Goal: Task Accomplishment & Management: Use online tool/utility

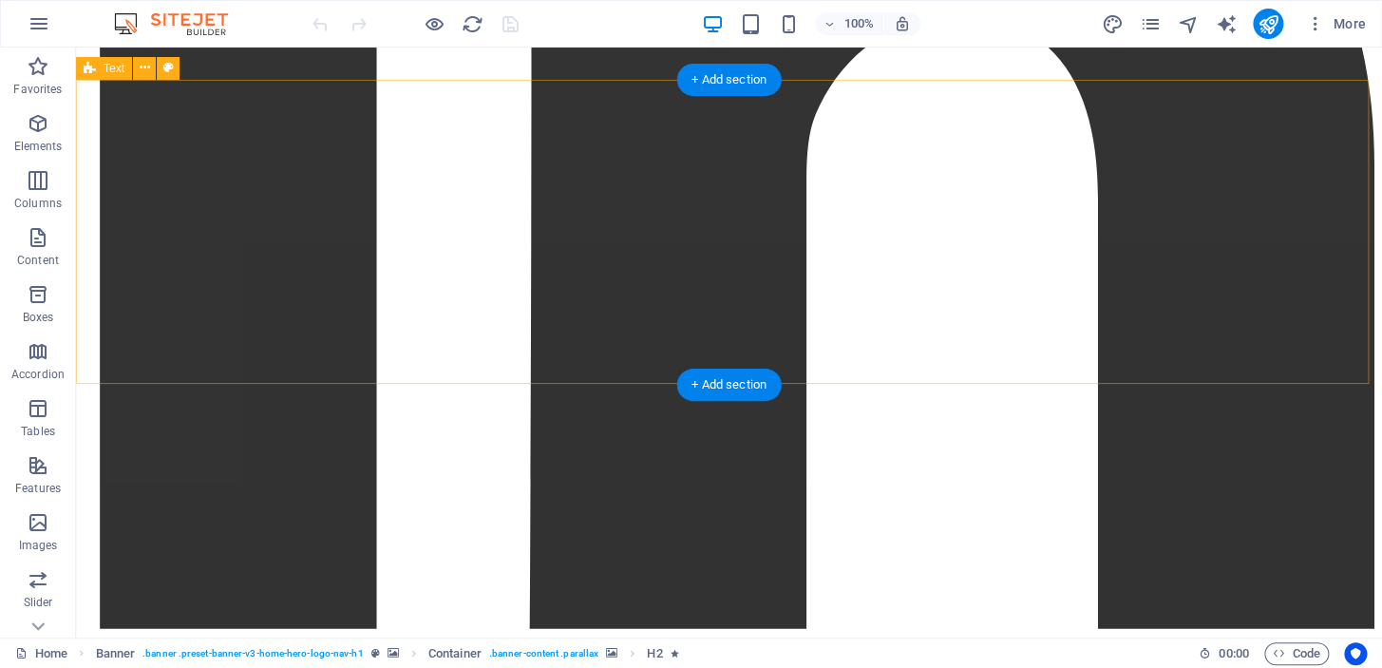
scroll to position [1988, 0]
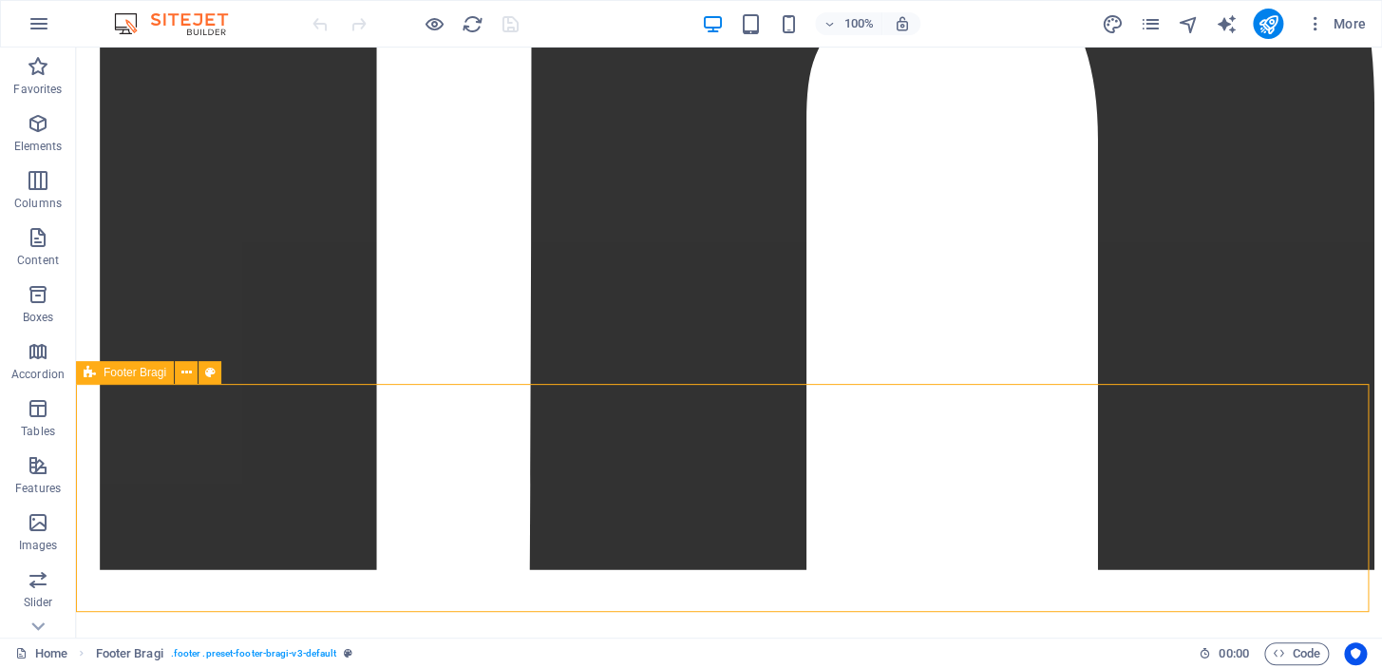
click at [185, 371] on icon at bounding box center [186, 373] width 10 height 20
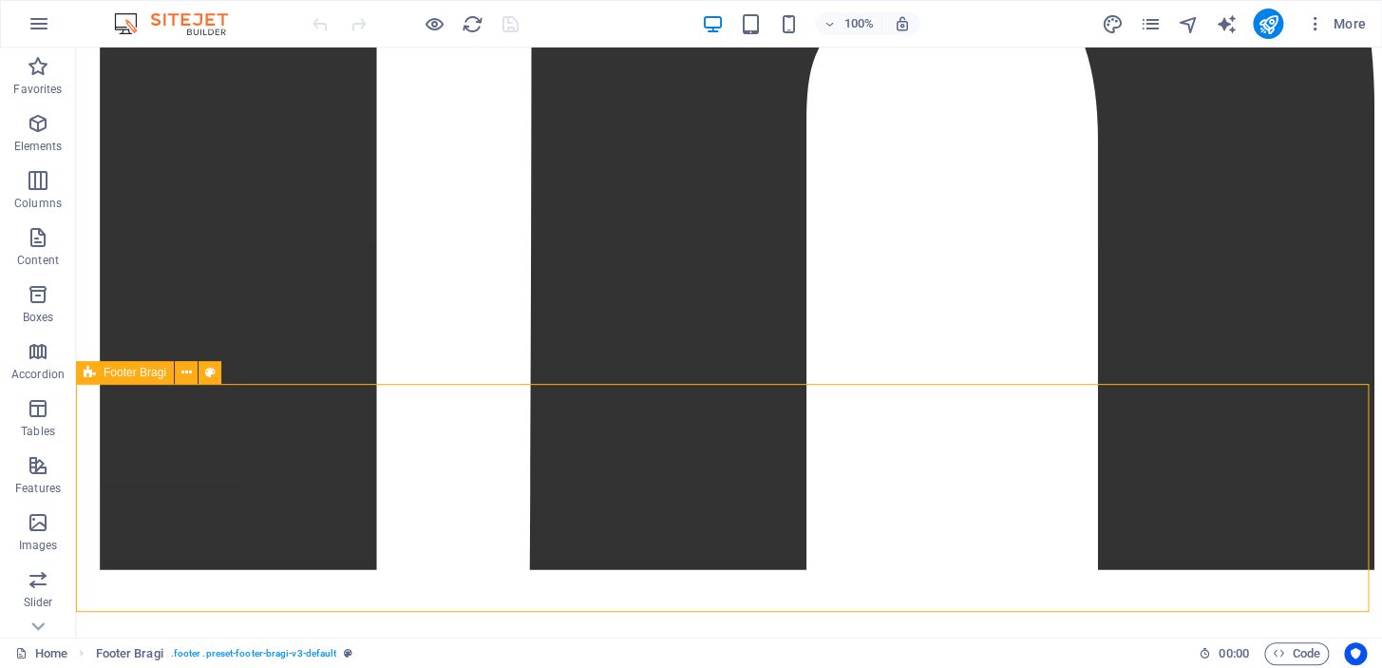
click at [190, 370] on icon at bounding box center [186, 373] width 10 height 20
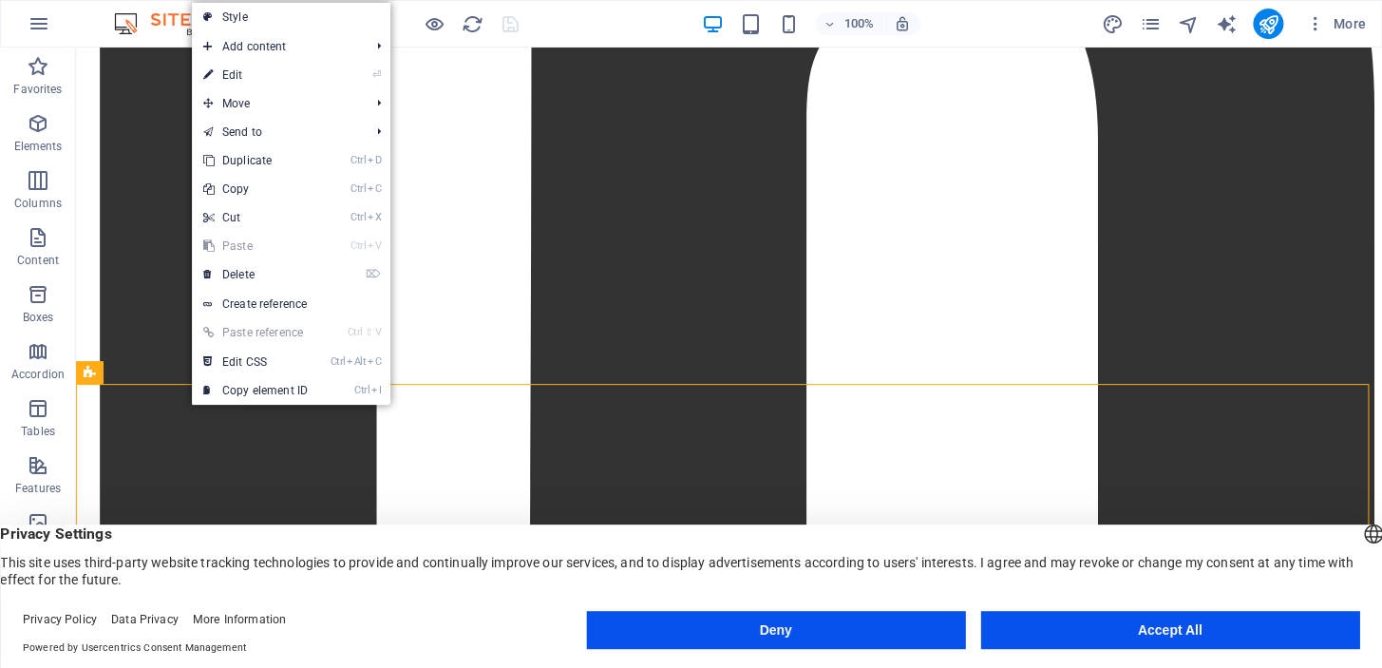
drag, startPoint x: 244, startPoint y: 74, endPoint x: 458, endPoint y: 276, distance: 294.3
click at [244, 74] on link "⏎ Edit" at bounding box center [255, 75] width 127 height 28
select select "rem"
select select "footer"
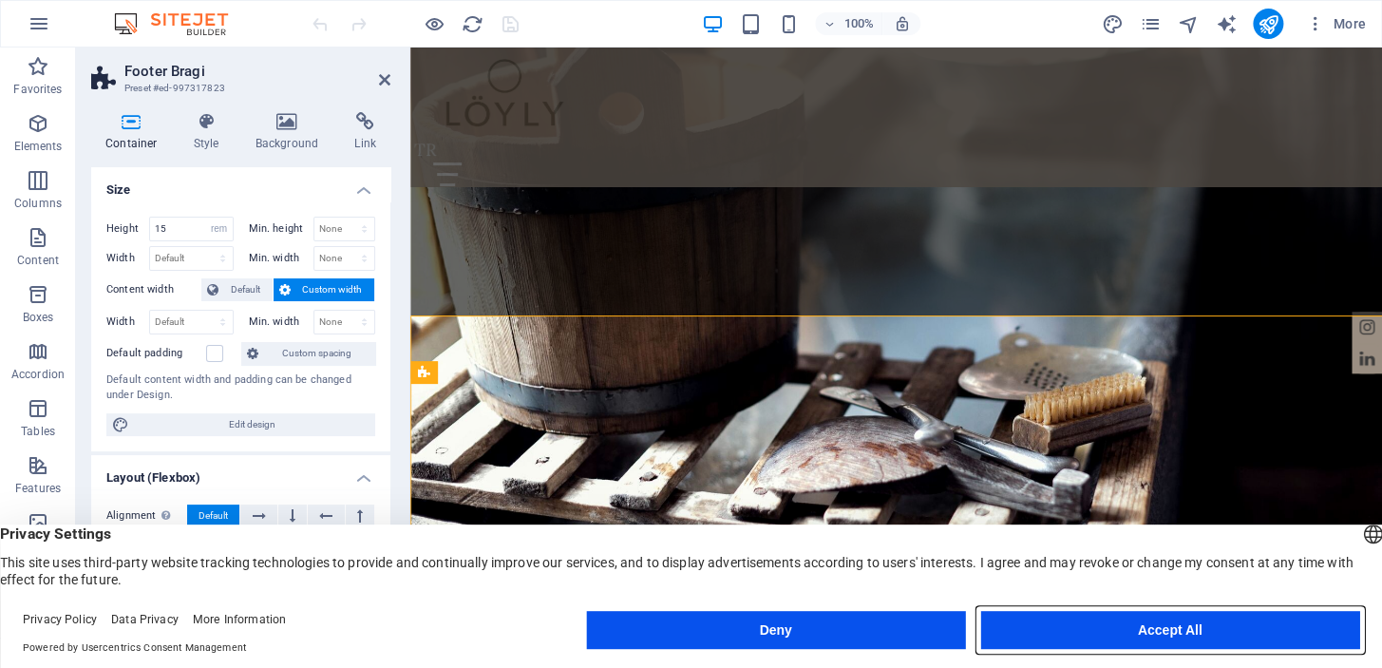
click at [1026, 636] on button "Accept All" at bounding box center [1169, 630] width 379 height 38
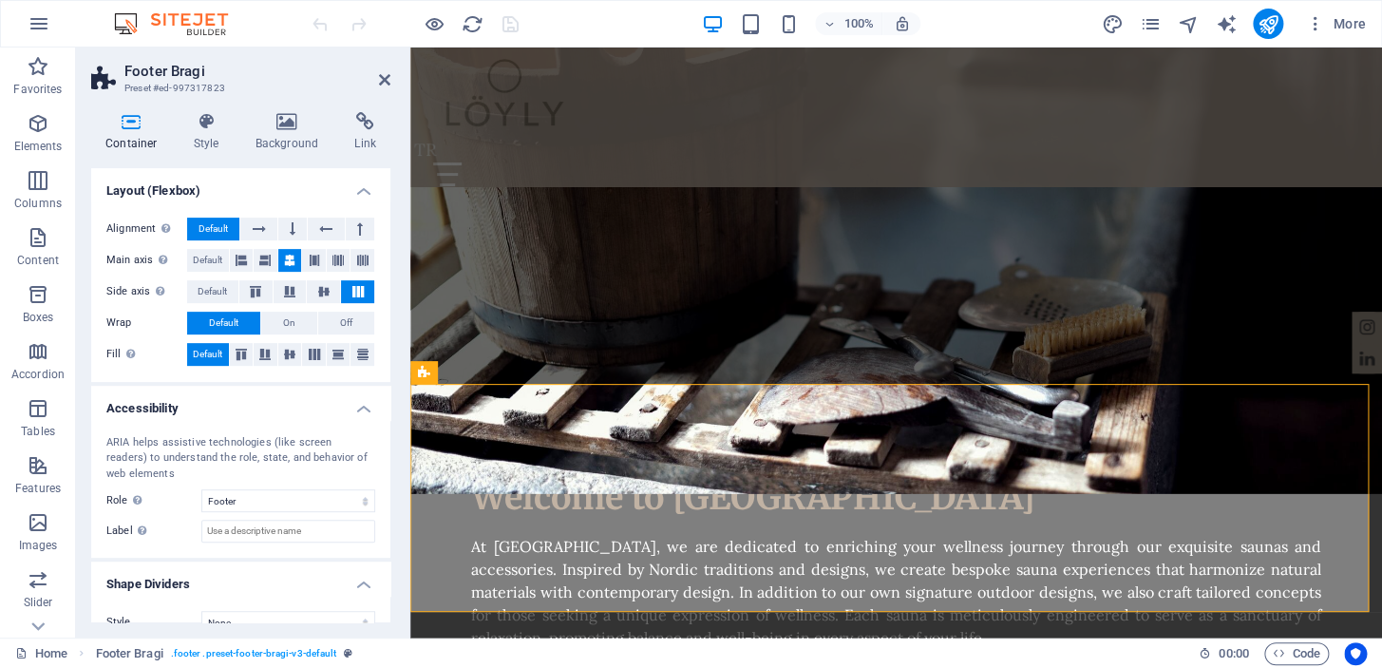
scroll to position [313, 0]
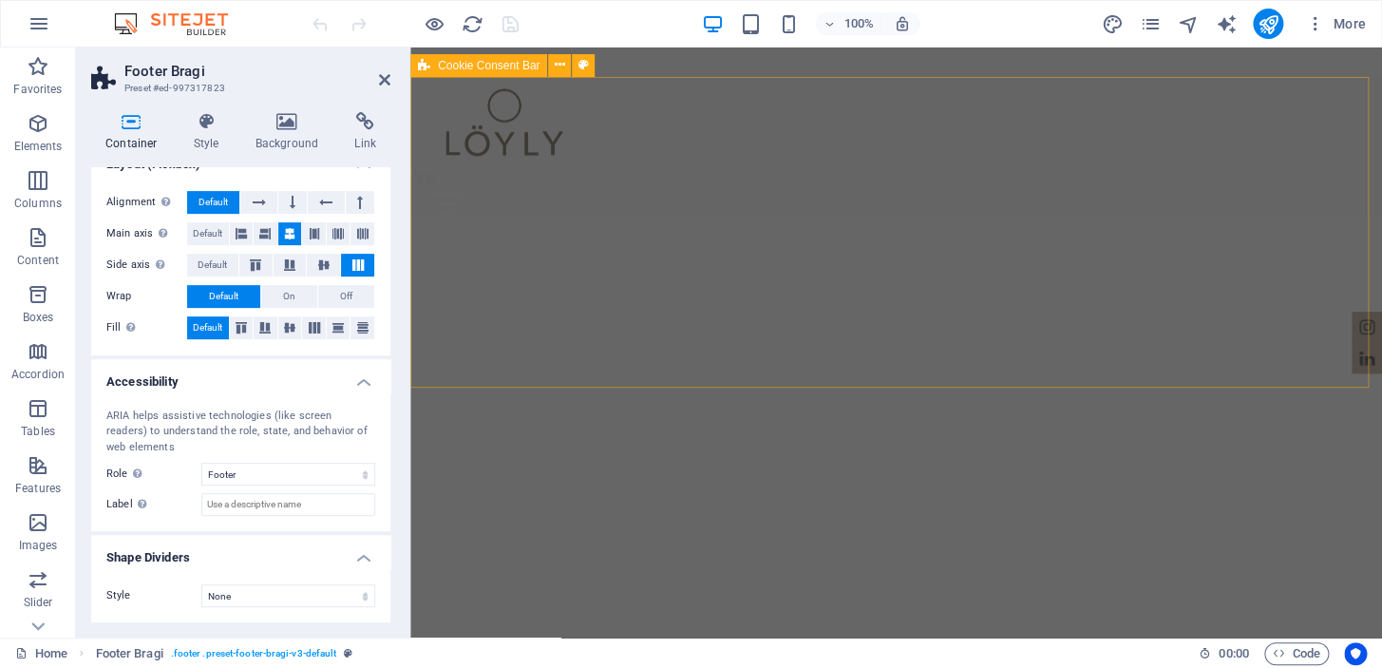
scroll to position [0, 0]
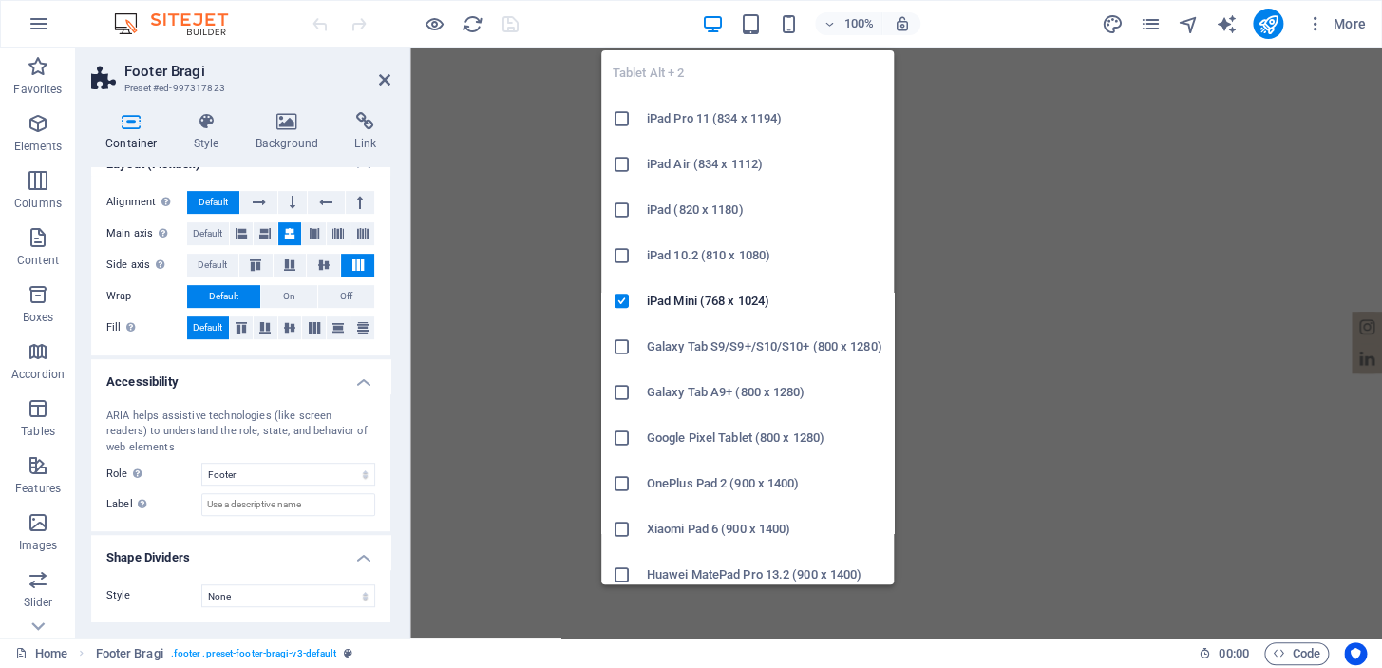
click at [752, 29] on icon "button" at bounding box center [751, 24] width 22 height 22
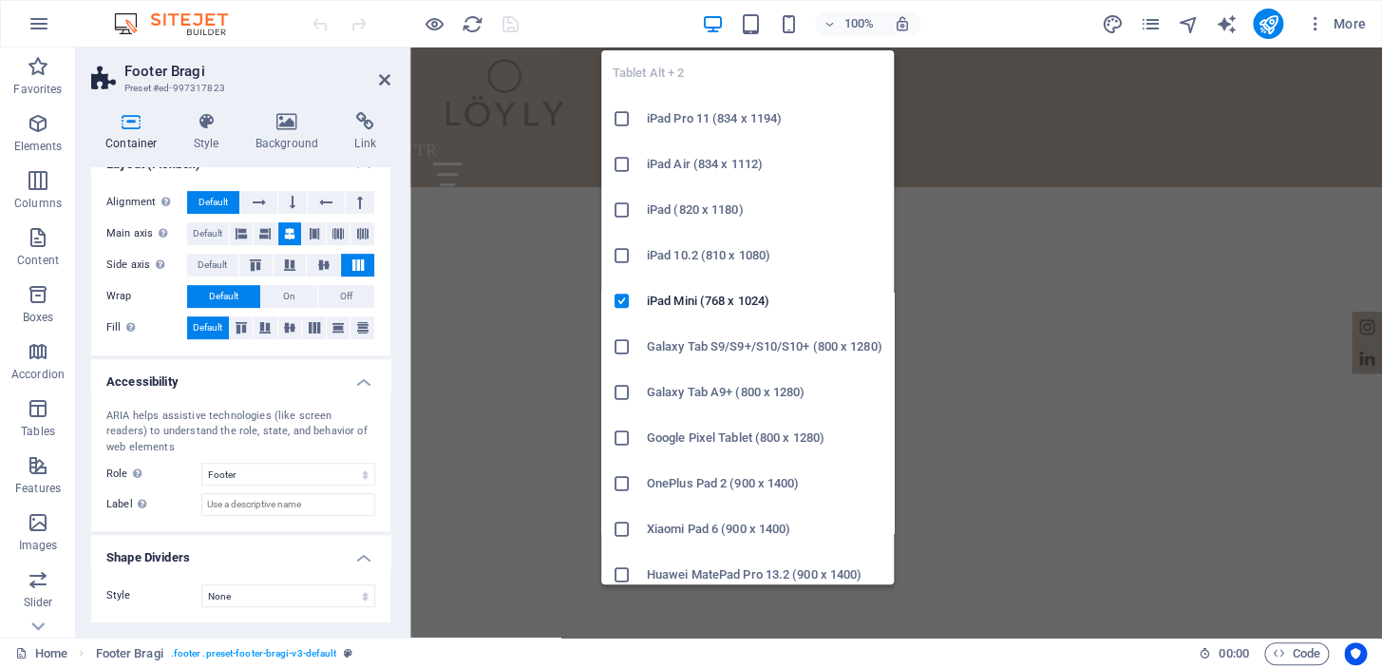
scroll to position [2278, 0]
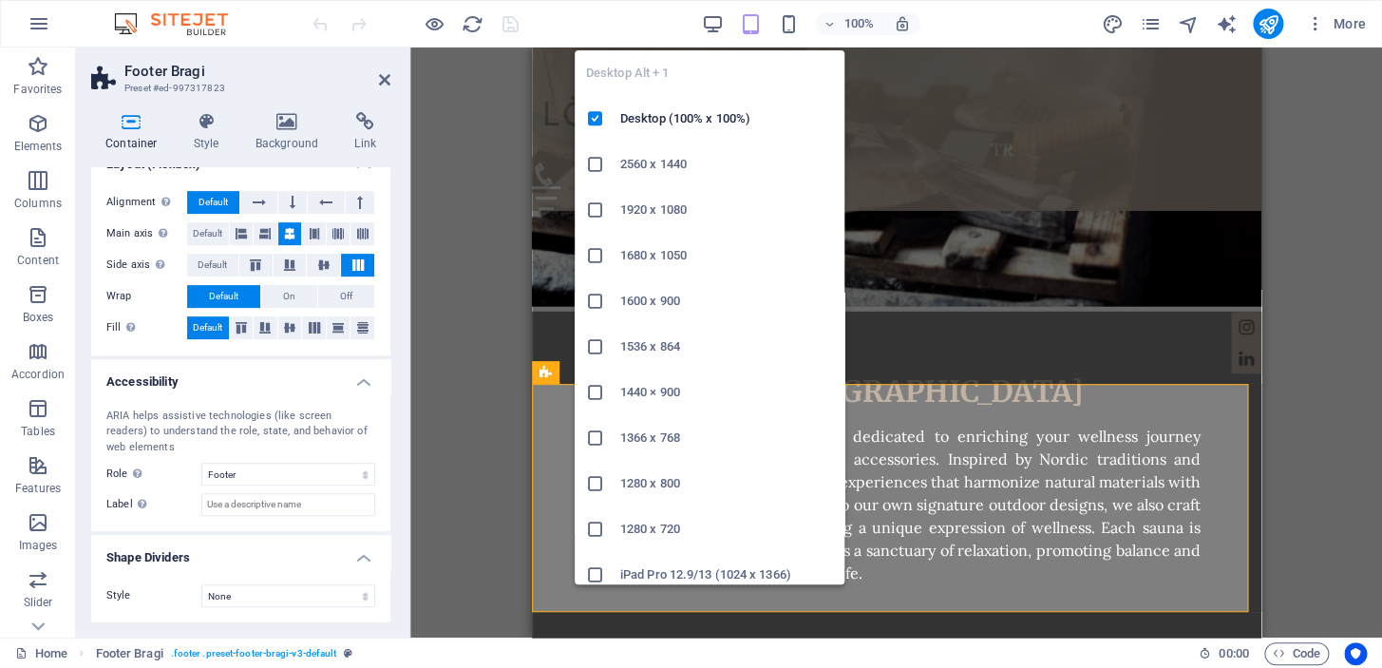
click at [717, 14] on icon "button" at bounding box center [713, 24] width 22 height 22
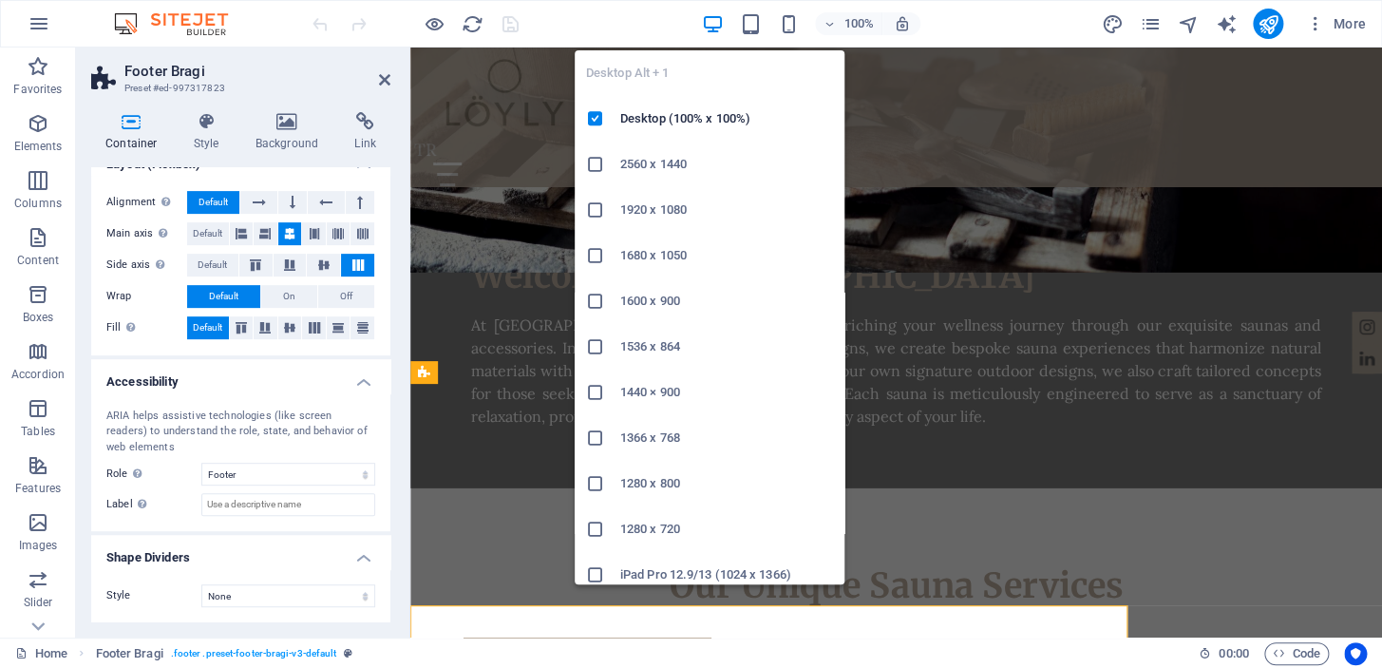
scroll to position [2056, 0]
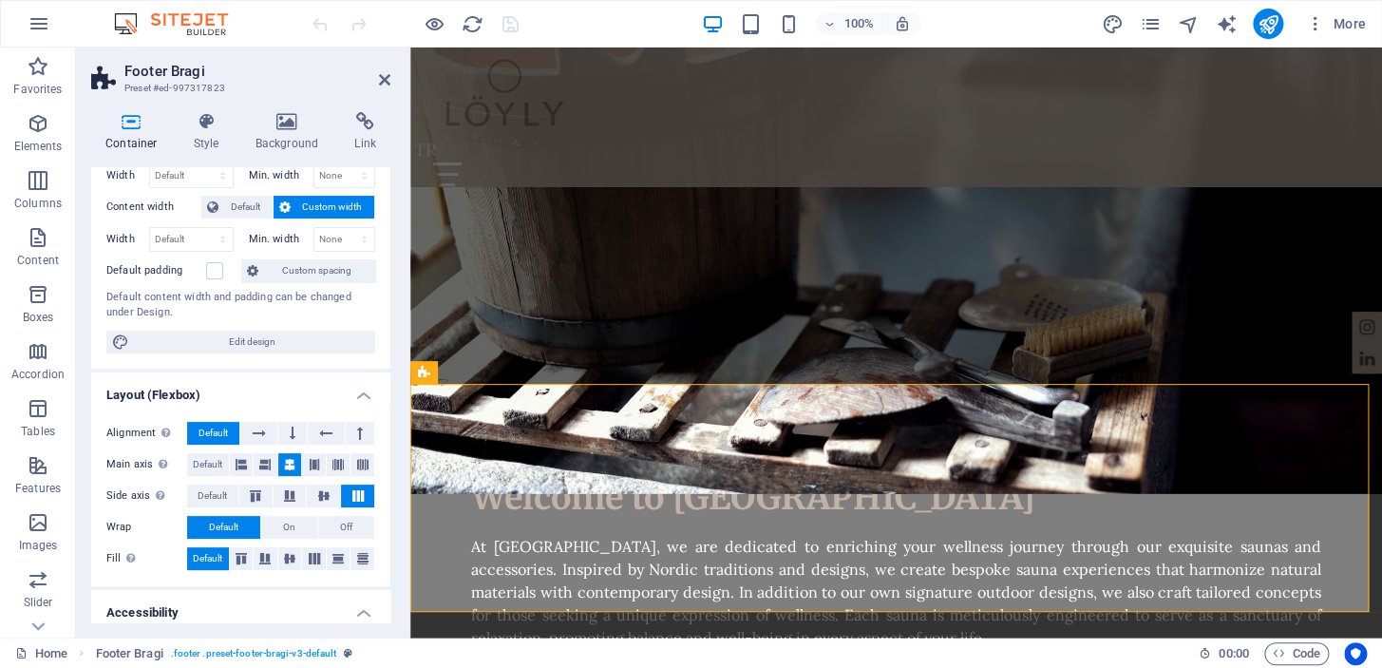
scroll to position [0, 0]
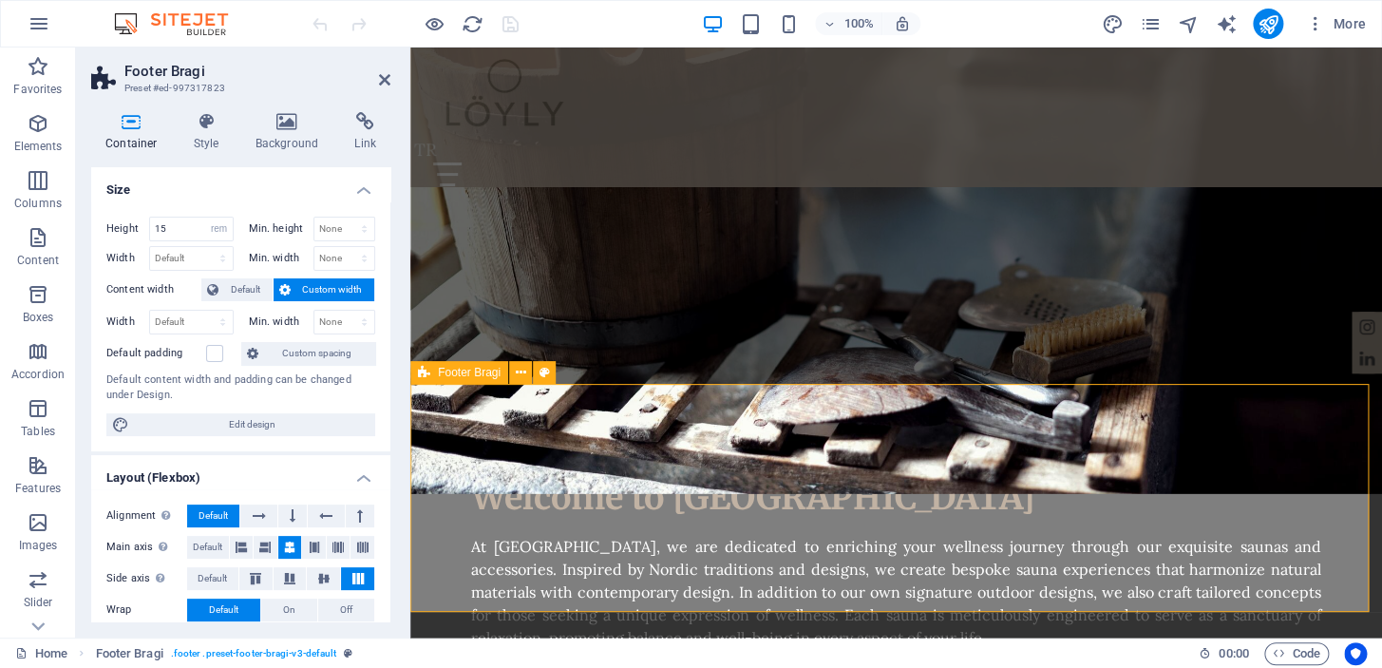
click at [42, 187] on icon "button" at bounding box center [38, 180] width 23 height 23
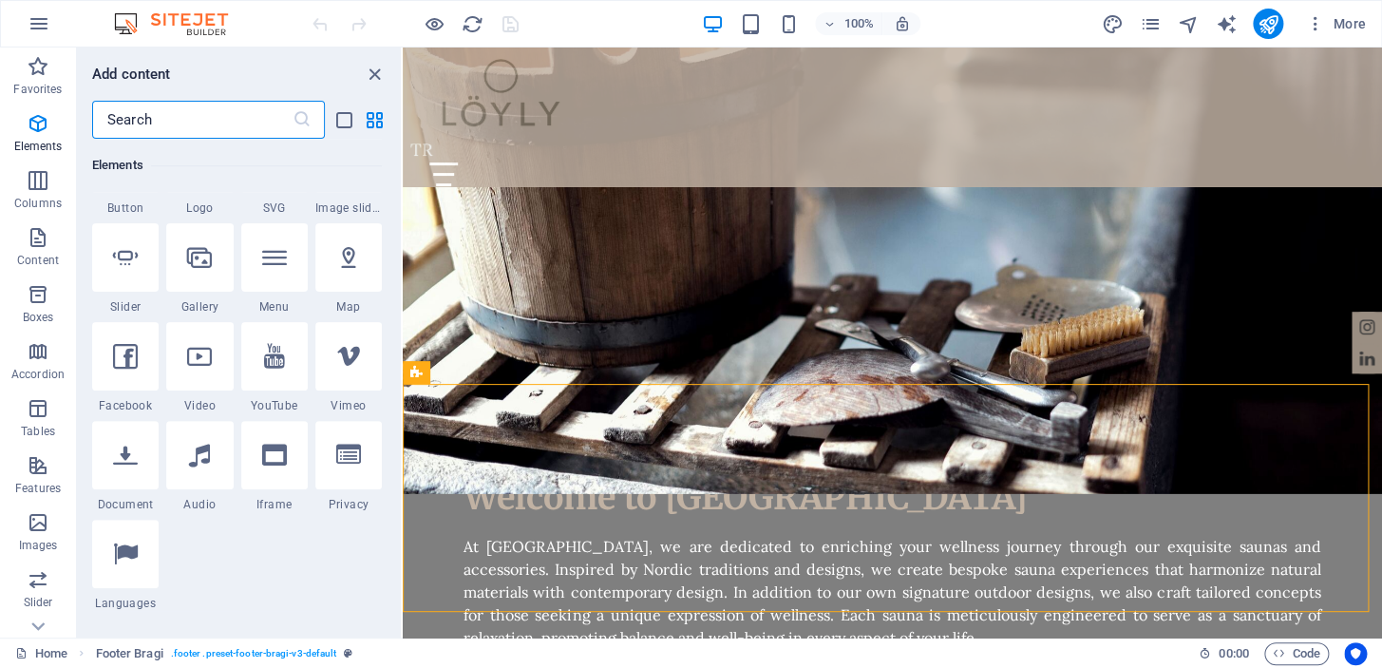
scroll to position [940, 0]
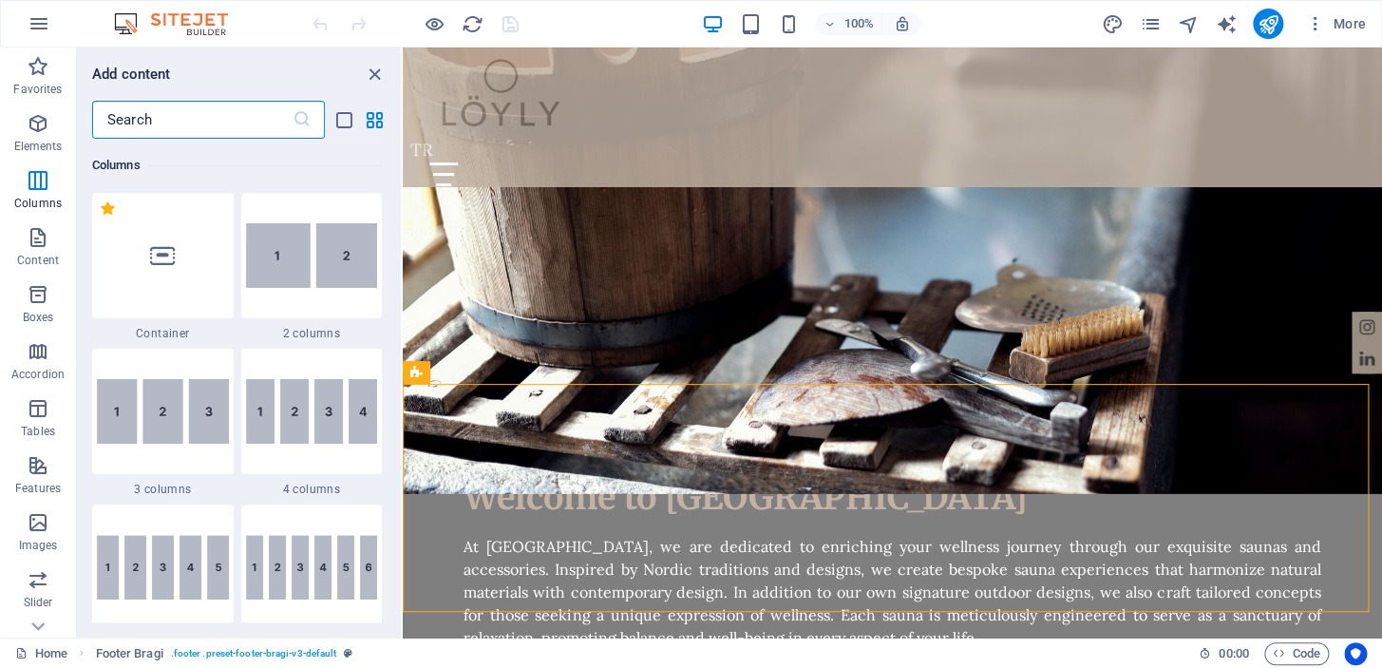
click at [307, 272] on img at bounding box center [312, 255] width 132 height 65
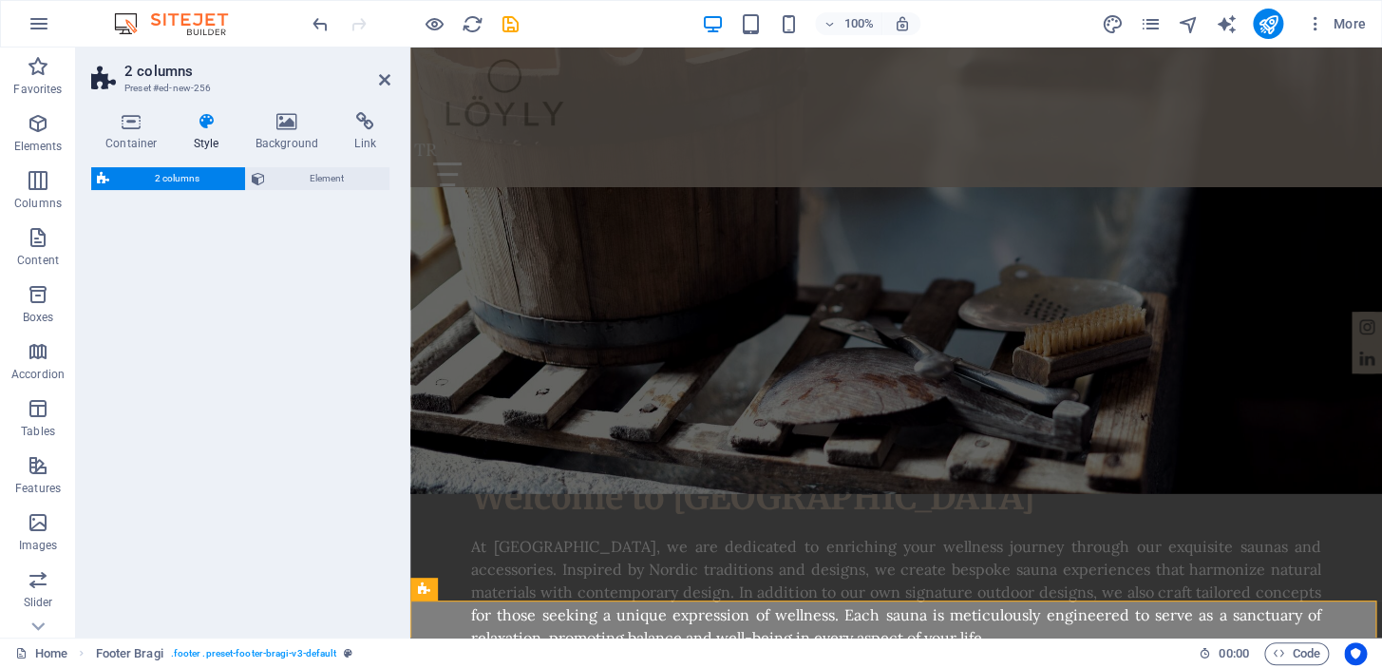
select select "rem"
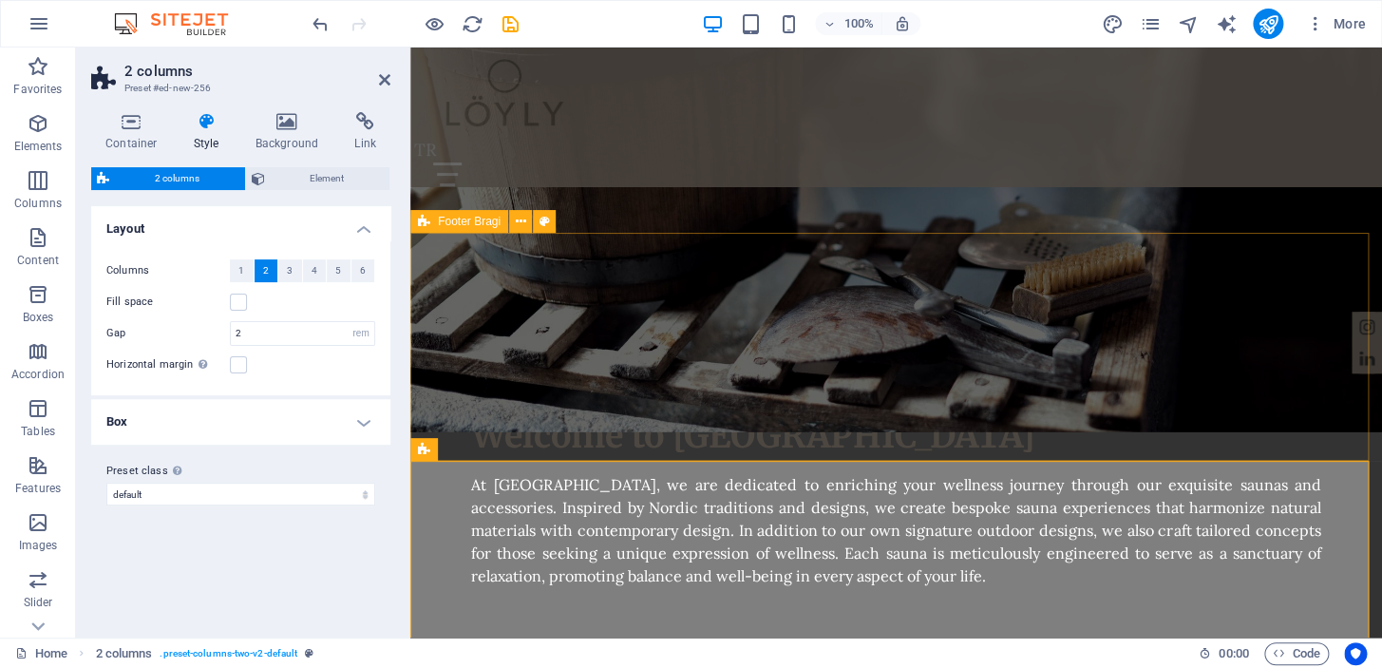
scroll to position [2343, 0]
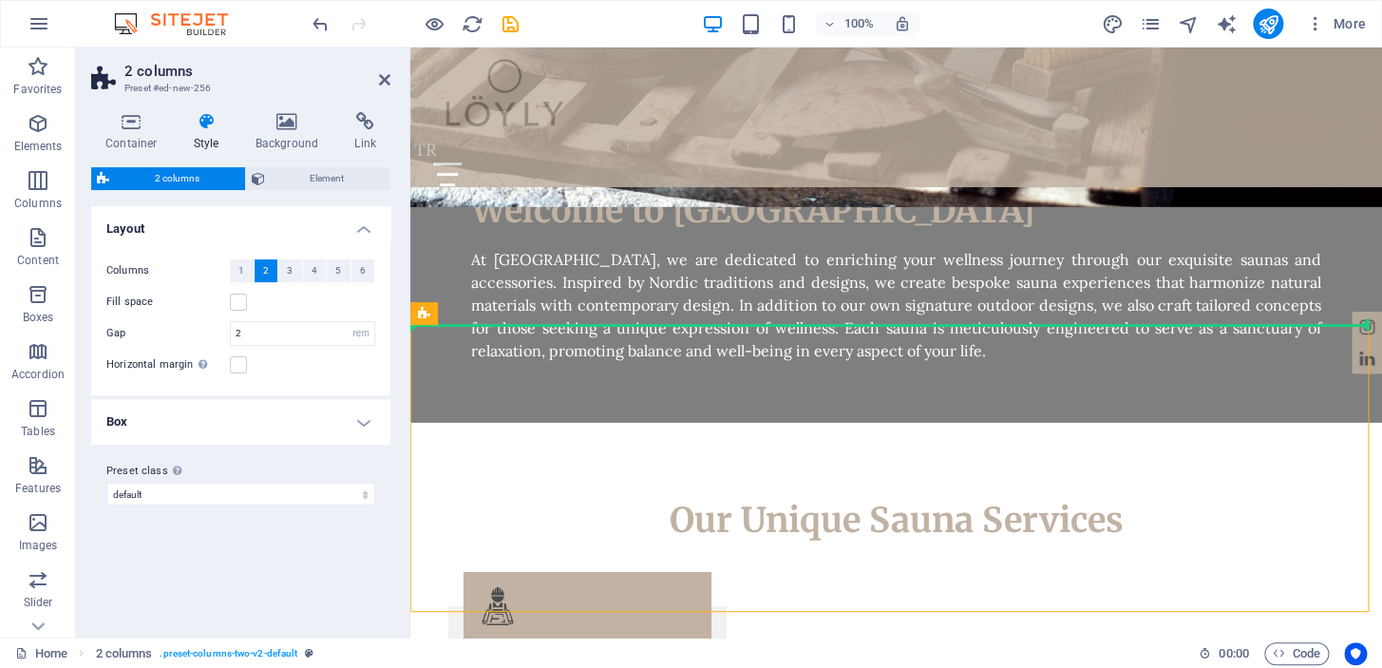
drag, startPoint x: 836, startPoint y: 358, endPoint x: 543, endPoint y: 242, distance: 314.7
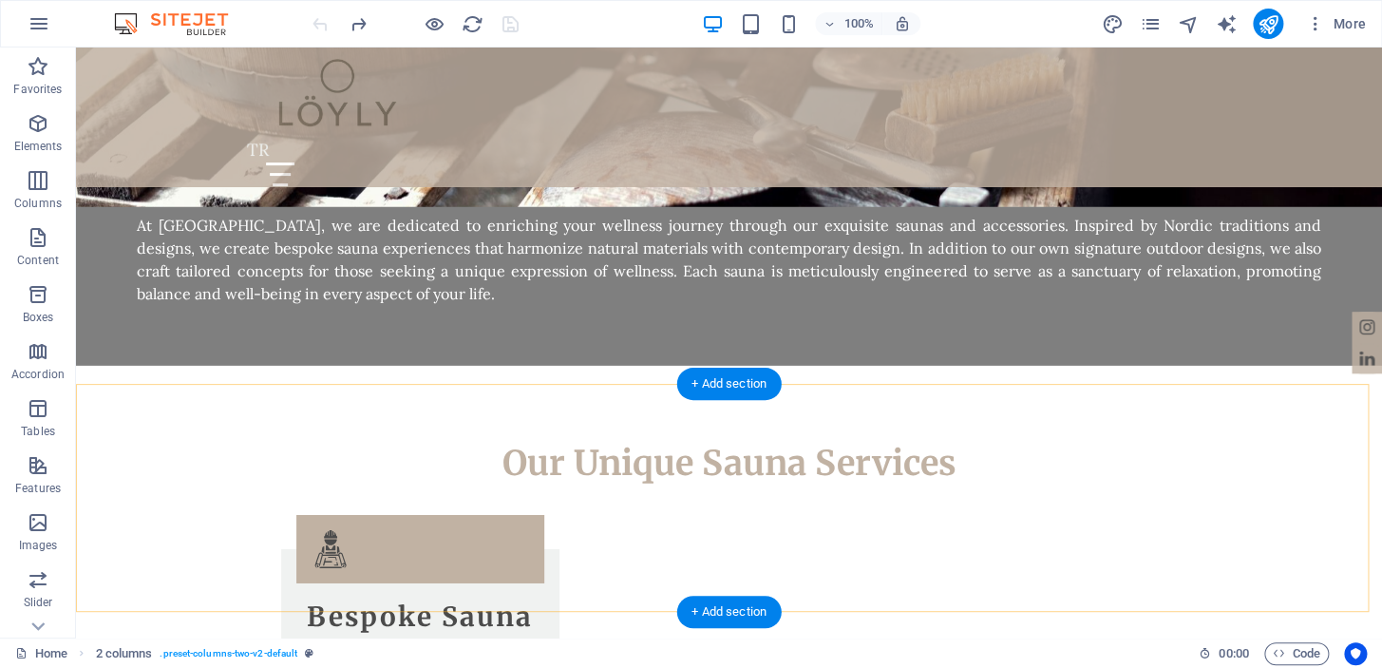
scroll to position [1988, 0]
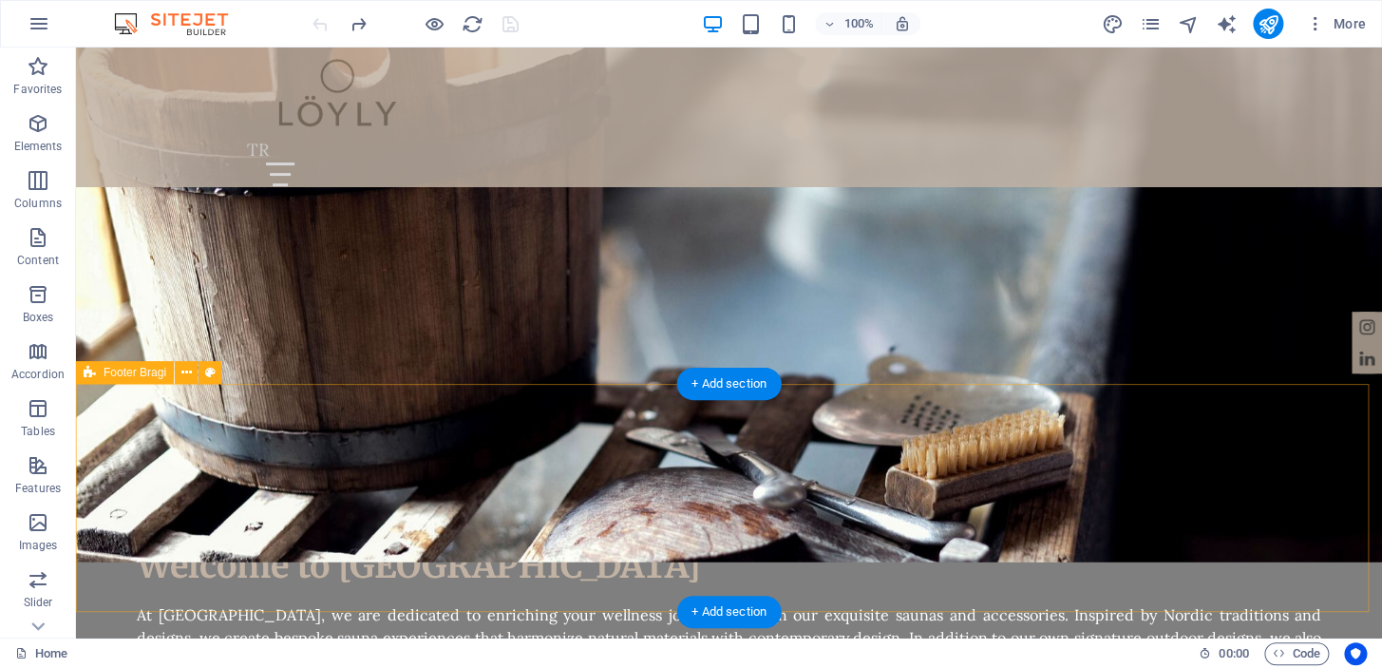
select select "rem"
select select "footer"
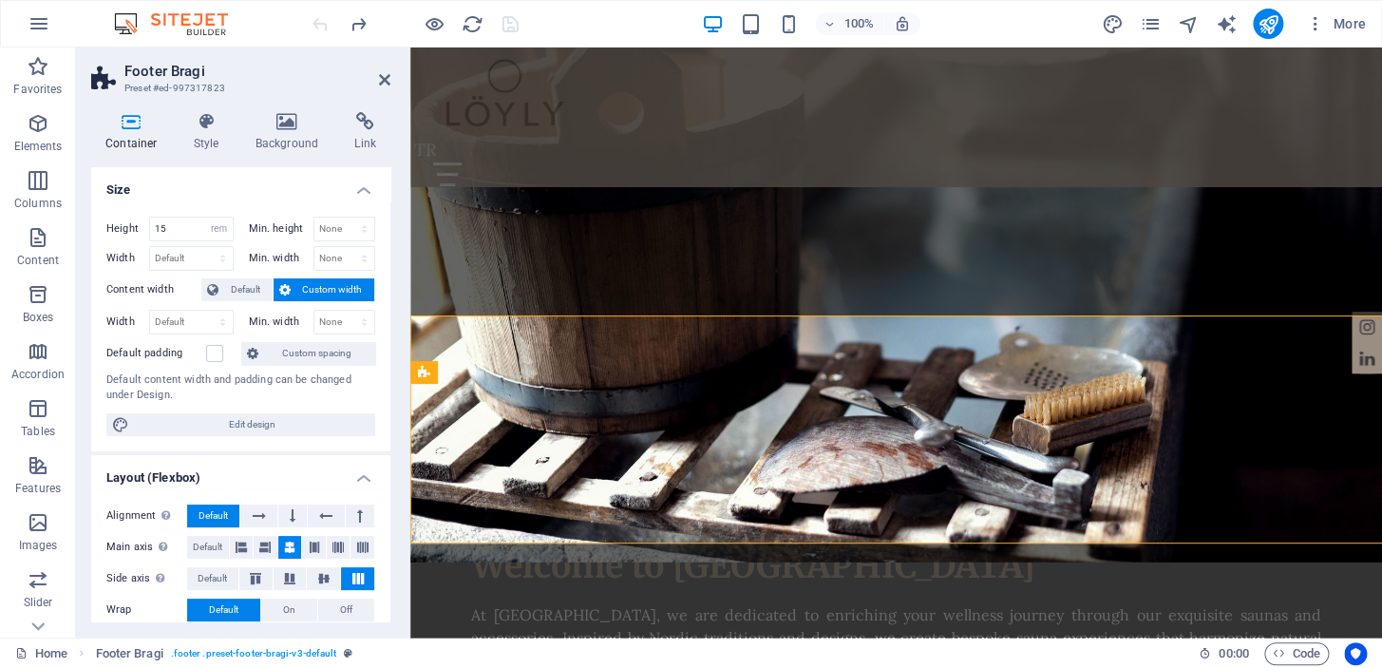
scroll to position [2056, 0]
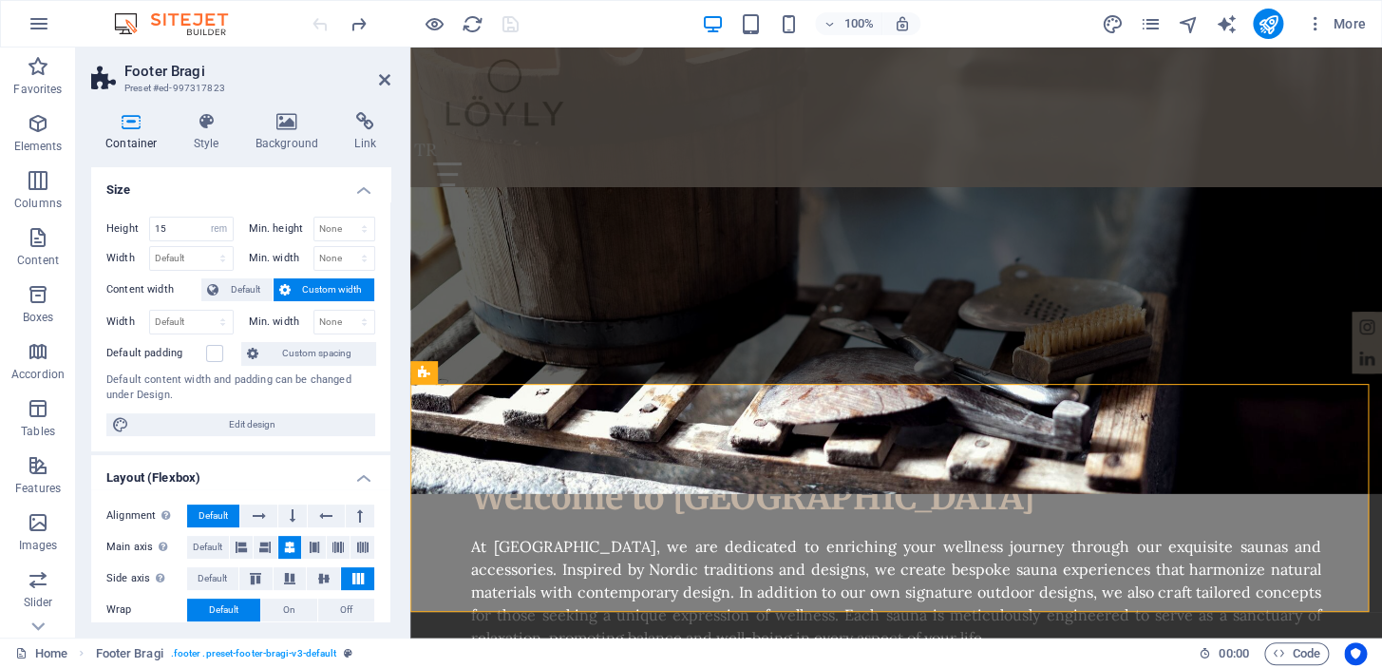
click at [37, 181] on icon "button" at bounding box center [38, 180] width 23 height 23
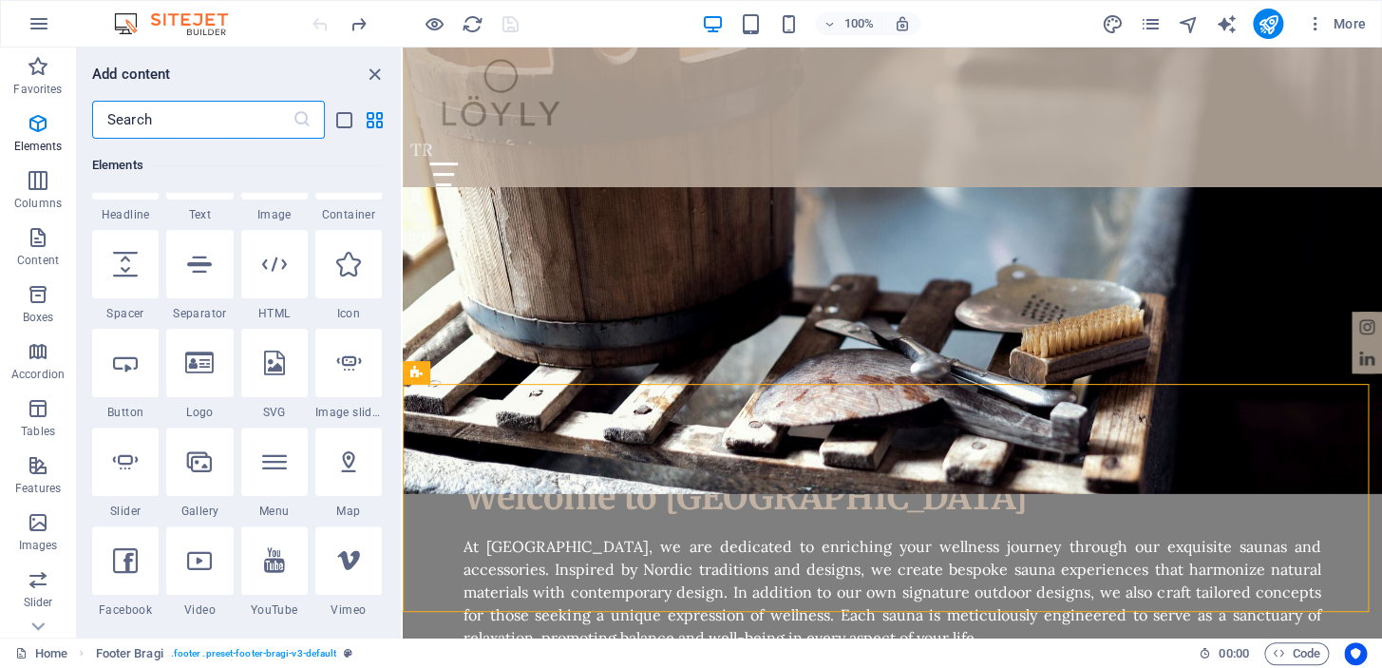
scroll to position [940, 0]
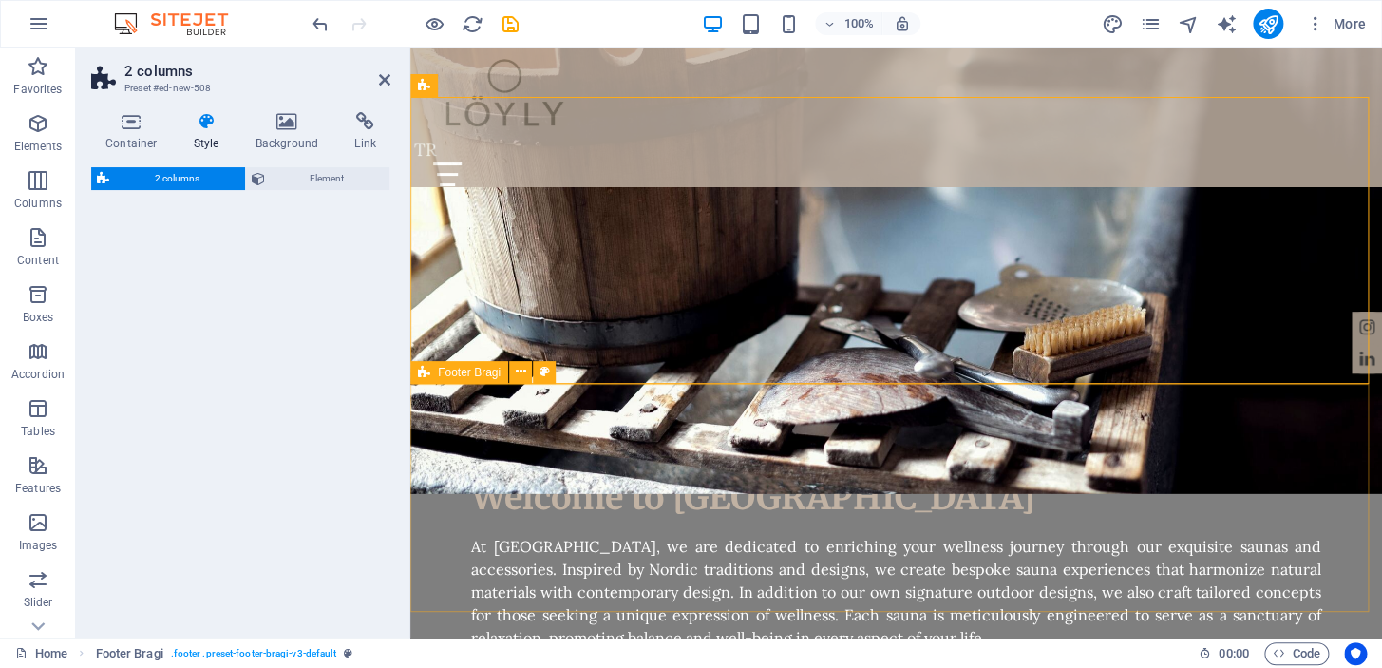
select select "rem"
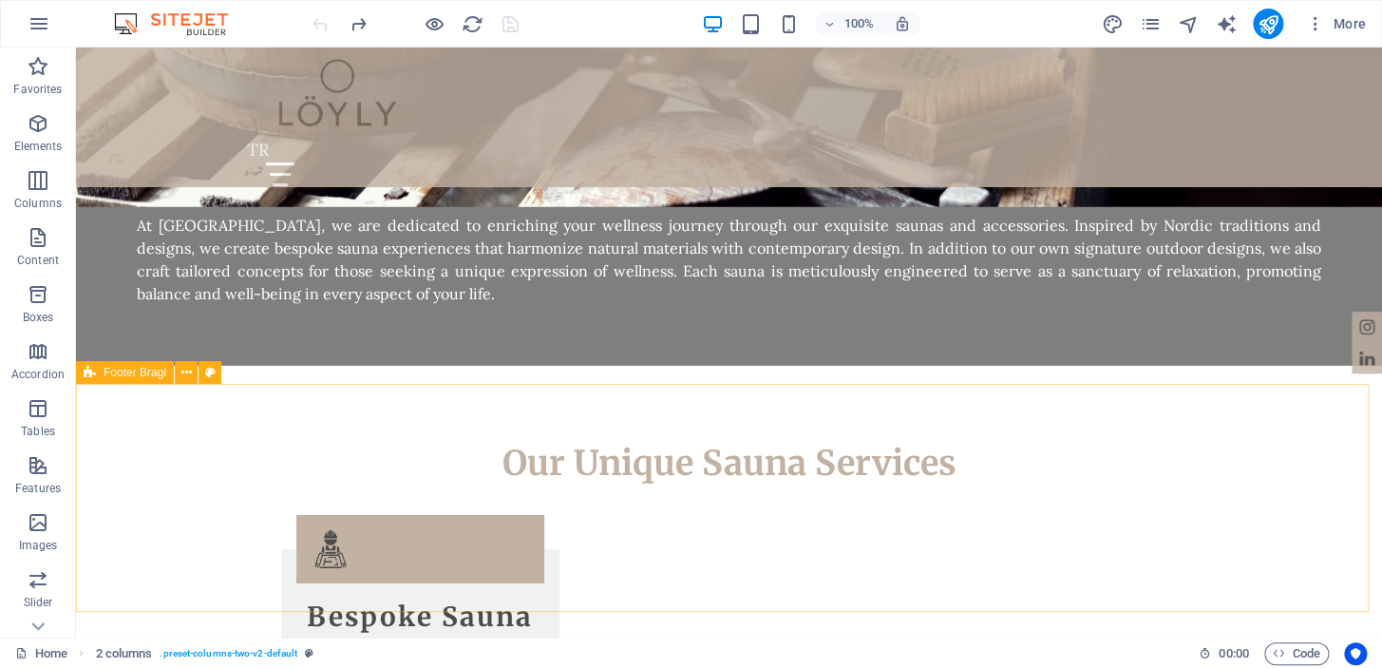
scroll to position [1988, 0]
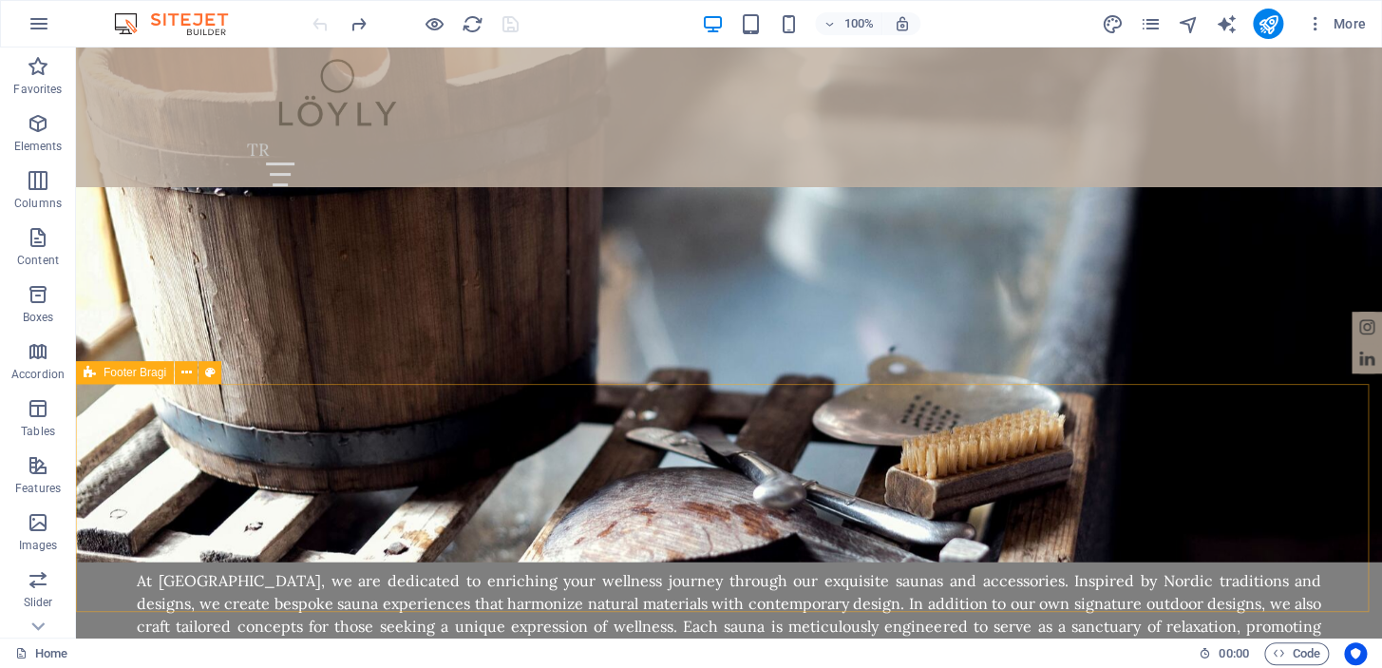
click at [186, 366] on icon at bounding box center [186, 373] width 10 height 20
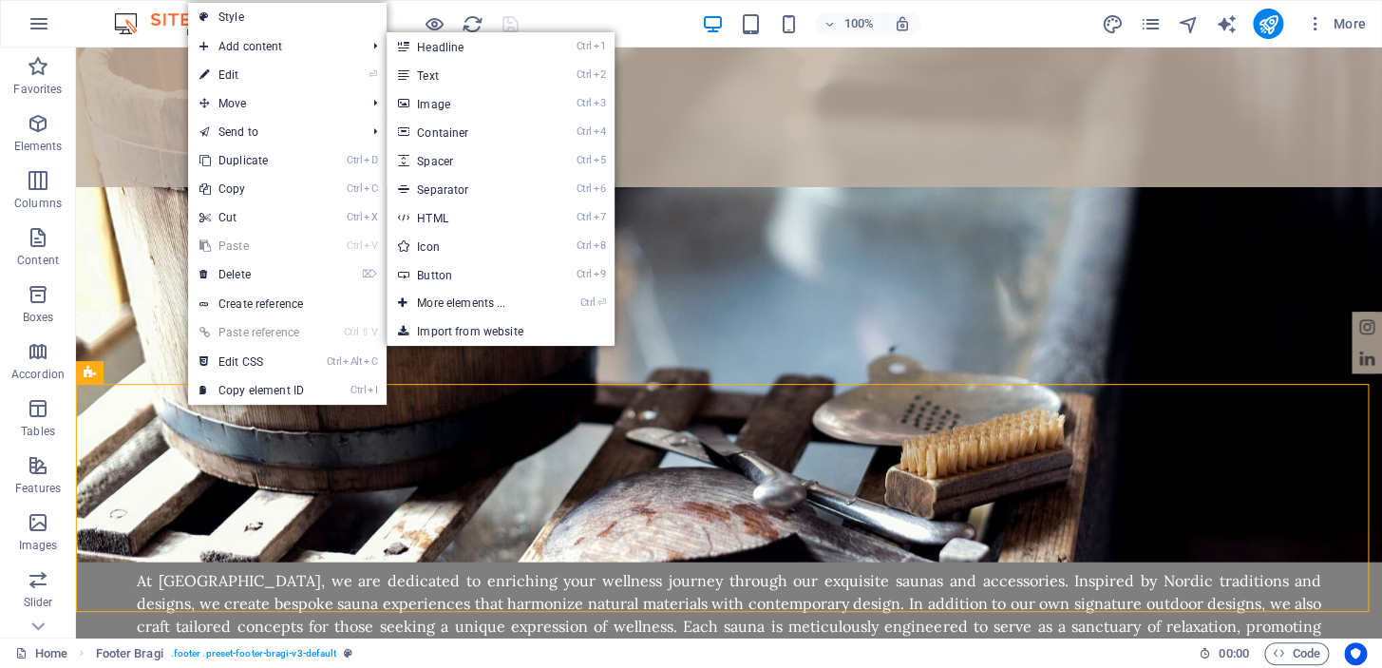
drag, startPoint x: 471, startPoint y: 107, endPoint x: 101, endPoint y: 84, distance: 371.2
click at [471, 107] on link "Ctrl 3 Image" at bounding box center [465, 103] width 157 height 28
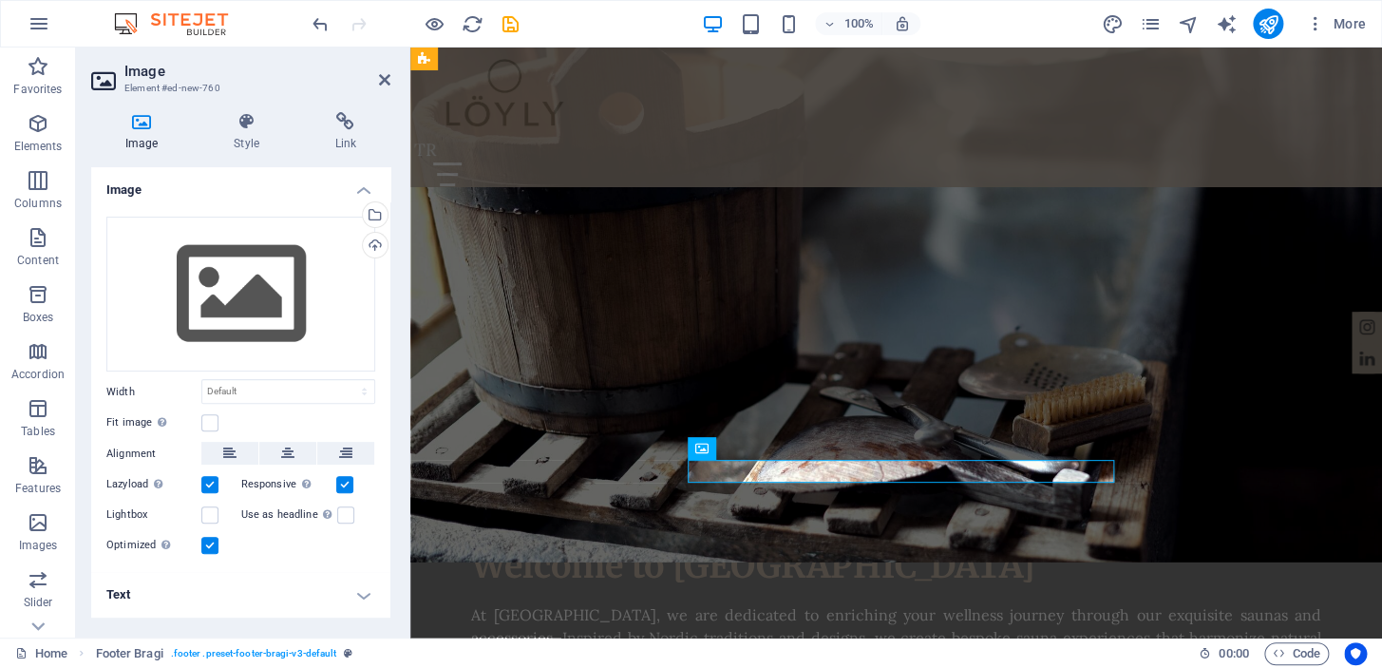
scroll to position [2056, 0]
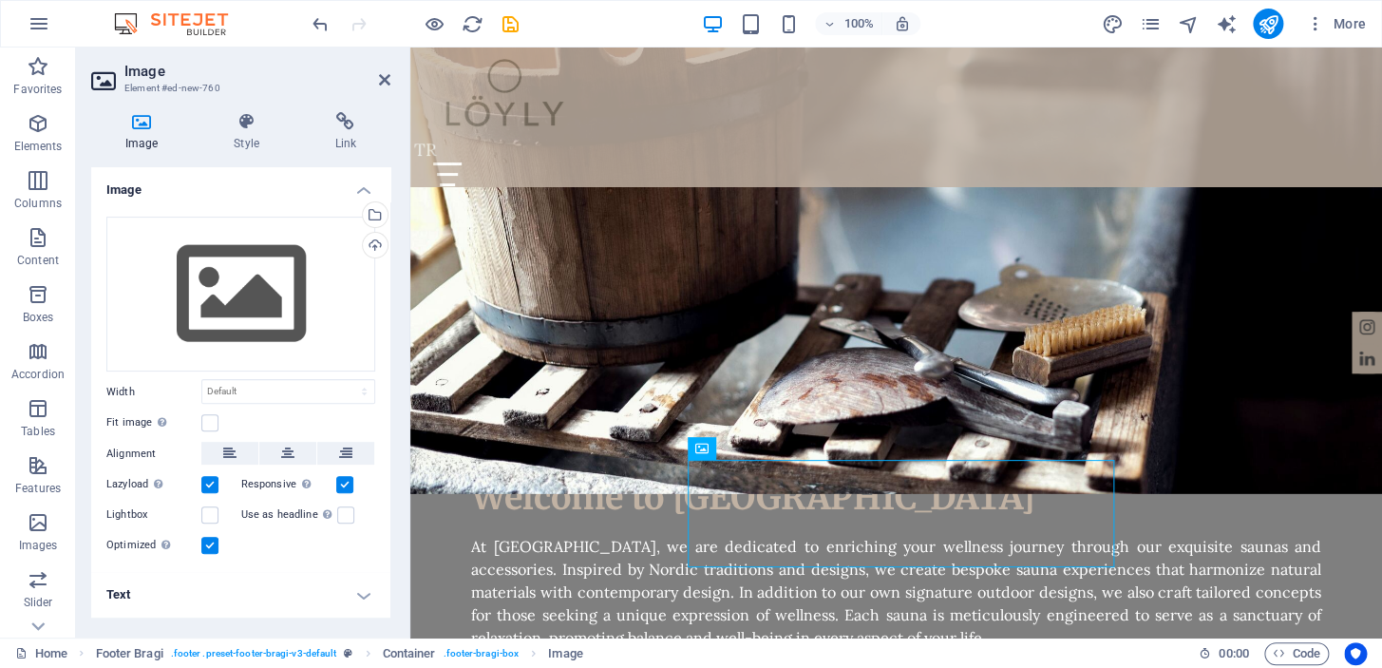
click at [698, 454] on icon at bounding box center [701, 448] width 13 height 23
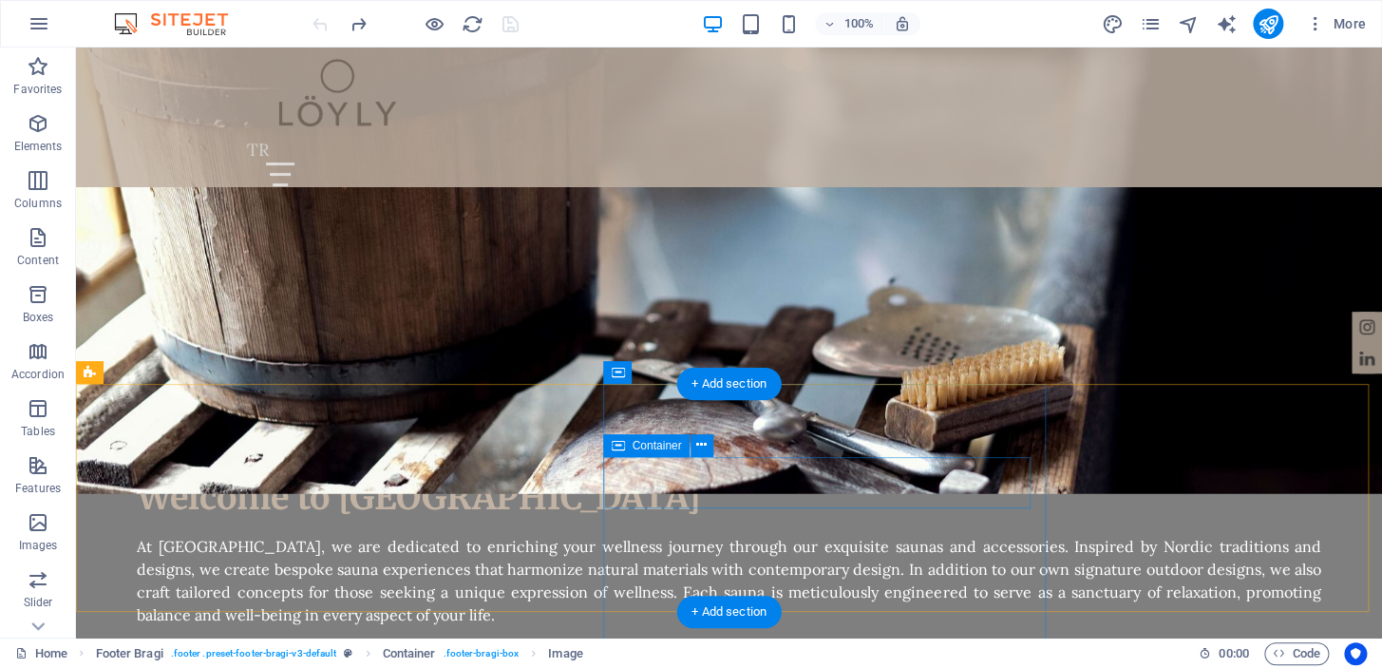
scroll to position [1988, 0]
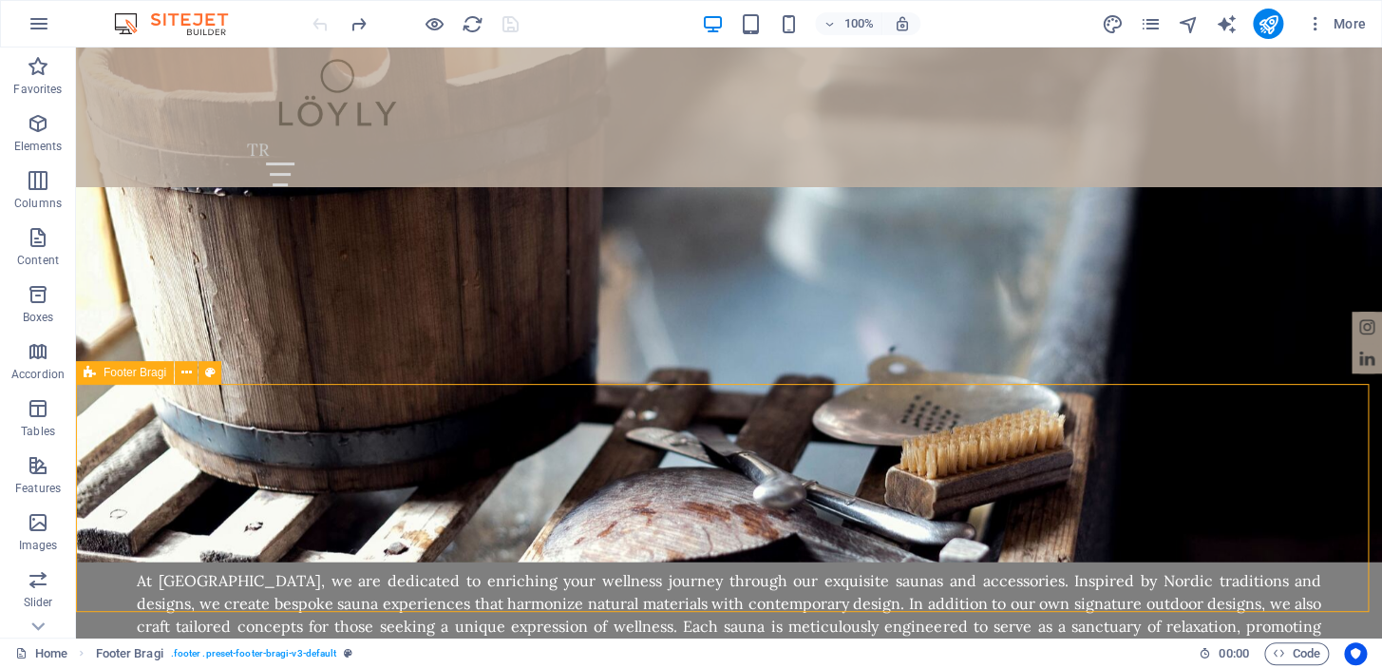
click at [176, 371] on button at bounding box center [186, 372] width 23 height 23
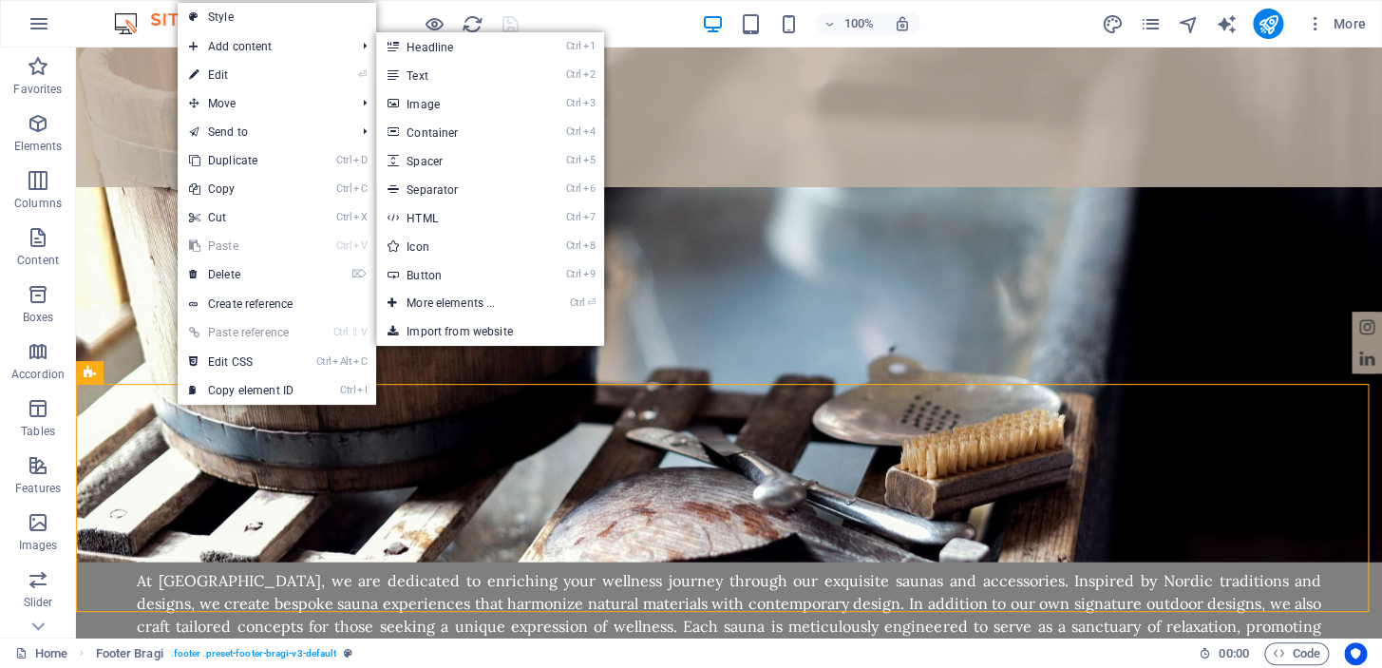
drag, startPoint x: 453, startPoint y: 135, endPoint x: 295, endPoint y: 332, distance: 252.8
click at [453, 135] on link "Ctrl 4 Container" at bounding box center [454, 132] width 157 height 28
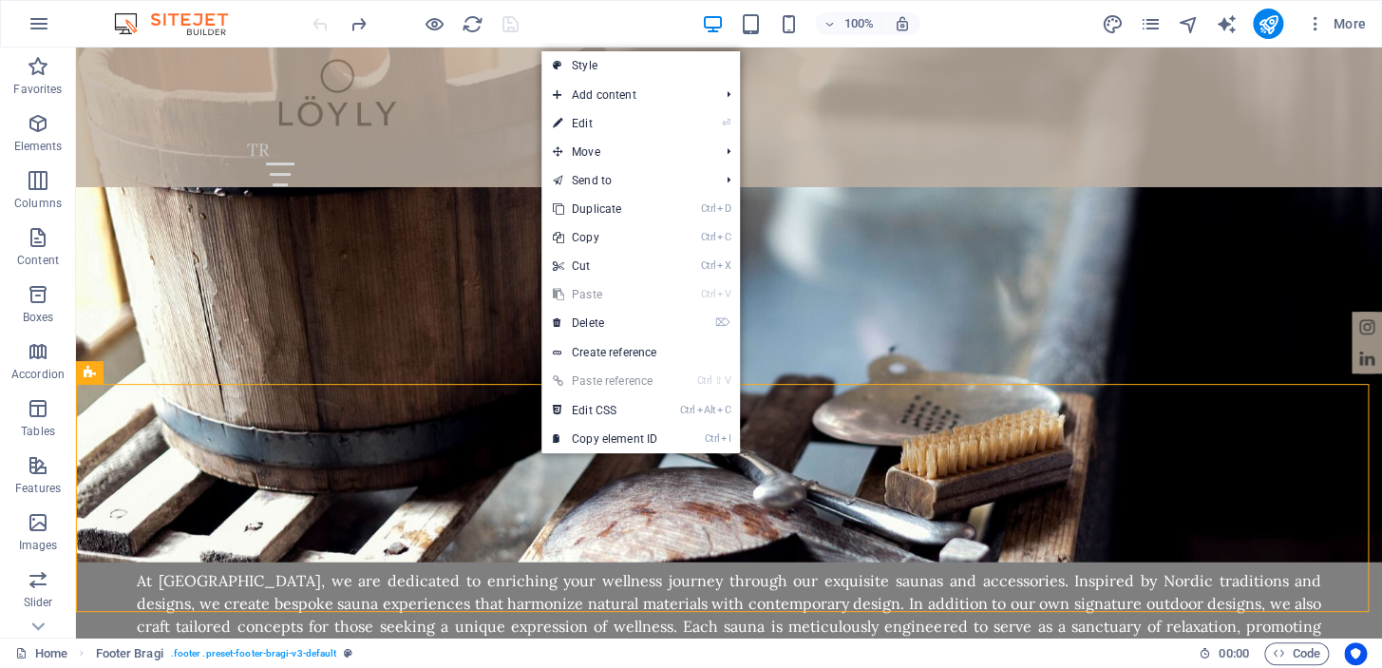
click at [654, 214] on link "Ctrl D Duplicate" at bounding box center [604, 209] width 127 height 28
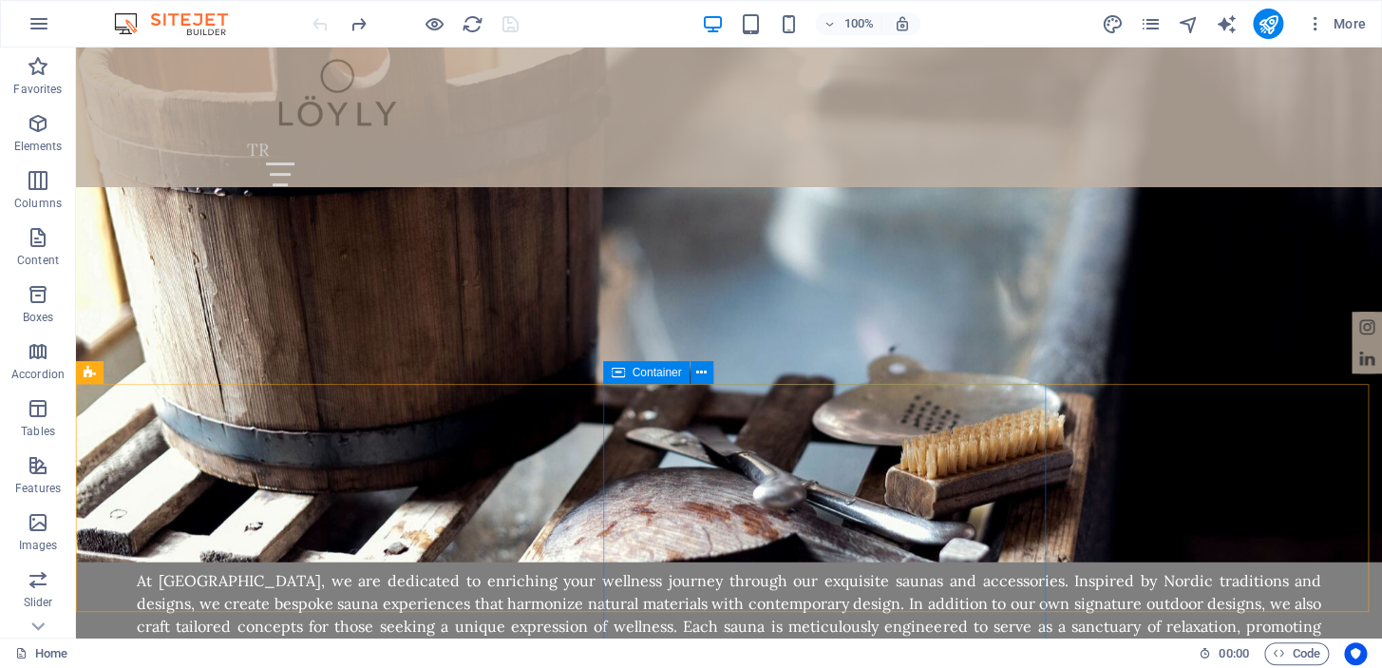
click at [620, 371] on icon at bounding box center [617, 372] width 13 height 23
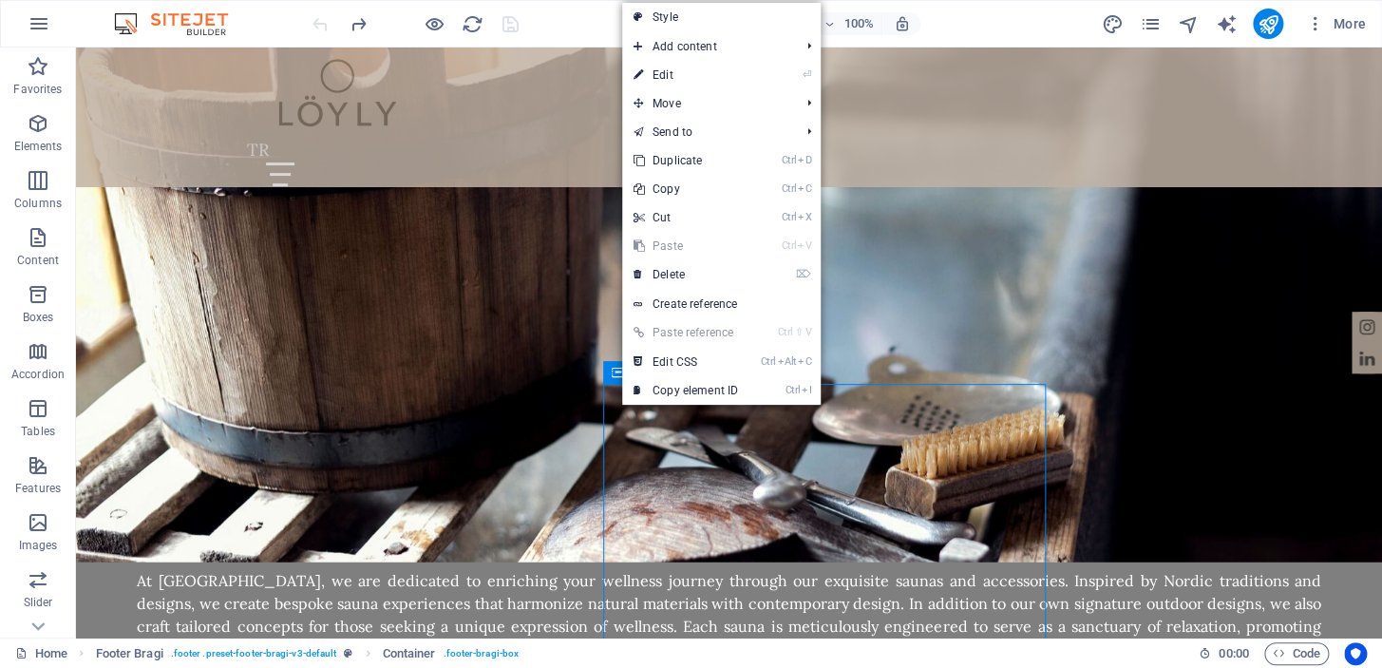
click at [693, 161] on link "Ctrl D Duplicate" at bounding box center [685, 160] width 127 height 28
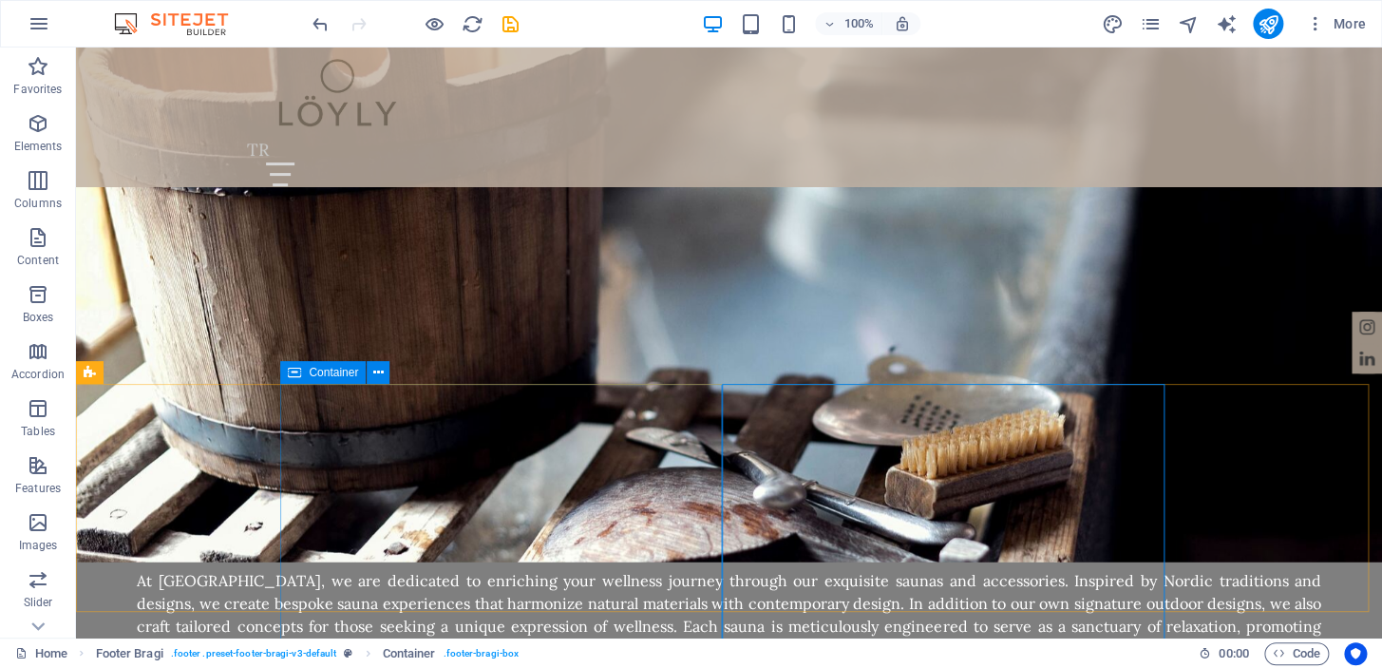
click at [294, 372] on icon at bounding box center [294, 372] width 13 height 23
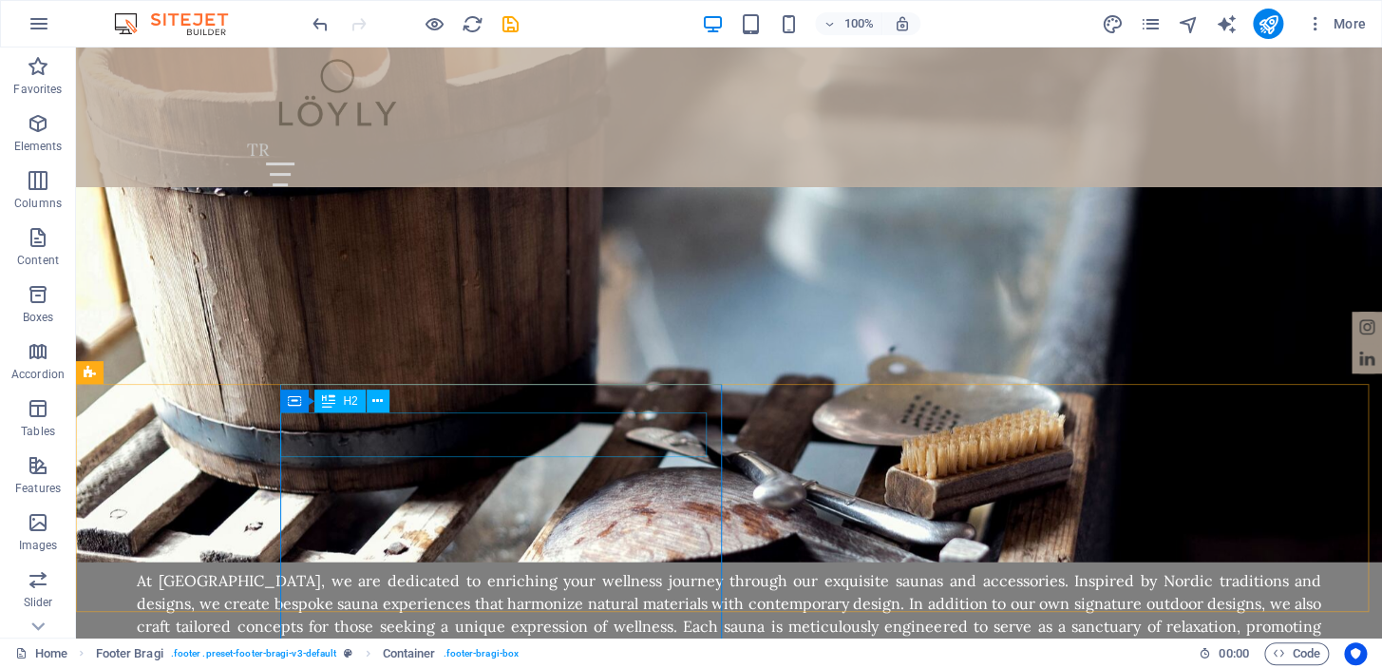
click at [377, 400] on icon at bounding box center [377, 401] width 10 height 20
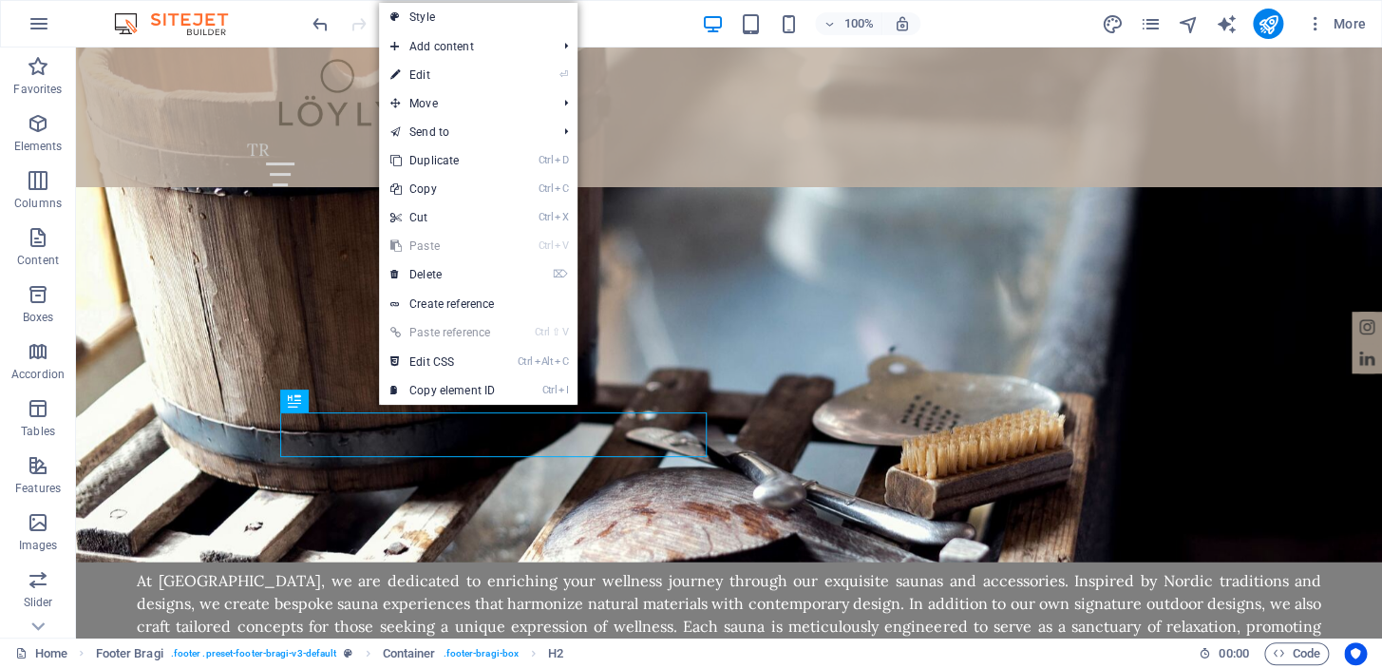
click at [452, 273] on link "⌦ Delete" at bounding box center [442, 274] width 127 height 28
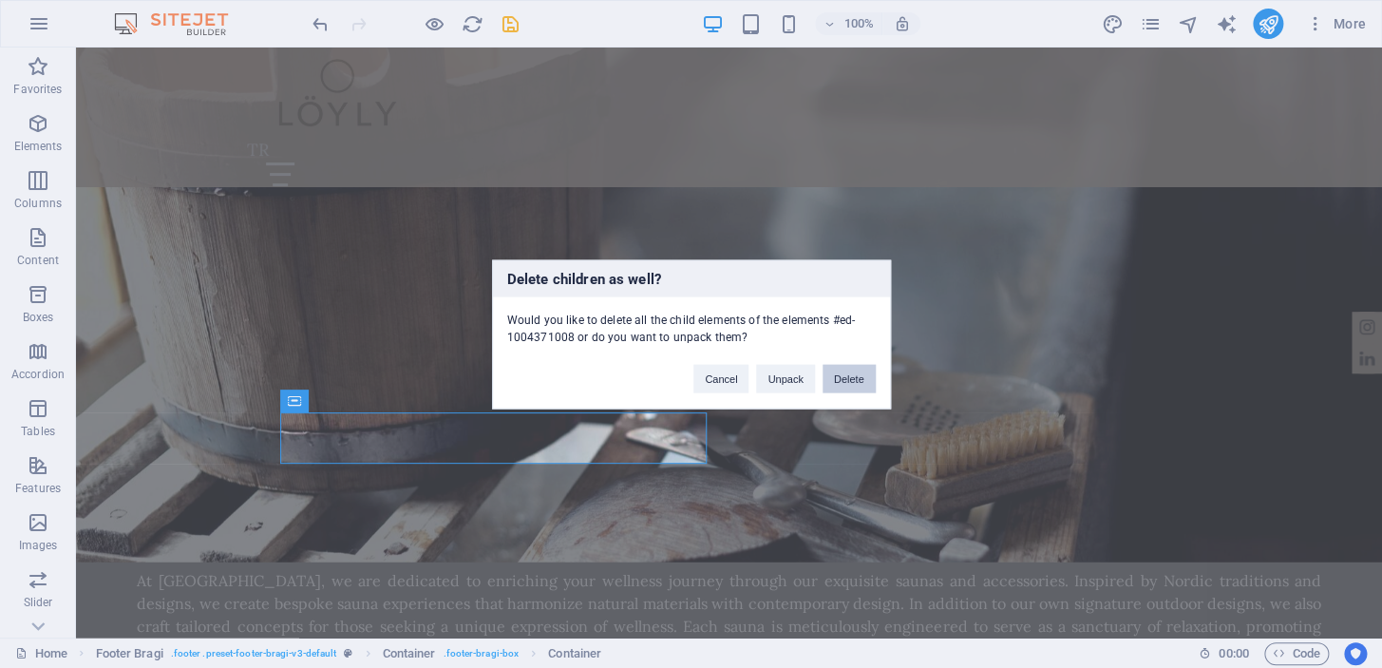
click at [837, 378] on button "Delete" at bounding box center [849, 378] width 53 height 28
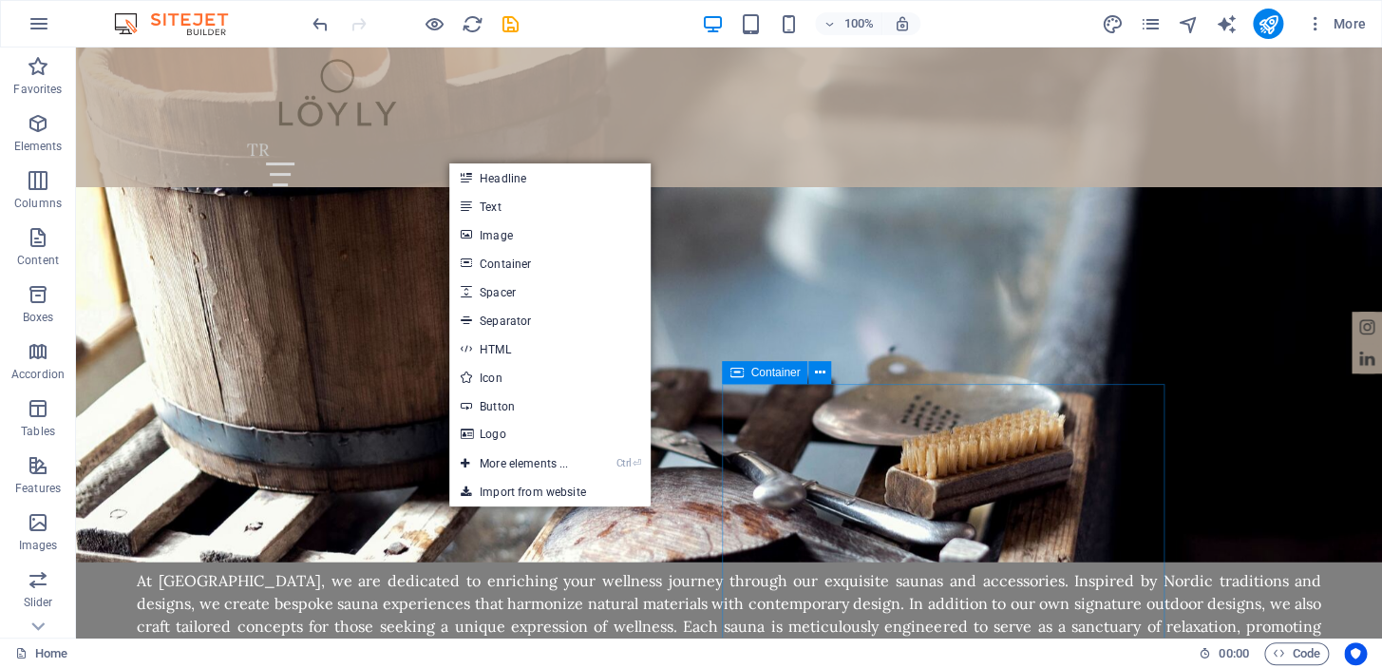
click at [561, 240] on link "Image" at bounding box center [549, 234] width 201 height 28
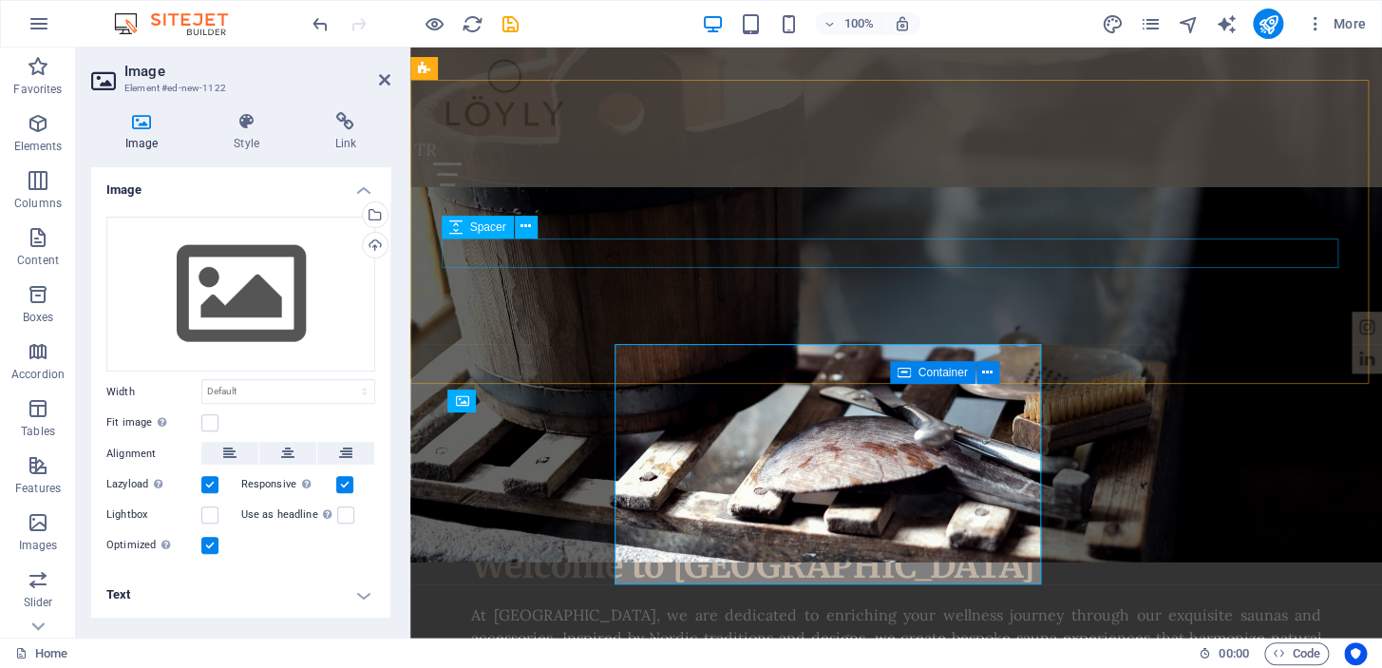
scroll to position [2056, 0]
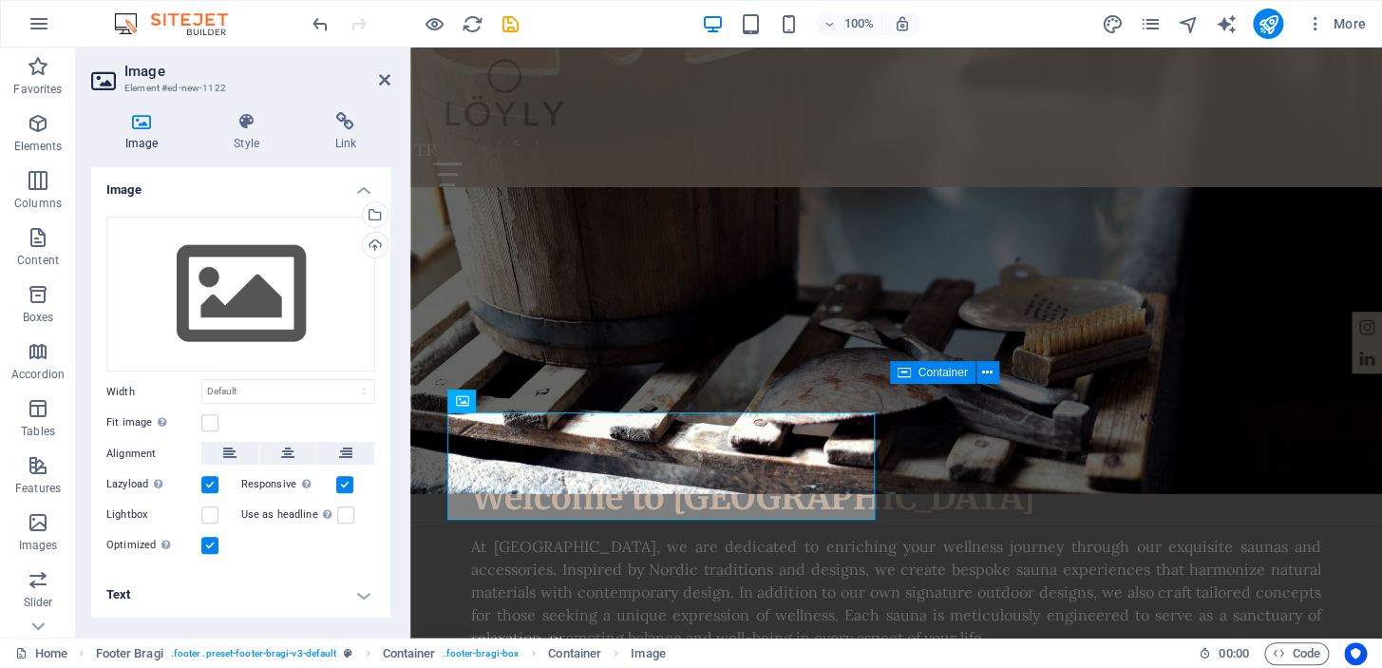
click at [380, 216] on div "Select files from the file manager, stock photos, or upload file(s)" at bounding box center [373, 216] width 28 height 28
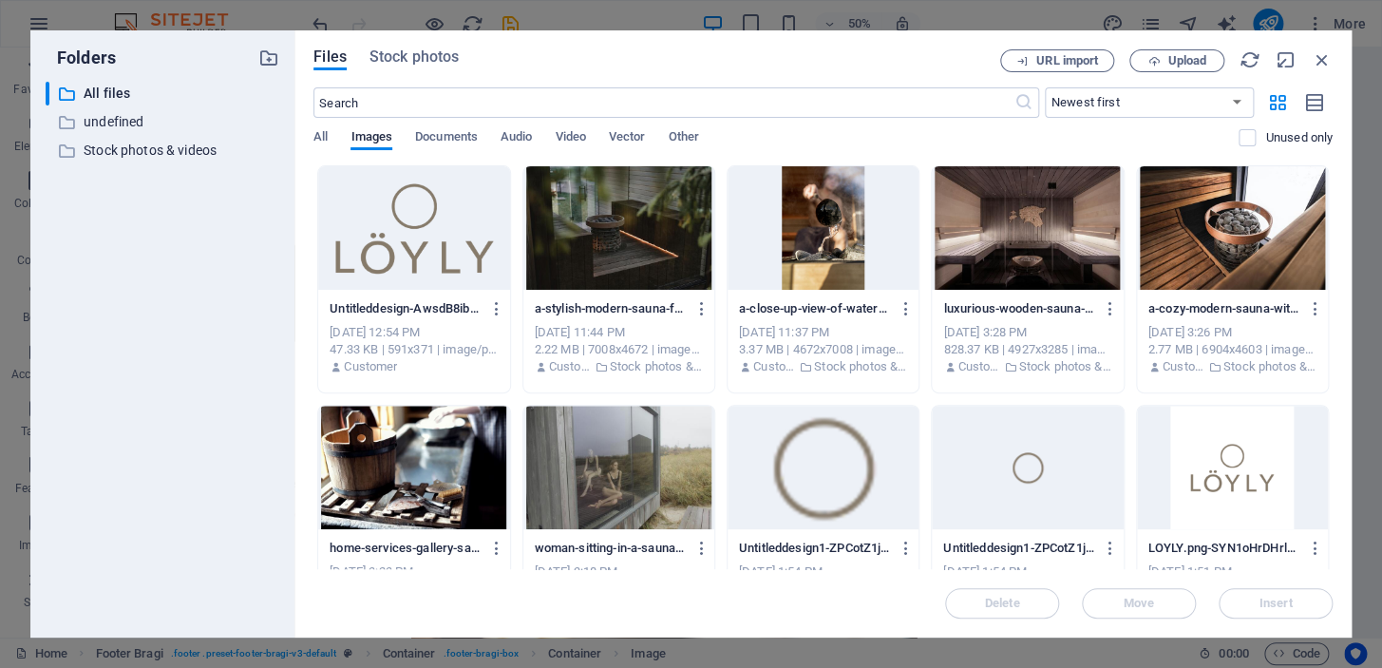
click at [441, 235] on div at bounding box center [413, 227] width 191 height 123
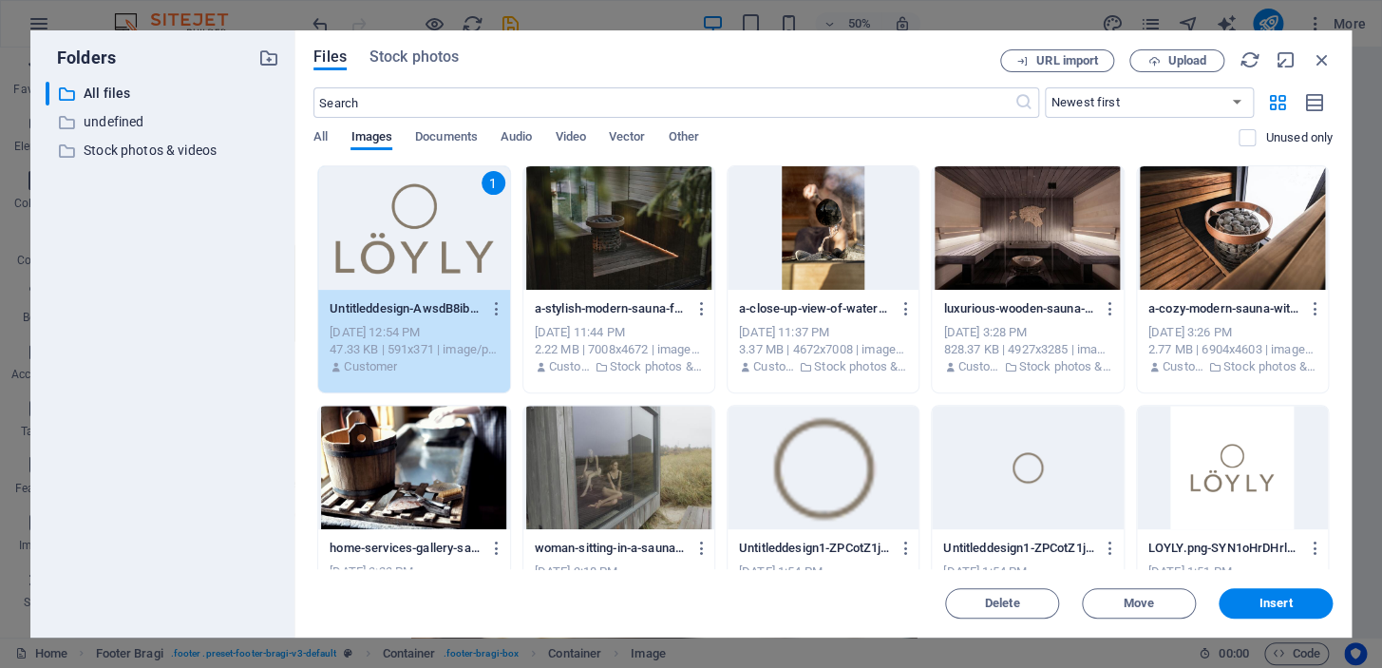
click at [1271, 598] on span "Insert" at bounding box center [1276, 602] width 33 height 11
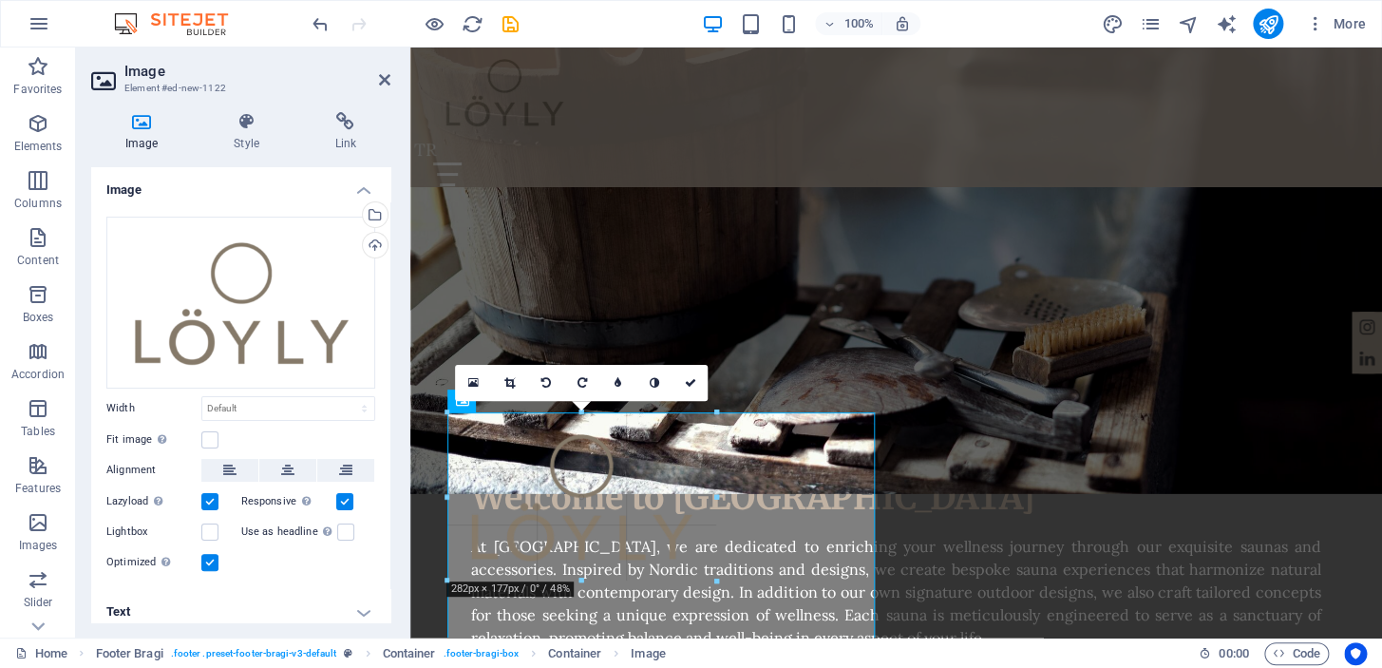
drag, startPoint x: 871, startPoint y: 412, endPoint x: 480, endPoint y: 519, distance: 405.6
type input "271"
select select "px"
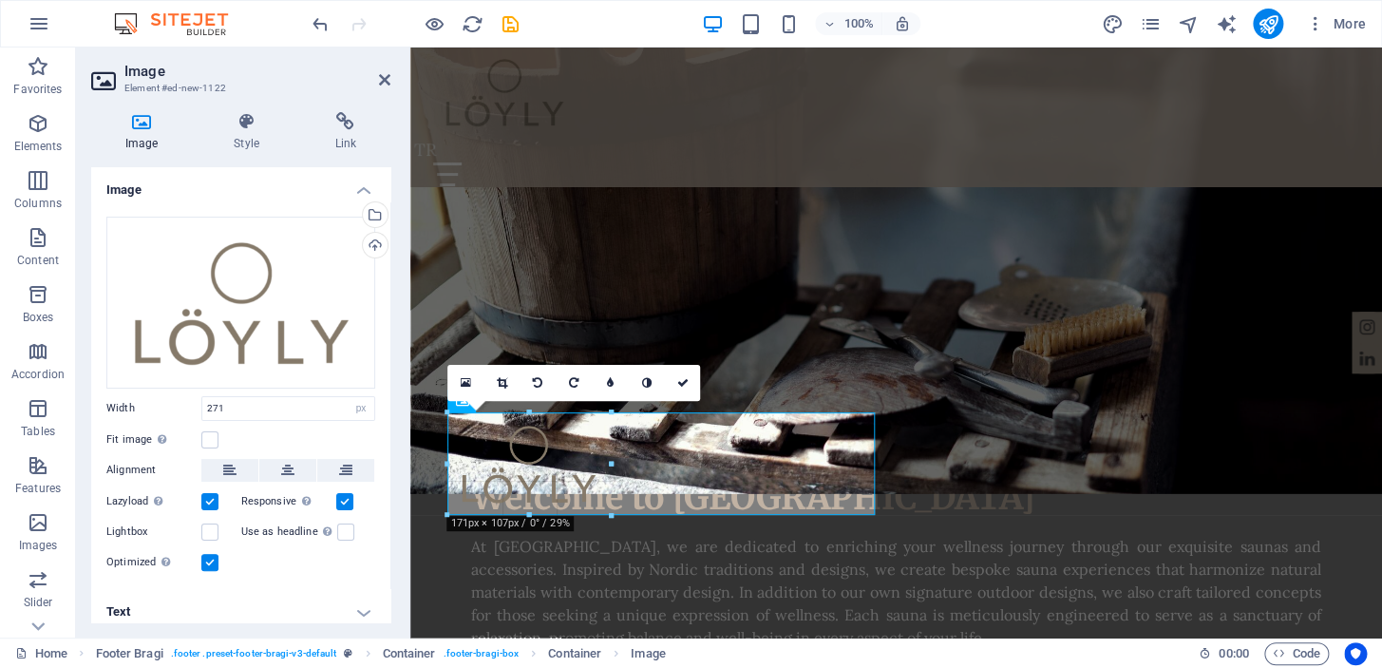
drag, startPoint x: 704, startPoint y: 573, endPoint x: 615, endPoint y: 516, distance: 105.9
type input "171"
click at [686, 384] on icon at bounding box center [681, 382] width 11 height 11
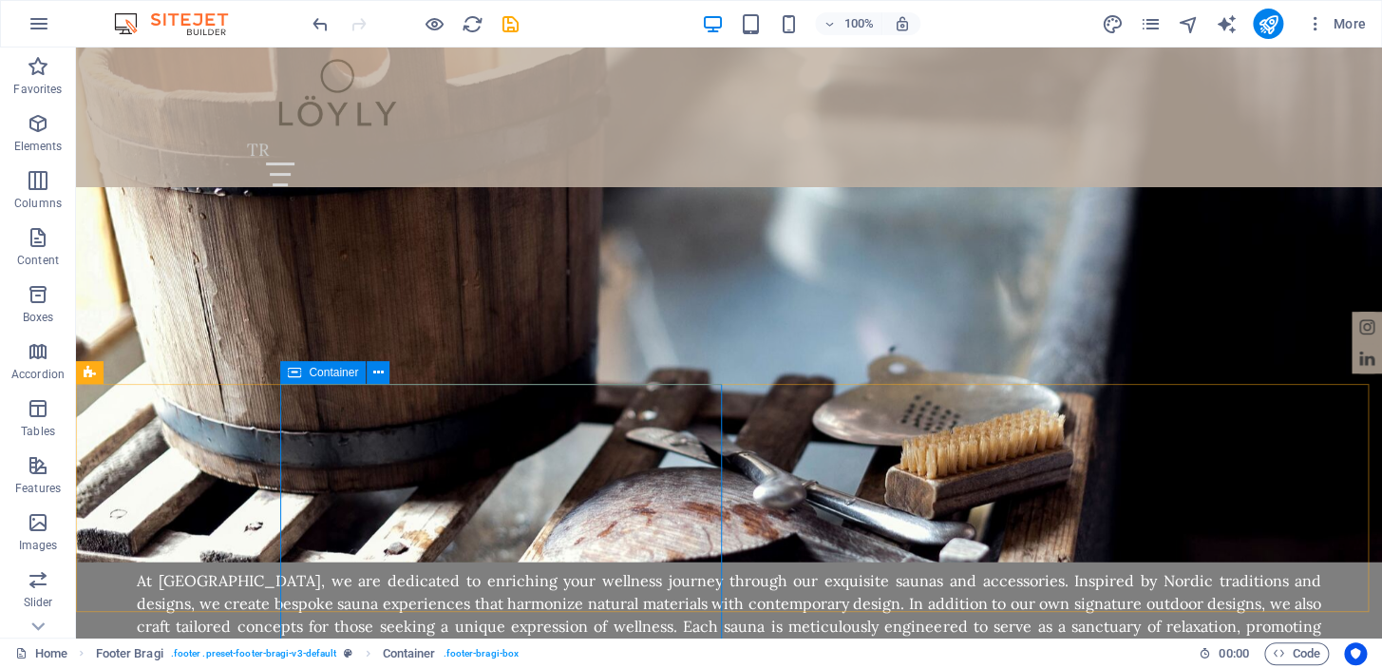
click at [375, 368] on icon at bounding box center [378, 373] width 10 height 20
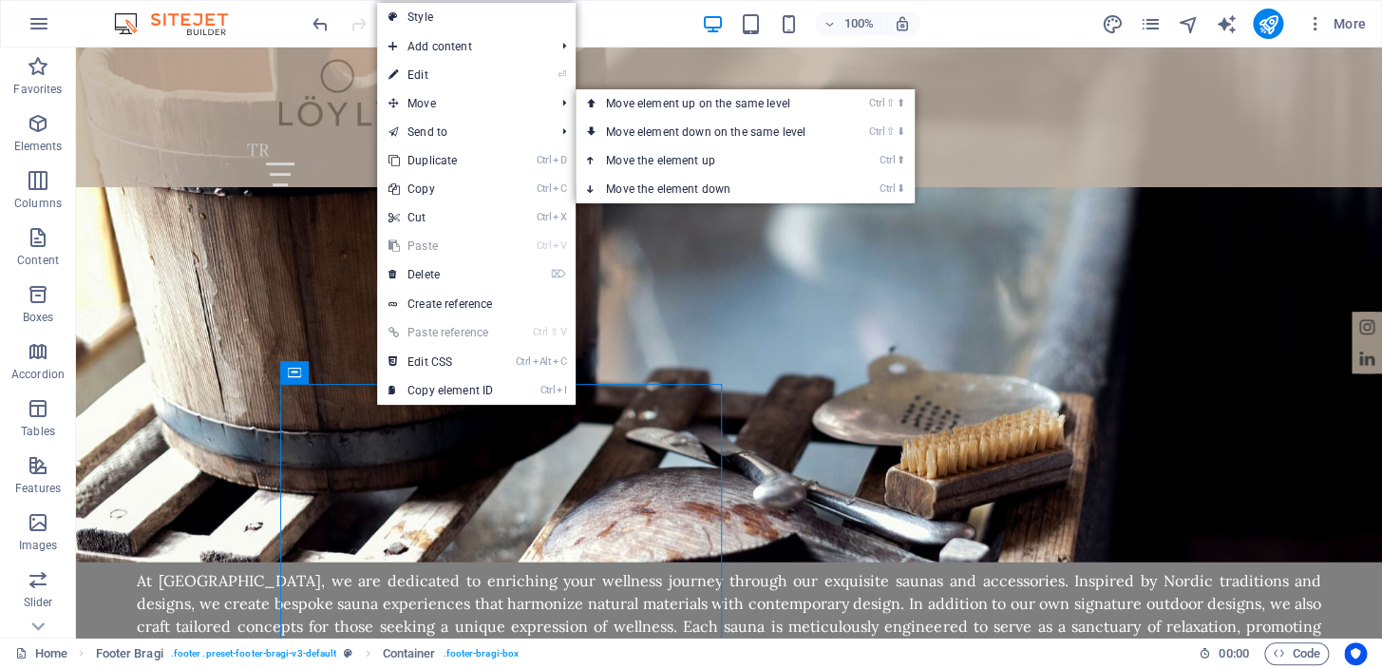
click at [462, 72] on link "⏎ Edit" at bounding box center [440, 75] width 127 height 28
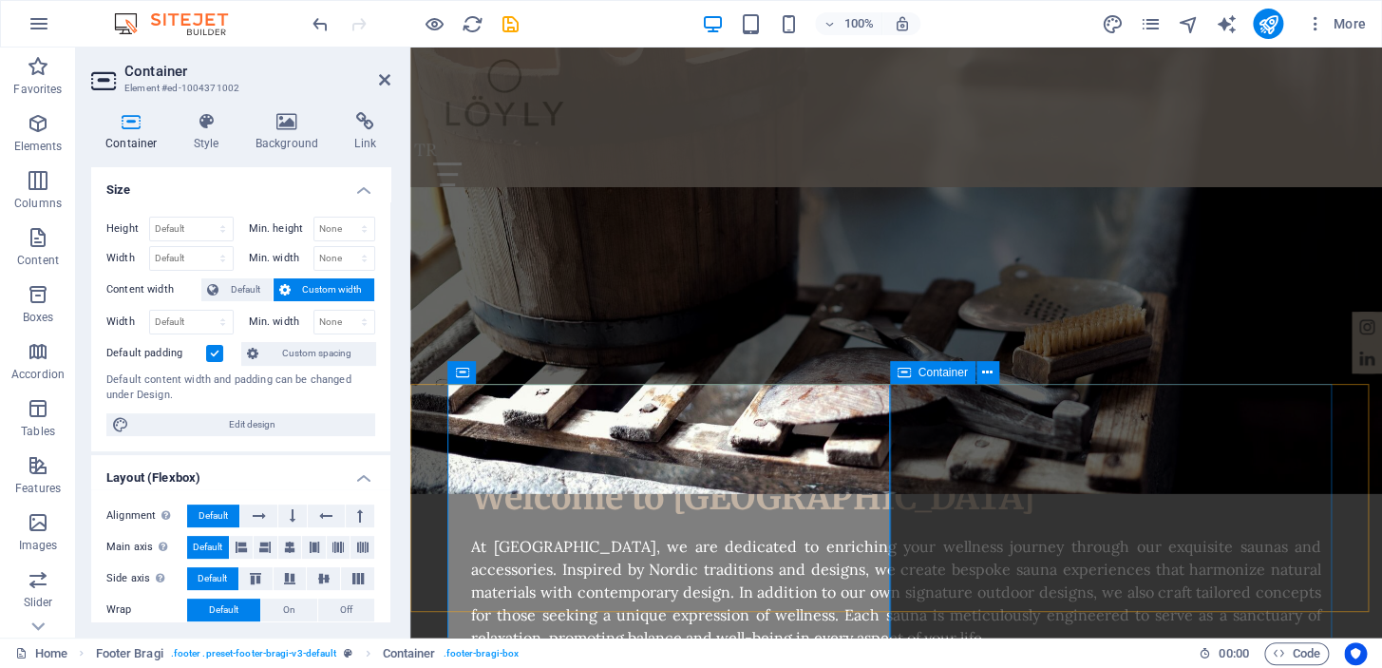
click at [900, 372] on icon at bounding box center [904, 372] width 13 height 23
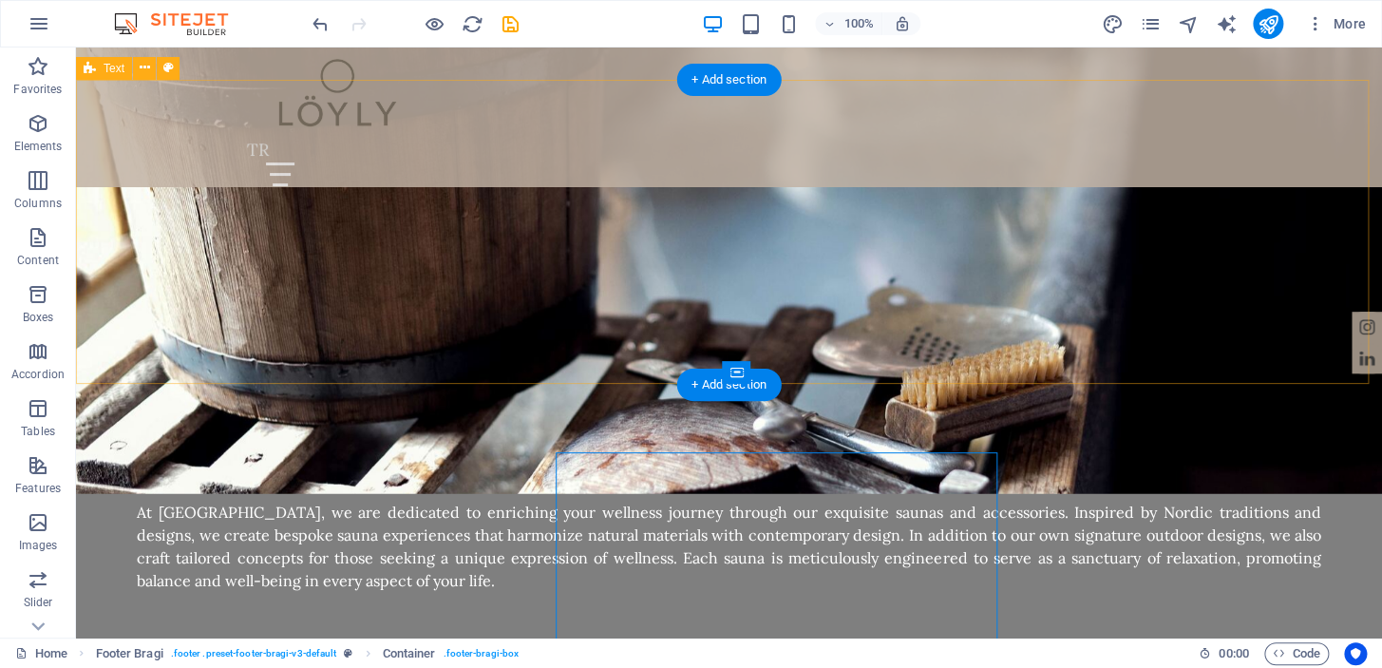
scroll to position [1988, 0]
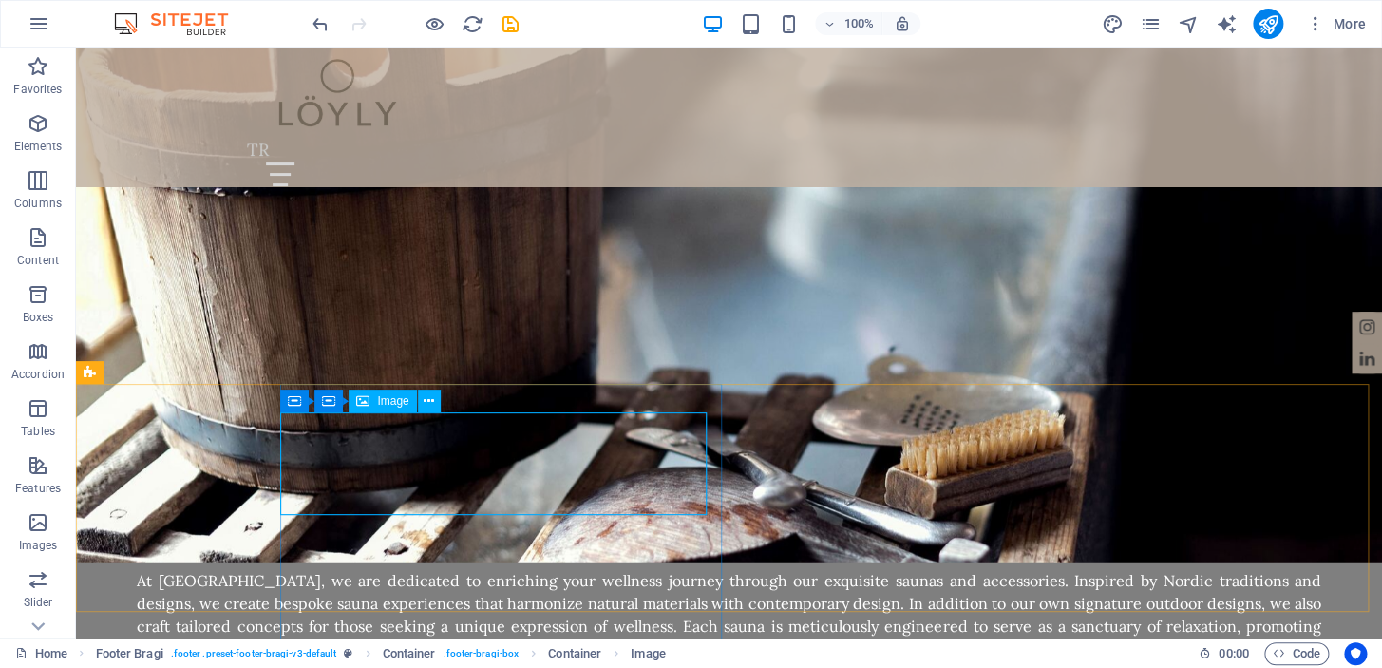
click at [426, 399] on icon at bounding box center [429, 401] width 10 height 20
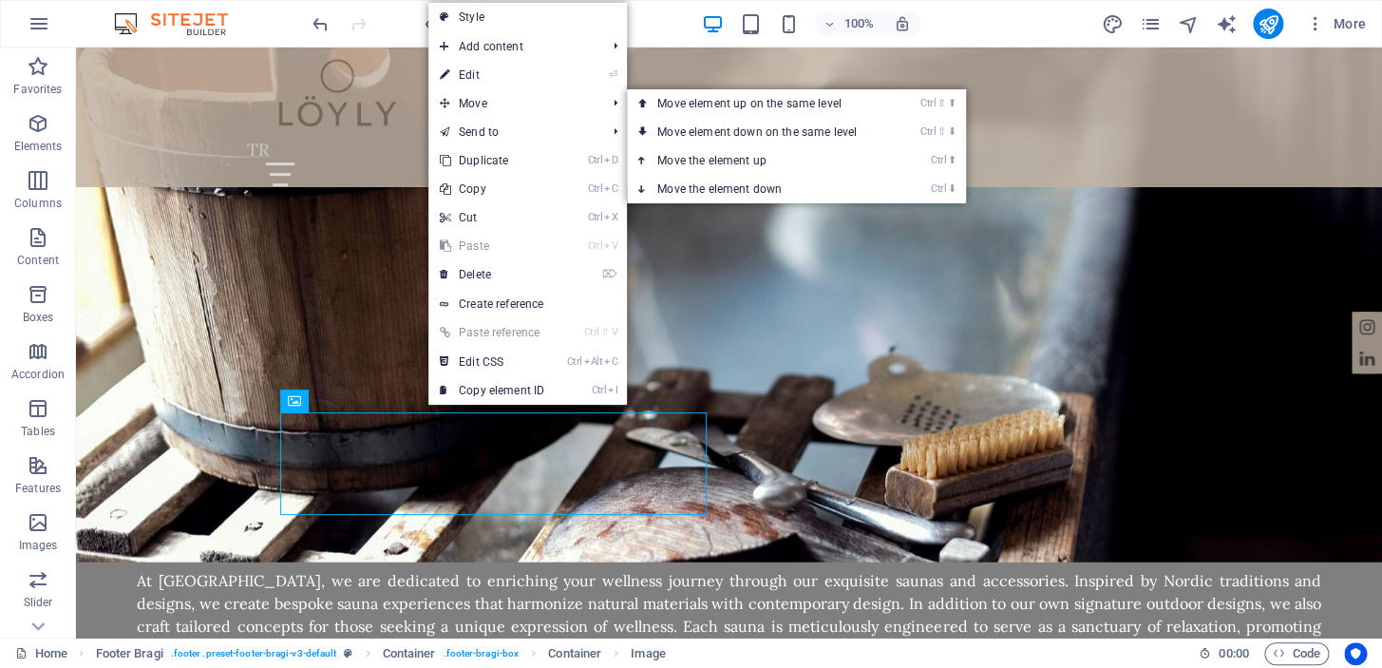
drag, startPoint x: 502, startPoint y: 75, endPoint x: 91, endPoint y: 28, distance: 414.0
click at [502, 75] on link "⏎ Edit" at bounding box center [491, 75] width 127 height 28
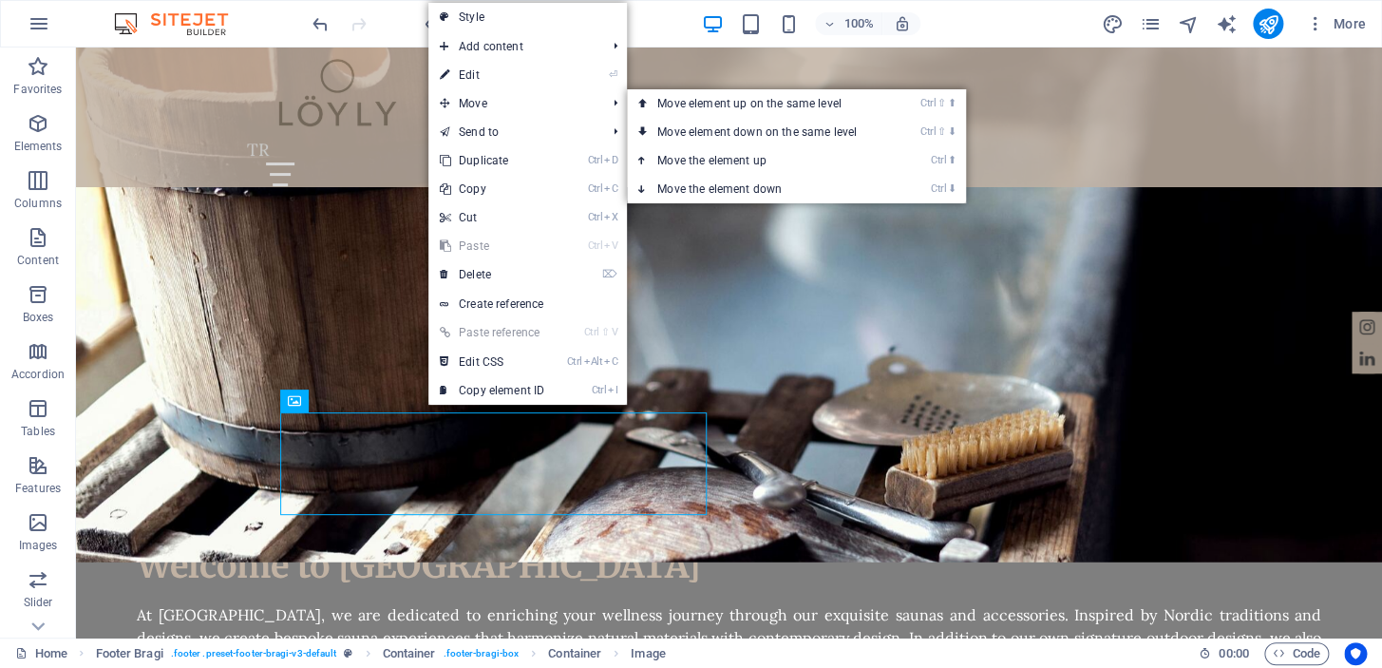
scroll to position [2056, 0]
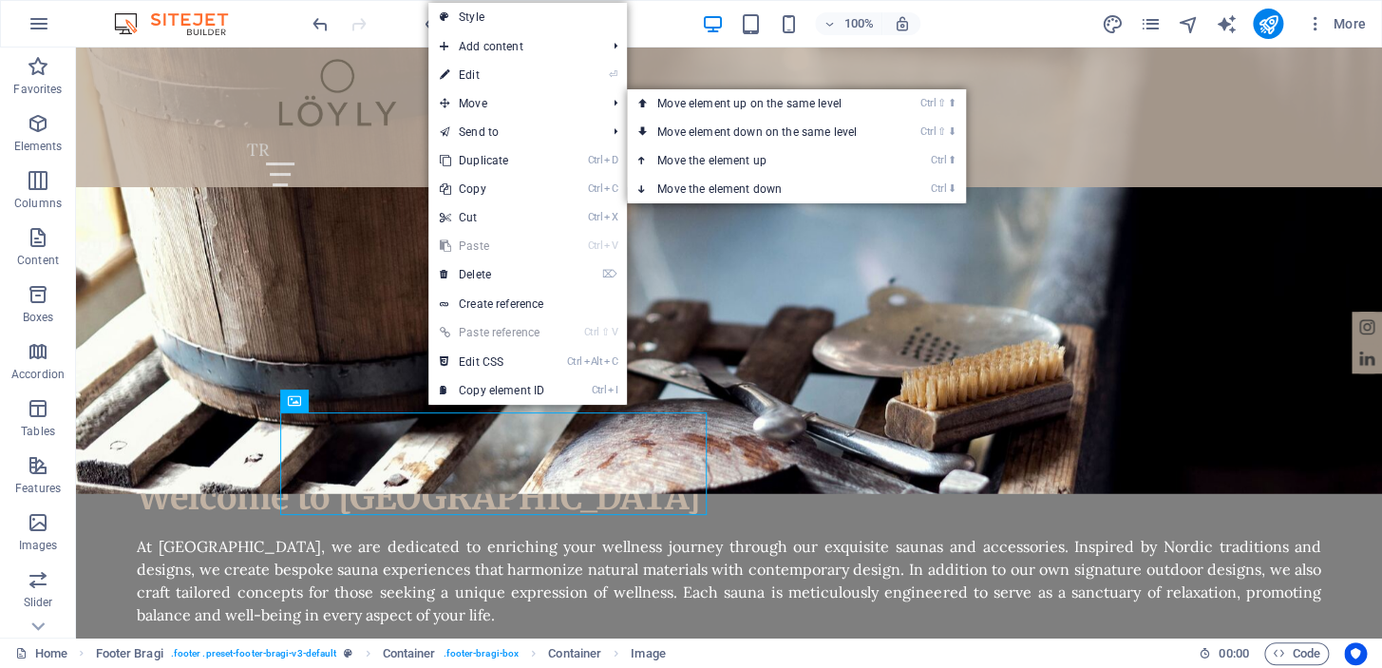
select select "px"
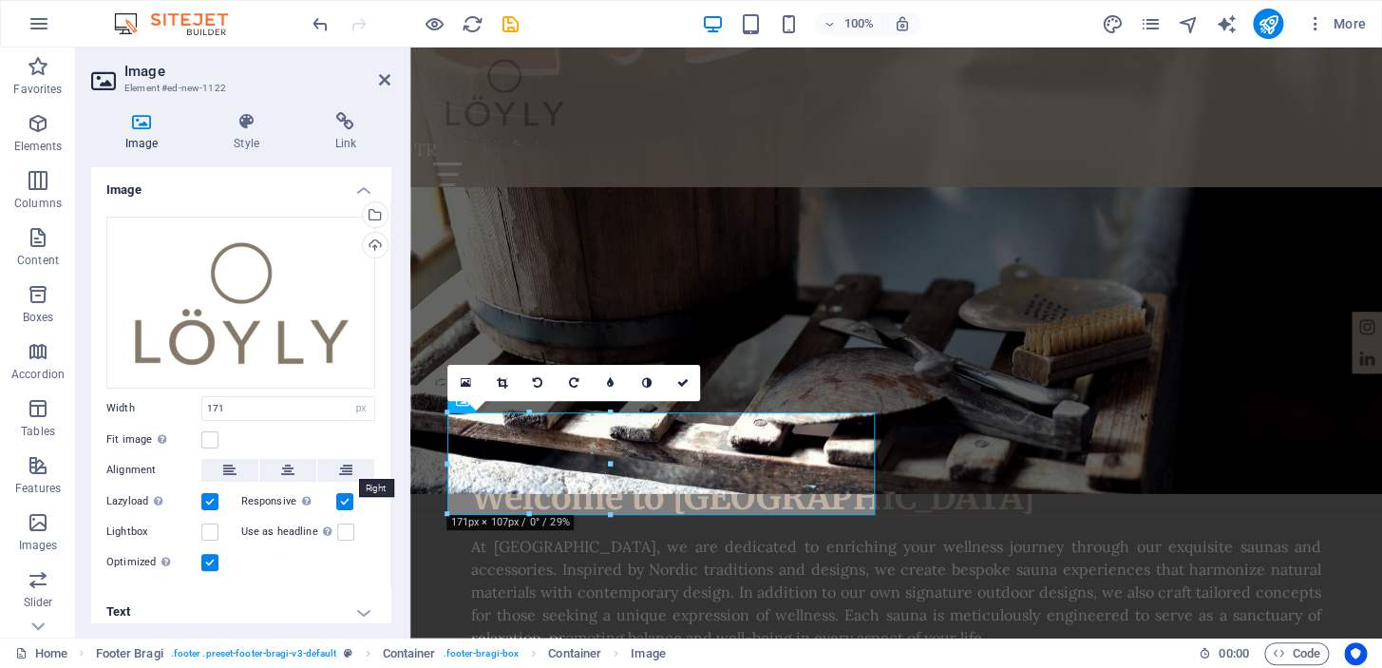
click at [334, 464] on button at bounding box center [345, 470] width 57 height 23
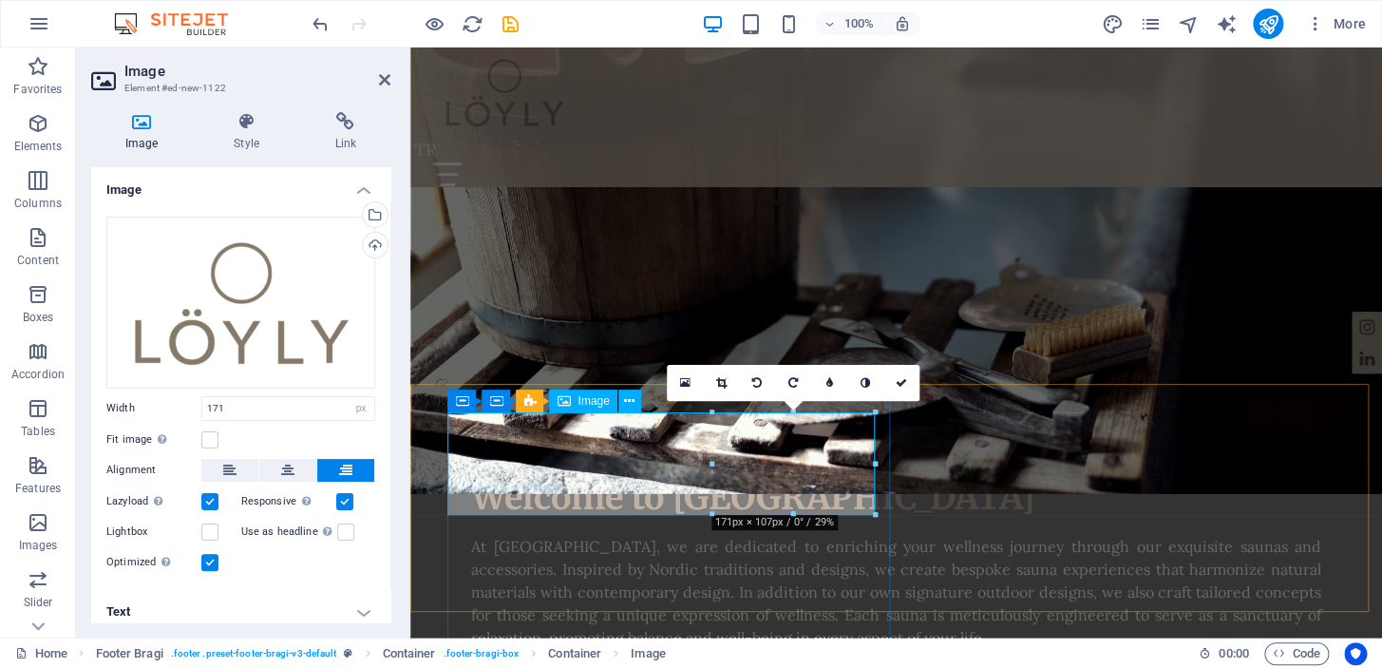
click at [624, 403] on icon at bounding box center [629, 401] width 10 height 20
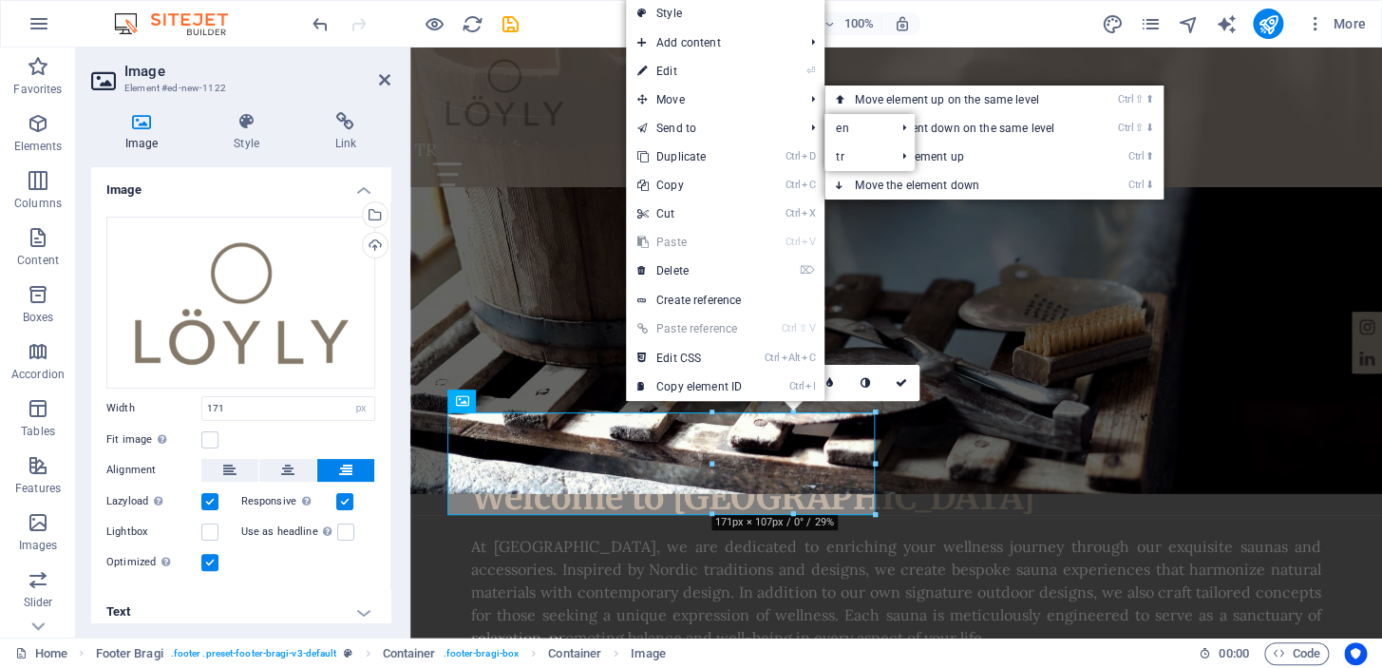
drag, startPoint x: 696, startPoint y: 76, endPoint x: 286, endPoint y: 28, distance: 413.2
click at [696, 76] on link "⏎ Edit" at bounding box center [689, 71] width 127 height 28
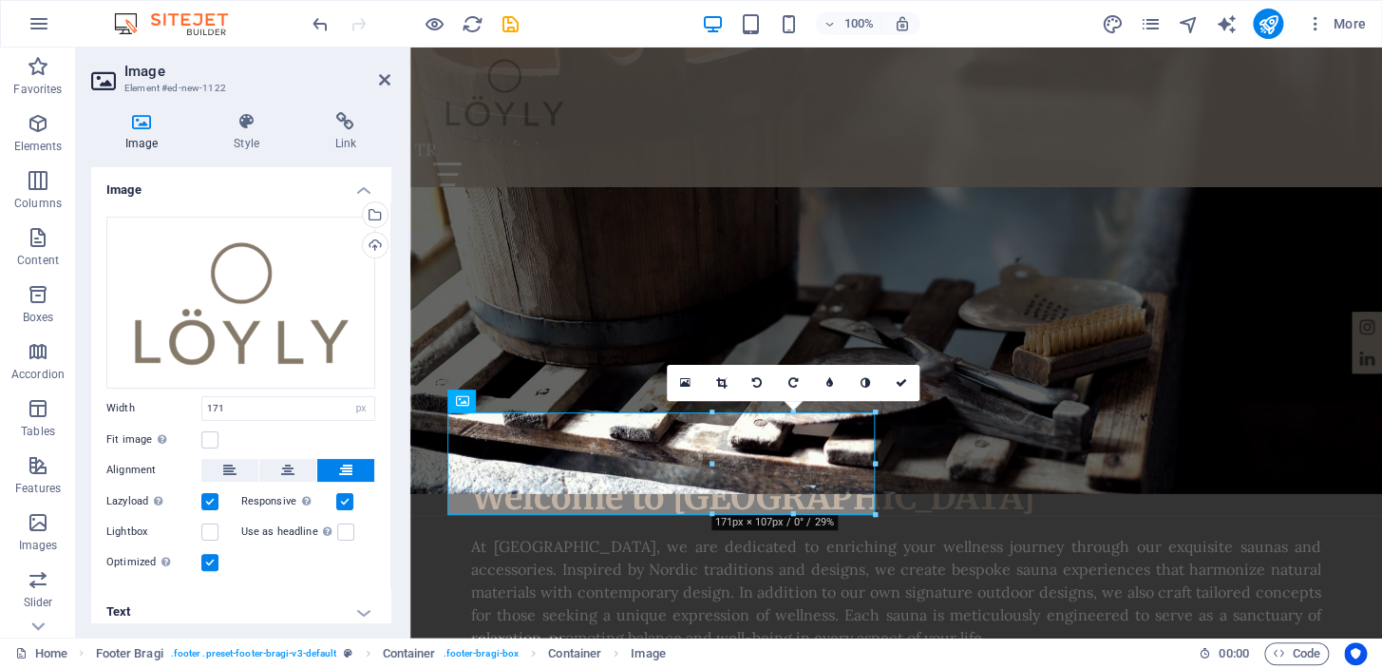
click at [257, 143] on h4 "Style" at bounding box center [249, 132] width 101 height 40
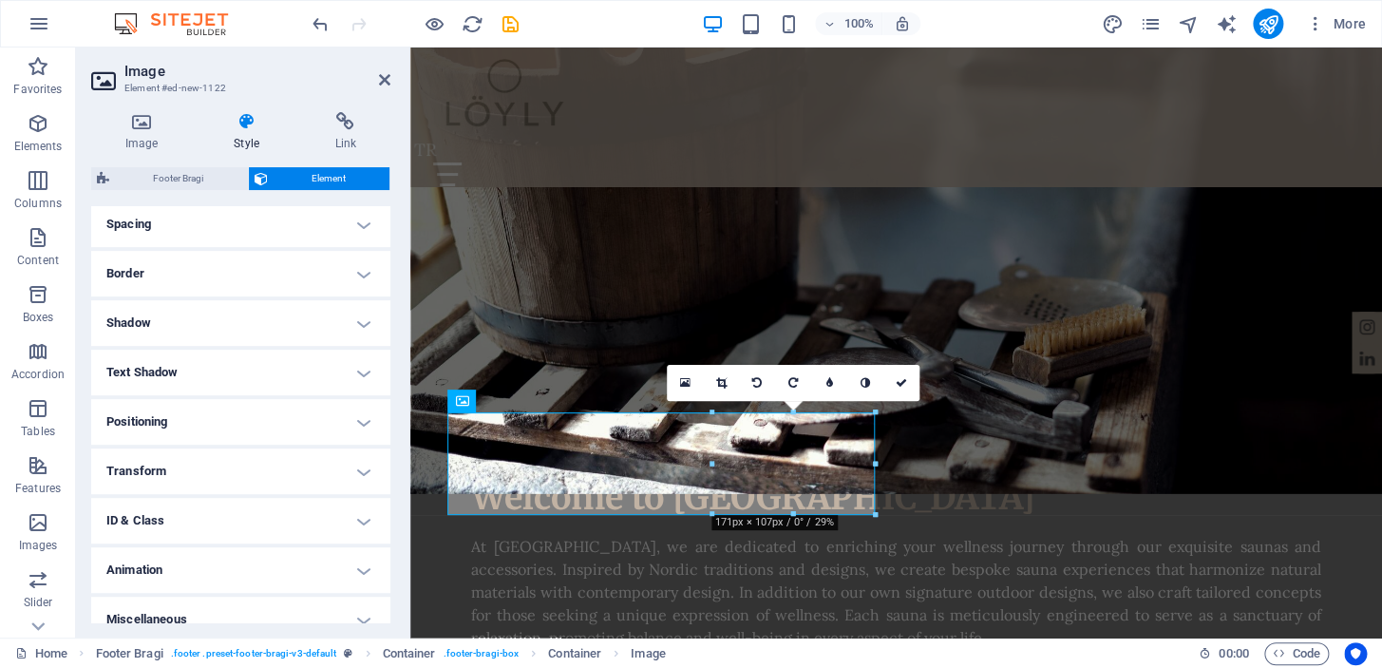
scroll to position [399, 0]
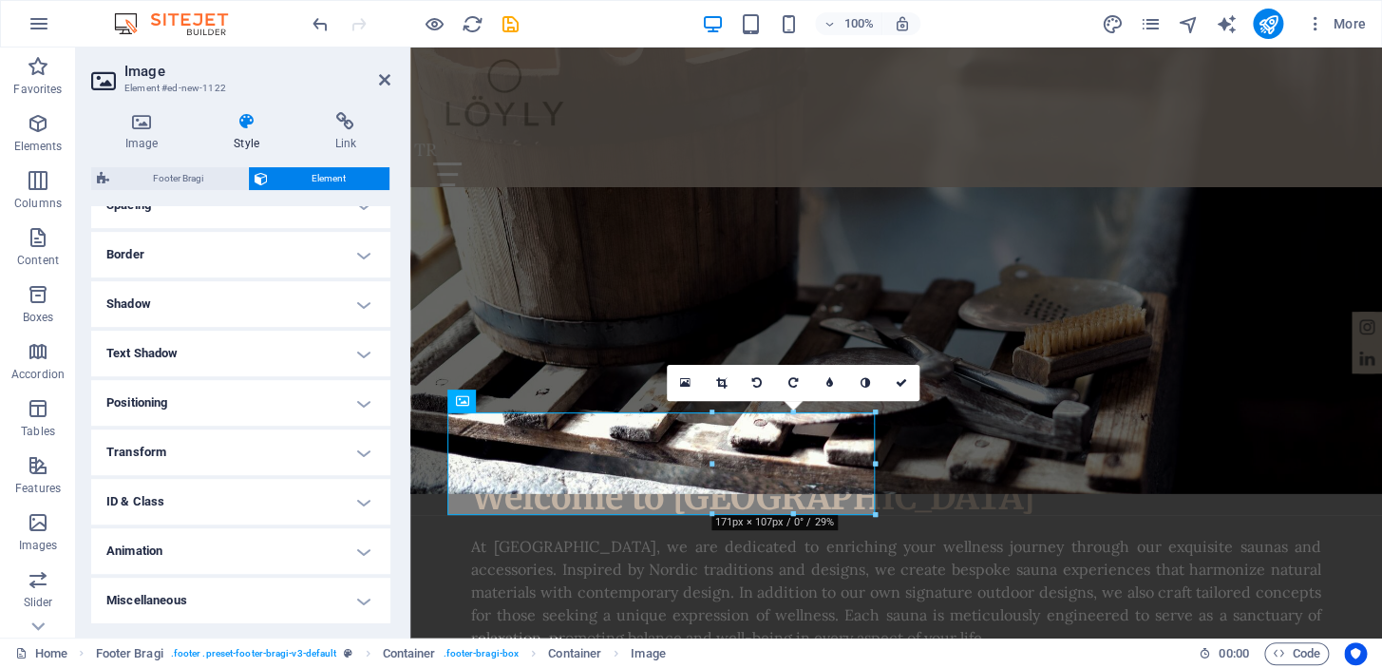
click at [359, 406] on h4 "Positioning" at bounding box center [240, 403] width 299 height 46
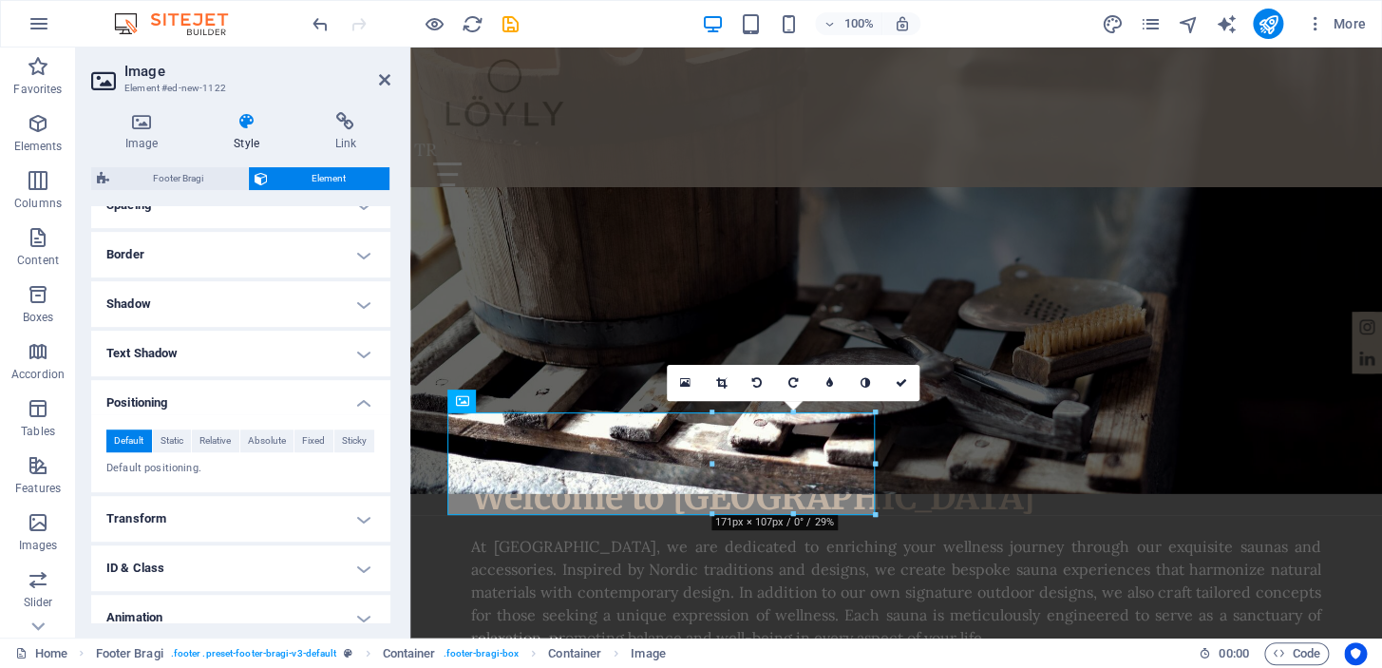
click at [359, 400] on h4 "Positioning" at bounding box center [240, 397] width 299 height 34
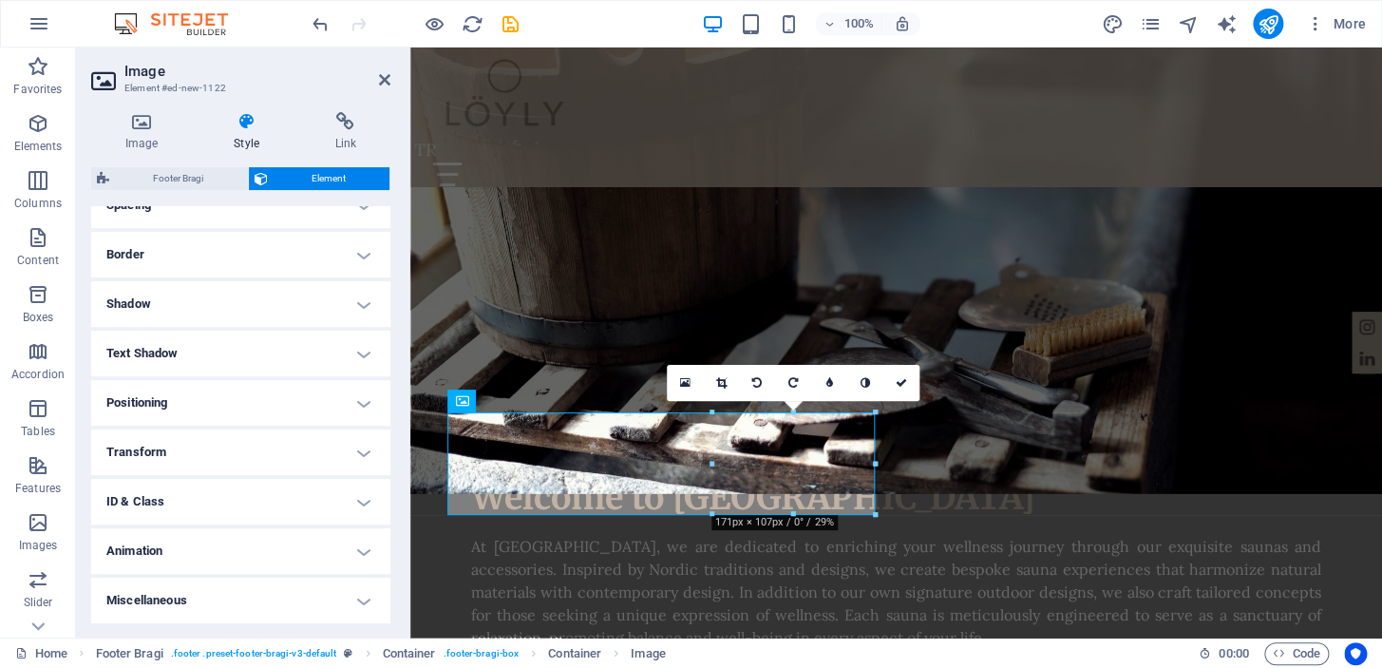
click at [360, 461] on h4 "Transform" at bounding box center [240, 452] width 299 height 46
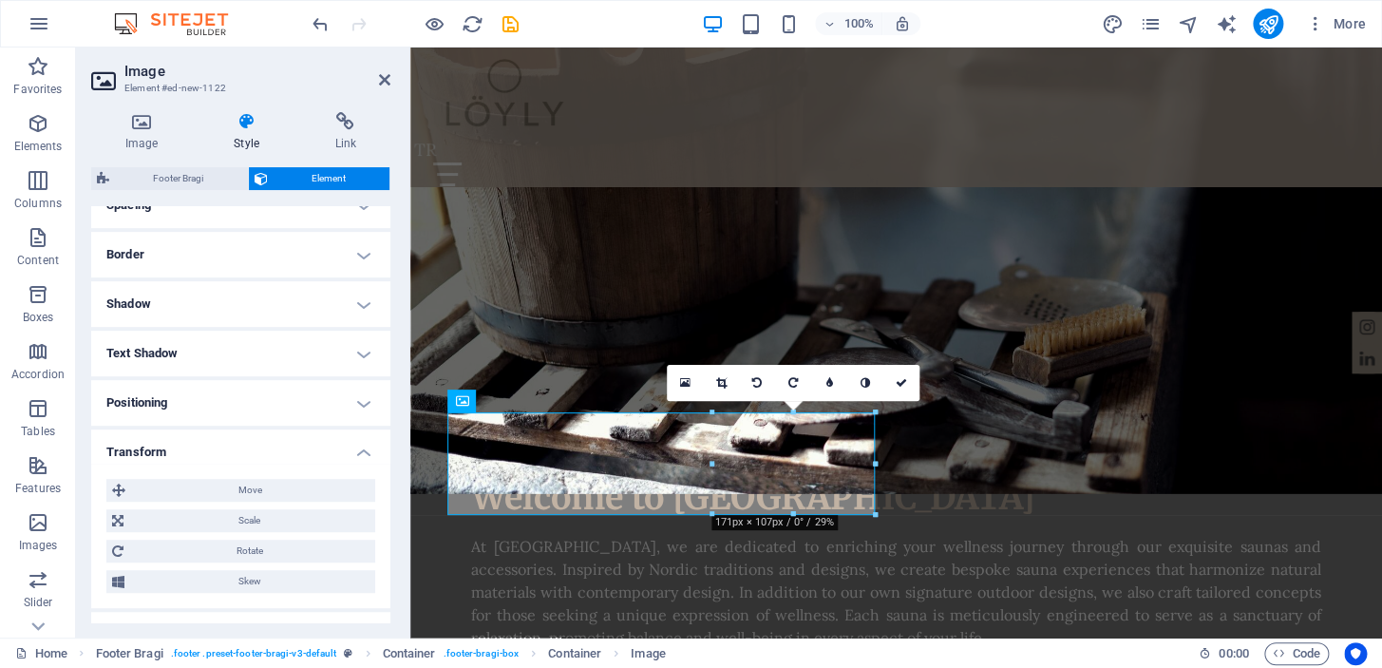
click at [280, 493] on span "Move" at bounding box center [250, 490] width 238 height 23
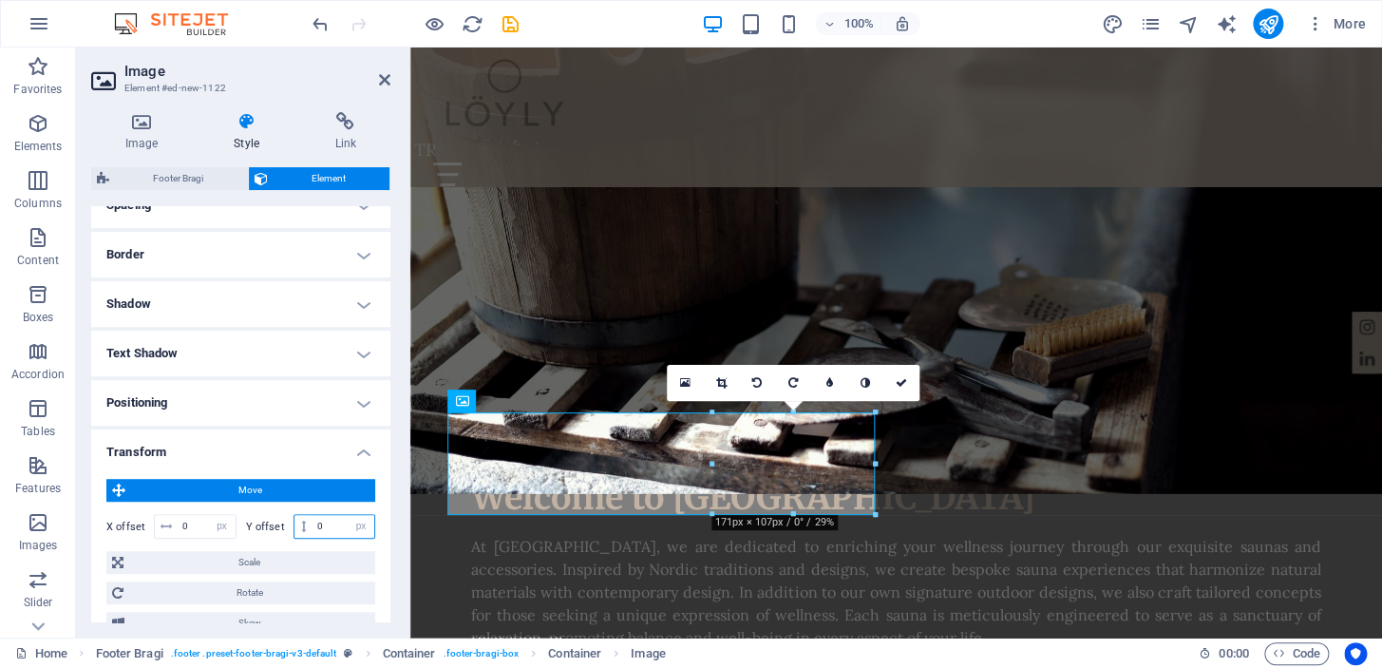
drag, startPoint x: 334, startPoint y: 520, endPoint x: 306, endPoint y: 520, distance: 28.5
click at [306, 520] on div "0 px rem % em vh vw" at bounding box center [335, 526] width 83 height 25
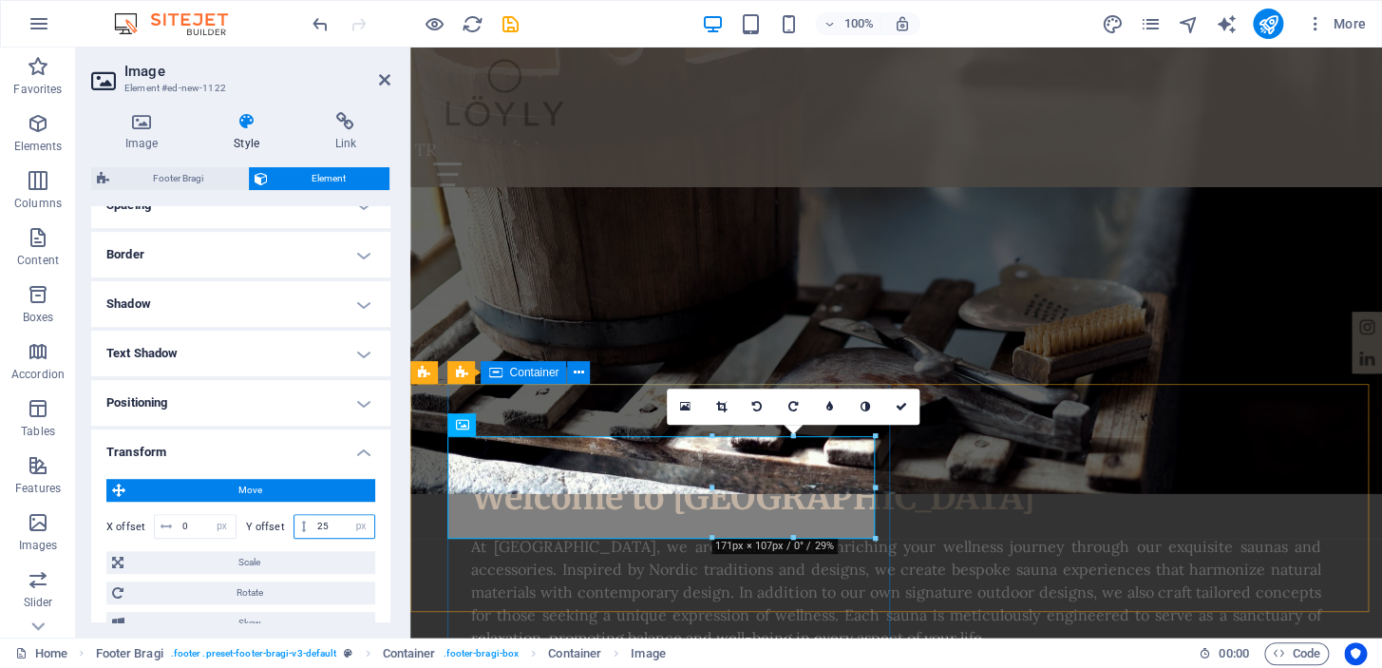
type input "25"
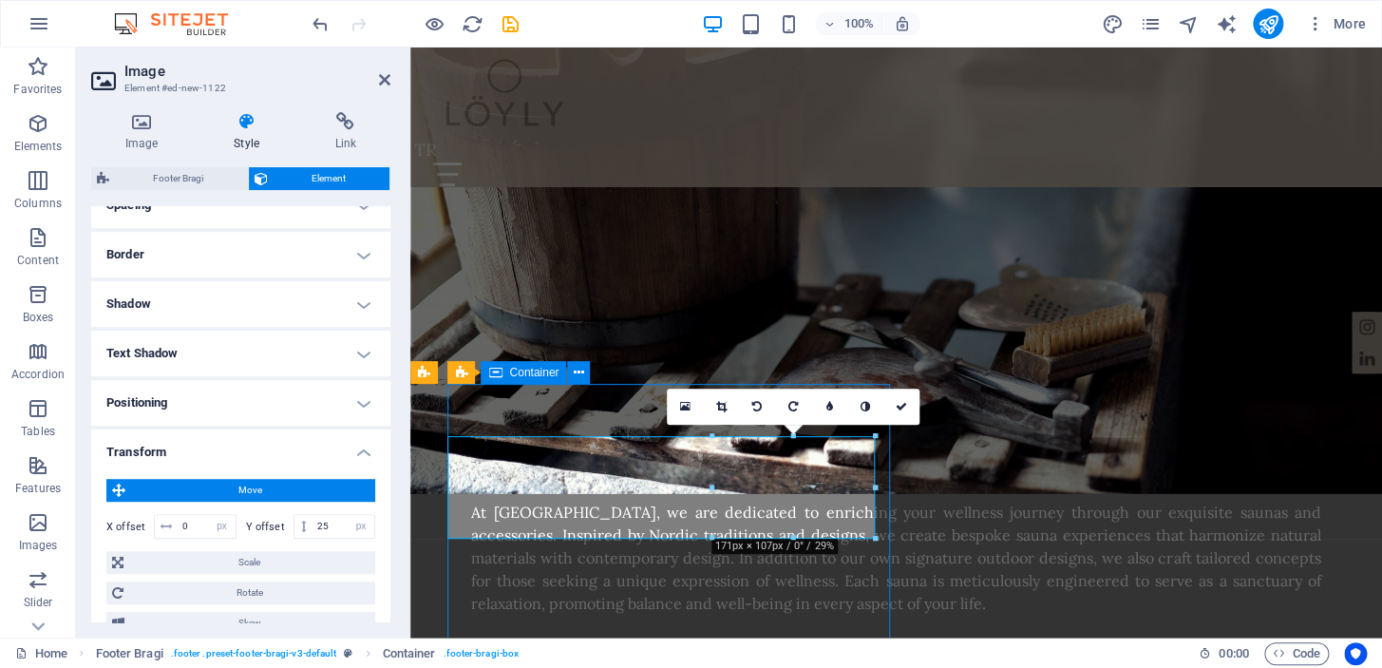
scroll to position [1988, 0]
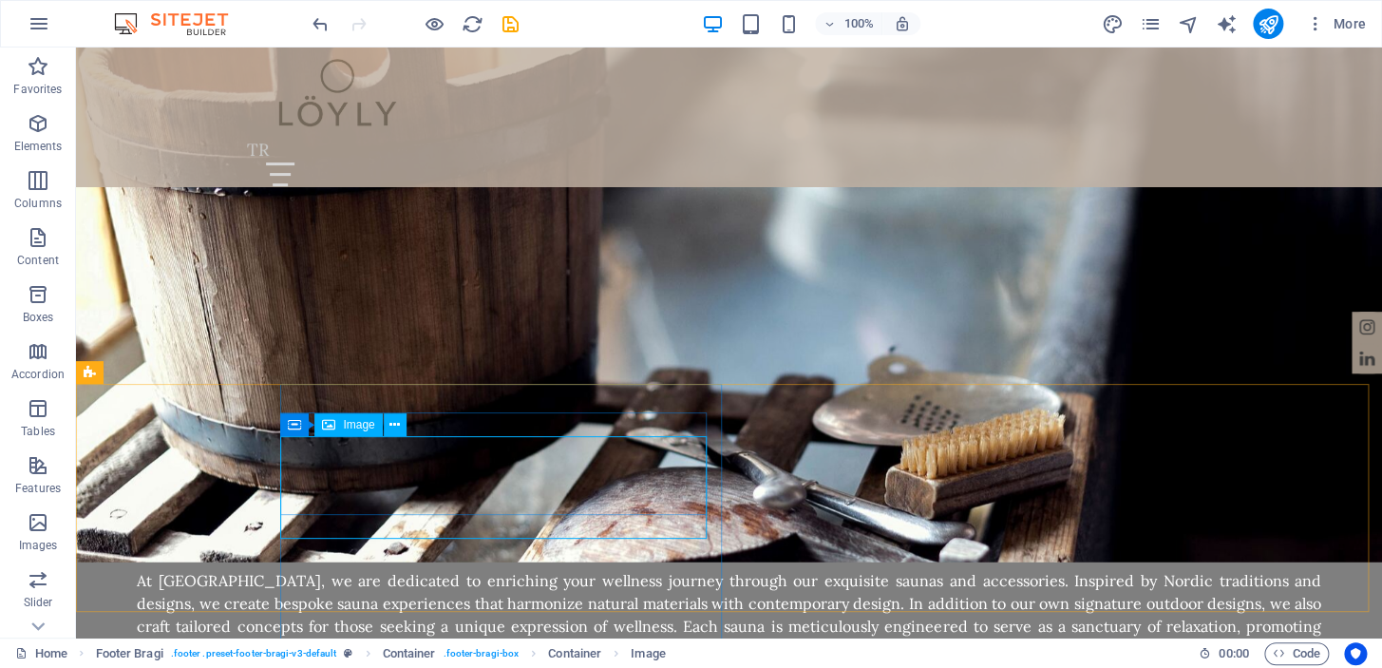
click at [393, 415] on icon at bounding box center [394, 425] width 10 height 20
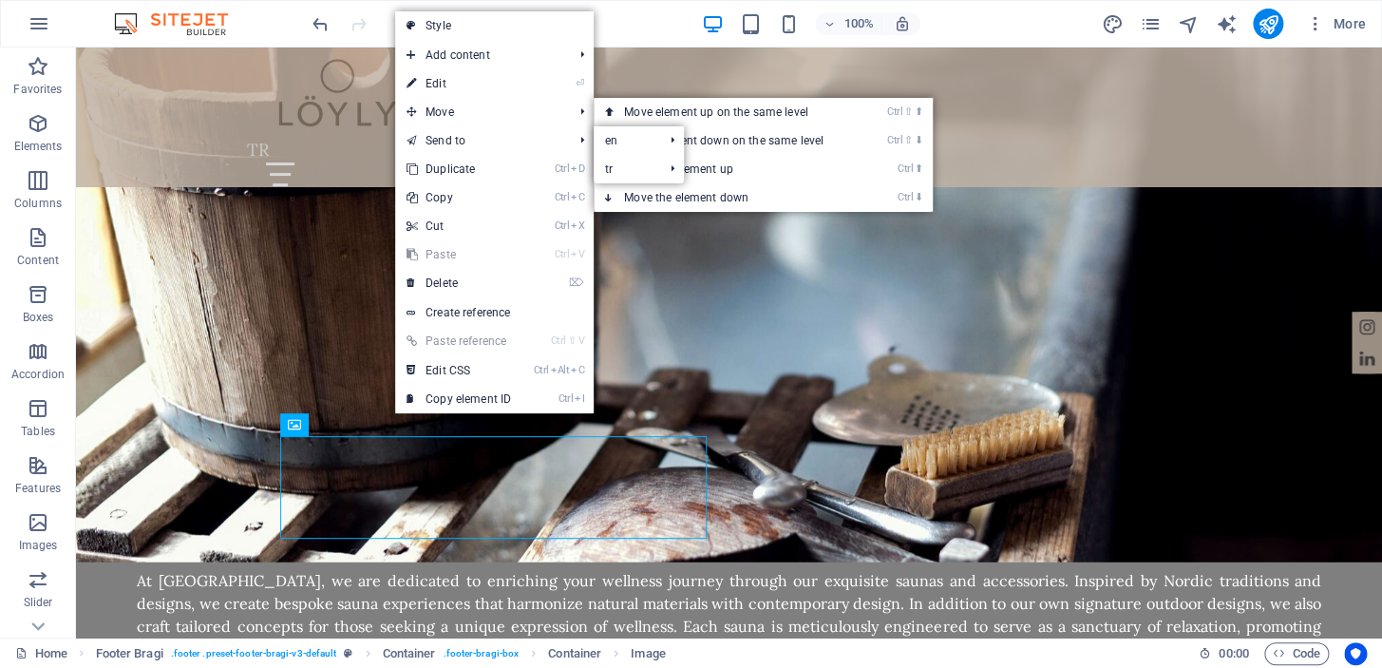
click at [483, 85] on link "⏎ Edit" at bounding box center [458, 83] width 127 height 28
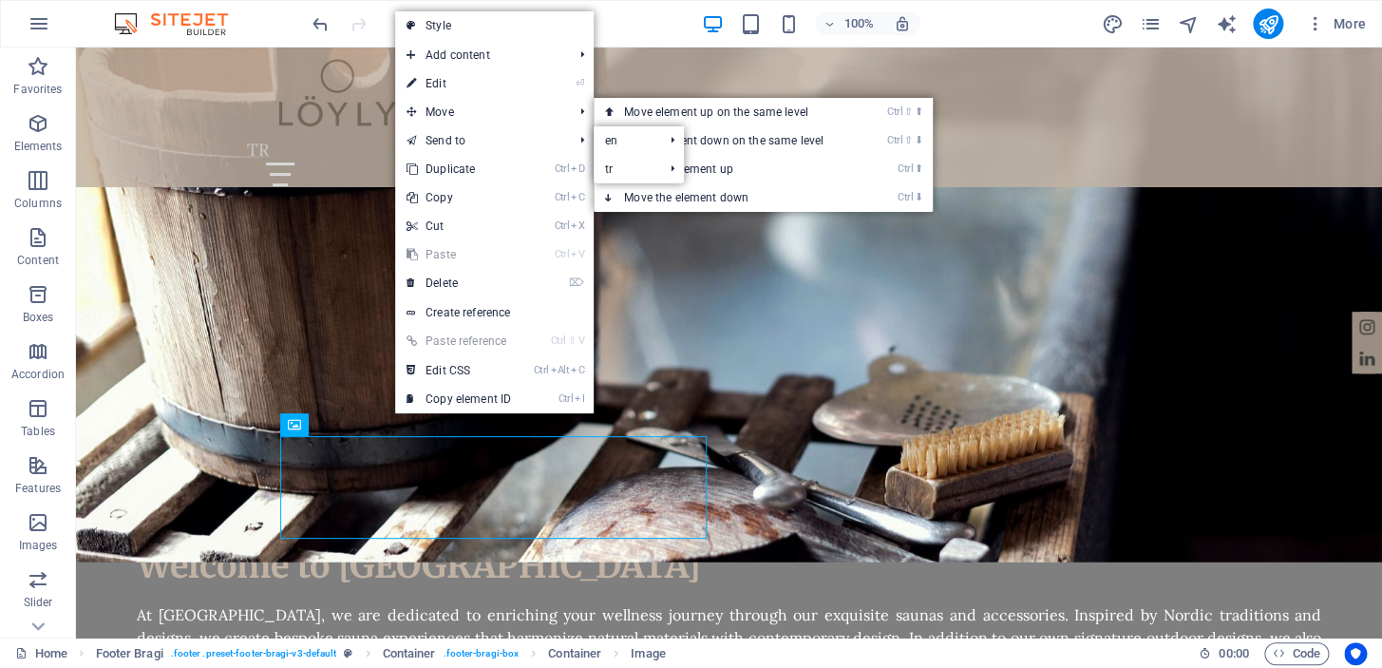
select select "px"
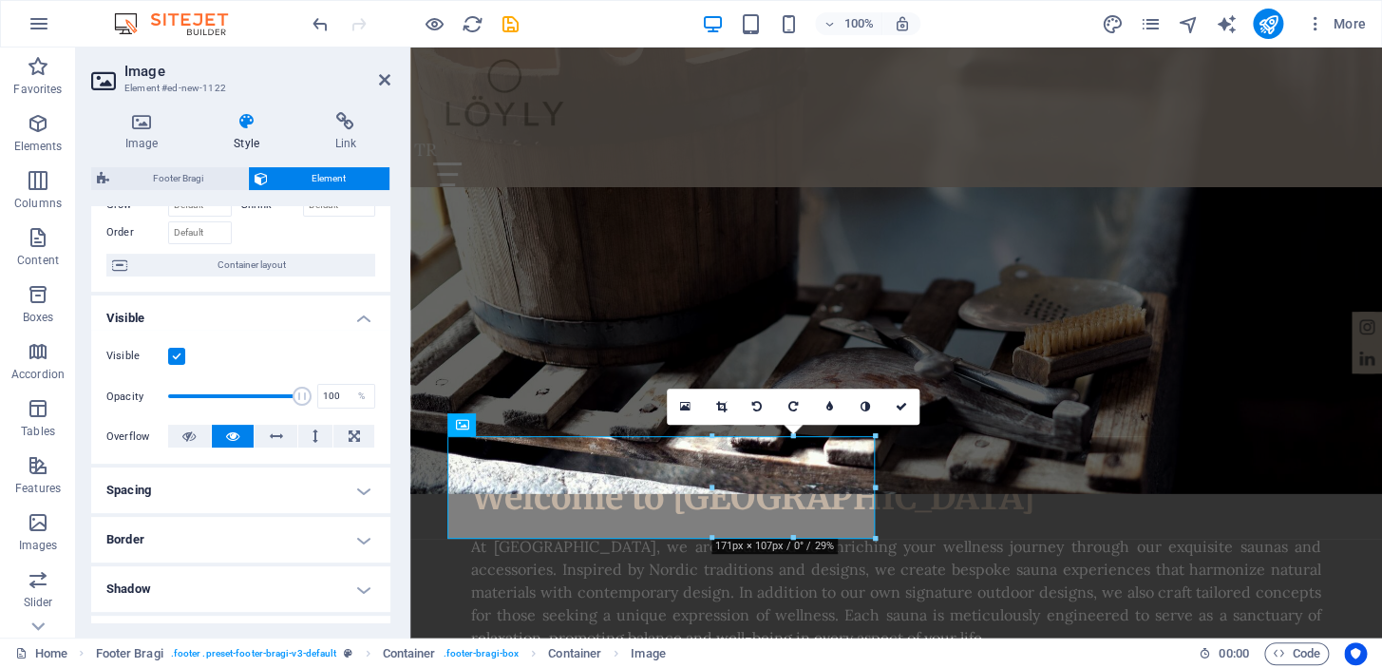
scroll to position [228, 0]
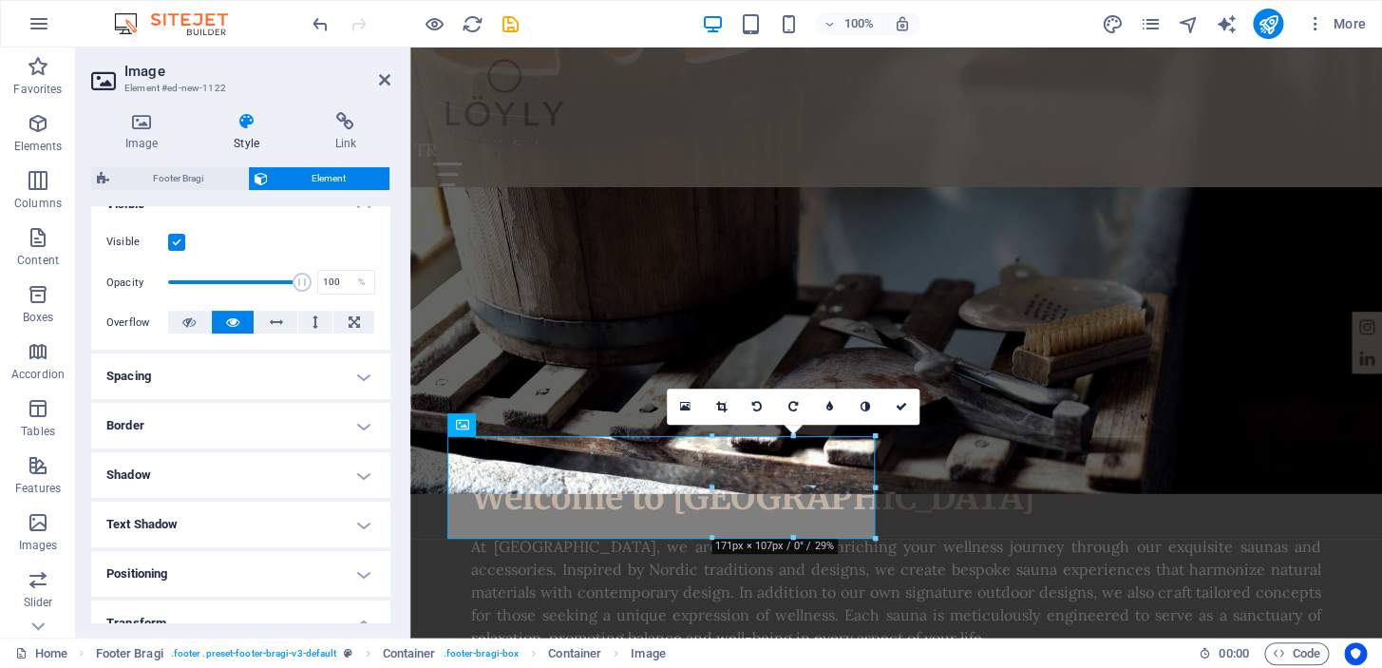
click at [351, 374] on h4 "Spacing" at bounding box center [240, 376] width 299 height 46
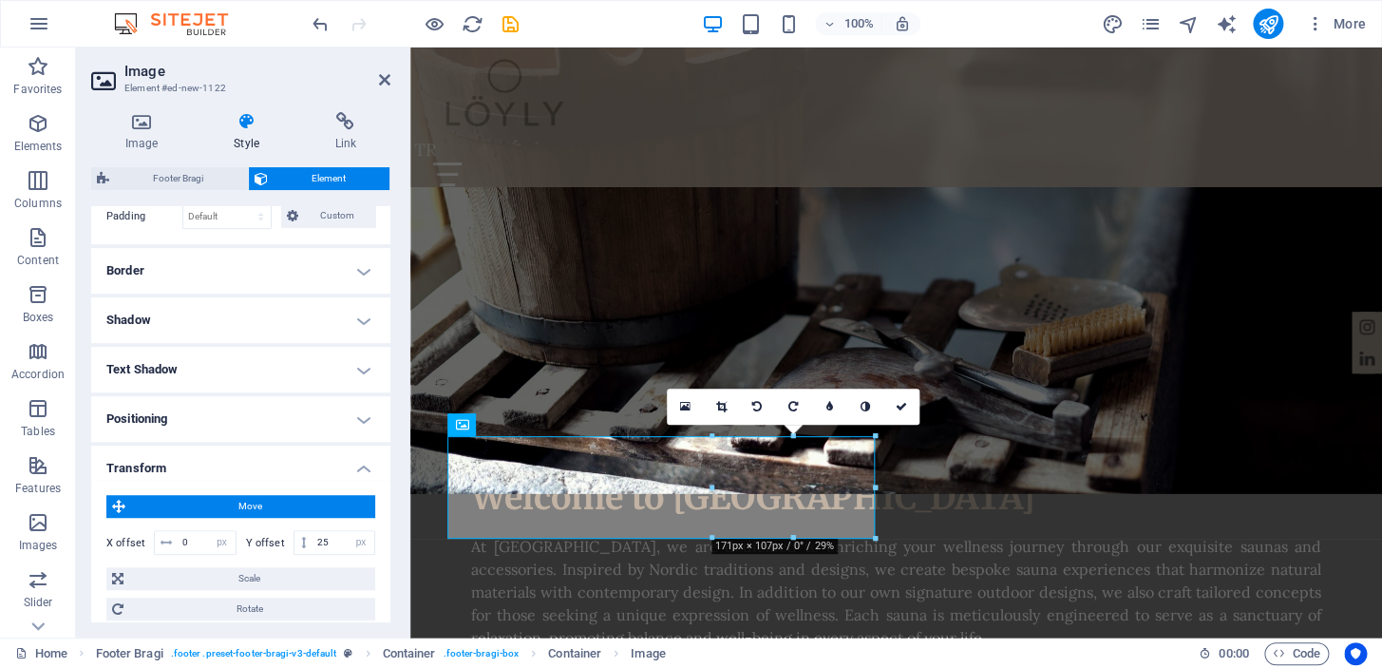
scroll to position [650, 0]
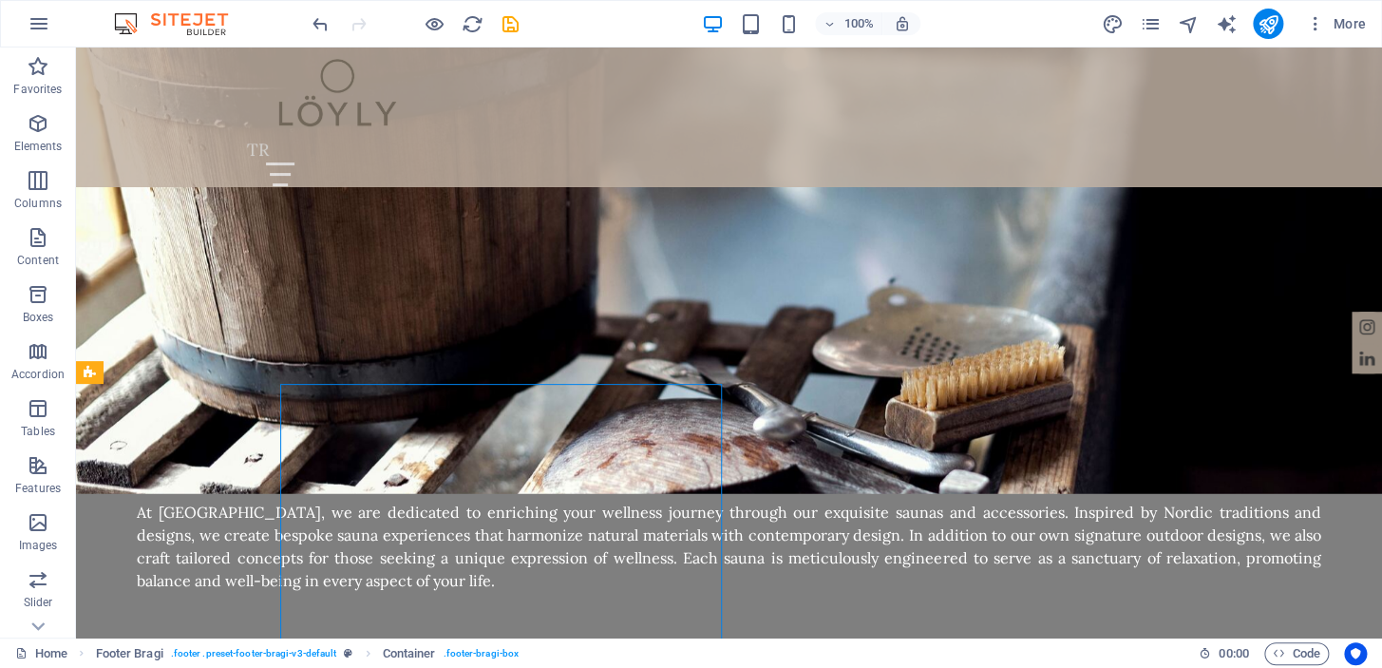
scroll to position [1988, 0]
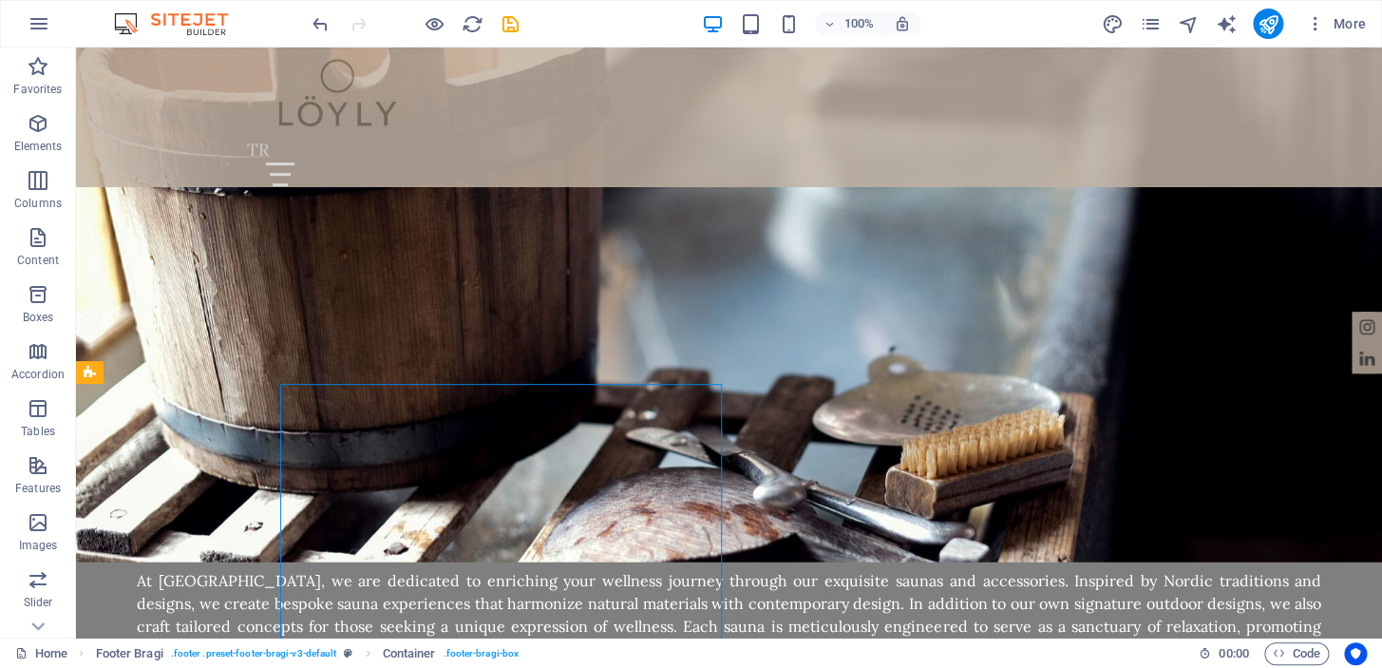
click at [307, 376] on div "Container" at bounding box center [322, 372] width 85 height 23
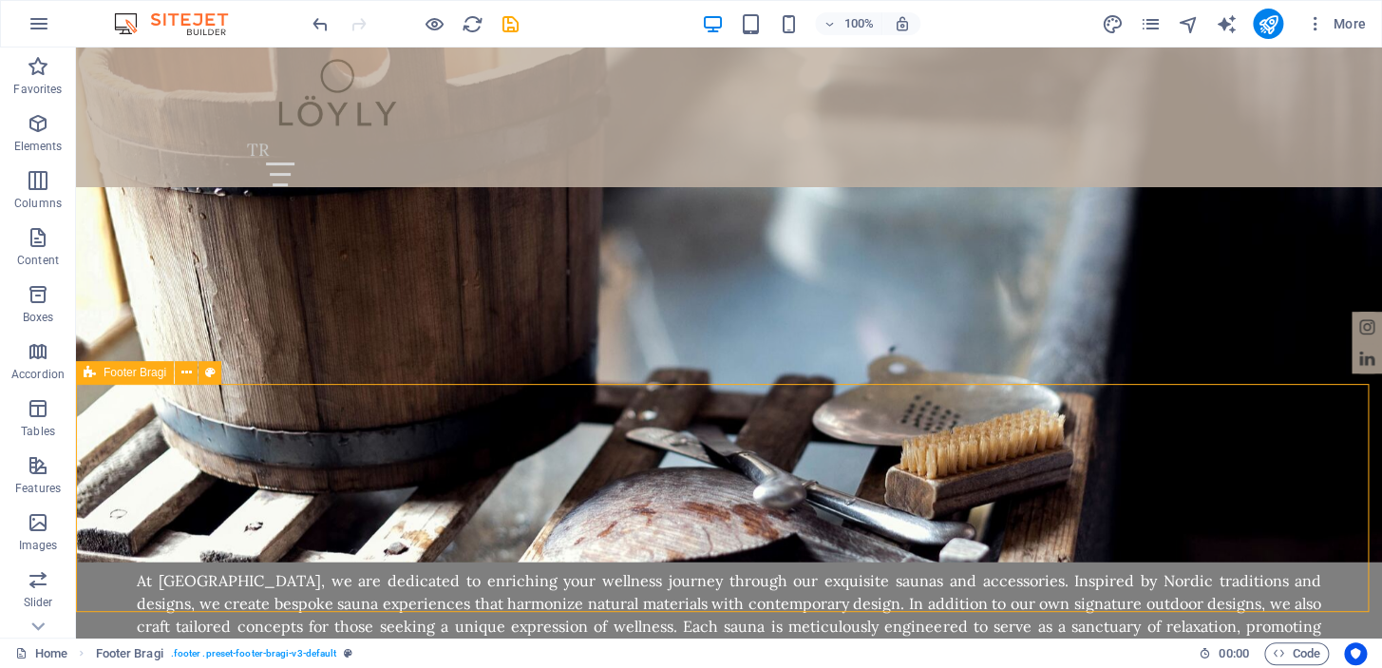
click at [187, 368] on icon at bounding box center [186, 373] width 10 height 20
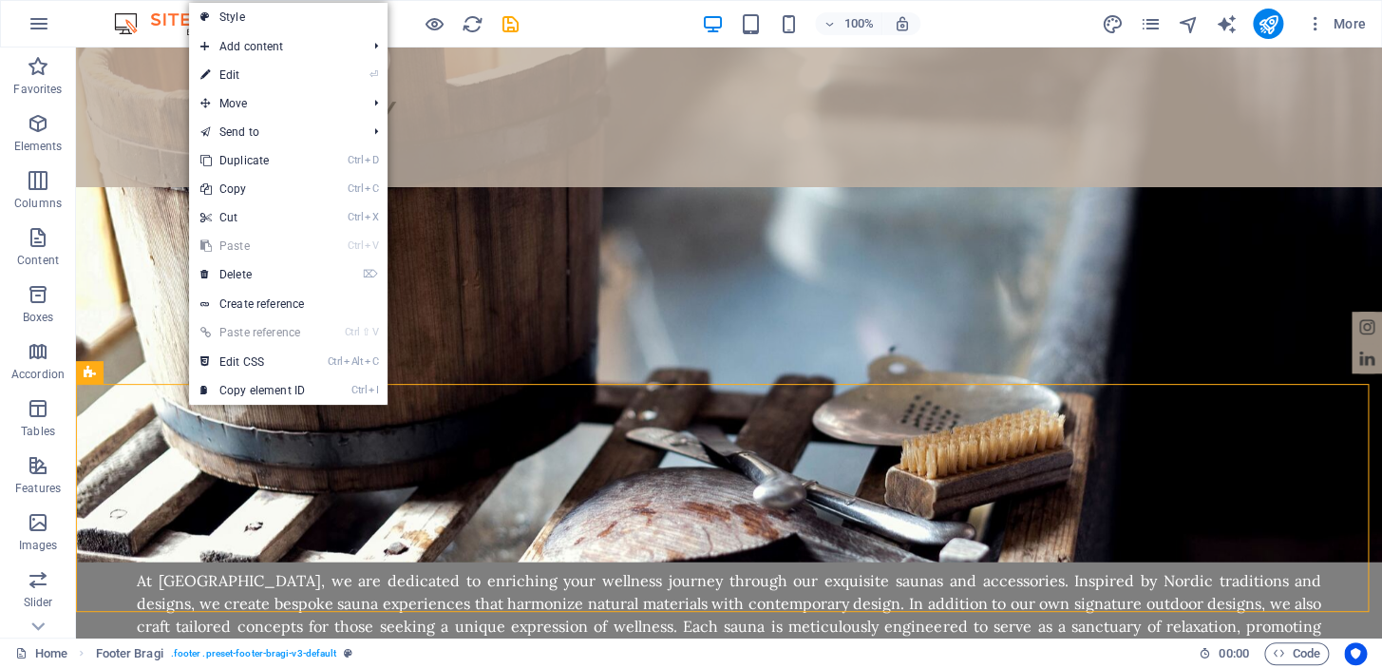
click at [282, 68] on link "⏎ Edit" at bounding box center [252, 75] width 127 height 28
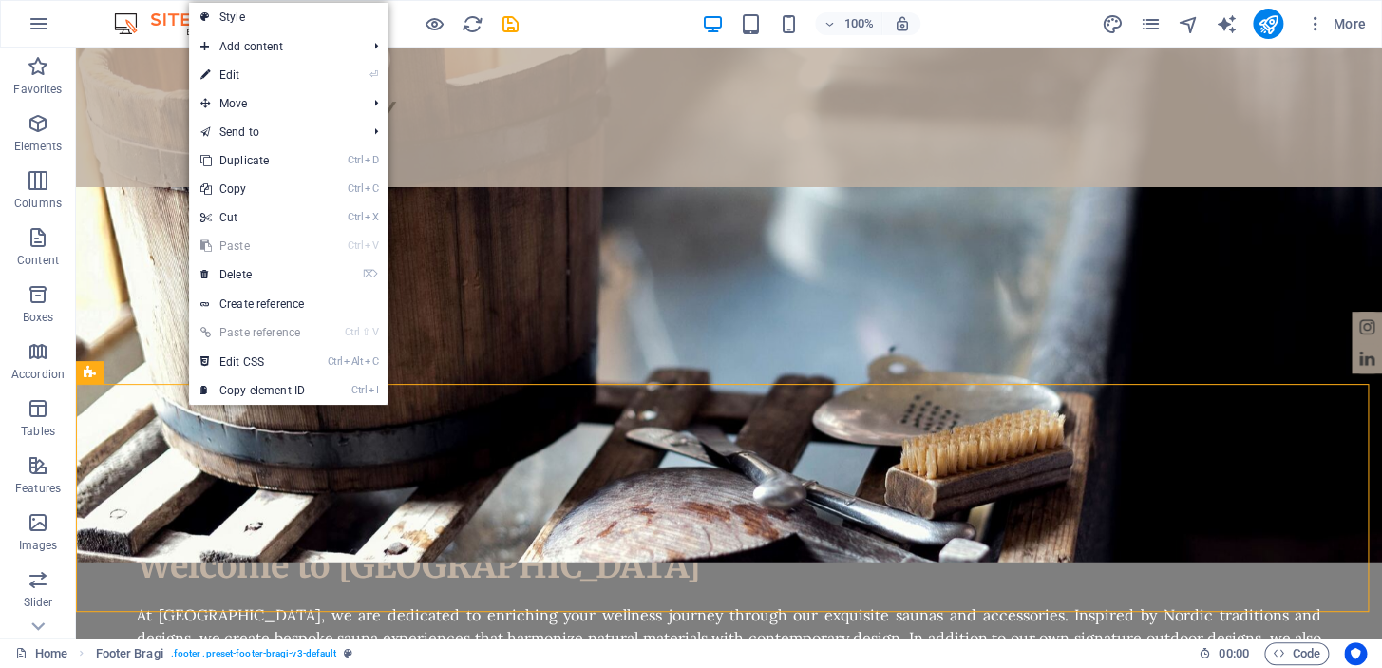
select select "rem"
select select "footer"
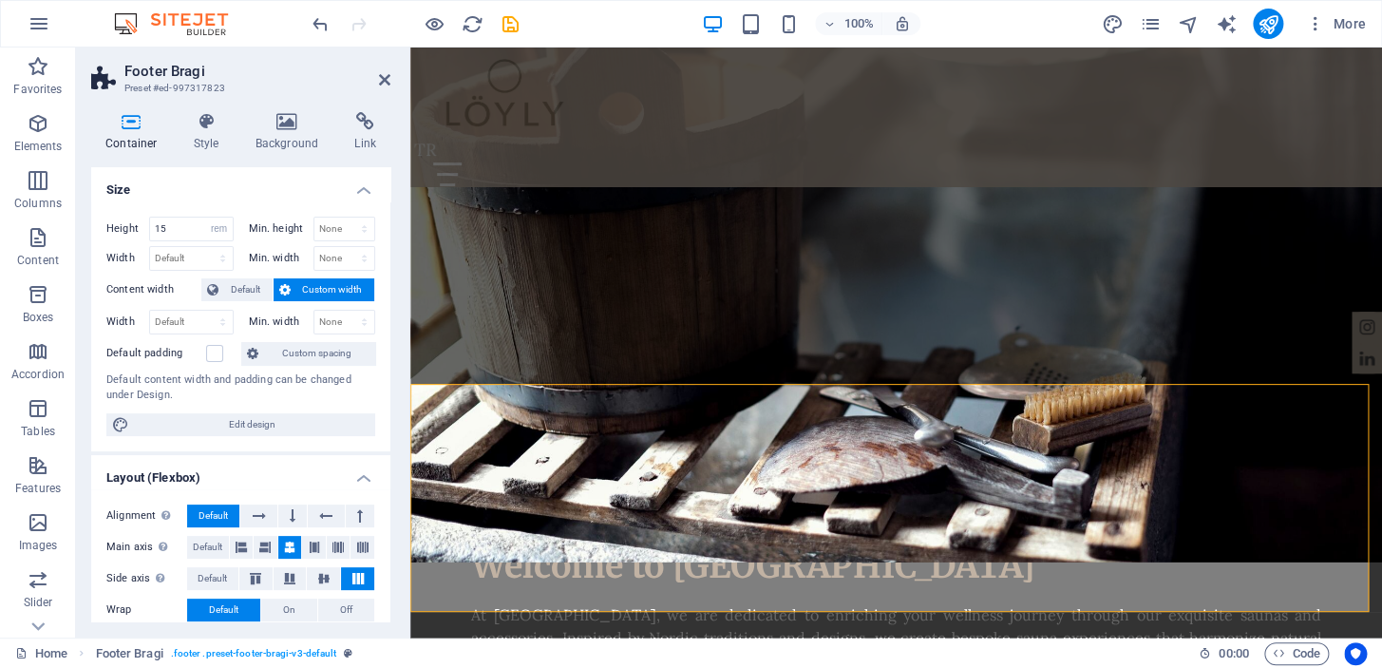
scroll to position [2056, 0]
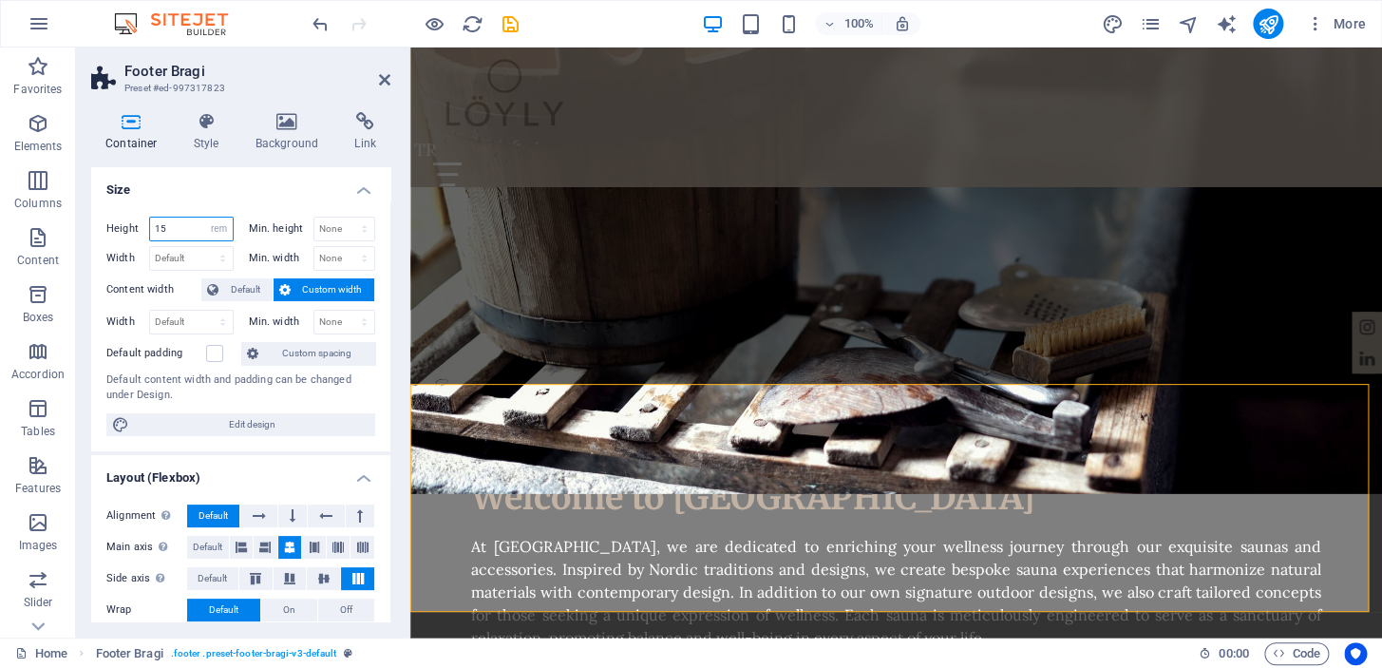
drag, startPoint x: 183, startPoint y: 226, endPoint x: 137, endPoint y: 222, distance: 46.7
click at [137, 222] on div "Height 15 Default px rem % vh vw" at bounding box center [169, 229] width 127 height 25
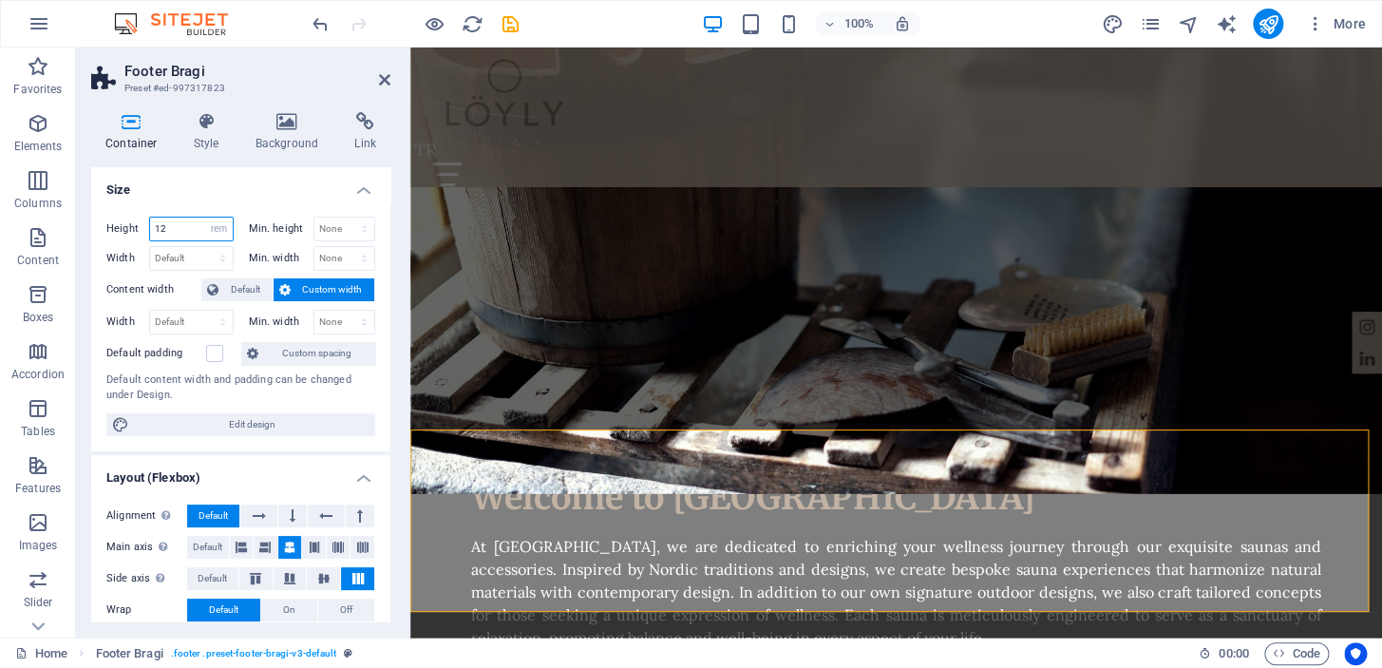
scroll to position [2012, 0]
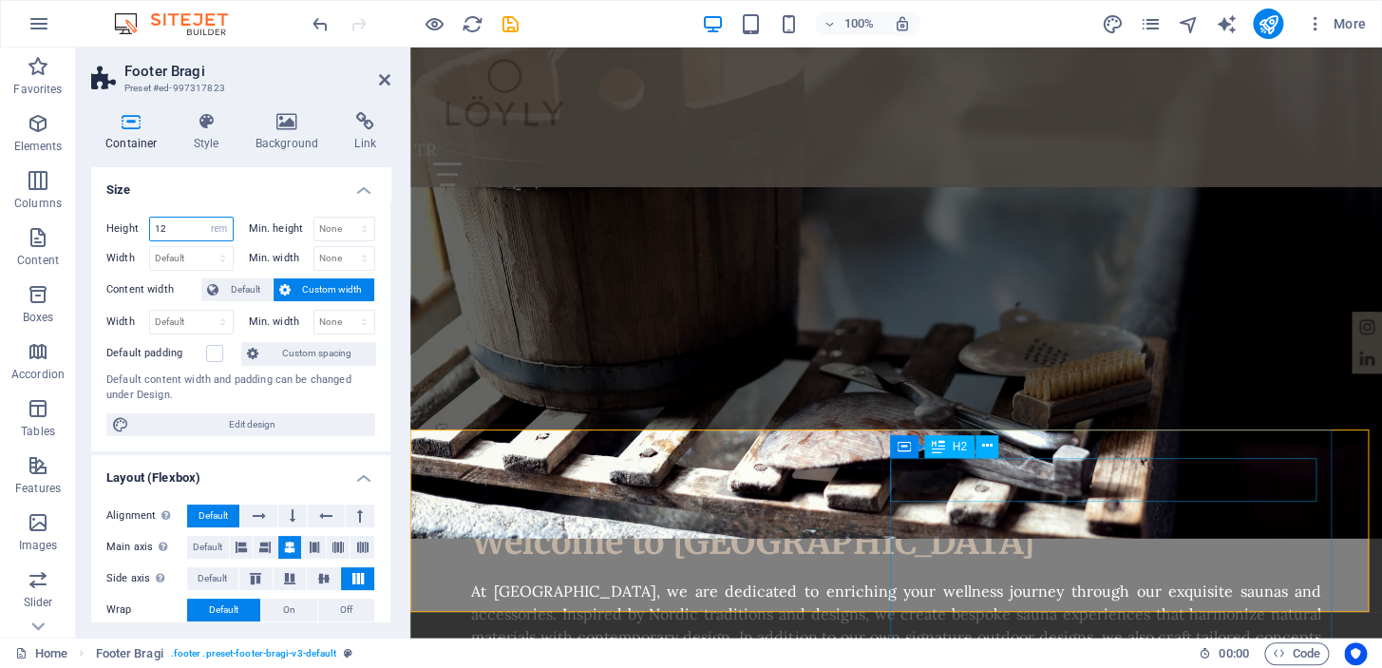
type input "12"
click at [989, 438] on icon at bounding box center [986, 446] width 10 height 20
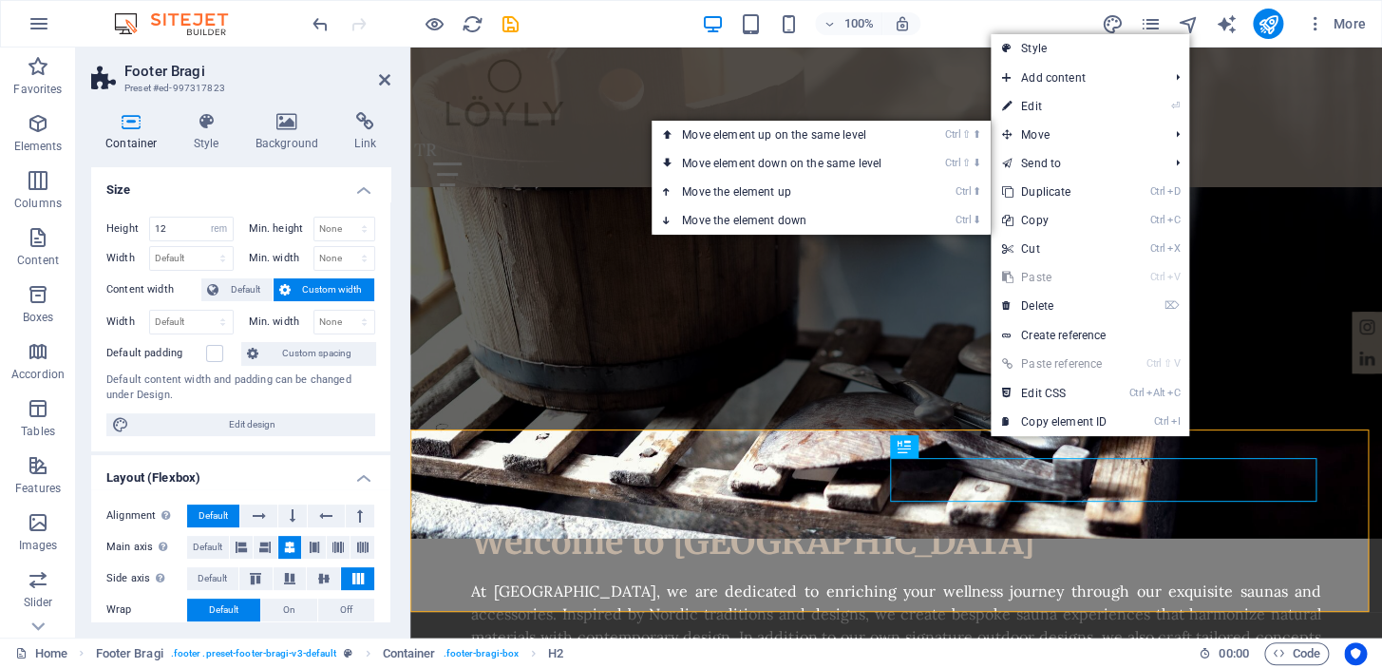
click at [1072, 104] on link "⏎ Edit" at bounding box center [1054, 106] width 127 height 28
select select "px"
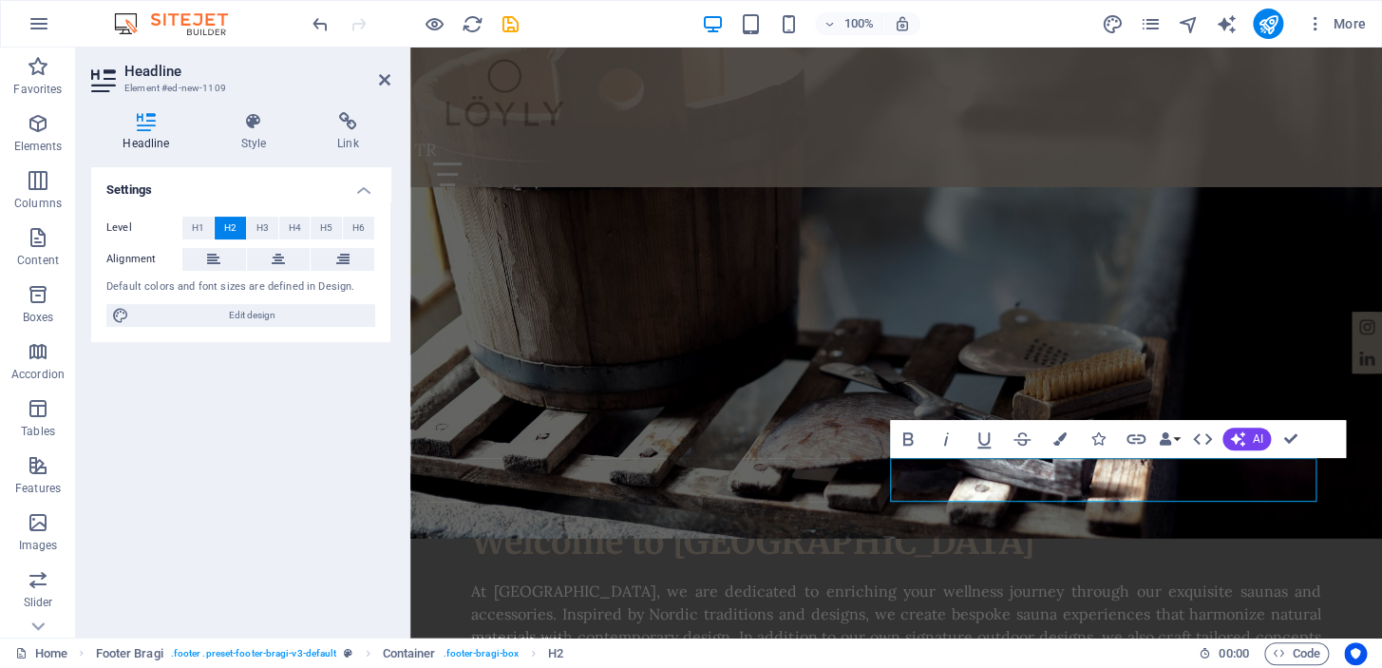
click at [261, 126] on icon at bounding box center [253, 121] width 89 height 19
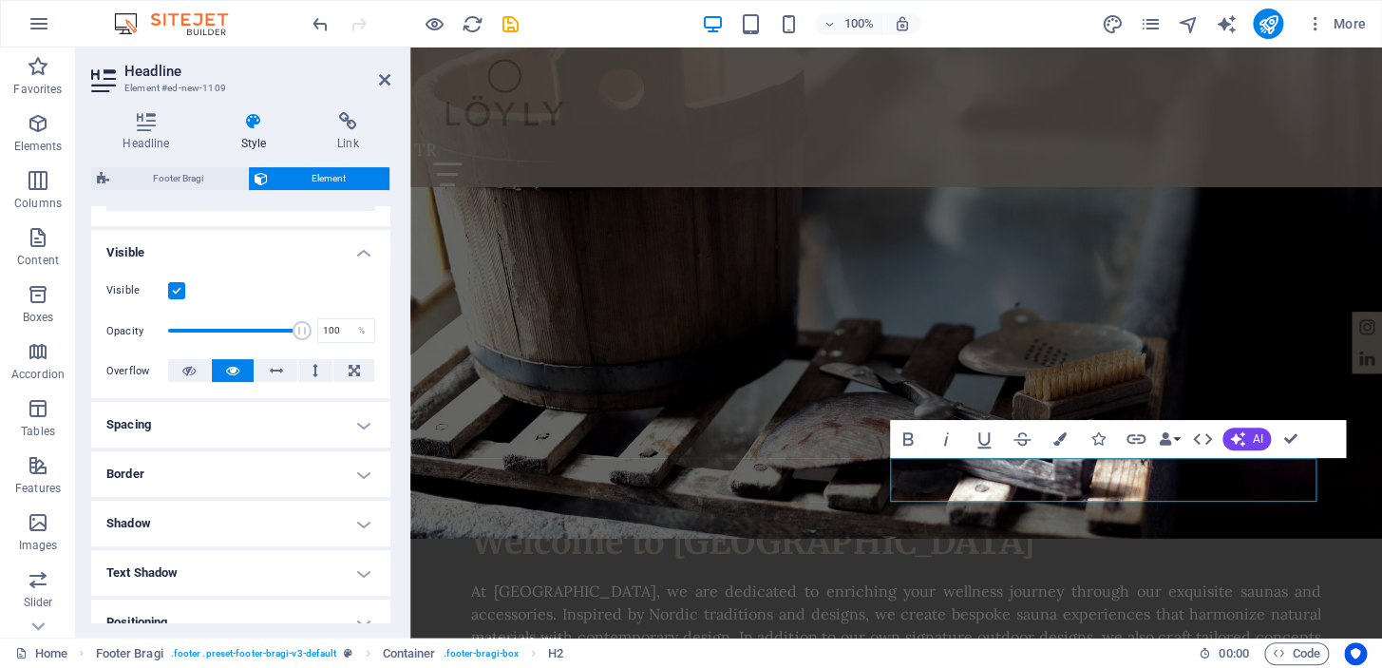
scroll to position [399, 0]
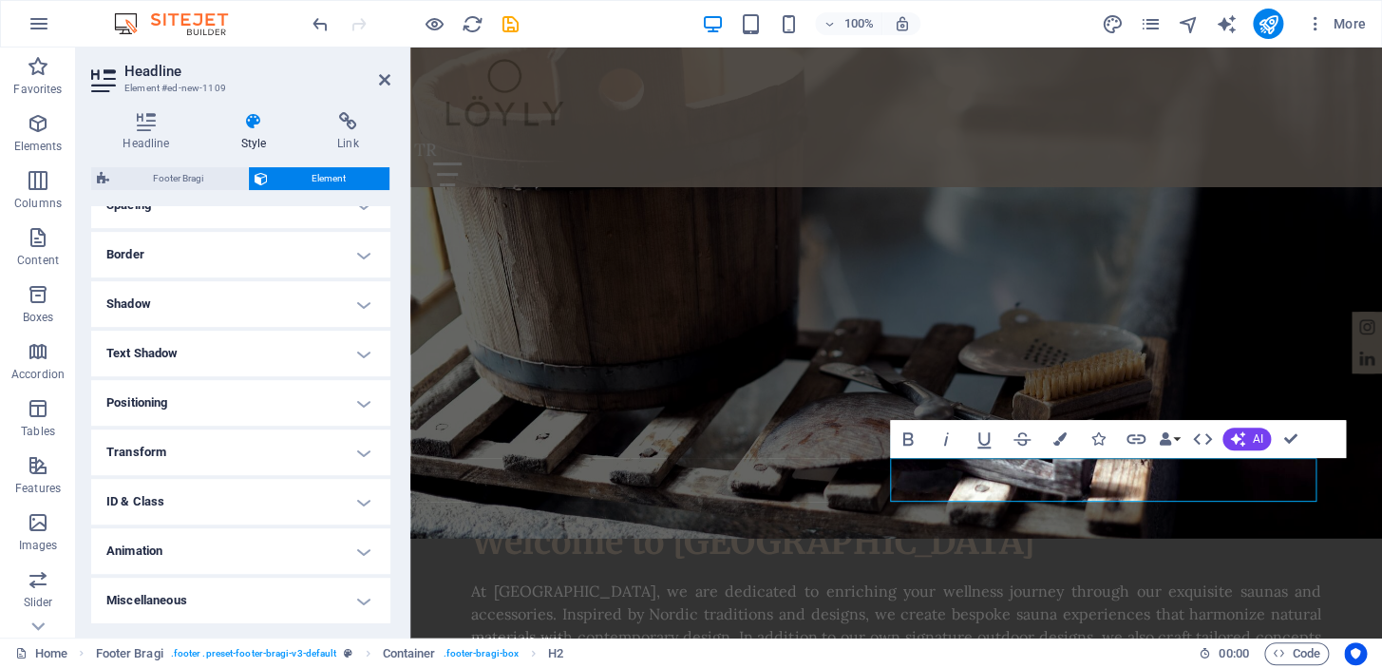
click at [322, 441] on h4 "Transform" at bounding box center [240, 452] width 299 height 46
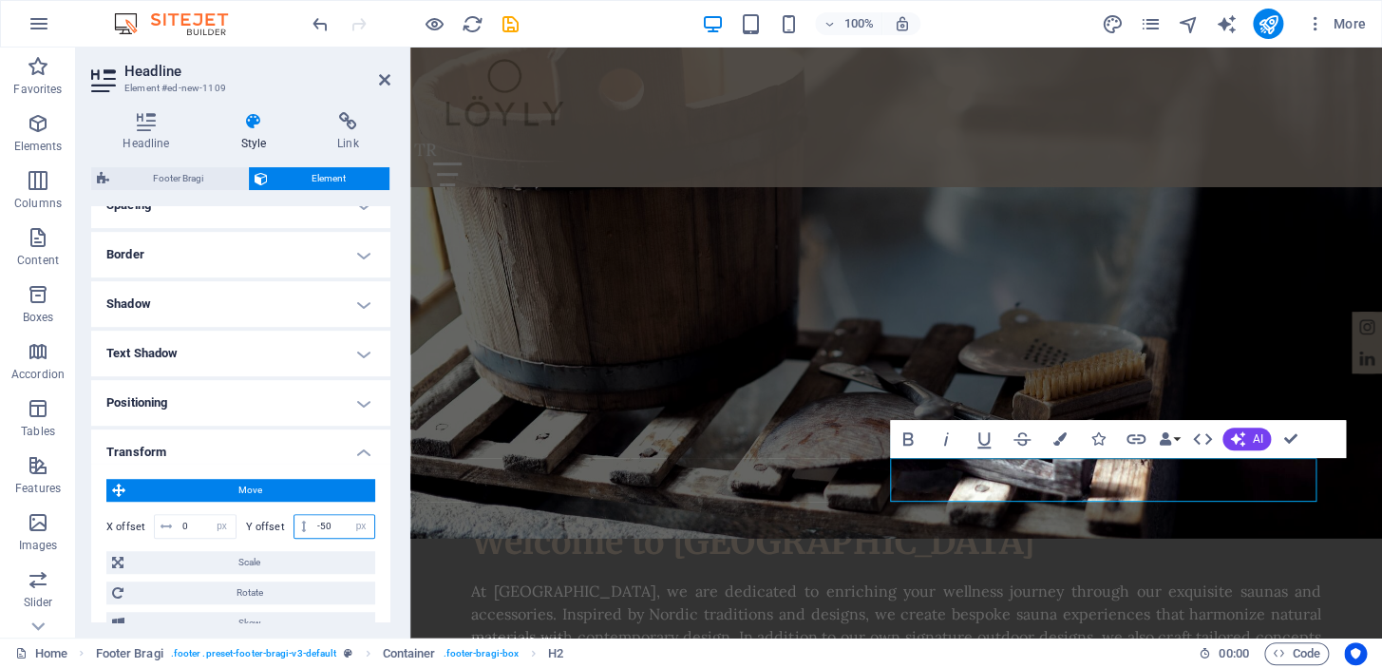
drag, startPoint x: 337, startPoint y: 527, endPoint x: 292, endPoint y: 522, distance: 45.8
click at [294, 522] on div "-50 px rem % em vh vw" at bounding box center [335, 526] width 83 height 25
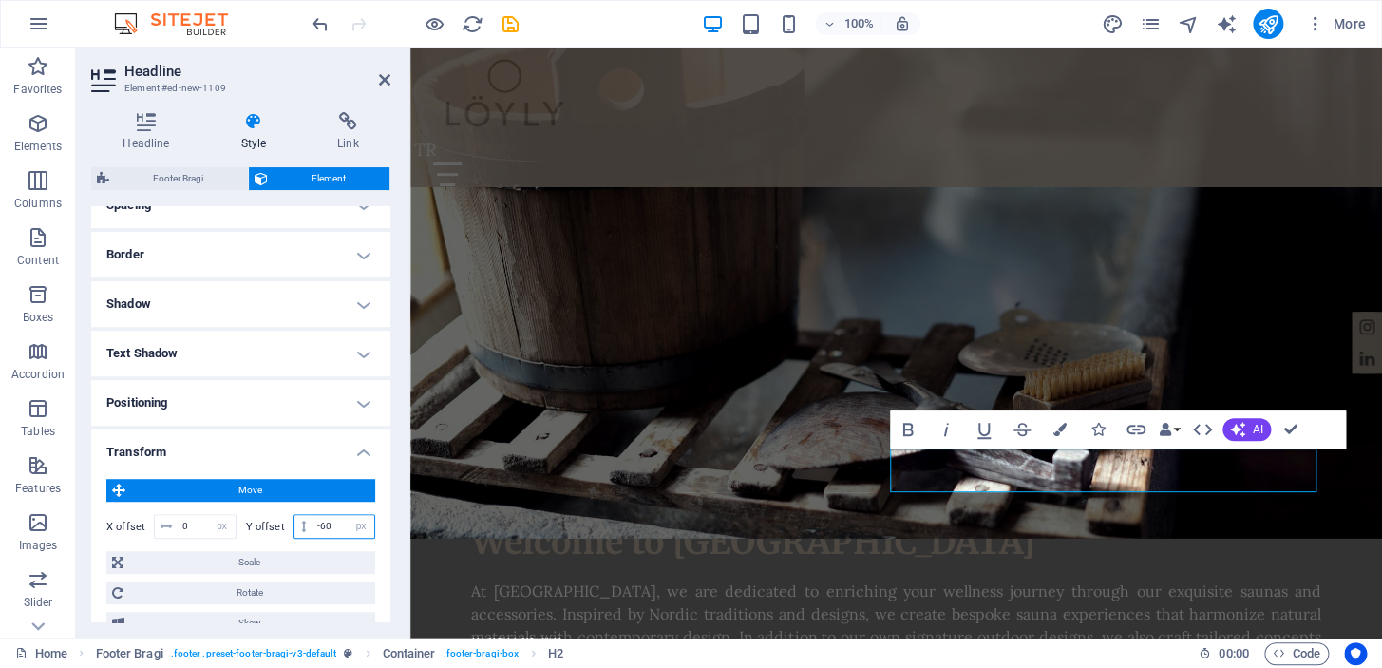
type input "-6"
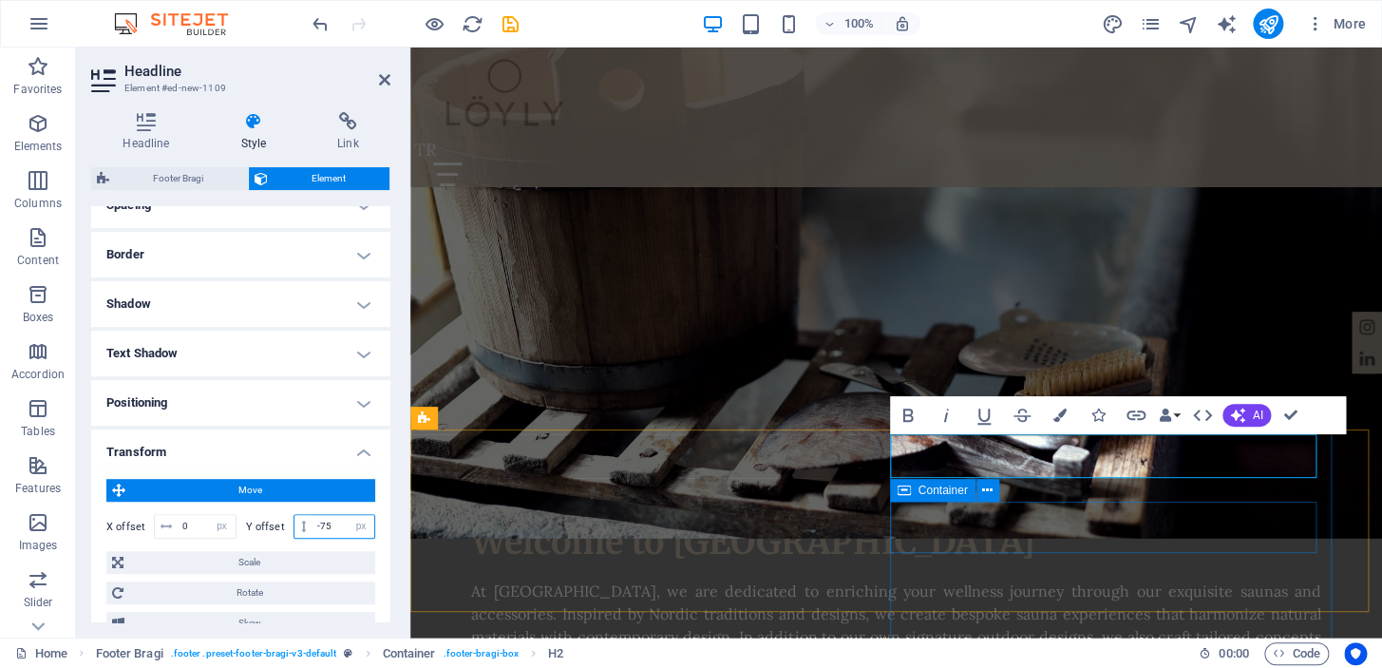
type input "-75"
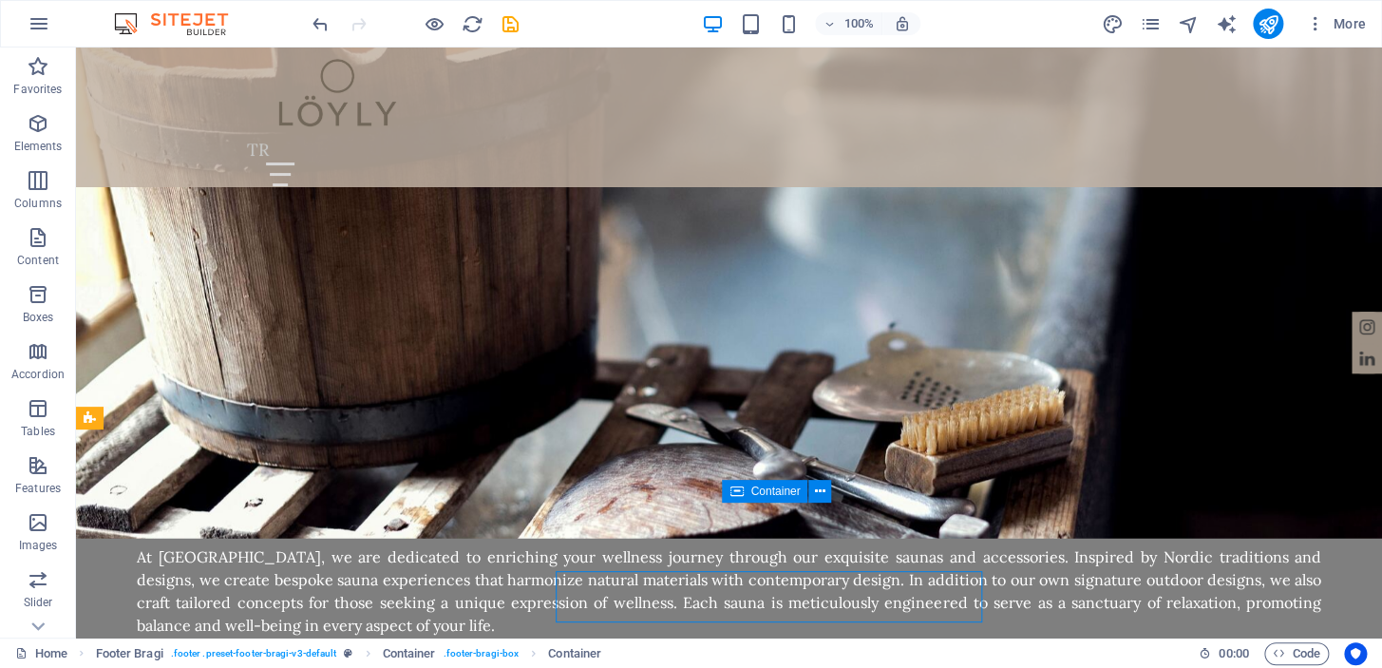
scroll to position [1942, 0]
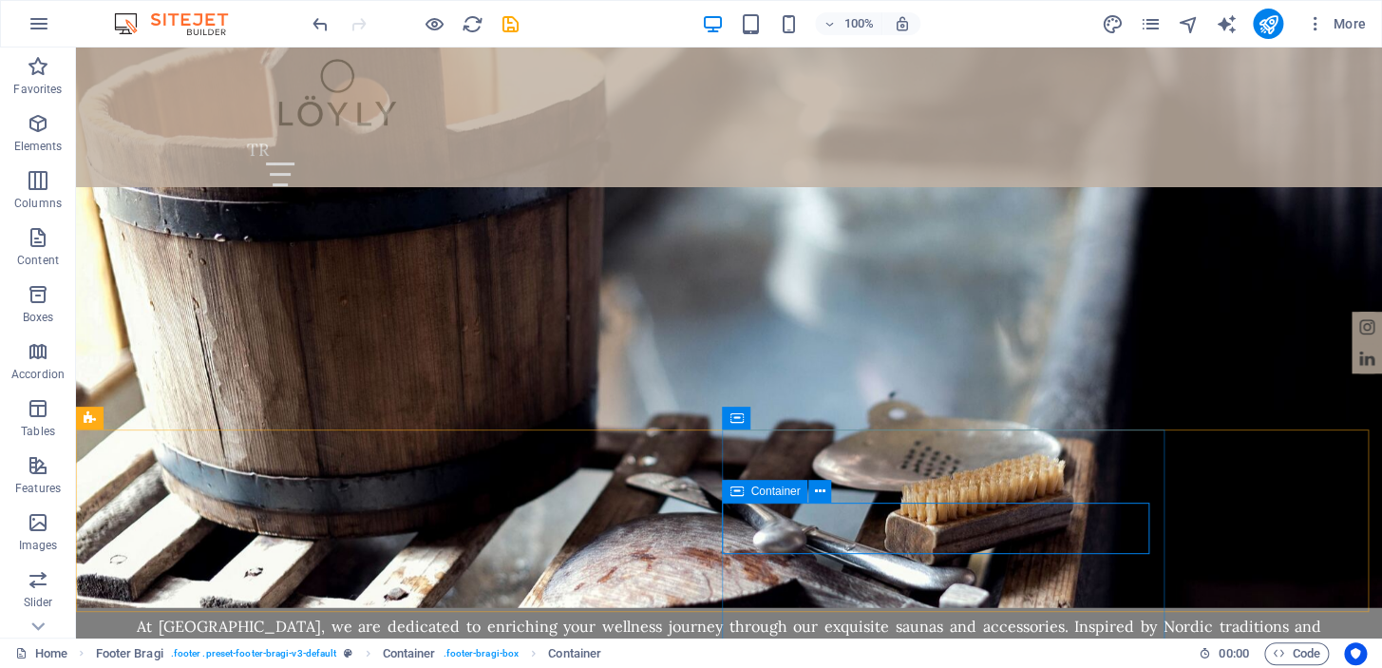
click at [815, 490] on icon at bounding box center [820, 492] width 10 height 20
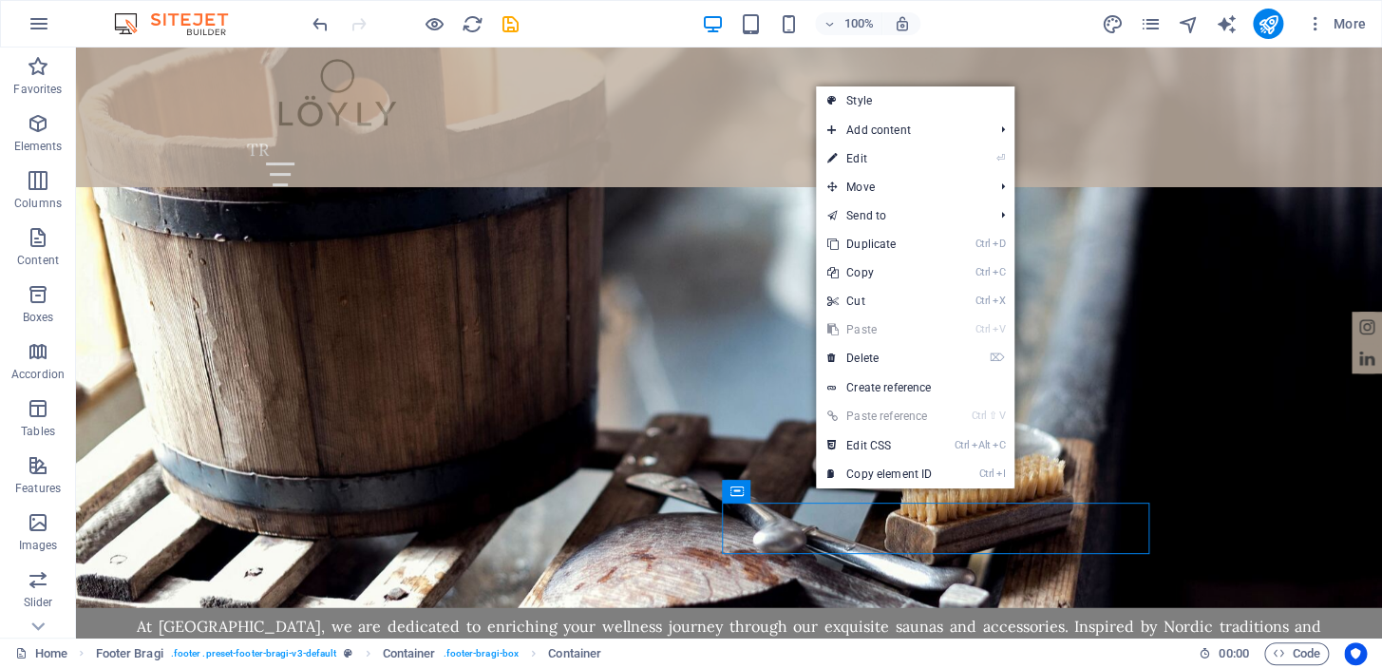
click at [898, 153] on link "⏎ Edit" at bounding box center [879, 158] width 127 height 28
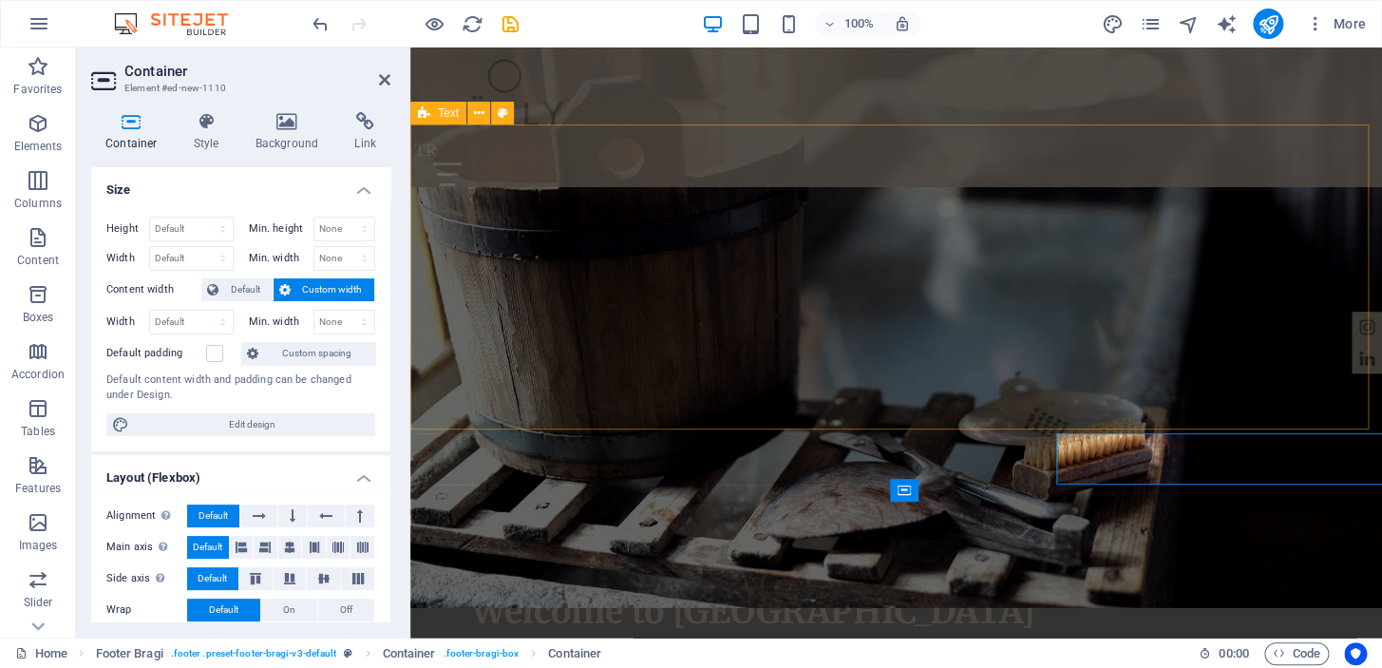
scroll to position [2012, 0]
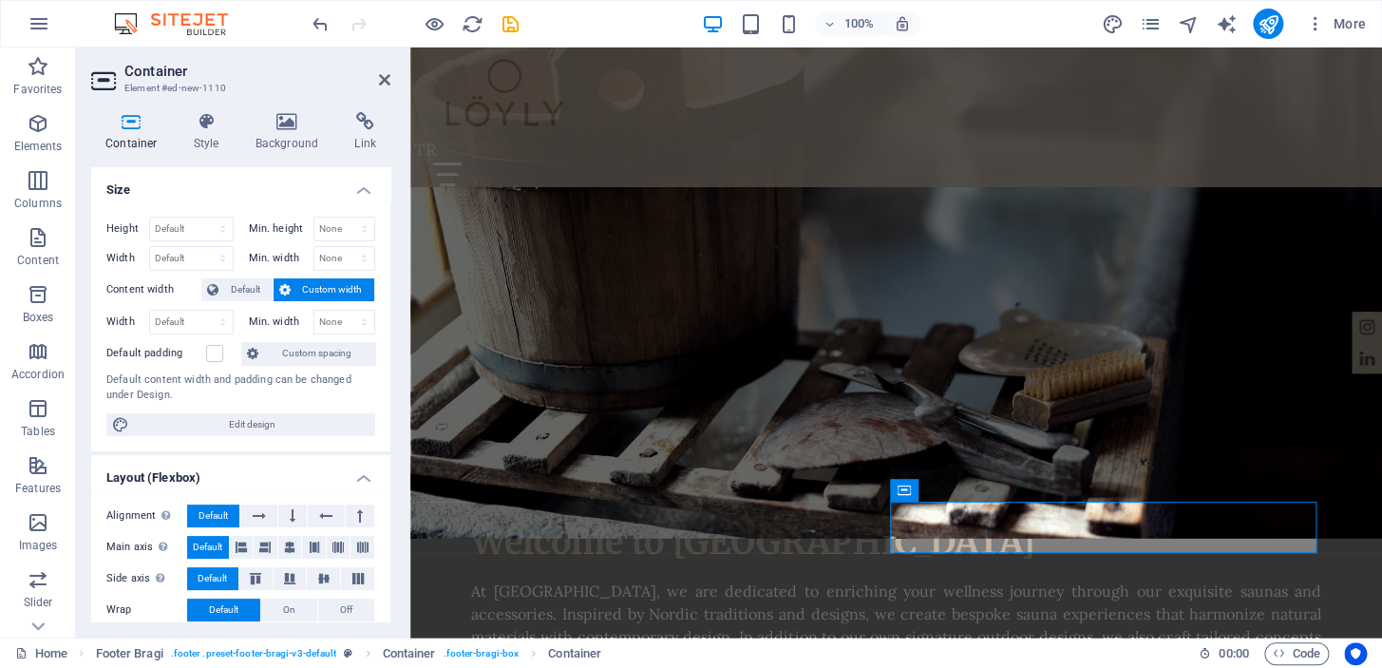
click at [184, 137] on h4 "Style" at bounding box center [211, 132] width 62 height 40
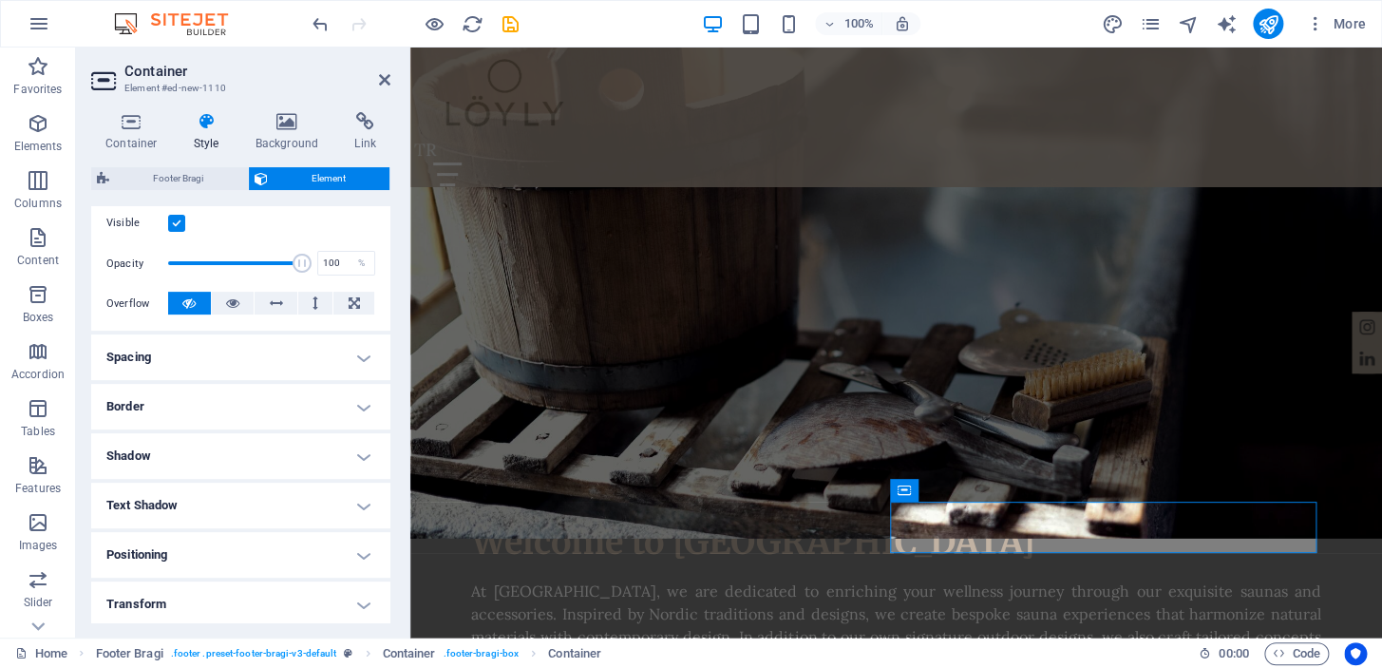
scroll to position [399, 0]
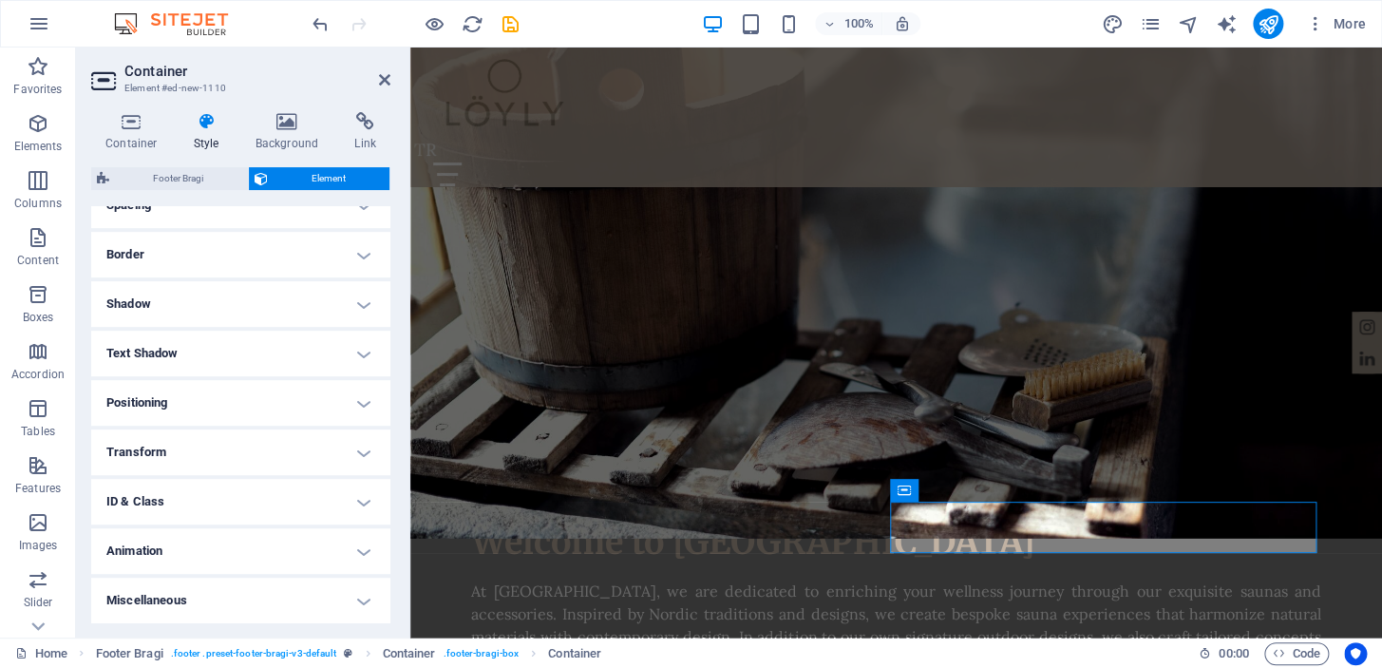
click at [316, 455] on h4 "Transform" at bounding box center [240, 452] width 299 height 46
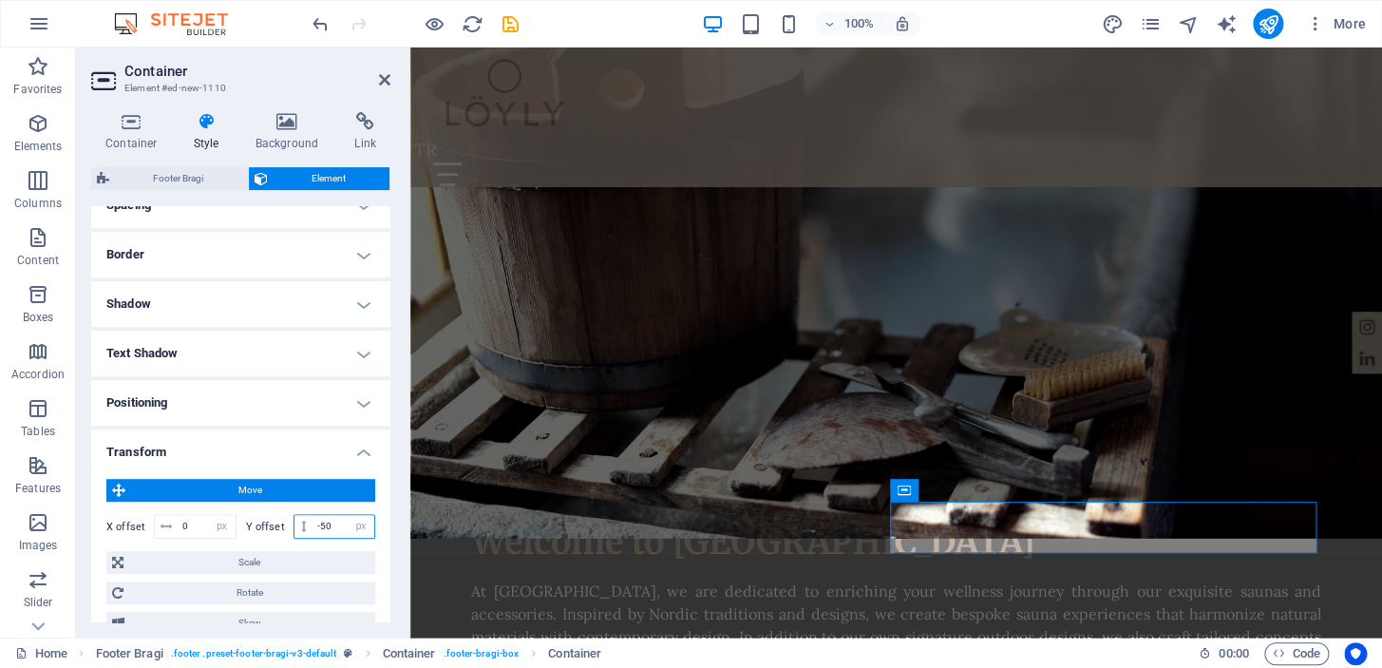
drag, startPoint x: 331, startPoint y: 519, endPoint x: 313, endPoint y: 519, distance: 17.1
click at [313, 519] on input "-50" at bounding box center [344, 526] width 62 height 23
type input "-75"
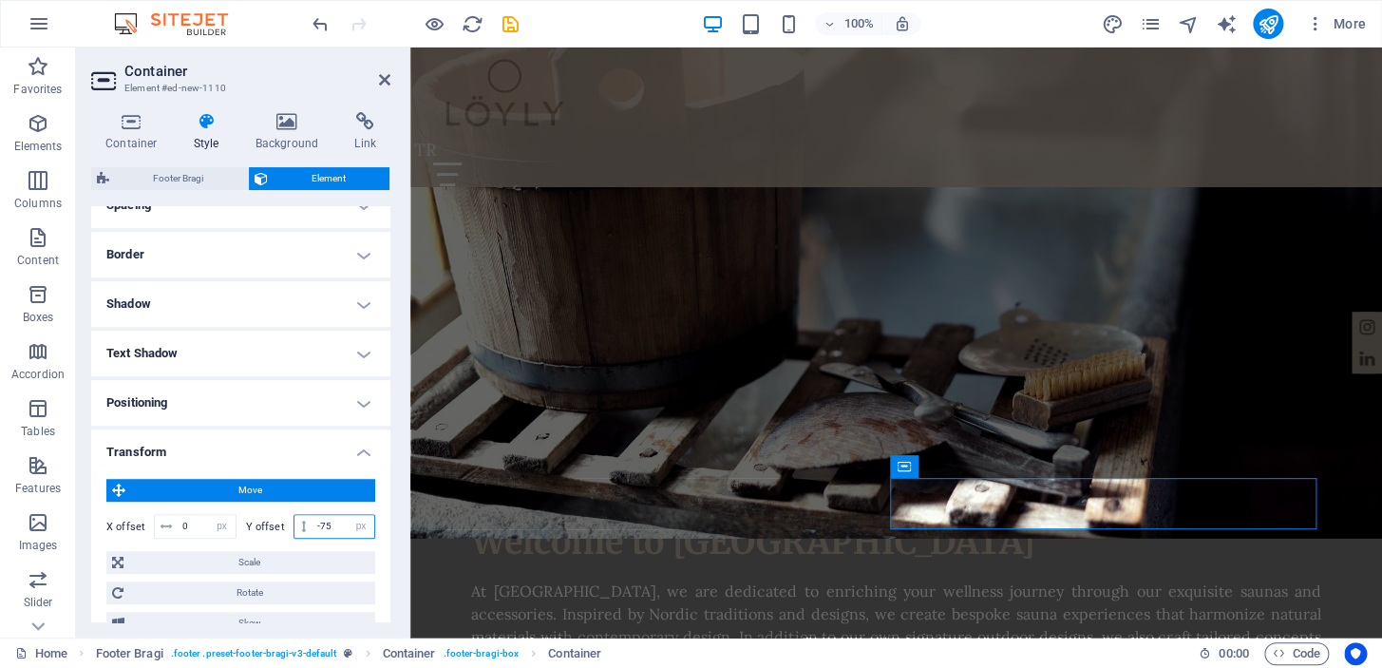
drag, startPoint x: 332, startPoint y: 522, endPoint x: 299, endPoint y: 521, distance: 32.4
click at [299, 521] on div "-75 px rem % em vh vw" at bounding box center [335, 526] width 83 height 25
type input "-80"
drag, startPoint x: 340, startPoint y: 520, endPoint x: 278, endPoint y: 518, distance: 61.8
click at [278, 518] on div "Y offset -80 px rem % em vh vw" at bounding box center [311, 526] width 130 height 25
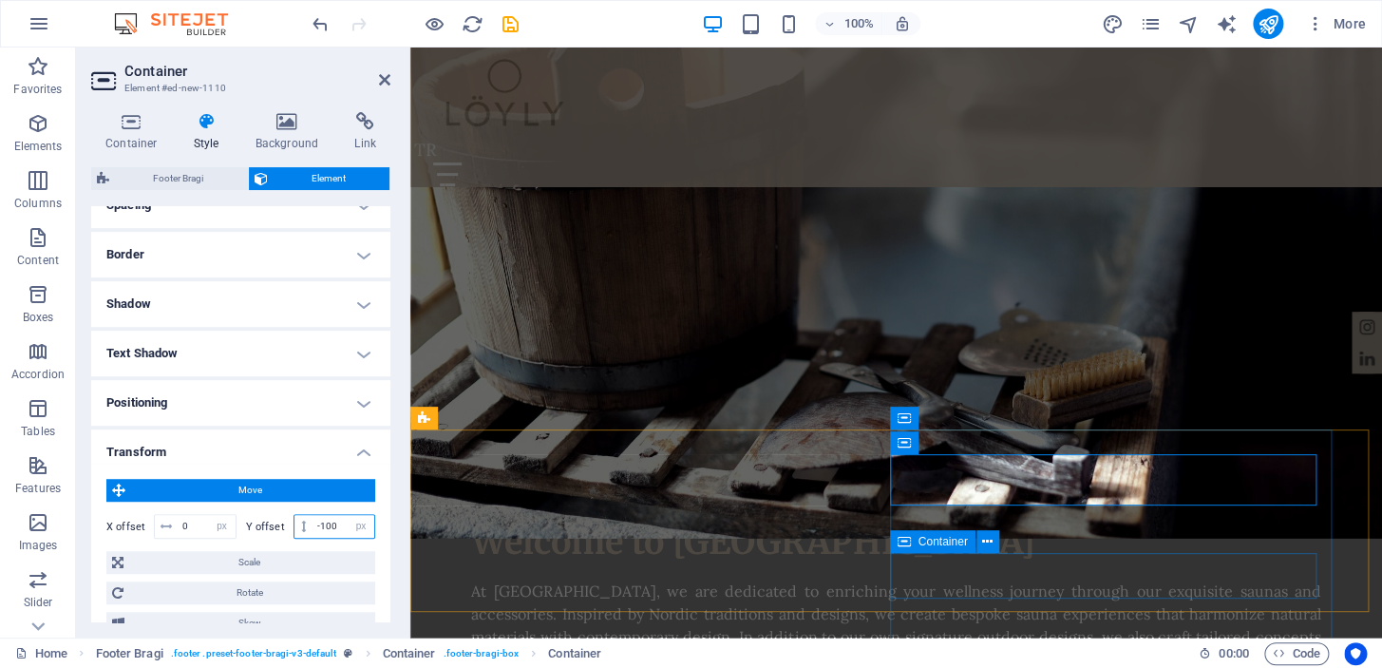
type input "-100"
click at [994, 539] on button at bounding box center [987, 541] width 23 height 23
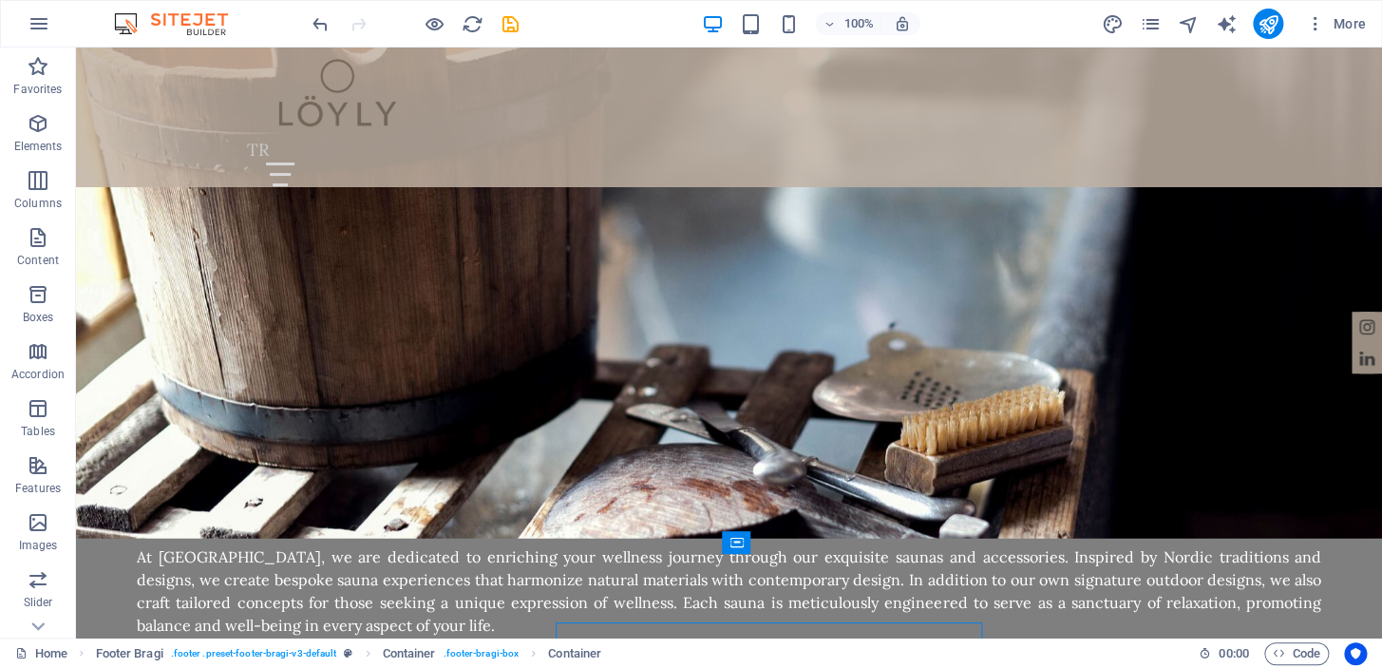
scroll to position [1942, 0]
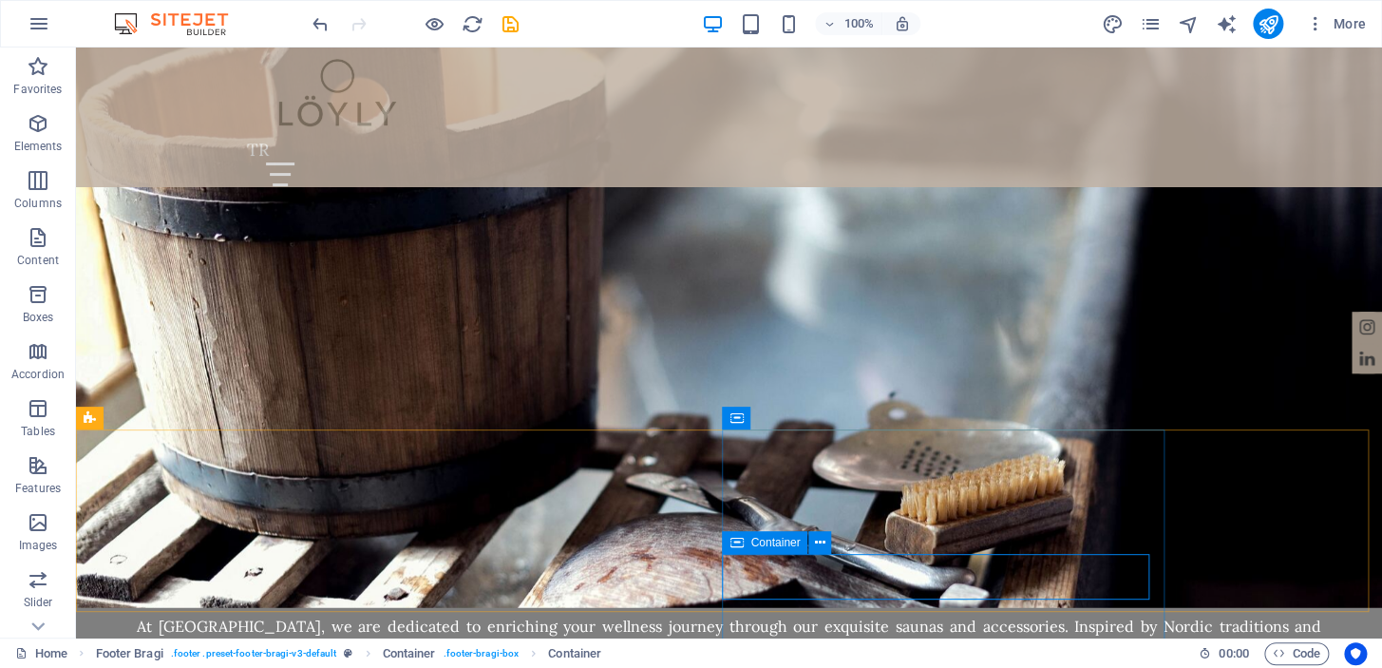
click at [822, 541] on icon at bounding box center [820, 543] width 10 height 20
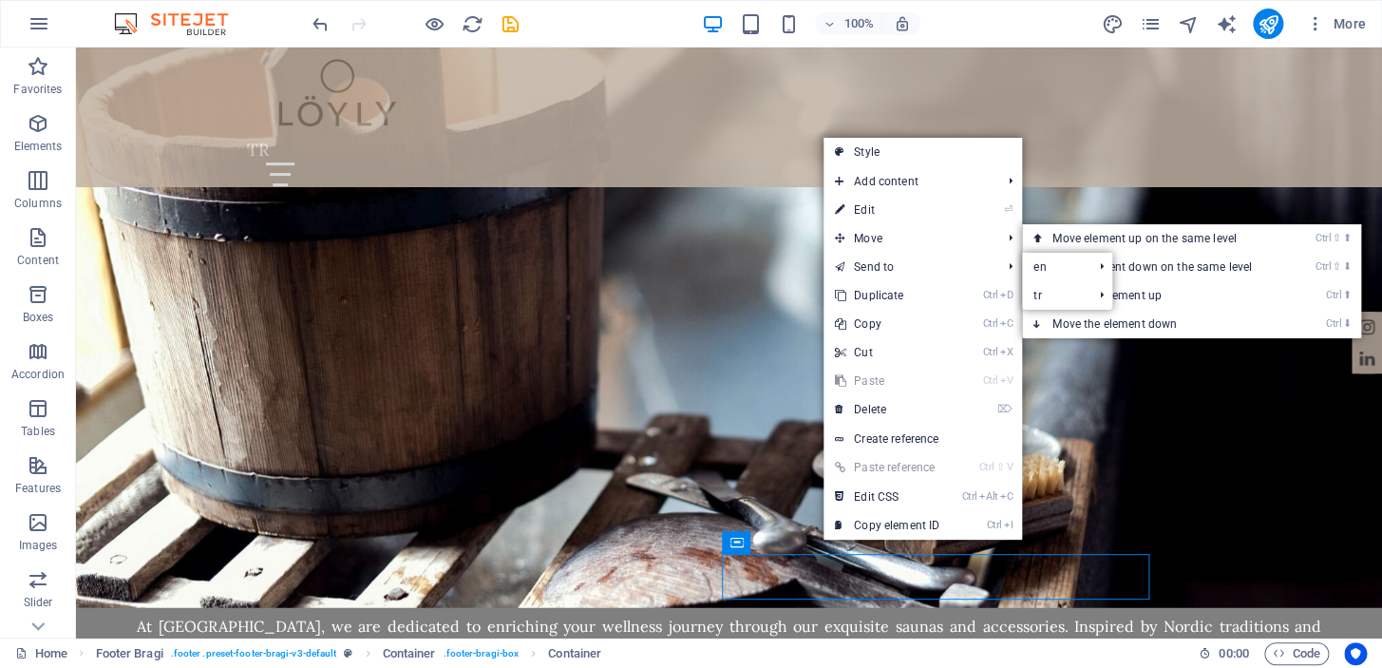
click at [905, 215] on link "⏎ Edit" at bounding box center [887, 210] width 127 height 28
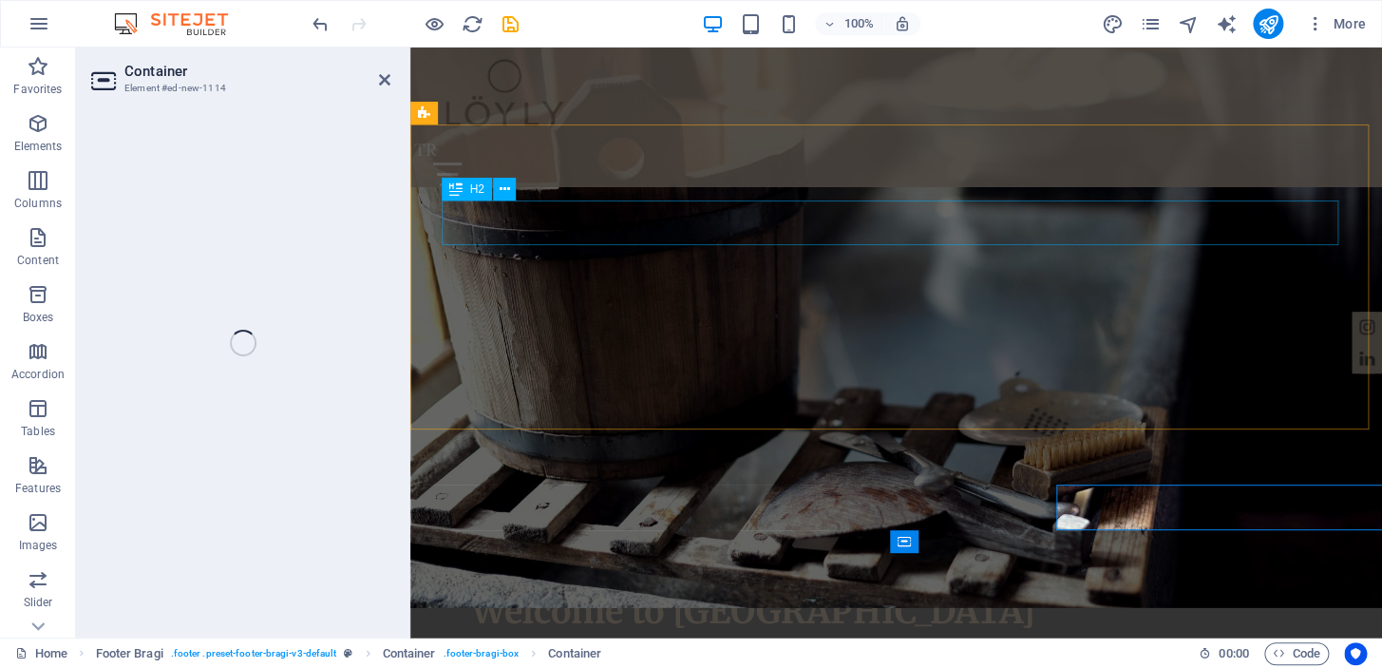
scroll to position [2012, 0]
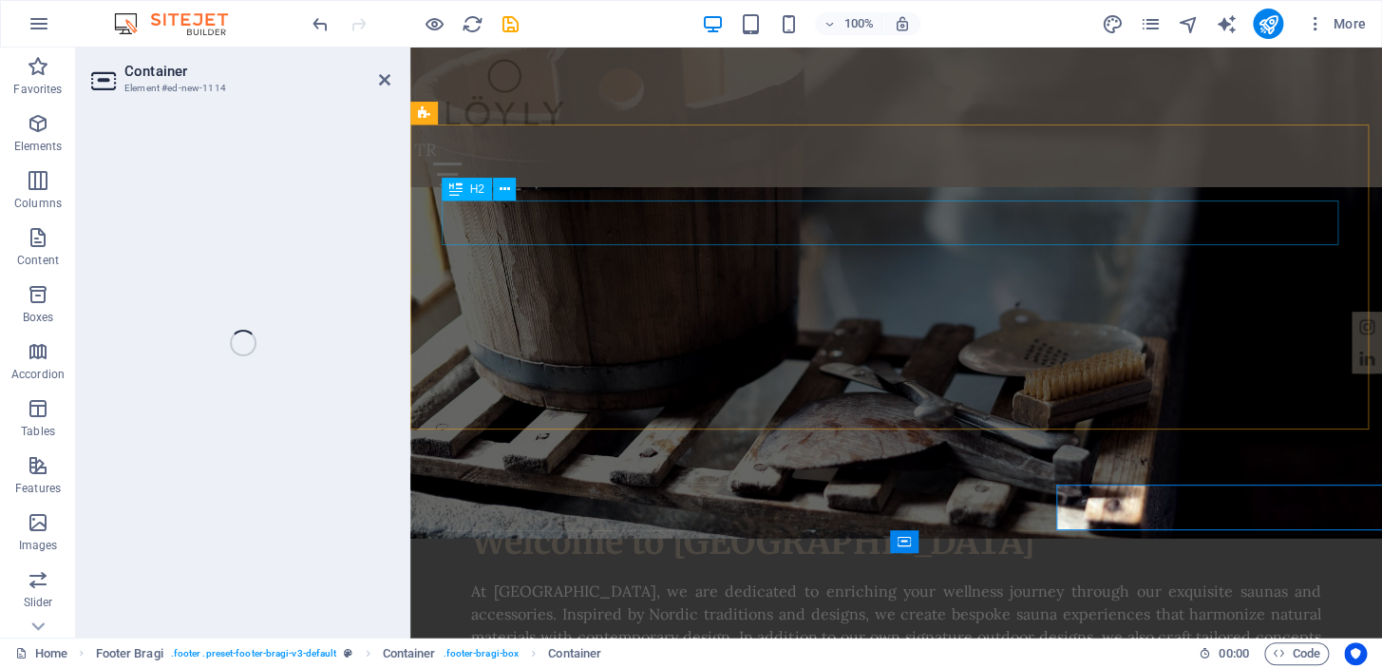
select select "px"
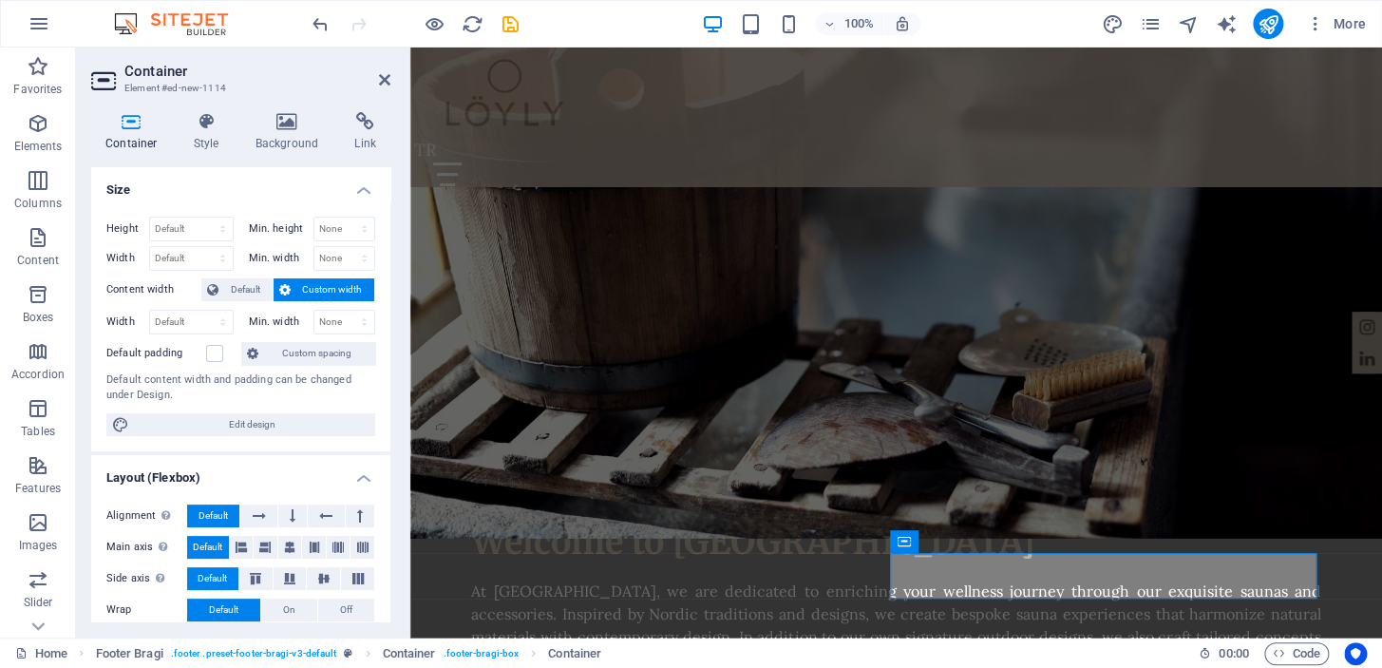
click at [214, 123] on icon at bounding box center [207, 121] width 54 height 19
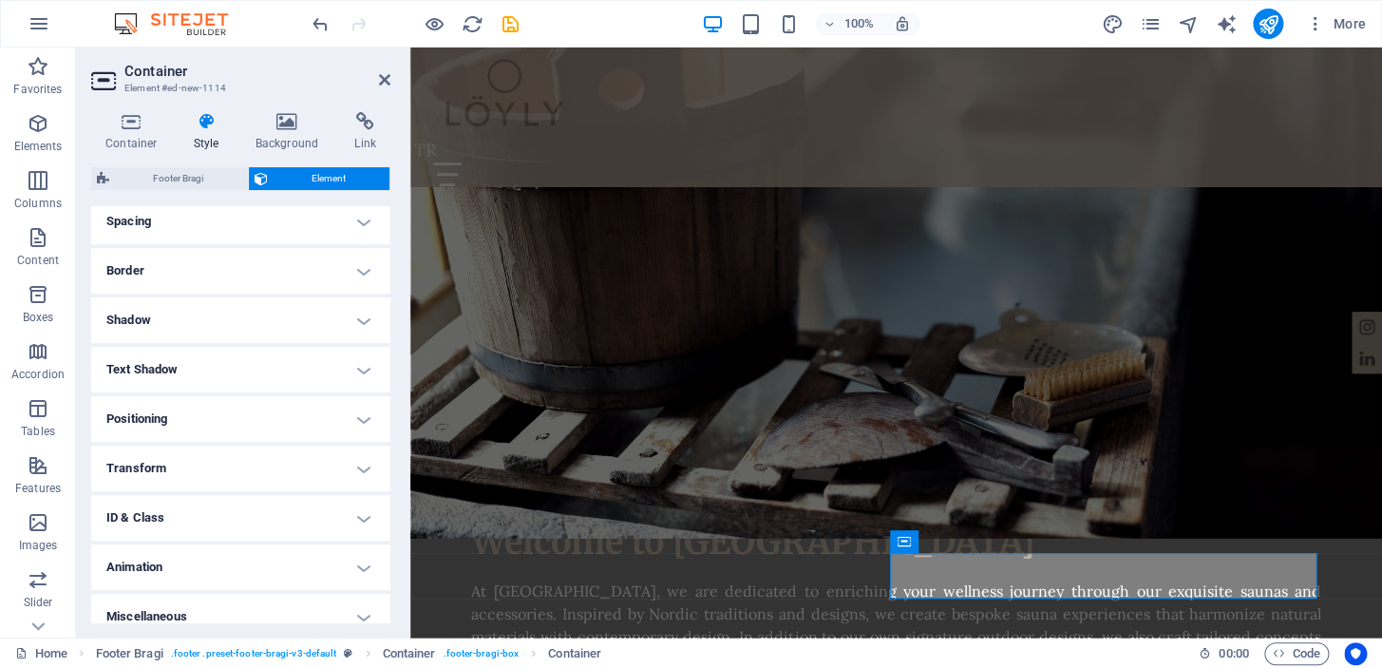
scroll to position [399, 0]
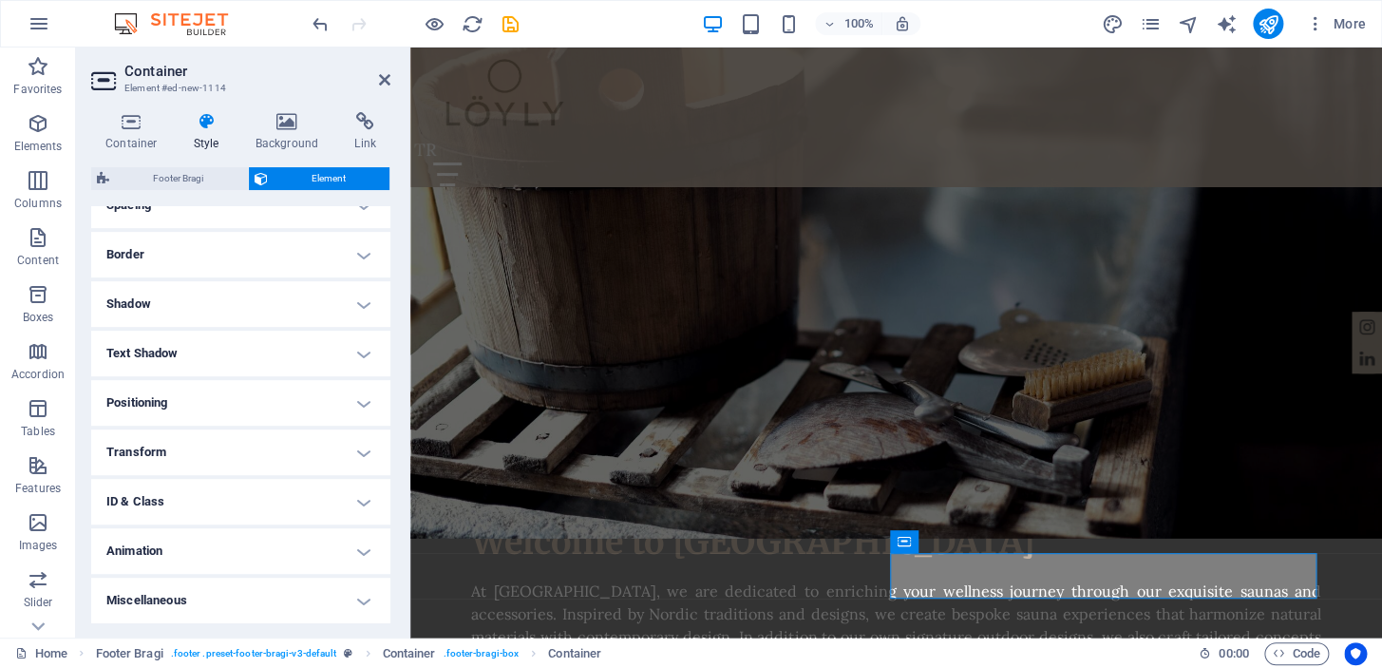
click at [331, 459] on h4 "Transform" at bounding box center [240, 452] width 299 height 46
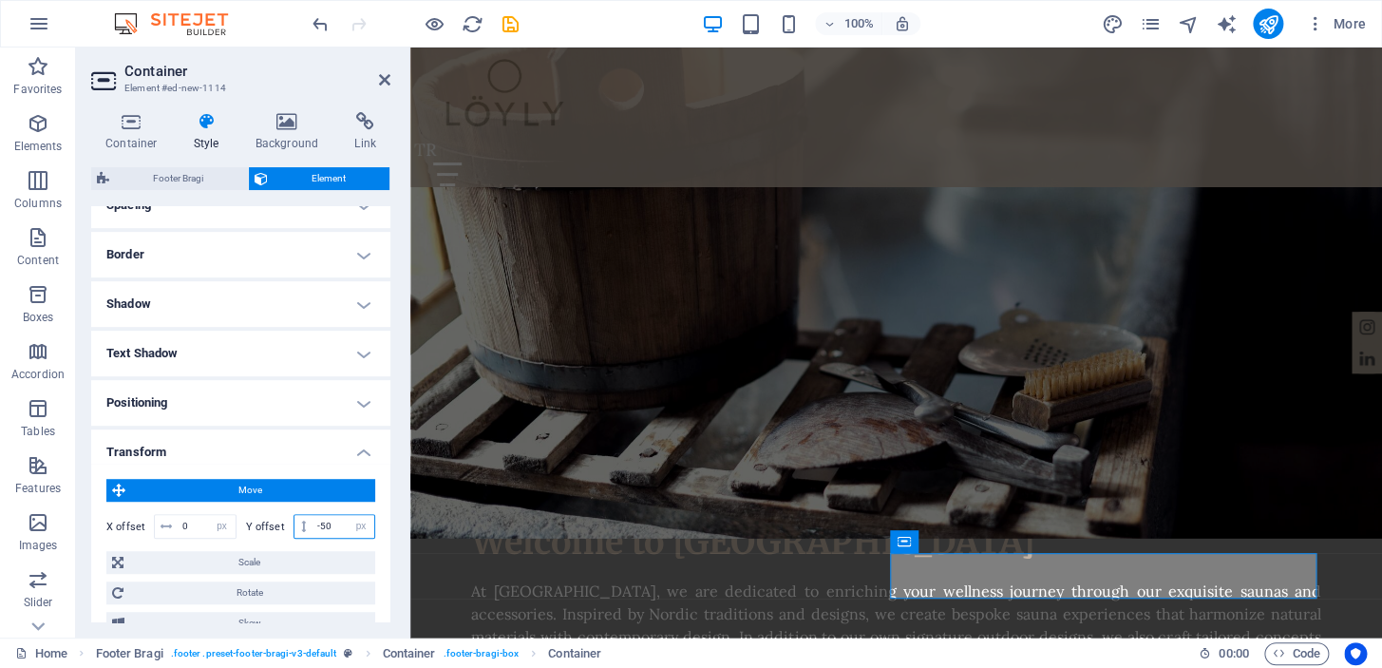
drag, startPoint x: 333, startPoint y: 521, endPoint x: 265, endPoint y: 522, distance: 68.4
click at [283, 522] on div "Y offset -50 px rem % em vh vw" at bounding box center [311, 526] width 130 height 25
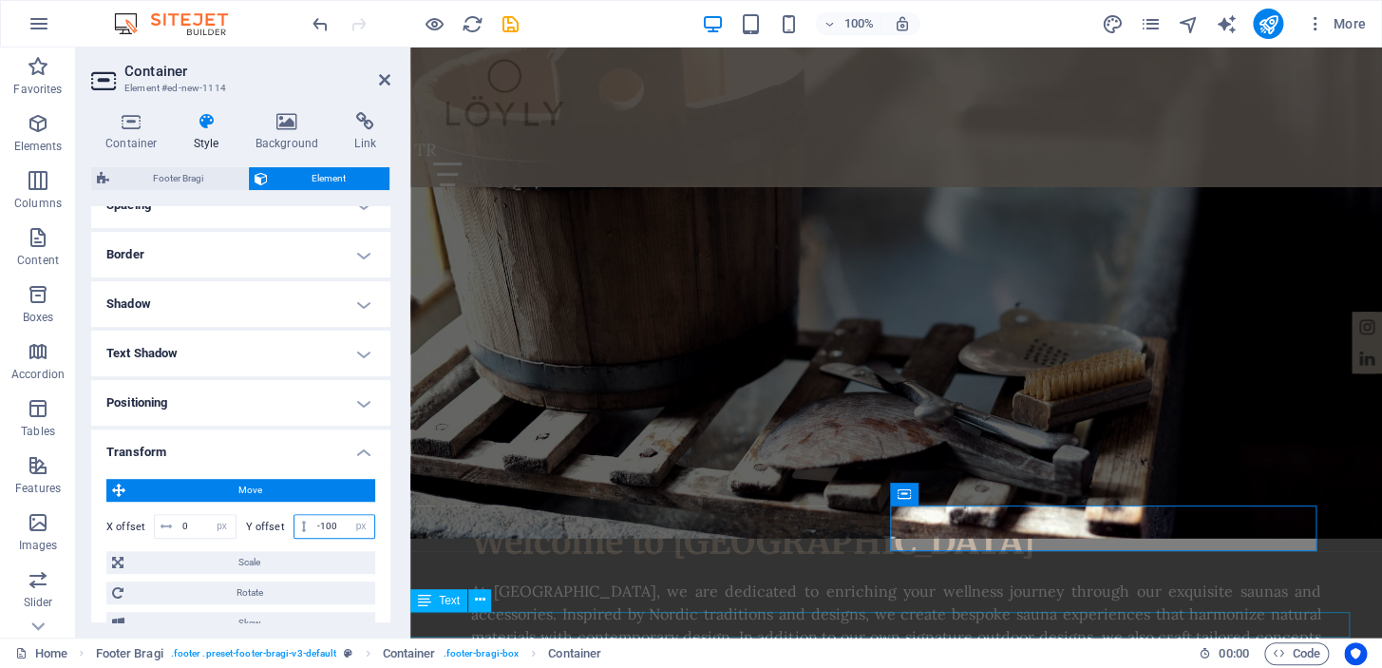
type input "-100"
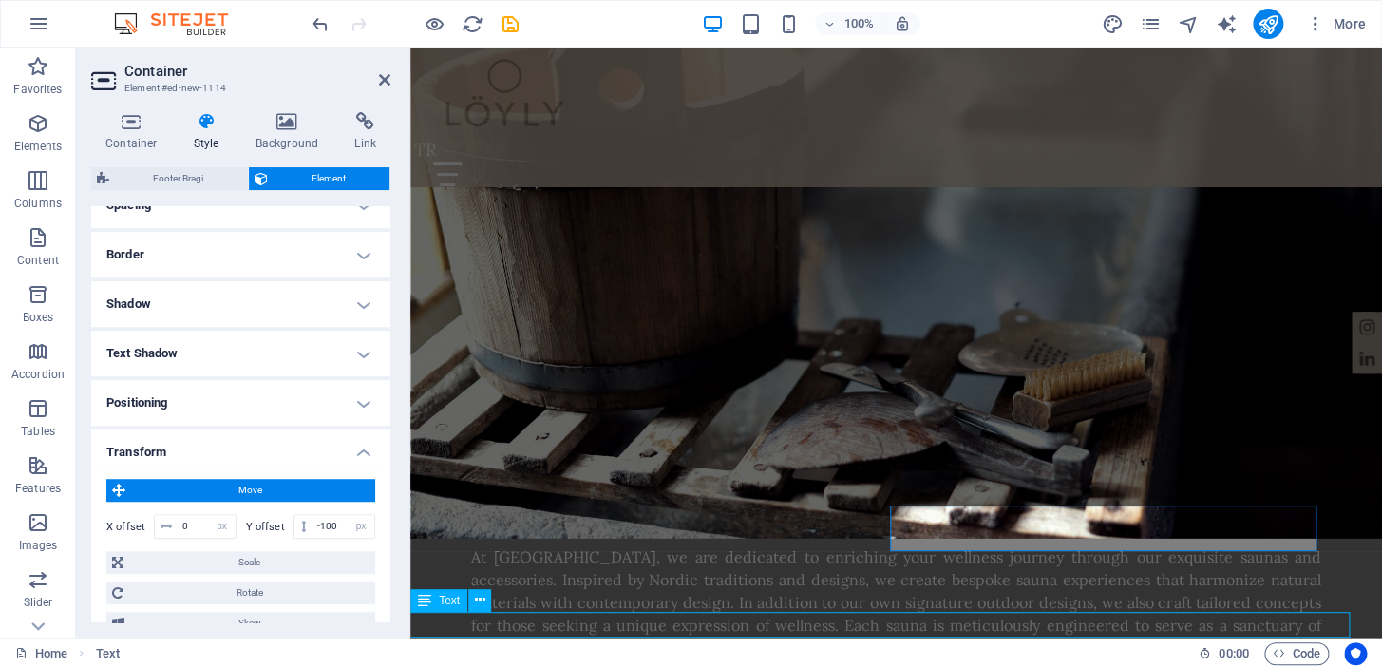
scroll to position [1942, 0]
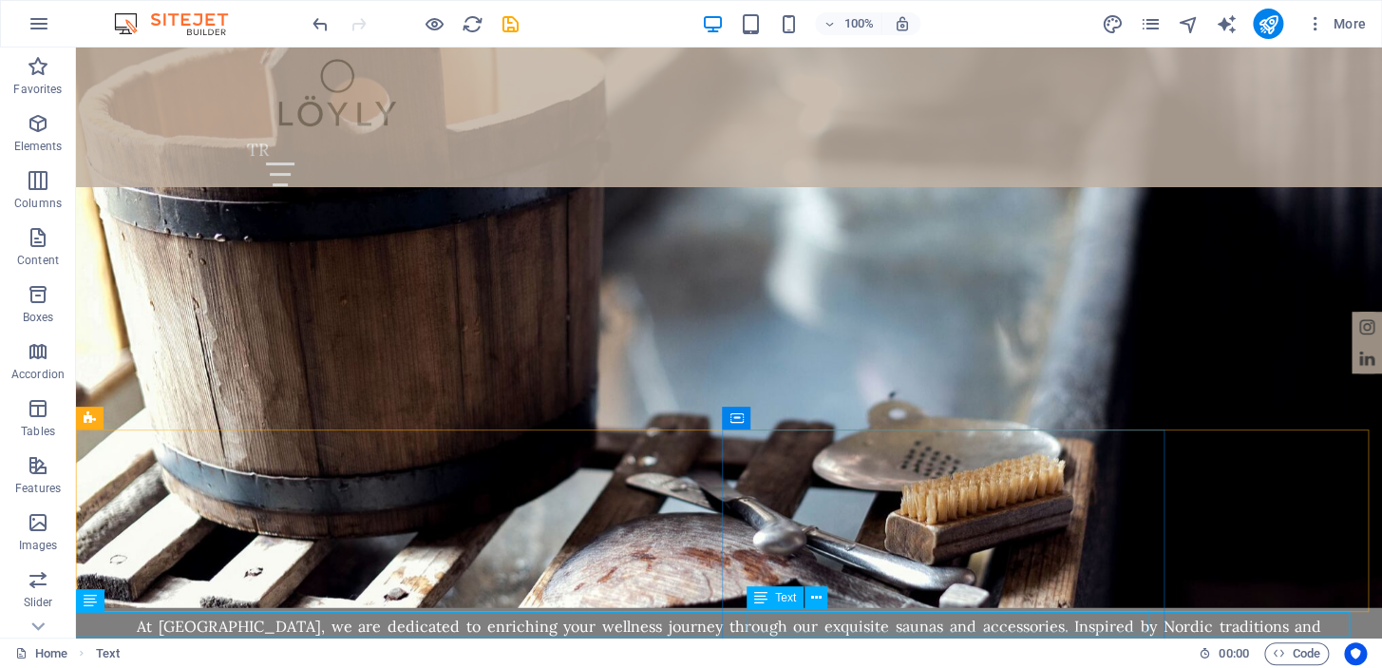
click at [813, 608] on button at bounding box center [816, 597] width 23 height 23
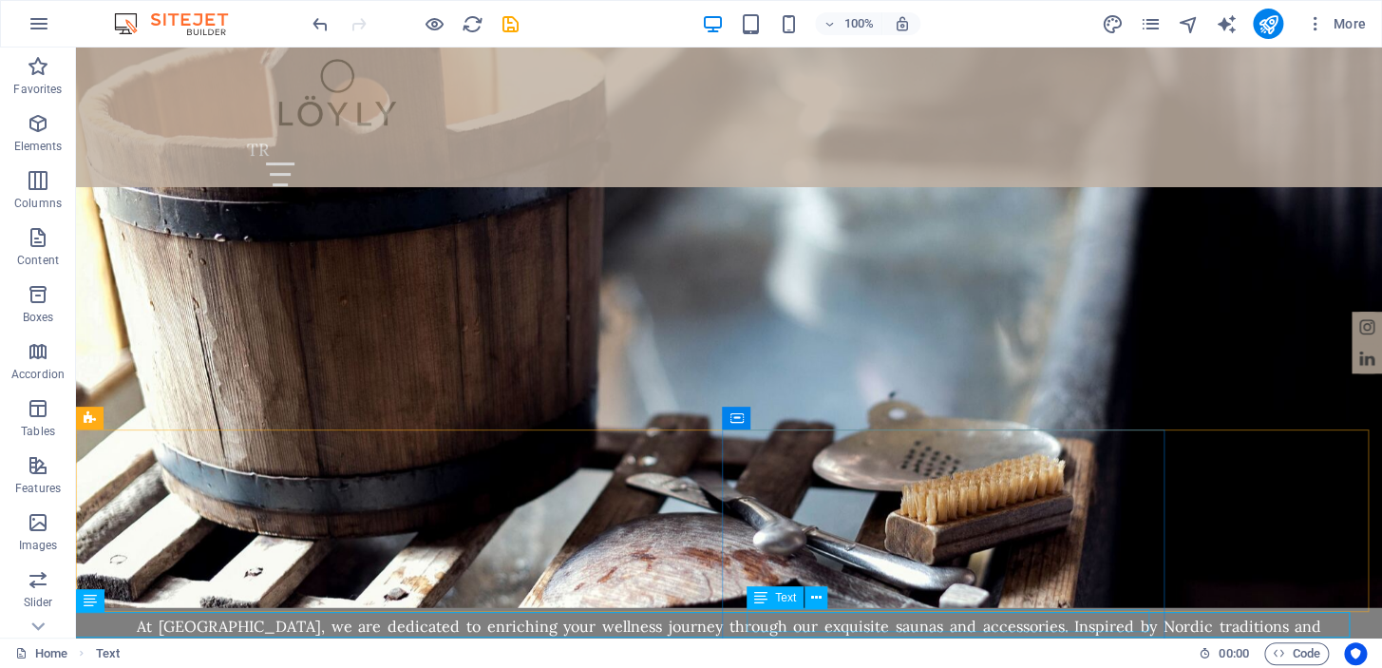
click at [820, 606] on icon at bounding box center [816, 598] width 10 height 20
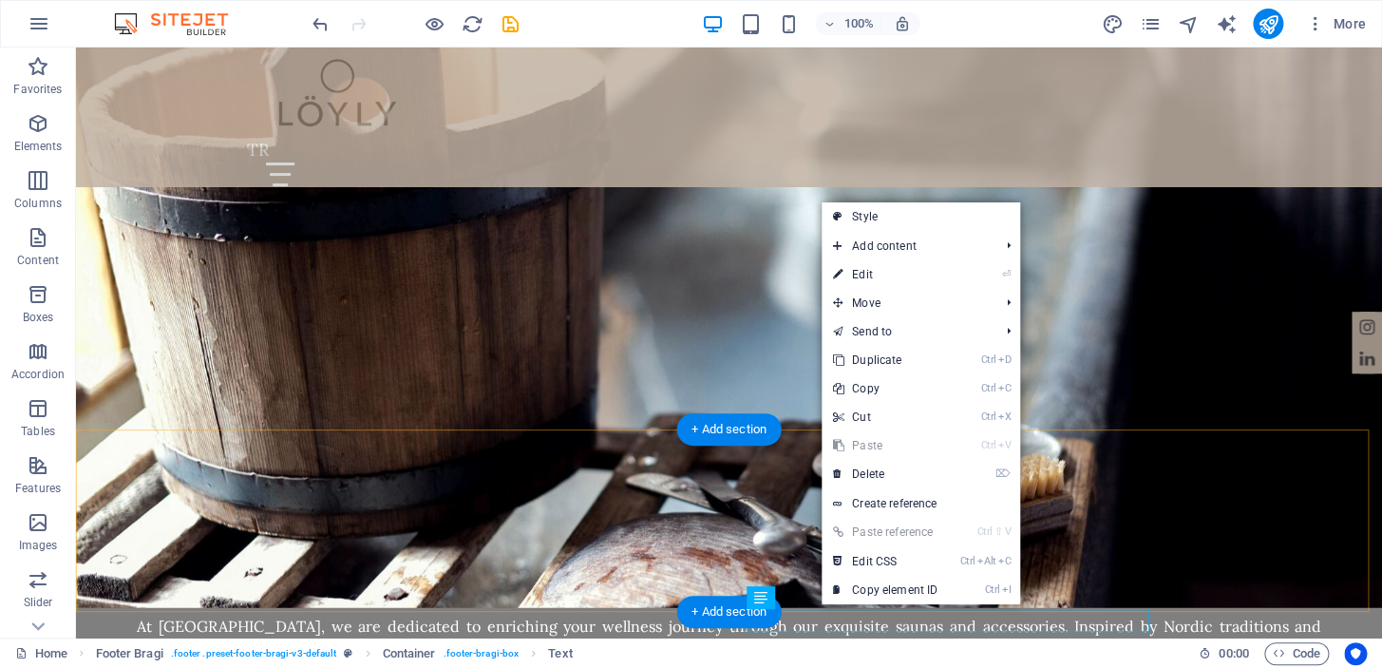
click at [736, 599] on div "+ Add section" at bounding box center [728, 612] width 105 height 32
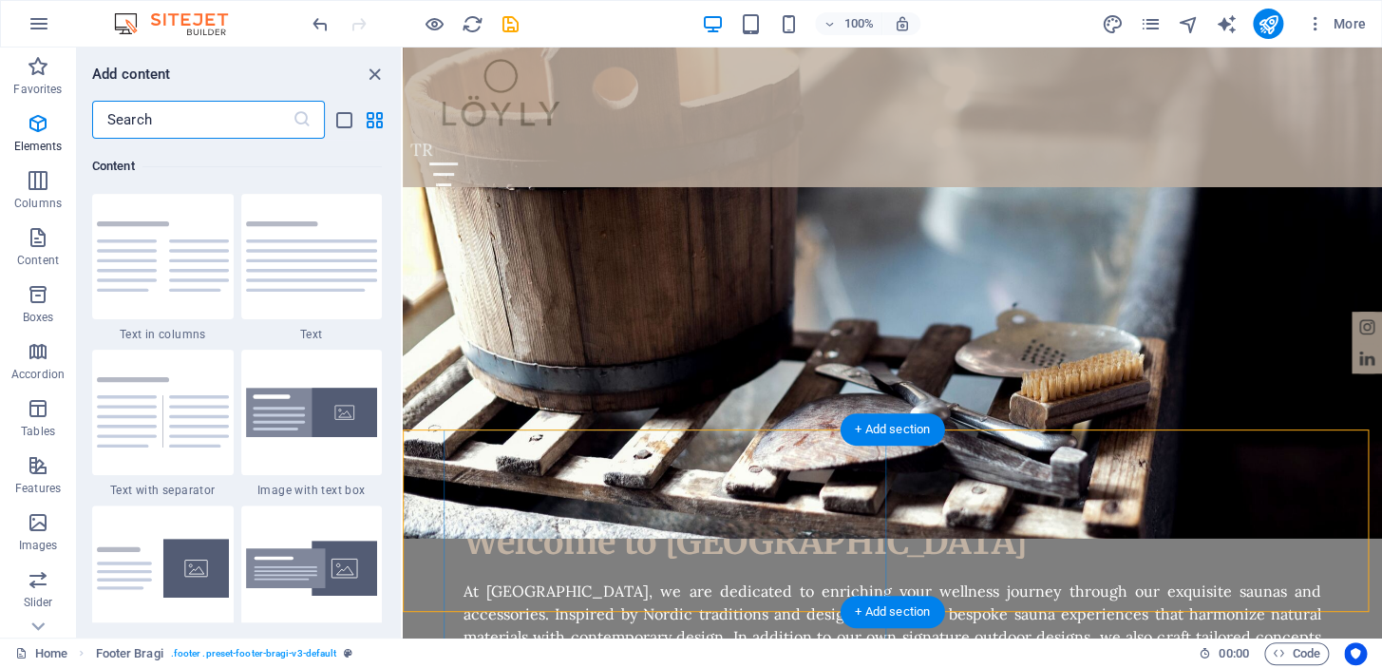
scroll to position [3323, 0]
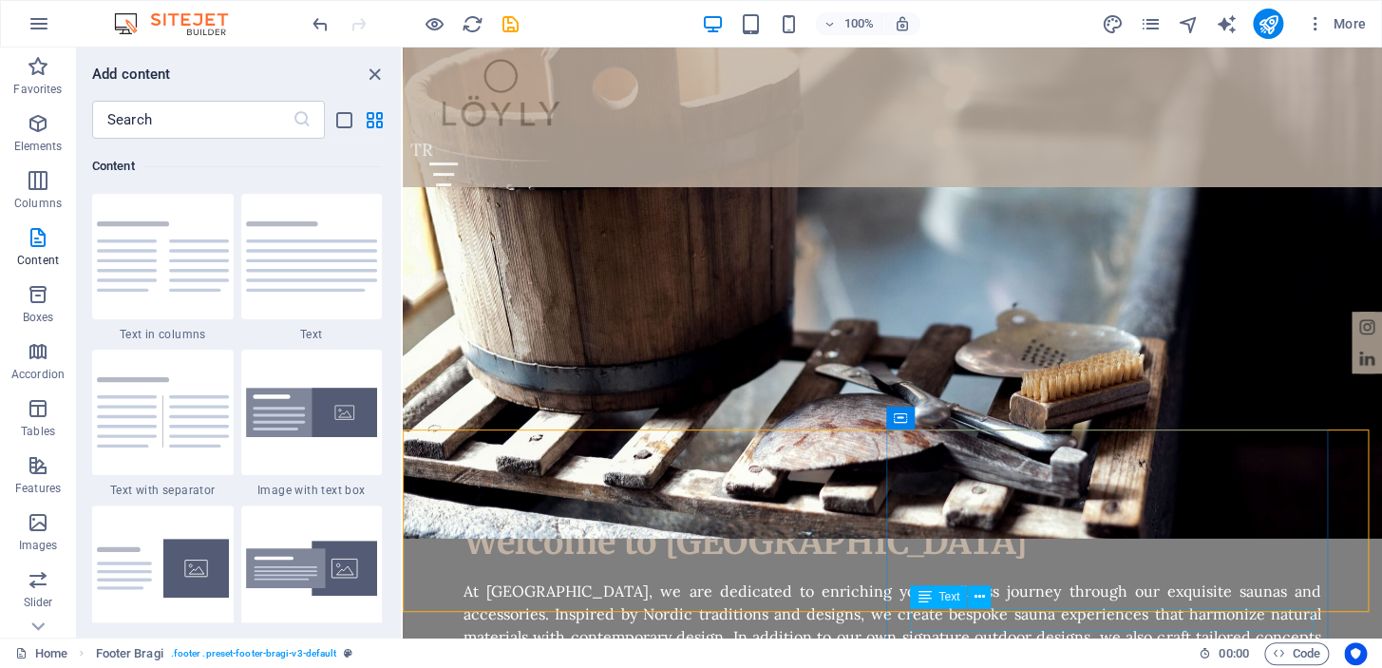
click at [1000, 605] on div "Text" at bounding box center [956, 597] width 93 height 24
click at [986, 598] on button at bounding box center [979, 596] width 23 height 23
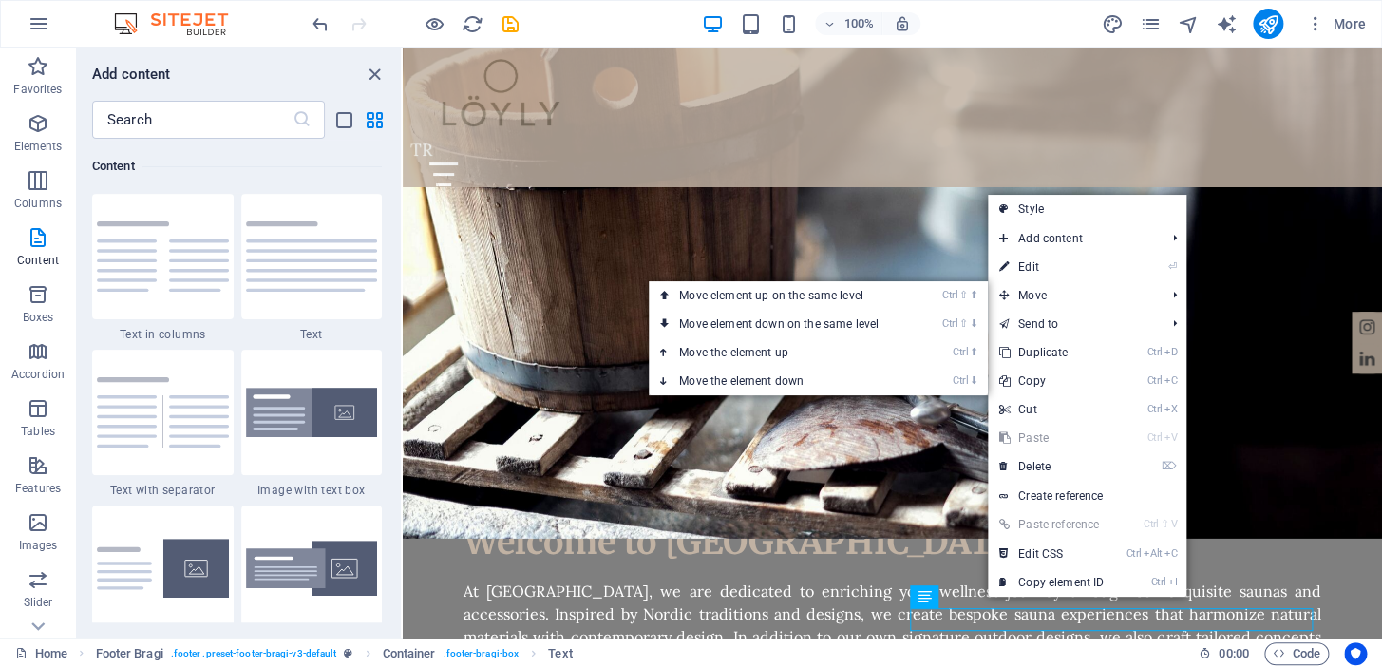
click at [1043, 266] on link "⏎ Edit" at bounding box center [1051, 267] width 127 height 28
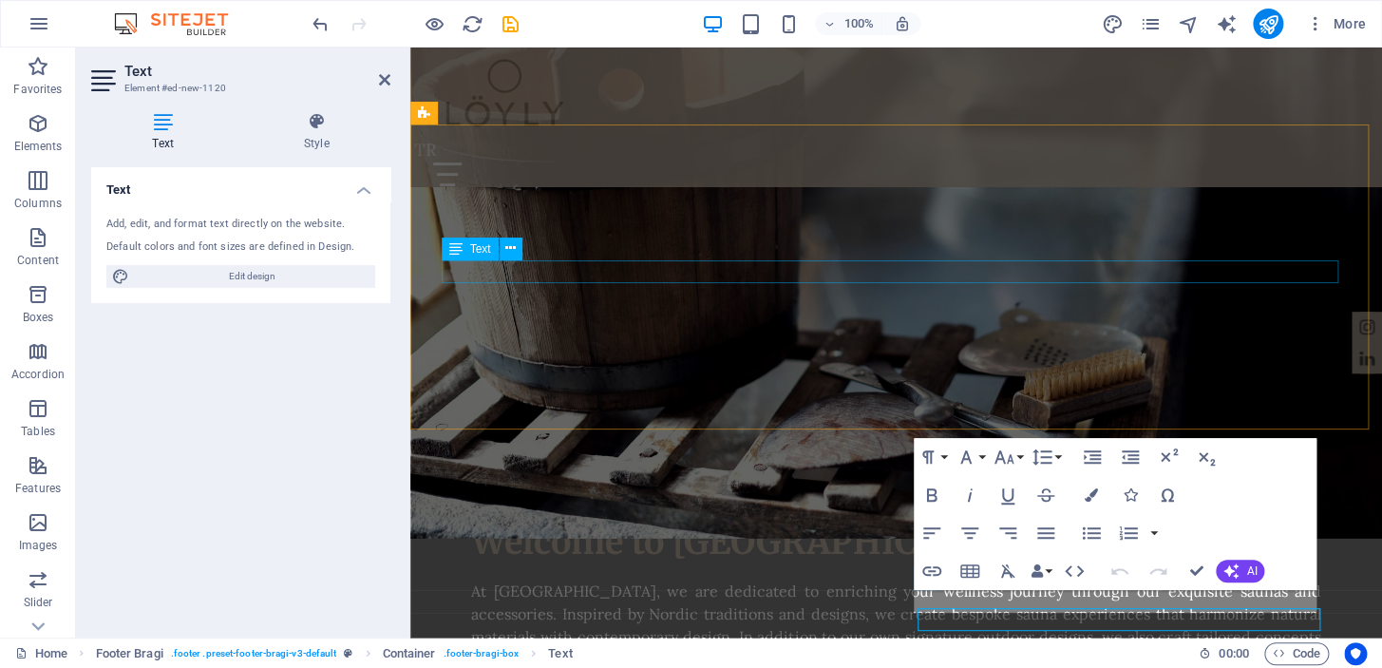
scroll to position [18, 0]
select select "px"
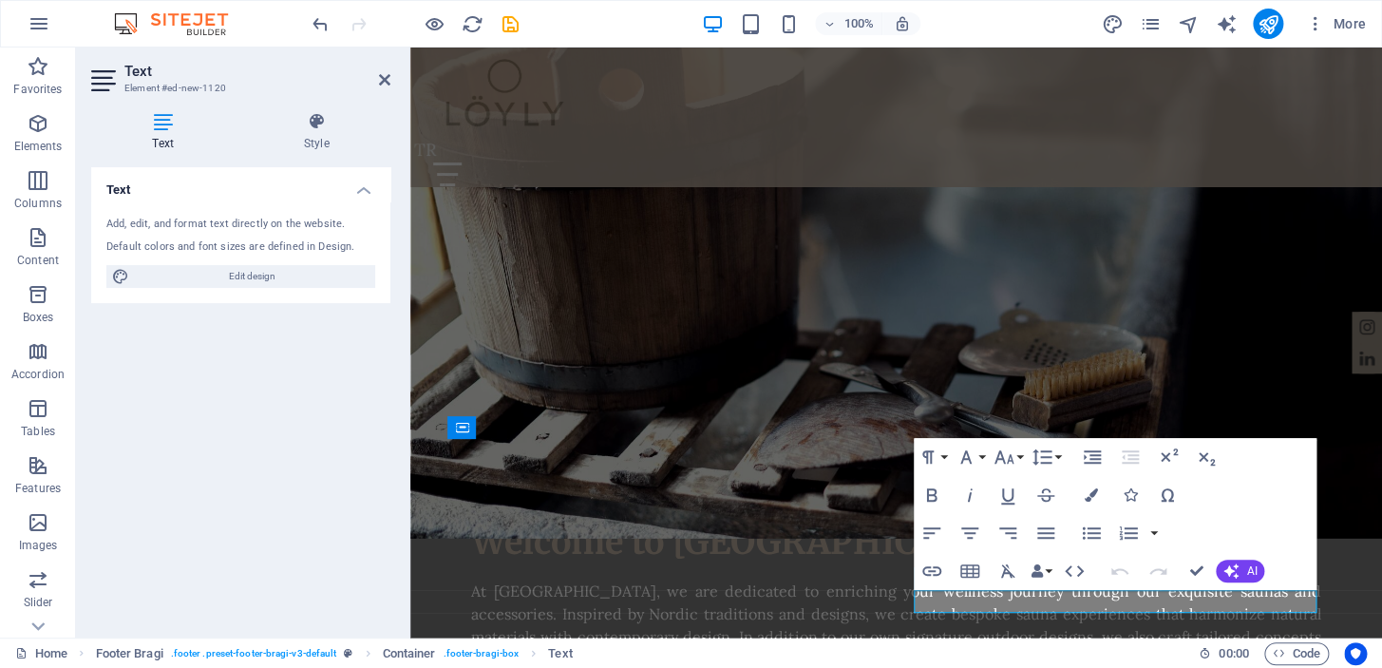
click at [294, 123] on icon at bounding box center [316, 121] width 148 height 19
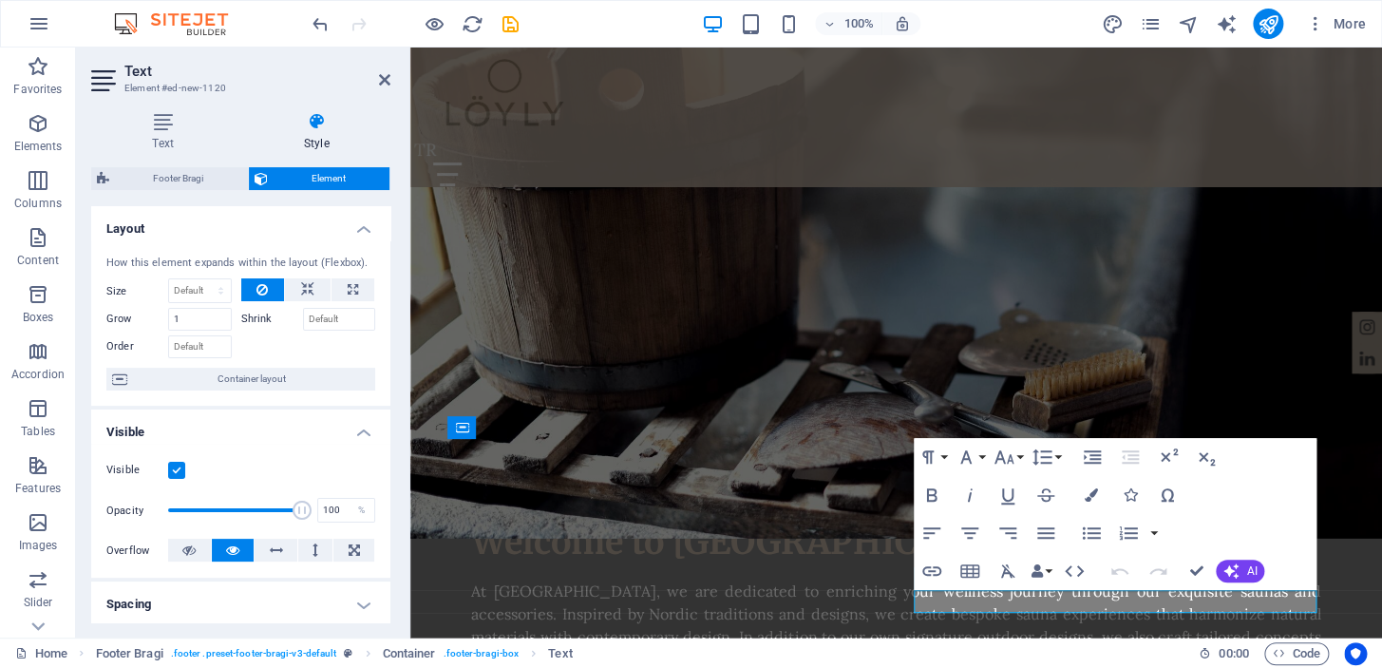
scroll to position [399, 0]
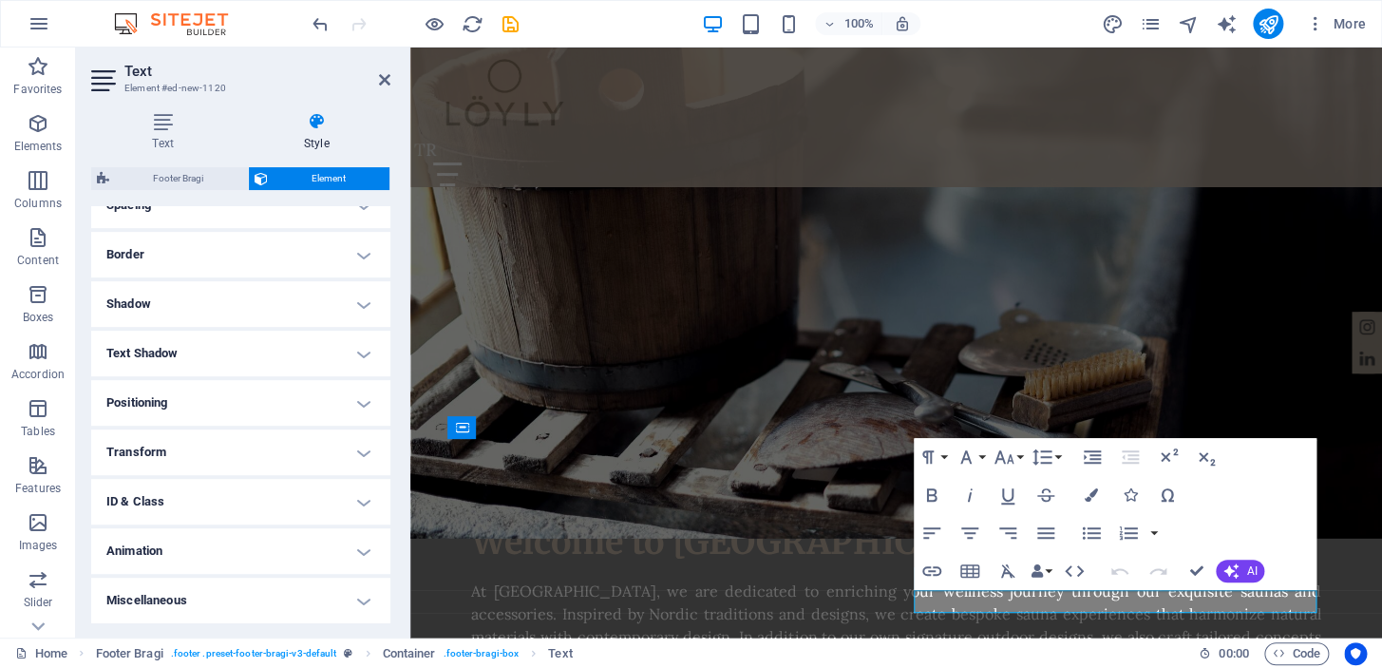
click at [306, 455] on h4 "Transform" at bounding box center [240, 452] width 299 height 46
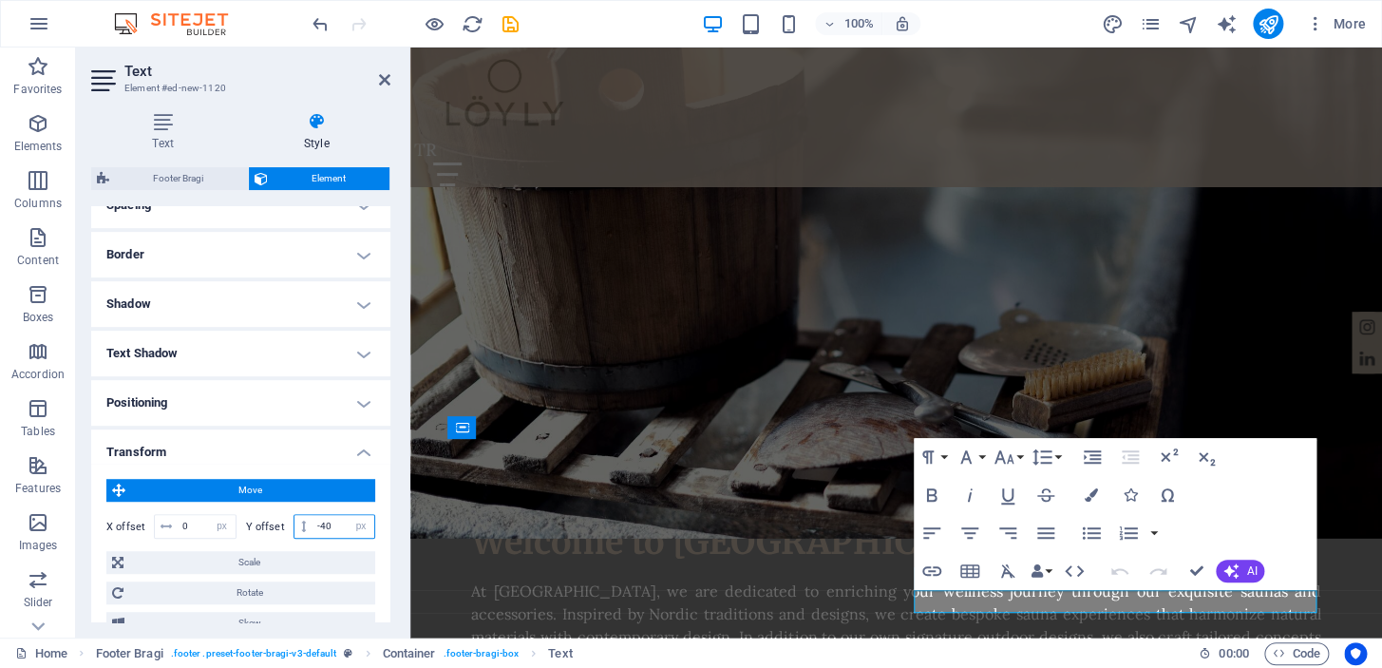
drag, startPoint x: 331, startPoint y: 523, endPoint x: 247, endPoint y: 522, distance: 83.6
click at [247, 522] on div "Y offset -40 px rem % em vh vw" at bounding box center [311, 526] width 130 height 25
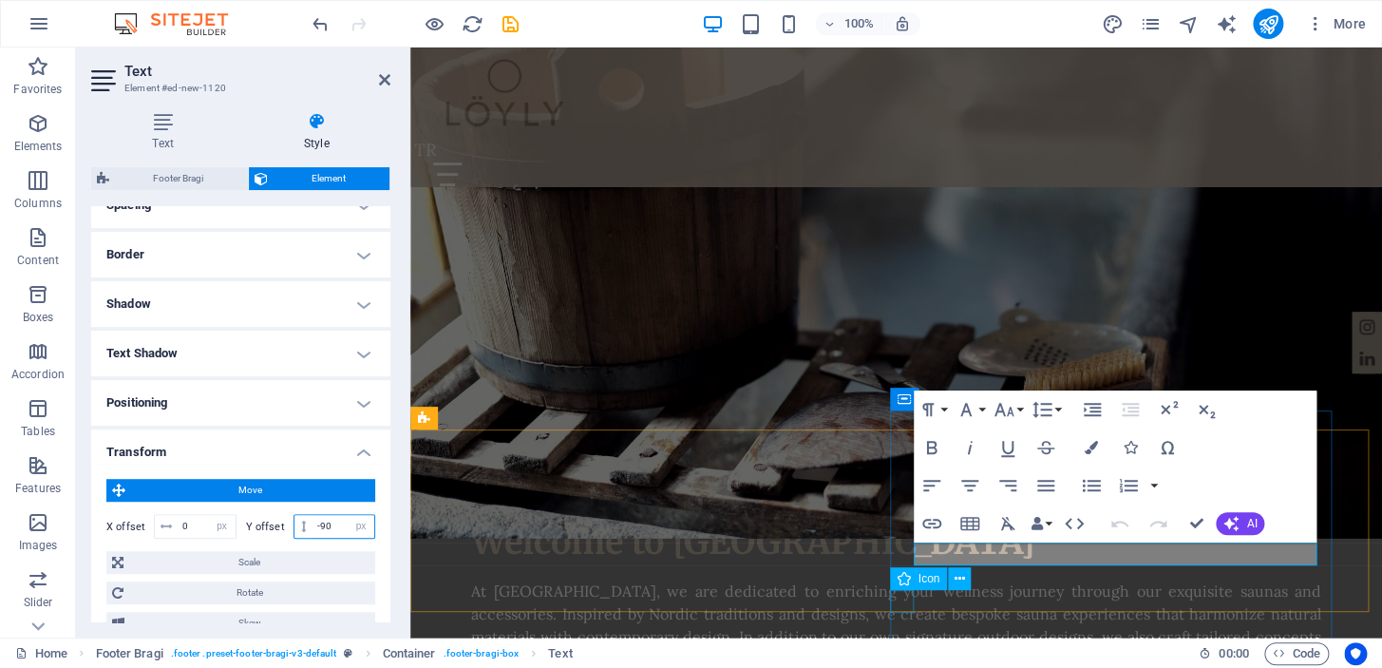
type input "-90"
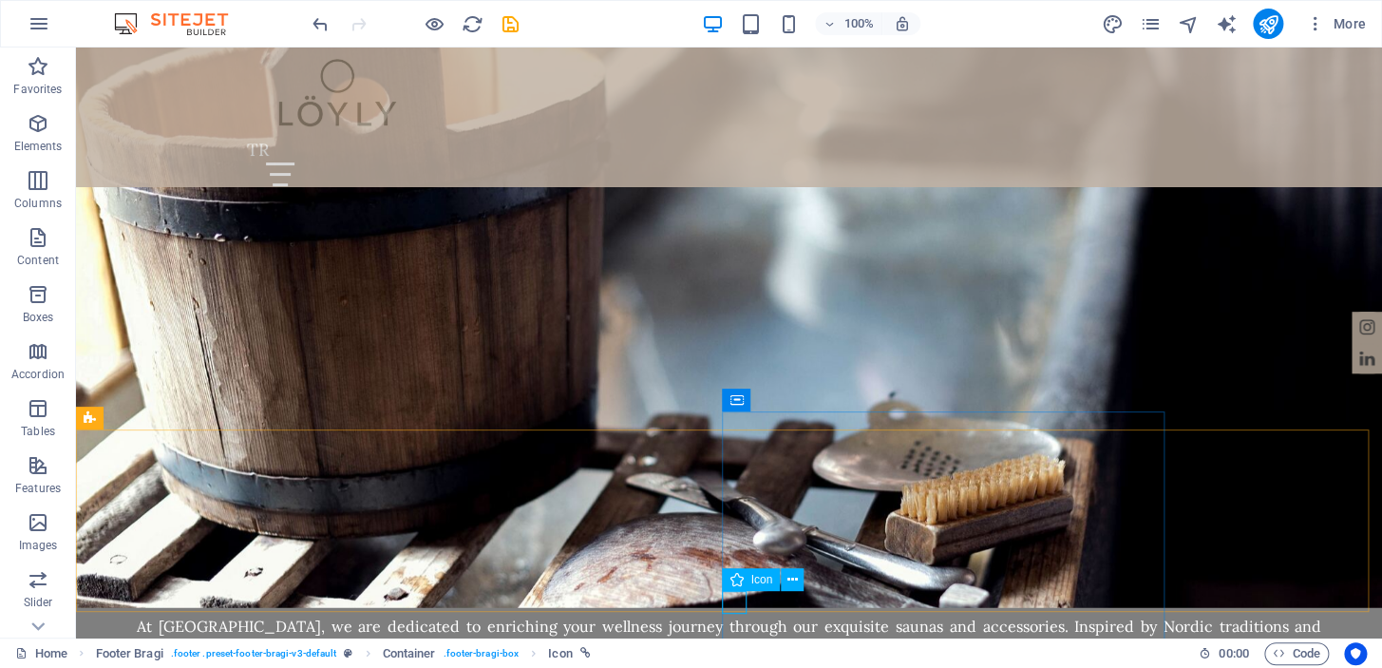
click at [785, 578] on button at bounding box center [792, 579] width 23 height 23
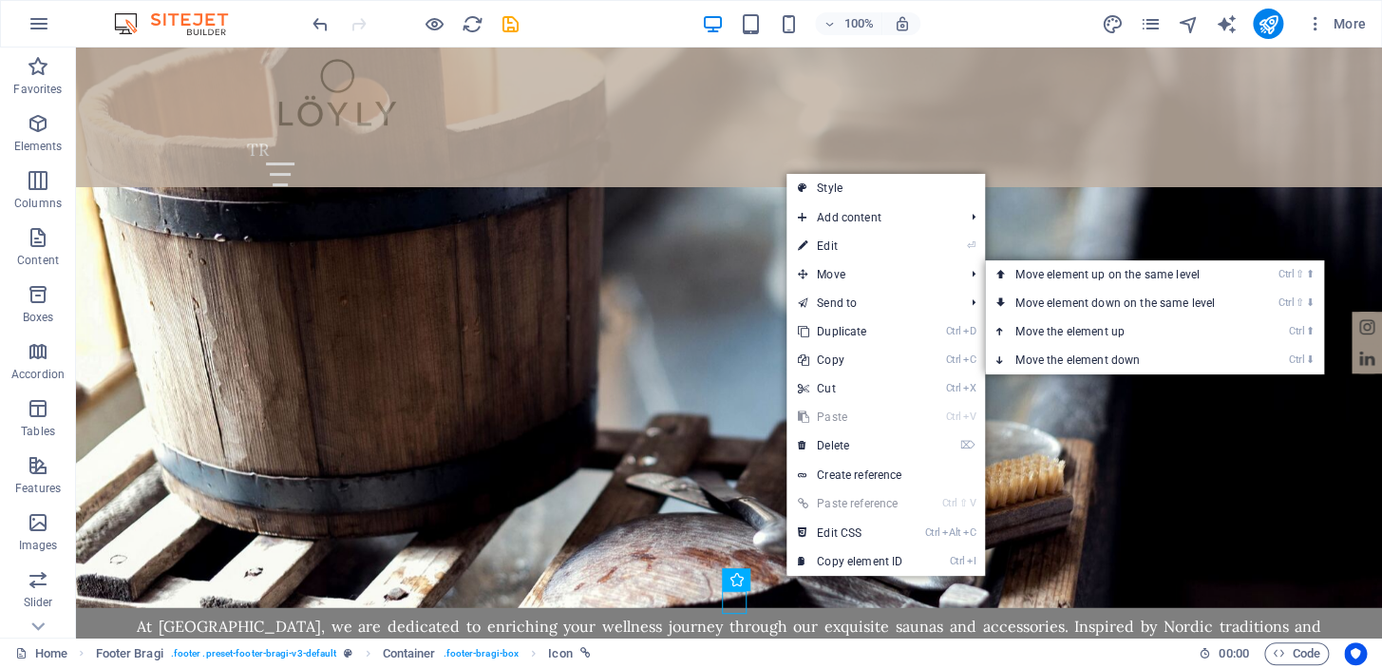
drag, startPoint x: 851, startPoint y: 240, endPoint x: 436, endPoint y: 275, distance: 416.6
click at [851, 240] on link "⏎ Edit" at bounding box center [849, 246] width 127 height 28
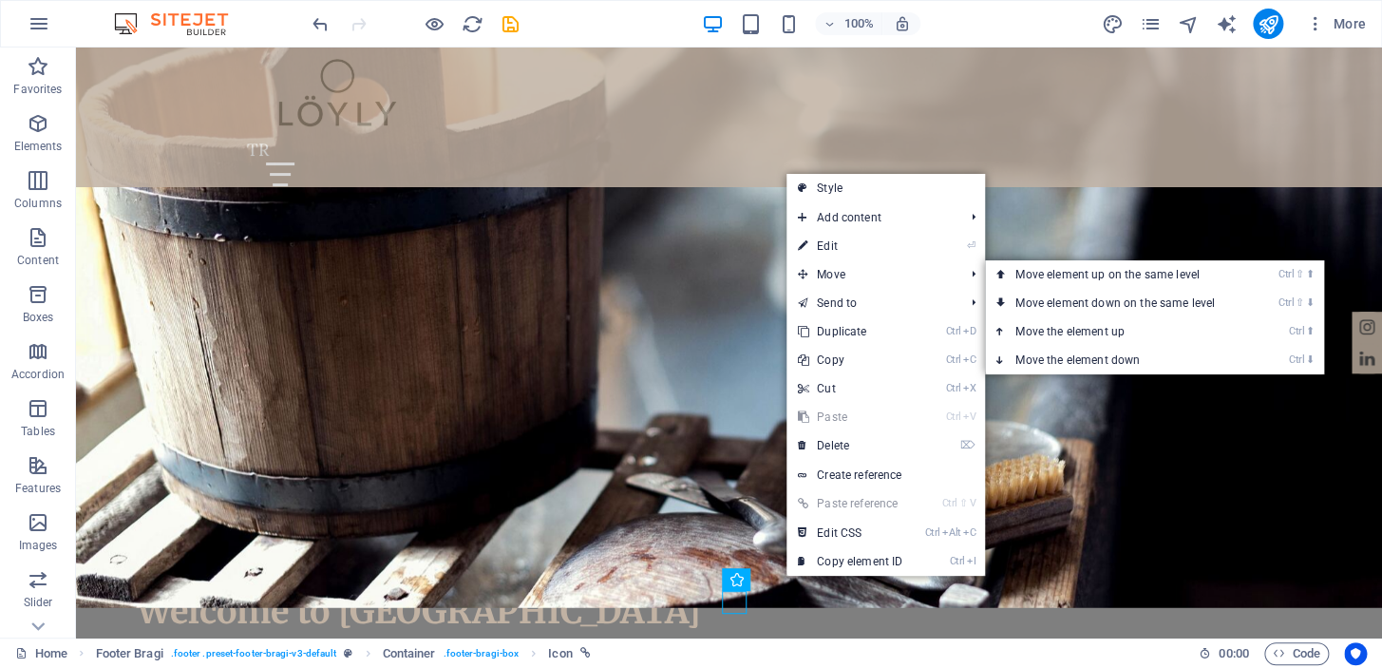
select select "xMidYMid"
select select "px"
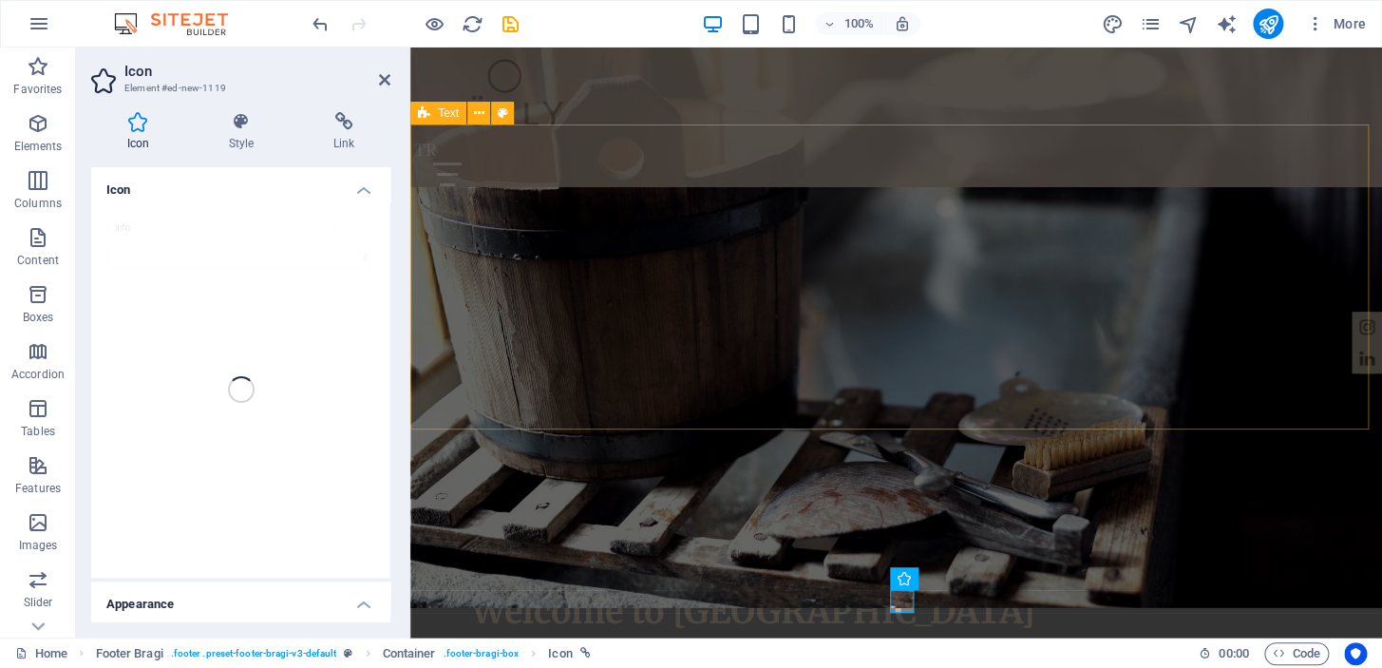
scroll to position [2012, 0]
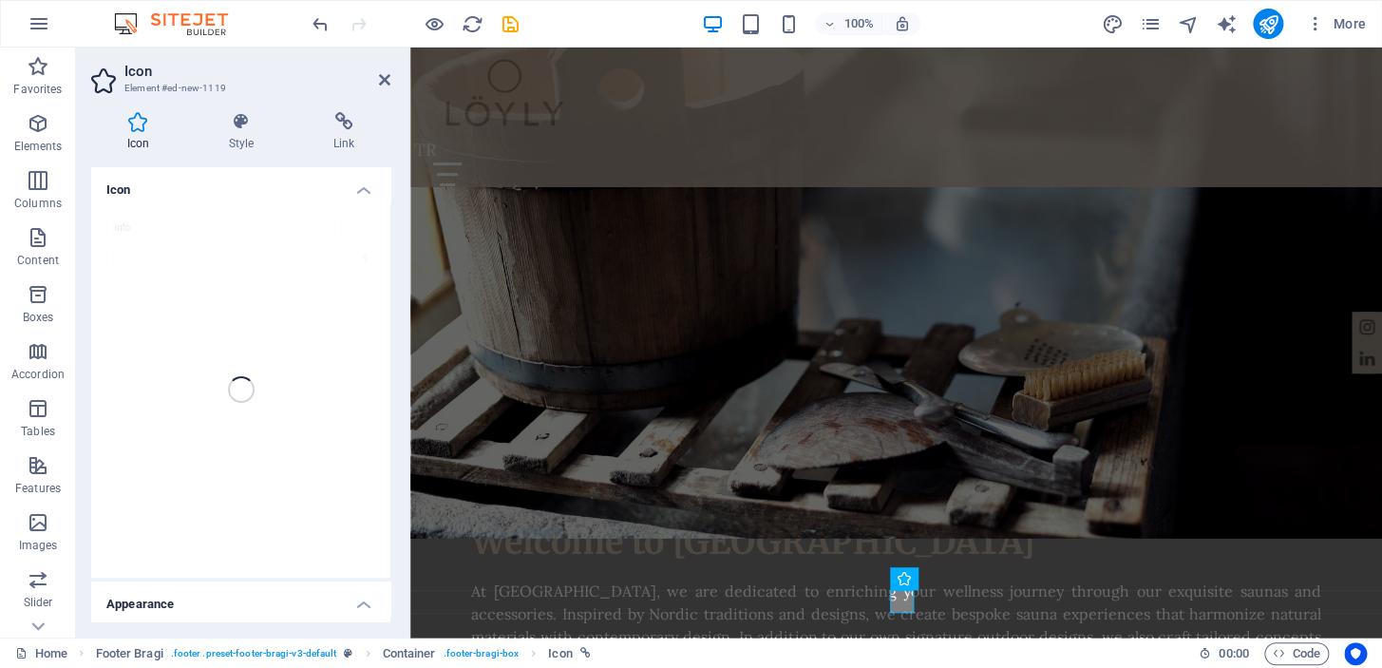
click at [253, 142] on h4 "Style" at bounding box center [245, 132] width 104 height 40
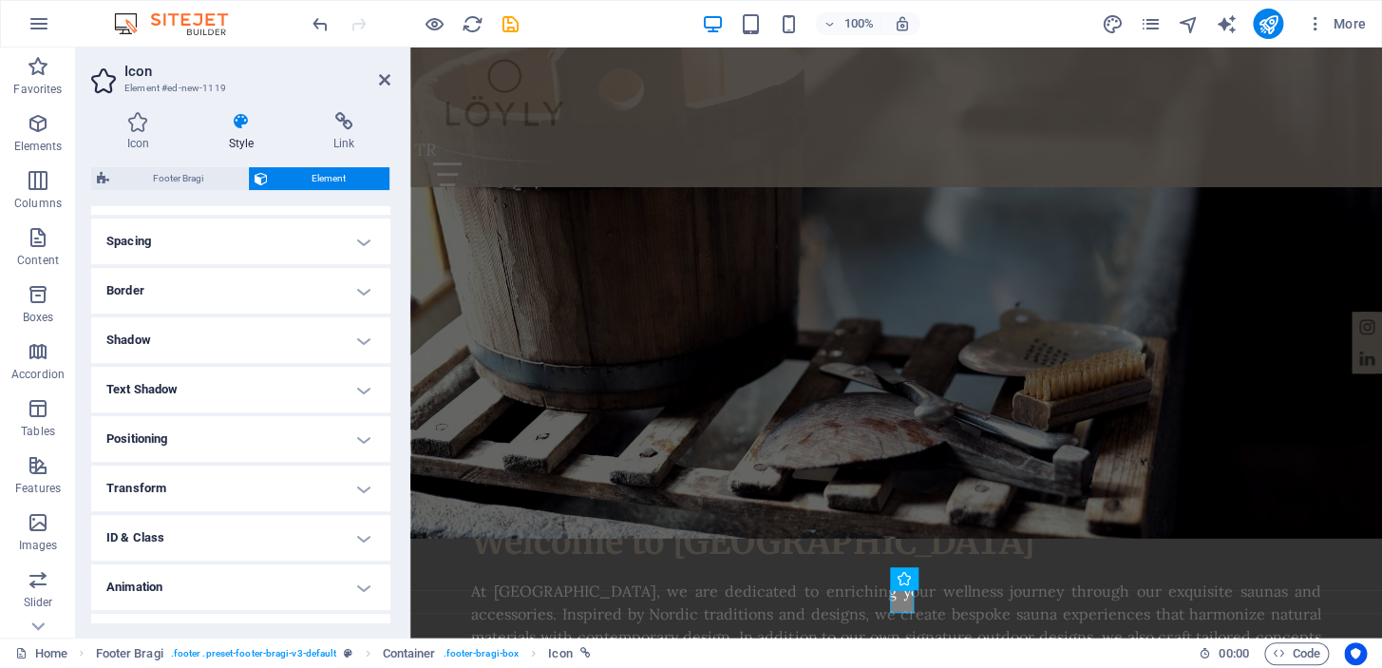
scroll to position [399, 0]
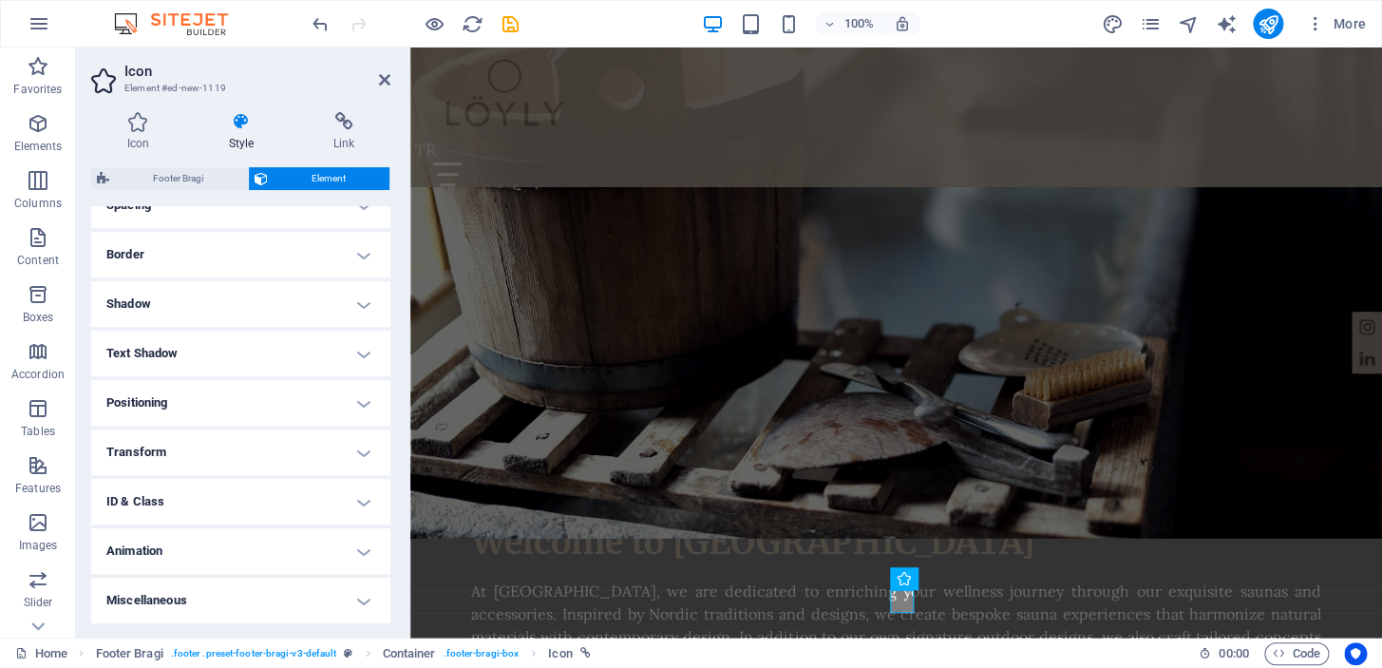
click at [330, 436] on h4 "Transform" at bounding box center [240, 452] width 299 height 46
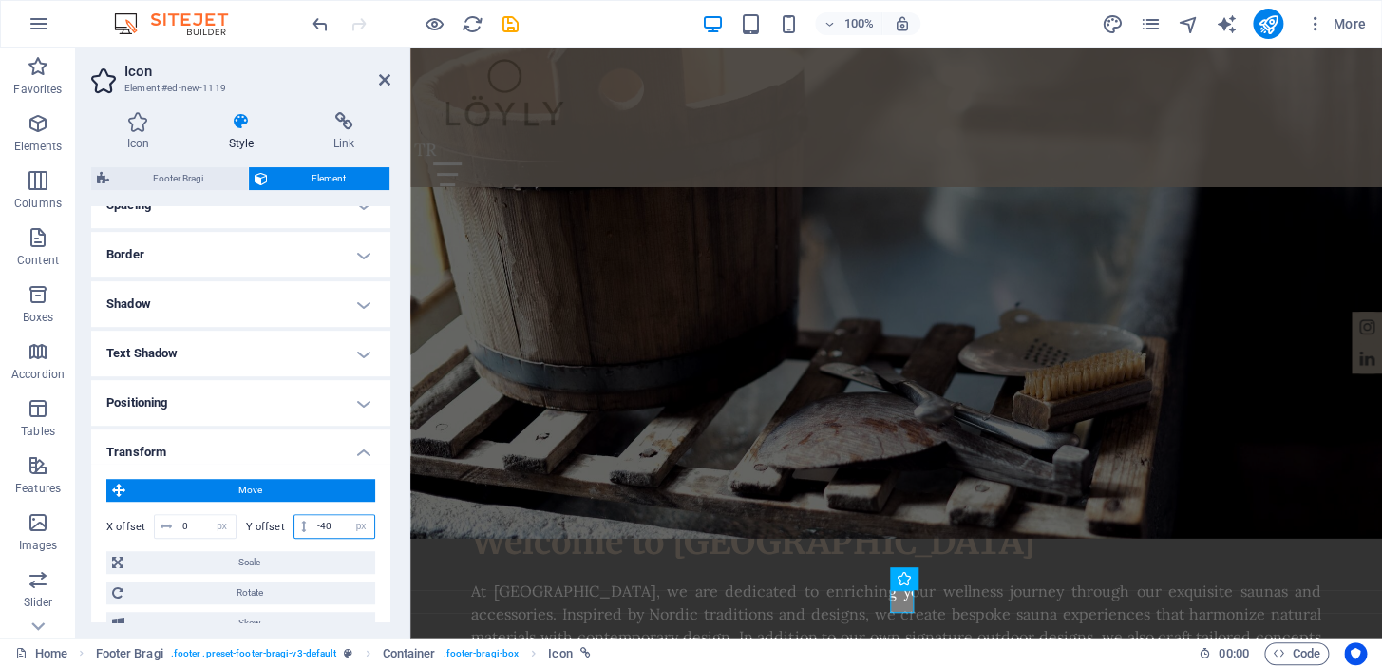
drag, startPoint x: 330, startPoint y: 528, endPoint x: 256, endPoint y: 510, distance: 75.3
click at [256, 514] on div "Y offset -40 px rem % em vh vw" at bounding box center [311, 526] width 130 height 25
type input "-90"
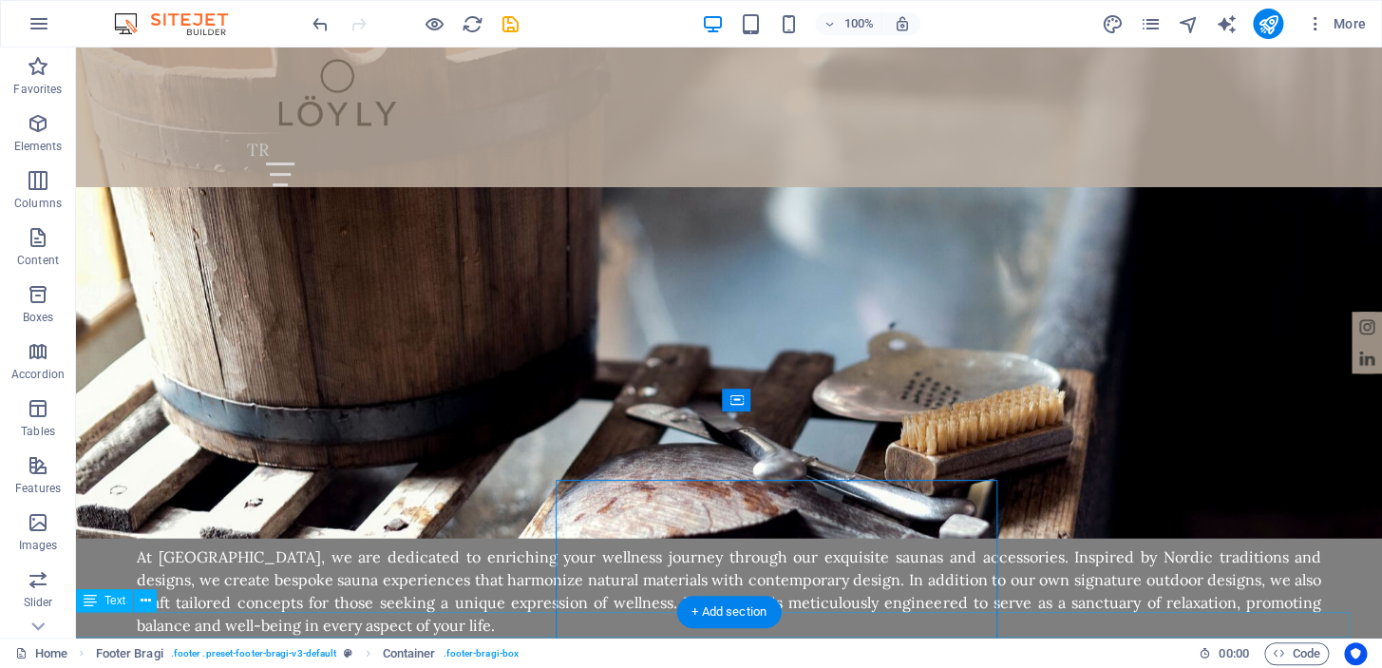
scroll to position [1942, 0]
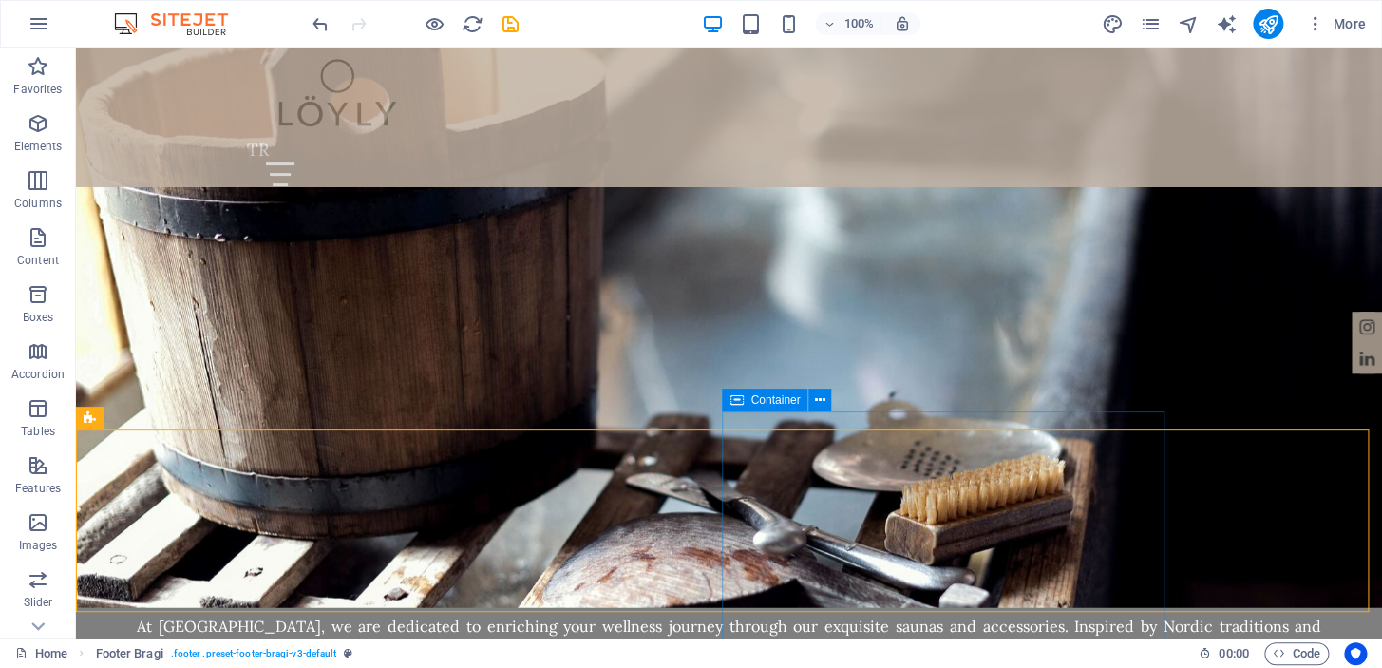
click at [816, 399] on icon at bounding box center [820, 400] width 10 height 20
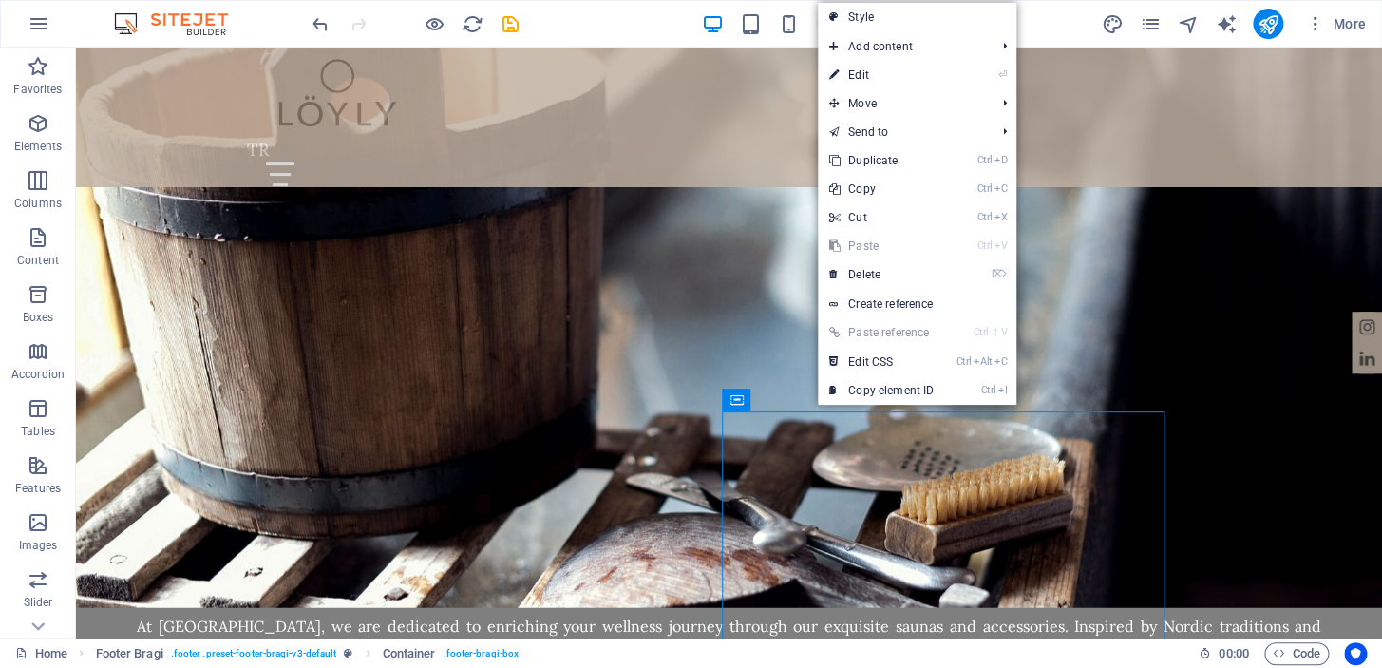
click at [911, 72] on link "⏎ Edit" at bounding box center [881, 75] width 127 height 28
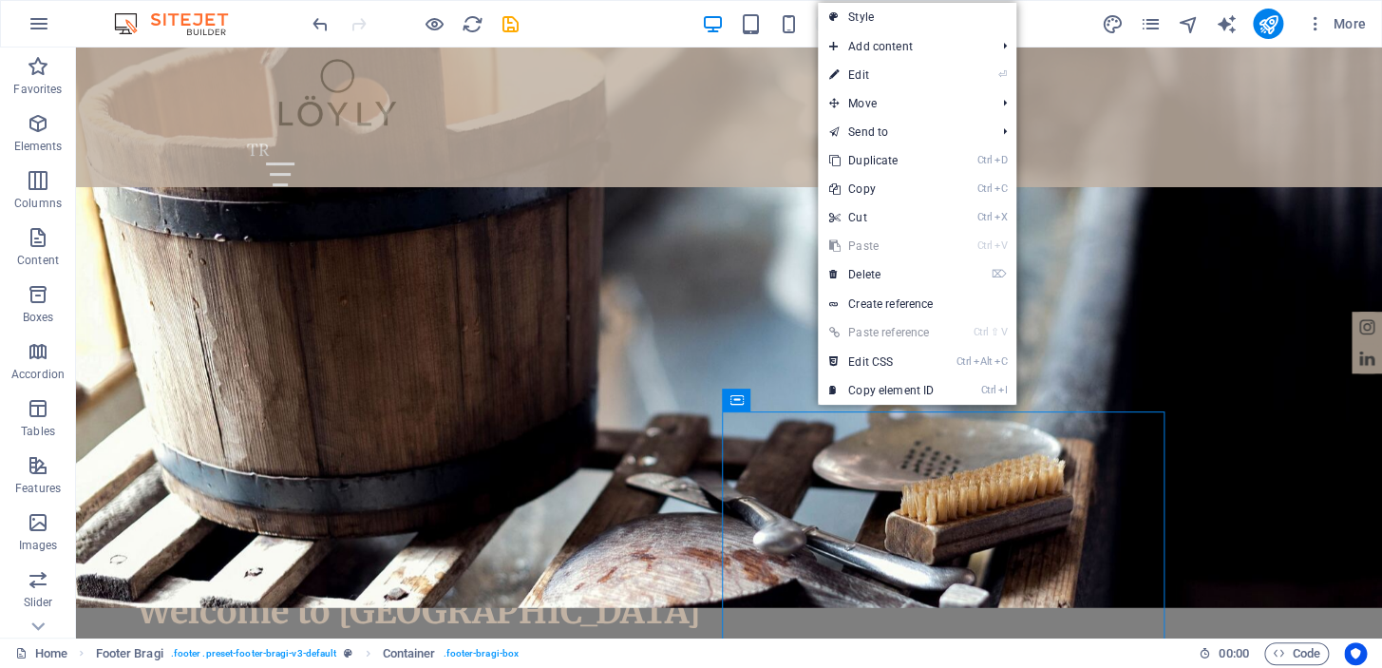
scroll to position [2012, 0]
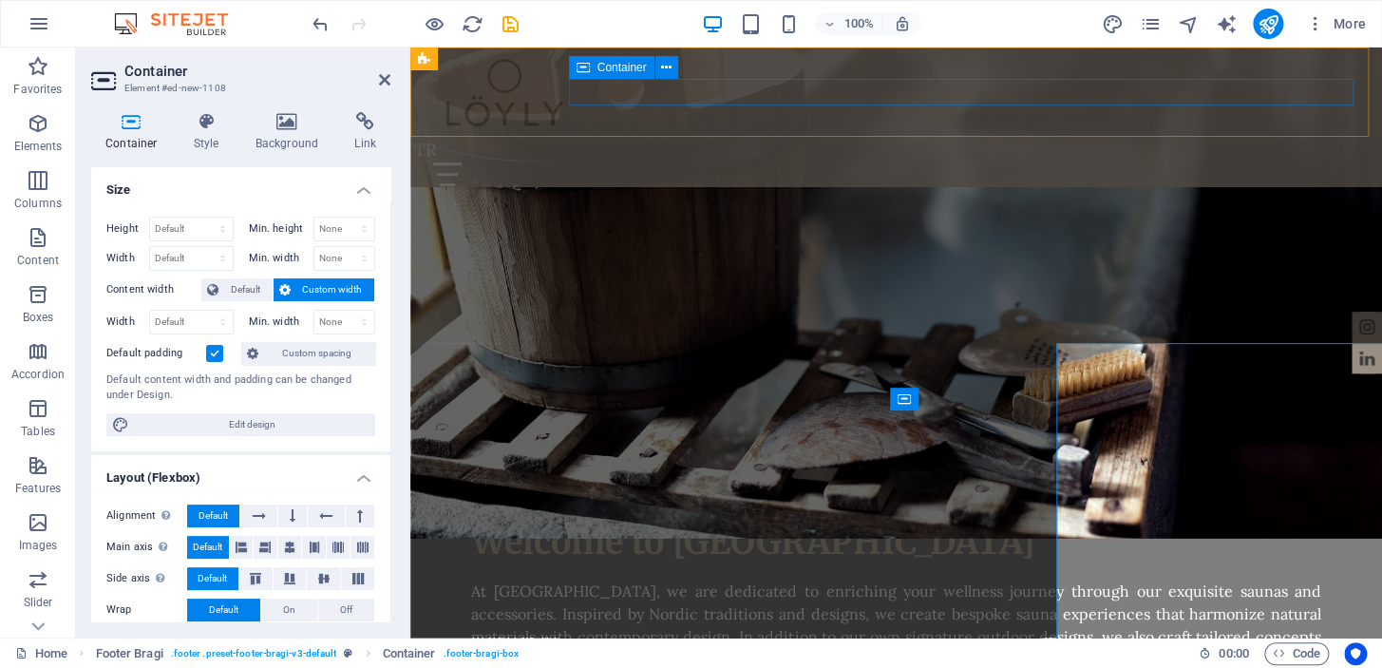
click at [207, 119] on icon at bounding box center [207, 121] width 54 height 19
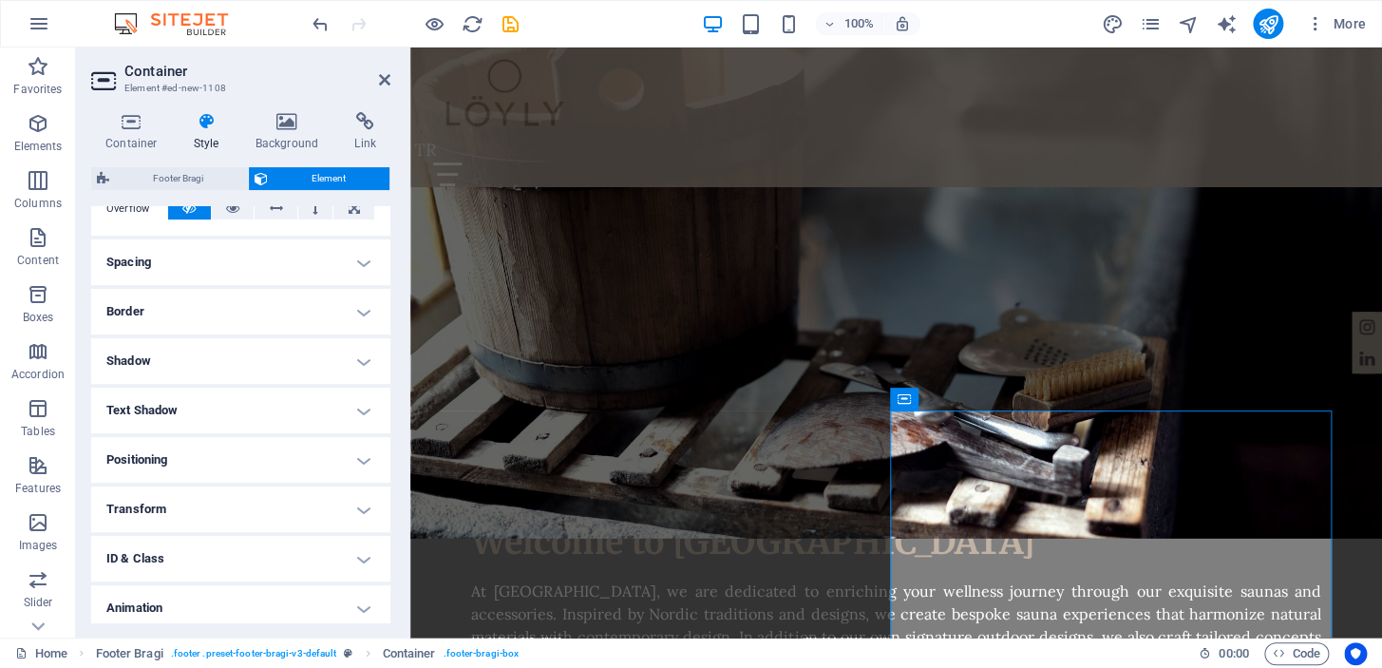
scroll to position [399, 0]
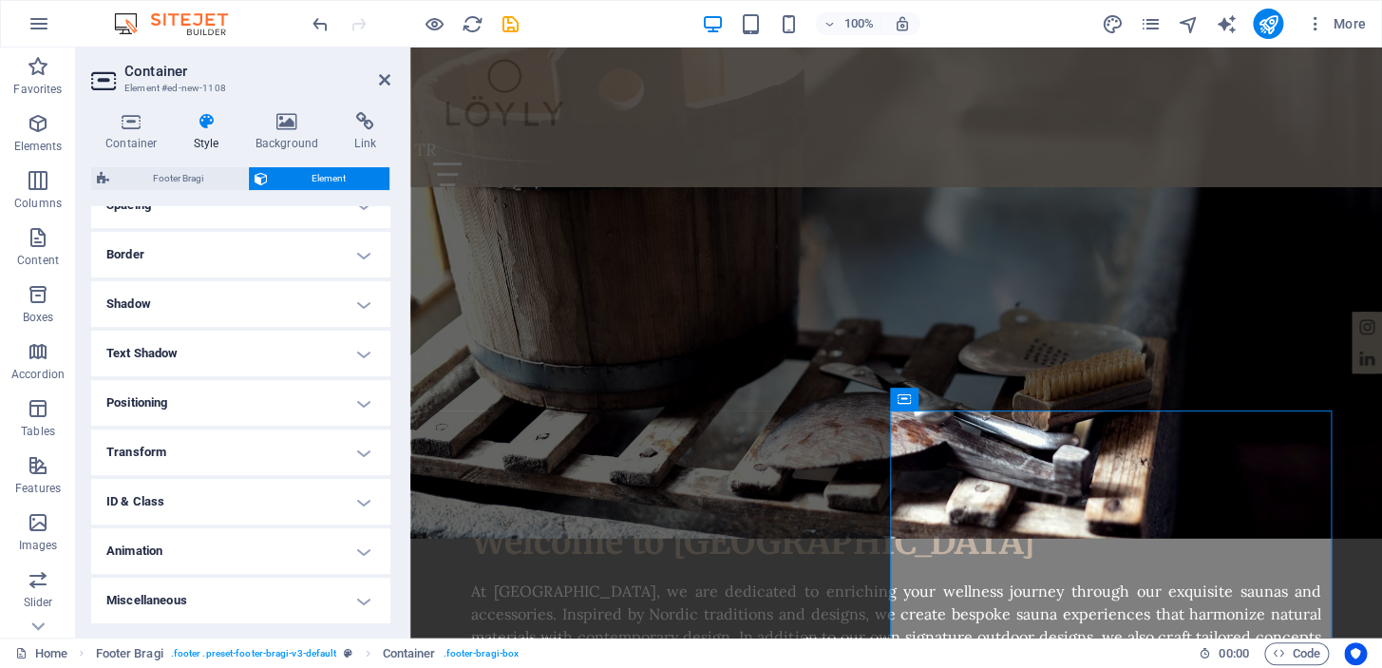
click at [314, 449] on h4 "Transform" at bounding box center [240, 452] width 299 height 46
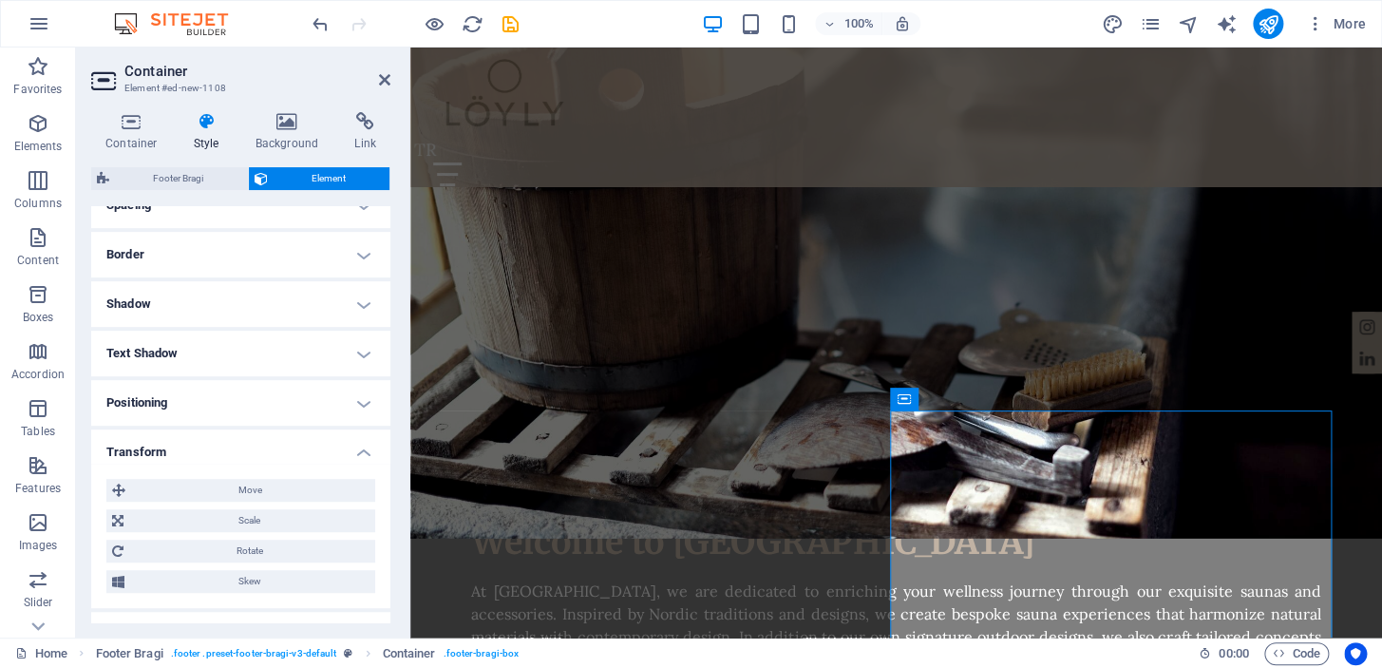
click at [306, 491] on span "Move" at bounding box center [250, 490] width 238 height 23
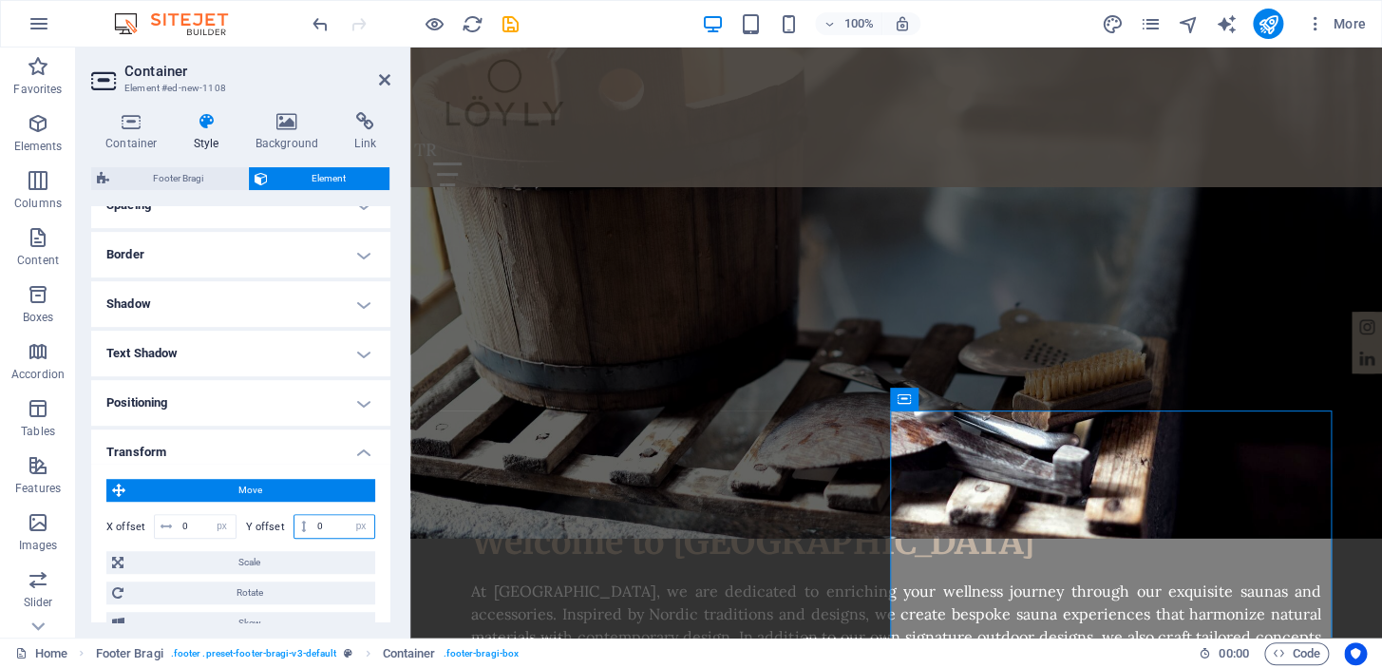
drag, startPoint x: 327, startPoint y: 519, endPoint x: 305, endPoint y: 519, distance: 21.8
click at [305, 519] on div "0 px rem % em vh vw" at bounding box center [335, 526] width 83 height 25
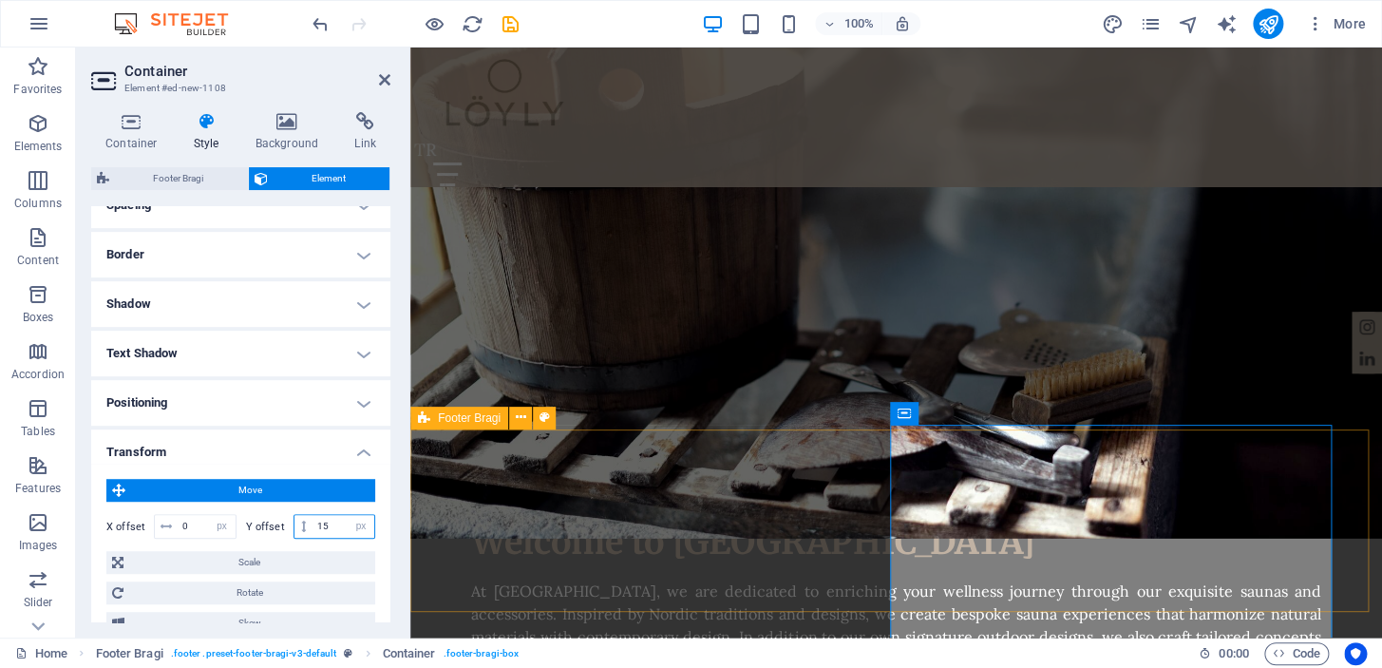
type input "15"
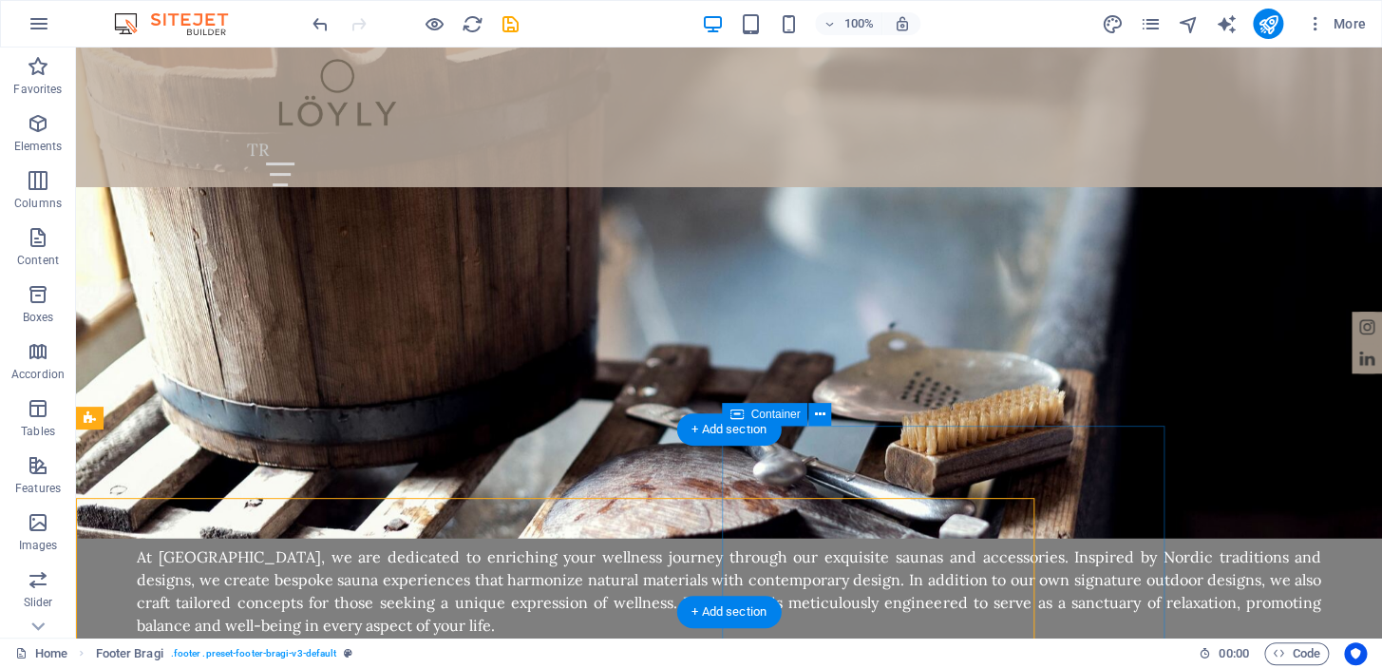
scroll to position [1942, 0]
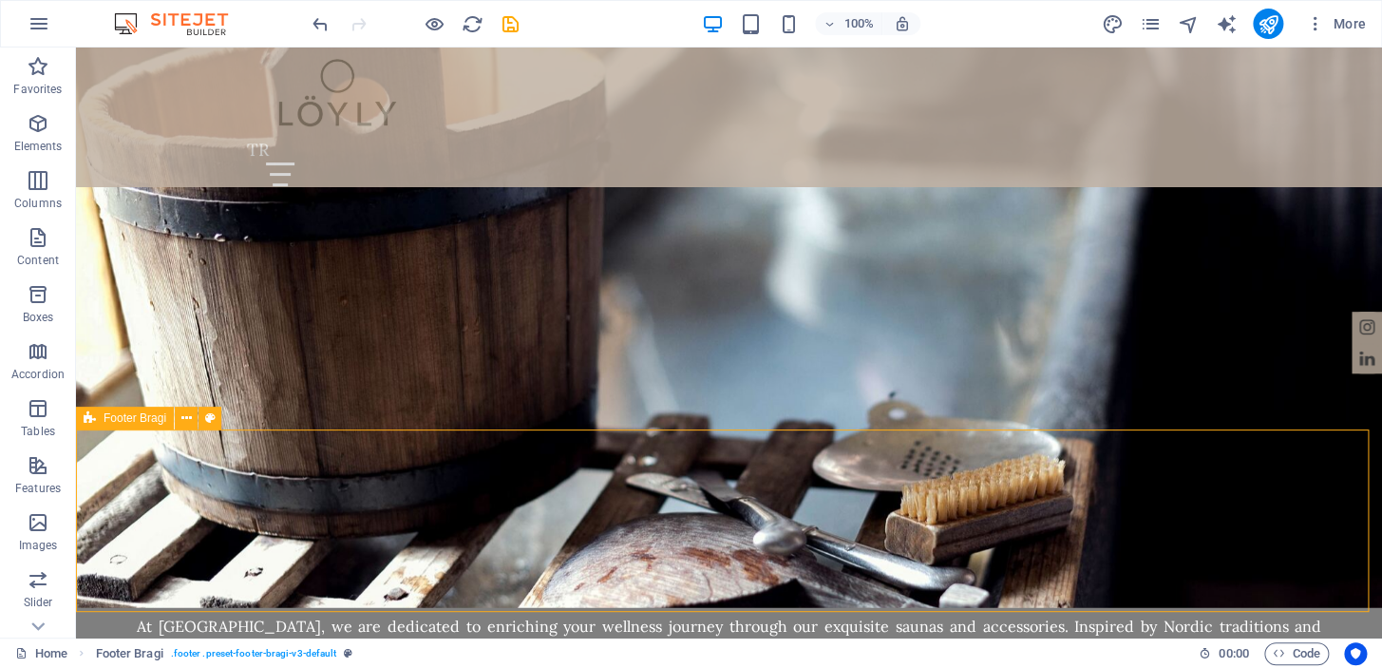
click at [181, 417] on icon at bounding box center [186, 418] width 10 height 20
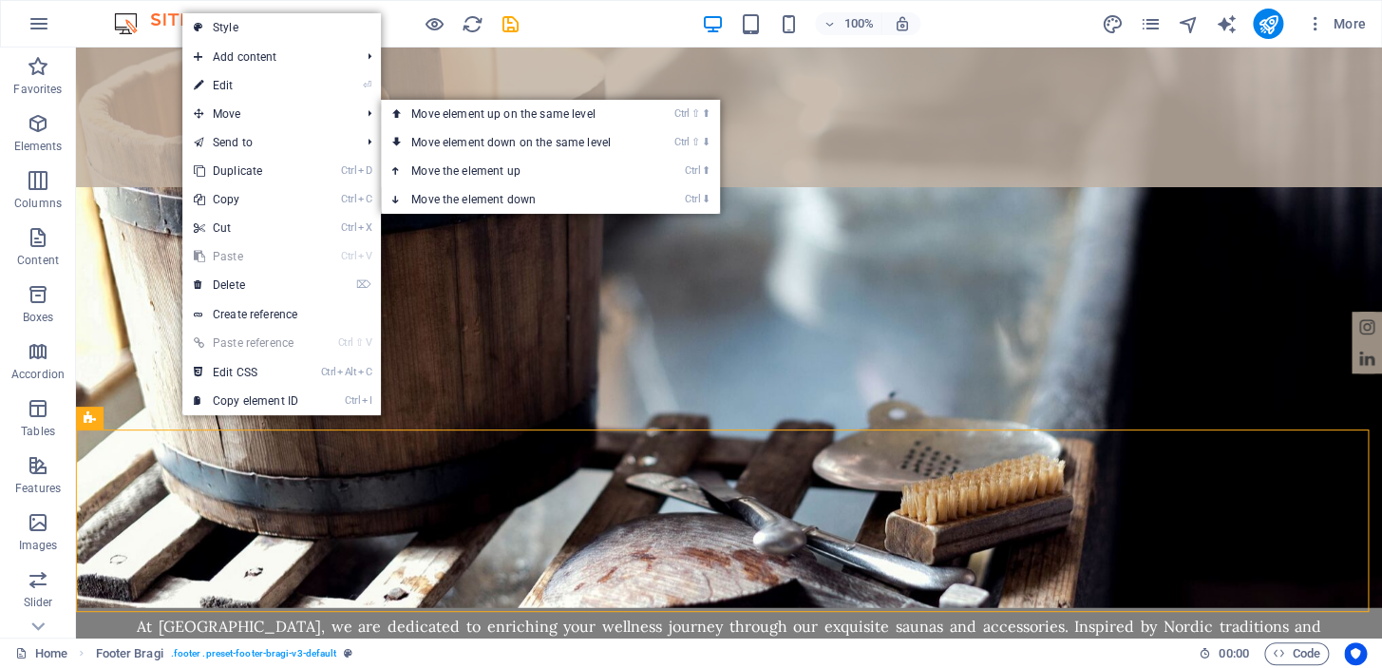
click at [291, 85] on link "⏎ Edit" at bounding box center [245, 85] width 127 height 28
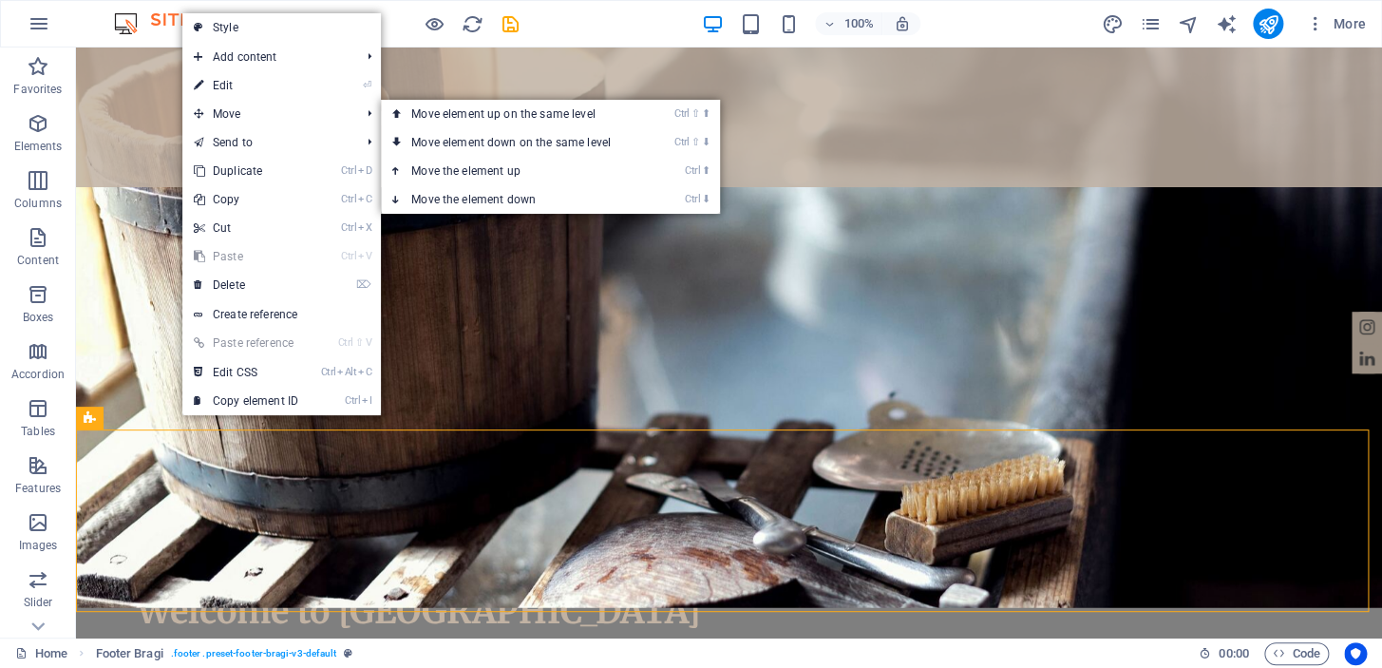
scroll to position [2012, 0]
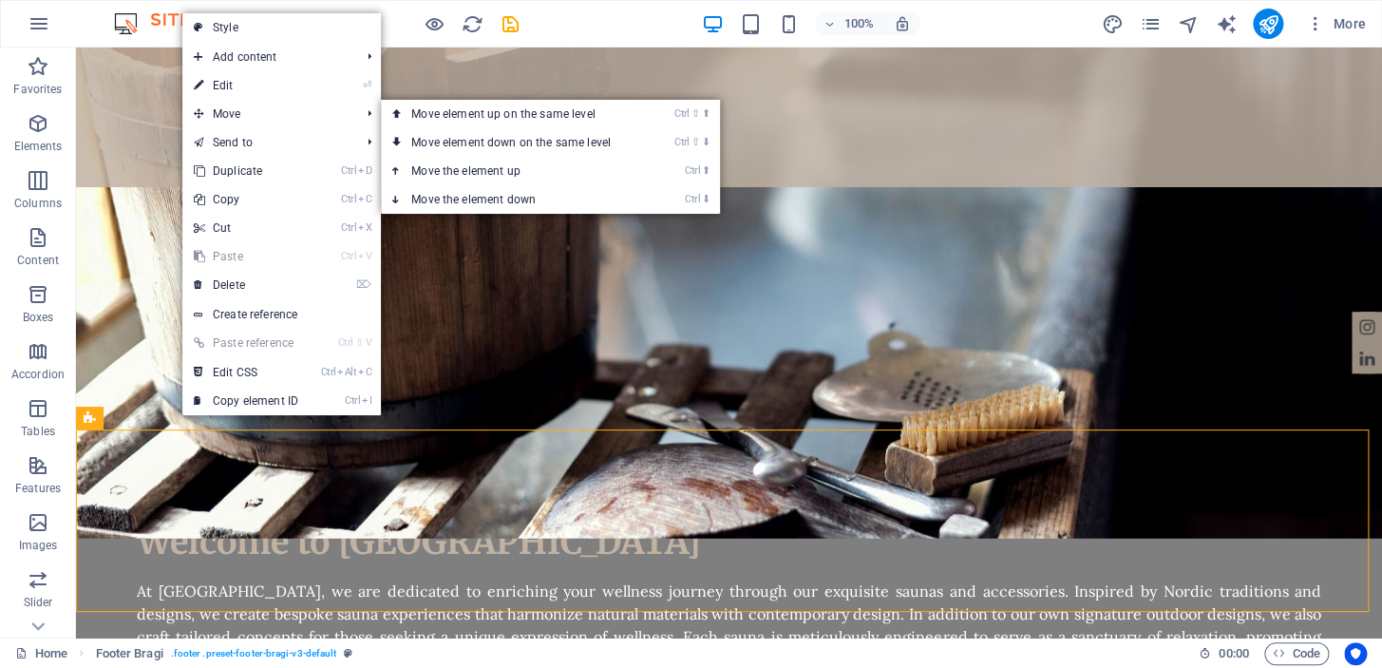
select select "rem"
select select "footer"
select select "%"
select select "rem"
select select "px"
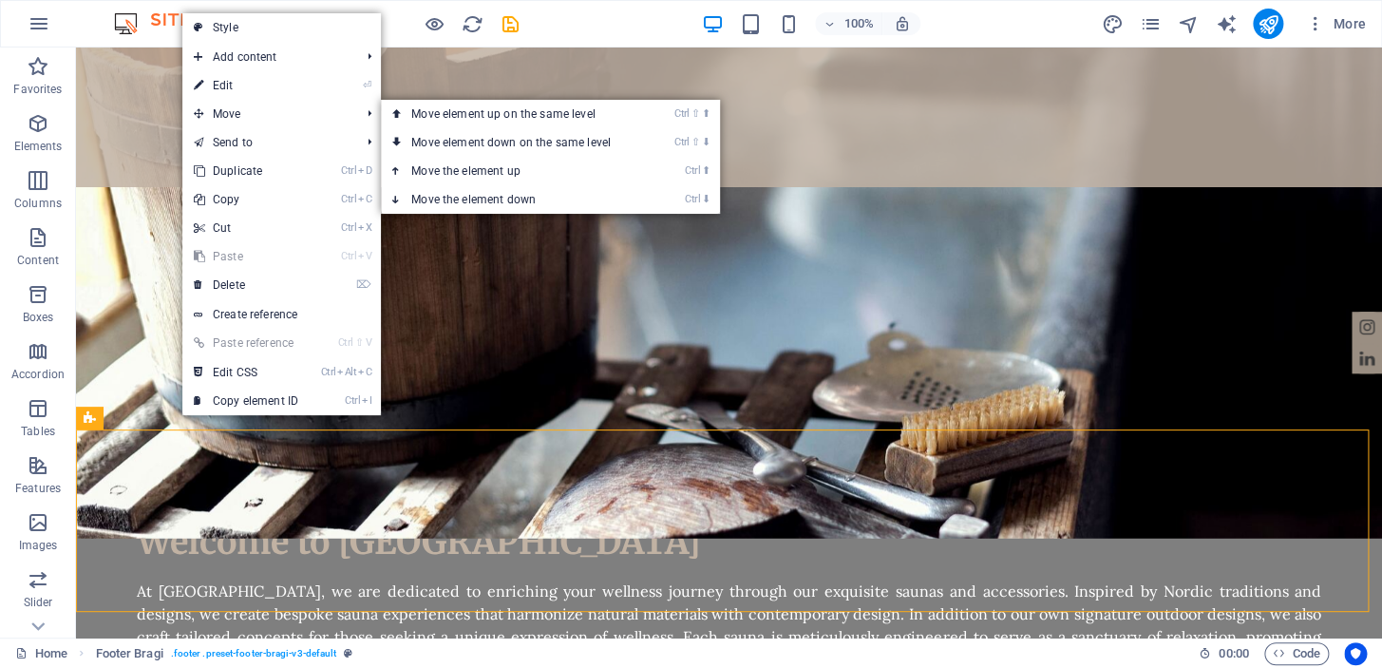
select select "px"
select select "rem"
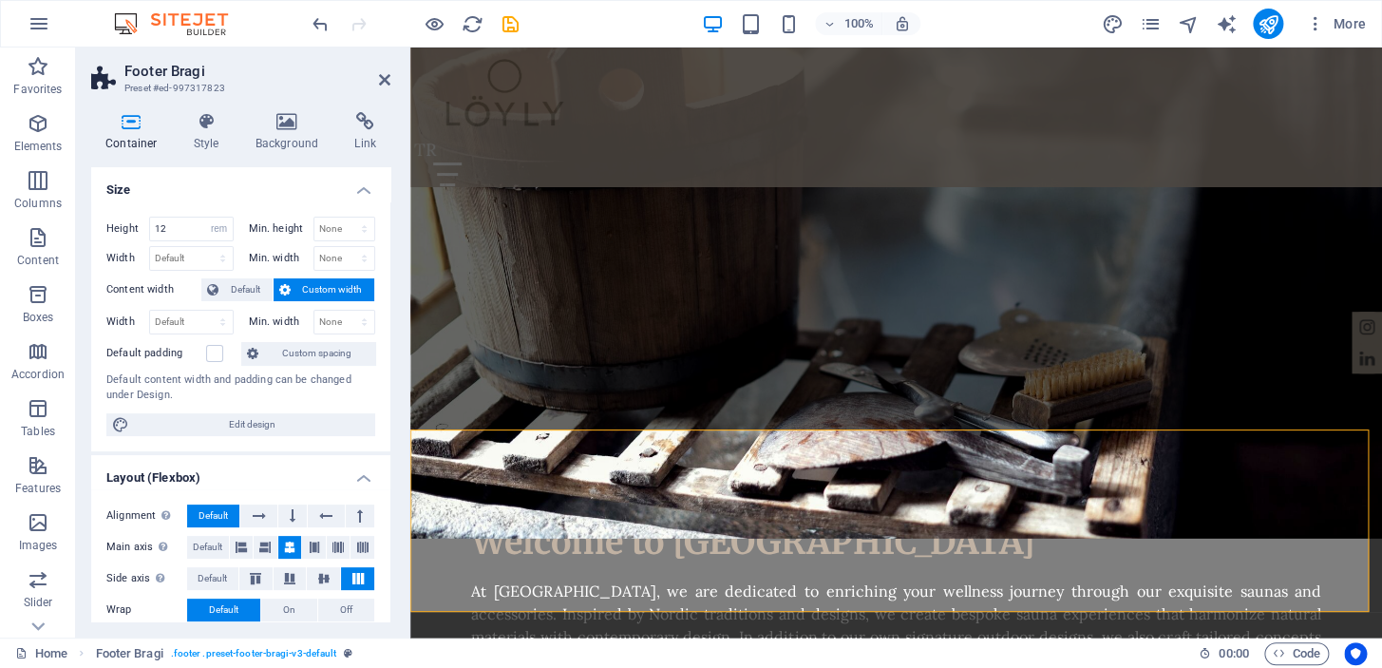
click at [208, 135] on h4 "Style" at bounding box center [211, 132] width 62 height 40
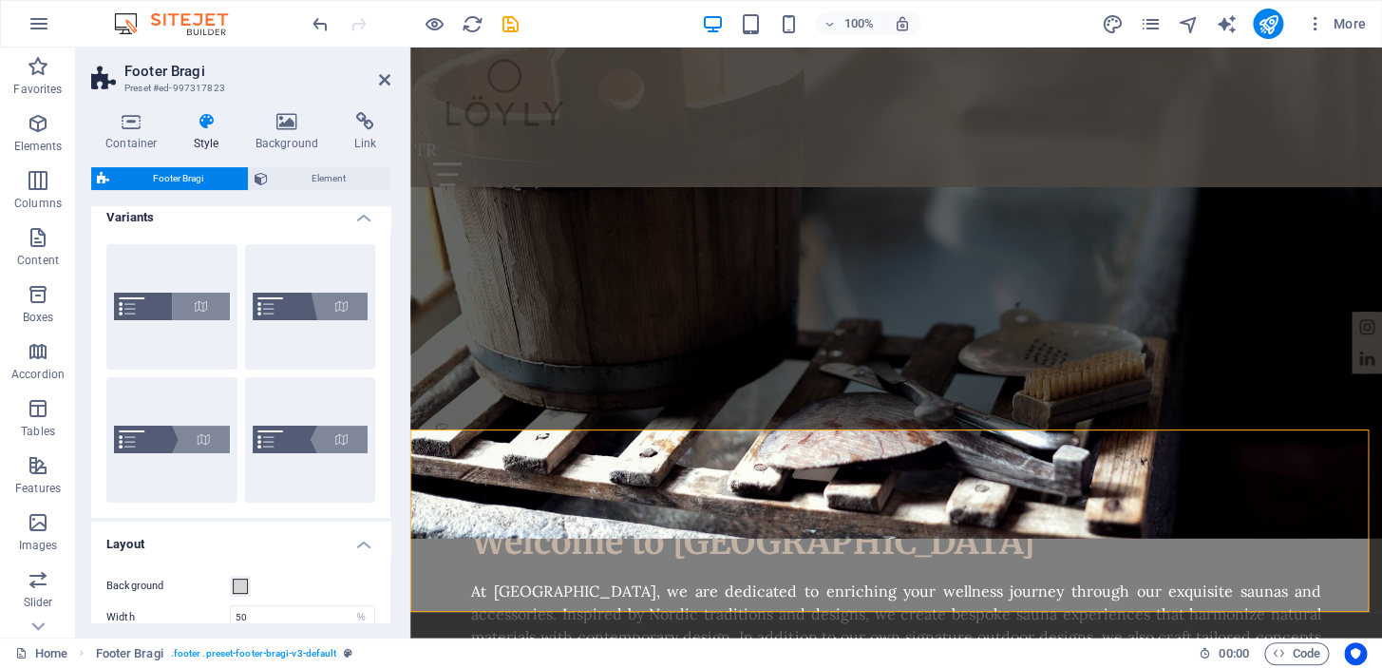
scroll to position [0, 0]
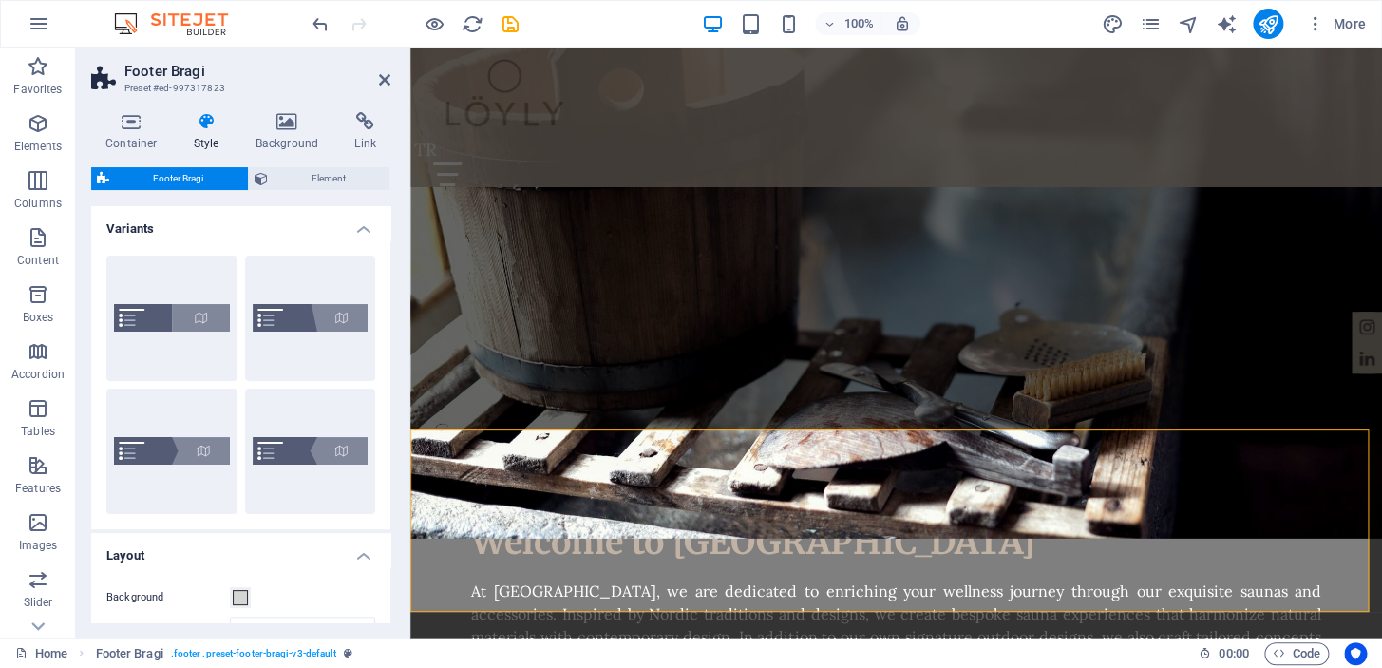
click at [306, 179] on span "Element" at bounding box center [329, 178] width 111 height 23
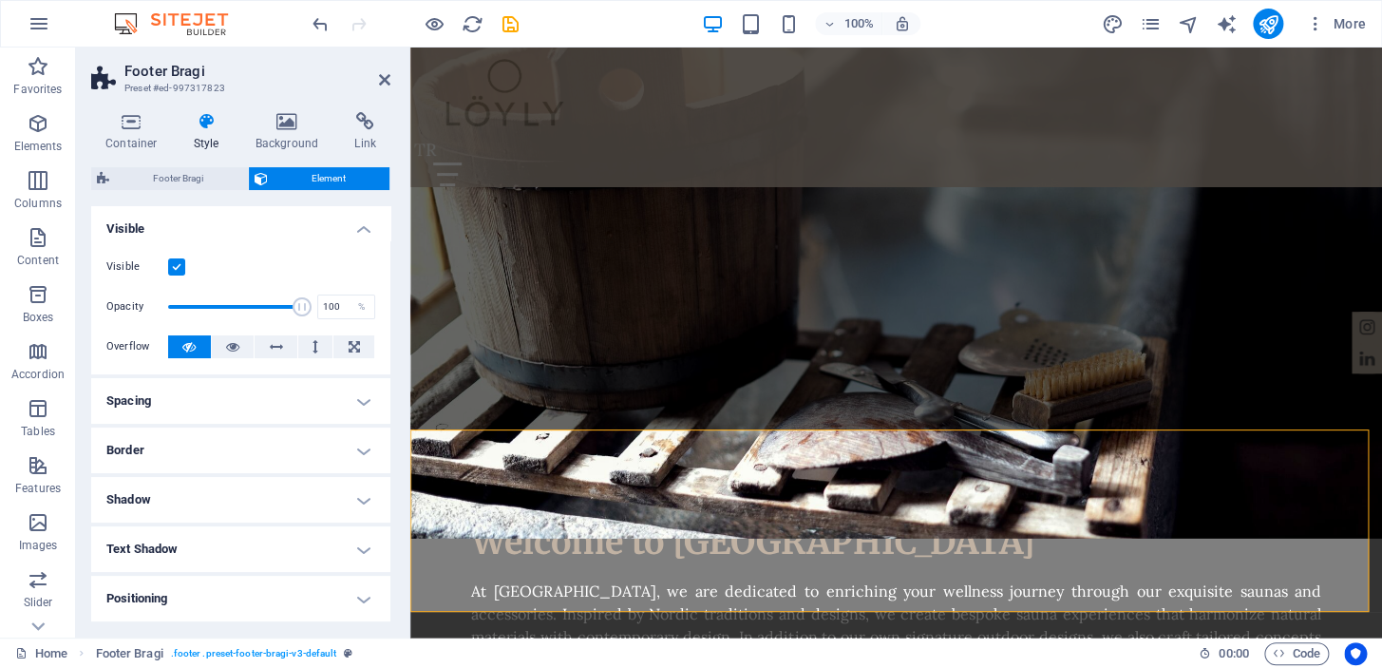
click at [352, 403] on h4 "Spacing" at bounding box center [240, 401] width 299 height 46
click at [352, 403] on h4 "Spacing" at bounding box center [240, 395] width 299 height 34
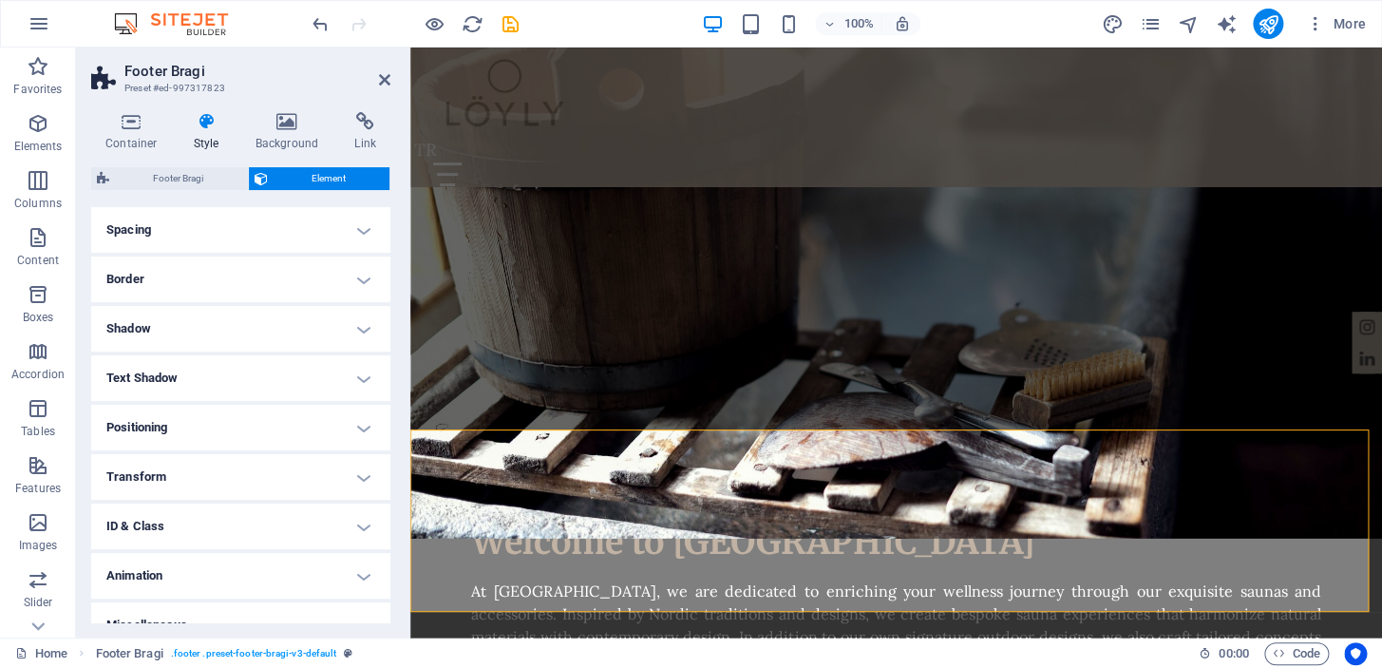
scroll to position [196, 0]
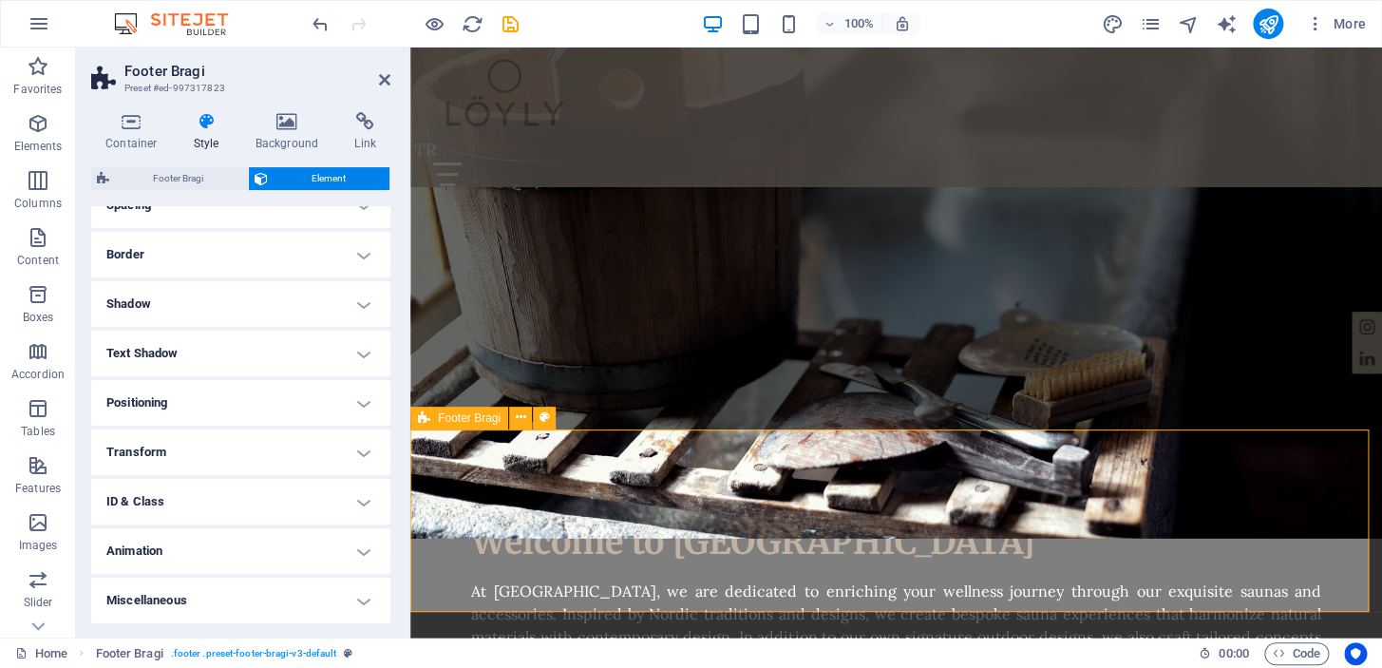
click at [521, 421] on icon at bounding box center [521, 417] width 10 height 20
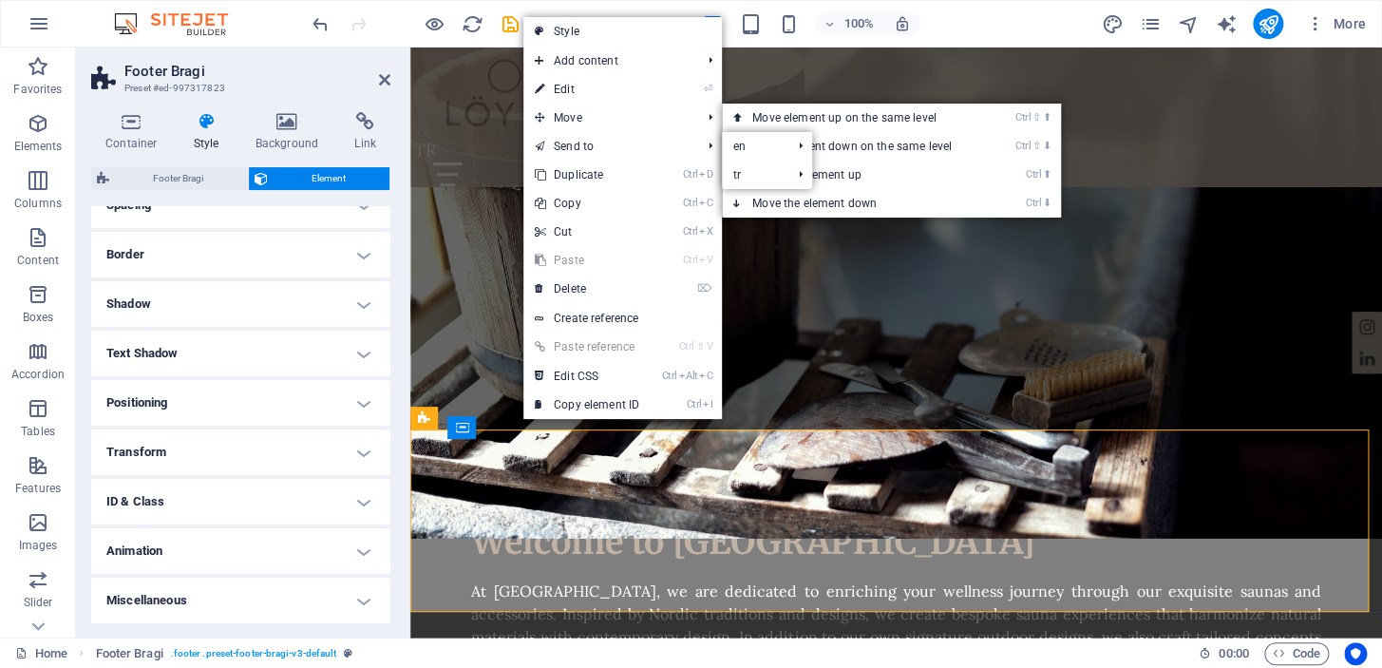
click at [584, 85] on link "⏎ Edit" at bounding box center [586, 89] width 127 height 28
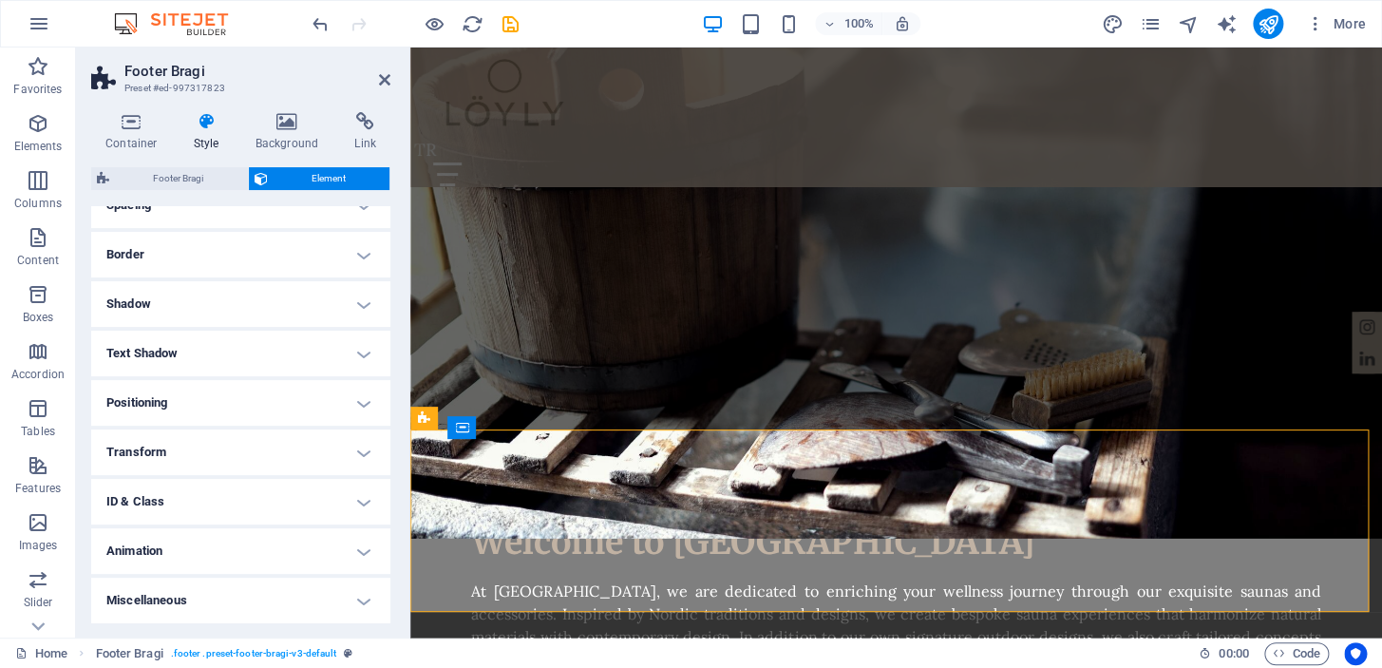
click at [141, 133] on h4 "Container" at bounding box center [135, 132] width 88 height 40
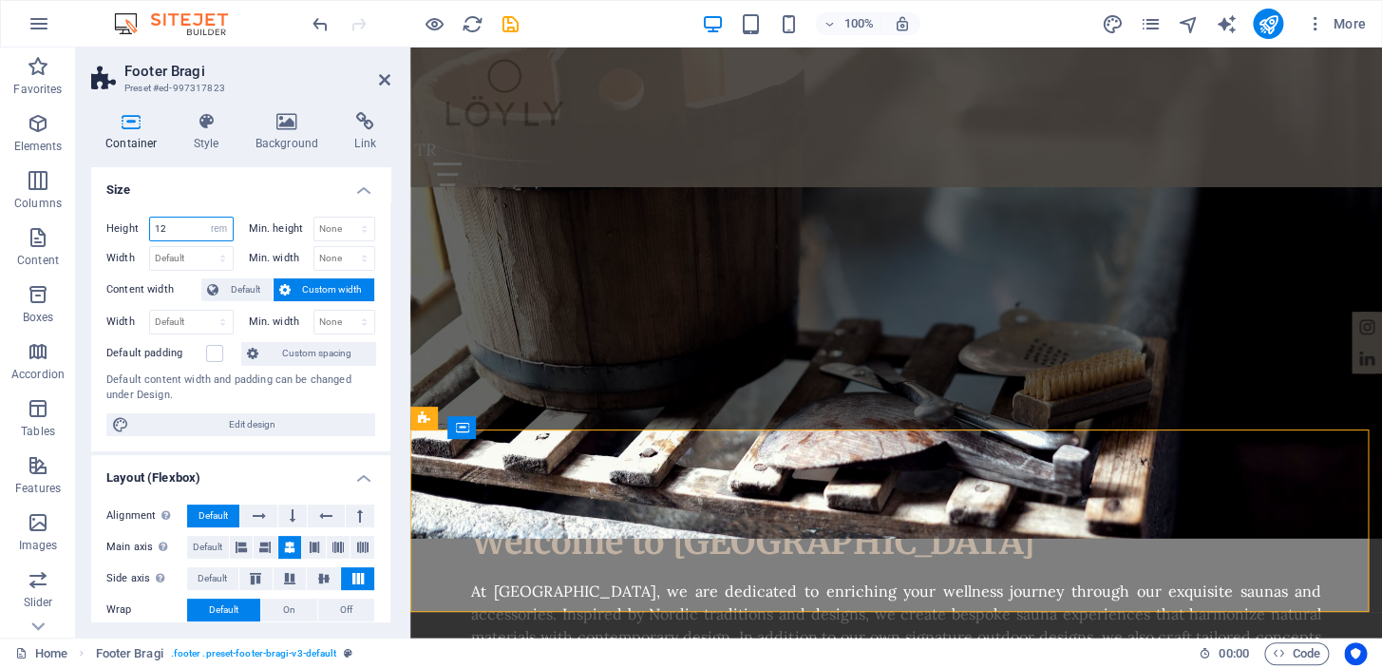
drag, startPoint x: 177, startPoint y: 227, endPoint x: 150, endPoint y: 223, distance: 26.9
click at [150, 224] on input "12" at bounding box center [191, 229] width 83 height 23
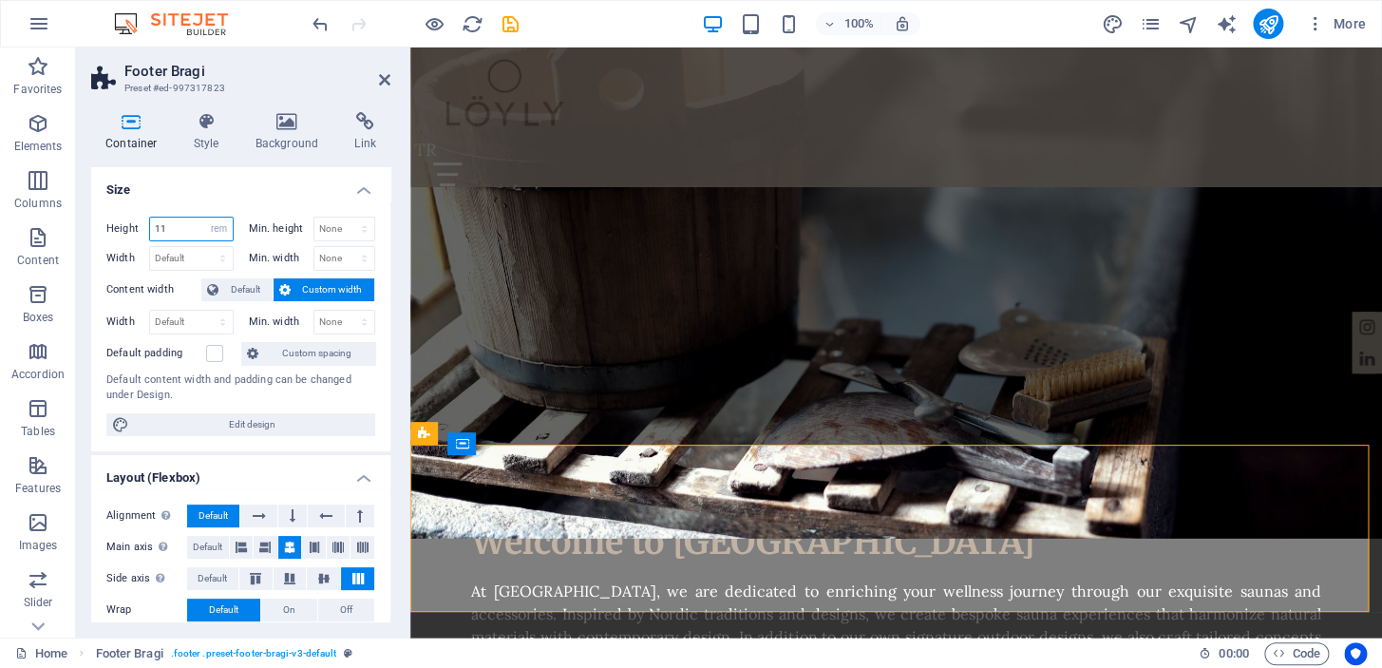
scroll to position [1996, 0]
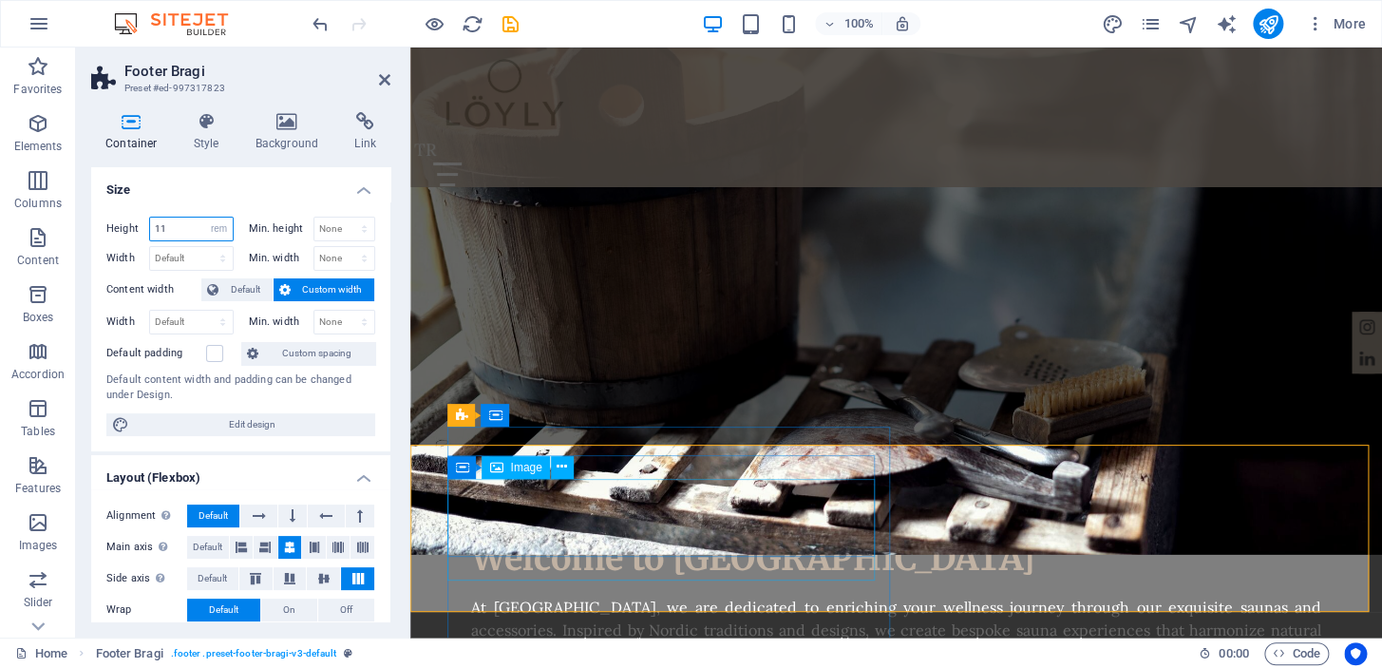
type input "11"
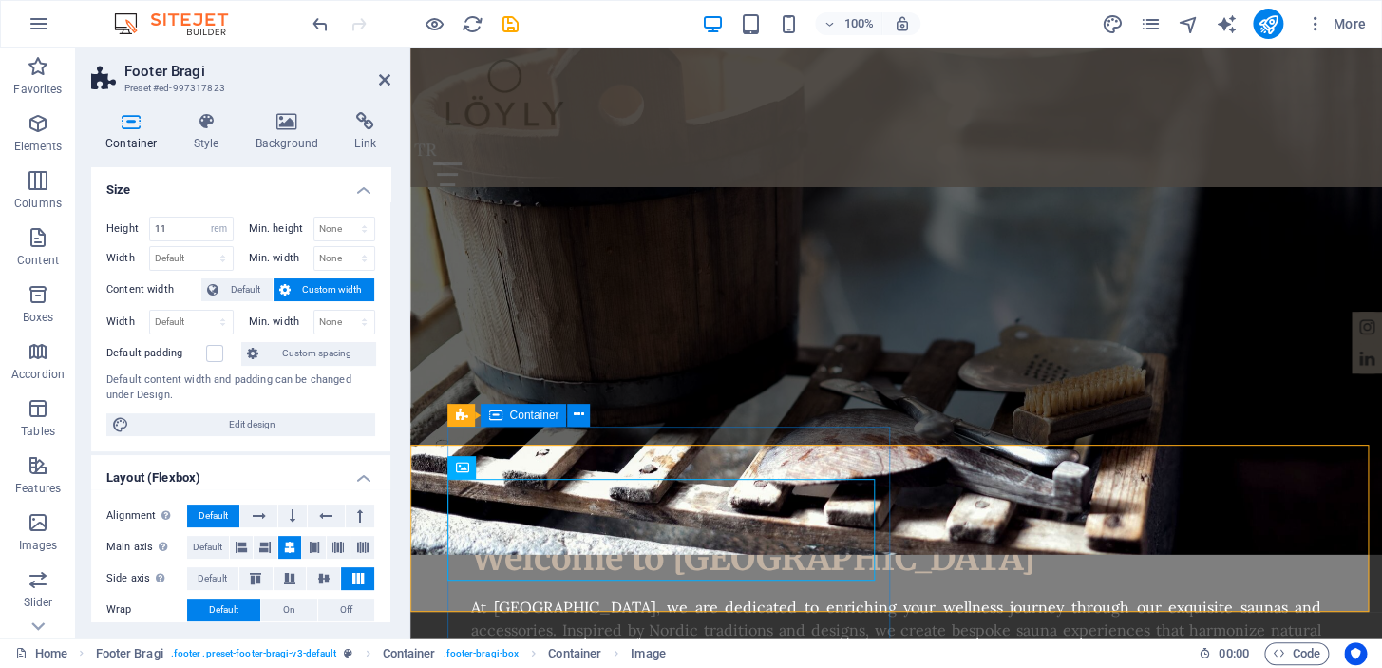
click at [559, 462] on icon at bounding box center [562, 467] width 10 height 20
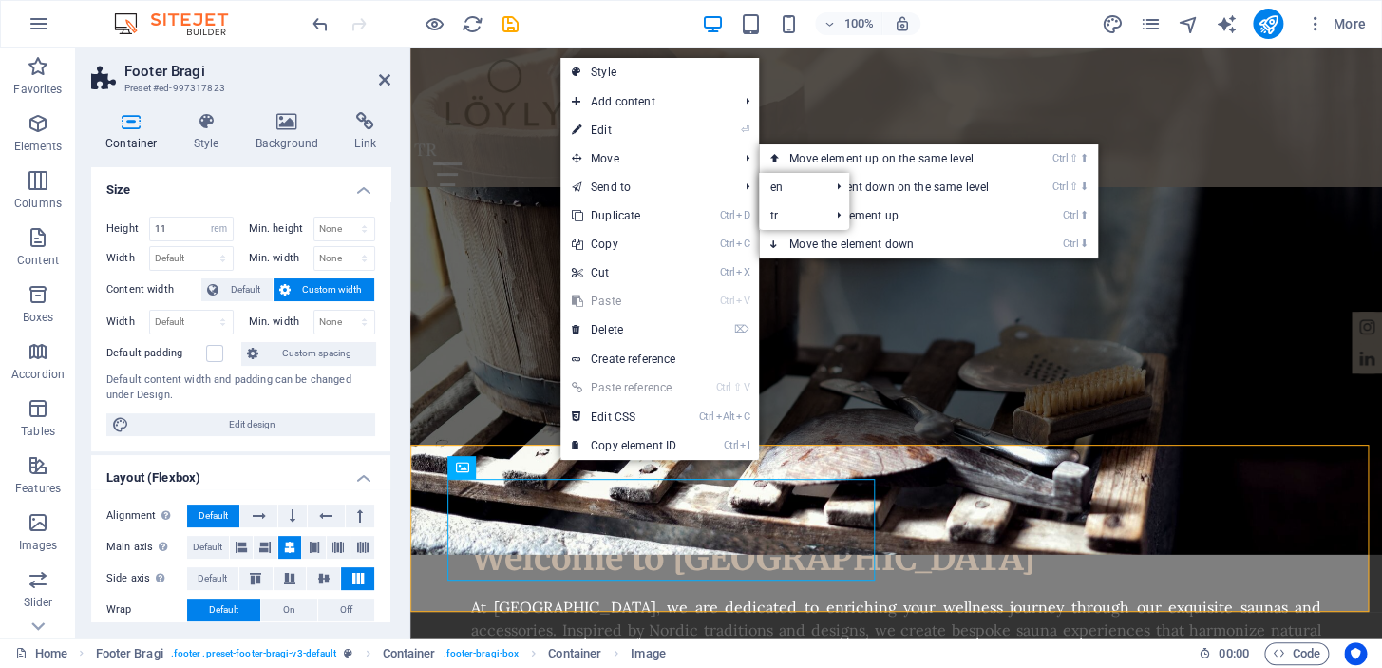
click at [635, 126] on link "⏎ Edit" at bounding box center [623, 130] width 127 height 28
select select "px"
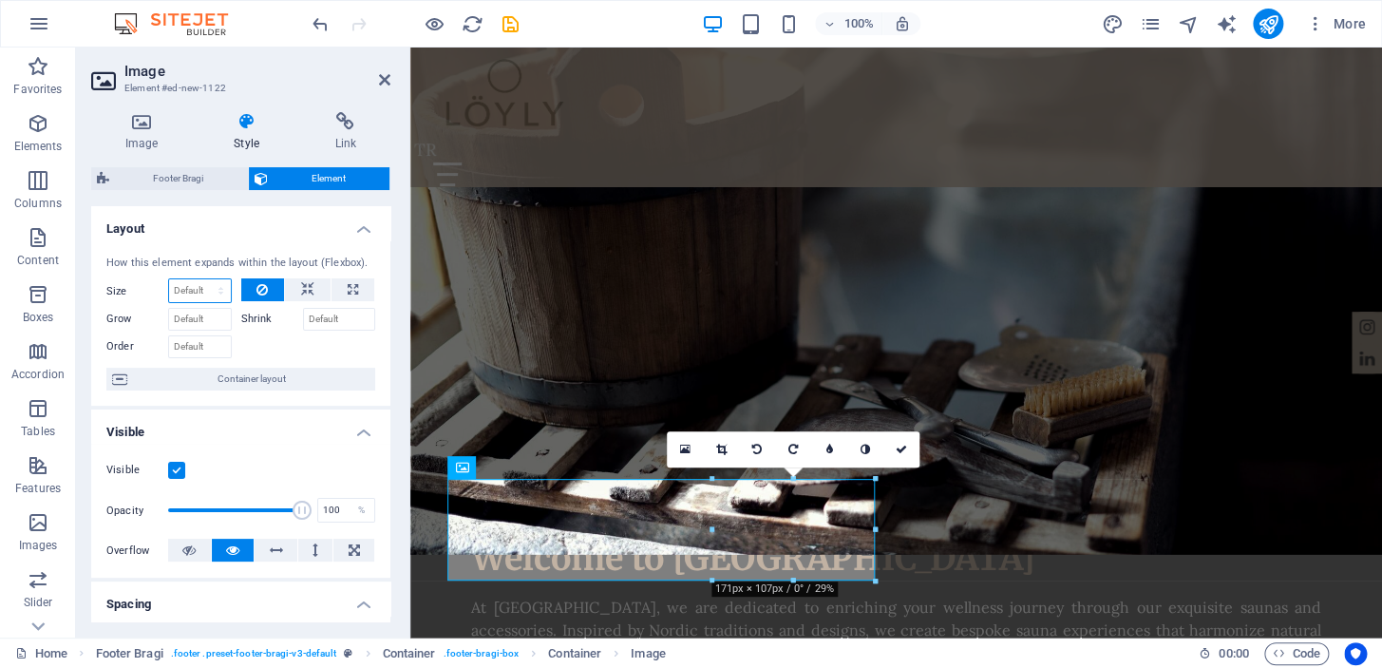
click at [211, 294] on select "Default auto px % 1/1 1/2 1/3 1/4 1/5 1/6 1/7 1/8 1/9 1/10" at bounding box center [200, 290] width 62 height 23
select select "%"
click at [201, 279] on select "Default auto px % 1/1 1/2 1/3 1/4 1/5 1/6 1/7 1/8 1/9 1/10" at bounding box center [200, 290] width 62 height 23
type input "100"
click at [212, 291] on select "Default auto px % 1/1 1/2 1/3 1/4 1/5 1/6 1/7 1/8 1/9 1/10" at bounding box center [217, 290] width 27 height 23
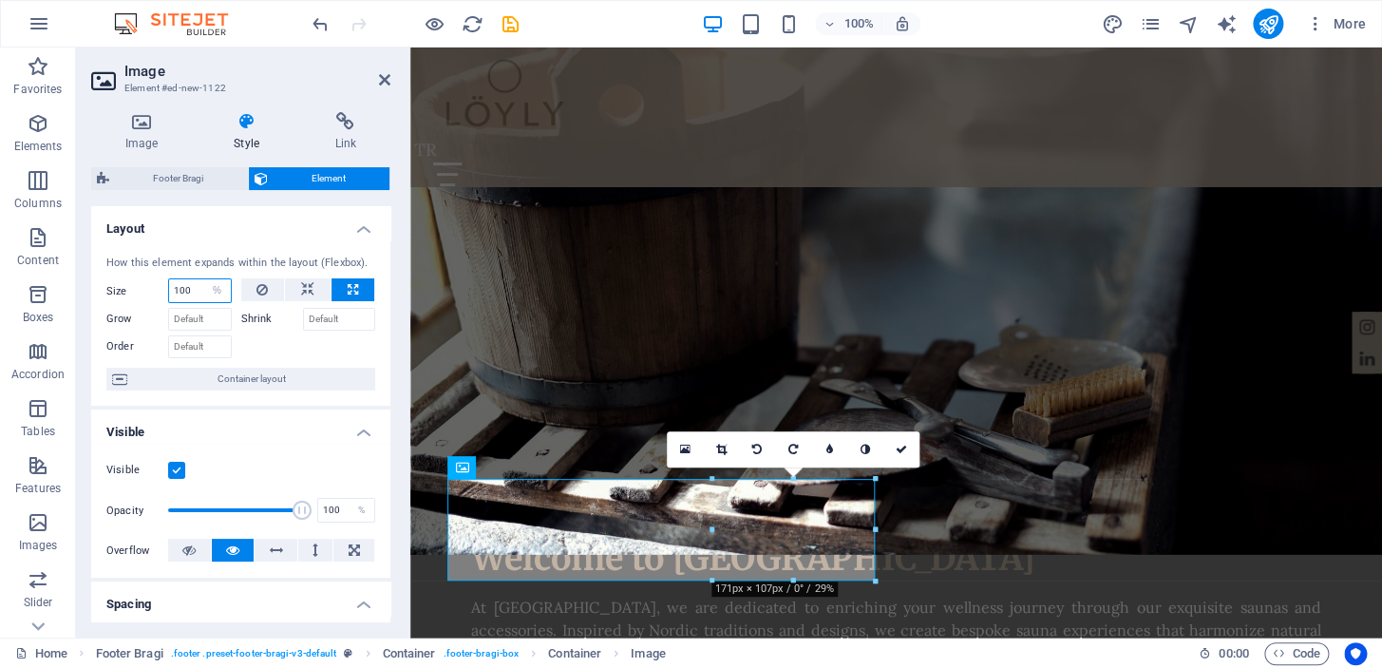
select select "px"
click at [204, 279] on select "Default auto px % 1/1 1/2 1/3 1/4 1/5 1/6 1/7 1/8 1/9 1/10" at bounding box center [217, 290] width 27 height 23
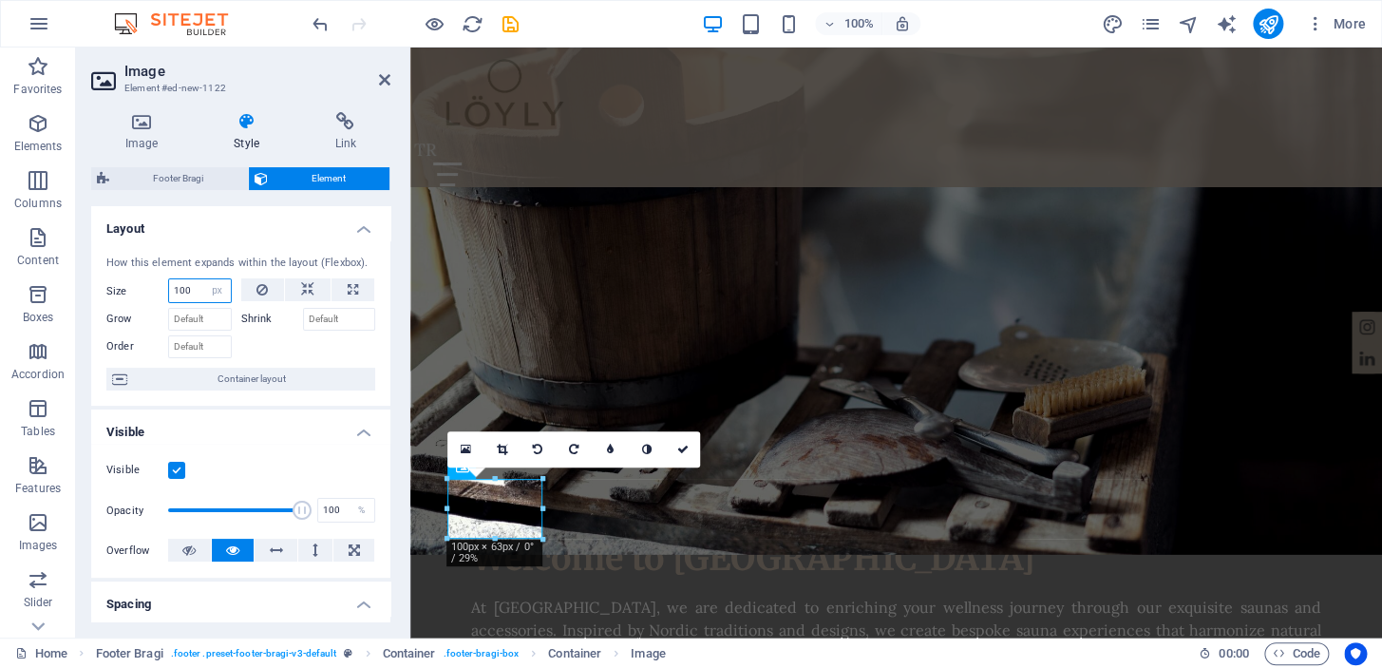
click at [199, 294] on input "100" at bounding box center [200, 290] width 62 height 23
type input "100"
select select "%"
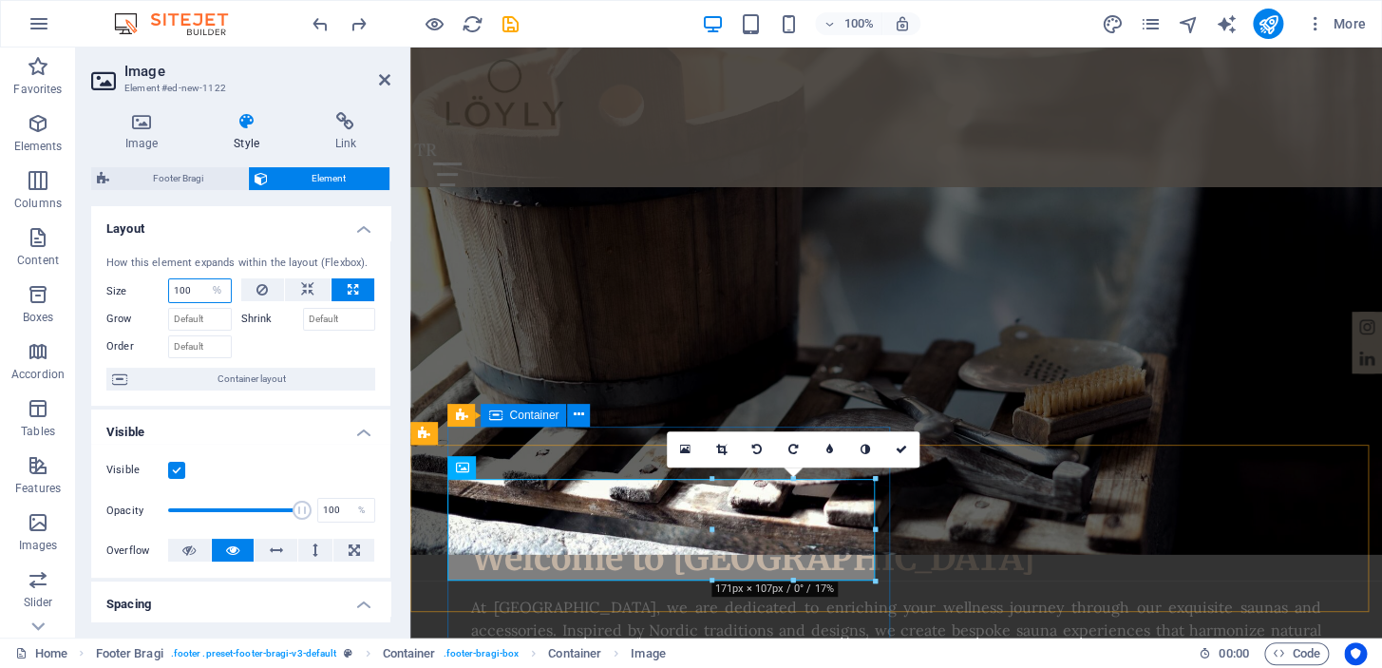
drag, startPoint x: 1125, startPoint y: 631, endPoint x: 698, endPoint y: 604, distance: 427.3
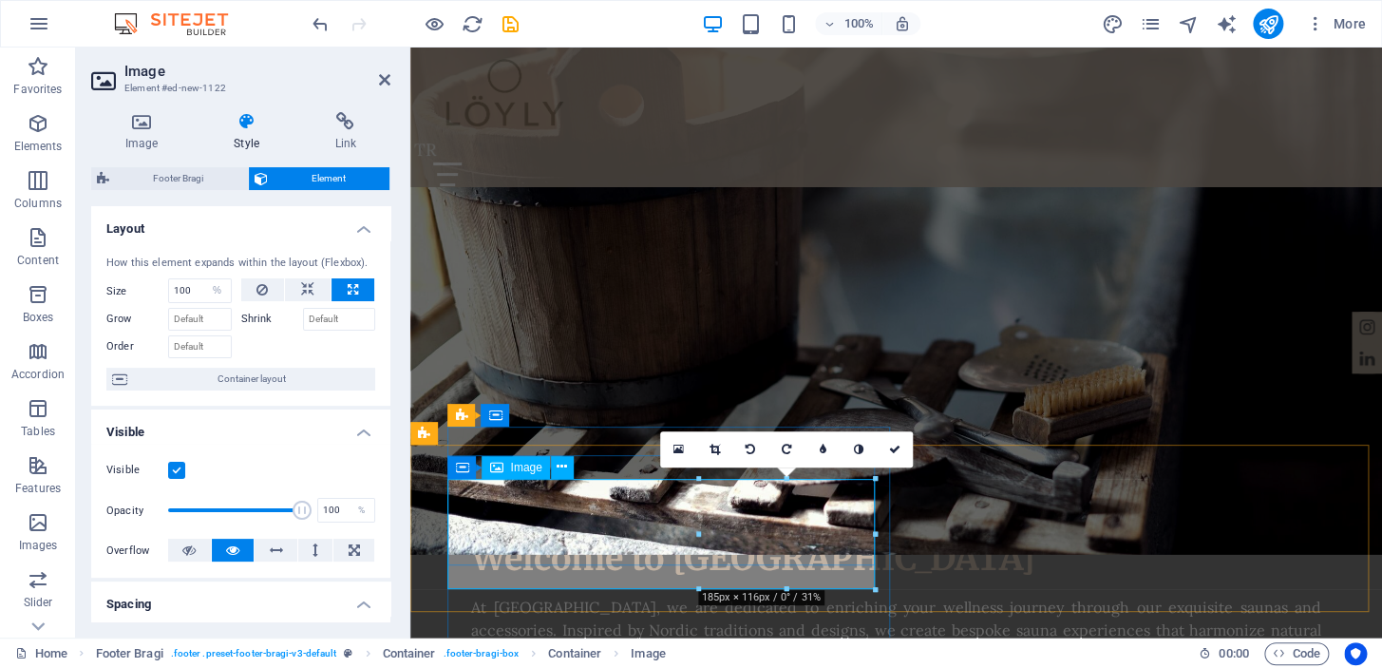
click at [565, 466] on icon at bounding box center [562, 467] width 10 height 20
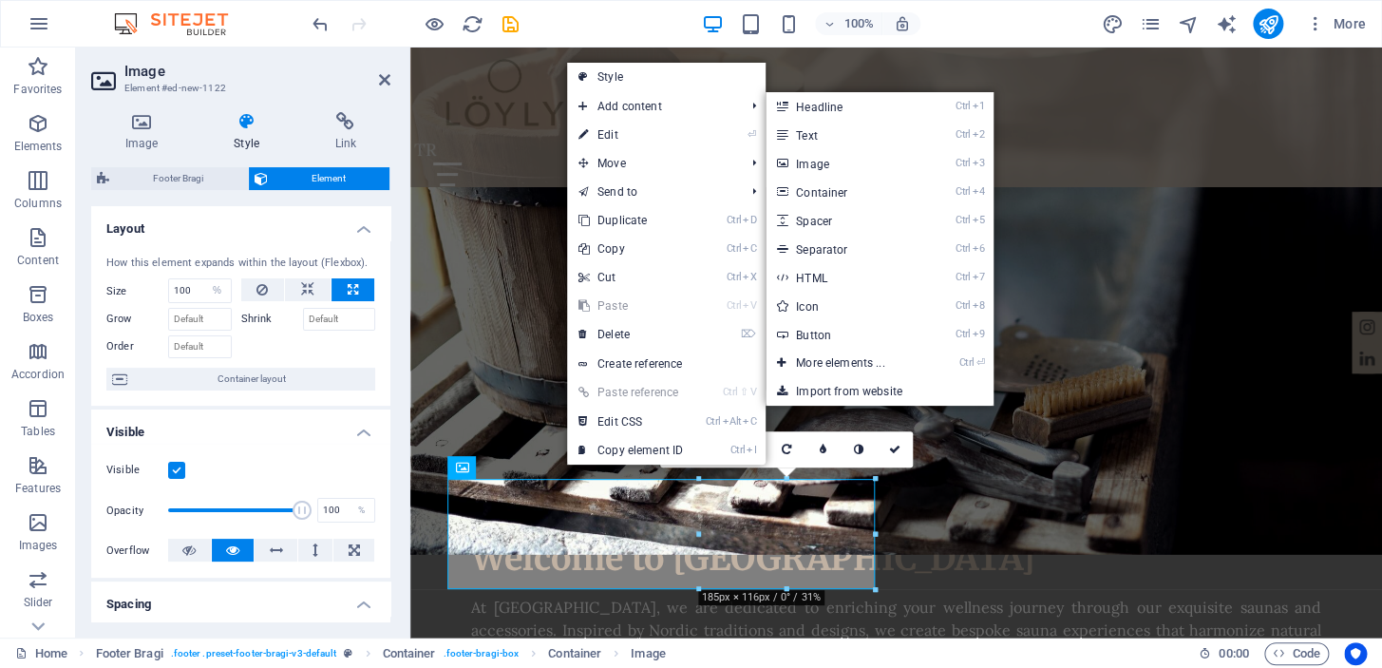
click at [649, 146] on link "⏎ Edit" at bounding box center [630, 135] width 127 height 28
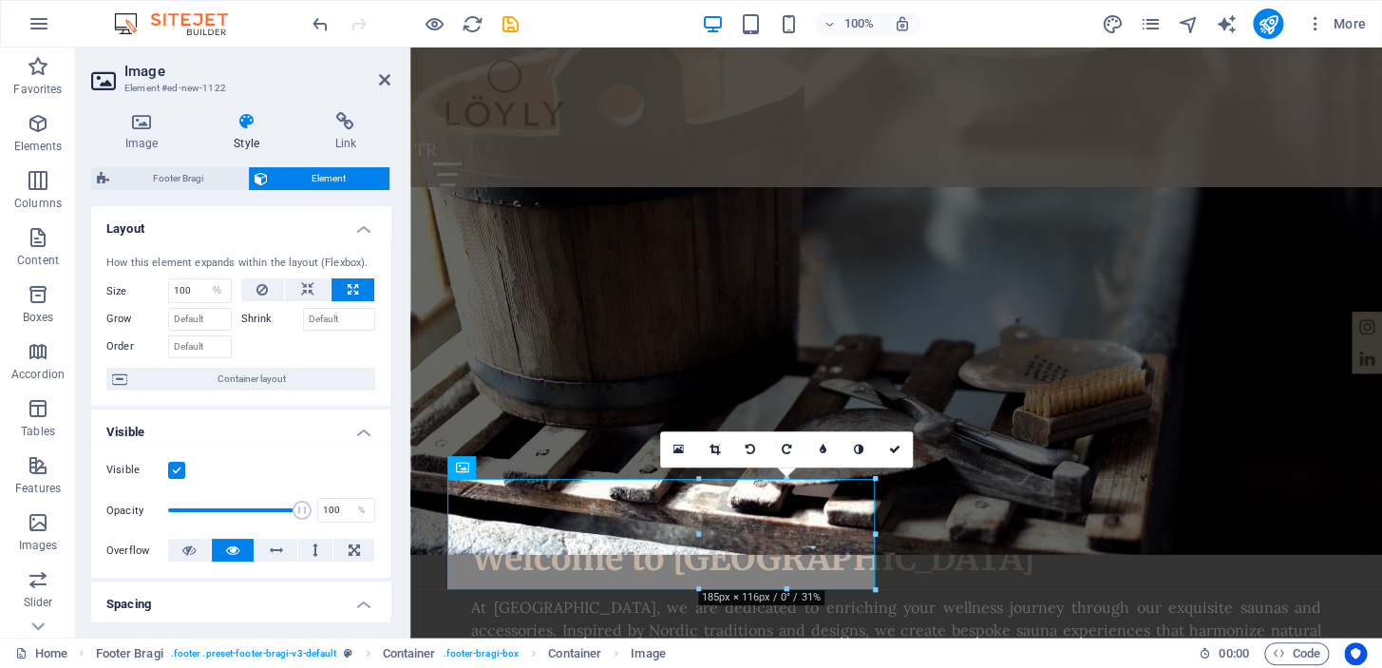
scroll to position [650, 0]
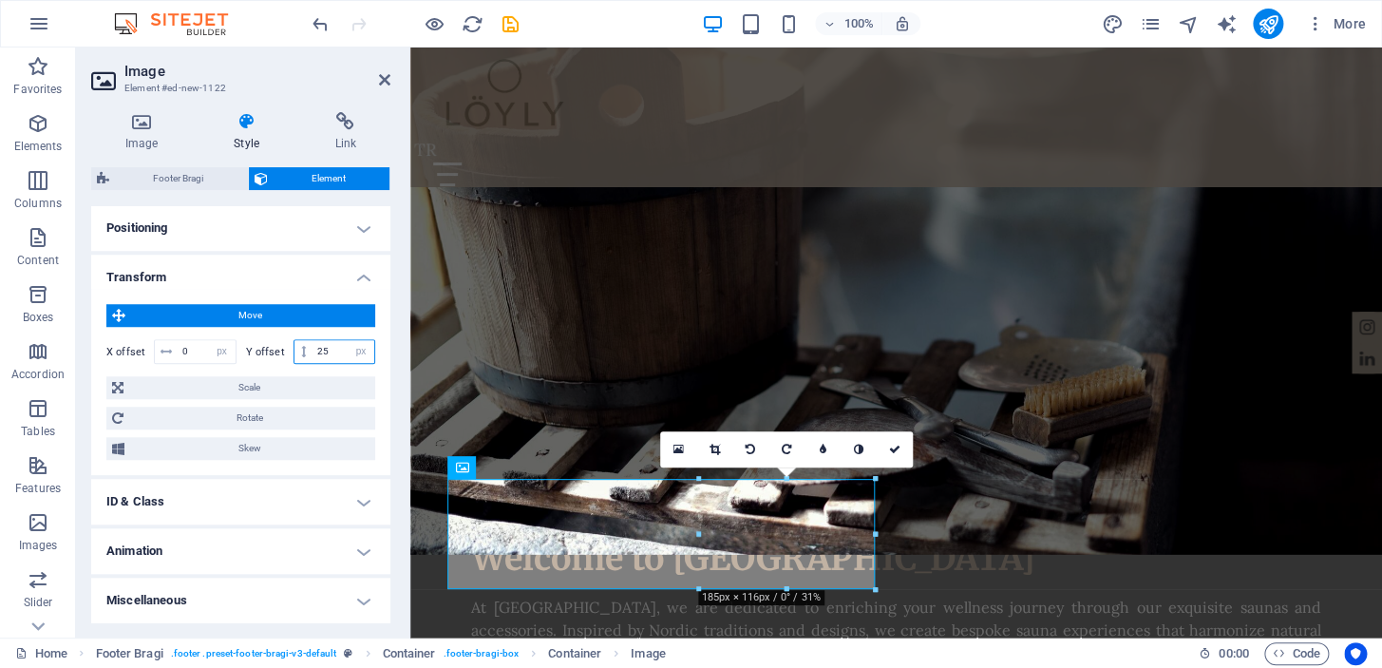
drag, startPoint x: 326, startPoint y: 344, endPoint x: 308, endPoint y: 343, distance: 18.1
click at [308, 343] on div "25 px rem % em vh vw" at bounding box center [335, 351] width 83 height 25
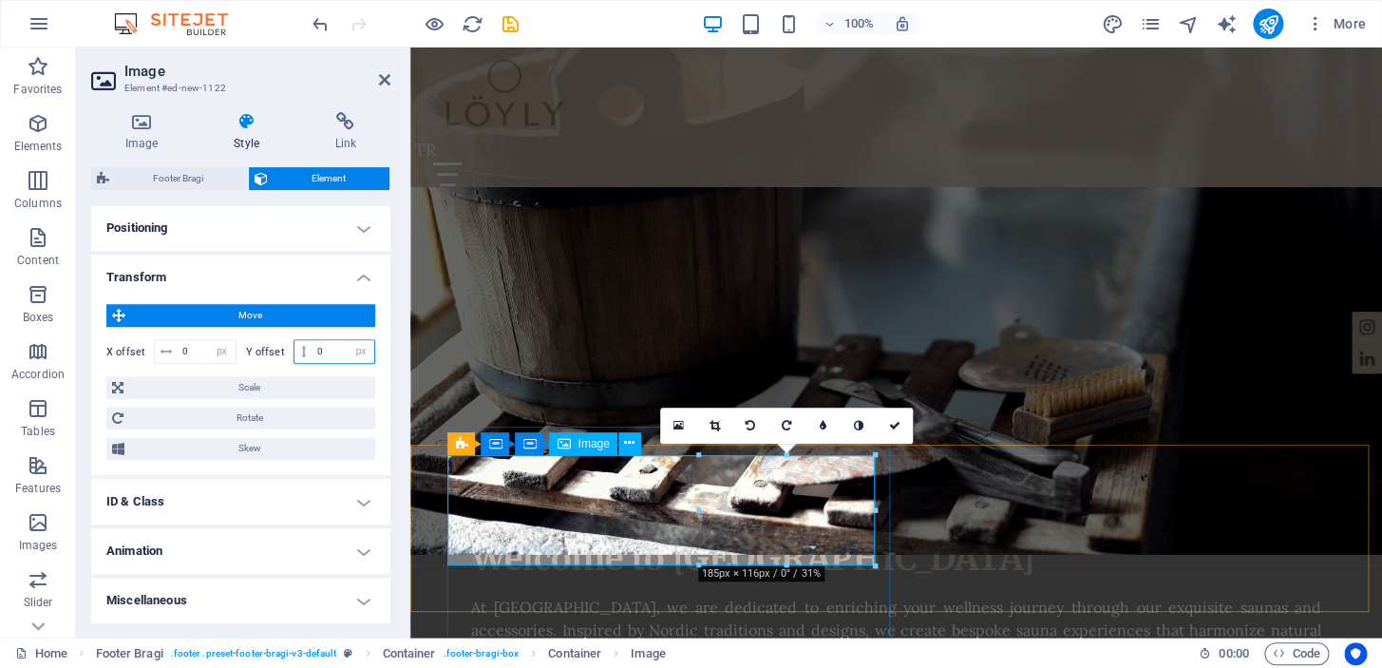
type input "0"
drag, startPoint x: 880, startPoint y: 493, endPoint x: 468, endPoint y: 485, distance: 411.4
click at [890, 421] on icon at bounding box center [894, 425] width 11 height 11
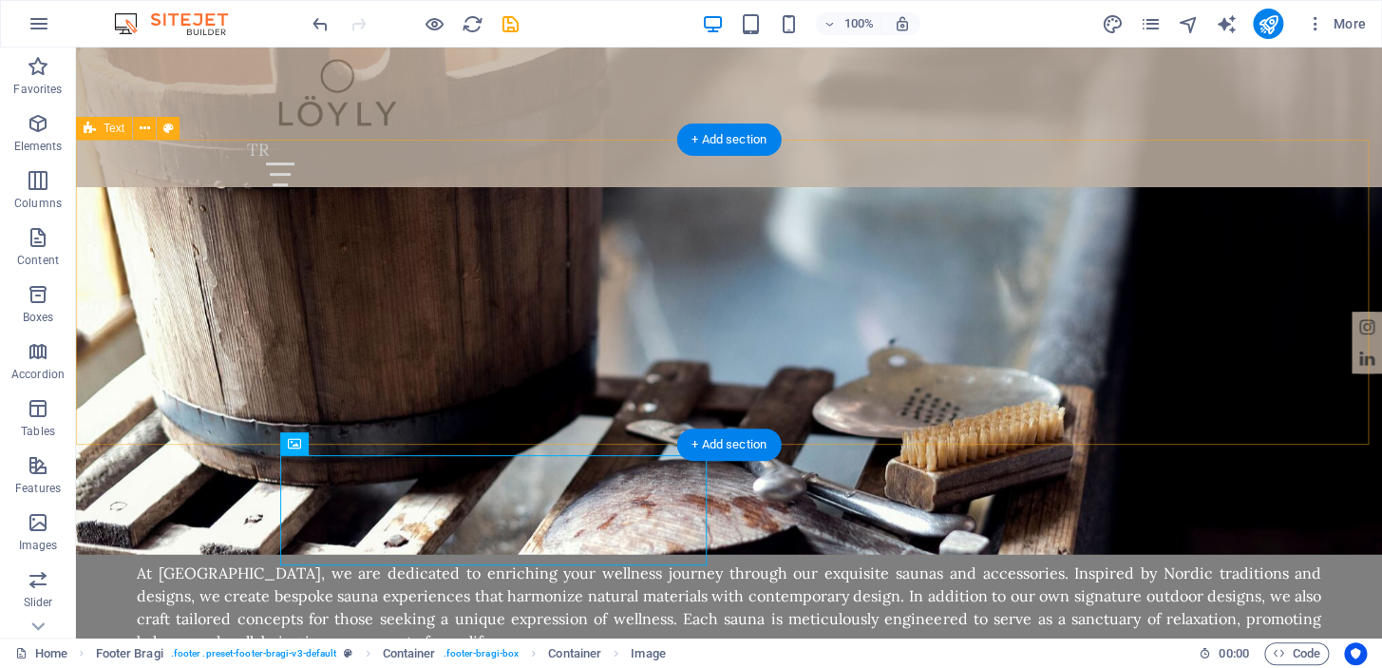
scroll to position [1928, 0]
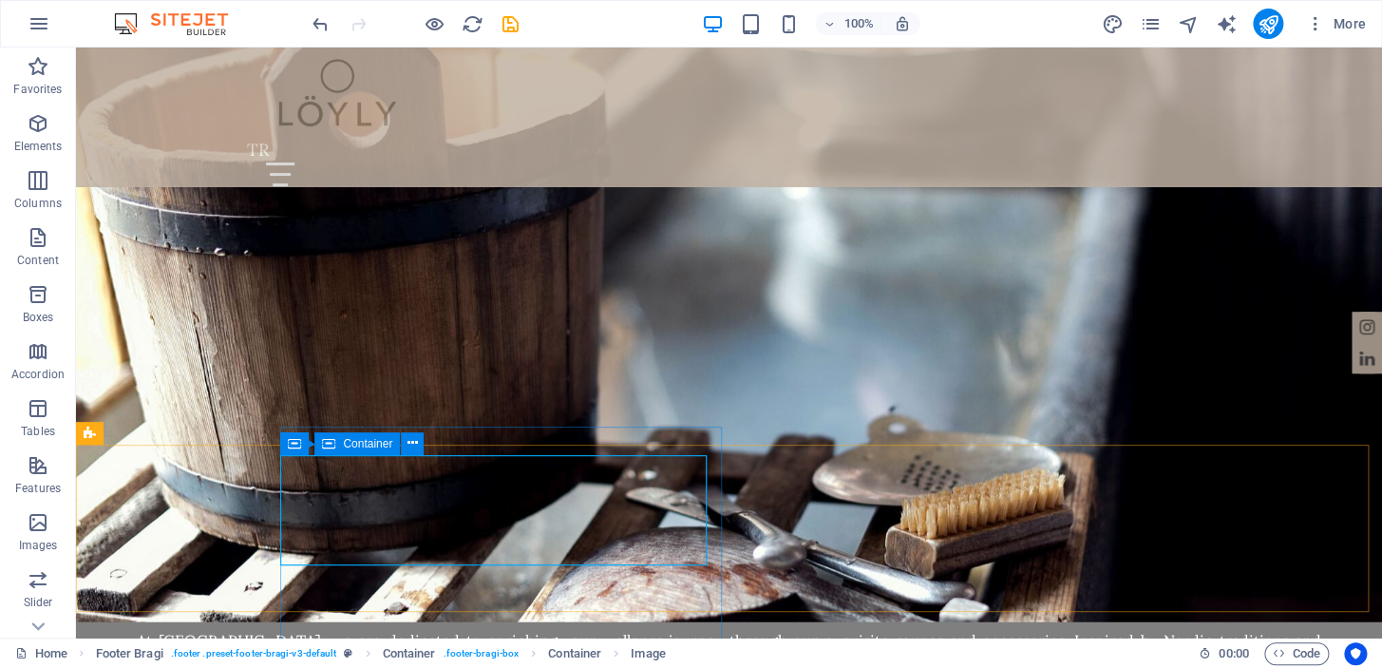
click at [415, 445] on icon at bounding box center [412, 443] width 10 height 20
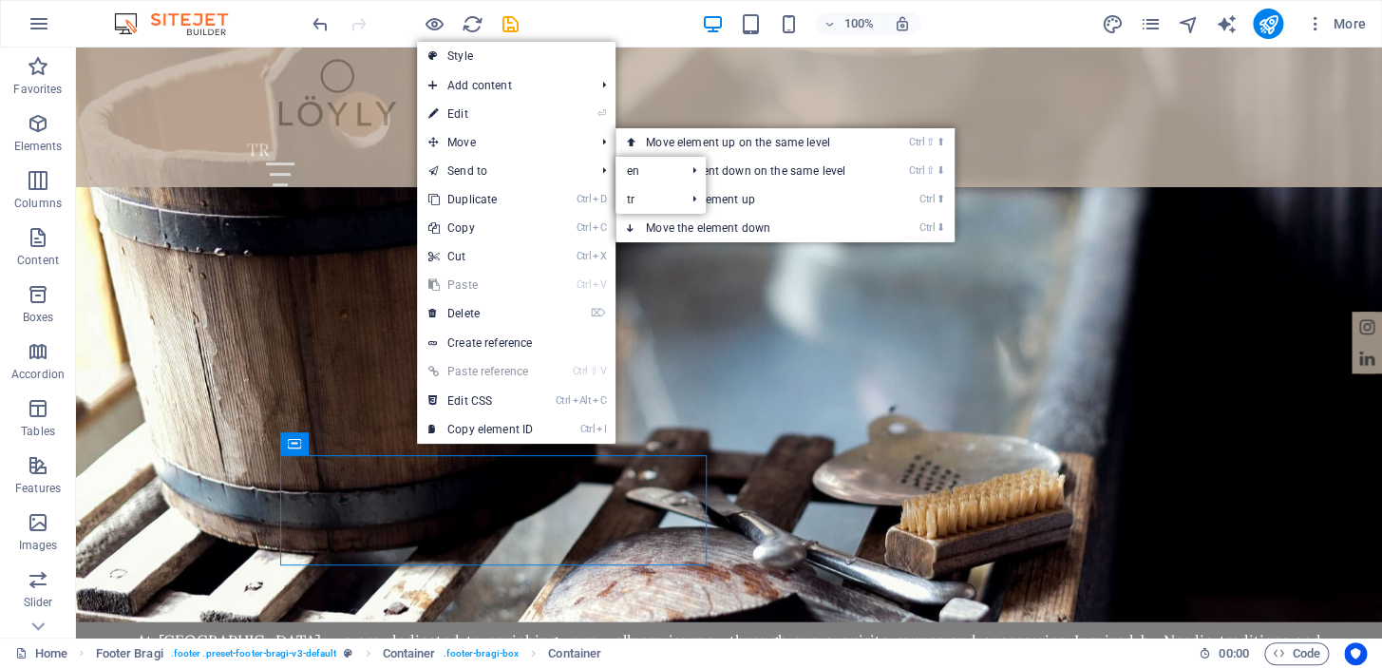
click at [532, 123] on link "⏎ Edit" at bounding box center [480, 114] width 127 height 28
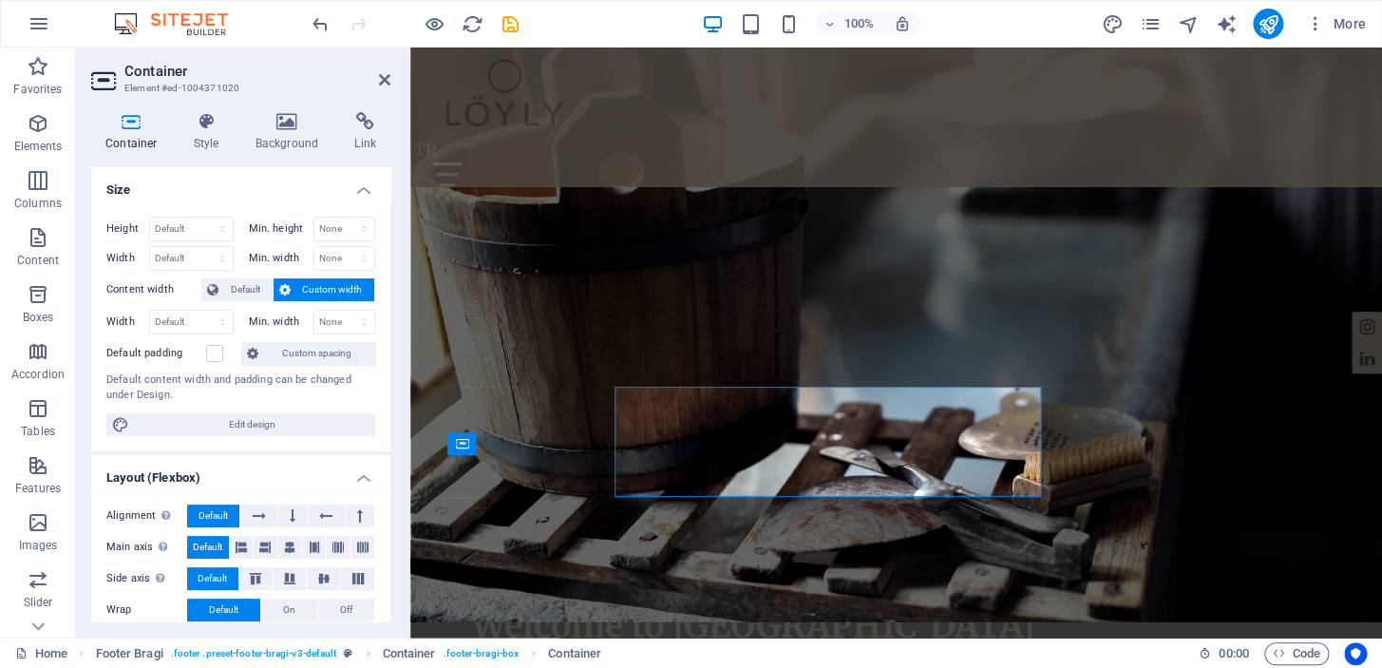
scroll to position [1996, 0]
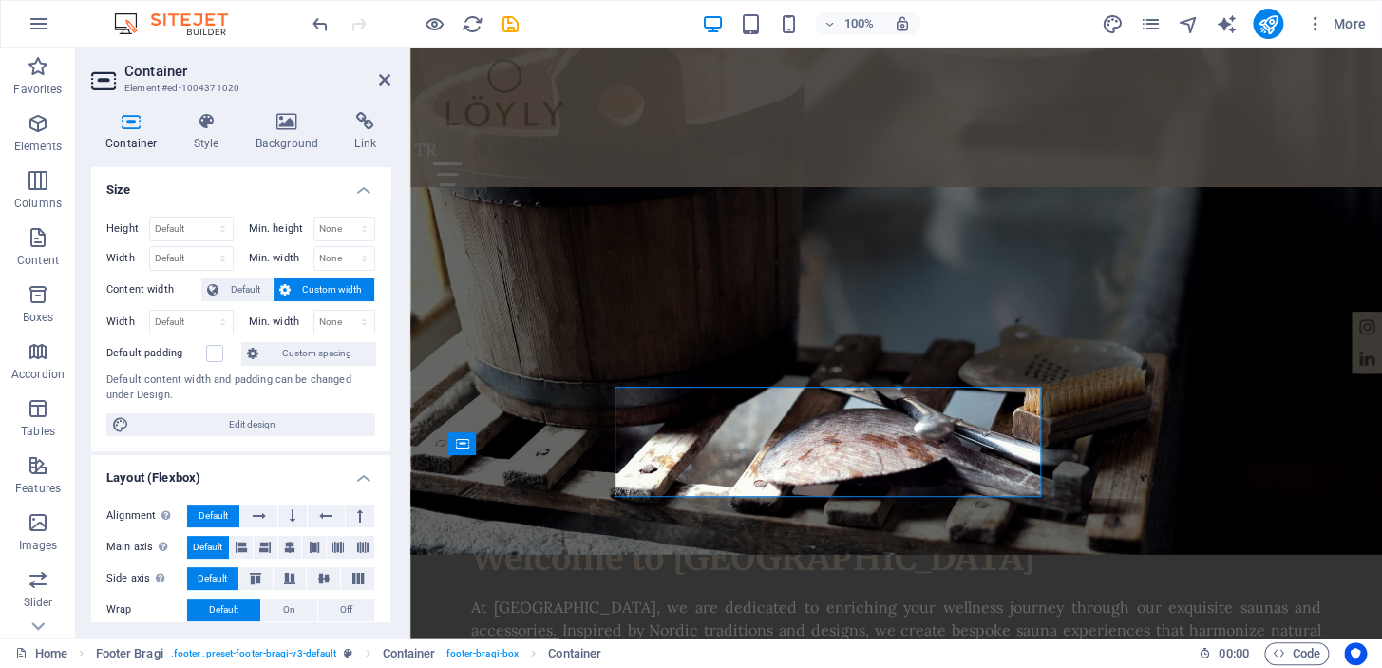
select select "px"
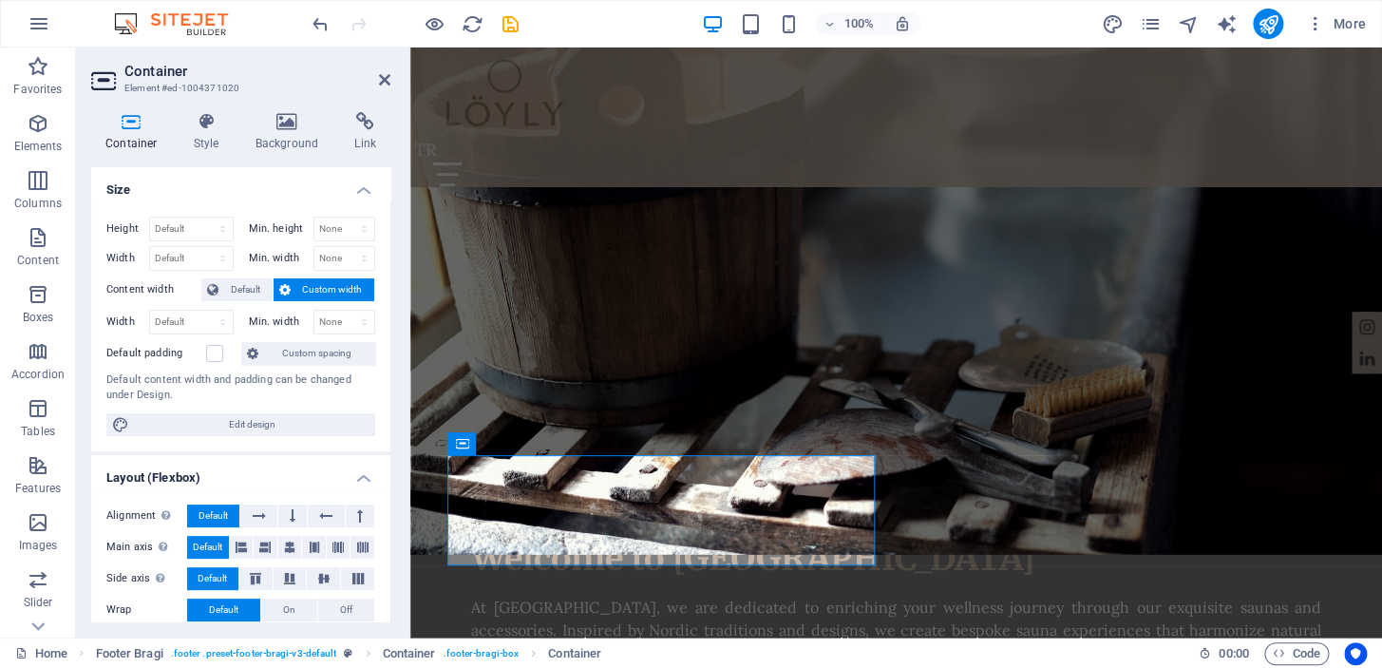
click at [202, 130] on h4 "Style" at bounding box center [211, 132] width 62 height 40
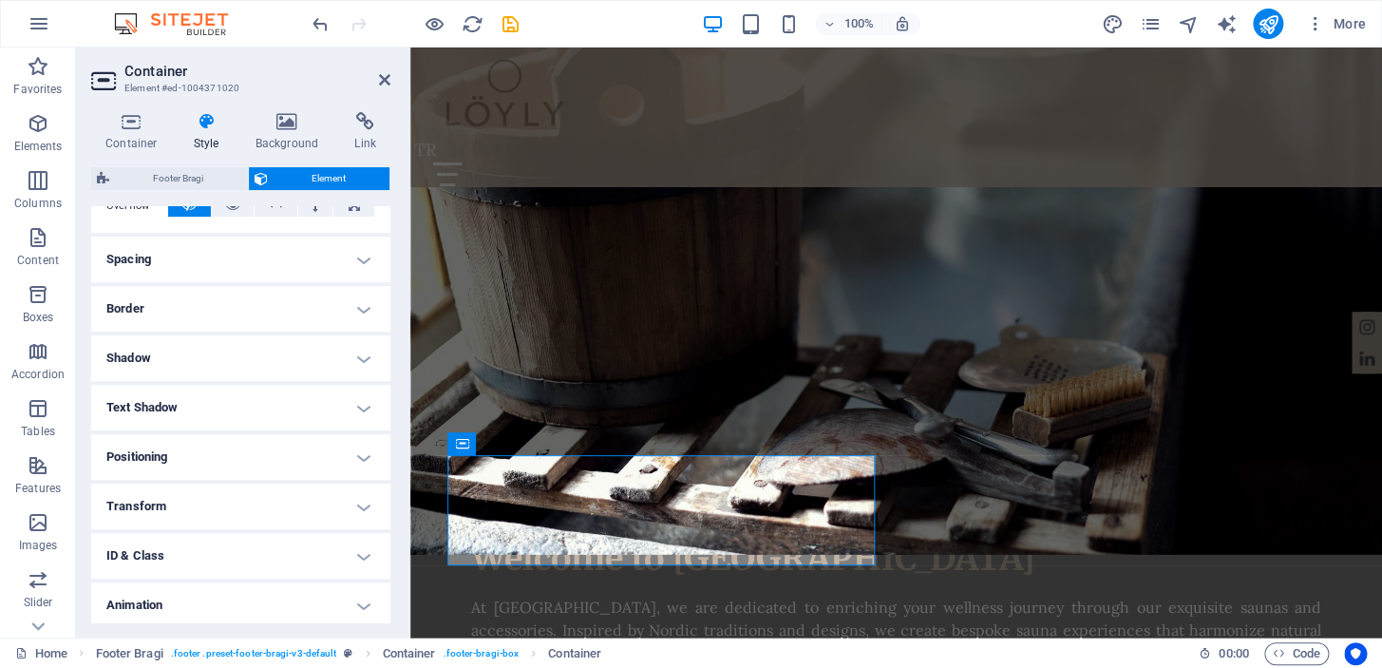
scroll to position [399, 0]
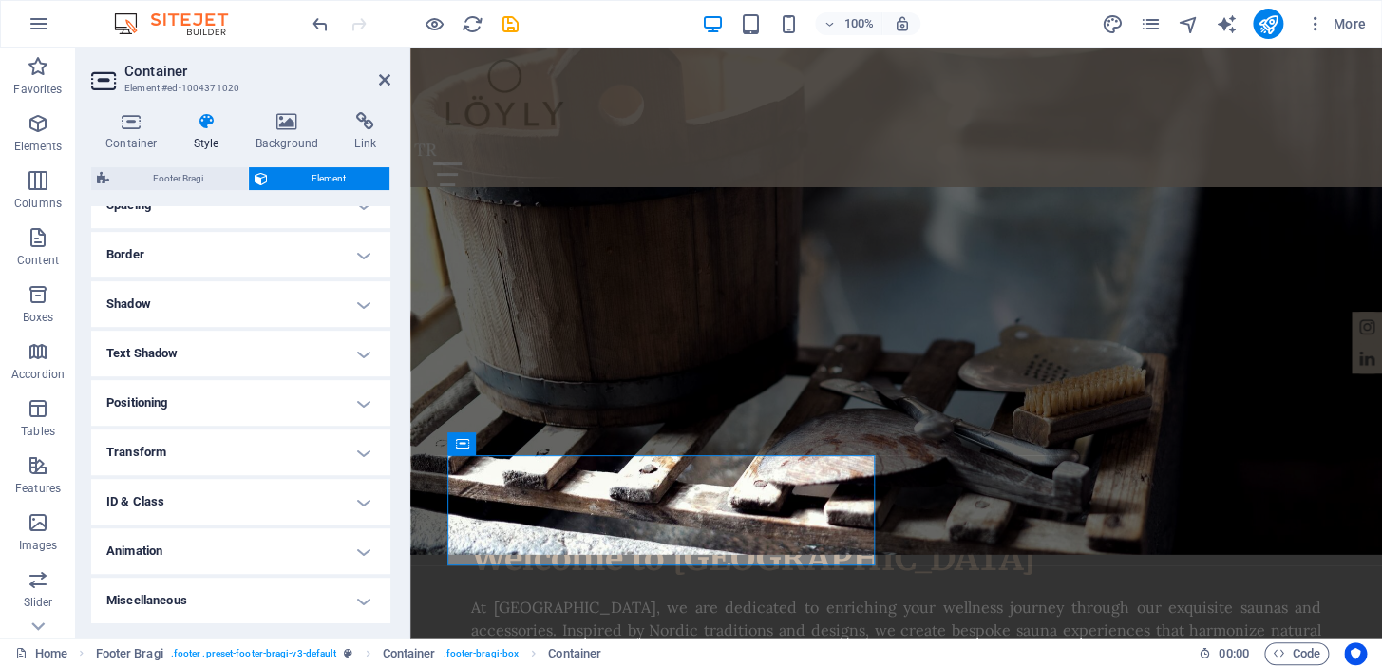
click at [295, 455] on h4 "Transform" at bounding box center [240, 452] width 299 height 46
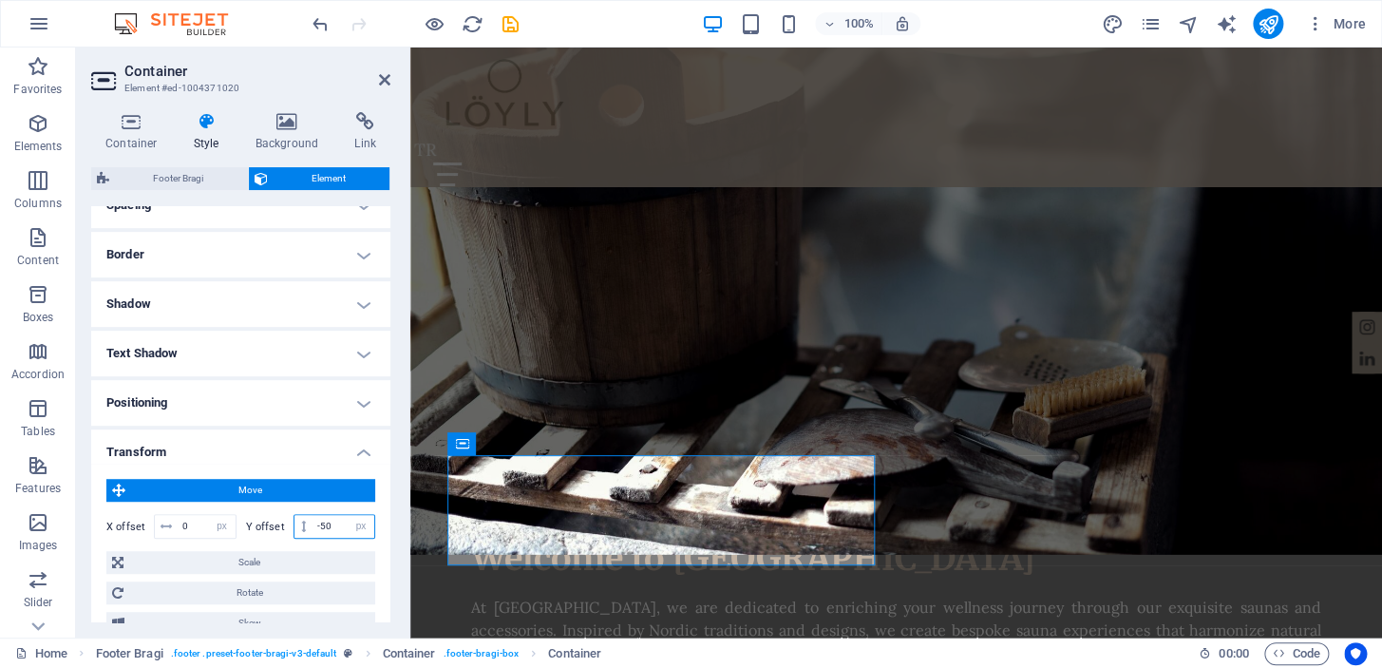
drag, startPoint x: 329, startPoint y: 523, endPoint x: 303, endPoint y: 521, distance: 25.8
click at [304, 521] on div "-50 px rem % em vh vw" at bounding box center [335, 526] width 83 height 25
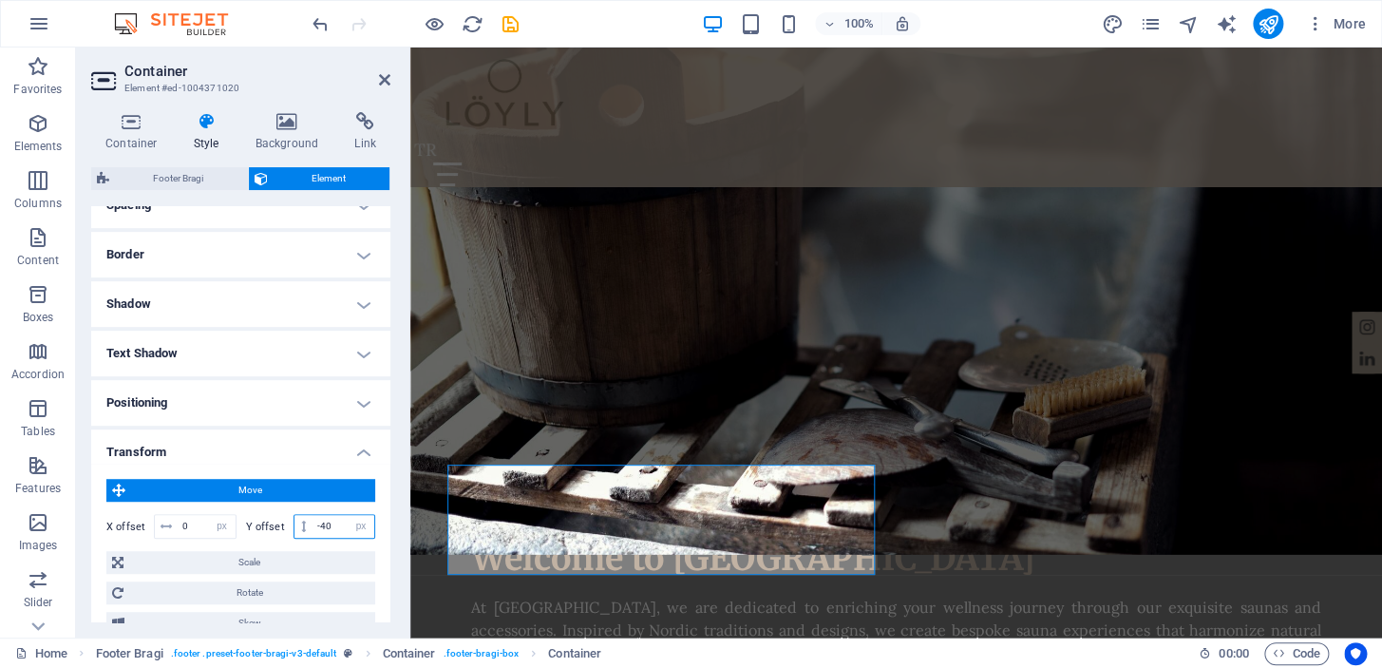
type input "-40"
click at [520, 26] on icon "save" at bounding box center [511, 24] width 22 height 22
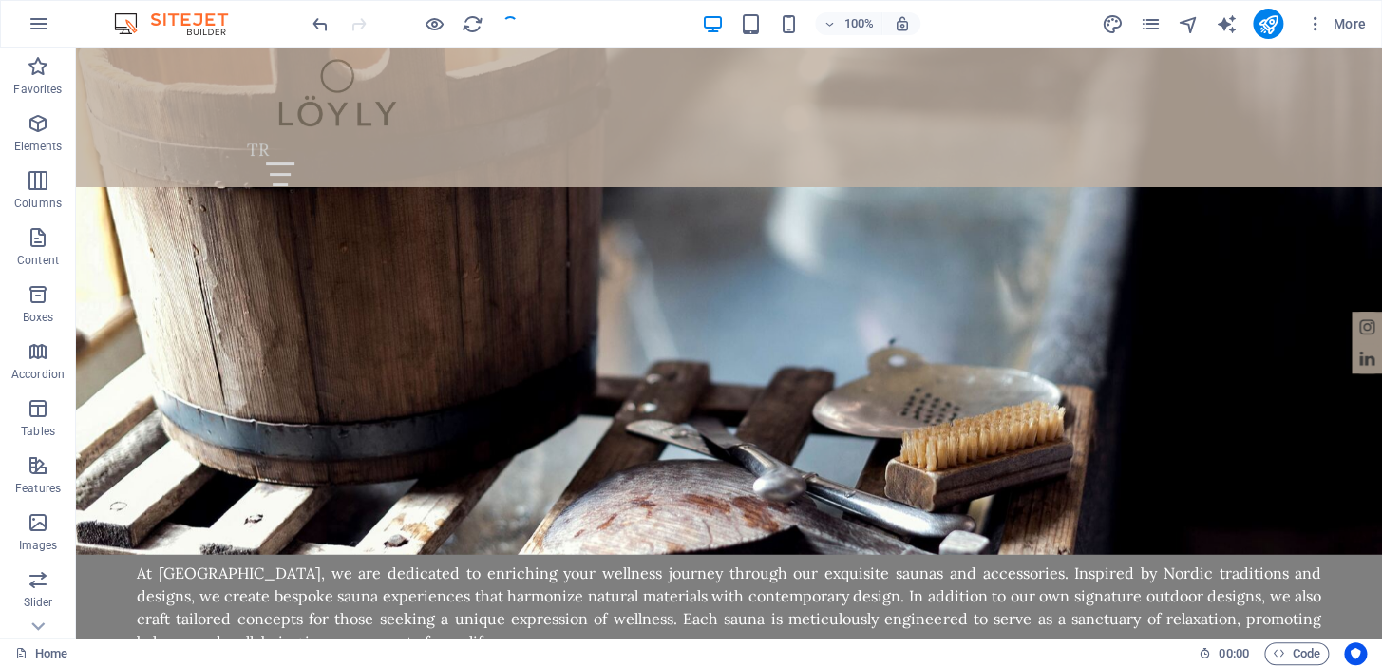
scroll to position [1928, 0]
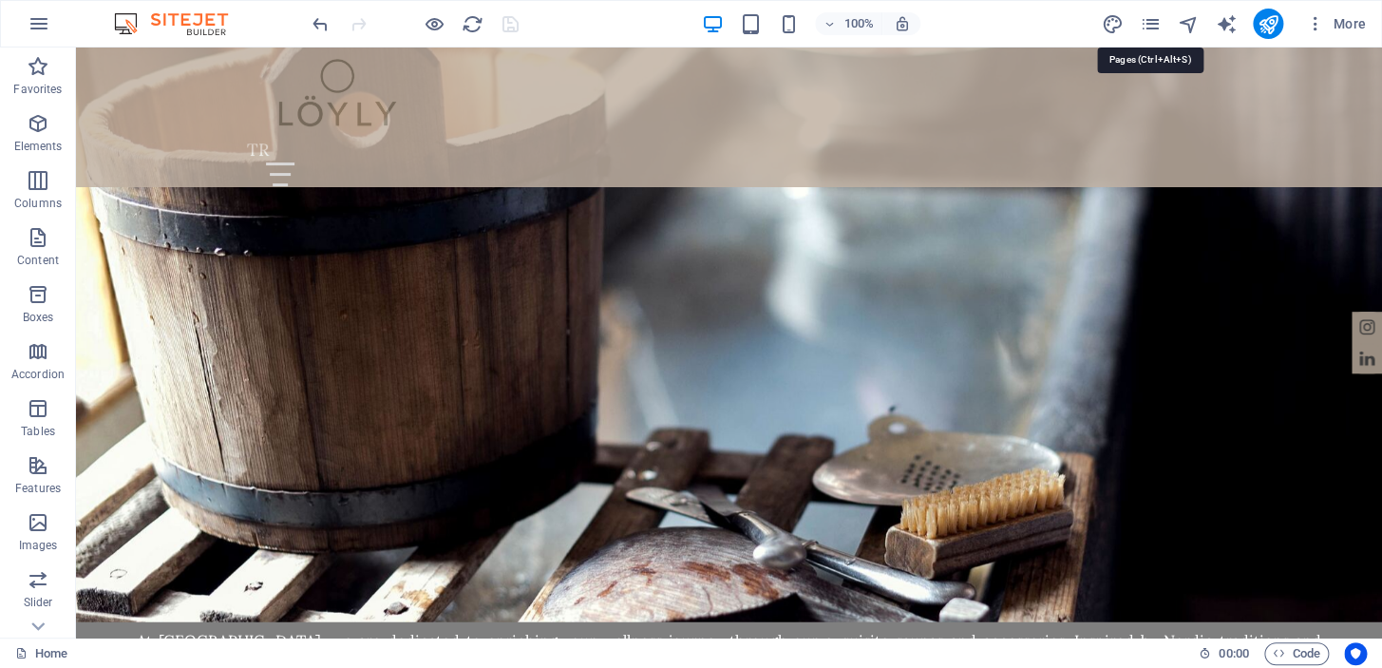
click at [1143, 21] on icon "pages" at bounding box center [1150, 24] width 22 height 22
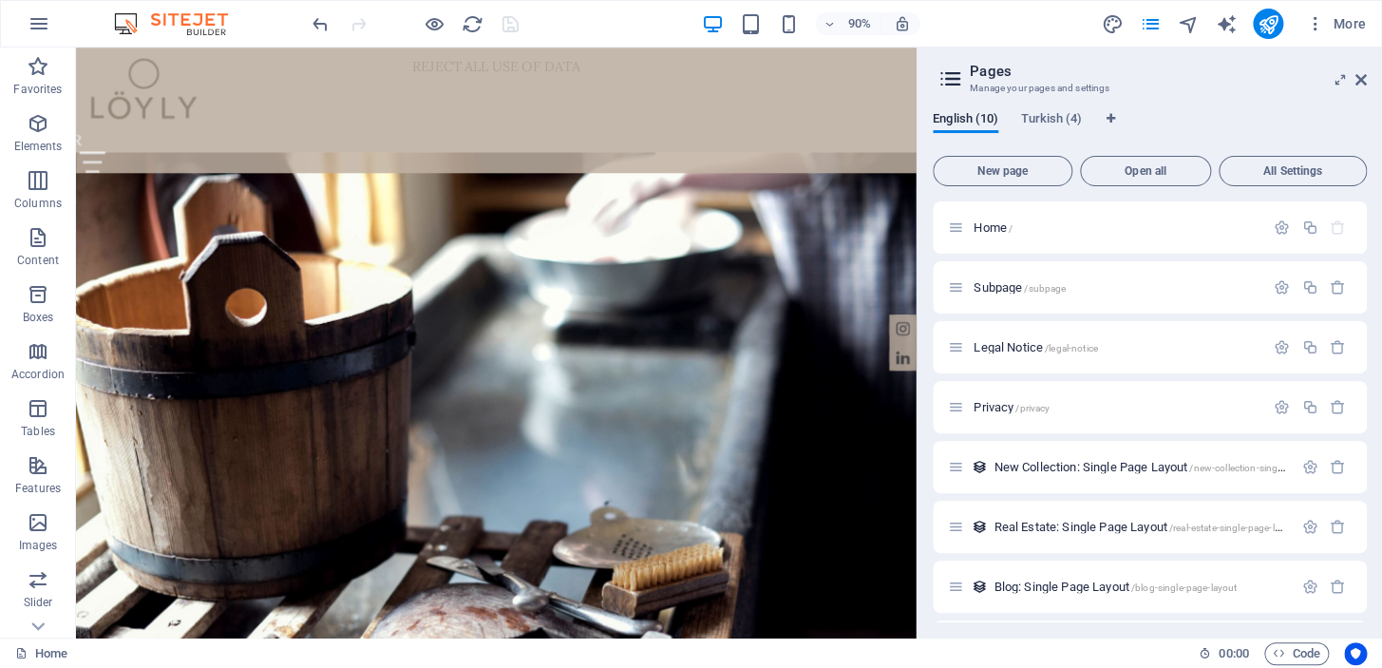
scroll to position [2042, 0]
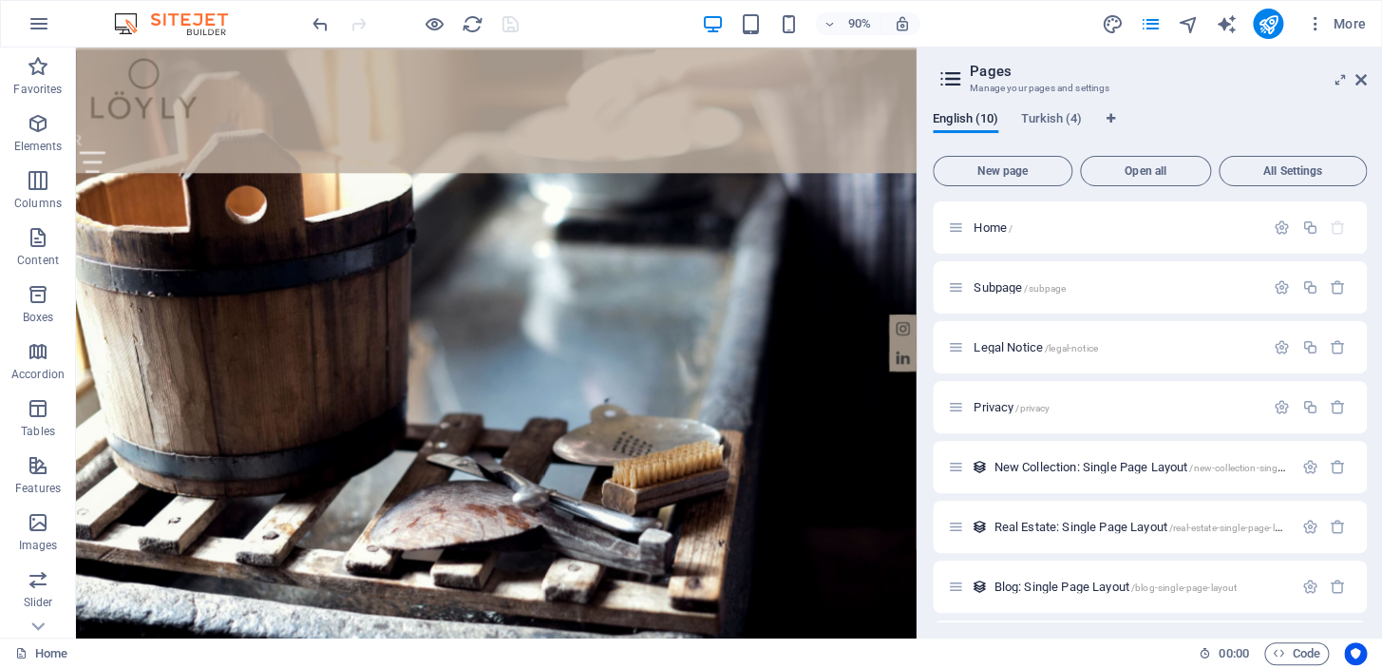
click at [1047, 120] on span "Turkish (4)" at bounding box center [1051, 120] width 61 height 27
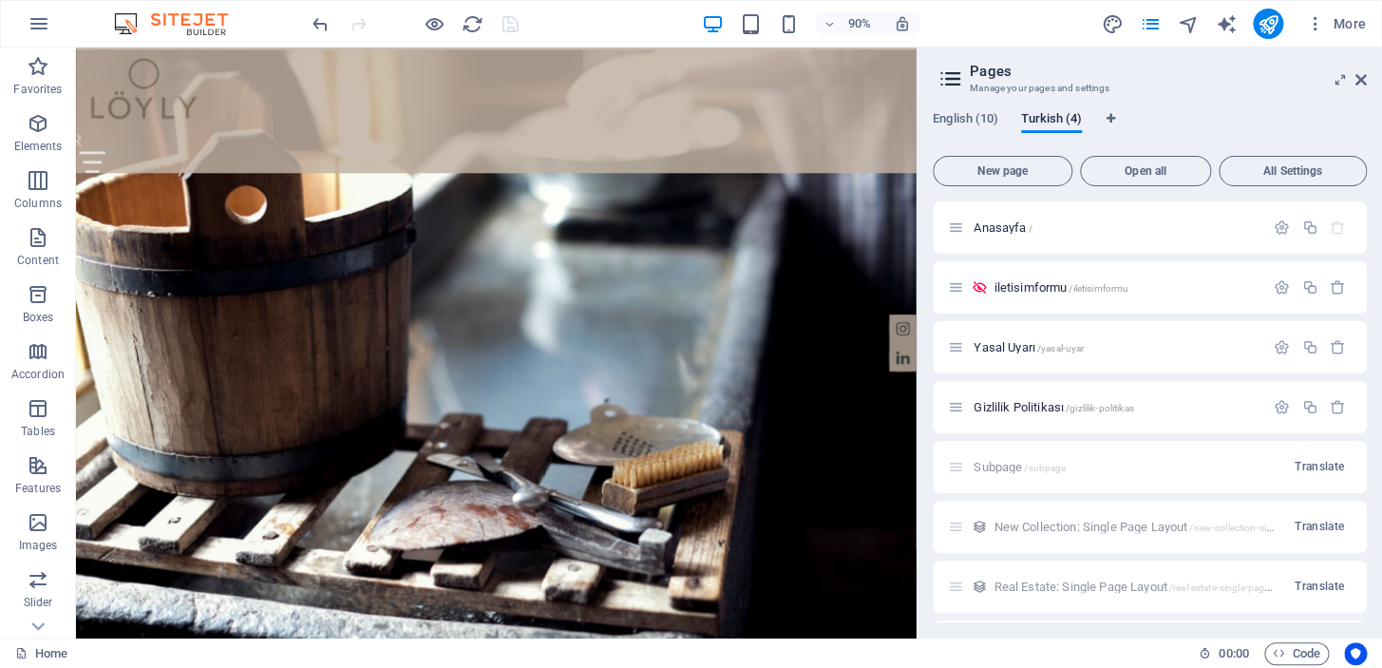
click at [997, 229] on span "Anasayfa /" at bounding box center [1003, 227] width 58 height 14
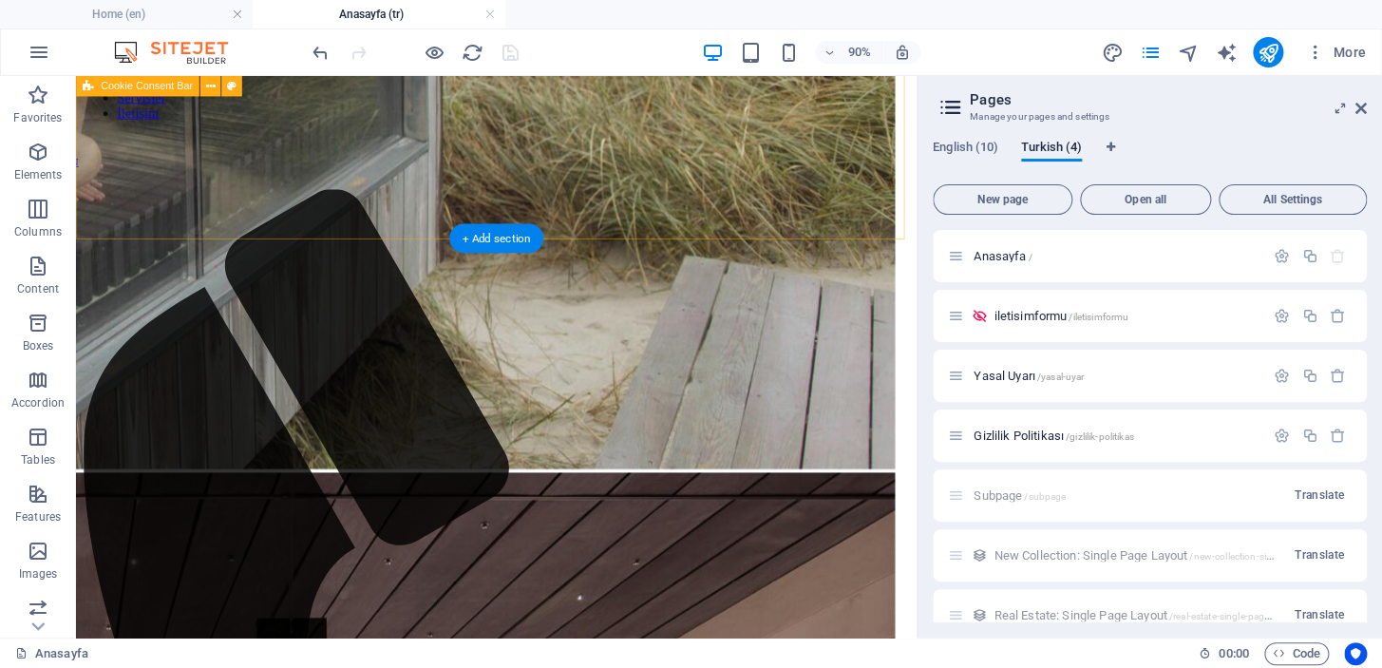
scroll to position [805, 0]
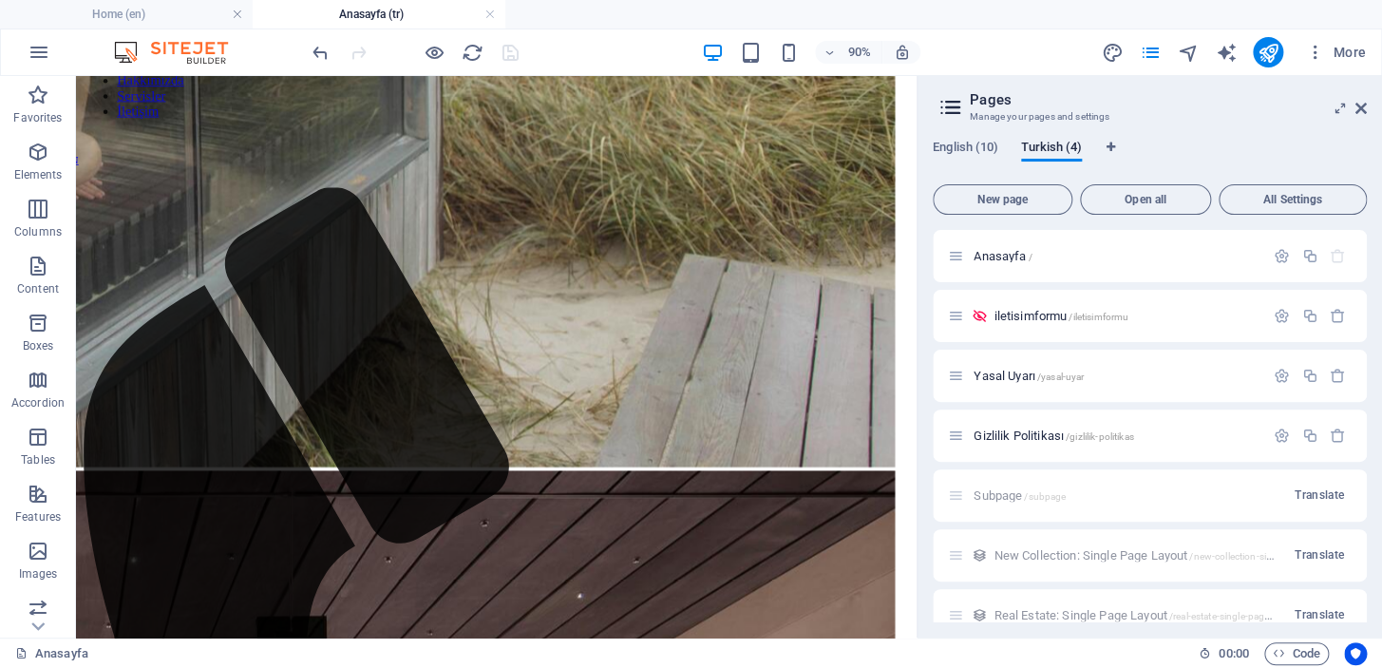
click at [1361, 105] on icon at bounding box center [1360, 108] width 11 height 15
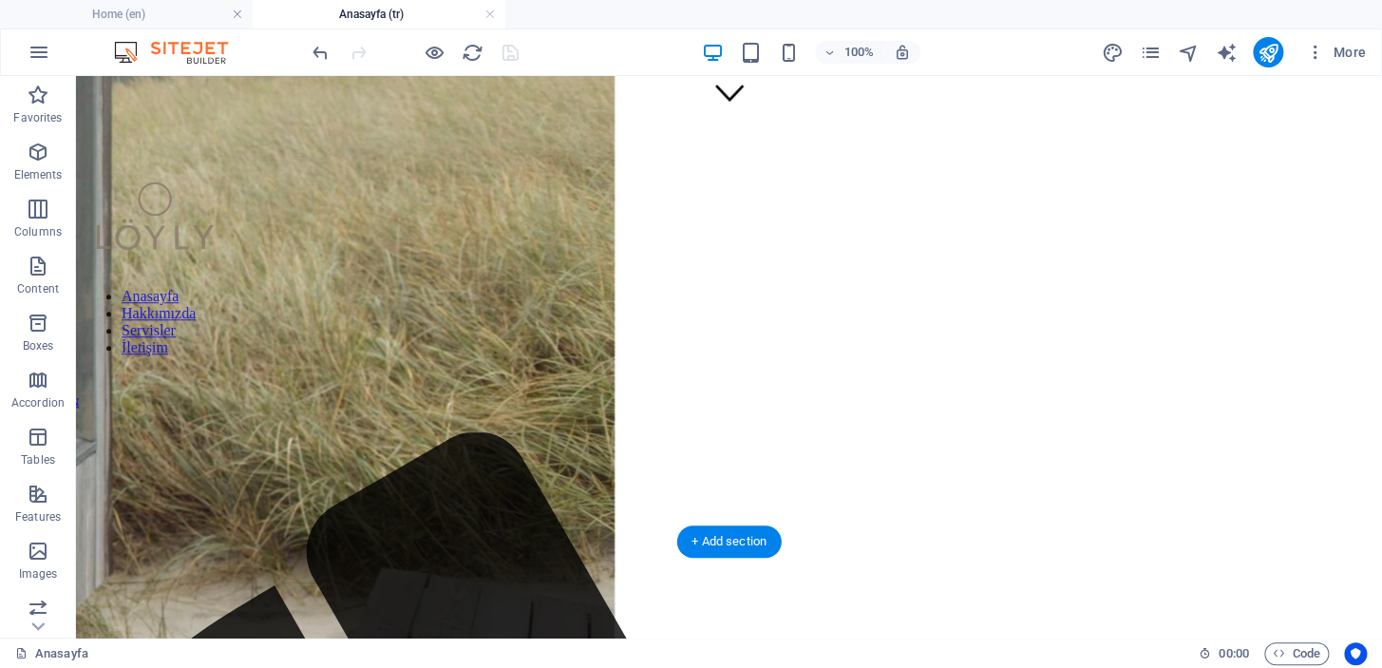
scroll to position [0, 0]
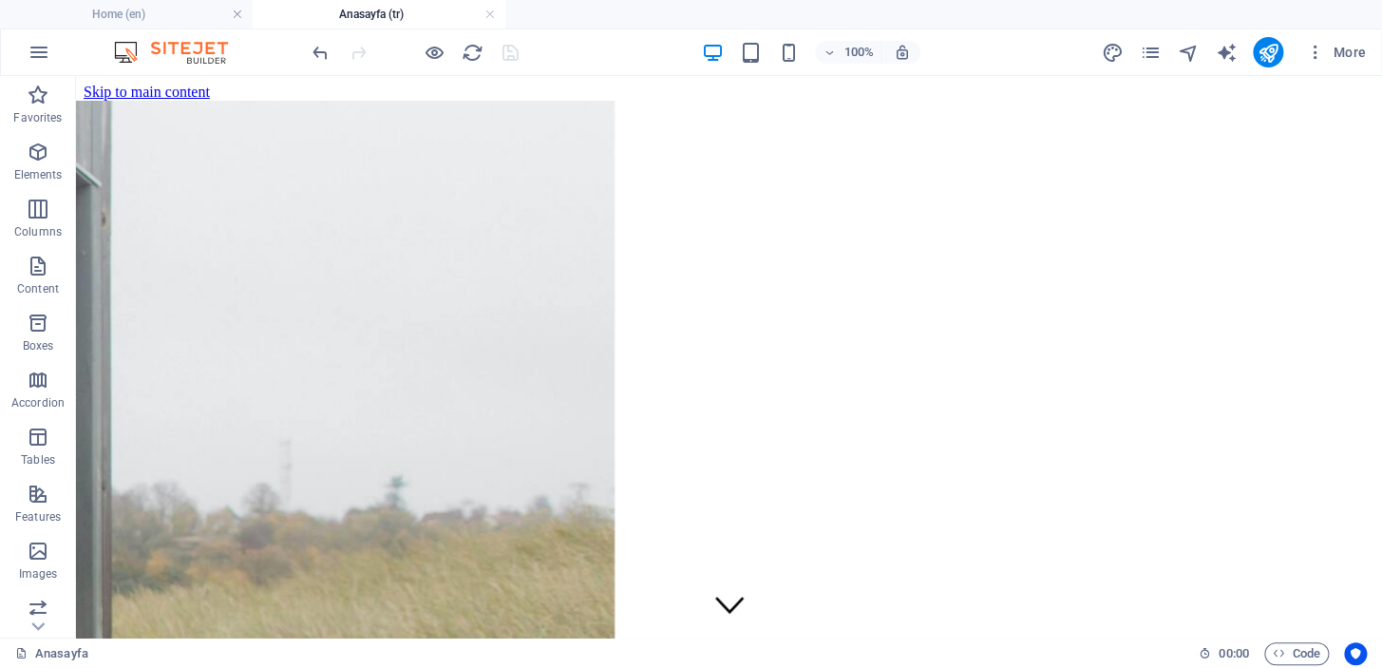
click at [165, 18] on h4 "Home (en)" at bounding box center [126, 14] width 253 height 21
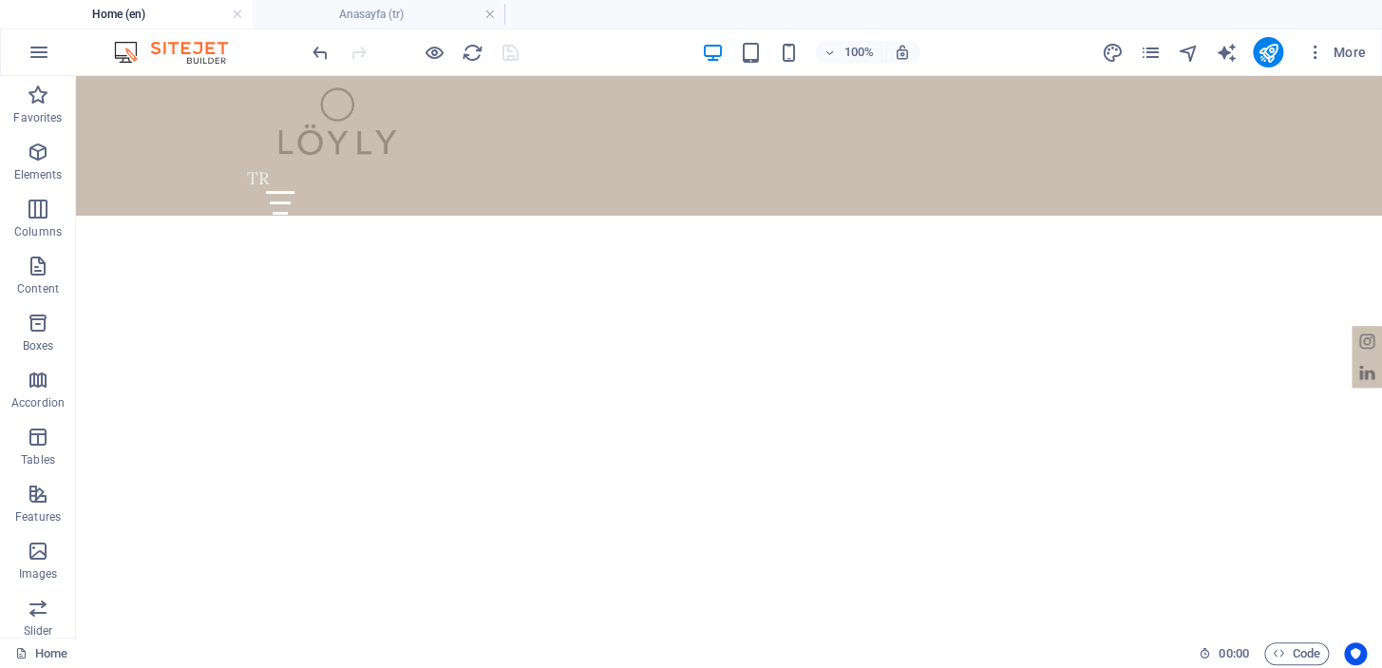
scroll to position [1928, 0]
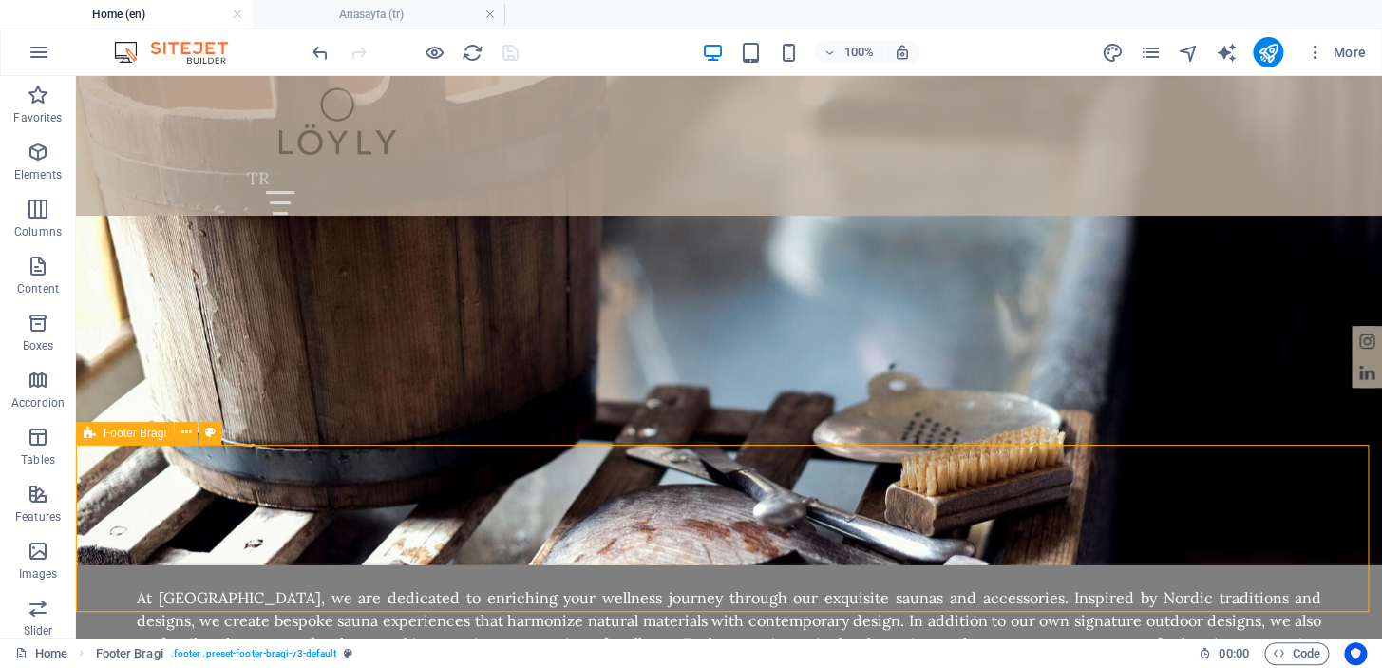
click at [181, 431] on icon at bounding box center [186, 433] width 10 height 20
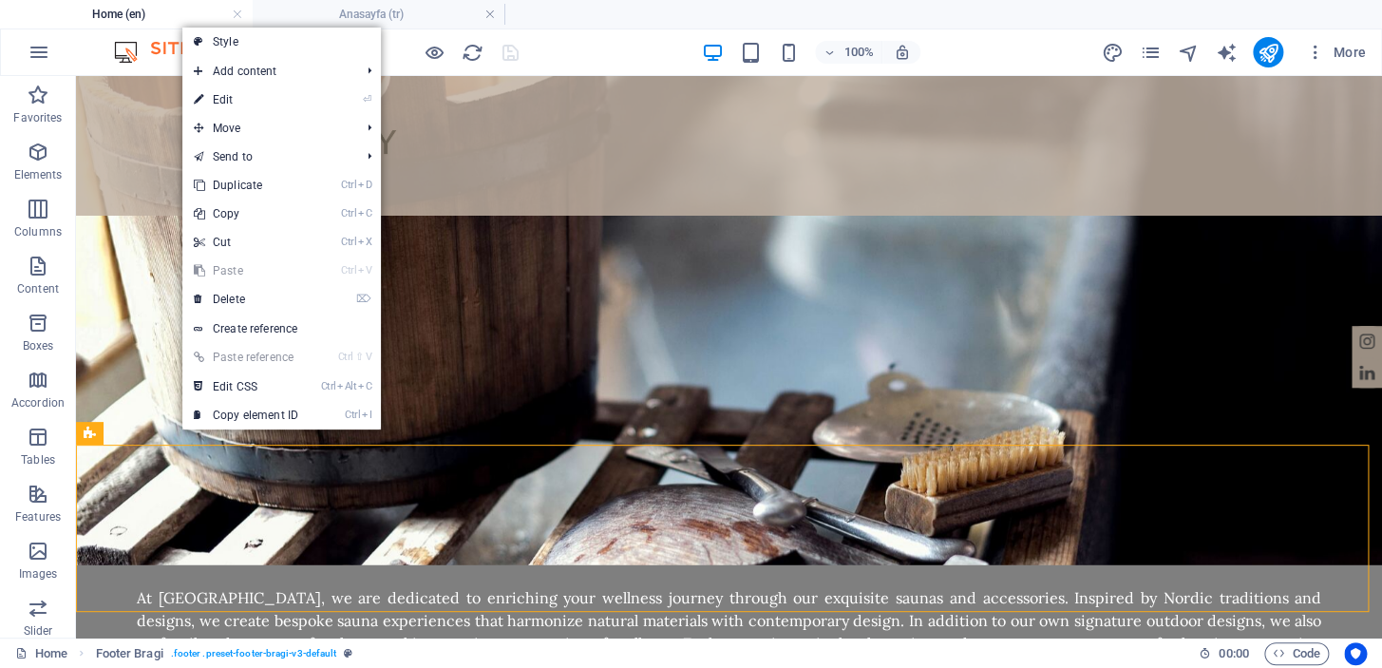
click at [275, 180] on link "Ctrl D Duplicate" at bounding box center [245, 185] width 127 height 28
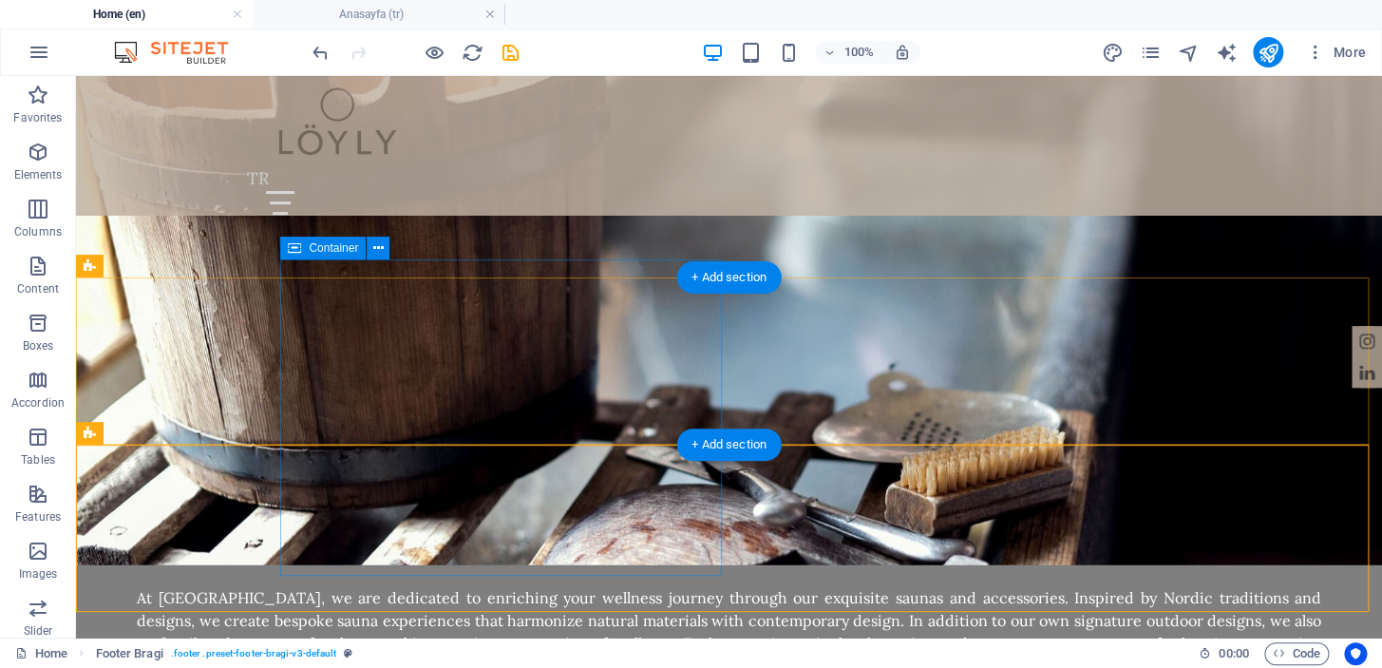
scroll to position [2094, 0]
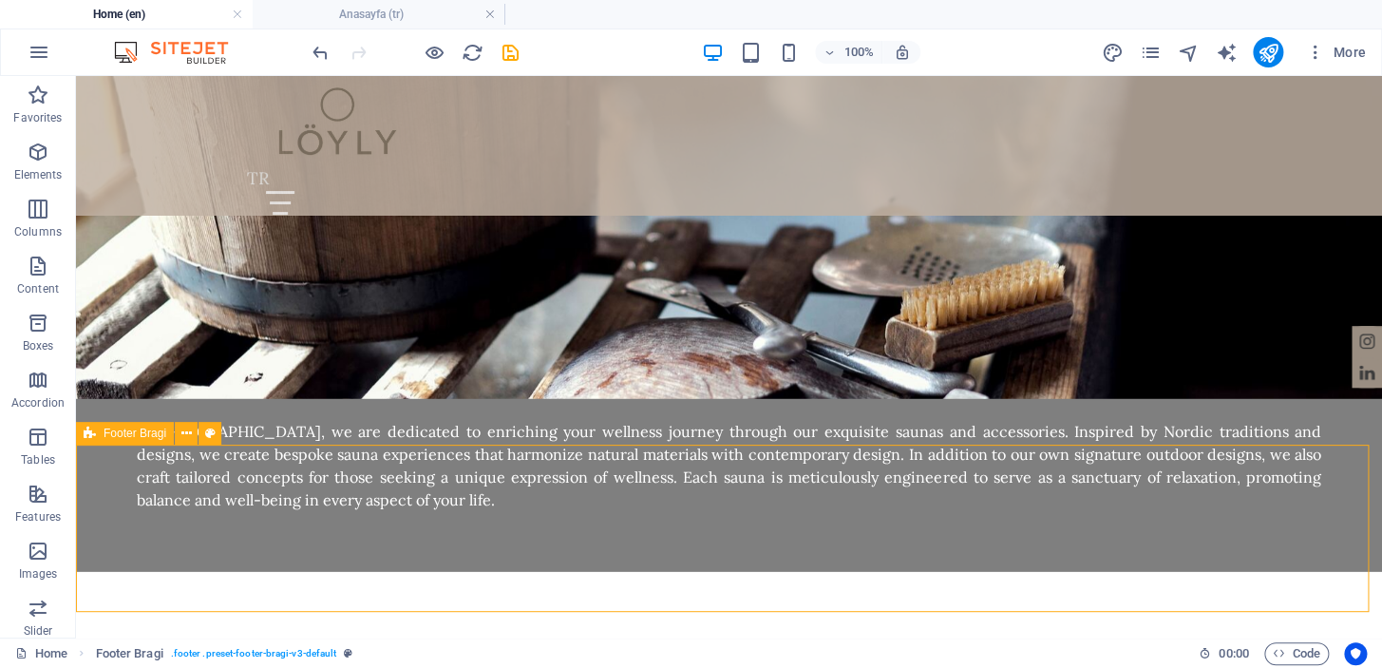
click at [184, 430] on icon at bounding box center [186, 434] width 10 height 20
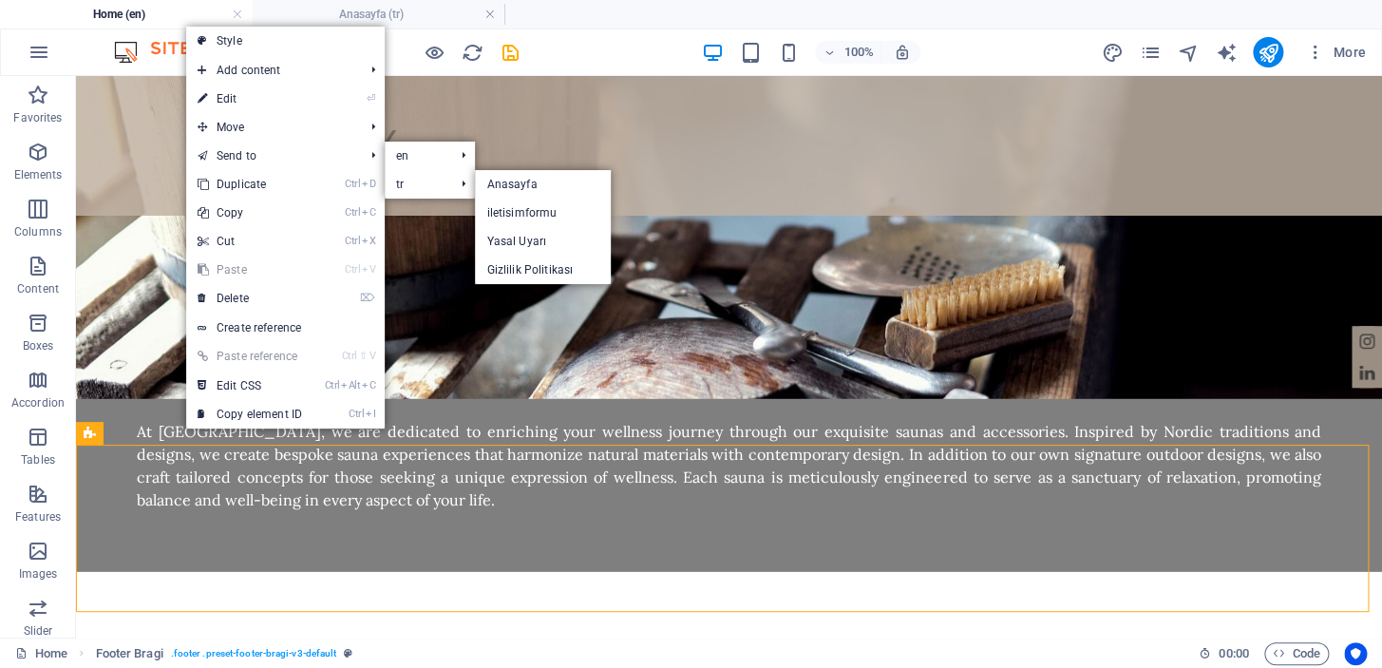
click at [519, 180] on link "Anasayfa" at bounding box center [543, 184] width 136 height 28
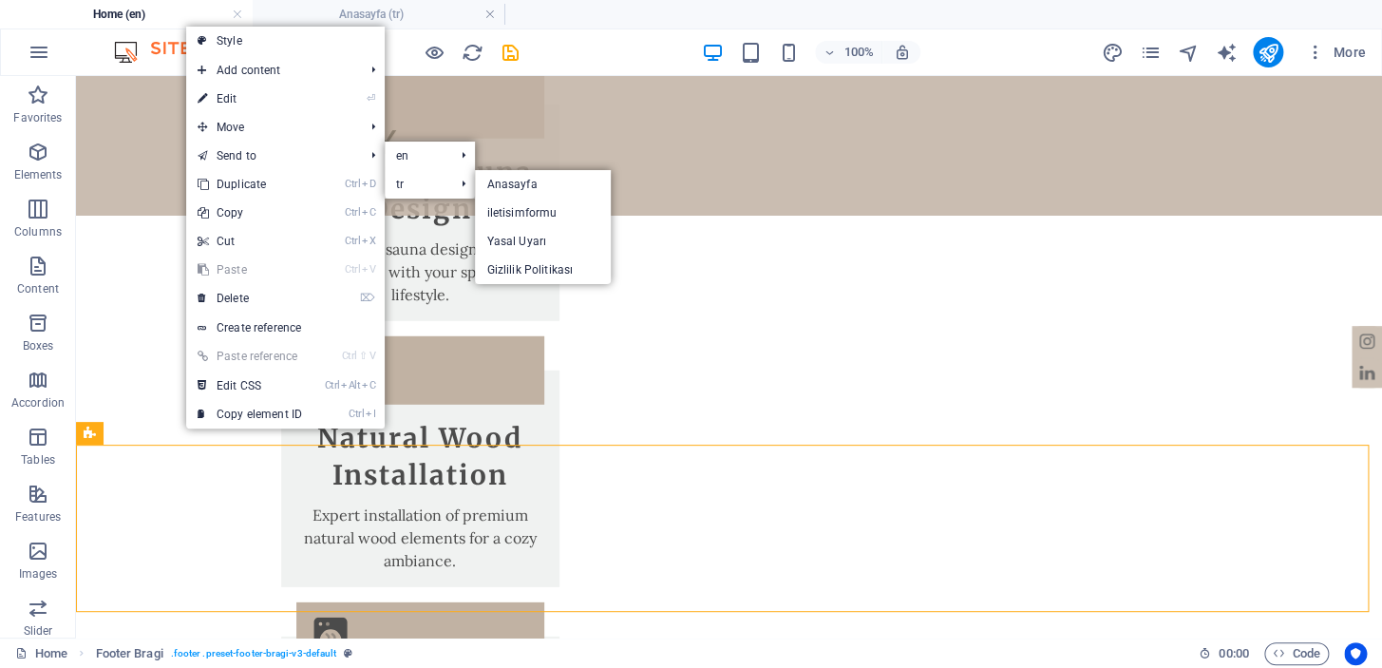
select select "rem"
select select "footer"
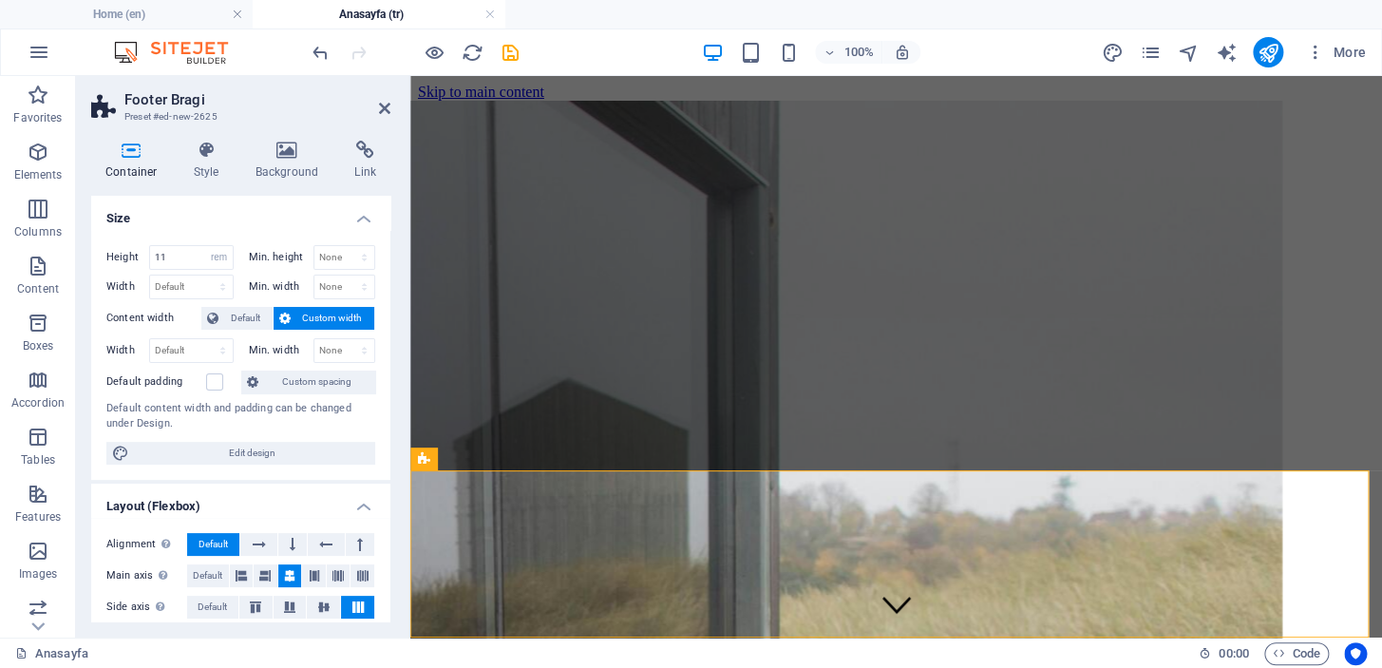
scroll to position [2244, 0]
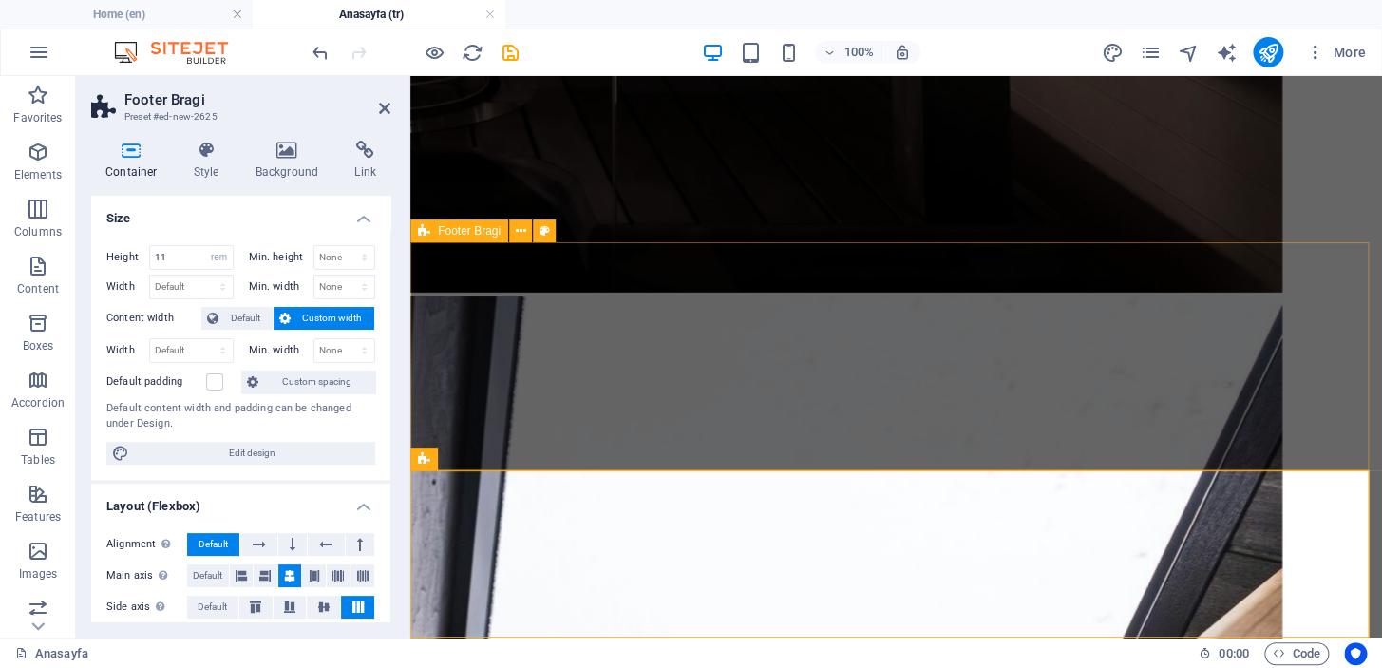
click at [522, 227] on icon at bounding box center [521, 231] width 10 height 20
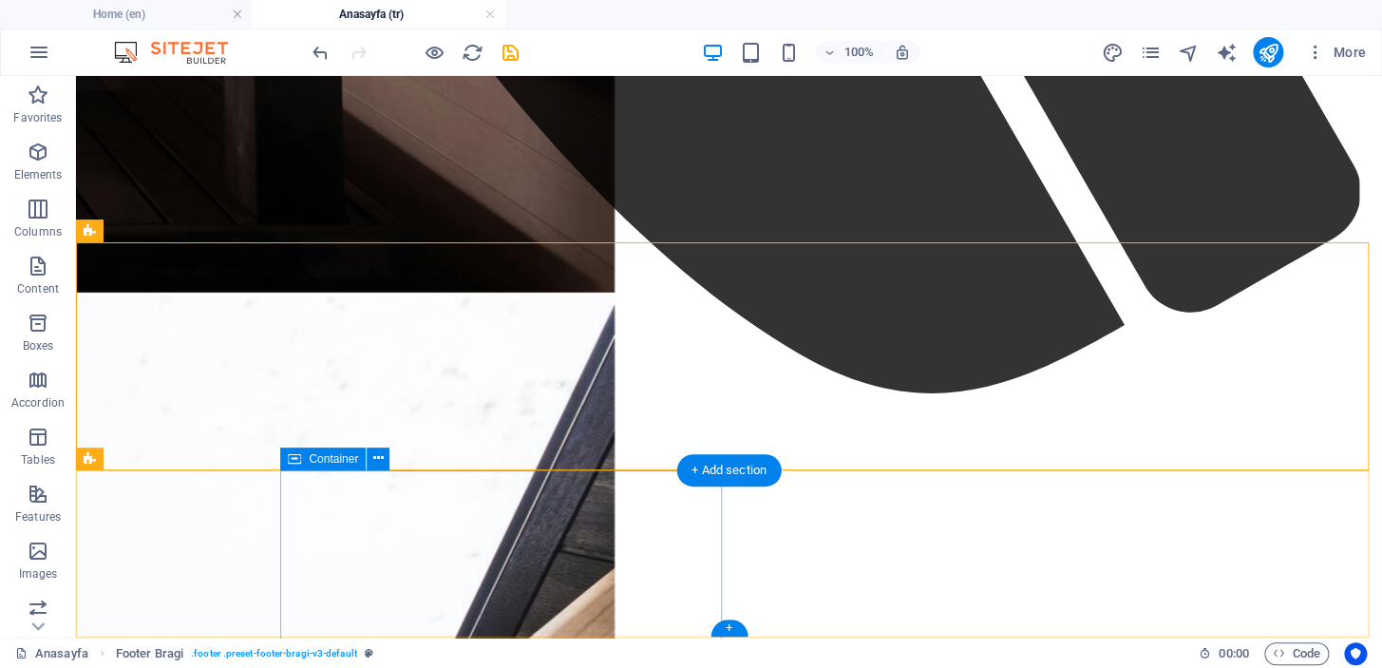
scroll to position [2175, 0]
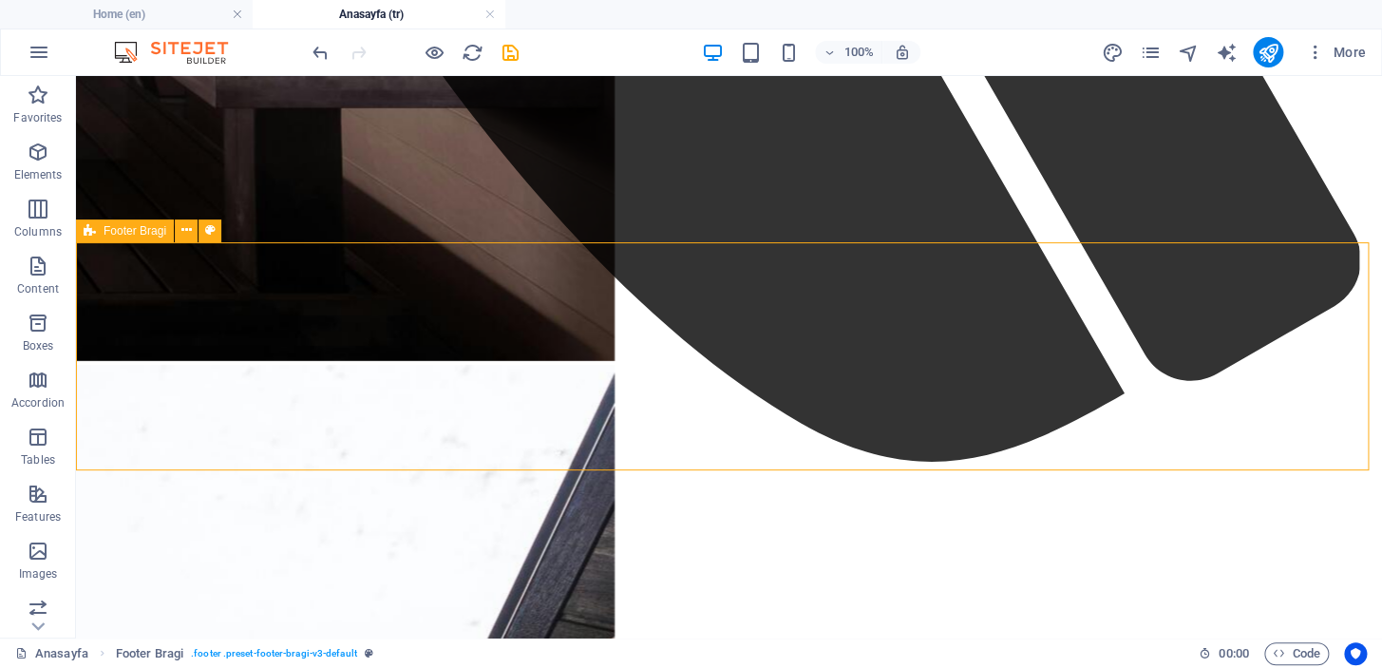
click at [187, 234] on icon at bounding box center [186, 230] width 10 height 20
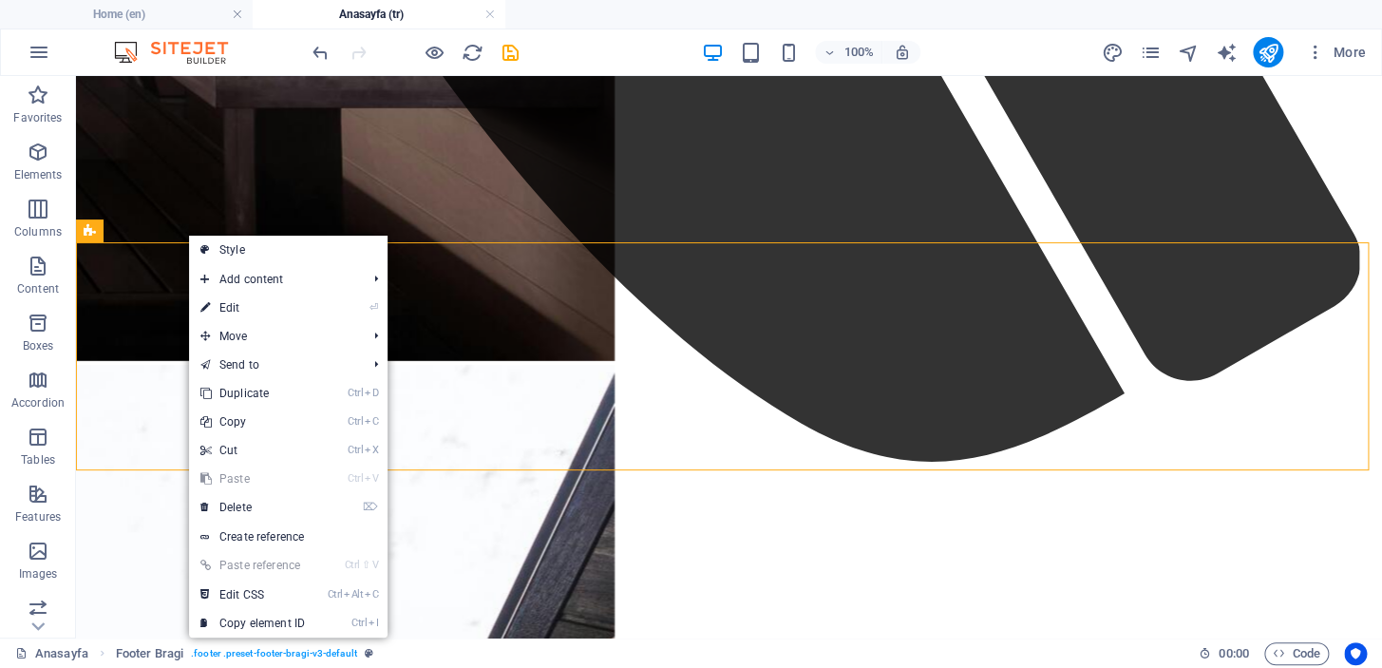
click at [256, 508] on link "⌦ Delete" at bounding box center [252, 507] width 127 height 28
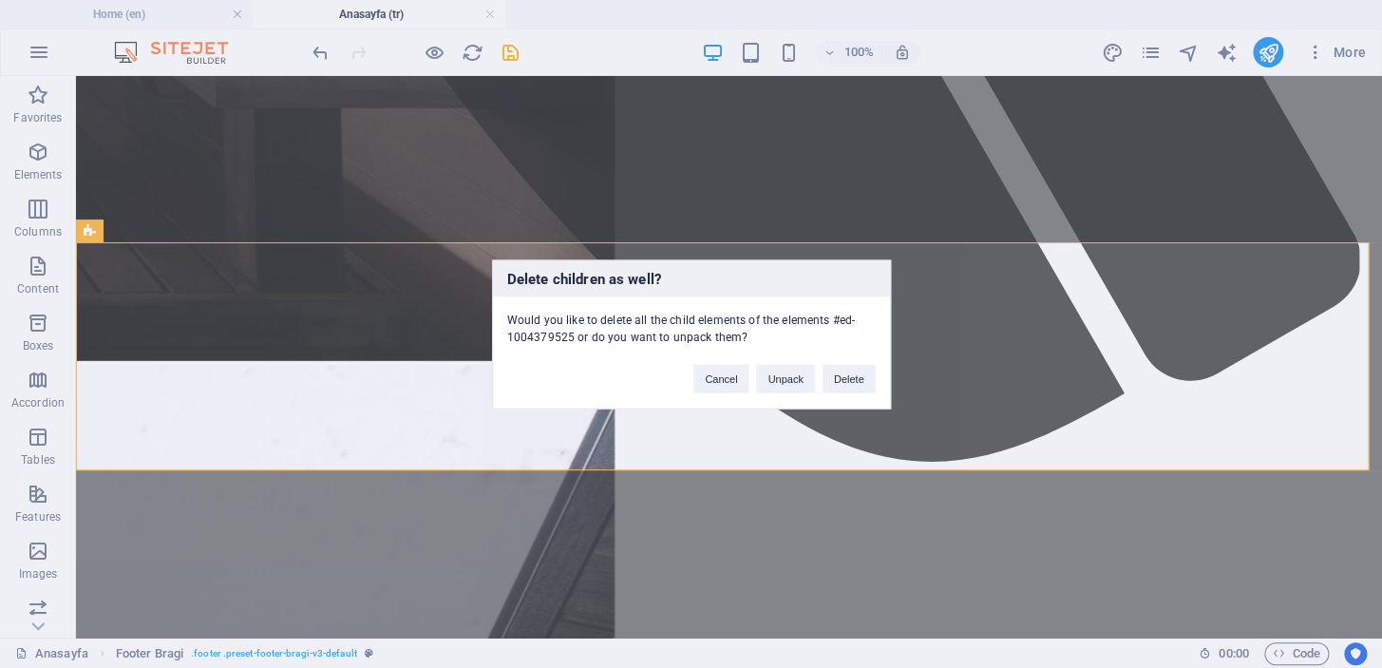
click at [844, 370] on button "Delete" at bounding box center [849, 378] width 53 height 28
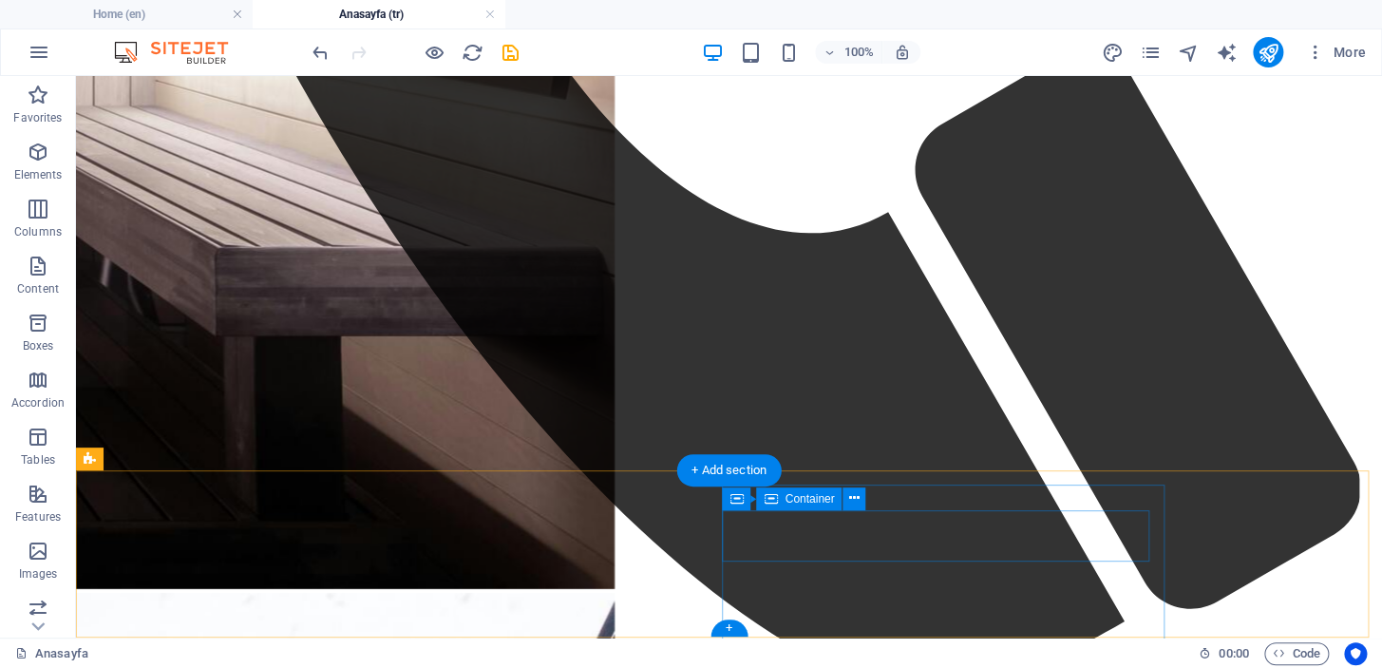
drag, startPoint x: 900, startPoint y: 509, endPoint x: 568, endPoint y: 511, distance: 331.5
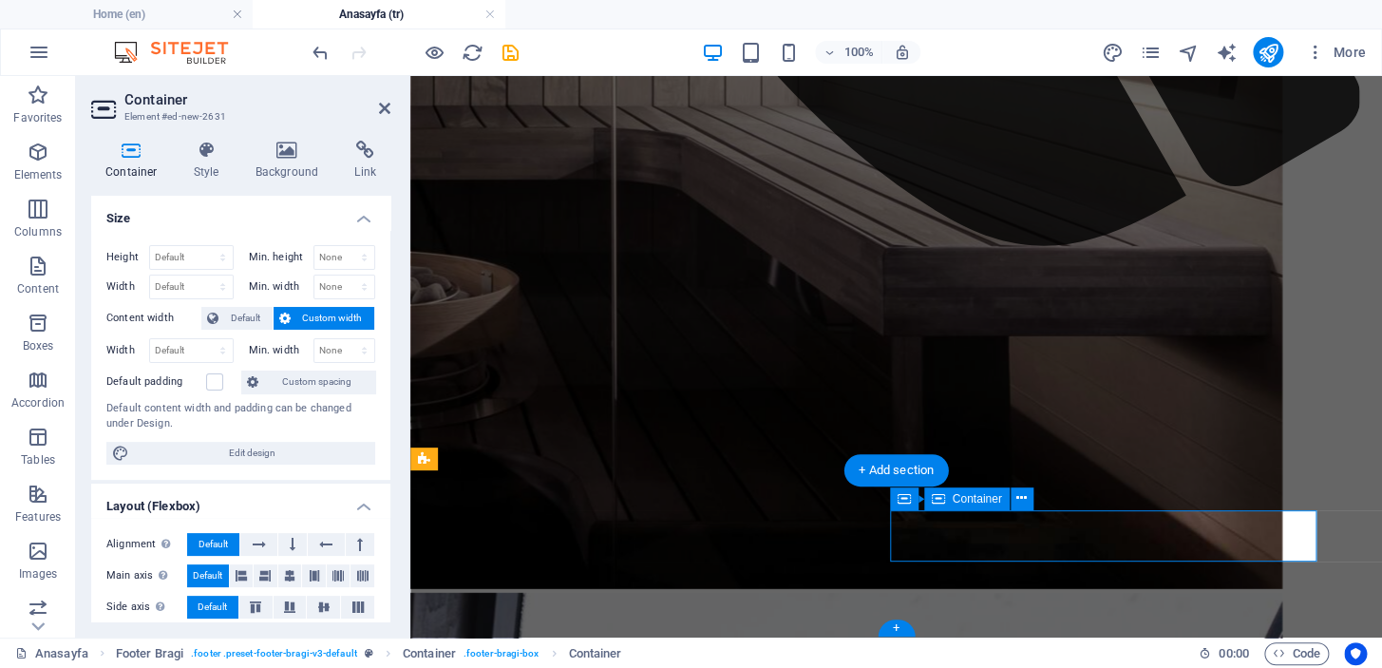
scroll to position [2016, 0]
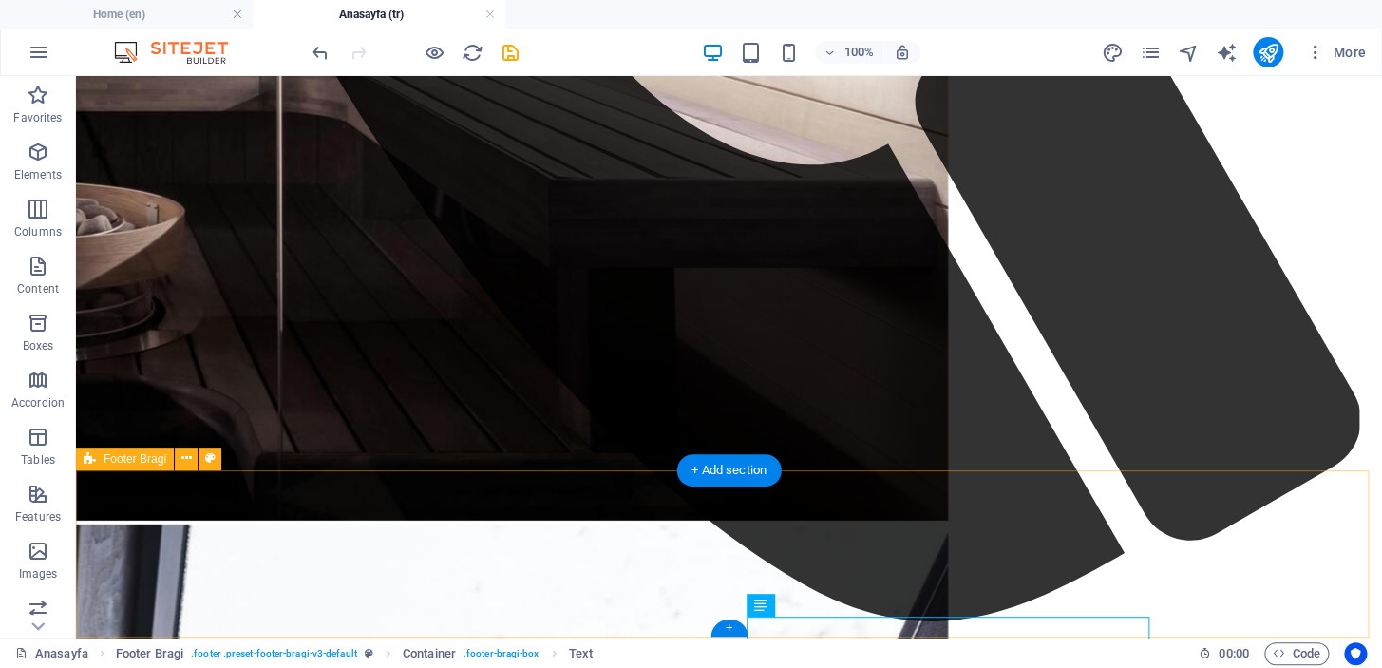
scroll to position [1947, 0]
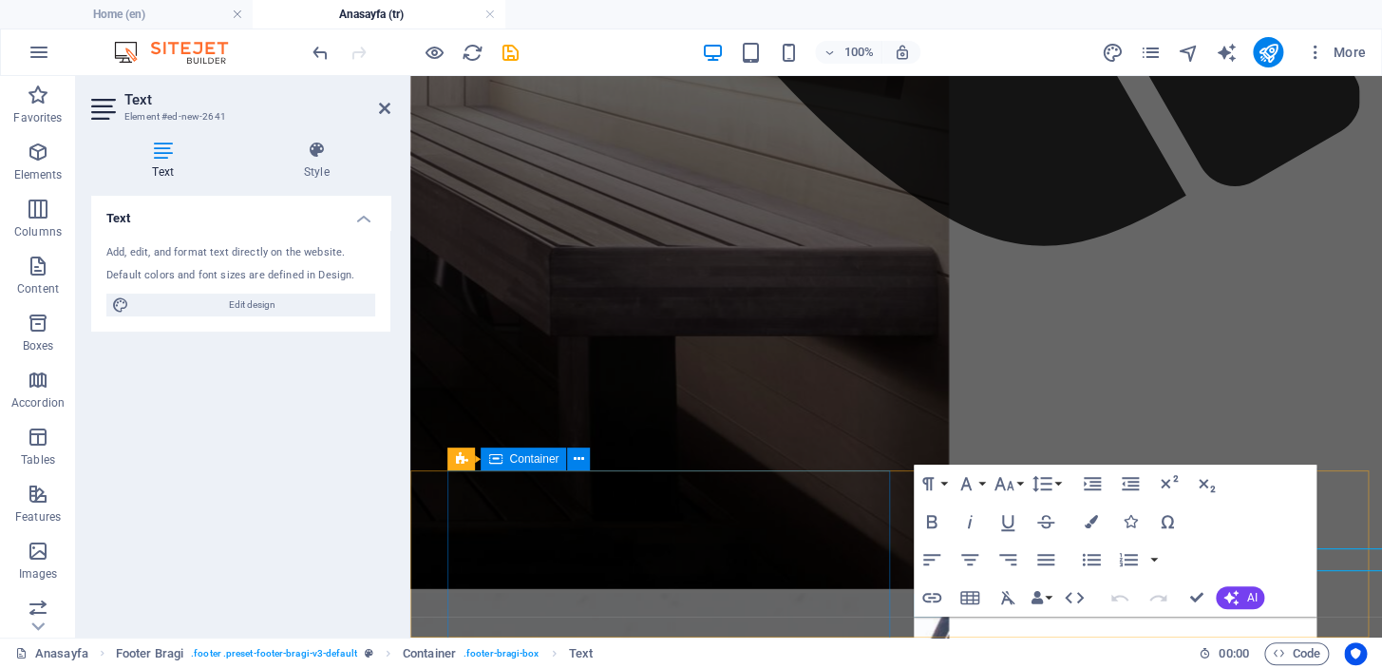
scroll to position [2016, 0]
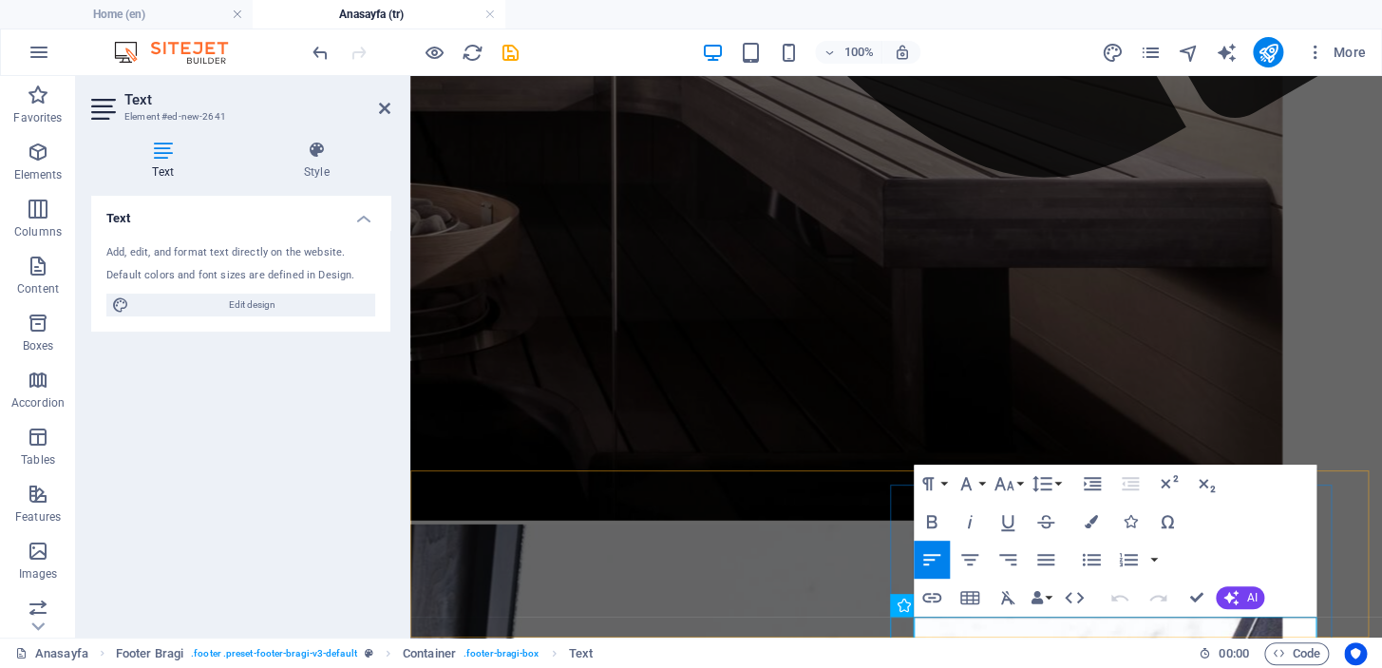
drag, startPoint x: 989, startPoint y: 627, endPoint x: 912, endPoint y: 625, distance: 77.0
click at [936, 597] on icon "button" at bounding box center [931, 597] width 23 height 23
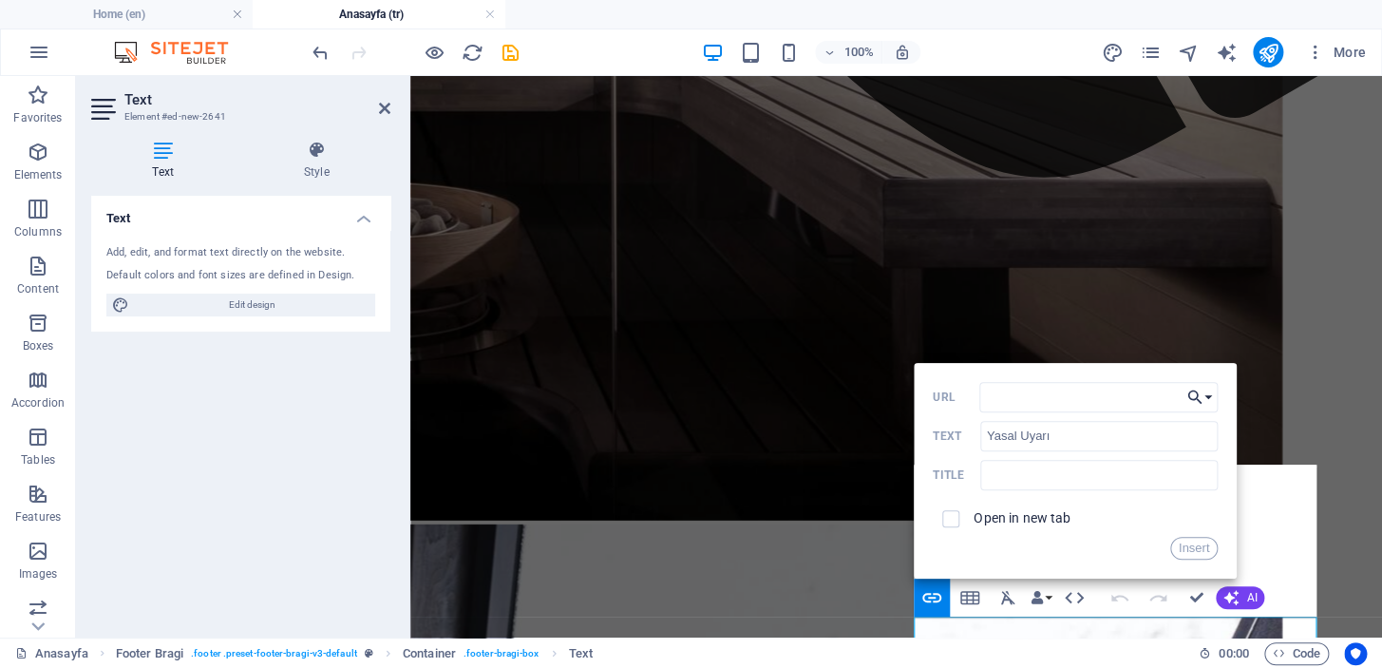
click at [1210, 392] on button "Choose Link" at bounding box center [1200, 397] width 36 height 30
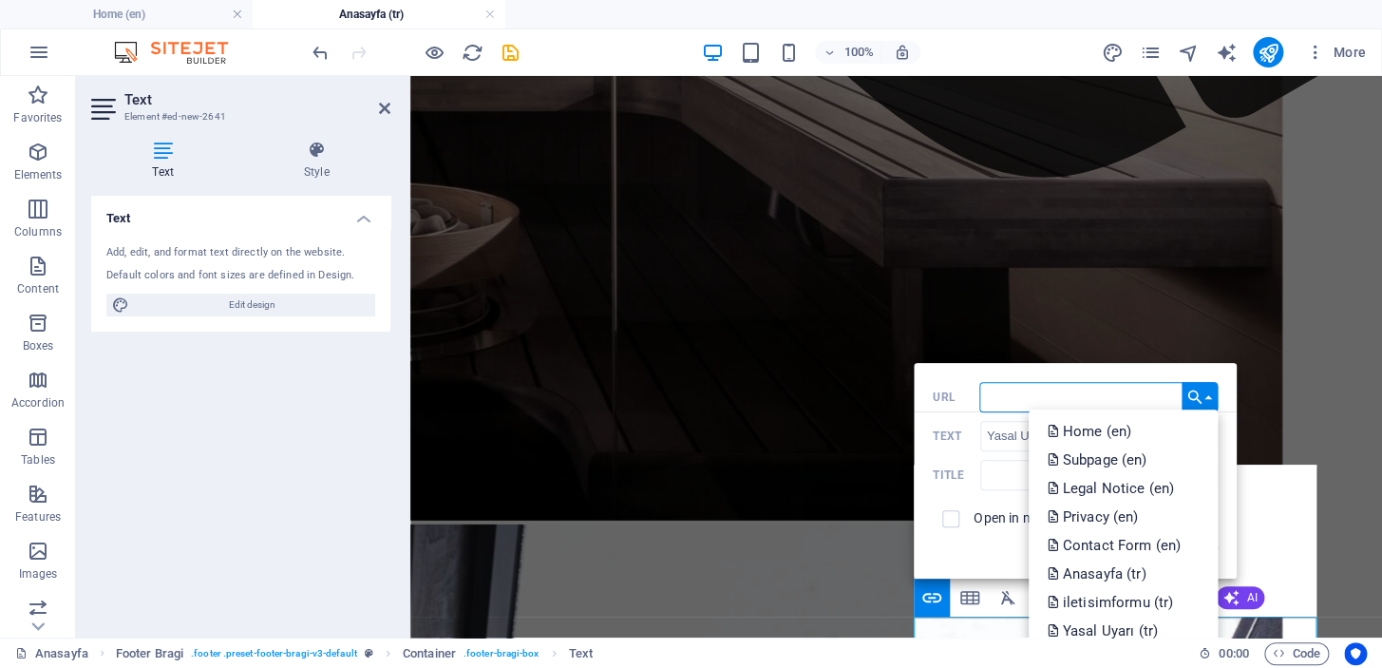
click at [1109, 630] on p "Yasal Uyarı (tr)" at bounding box center [1105, 630] width 114 height 28
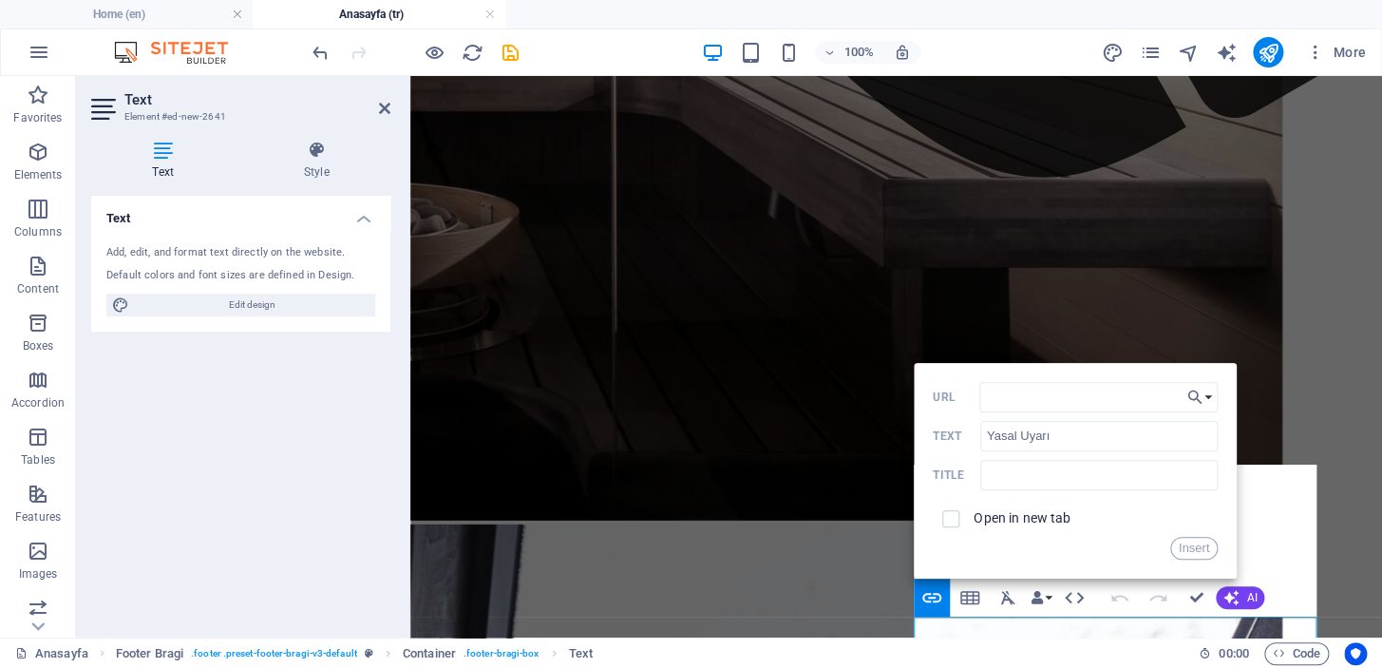
click at [1187, 540] on button "Insert" at bounding box center [1194, 548] width 48 height 23
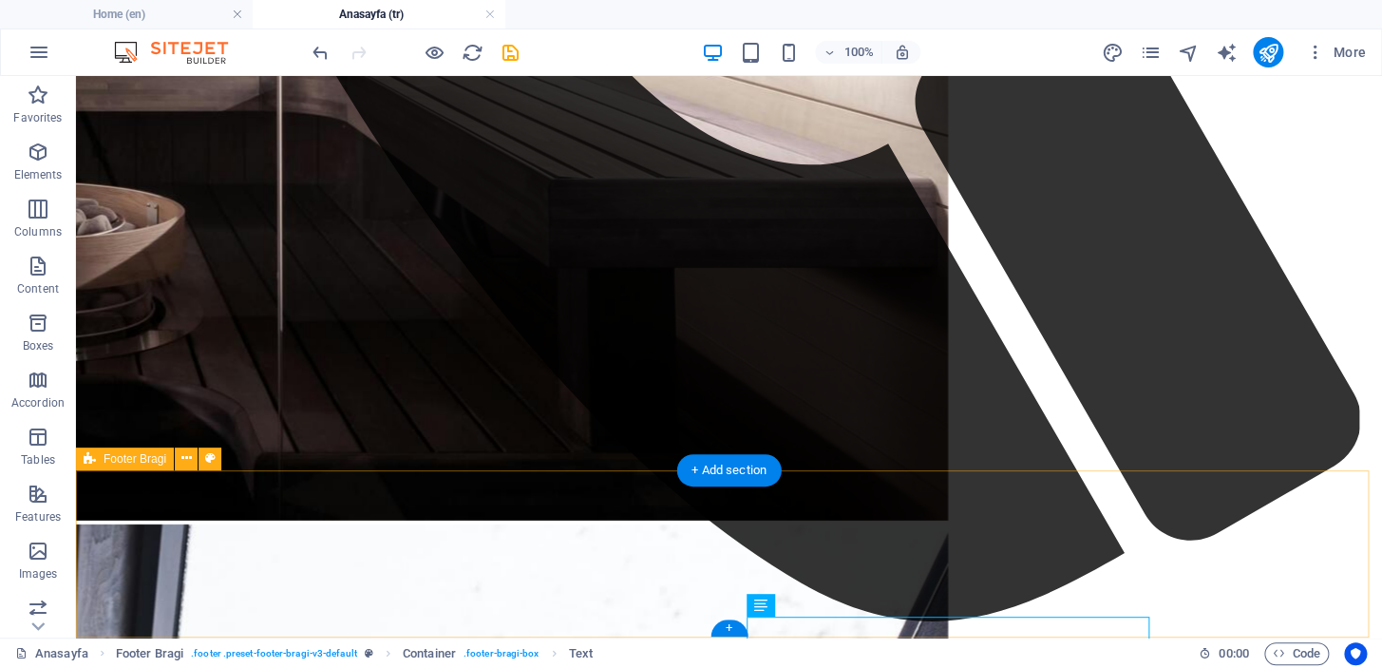
scroll to position [1947, 0]
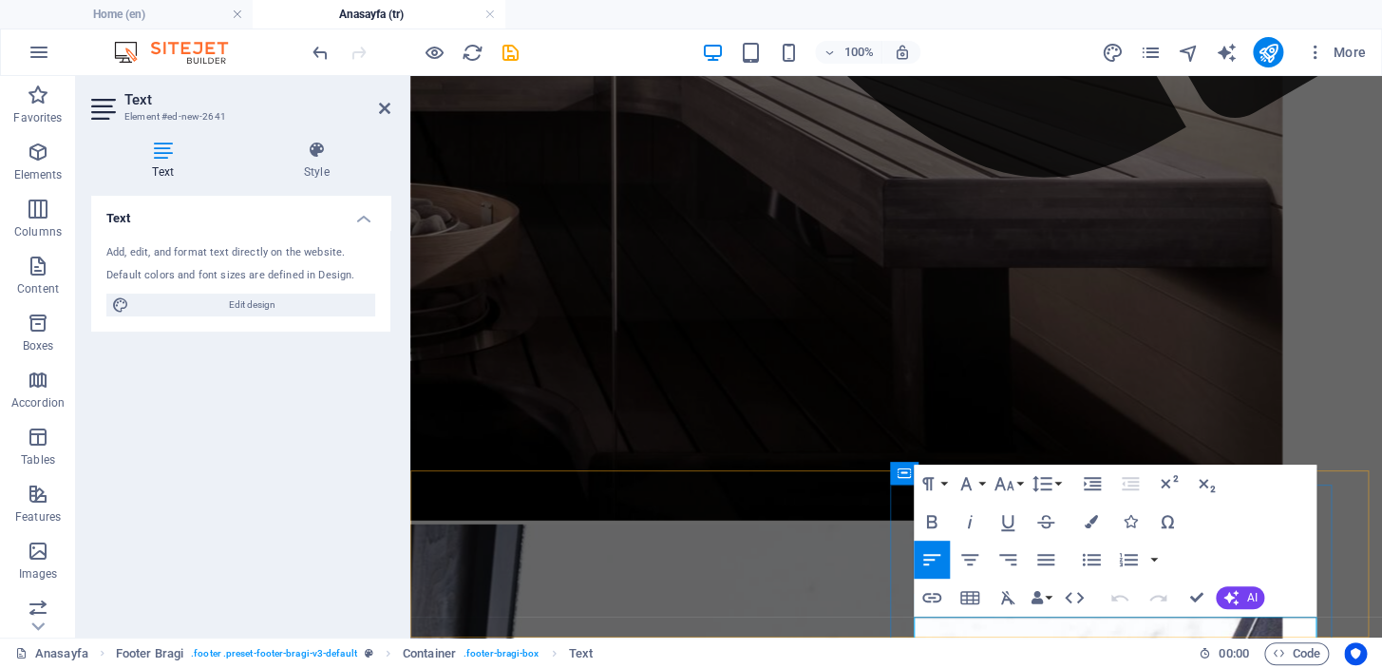
drag, startPoint x: 1141, startPoint y: 626, endPoint x: 1001, endPoint y: 626, distance: 139.6
click at [932, 598] on icon "button" at bounding box center [931, 597] width 23 height 23
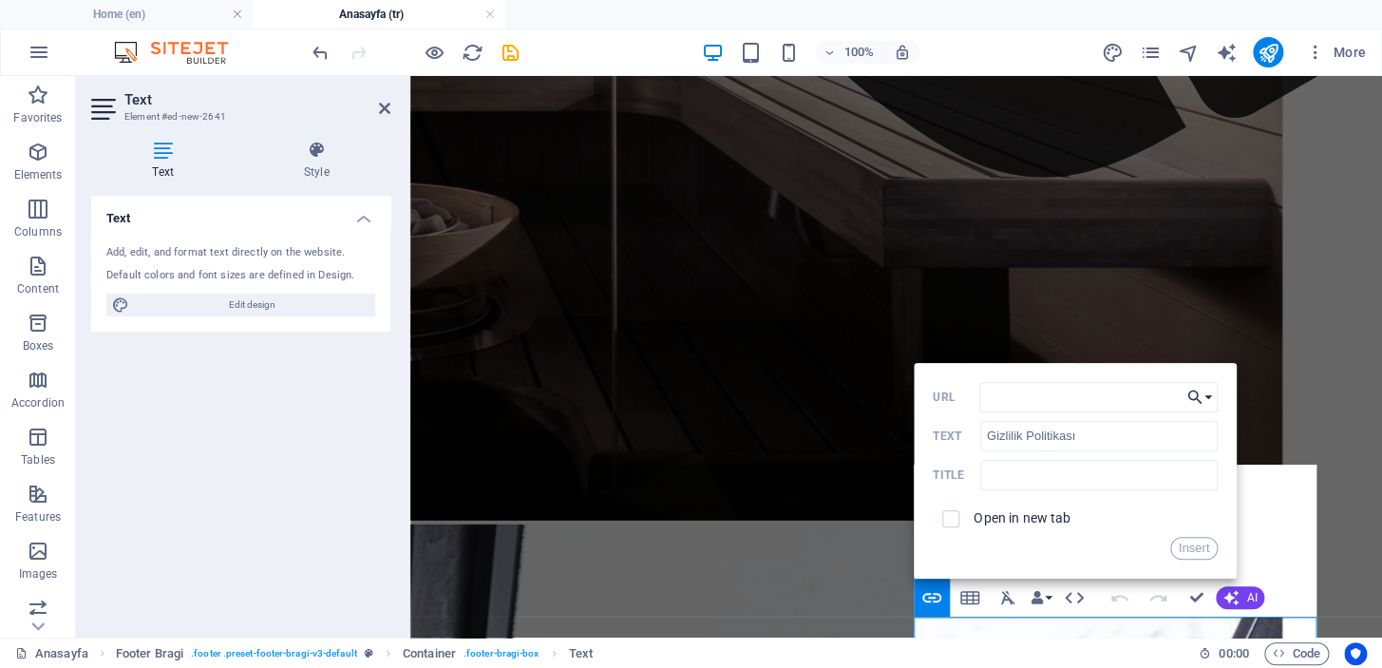
click at [1204, 398] on button "Choose Link" at bounding box center [1200, 397] width 36 height 30
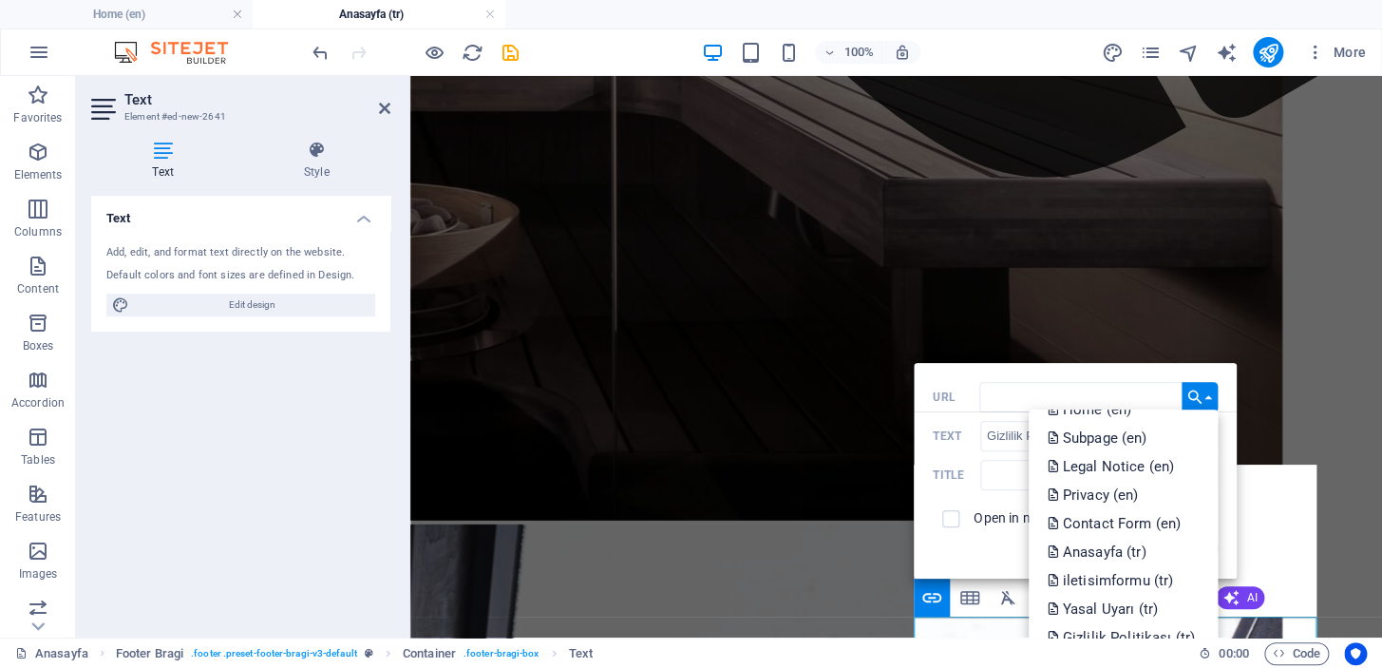
scroll to position [38, 0]
click at [1111, 617] on p "Gizlilik Politikası (tr)" at bounding box center [1123, 621] width 151 height 28
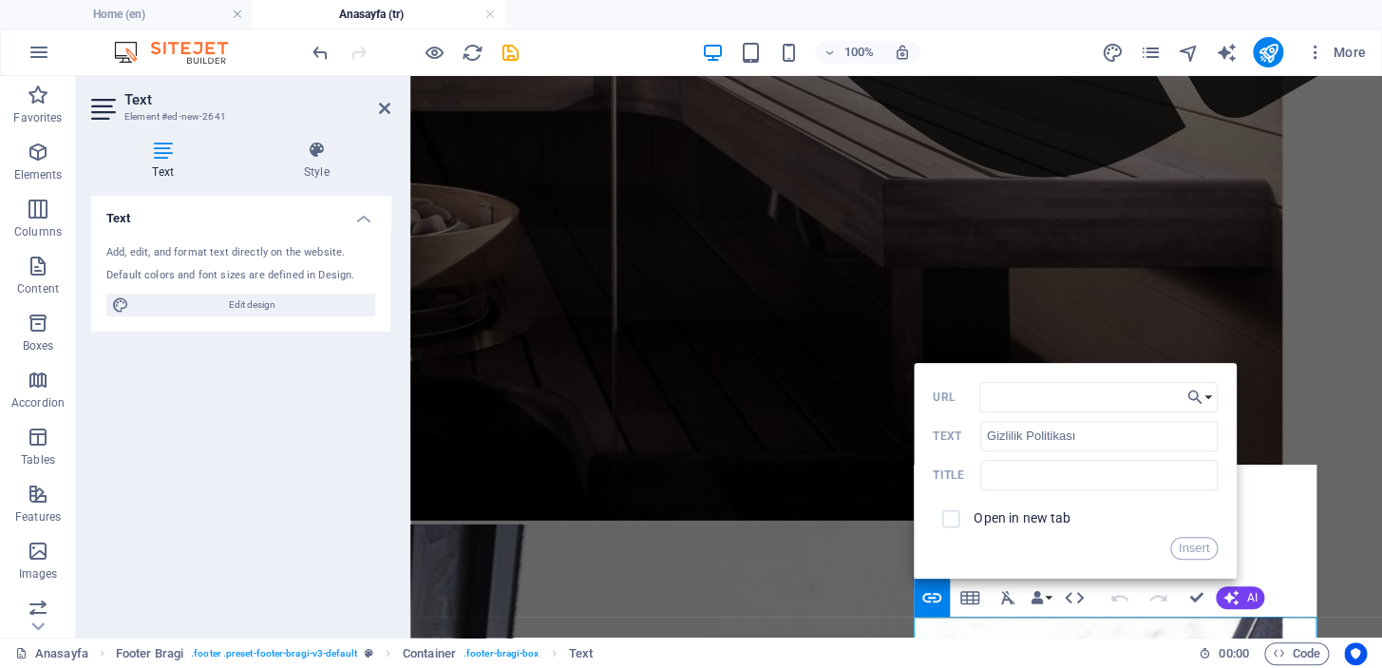
click at [1187, 546] on button "Insert" at bounding box center [1194, 548] width 48 height 23
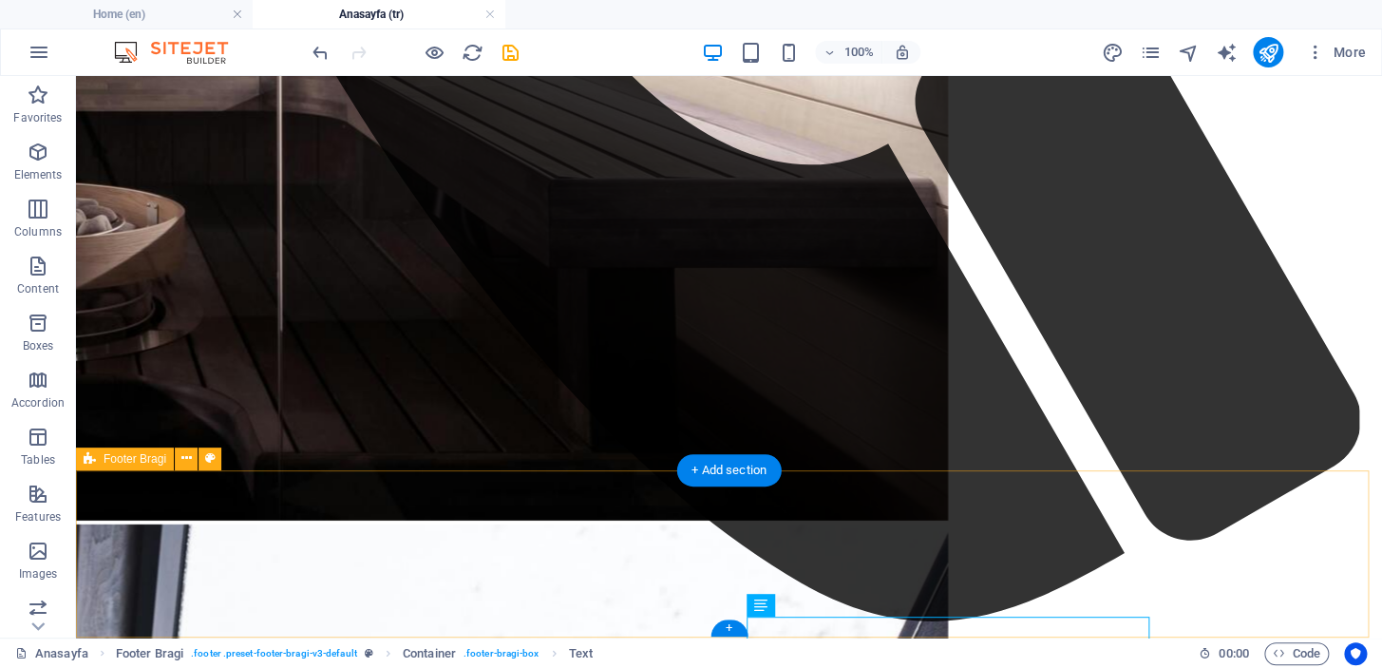
scroll to position [1947, 0]
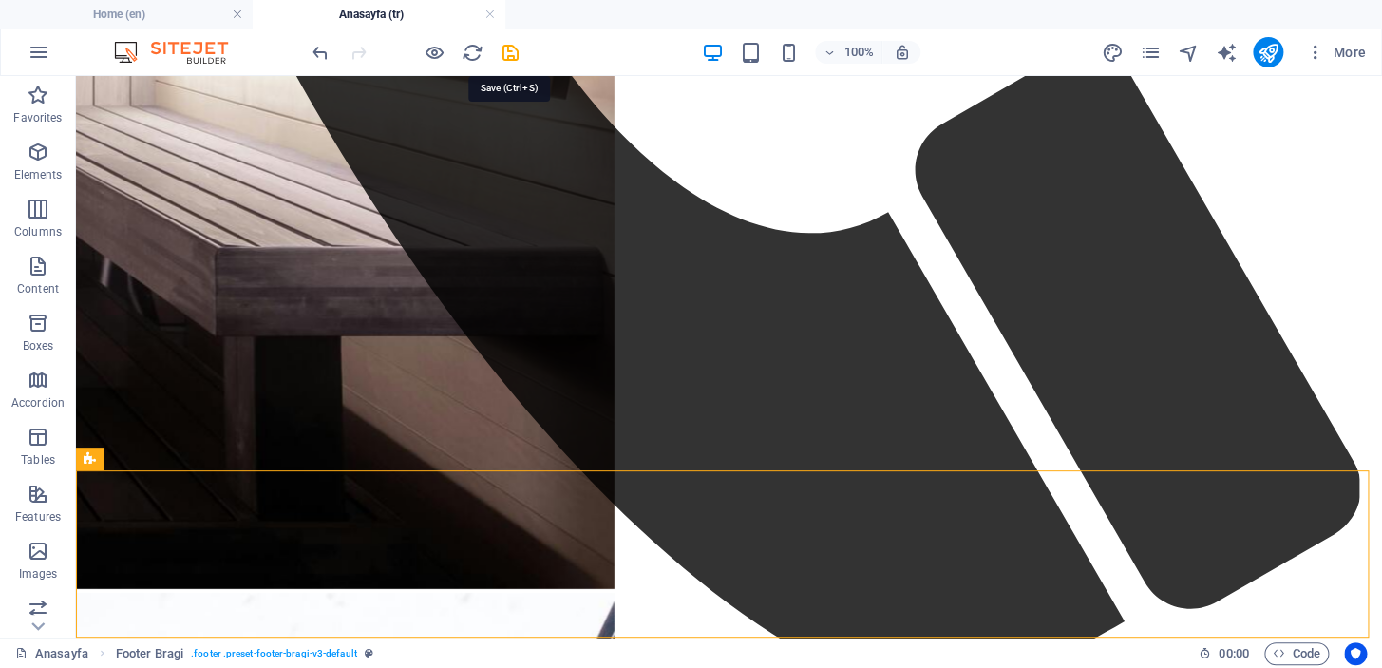
click at [514, 49] on icon "save" at bounding box center [511, 53] width 22 height 22
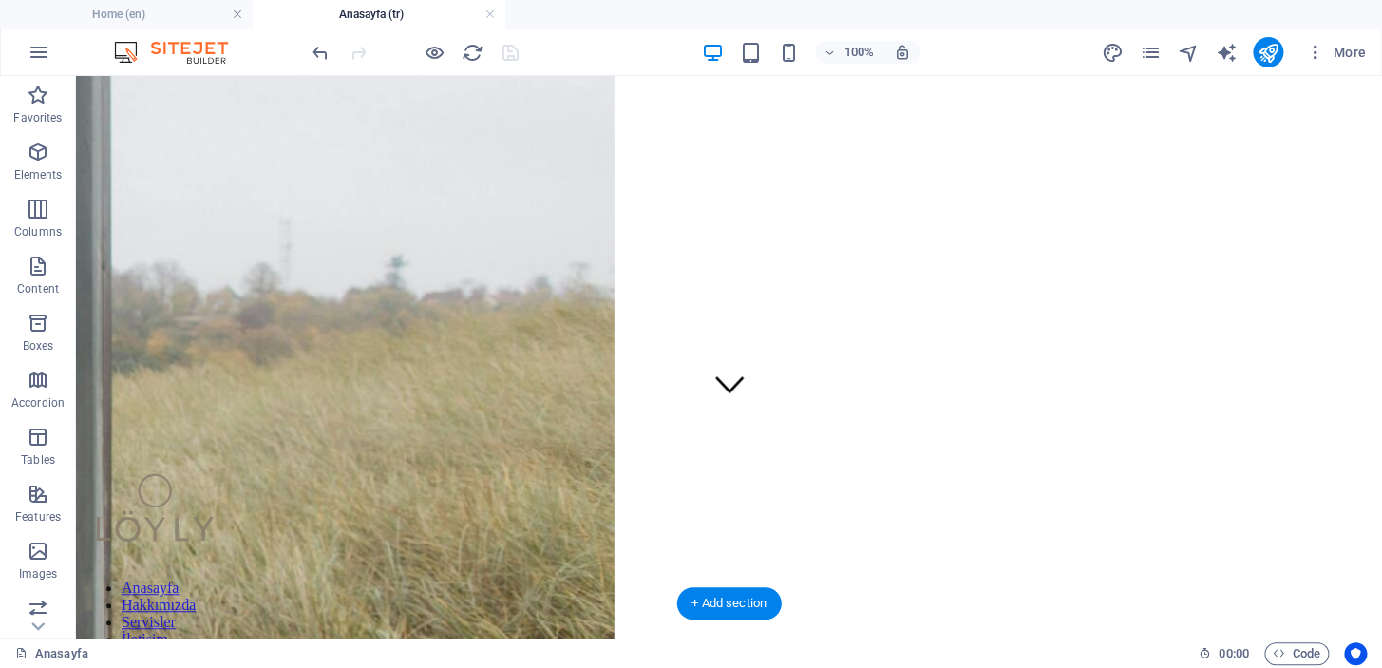
scroll to position [0, 0]
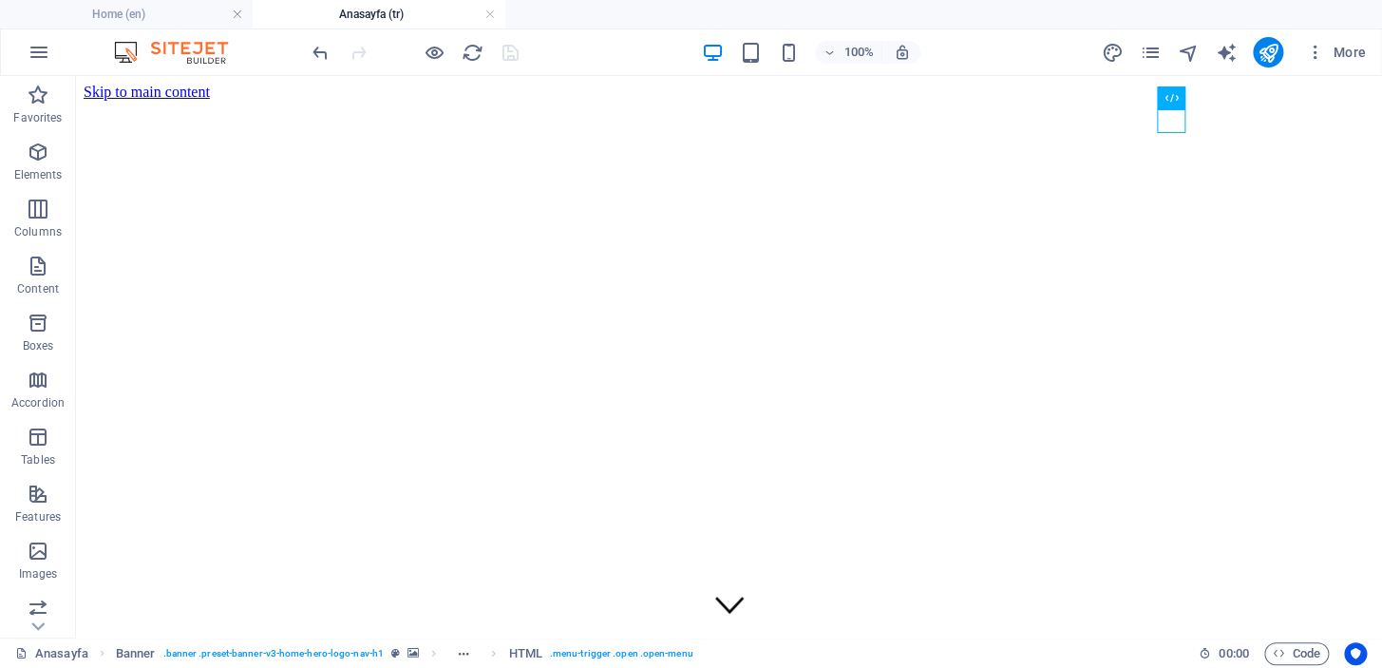
click at [183, 13] on h4 "Home (en)" at bounding box center [126, 14] width 253 height 21
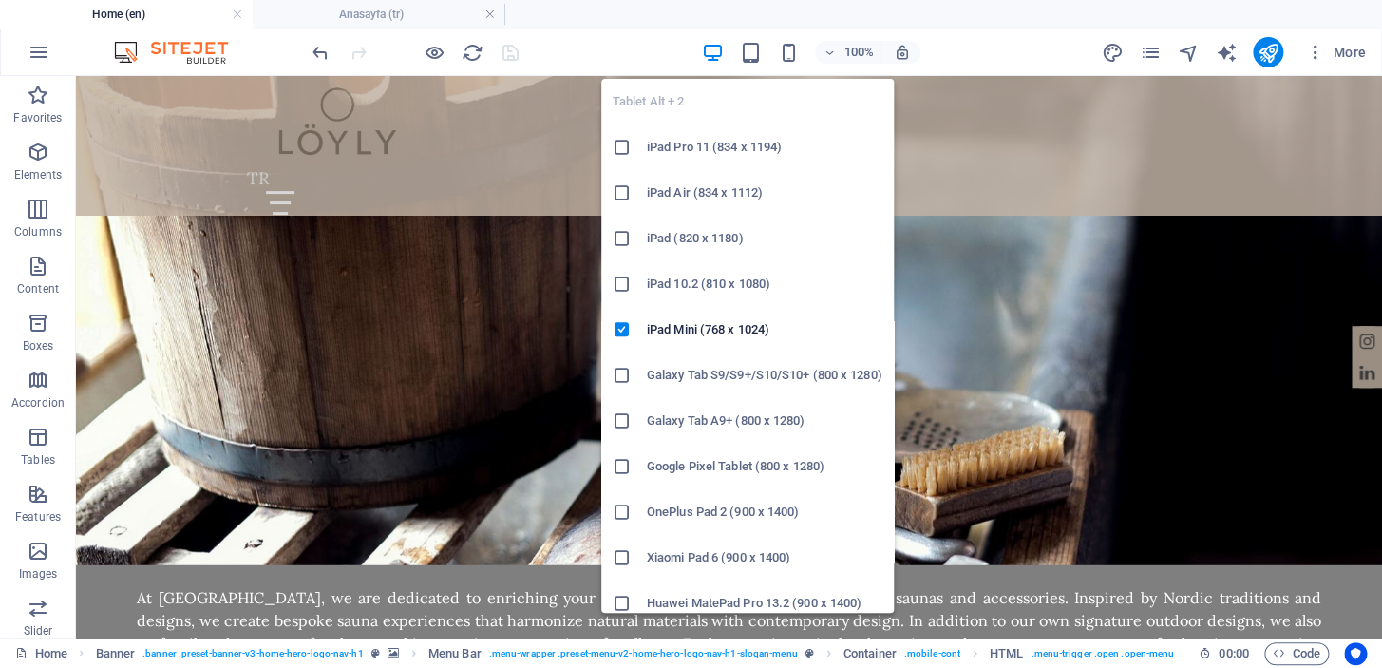
click at [755, 53] on icon "button" at bounding box center [751, 53] width 22 height 22
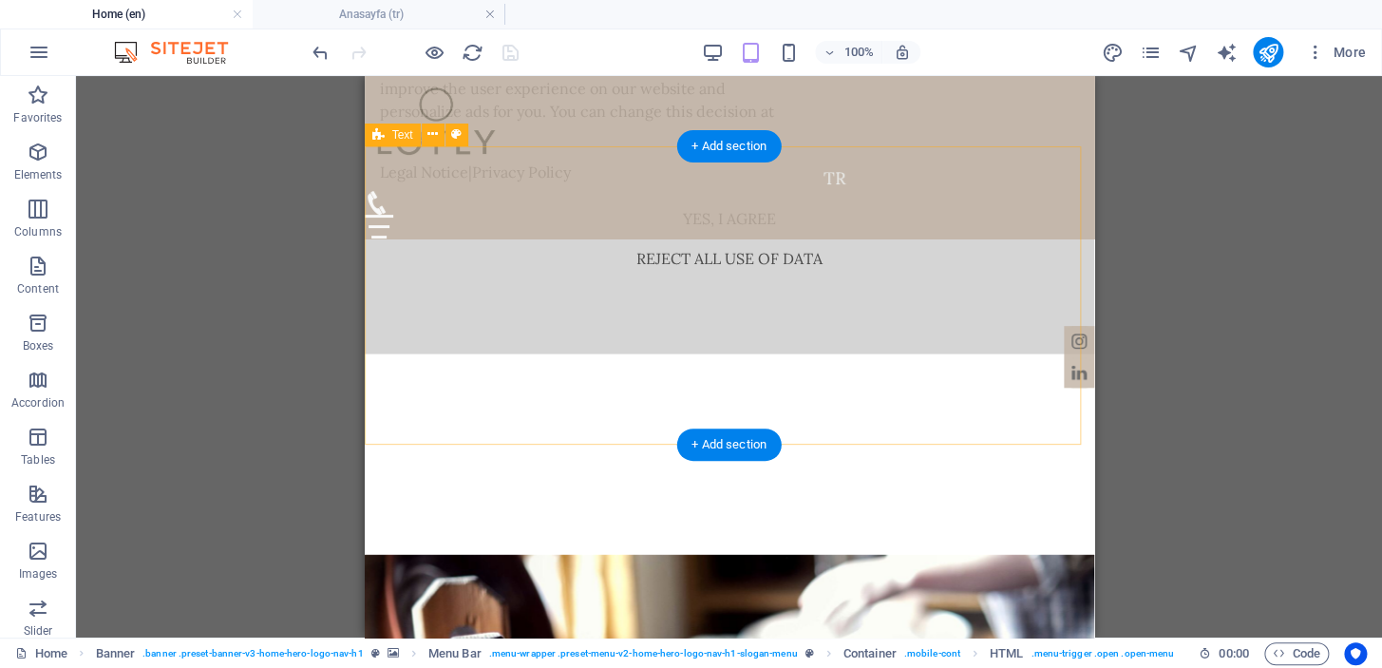
scroll to position [2217, 0]
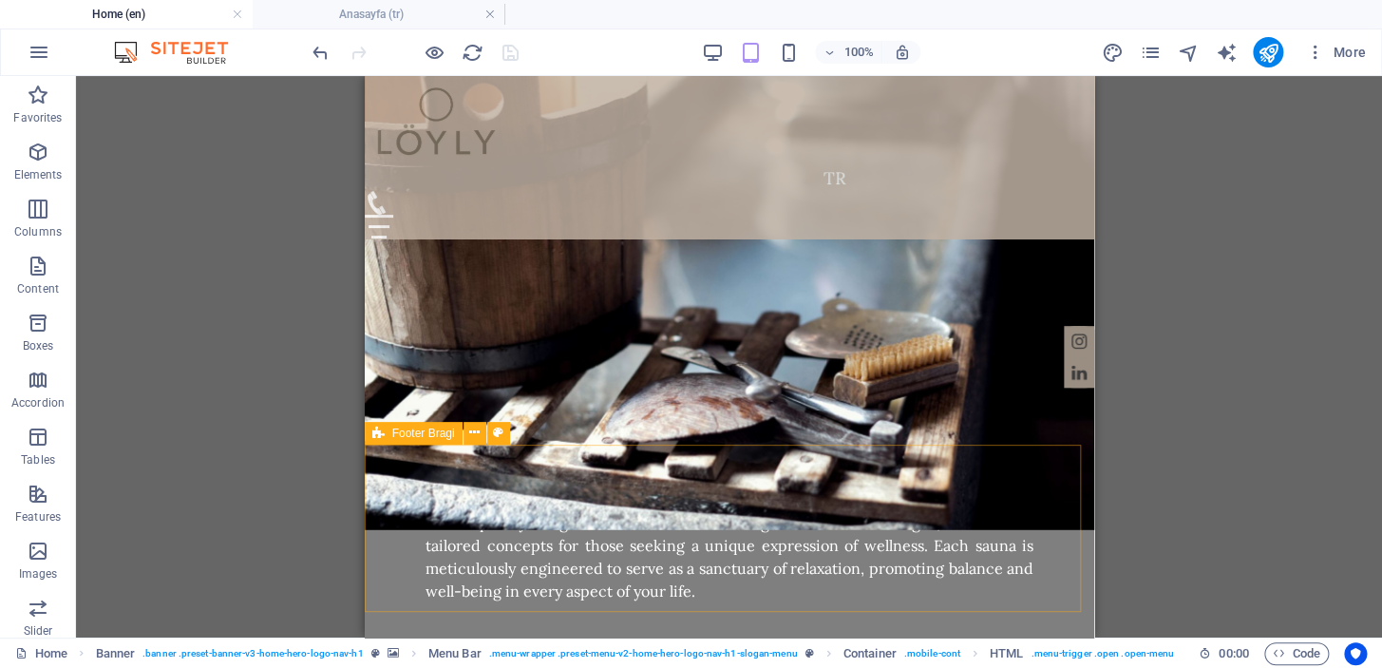
click at [477, 428] on icon at bounding box center [474, 433] width 10 height 20
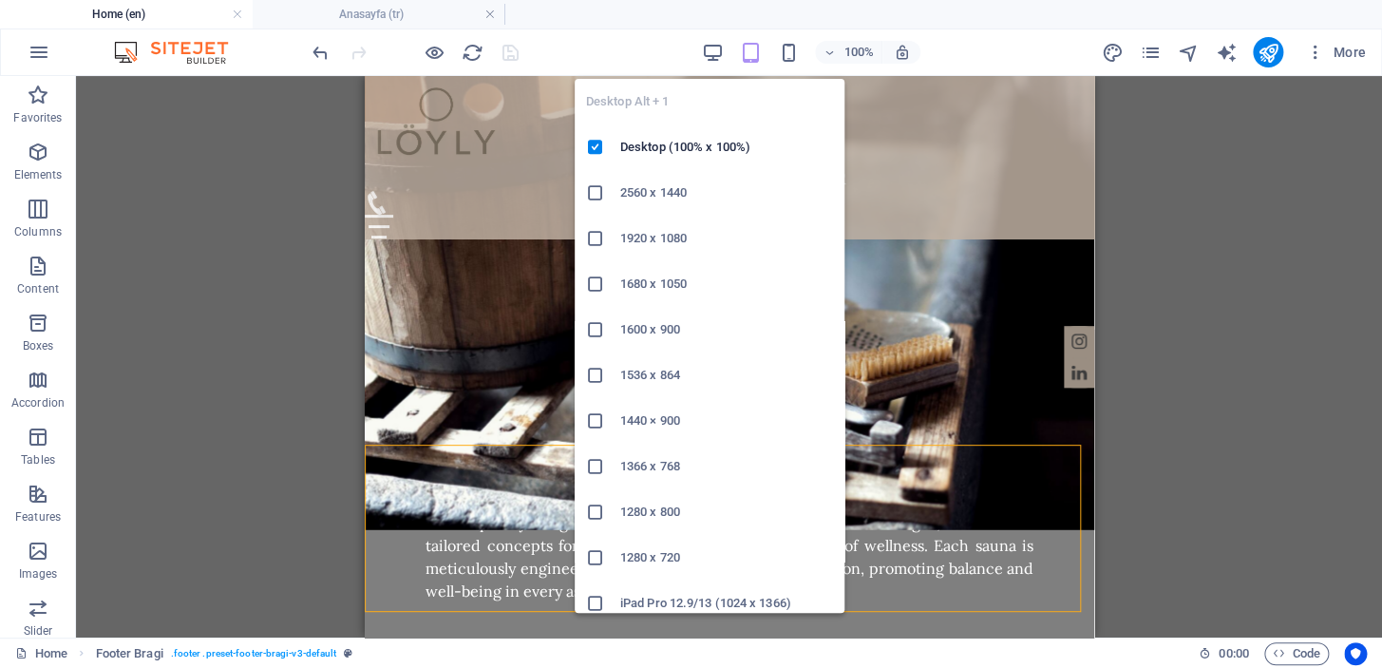
click at [722, 47] on icon "button" at bounding box center [713, 53] width 22 height 22
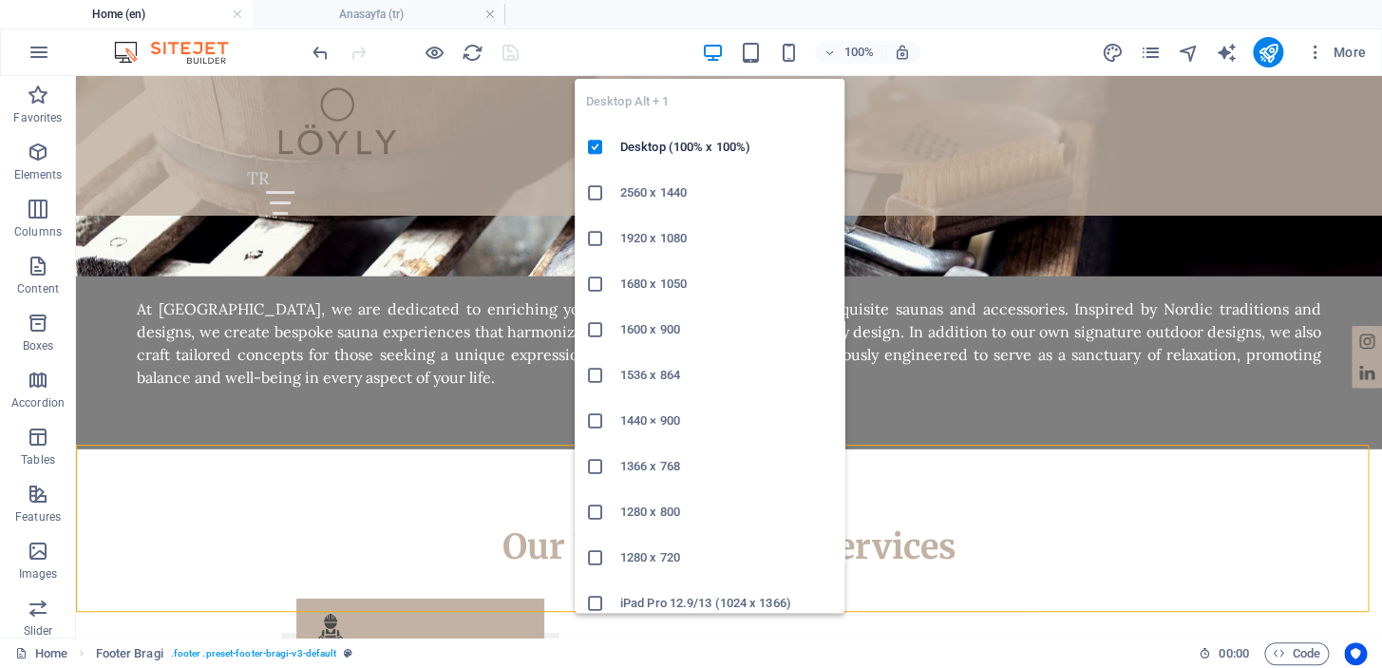
scroll to position [1928, 0]
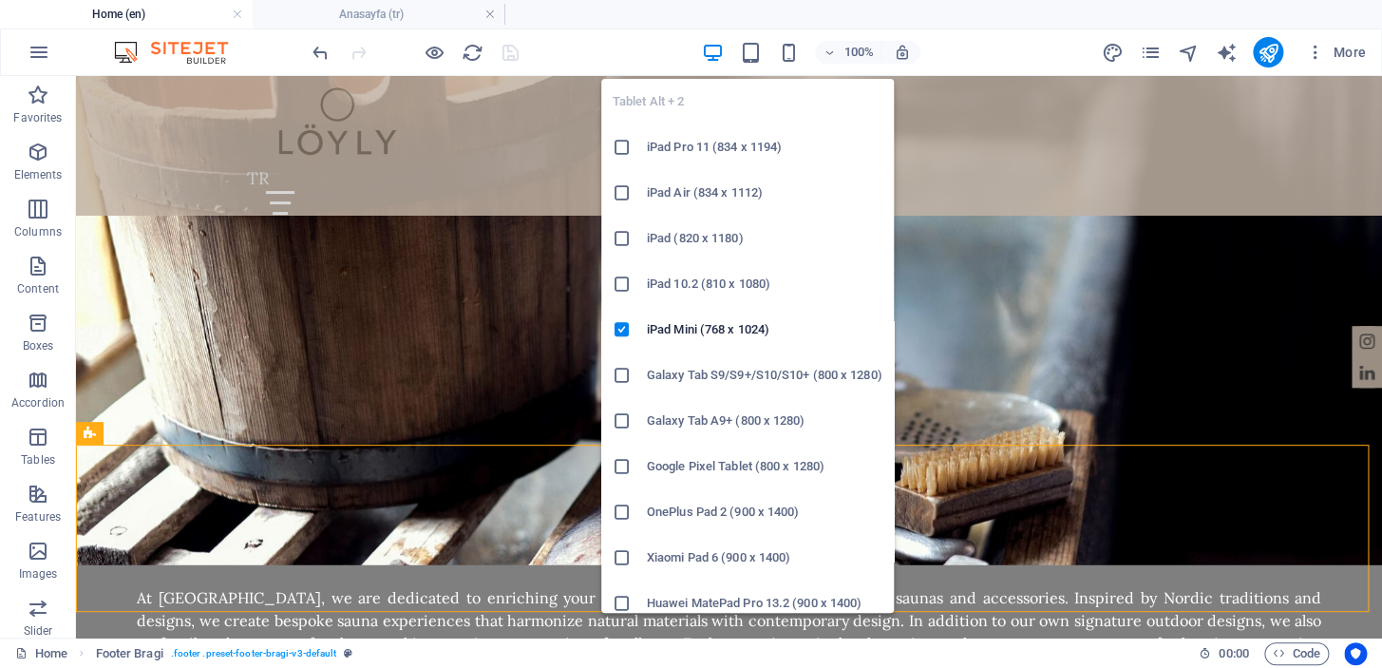
click at [754, 49] on icon "button" at bounding box center [751, 53] width 22 height 22
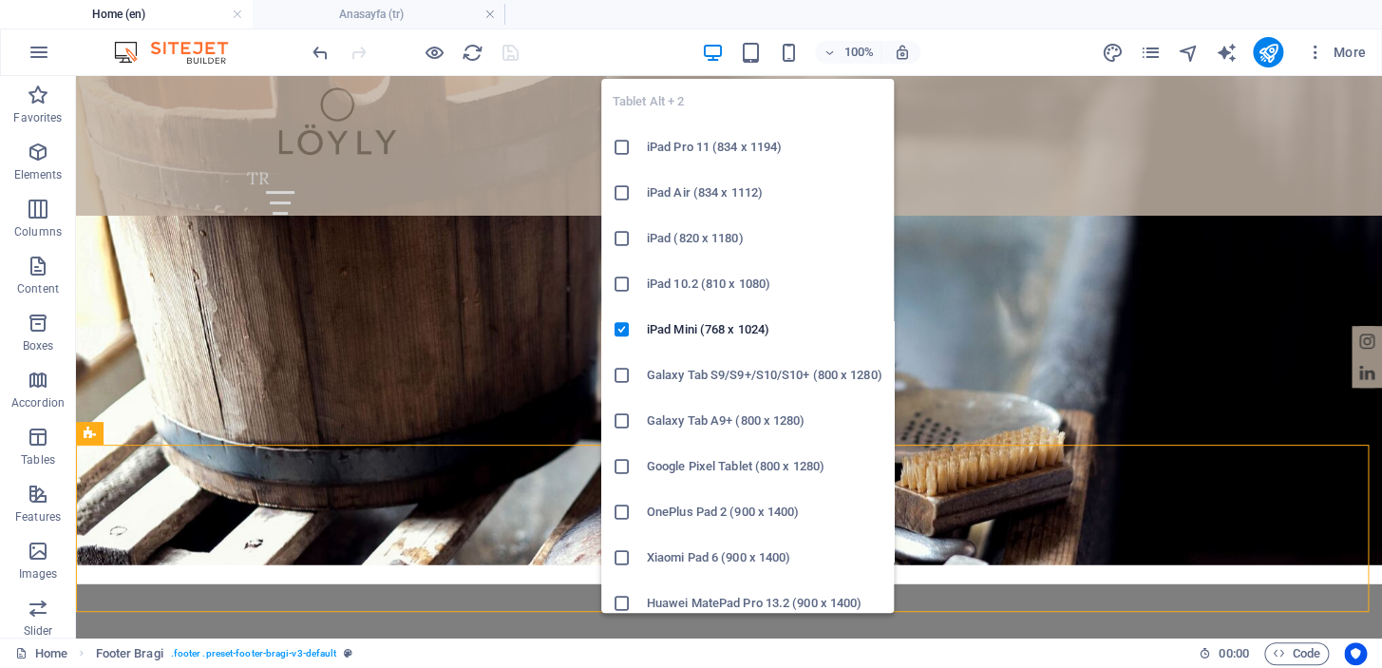
scroll to position [2217, 0]
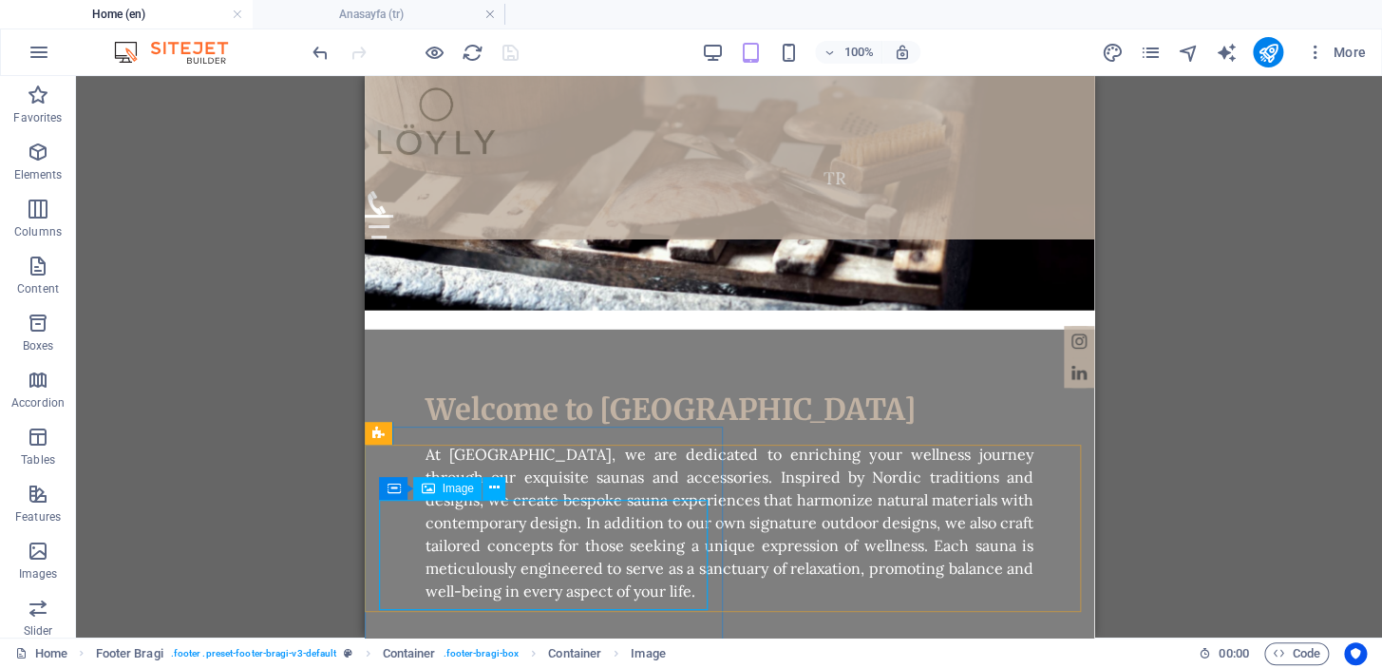
click at [498, 490] on icon at bounding box center [493, 488] width 10 height 20
click at [474, 485] on icon at bounding box center [477, 488] width 10 height 20
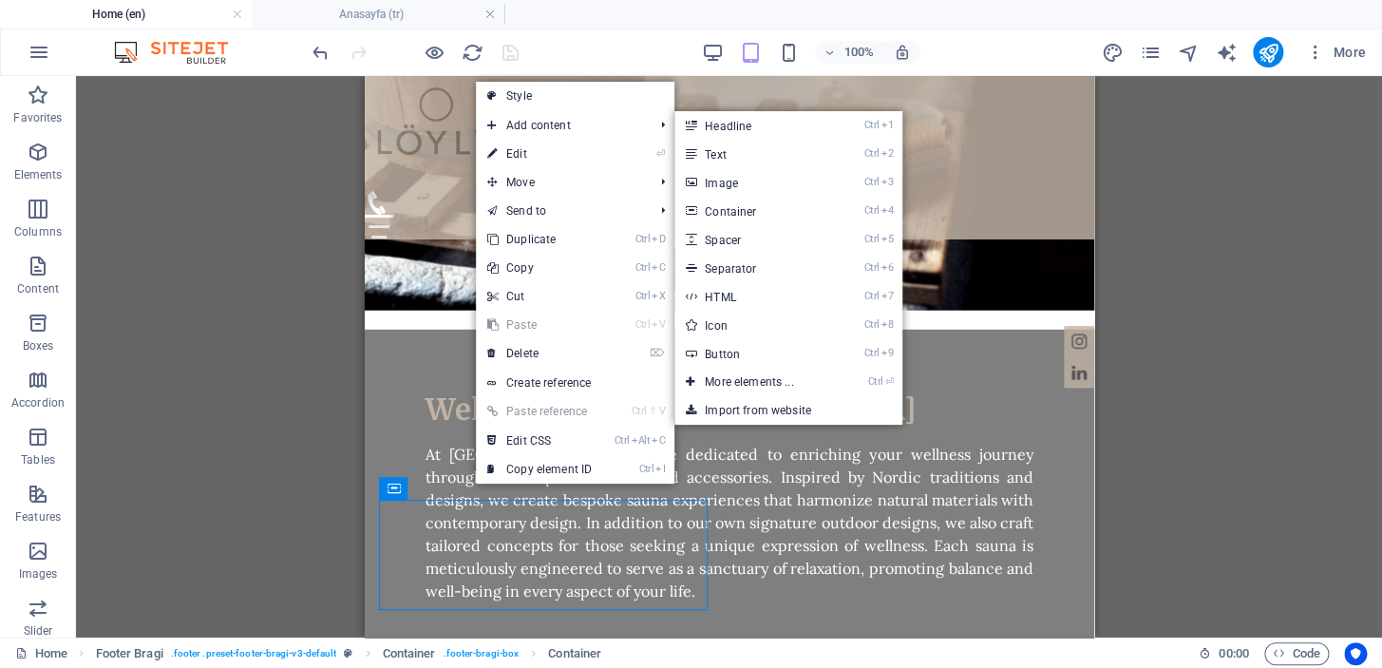
click at [537, 157] on link "⏎ Edit" at bounding box center [539, 154] width 127 height 28
select select "px"
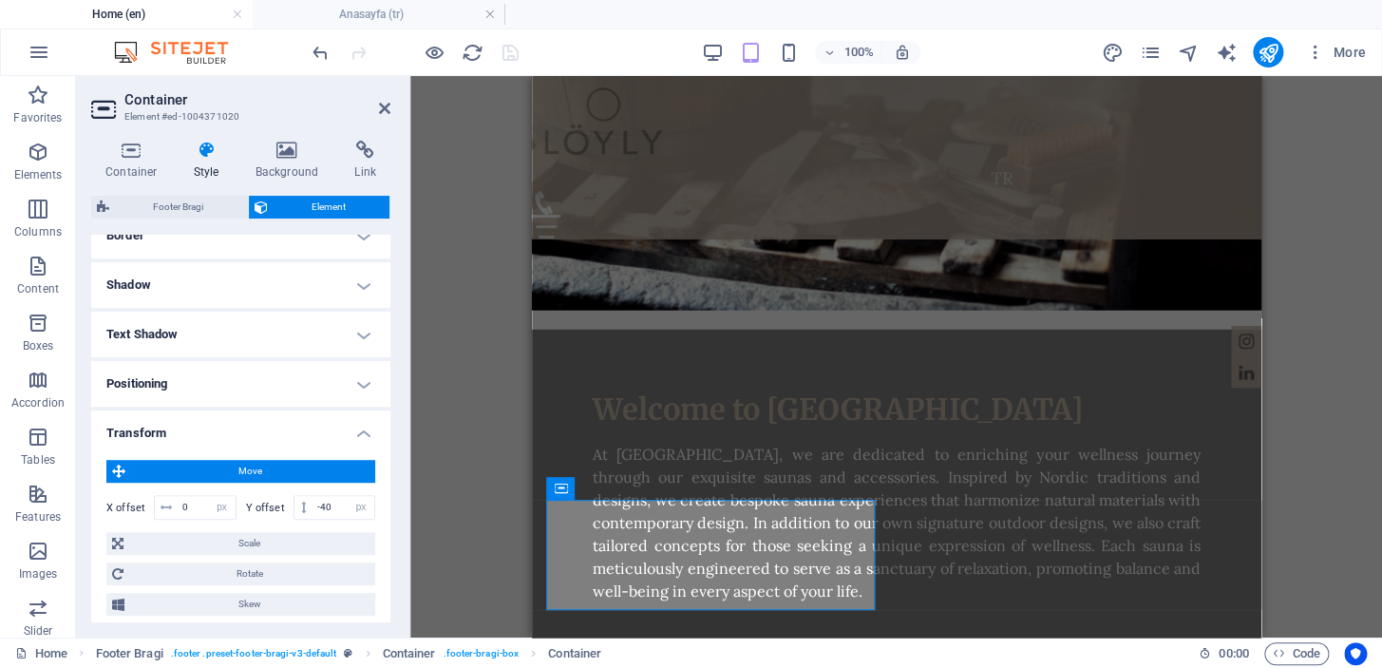
scroll to position [602, 0]
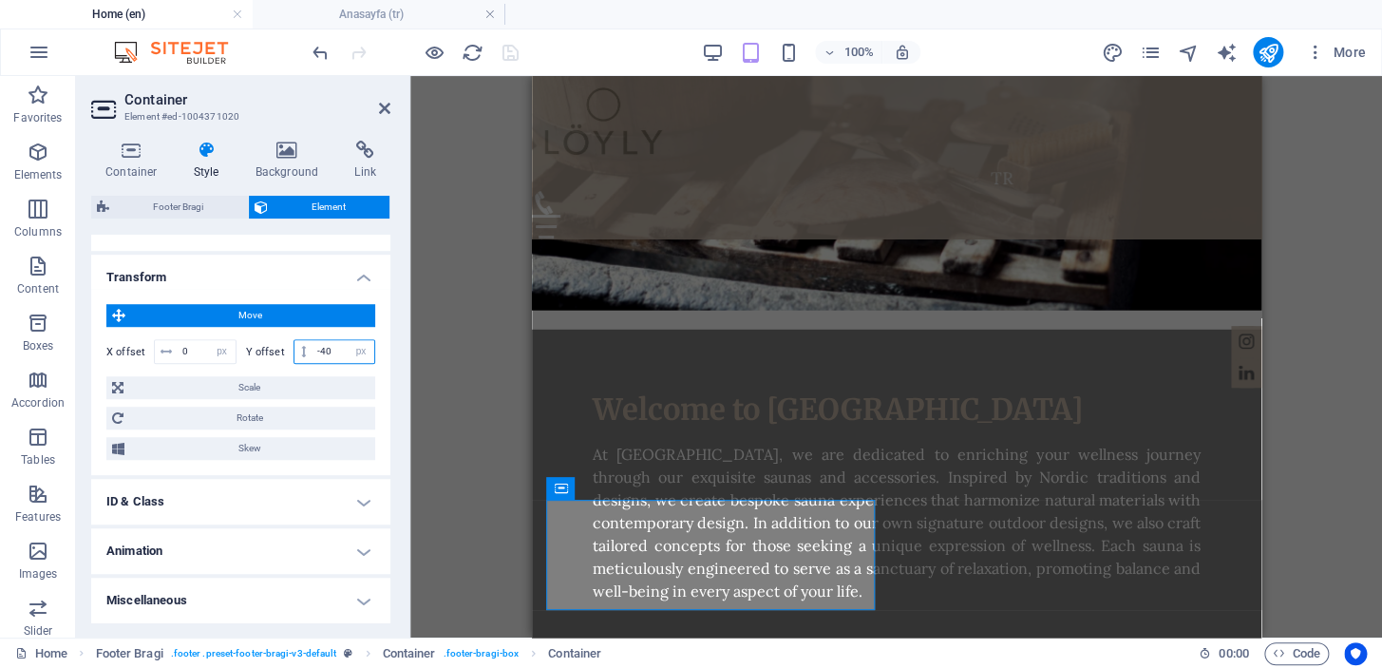
drag, startPoint x: 333, startPoint y: 351, endPoint x: 320, endPoint y: 351, distance: 13.3
click at [320, 351] on input "-40" at bounding box center [344, 351] width 62 height 23
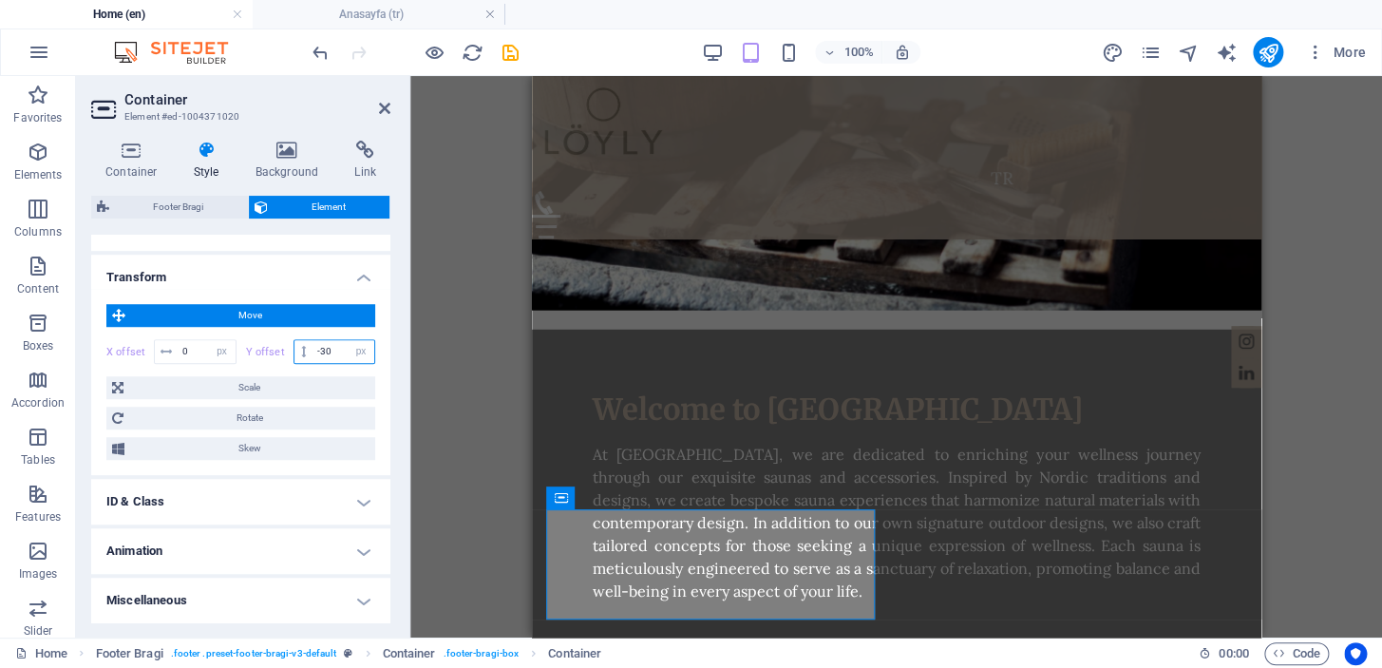
type input "-3"
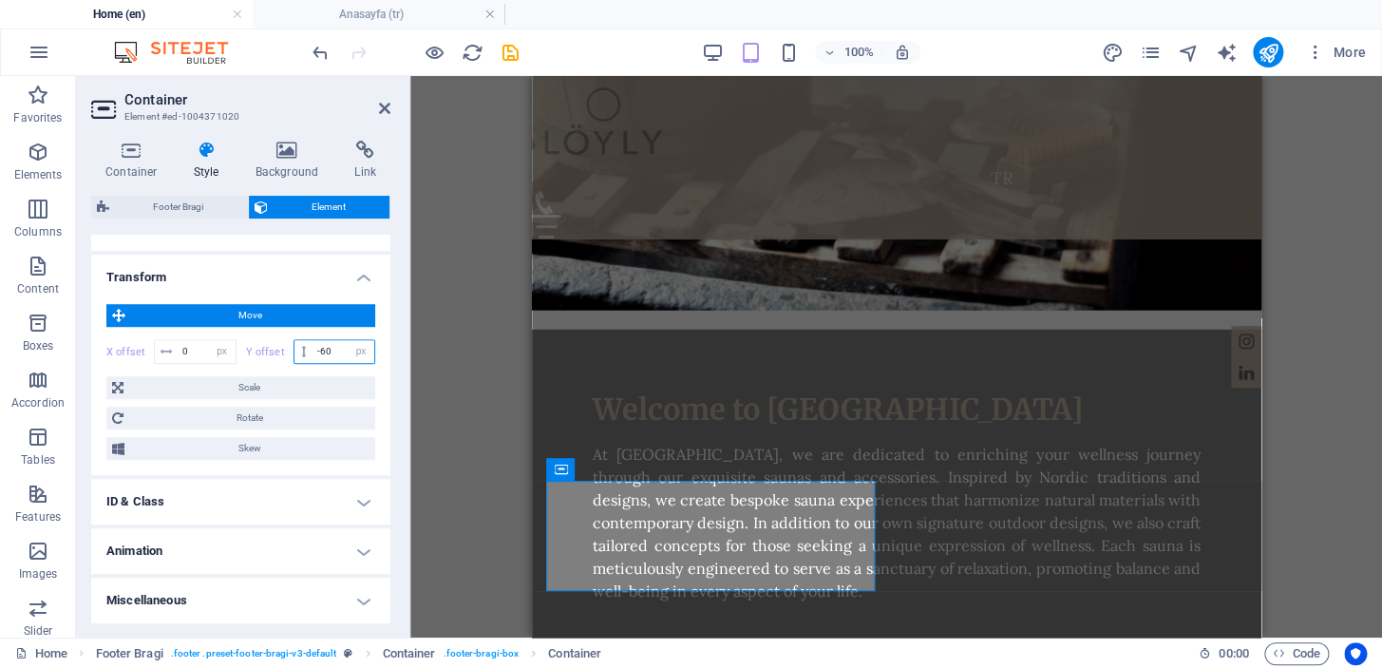
type input "-6"
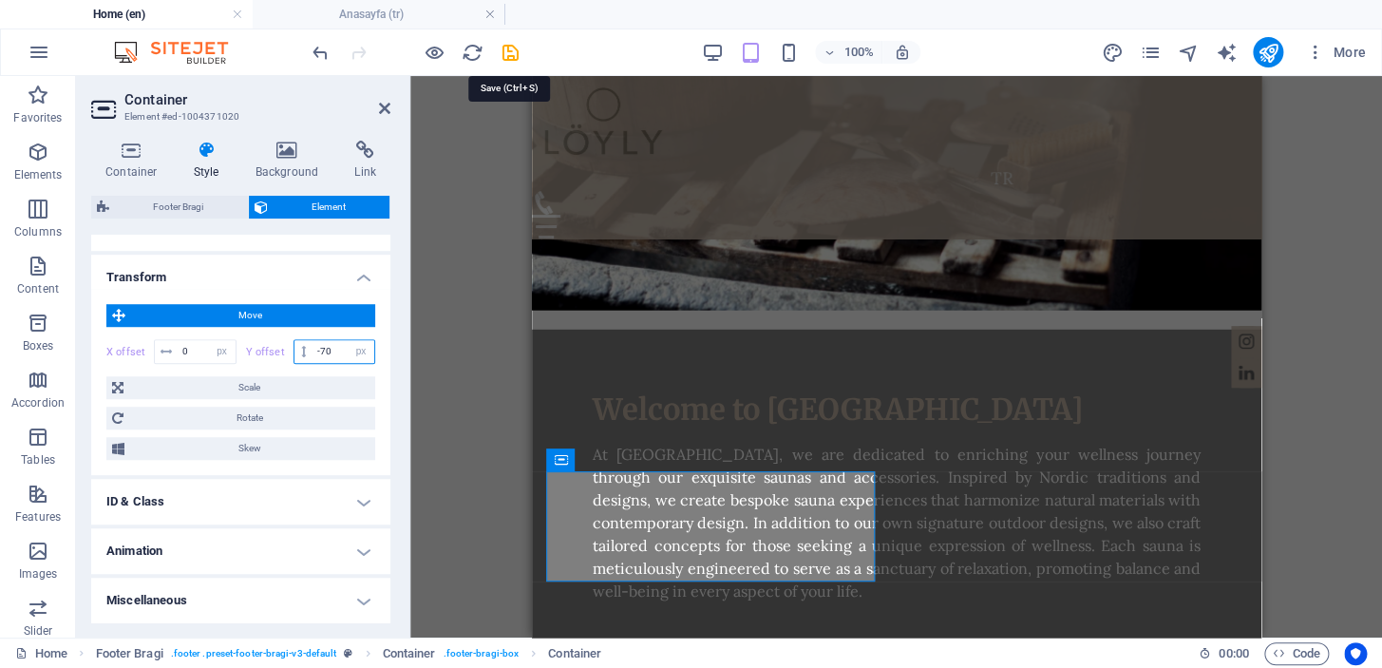
type input "-70"
click at [501, 56] on icon "save" at bounding box center [511, 53] width 22 height 22
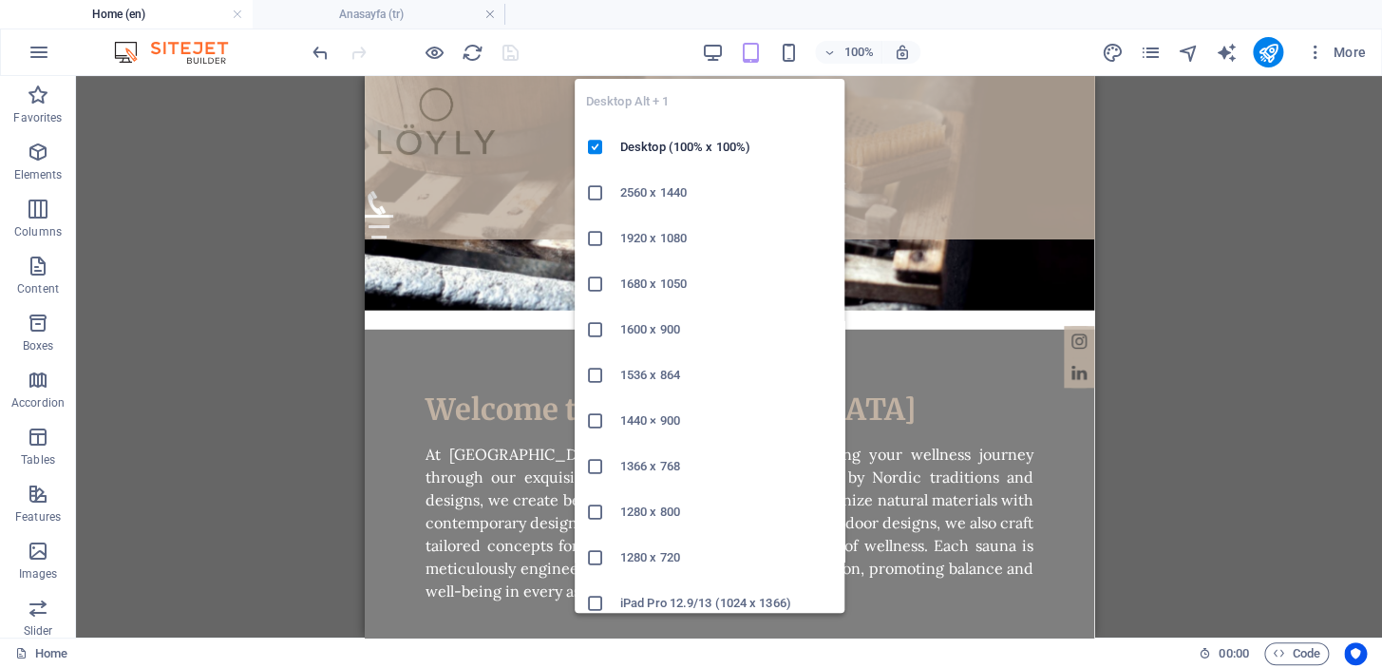
click at [711, 44] on icon "button" at bounding box center [713, 53] width 22 height 22
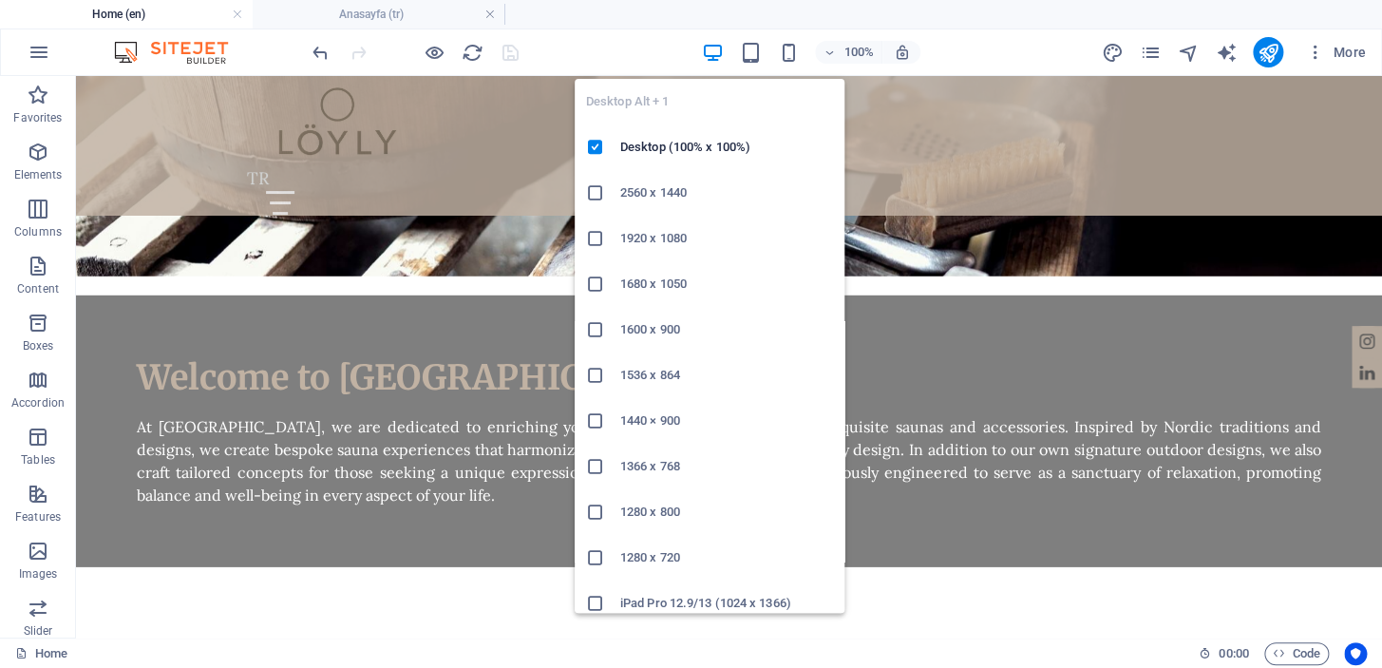
scroll to position [1928, 0]
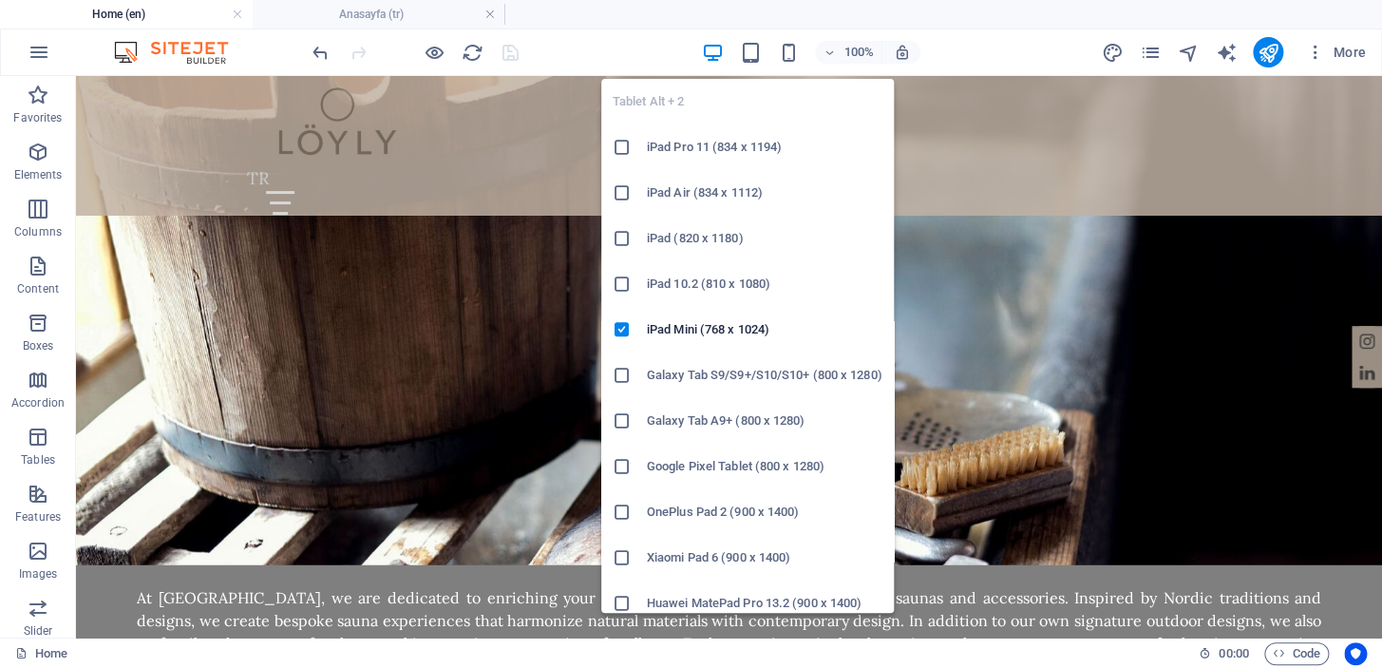
click at [749, 46] on icon "button" at bounding box center [751, 53] width 22 height 22
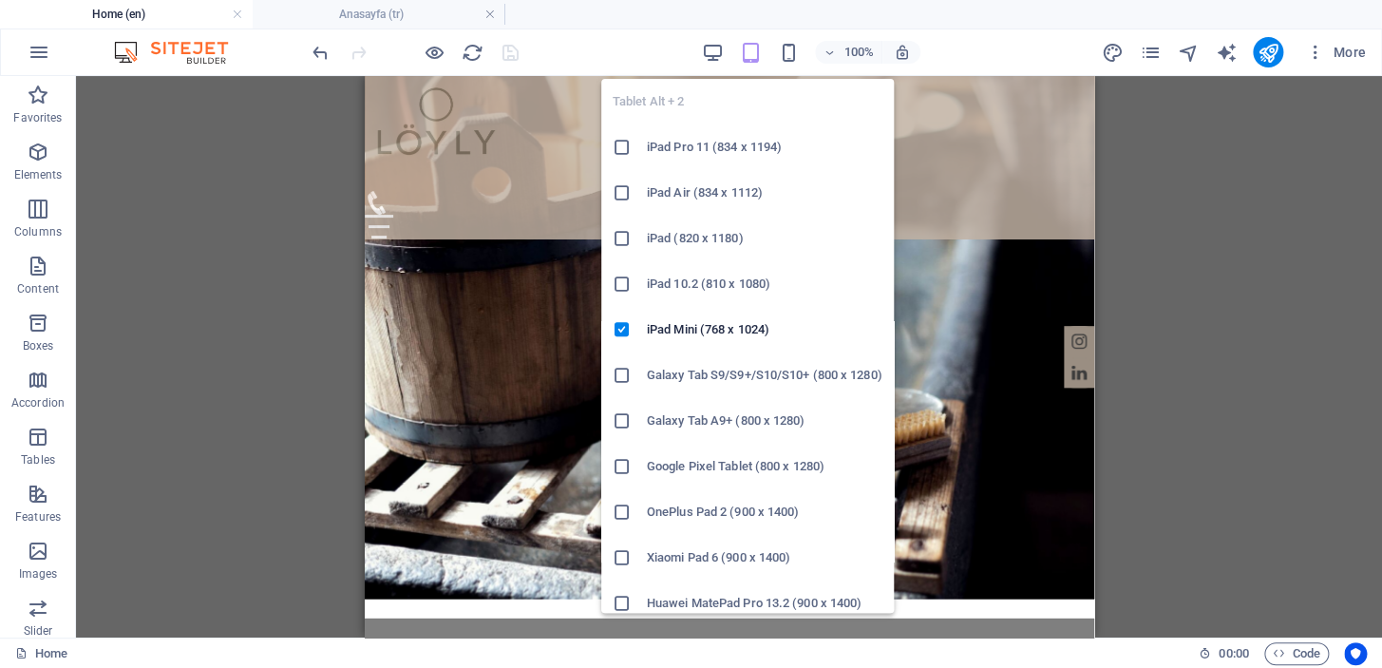
scroll to position [2217, 0]
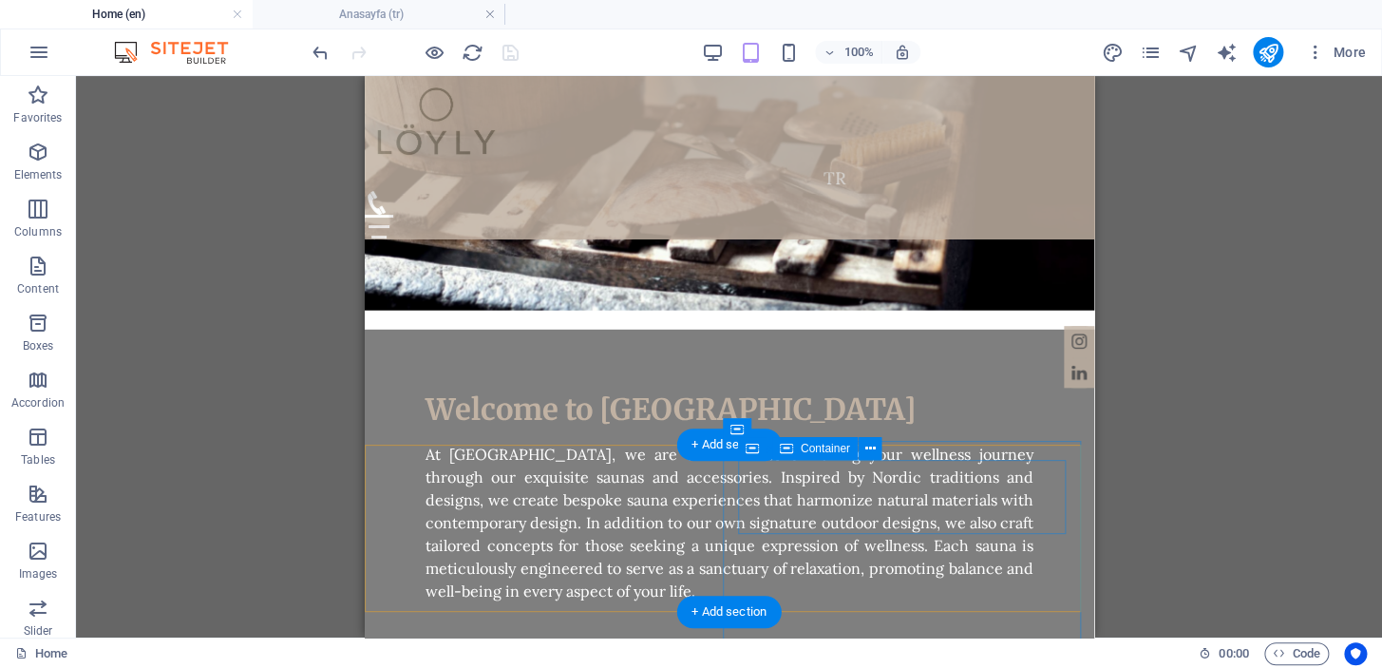
select select "px"
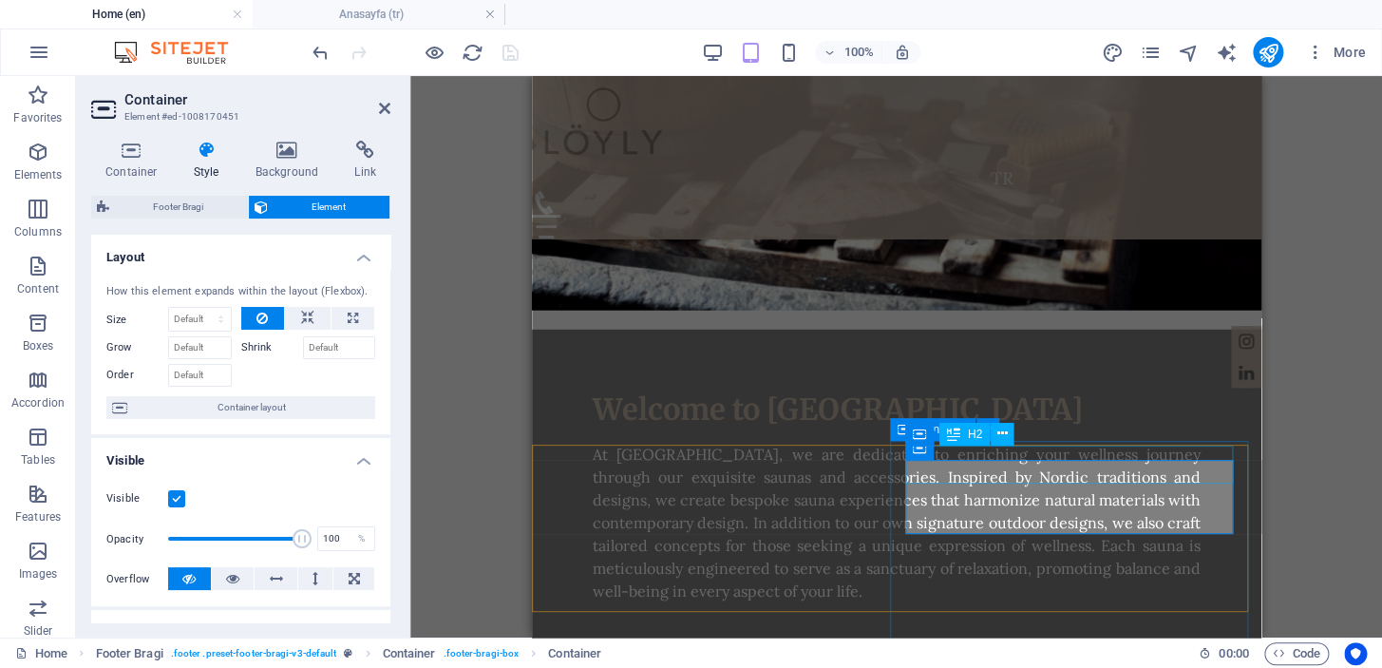
select select "px"
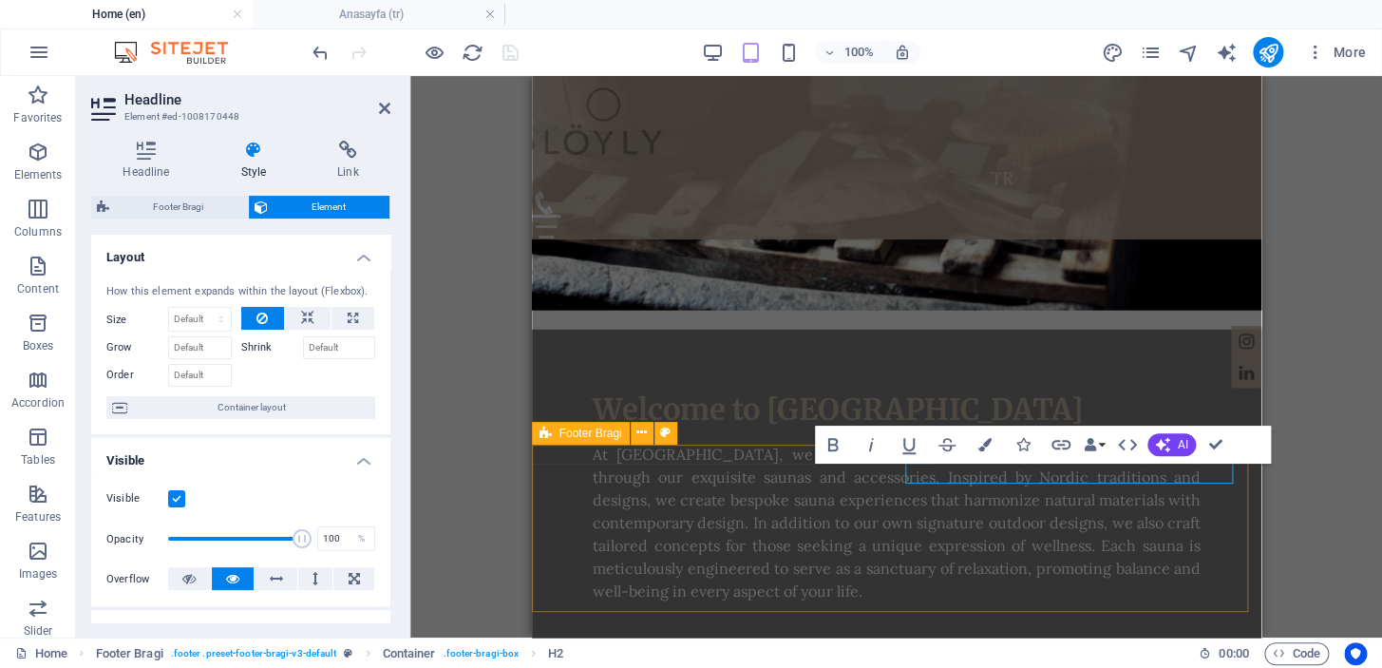
scroll to position [0, 0]
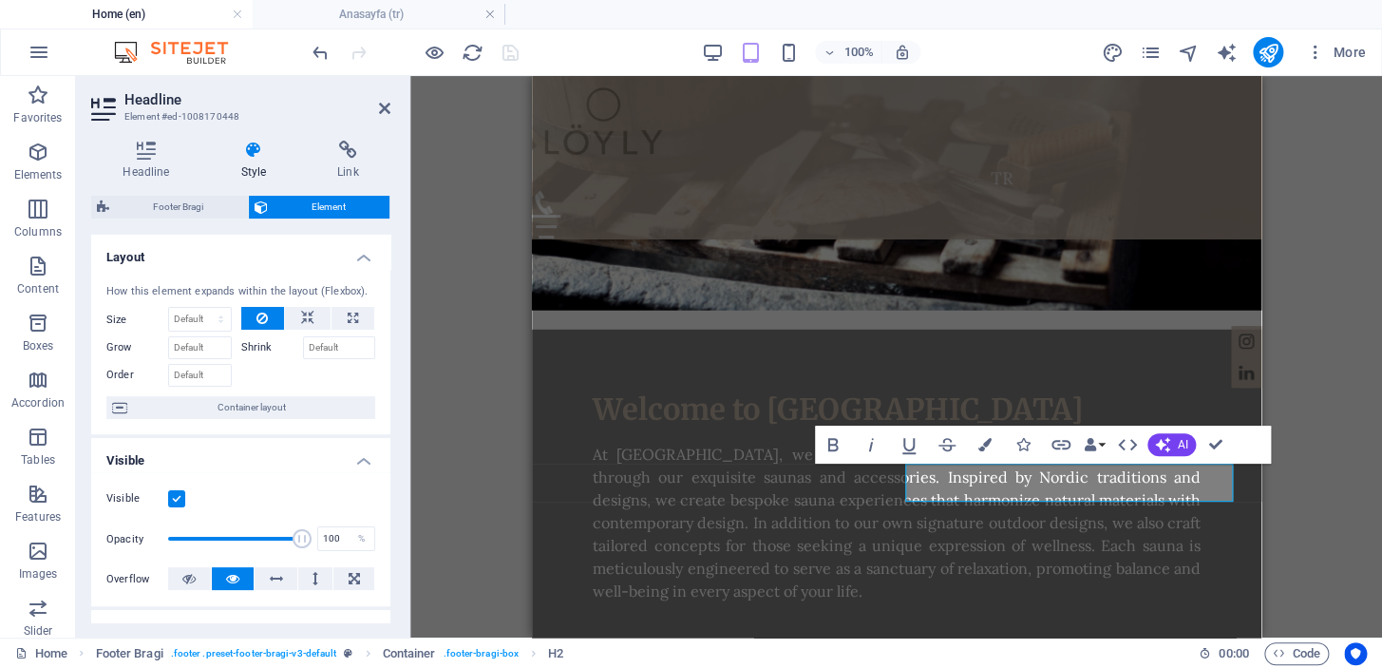
click at [1354, 422] on div "H2 Banner Container Spacer Cookie Consent Bar Spacer Container Text Text on bac…" at bounding box center [896, 356] width 972 height 561
click at [1345, 468] on div "H2 Banner Container Spacer Cookie Consent Bar Spacer Container Text Text on bac…" at bounding box center [896, 356] width 972 height 561
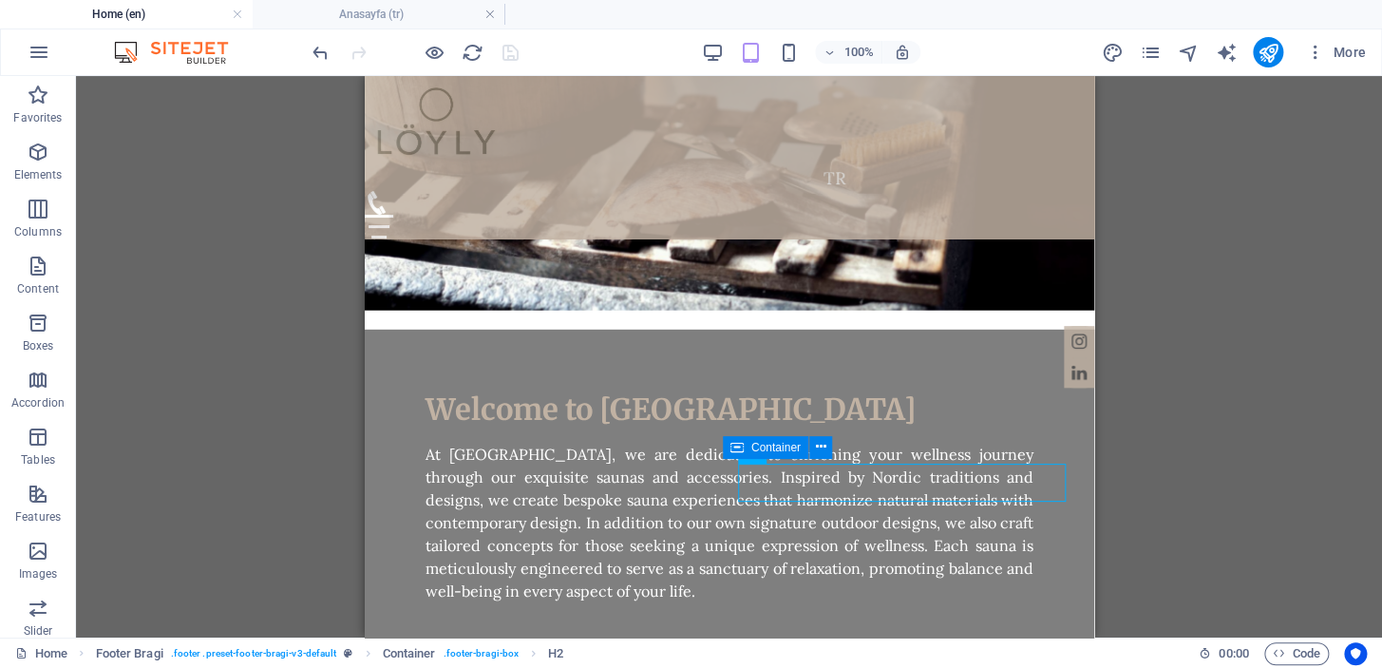
click at [1210, 483] on div "H2 Banner Container Spacer Cookie Consent Bar Spacer Container Text Text on bac…" at bounding box center [729, 356] width 1306 height 561
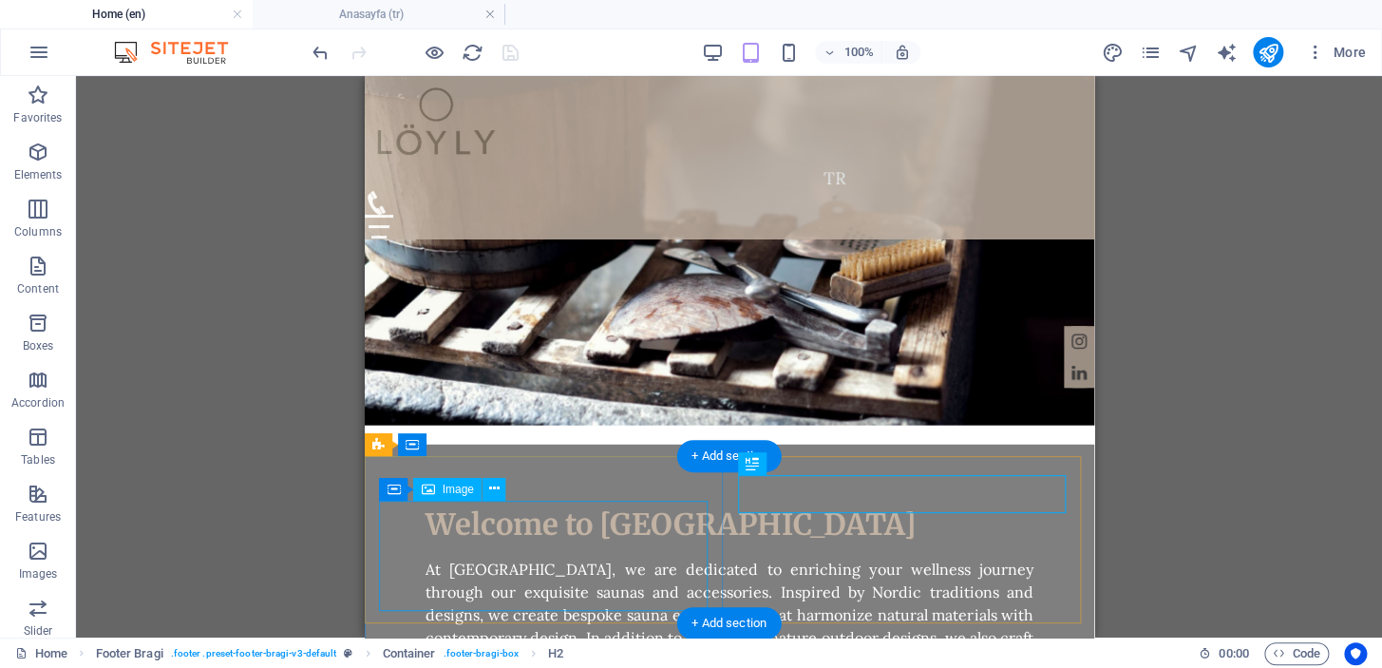
scroll to position [2217, 0]
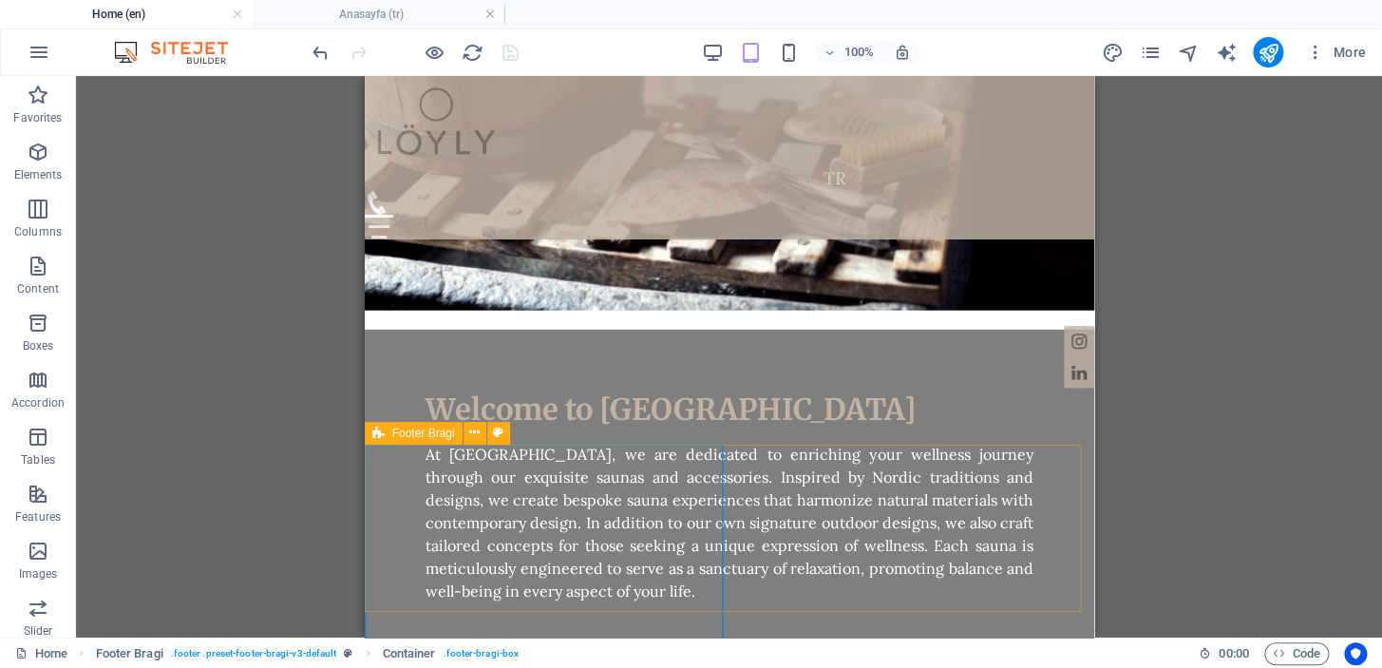
click at [474, 433] on icon at bounding box center [474, 433] width 10 height 20
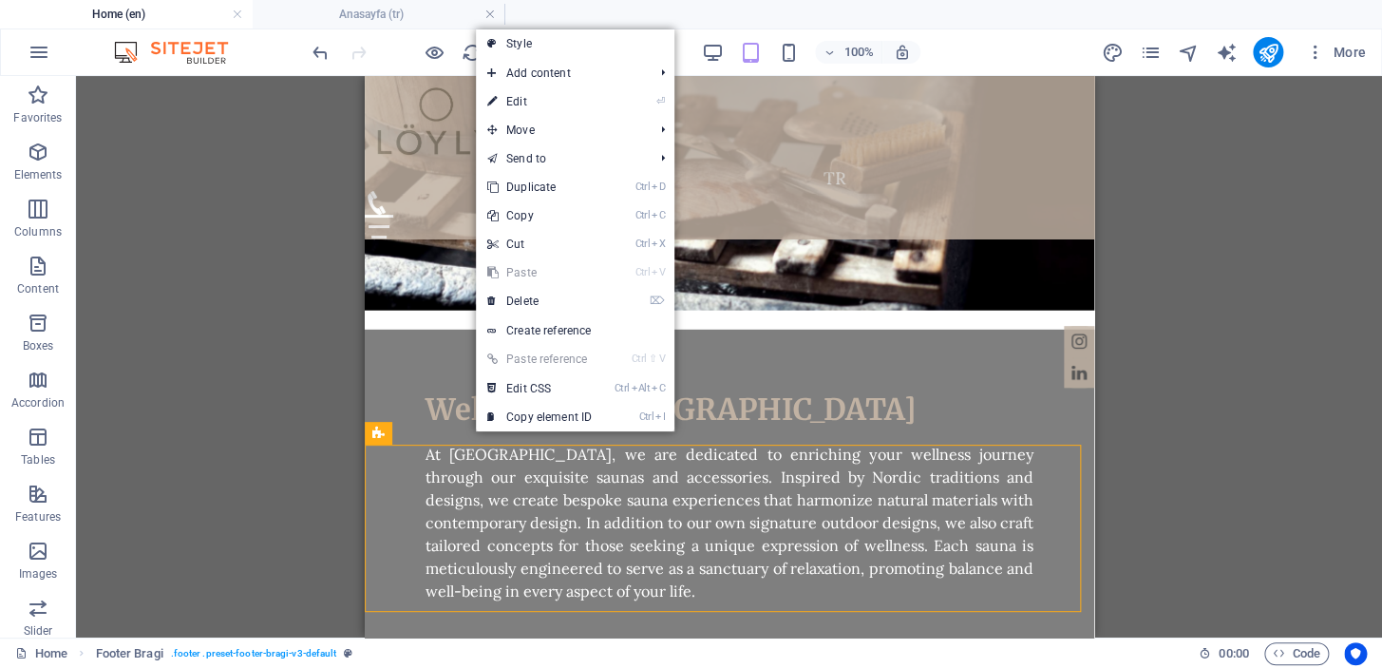
click at [551, 107] on link "⏎ Edit" at bounding box center [539, 101] width 127 height 28
select select "rem"
select select "footer"
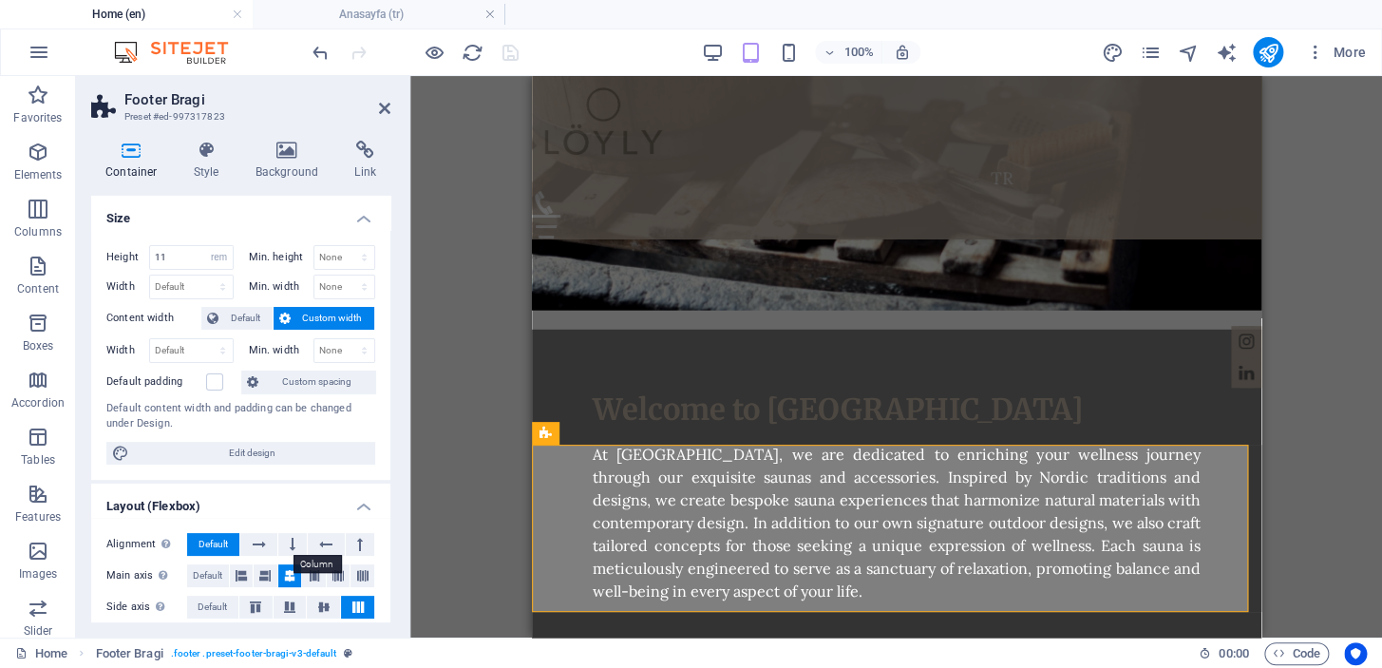
click at [290, 543] on icon at bounding box center [293, 544] width 6 height 23
click at [264, 543] on icon at bounding box center [259, 544] width 13 height 23
click at [330, 546] on icon at bounding box center [325, 544] width 13 height 23
click at [357, 545] on icon at bounding box center [360, 544] width 6 height 23
click at [332, 545] on button at bounding box center [326, 544] width 36 height 23
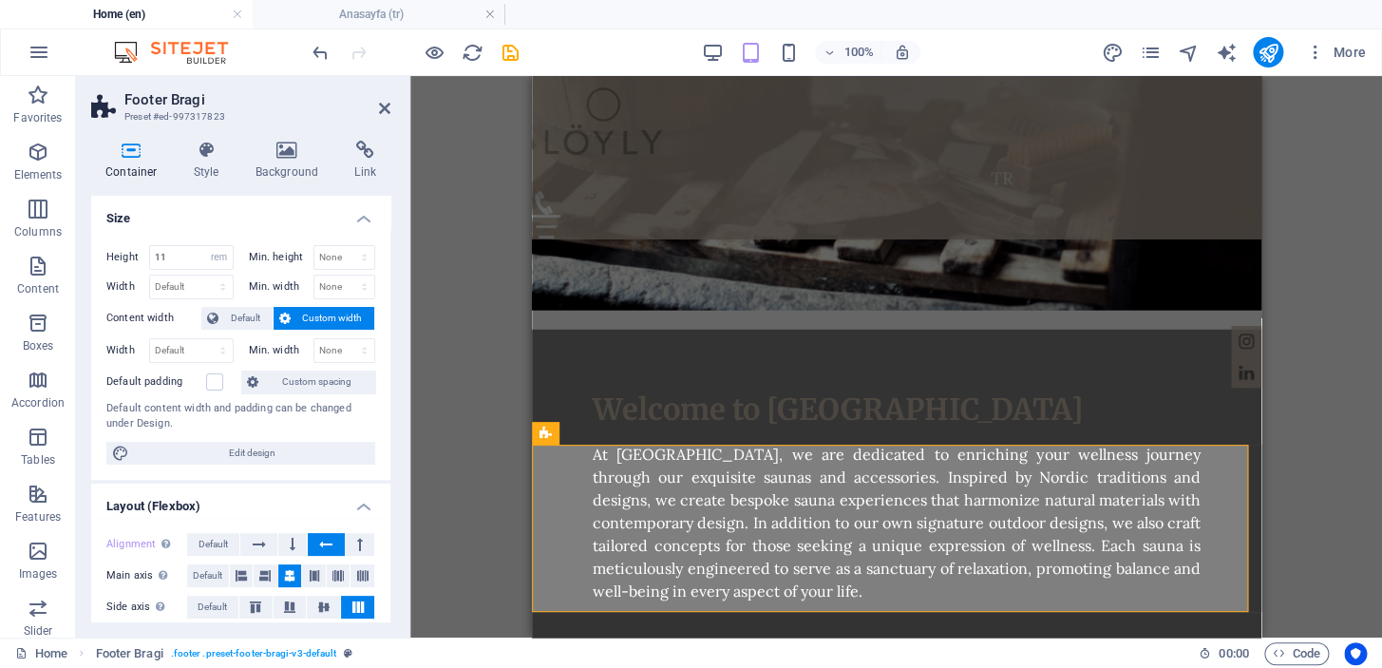
click at [293, 543] on icon at bounding box center [293, 544] width 6 height 23
click at [262, 543] on icon at bounding box center [259, 544] width 13 height 23
click at [263, 602] on icon at bounding box center [255, 606] width 23 height 11
click at [284, 602] on icon at bounding box center [289, 606] width 23 height 11
click at [322, 602] on icon at bounding box center [324, 606] width 23 height 11
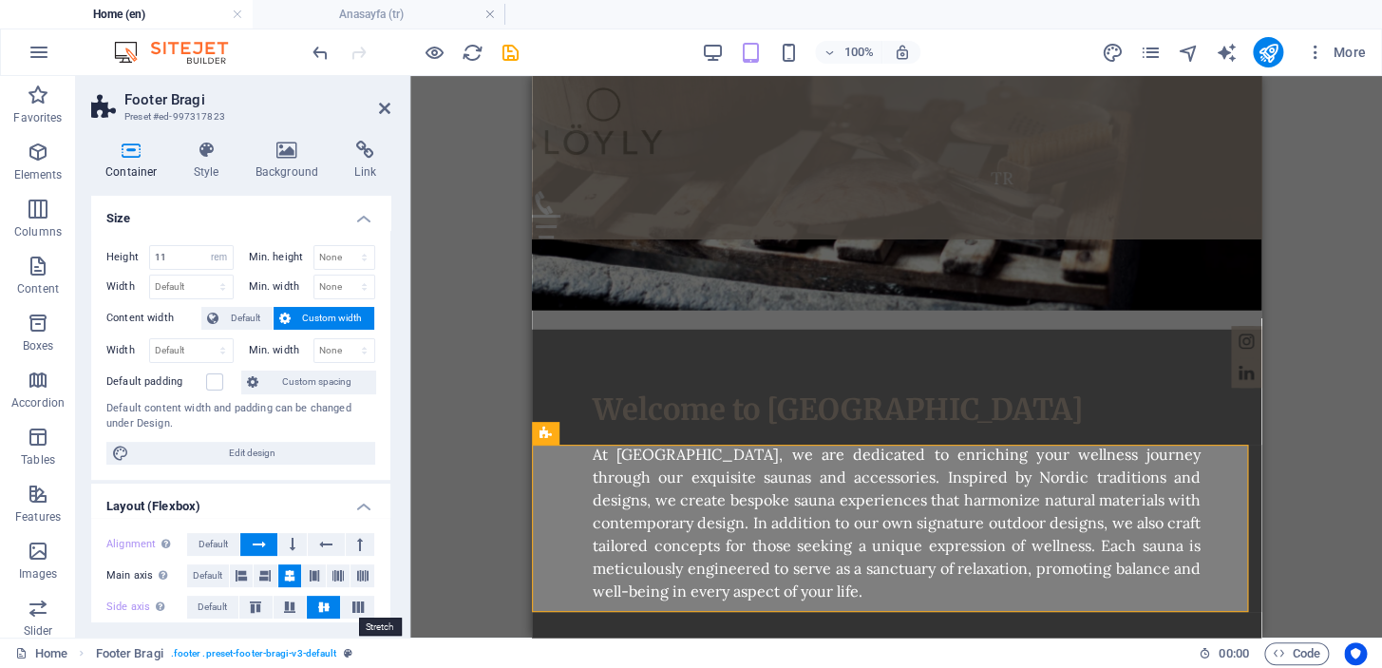
click at [359, 602] on icon at bounding box center [358, 606] width 23 height 11
click at [322, 602] on icon at bounding box center [324, 606] width 23 height 11
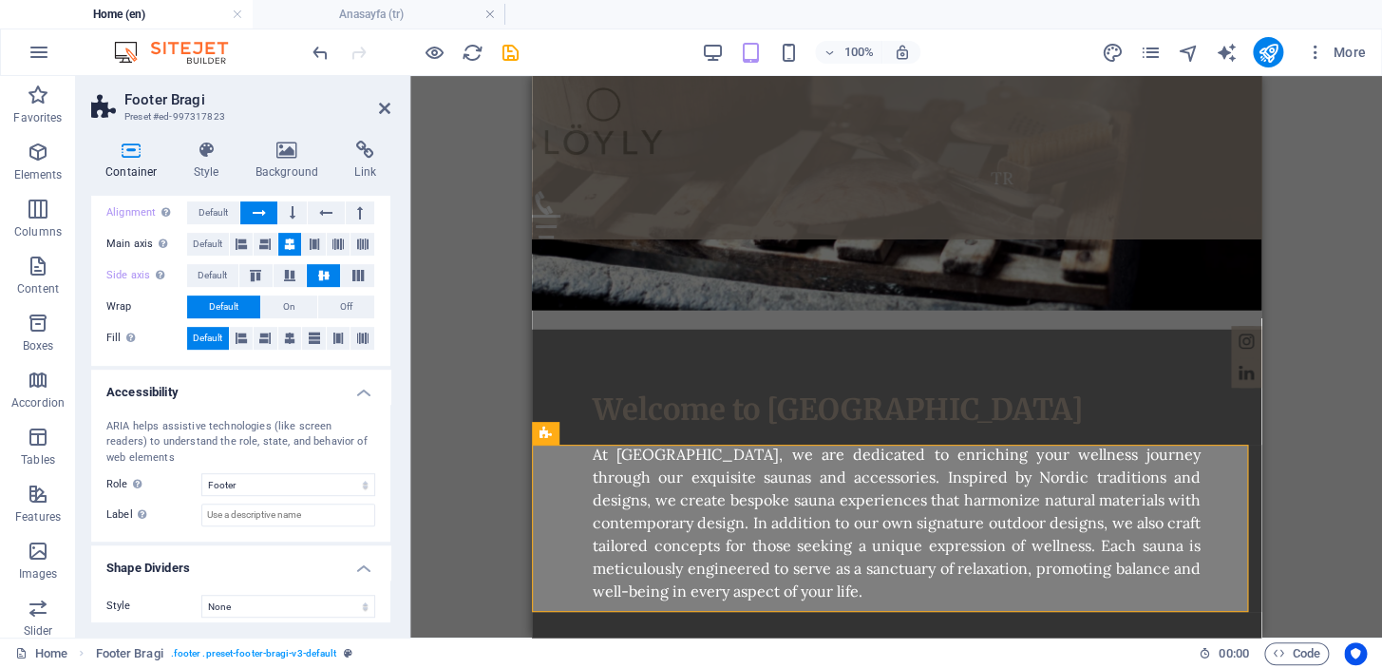
scroll to position [342, 0]
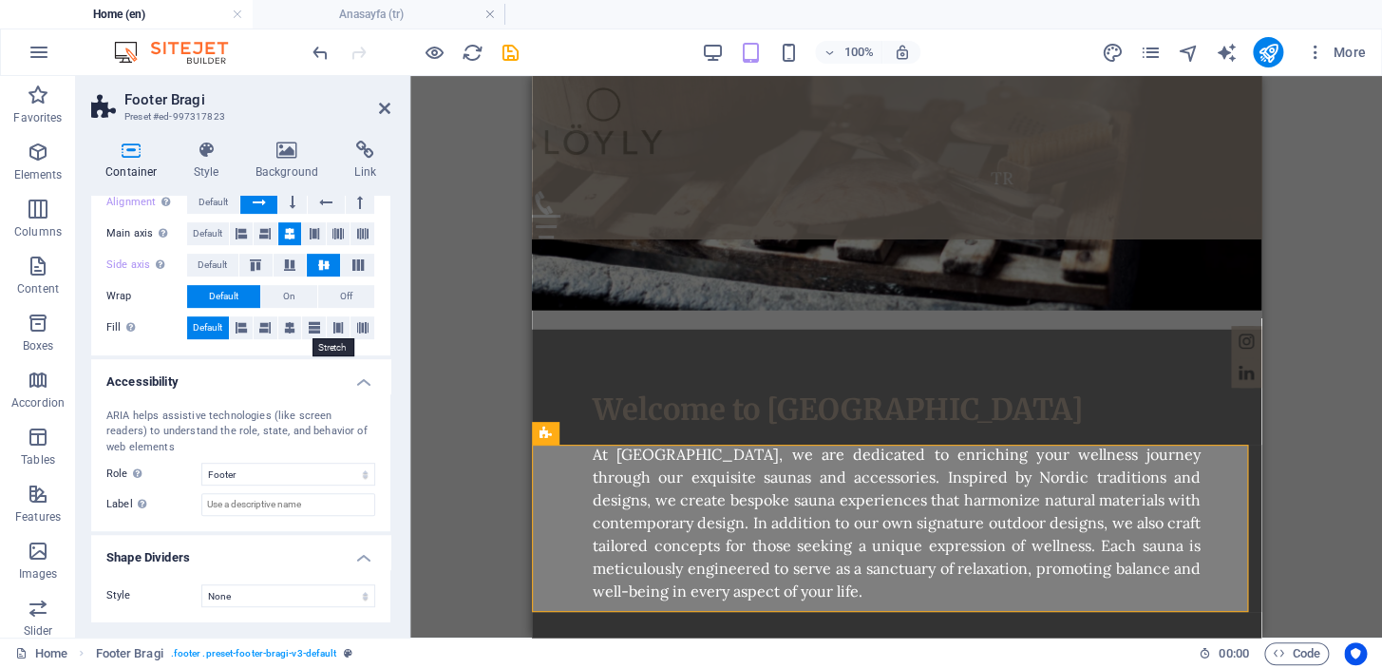
click at [309, 323] on icon at bounding box center [314, 327] width 11 height 23
click at [342, 322] on button at bounding box center [339, 327] width 24 height 23
click at [304, 323] on button at bounding box center [314, 327] width 24 height 23
click at [284, 323] on icon at bounding box center [289, 327] width 11 height 23
click at [285, 294] on span "On" at bounding box center [289, 296] width 12 height 23
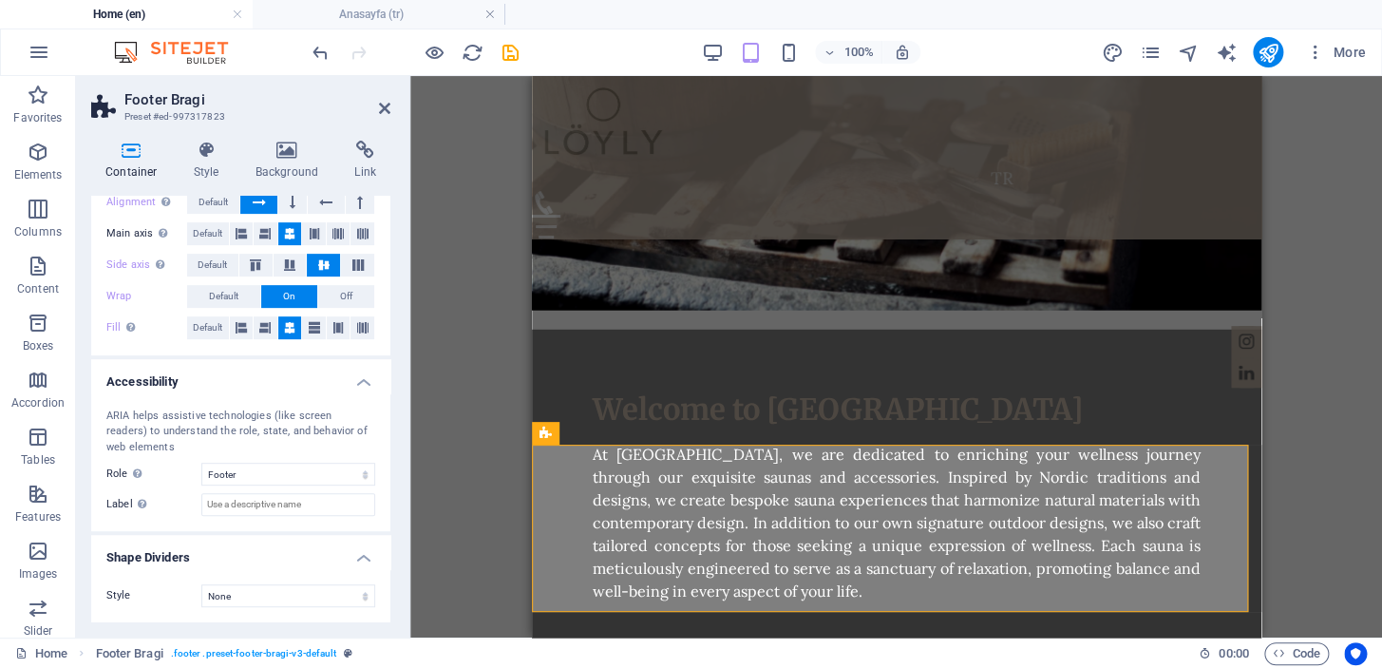
click at [268, 324] on icon at bounding box center [264, 327] width 11 height 23
click at [237, 328] on icon at bounding box center [241, 327] width 11 height 23
click at [266, 326] on icon at bounding box center [264, 327] width 11 height 23
click at [291, 326] on icon at bounding box center [289, 327] width 11 height 23
click at [309, 326] on icon at bounding box center [314, 327] width 11 height 23
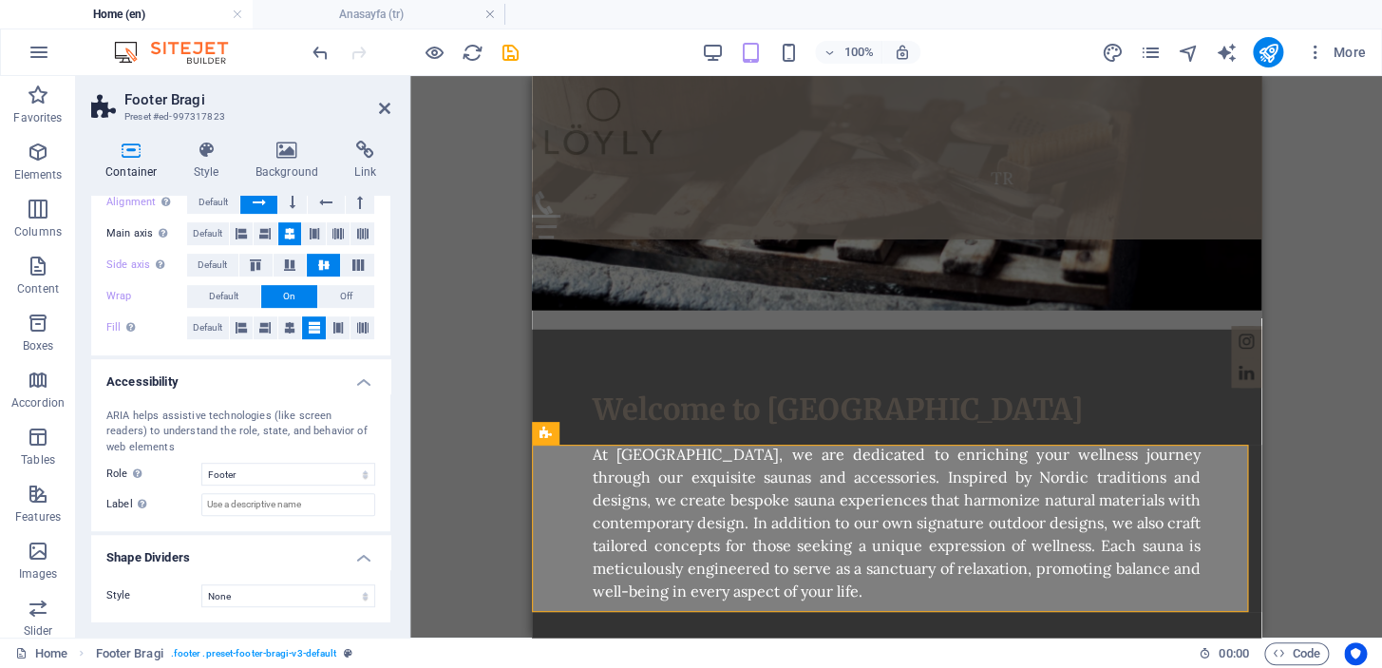
click at [341, 301] on span "Off" at bounding box center [346, 296] width 12 height 23
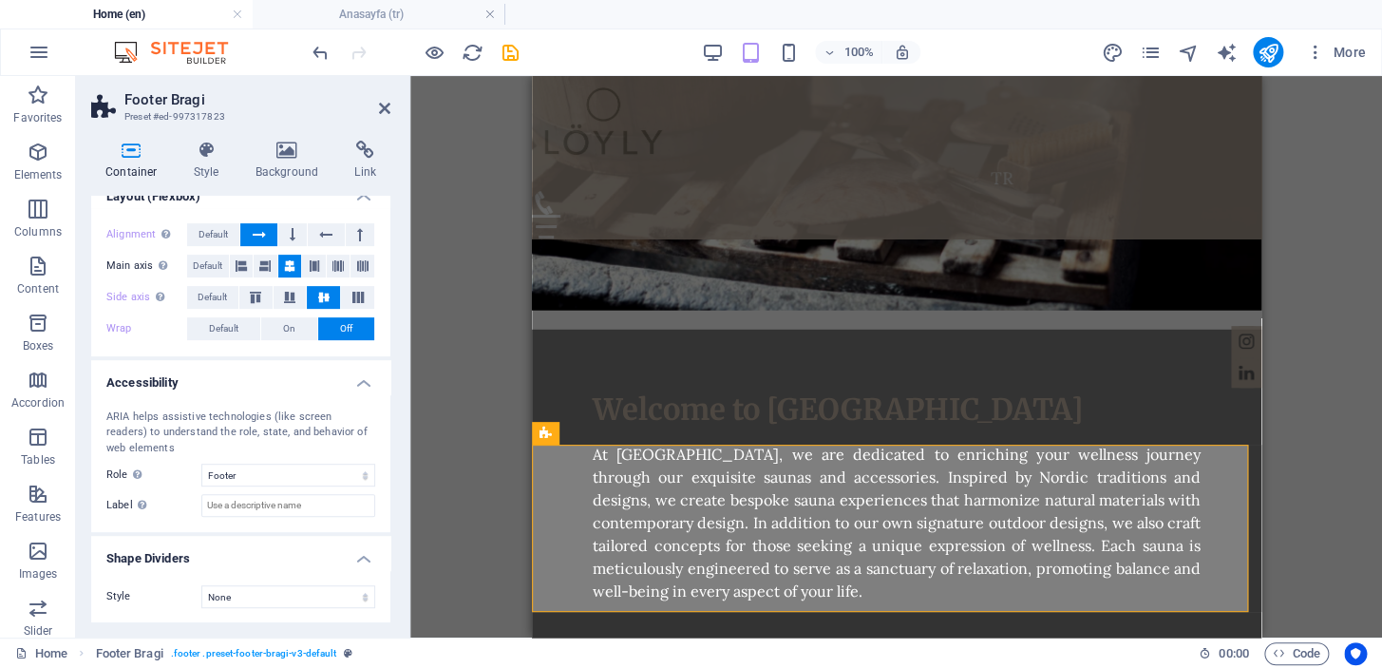
click at [275, 326] on button "On" at bounding box center [289, 328] width 56 height 23
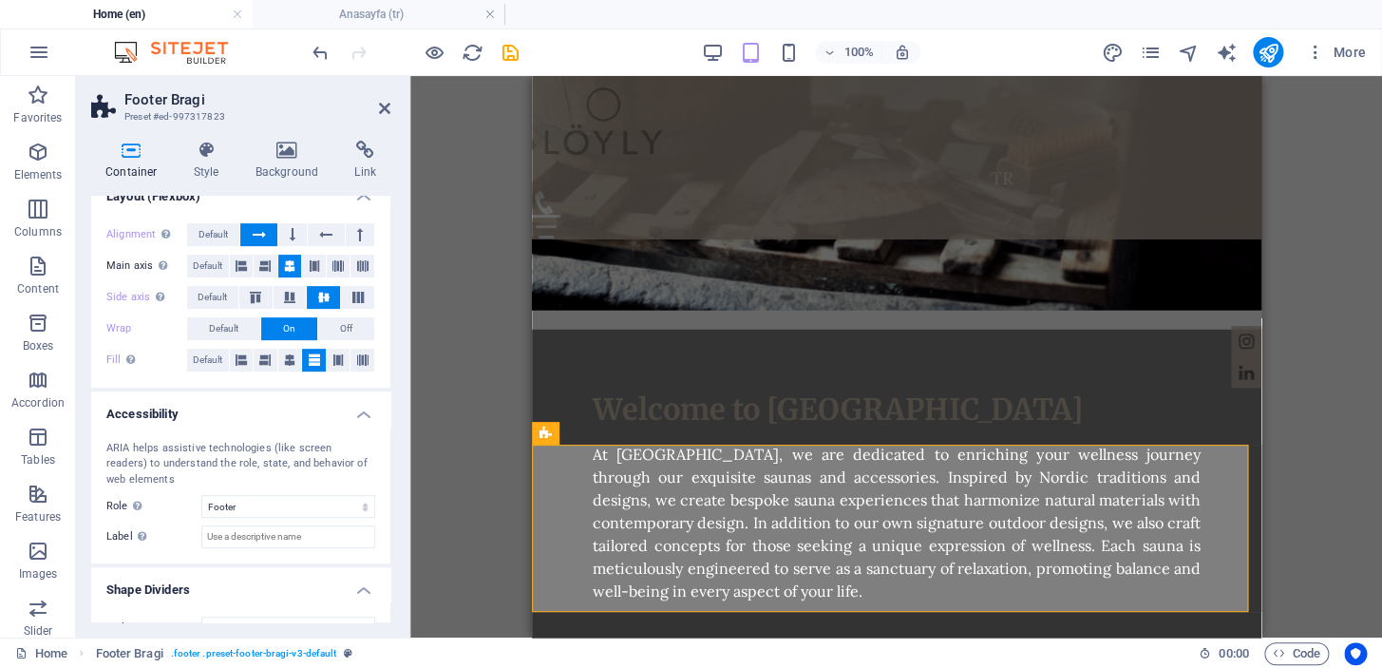
click at [309, 356] on icon at bounding box center [314, 360] width 11 height 23
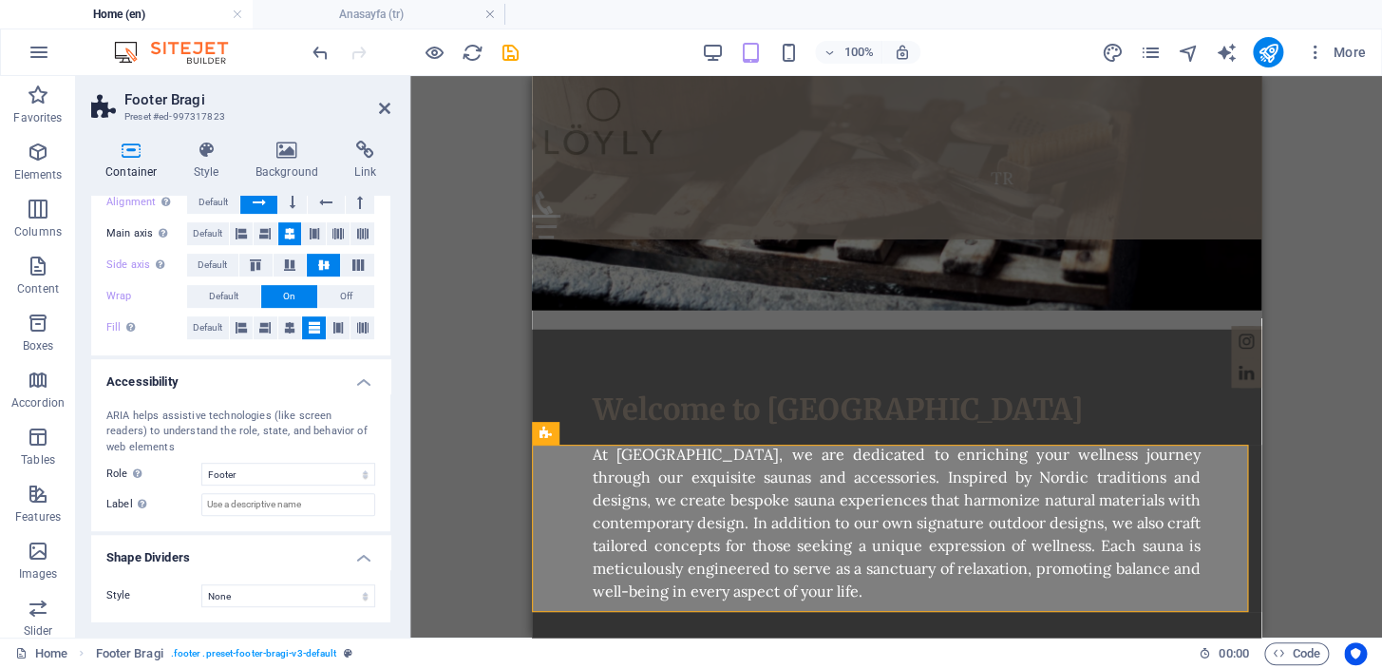
scroll to position [0, 0]
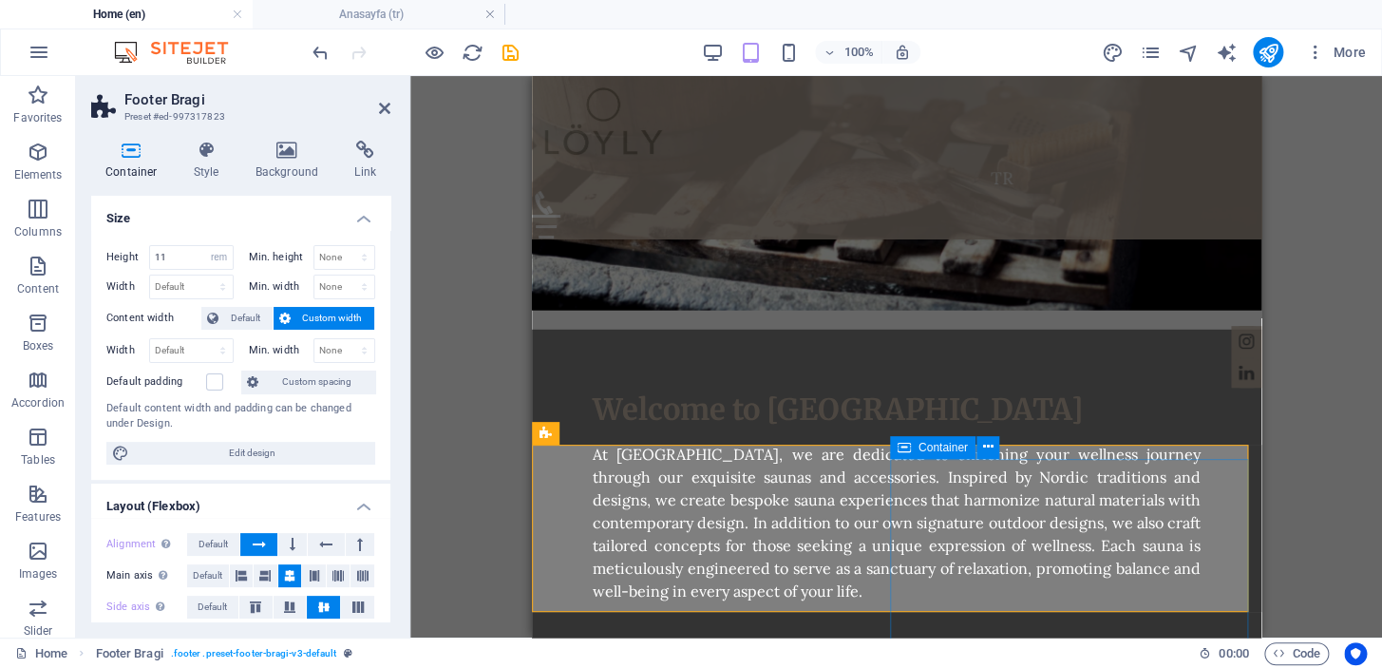
click at [986, 447] on icon at bounding box center [987, 447] width 10 height 20
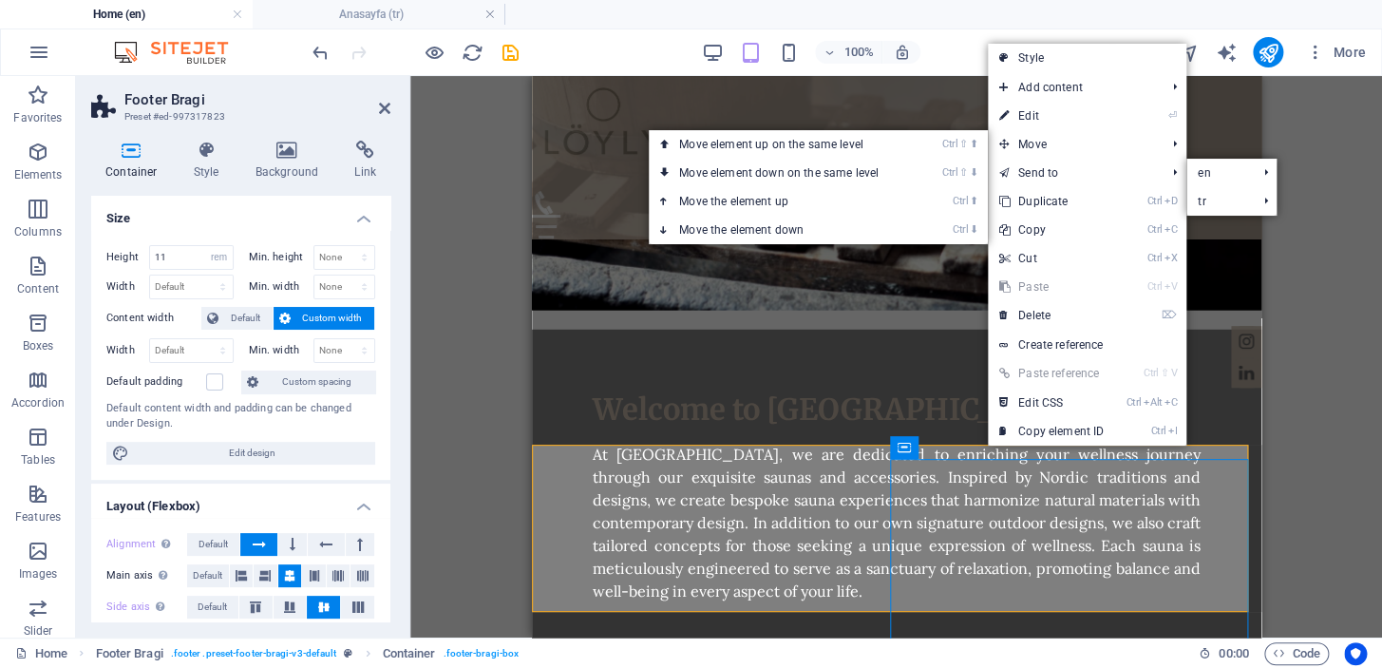
click at [1056, 109] on link "⏎ Edit" at bounding box center [1051, 116] width 127 height 28
select select "px"
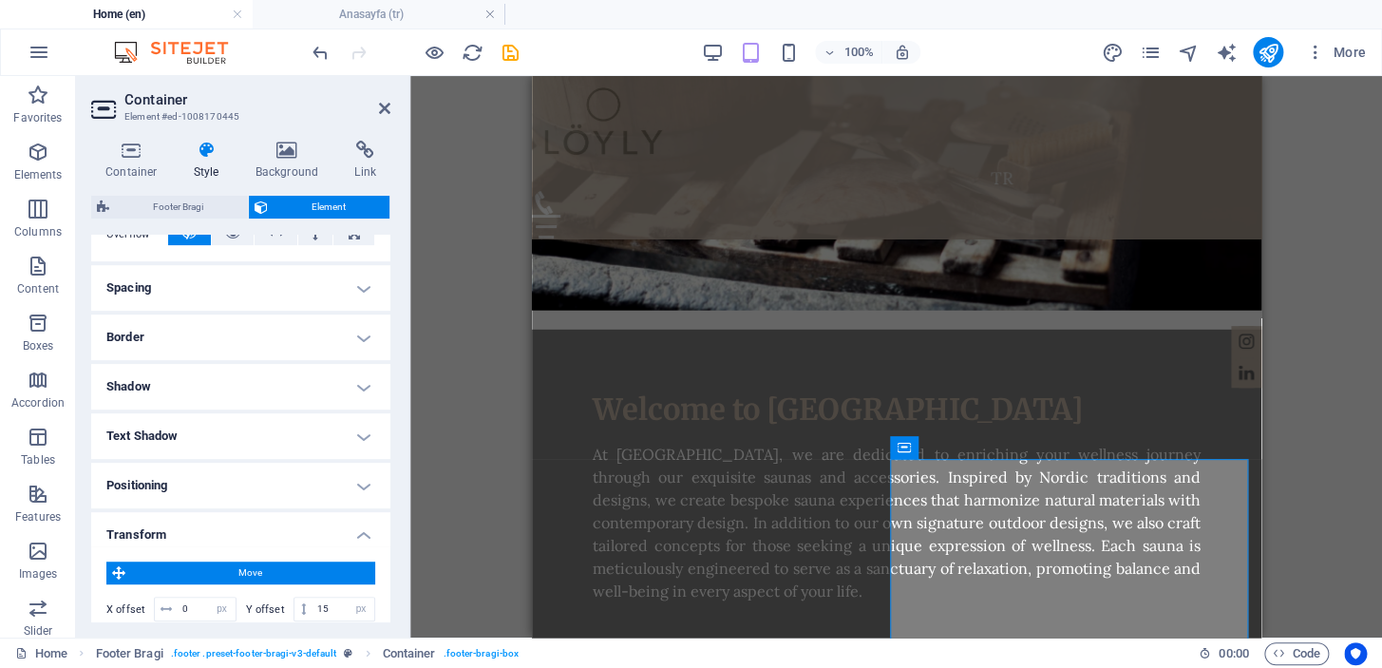
scroll to position [602, 0]
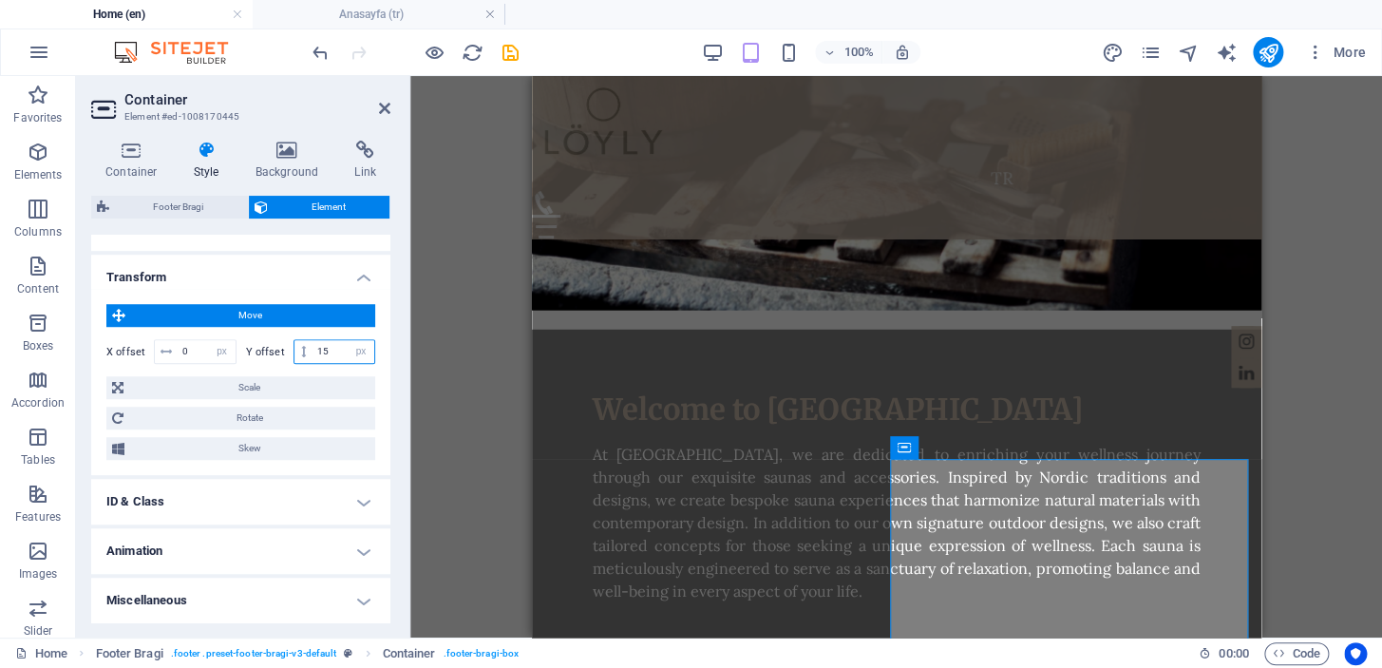
drag, startPoint x: 331, startPoint y: 350, endPoint x: 294, endPoint y: 349, distance: 37.1
click at [294, 350] on div "15 px rem % em vh vw" at bounding box center [335, 351] width 83 height 25
type input "1"
type input "5"
type input "0"
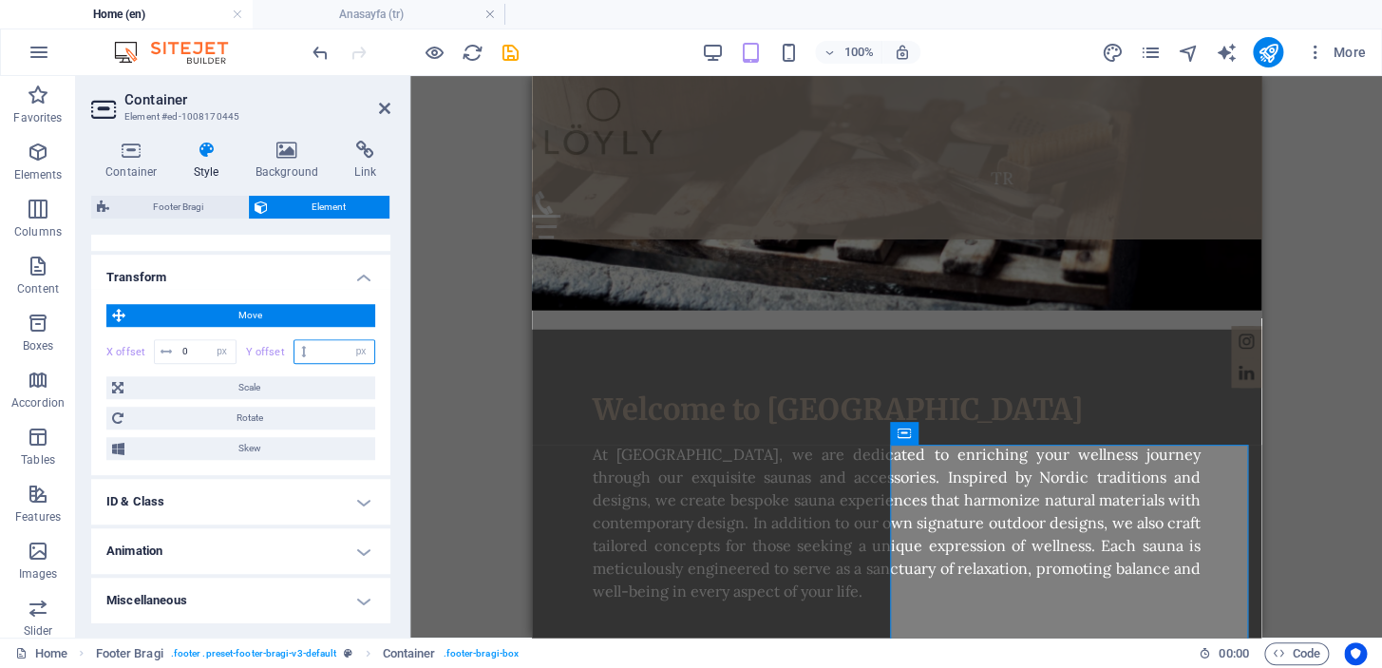
type input "-2"
type input "-5"
click at [513, 51] on icon "save" at bounding box center [511, 53] width 22 height 22
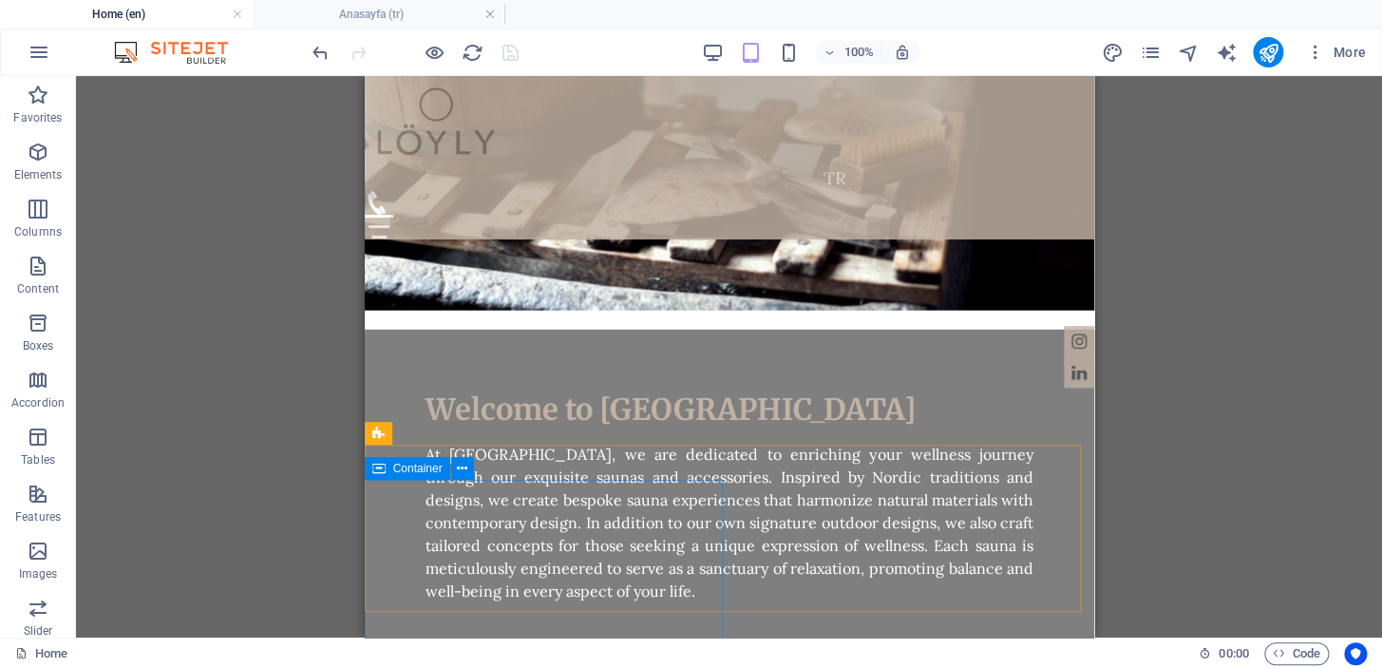
click at [460, 470] on icon at bounding box center [462, 469] width 10 height 20
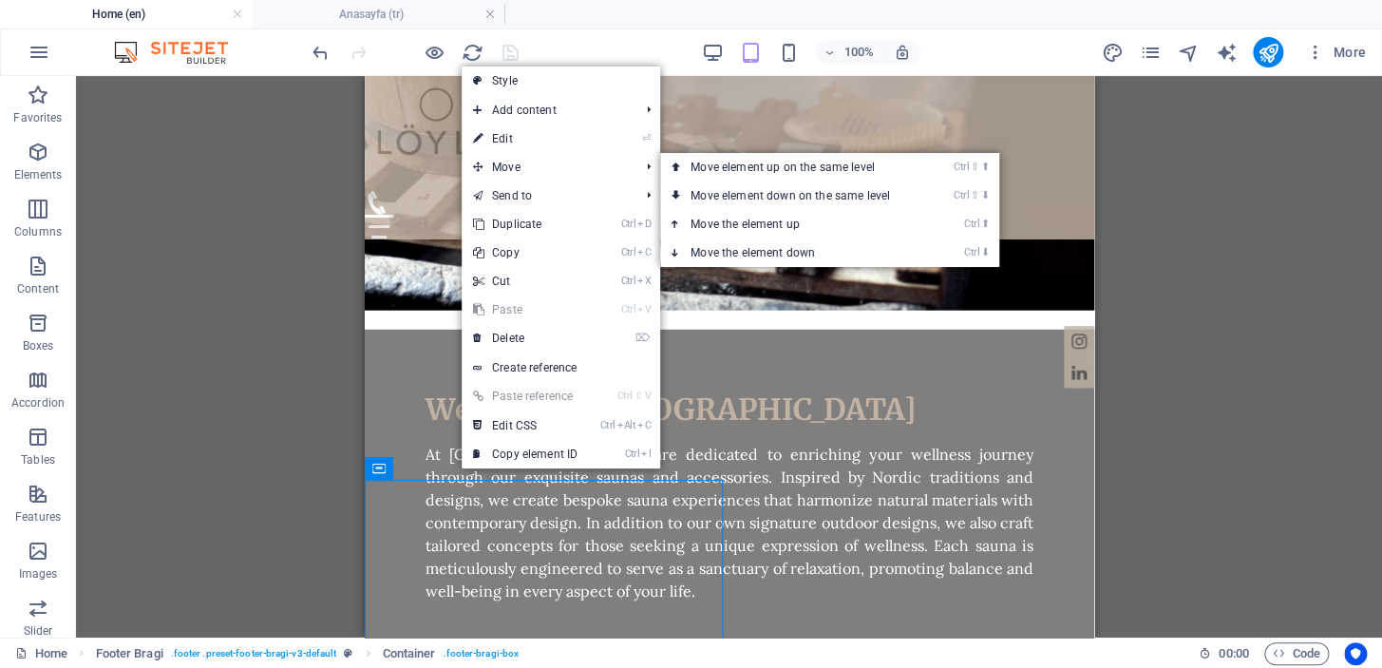
click at [547, 136] on link "⏎ Edit" at bounding box center [525, 138] width 127 height 28
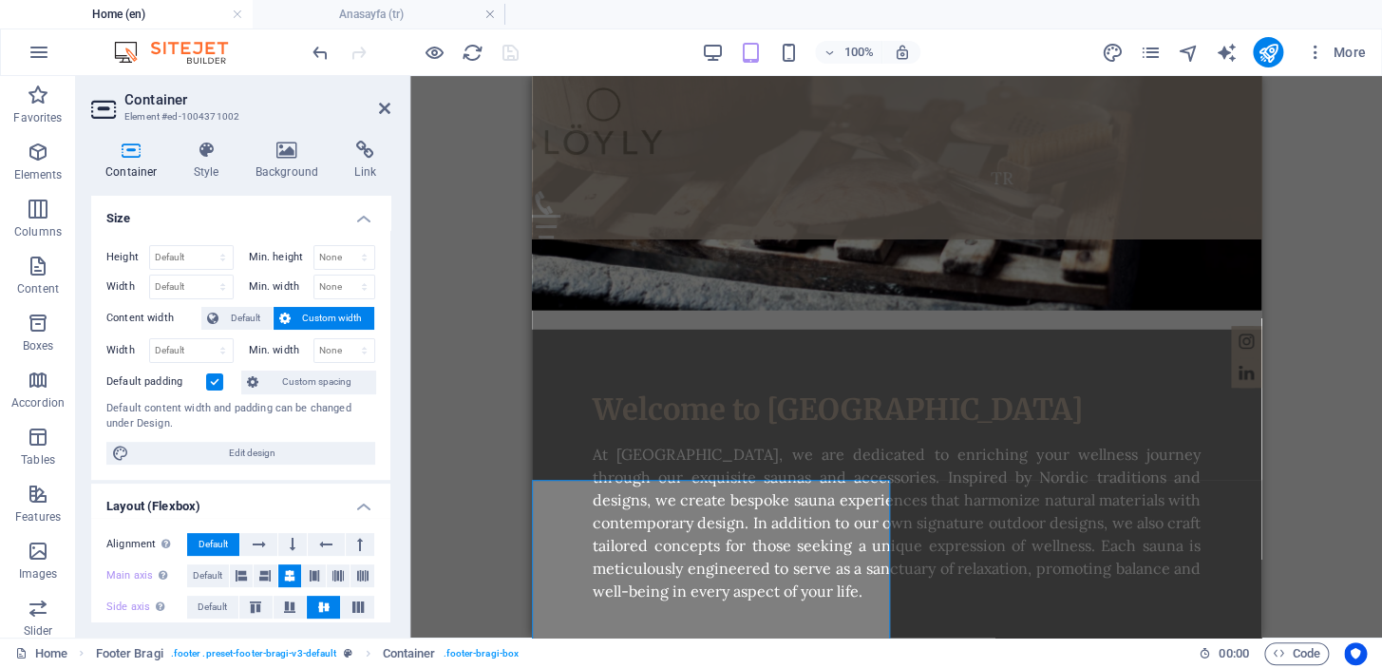
click at [211, 156] on icon at bounding box center [207, 150] width 54 height 19
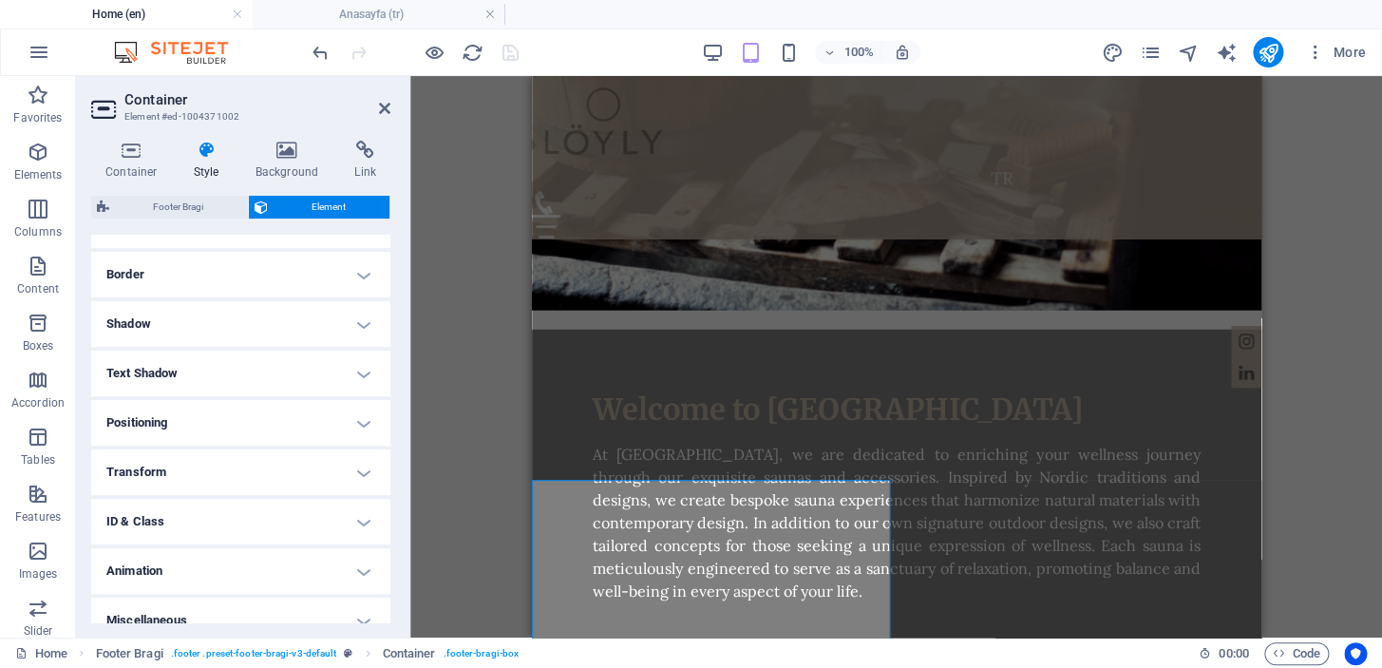
scroll to position [427, 0]
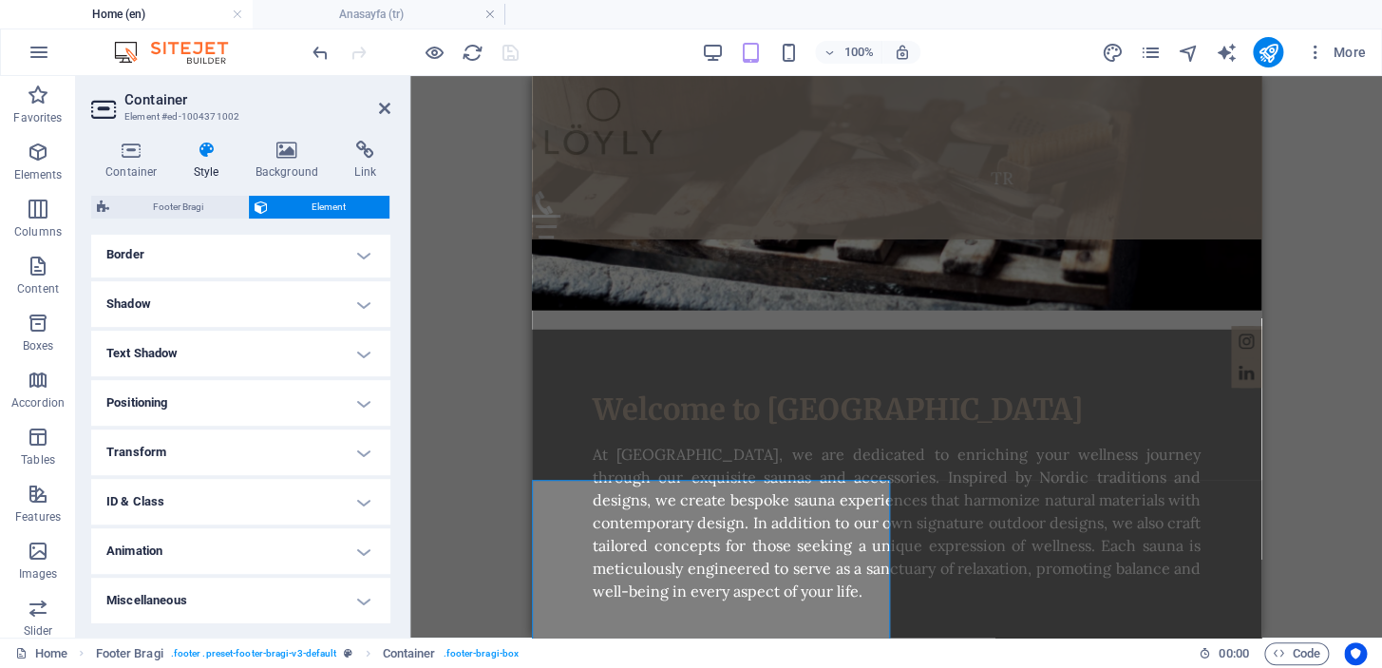
click at [304, 455] on h4 "Transform" at bounding box center [240, 452] width 299 height 46
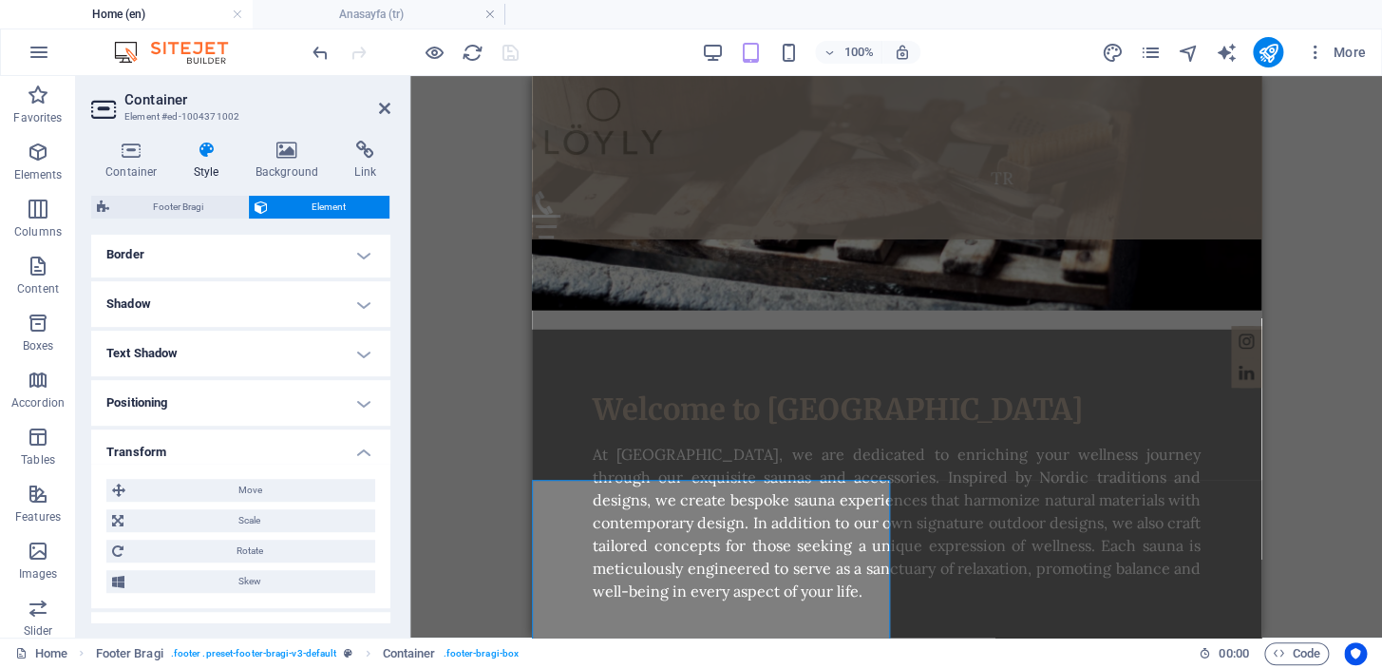
click at [278, 498] on span "Move" at bounding box center [250, 490] width 238 height 23
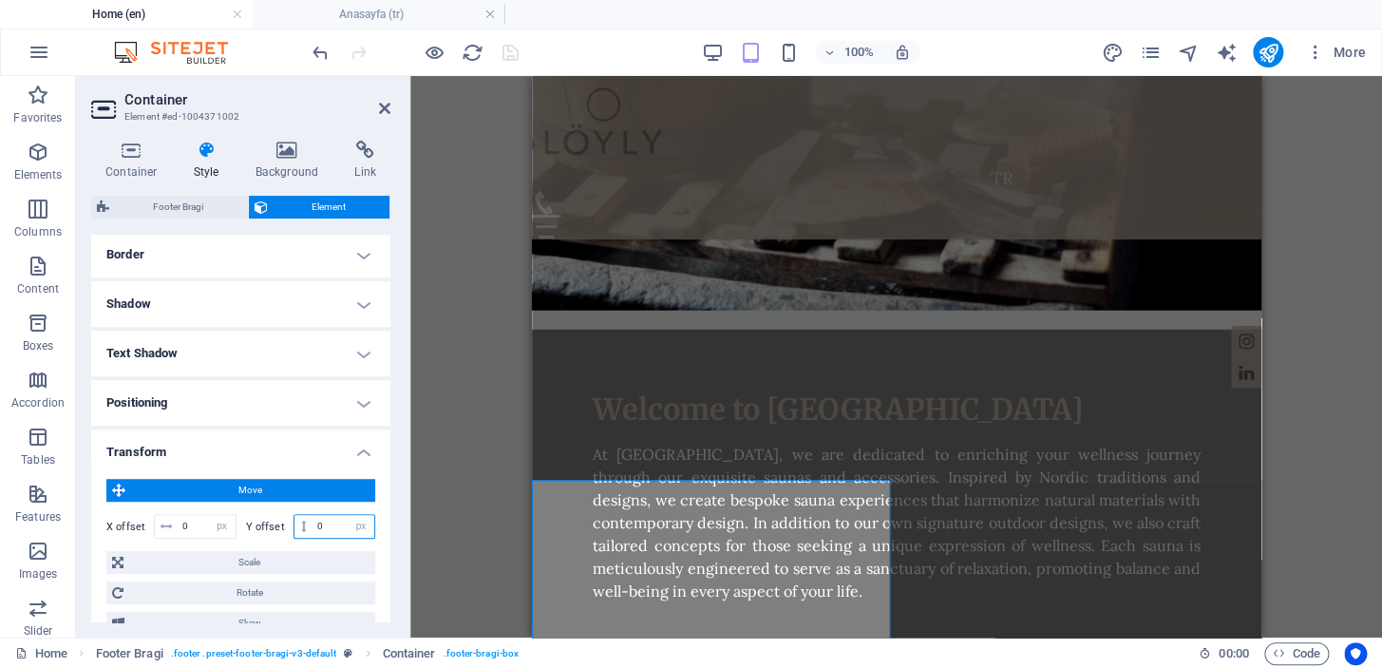
drag, startPoint x: 329, startPoint y: 520, endPoint x: 314, endPoint y: 521, distance: 14.3
click at [314, 521] on input "0" at bounding box center [344, 526] width 62 height 23
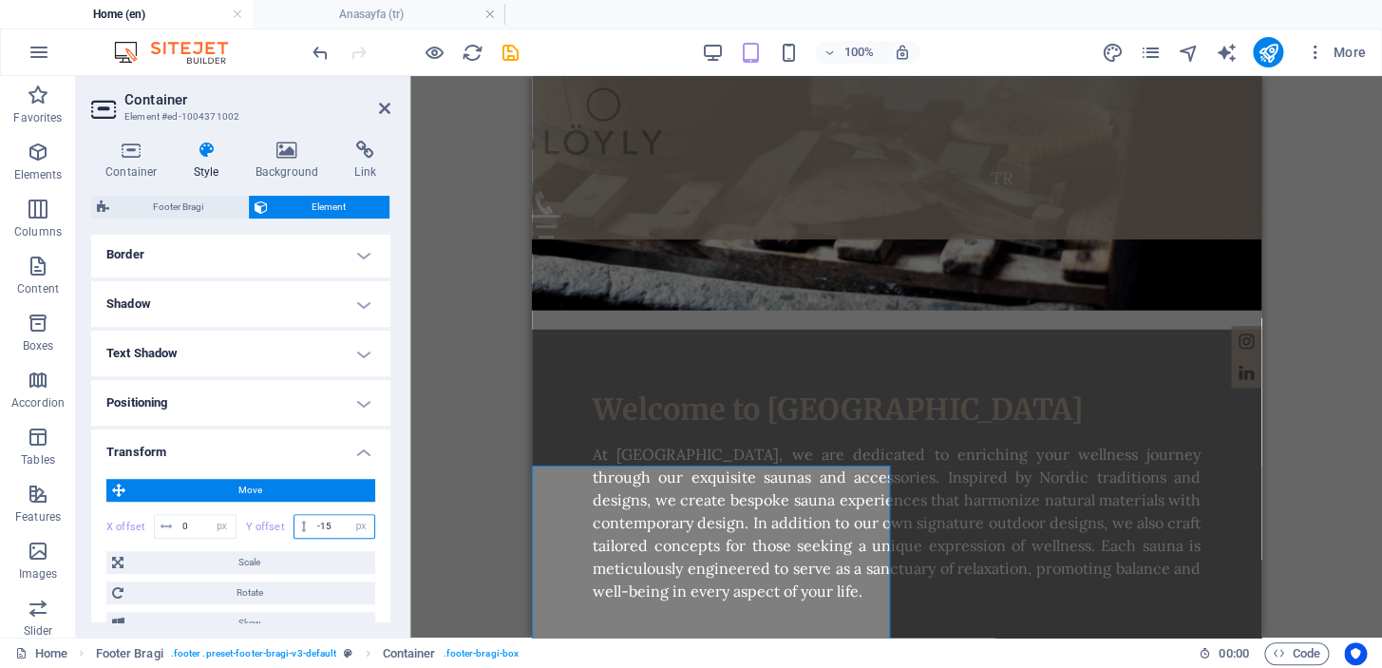
type input "-1"
type input "-20"
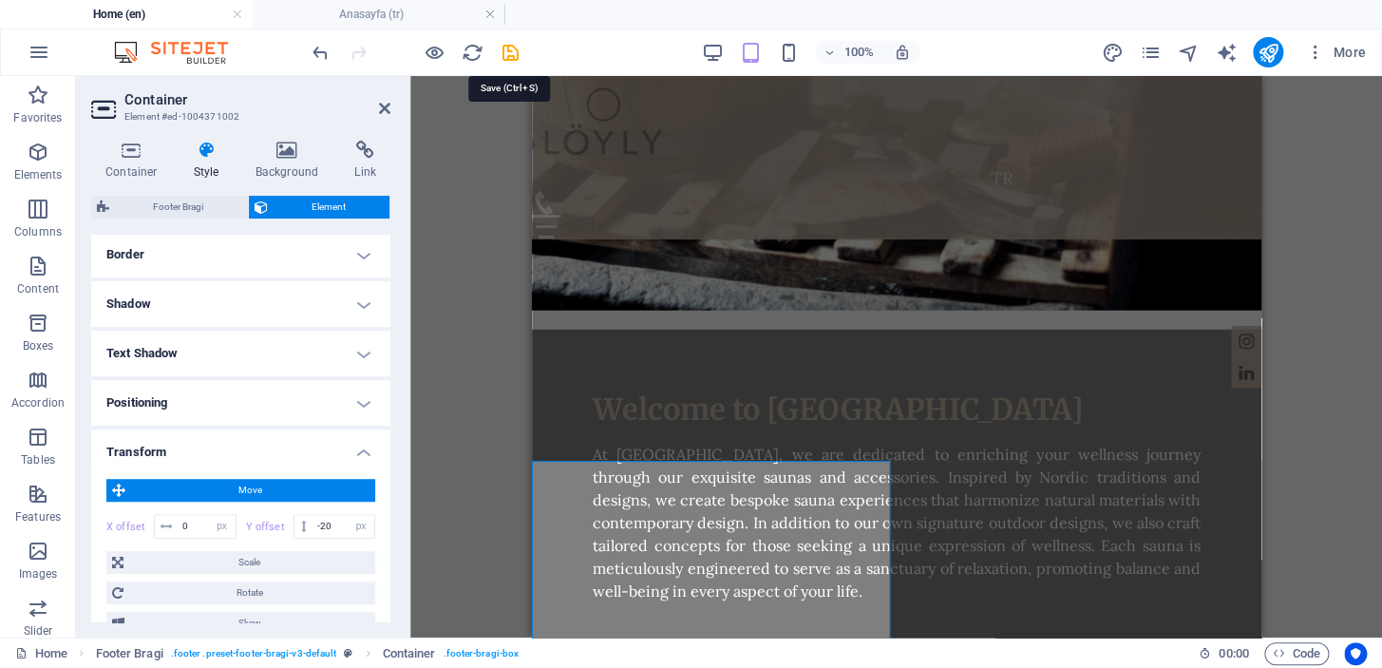
click at [509, 48] on icon "save" at bounding box center [511, 53] width 22 height 22
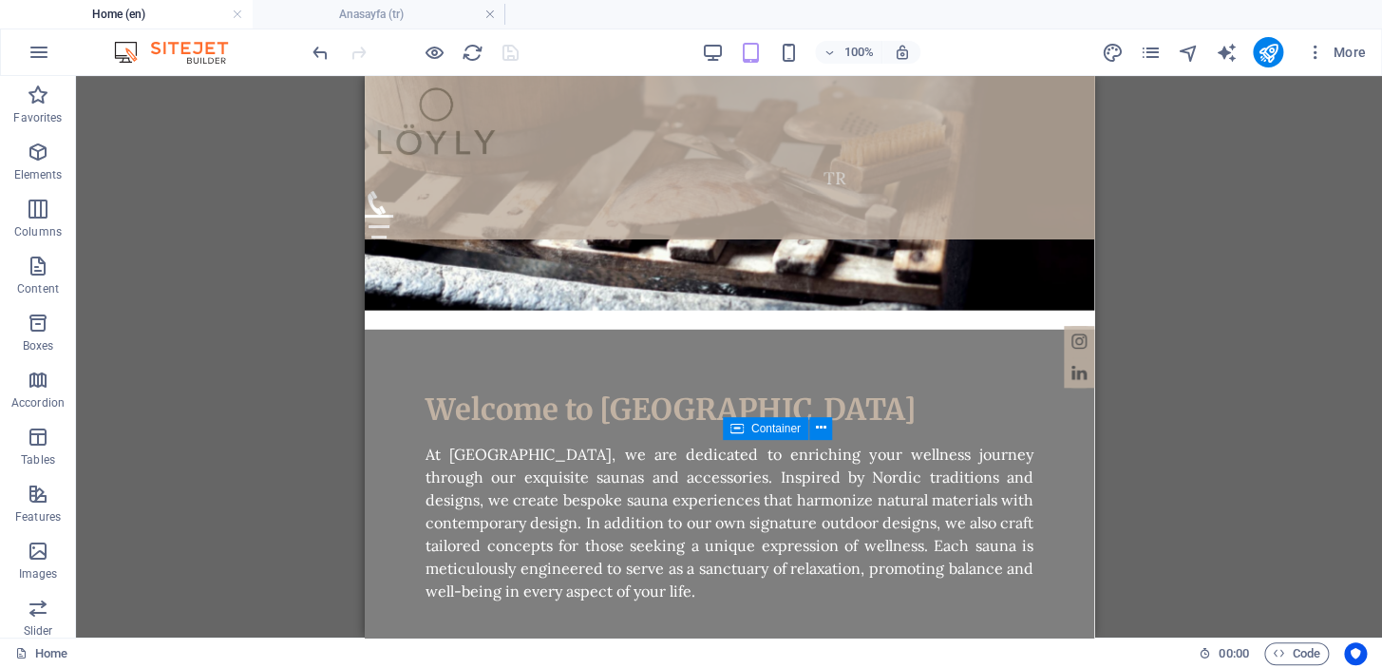
click at [518, 56] on div at bounding box center [415, 52] width 213 height 30
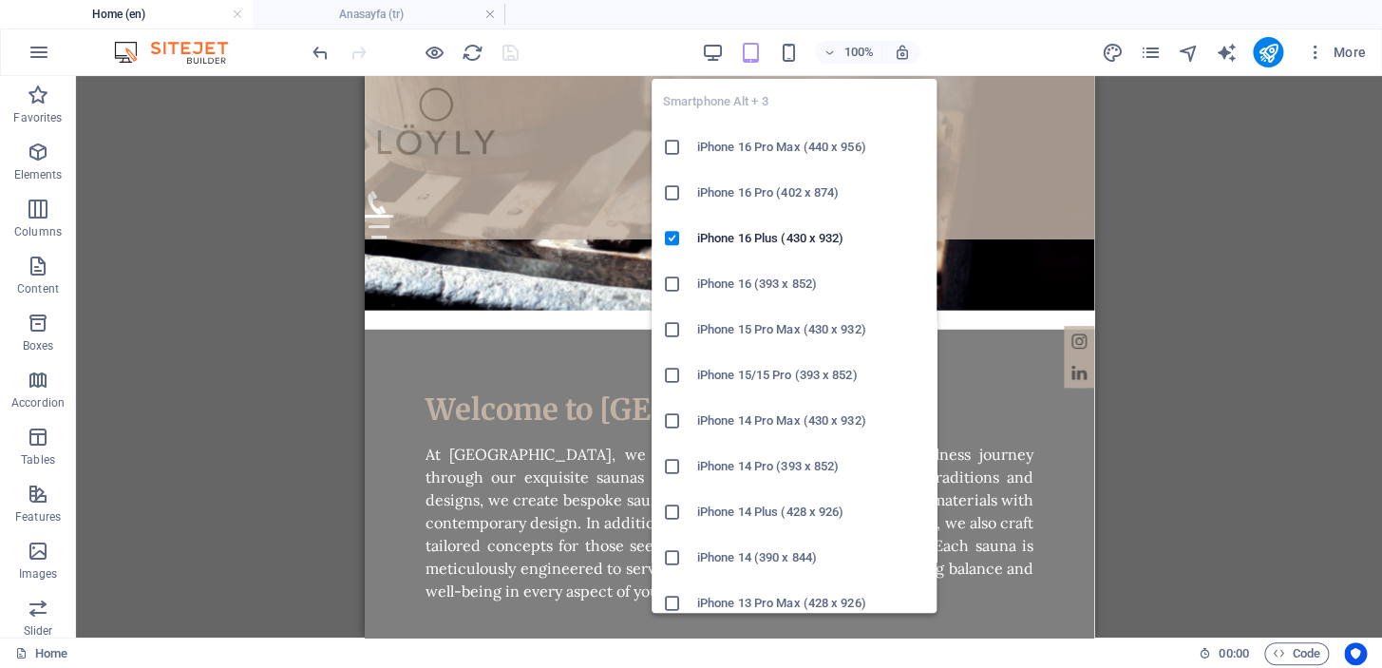
click at [787, 48] on icon "button" at bounding box center [789, 53] width 22 height 22
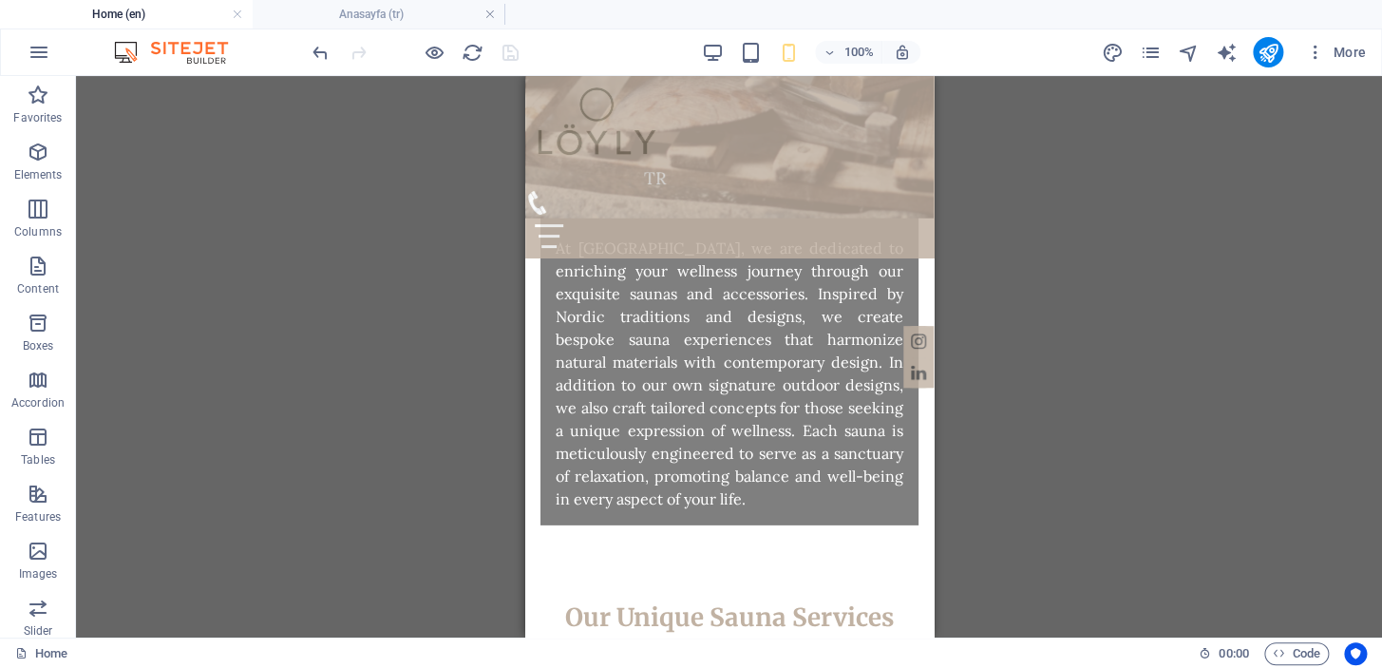
scroll to position [2704, 0]
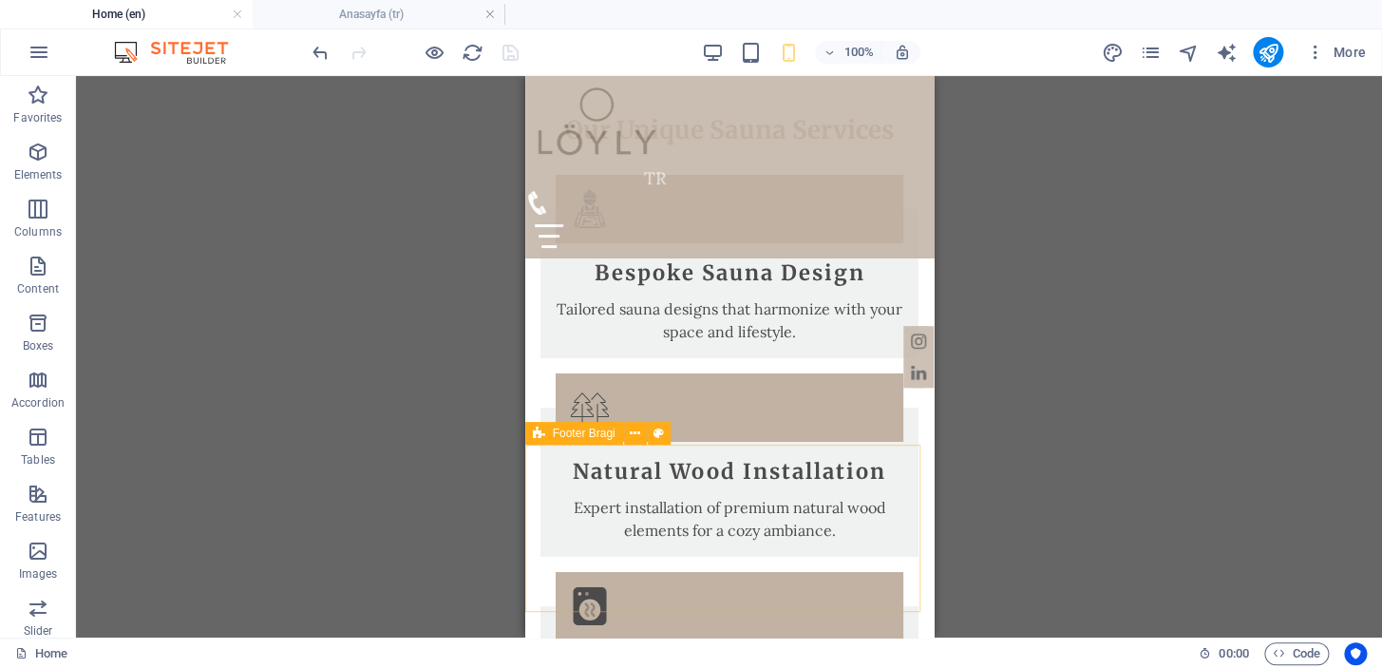
click at [639, 433] on icon at bounding box center [635, 434] width 10 height 20
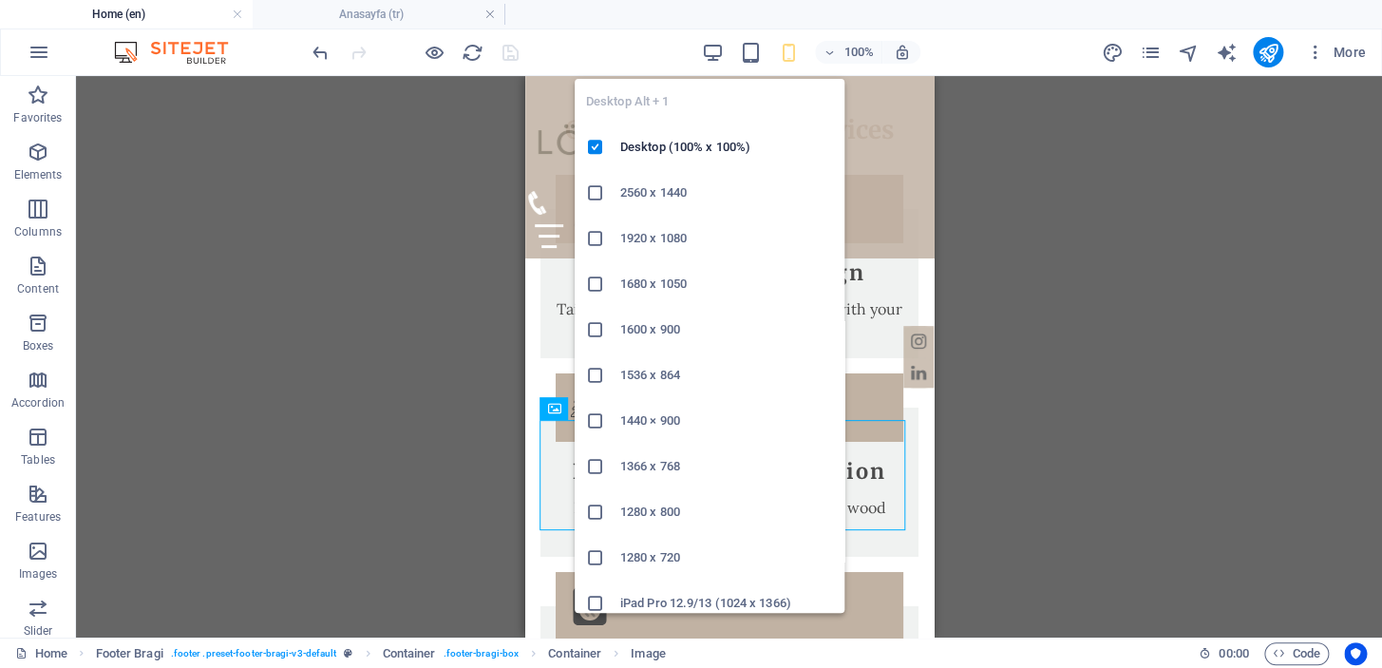
click at [718, 47] on icon "button" at bounding box center [713, 53] width 22 height 22
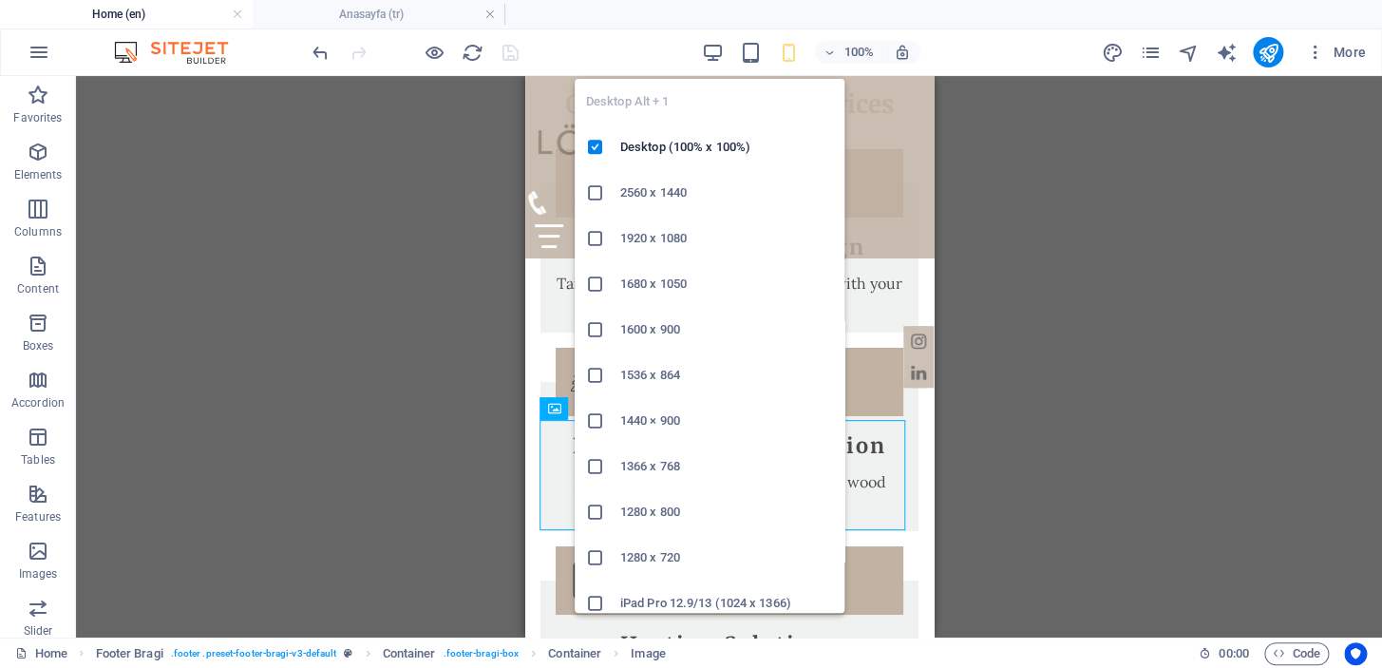
scroll to position [1928, 0]
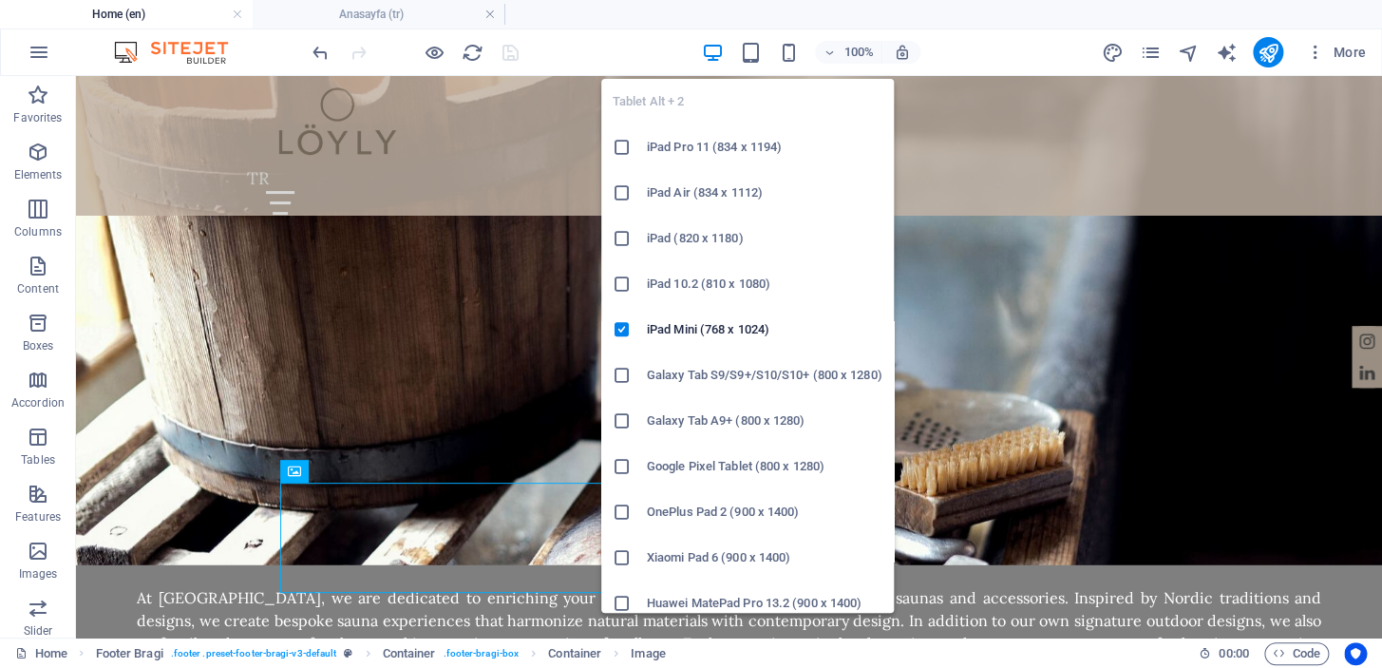
click at [748, 46] on icon "button" at bounding box center [751, 53] width 22 height 22
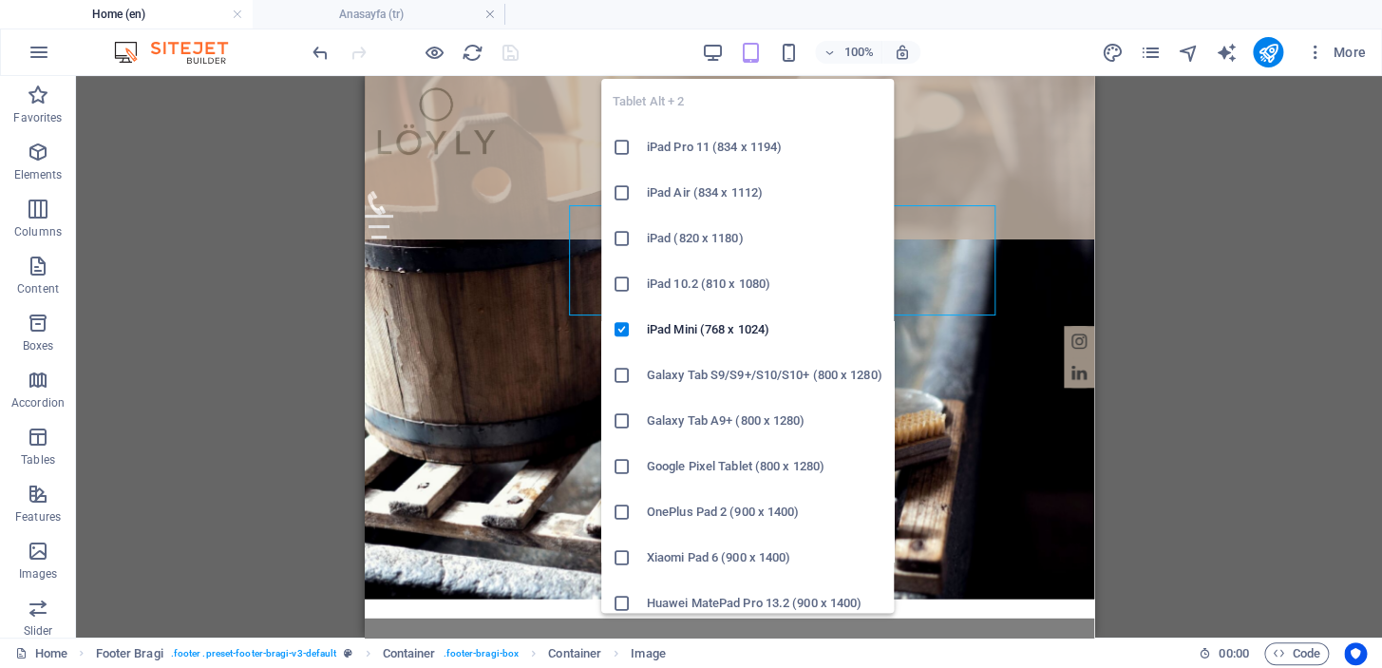
scroll to position [2205, 0]
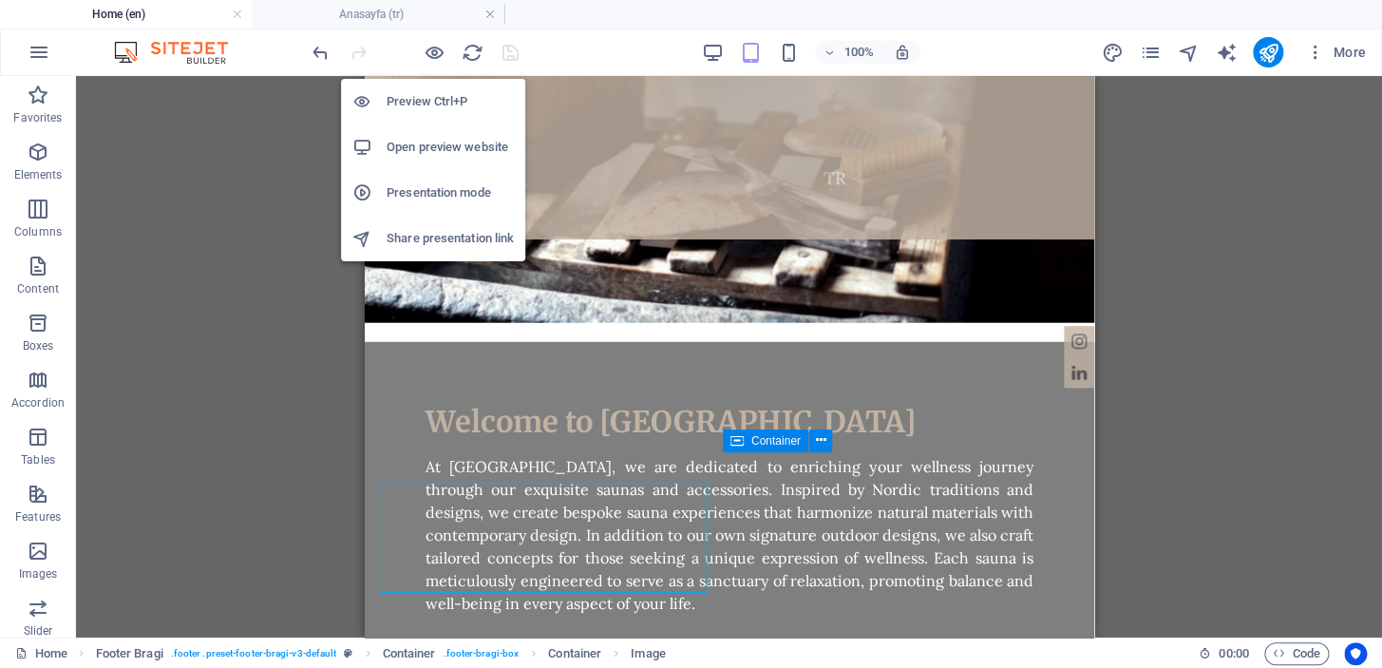
click at [430, 47] on icon "button" at bounding box center [435, 53] width 22 height 22
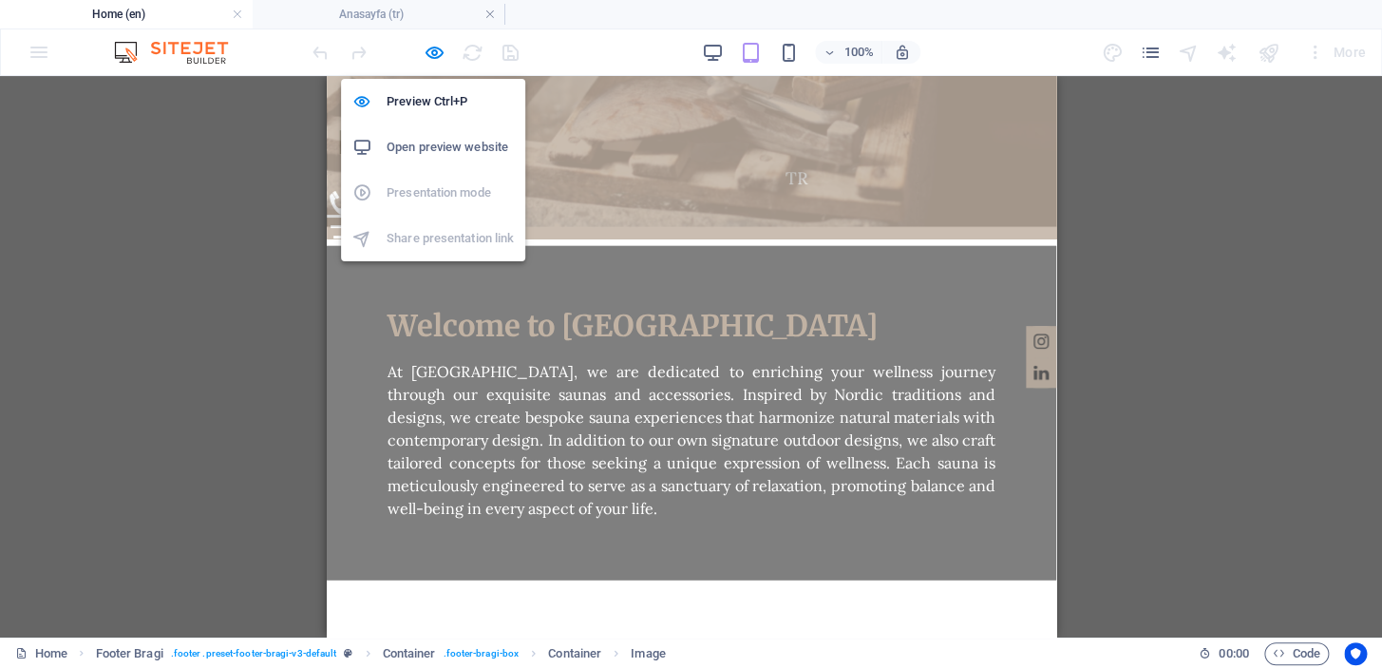
click at [422, 96] on h6 "Preview Ctrl+P" at bounding box center [450, 101] width 127 height 23
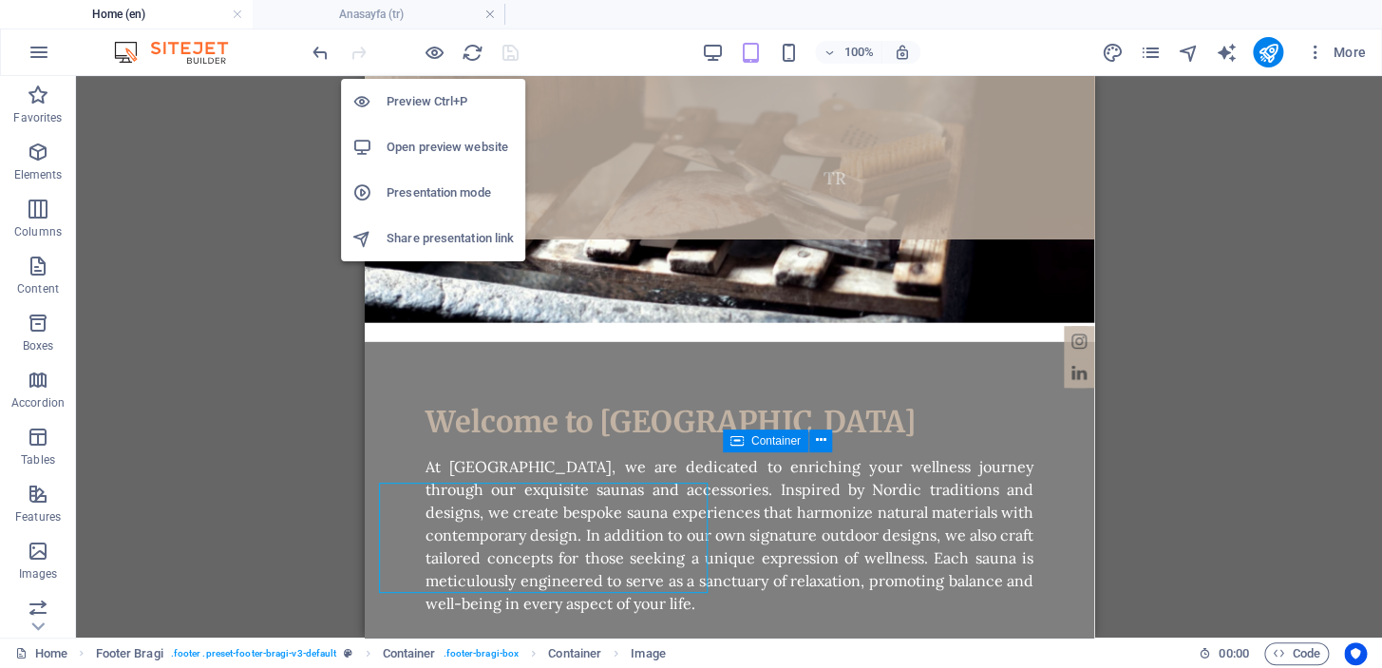
click at [433, 51] on icon "button" at bounding box center [435, 53] width 22 height 22
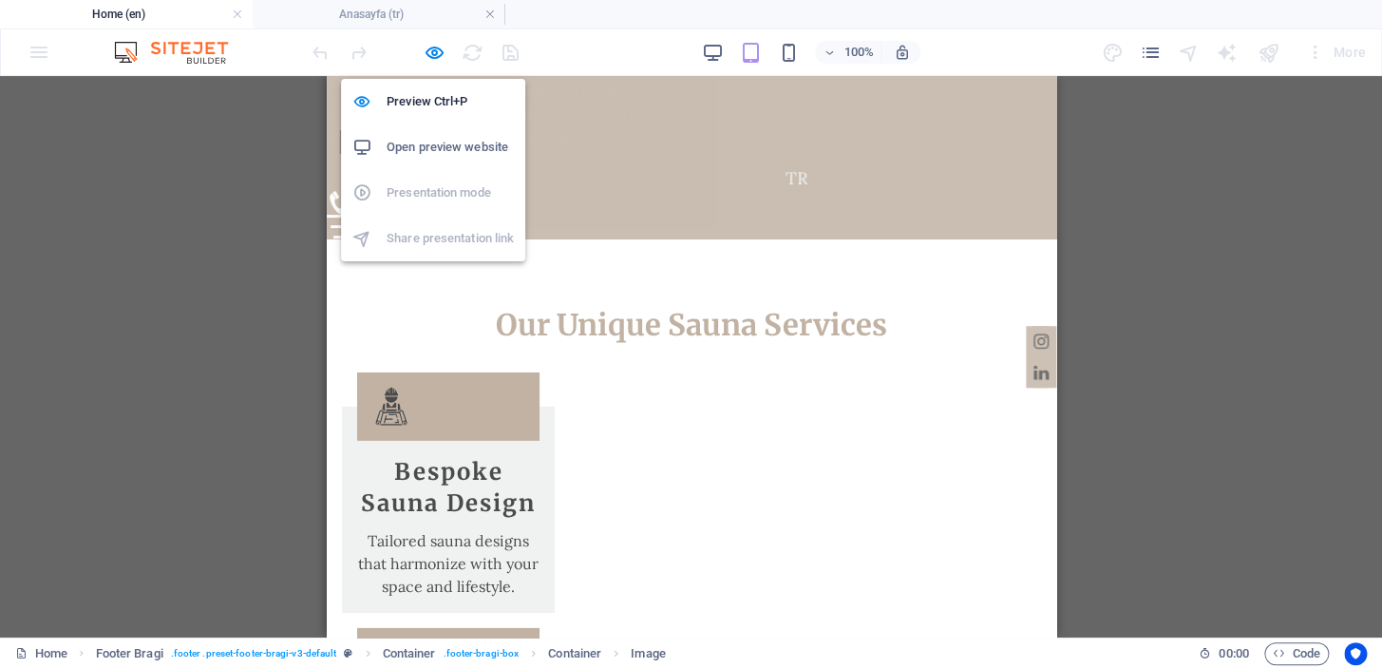
scroll to position [1854, 0]
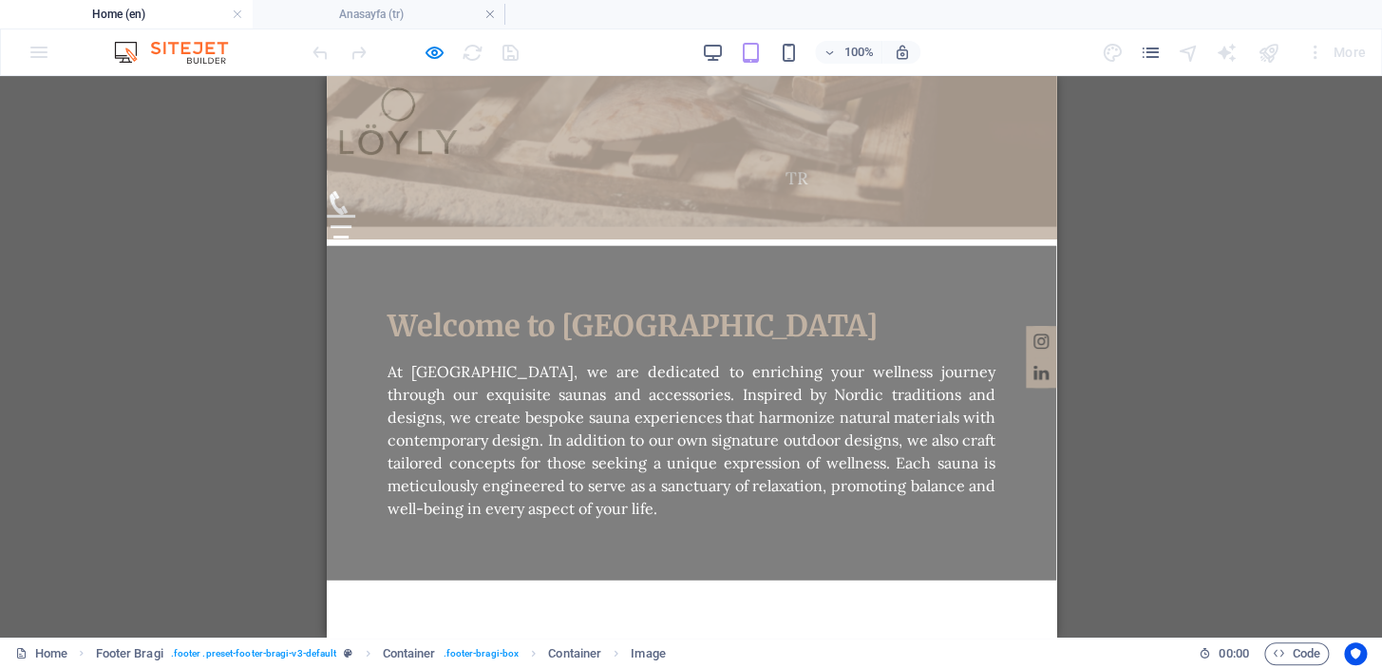
click at [723, 48] on div "100%" at bounding box center [810, 52] width 219 height 30
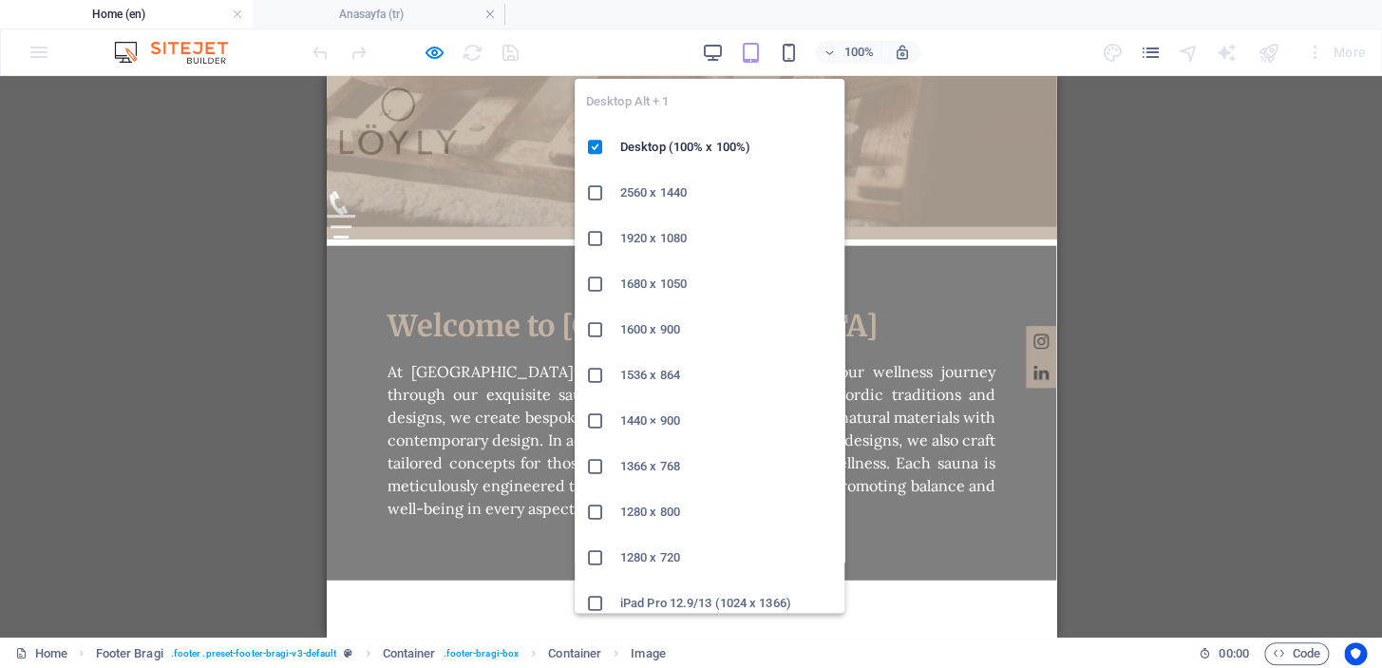
click at [723, 47] on icon "button" at bounding box center [713, 53] width 22 height 22
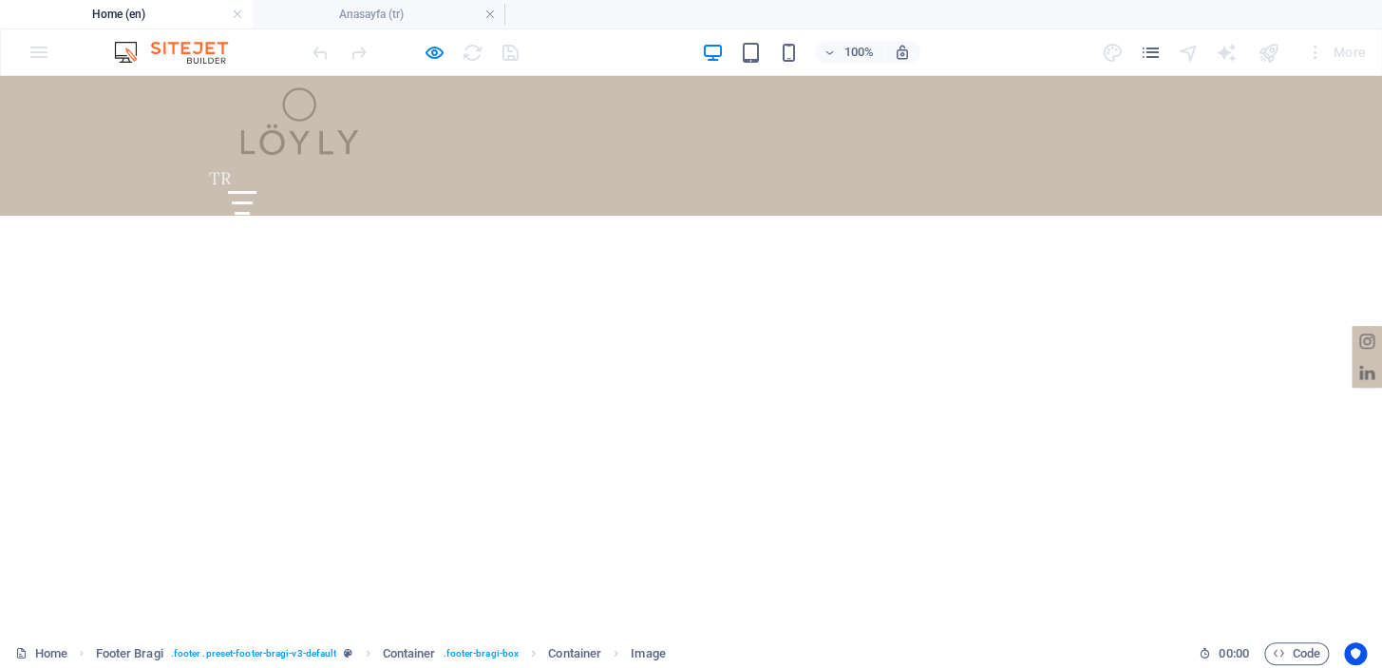
scroll to position [1595, 0]
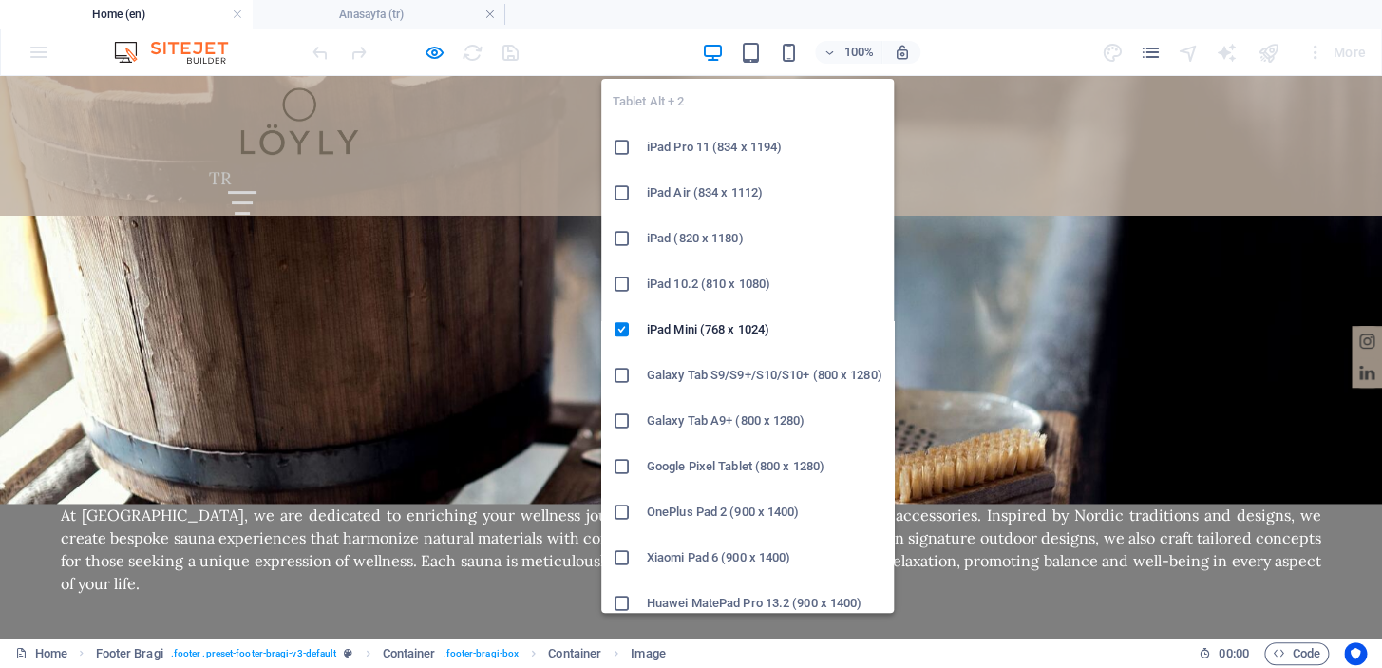
click at [745, 47] on icon "button" at bounding box center [751, 53] width 22 height 22
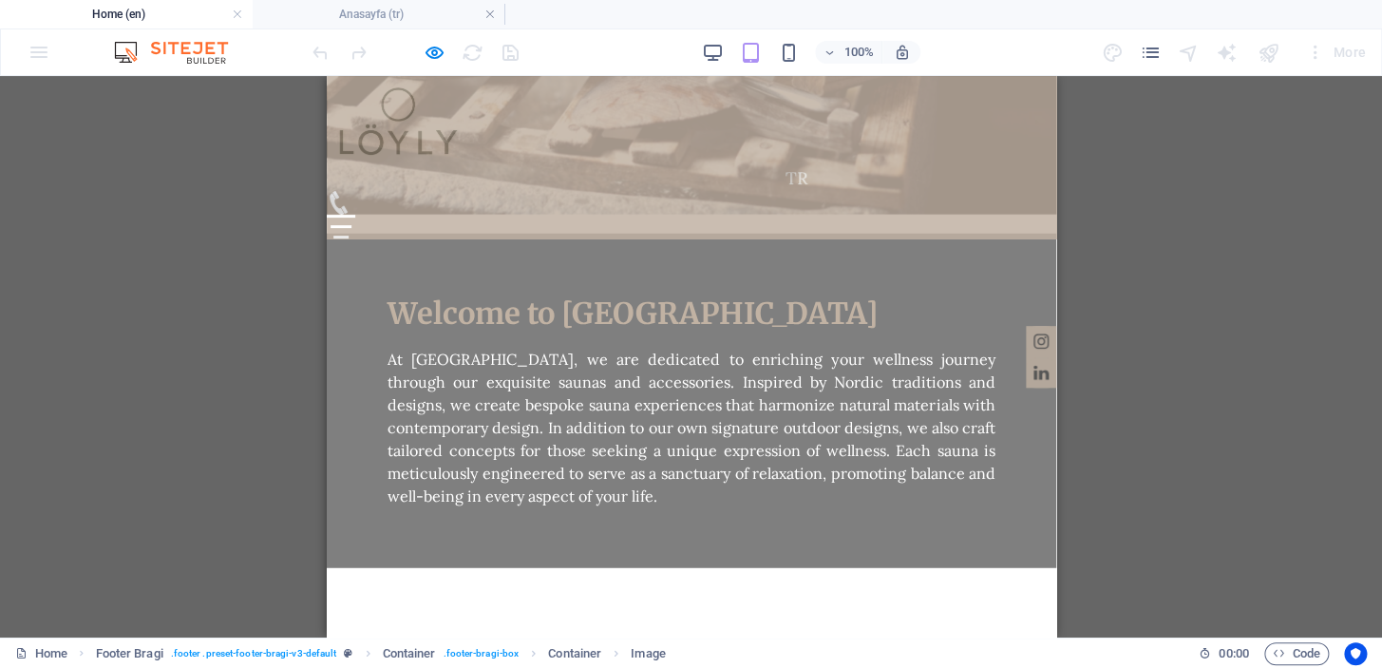
scroll to position [1176, 0]
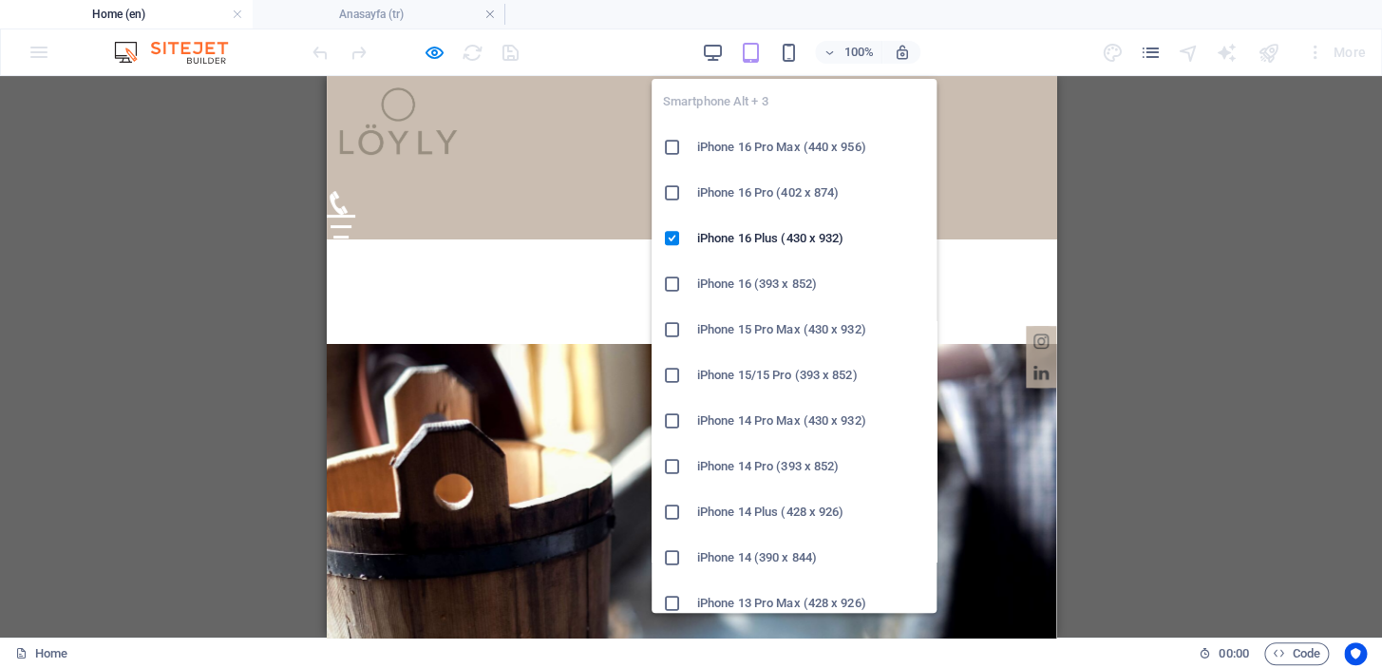
click at [793, 52] on icon "button" at bounding box center [789, 53] width 22 height 22
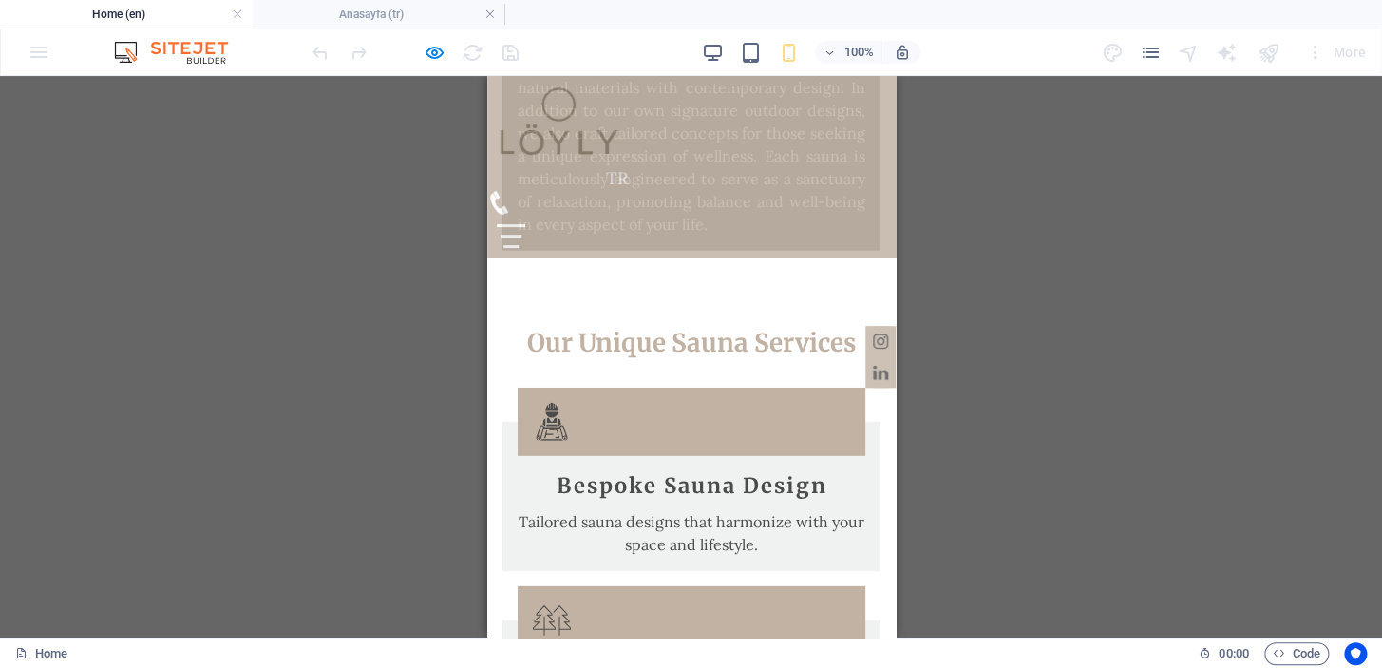
scroll to position [2299, 0]
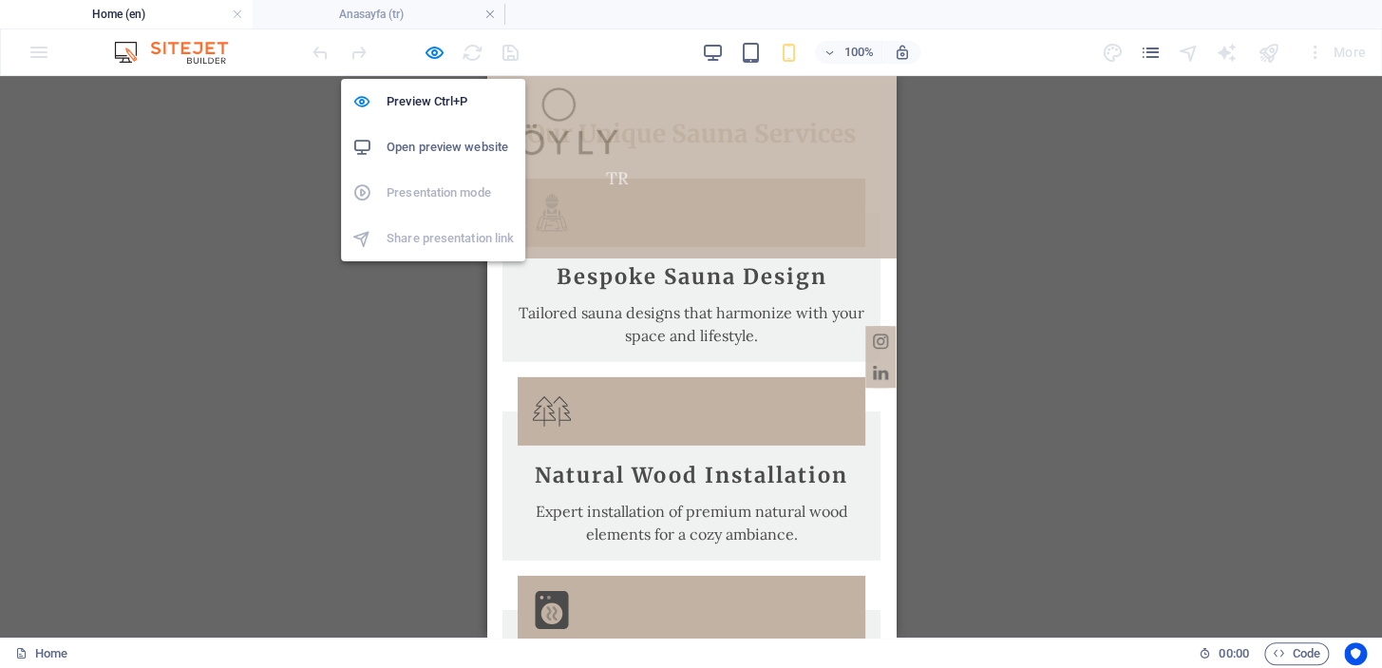
click at [426, 42] on icon "button" at bounding box center [435, 53] width 22 height 22
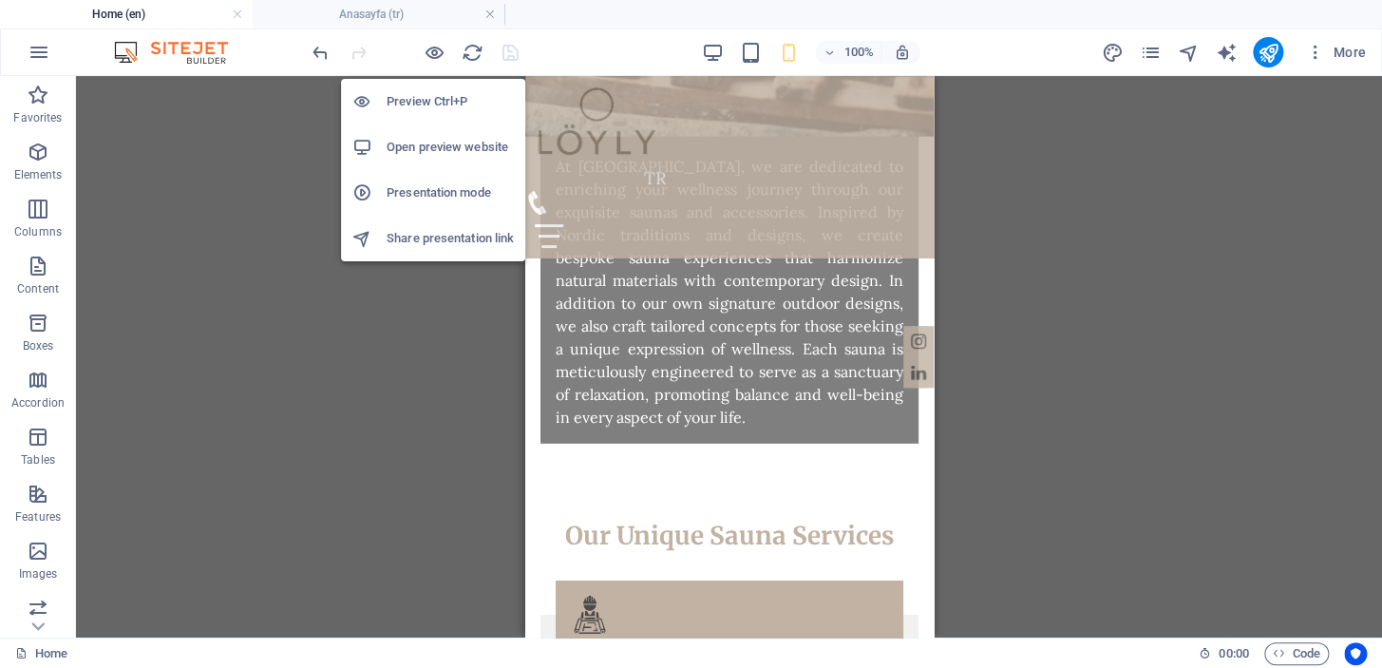
scroll to position [2704, 0]
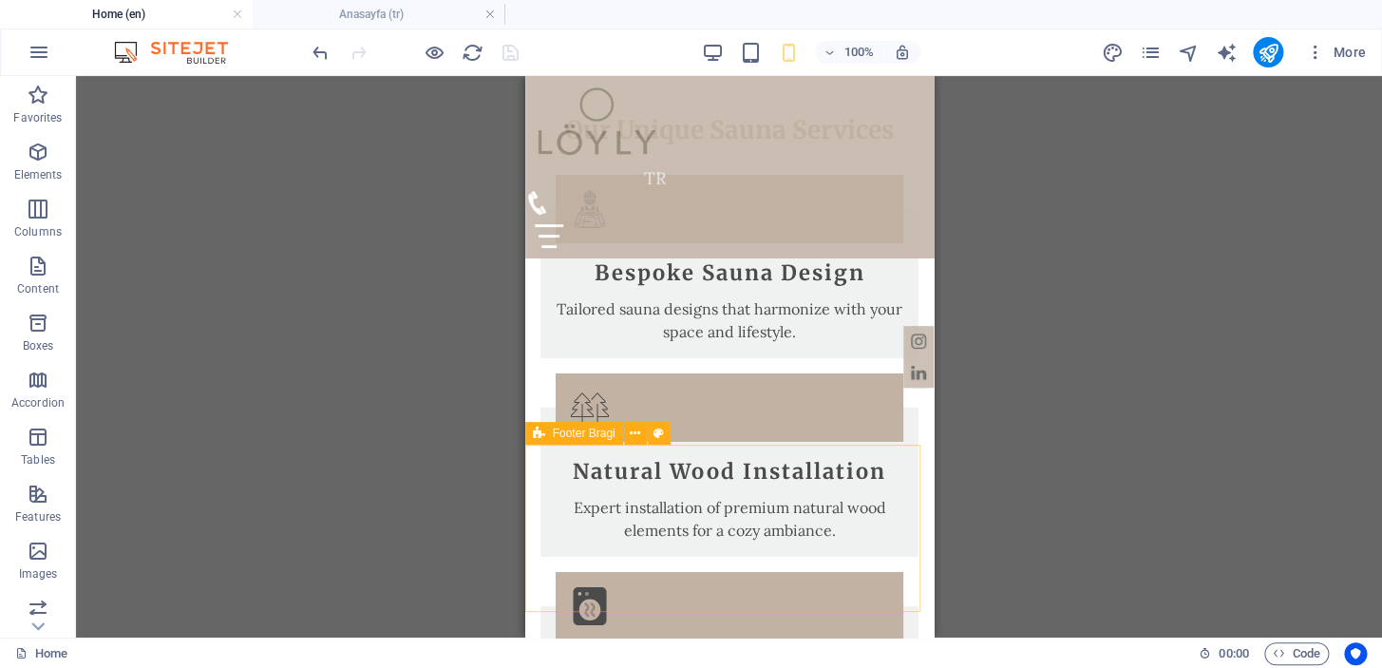
click at [631, 434] on icon at bounding box center [635, 434] width 10 height 20
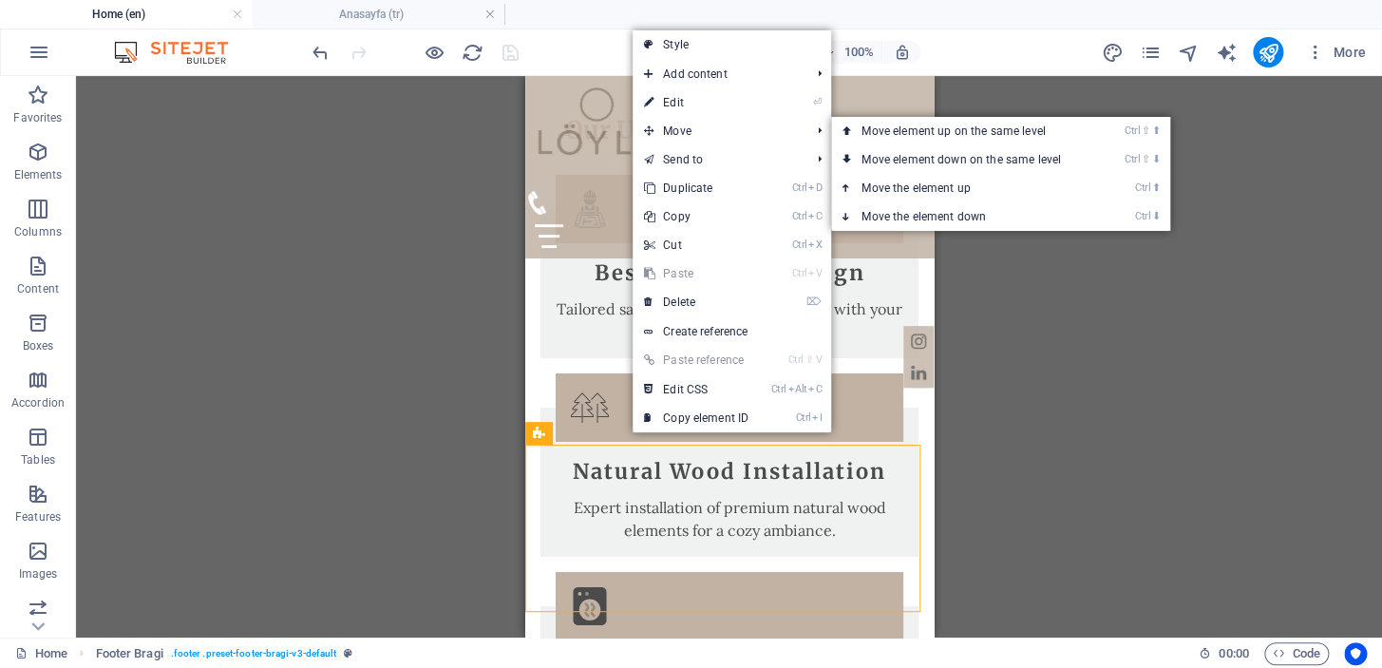
drag, startPoint x: 720, startPoint y: 100, endPoint x: 28, endPoint y: 24, distance: 696.6
click at [720, 100] on link "⏎ Edit" at bounding box center [696, 102] width 127 height 28
select select "rem"
select select "footer"
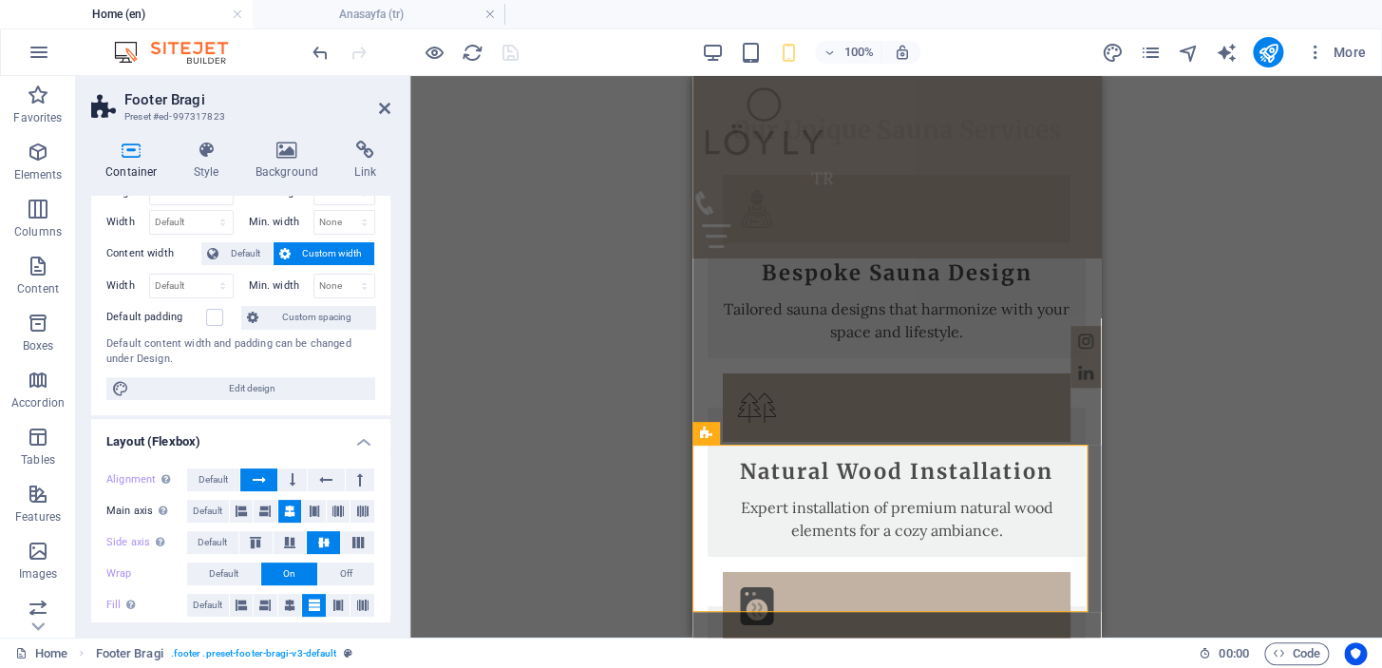
scroll to position [0, 0]
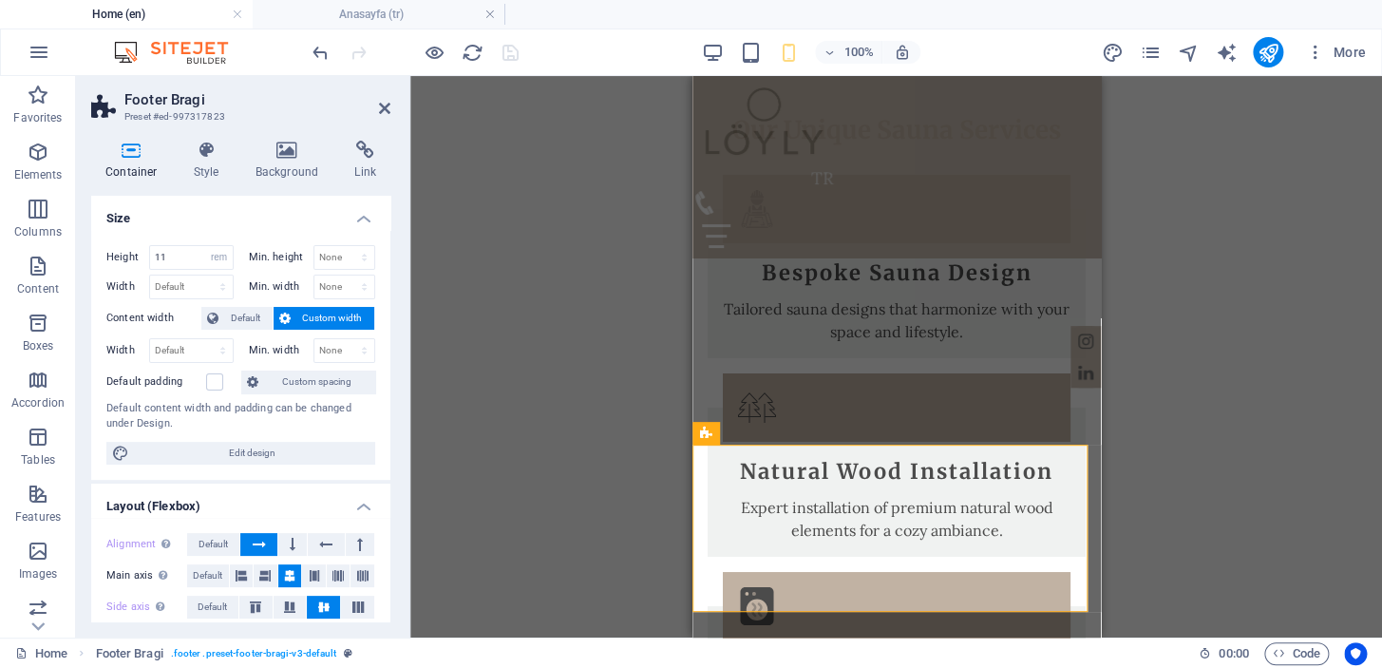
click at [211, 161] on h4 "Style" at bounding box center [211, 161] width 62 height 40
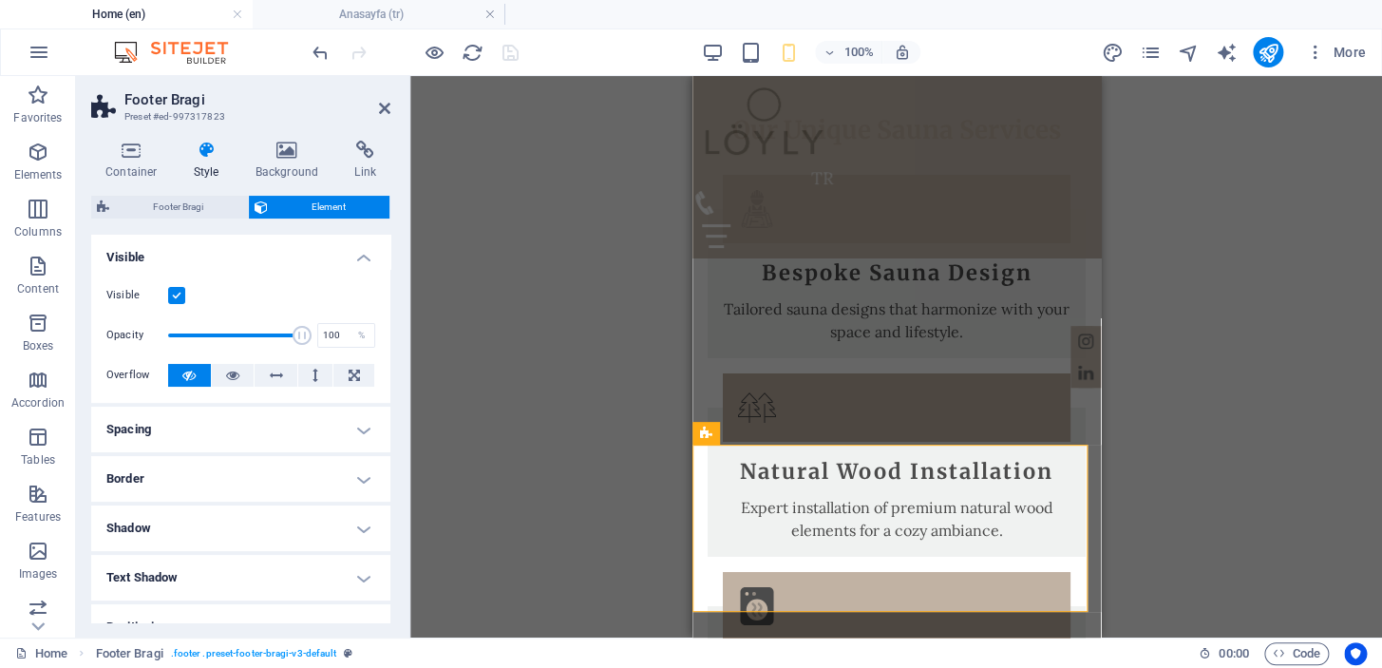
click at [198, 203] on span "Footer Bragi" at bounding box center [178, 207] width 127 height 23
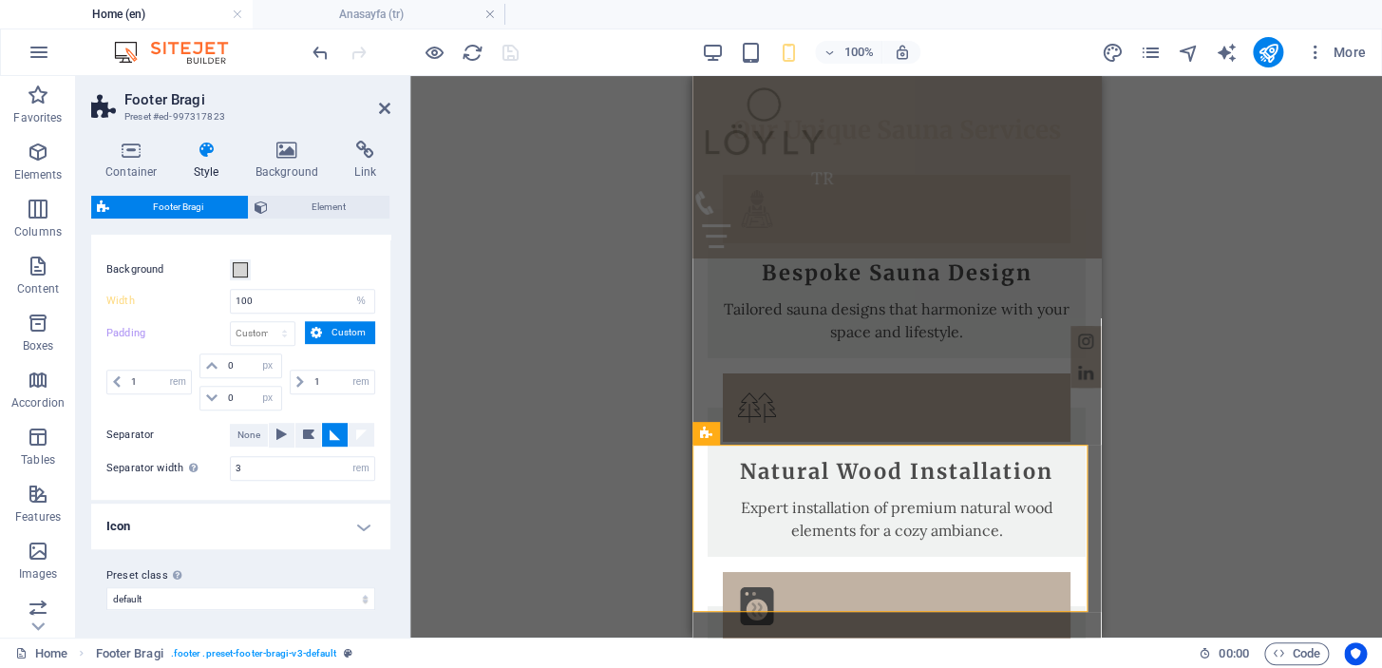
scroll to position [357, 0]
click at [319, 595] on select "default Add preset class" at bounding box center [240, 597] width 269 height 23
click at [320, 557] on div "Preset class Above chosen variant and settings affect all elements which carry …" at bounding box center [240, 586] width 299 height 76
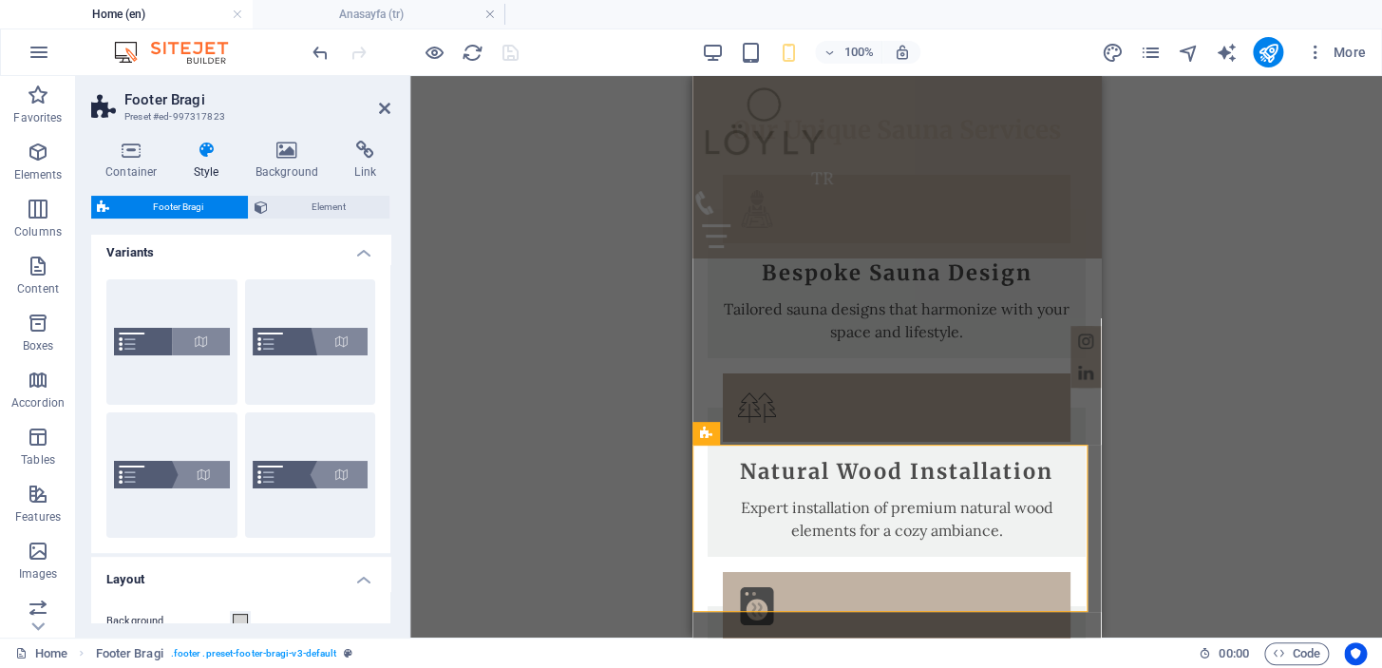
scroll to position [0, 0]
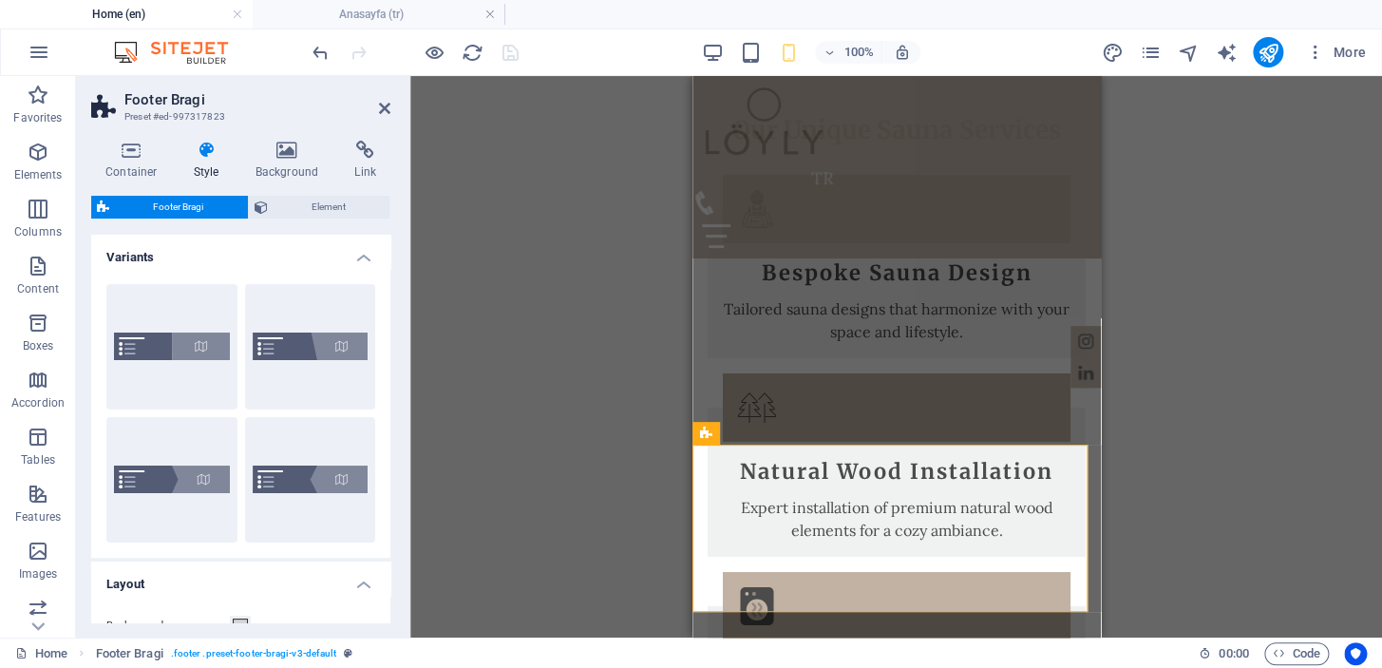
click at [123, 154] on icon at bounding box center [131, 150] width 81 height 19
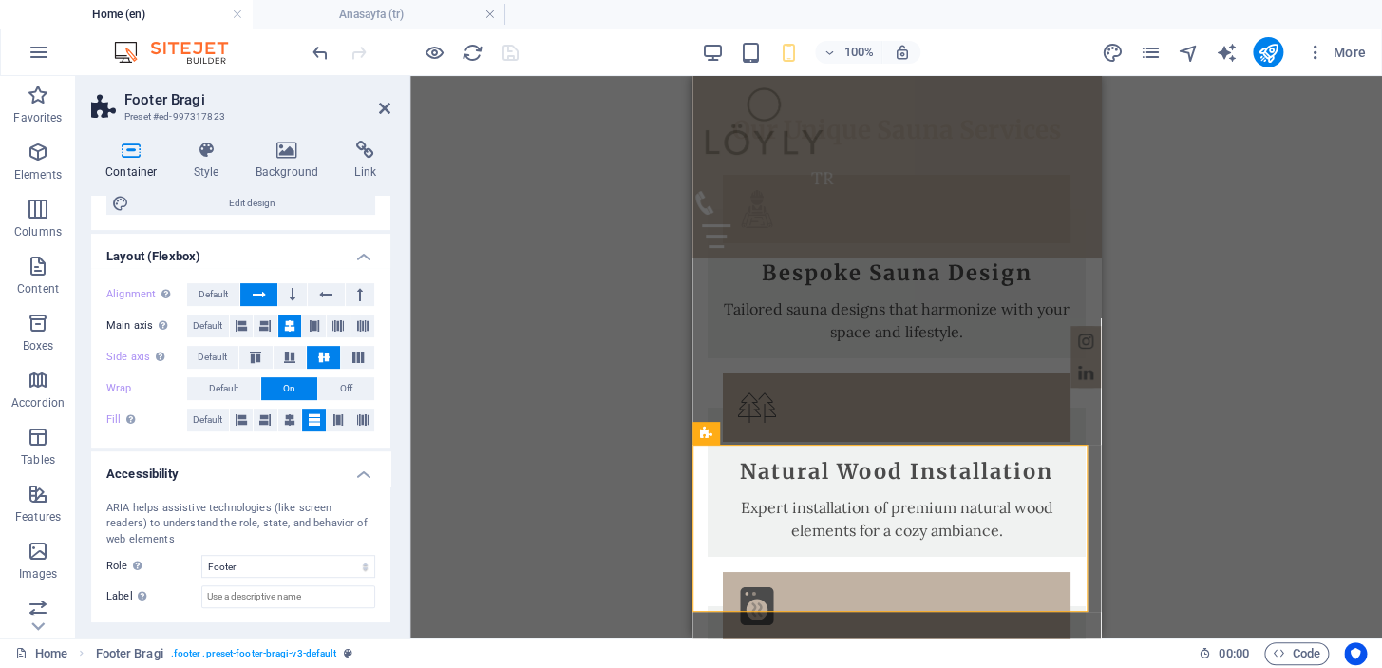
scroll to position [342, 0]
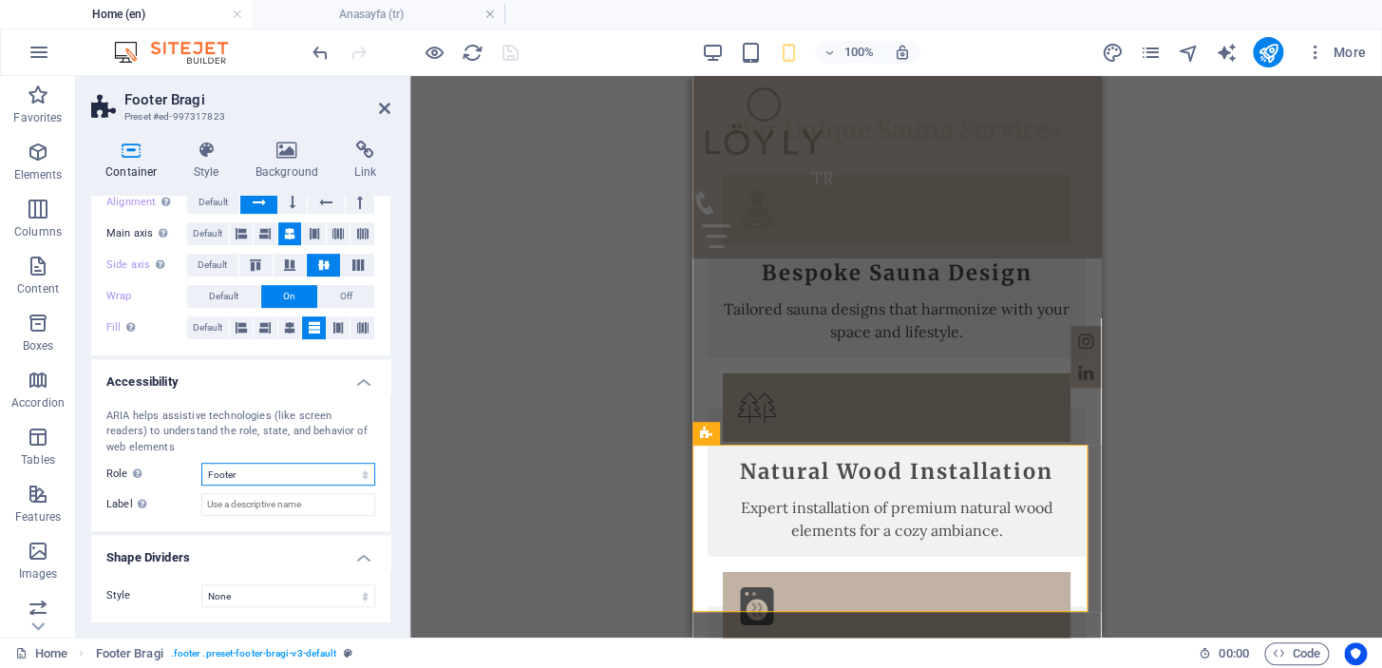
click at [327, 469] on select "None Alert Article Banner Comment Complementary Dialog Footer Header Marquee Pr…" at bounding box center [288, 474] width 174 height 23
click at [301, 593] on select "None Triangle Square Diagonal Polygon 1 Polygon 2 Zigzag Multiple Zigzags Waves…" at bounding box center [288, 595] width 174 height 23
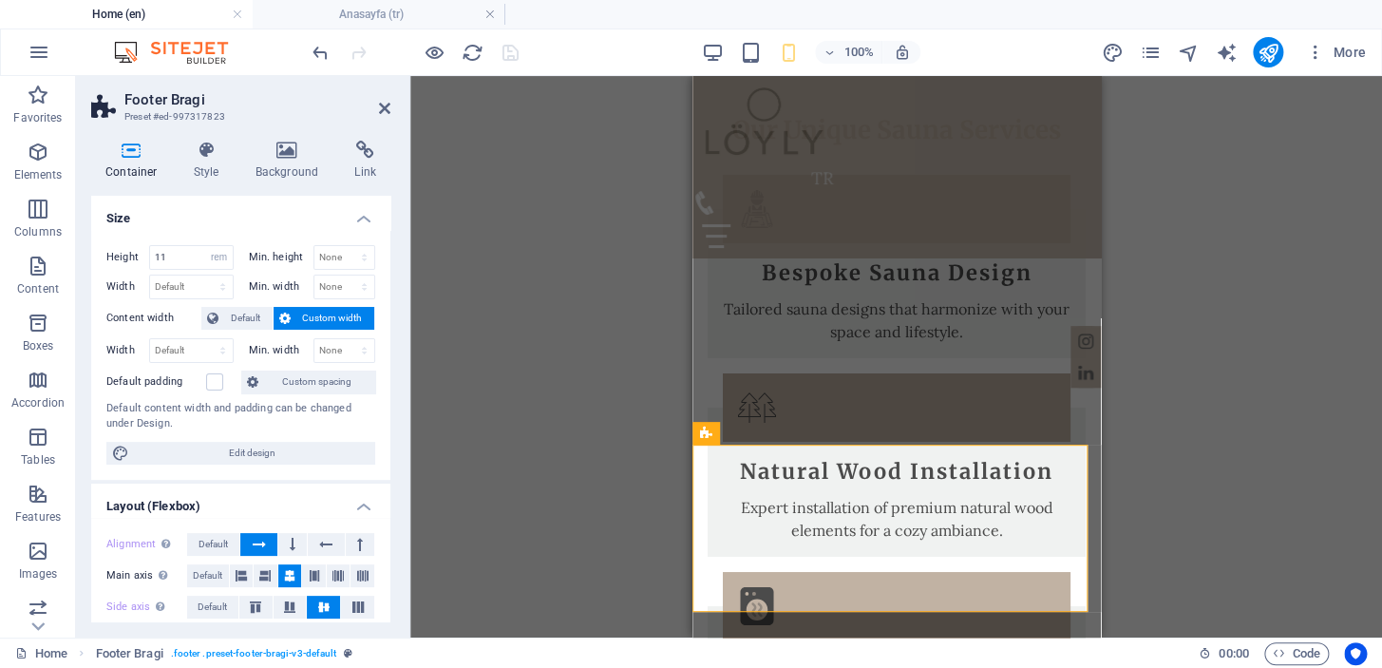
click at [201, 147] on icon at bounding box center [207, 150] width 54 height 19
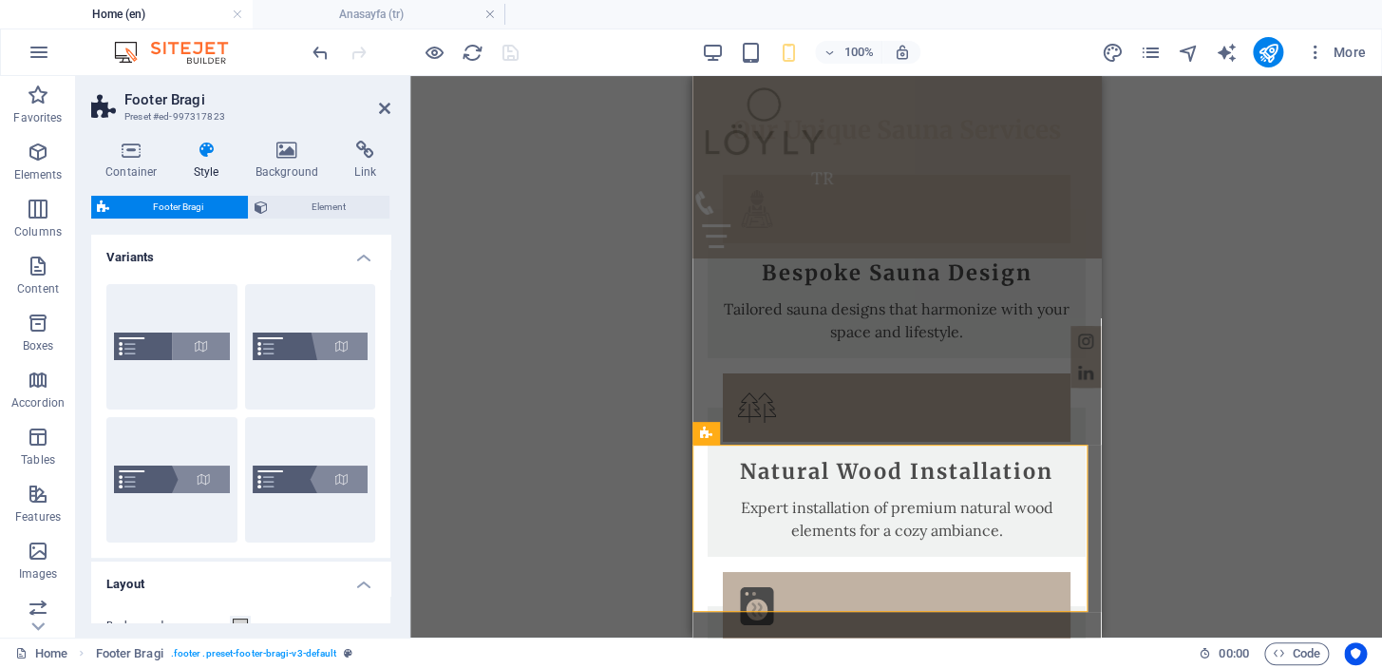
click at [384, 103] on icon at bounding box center [384, 108] width 11 height 15
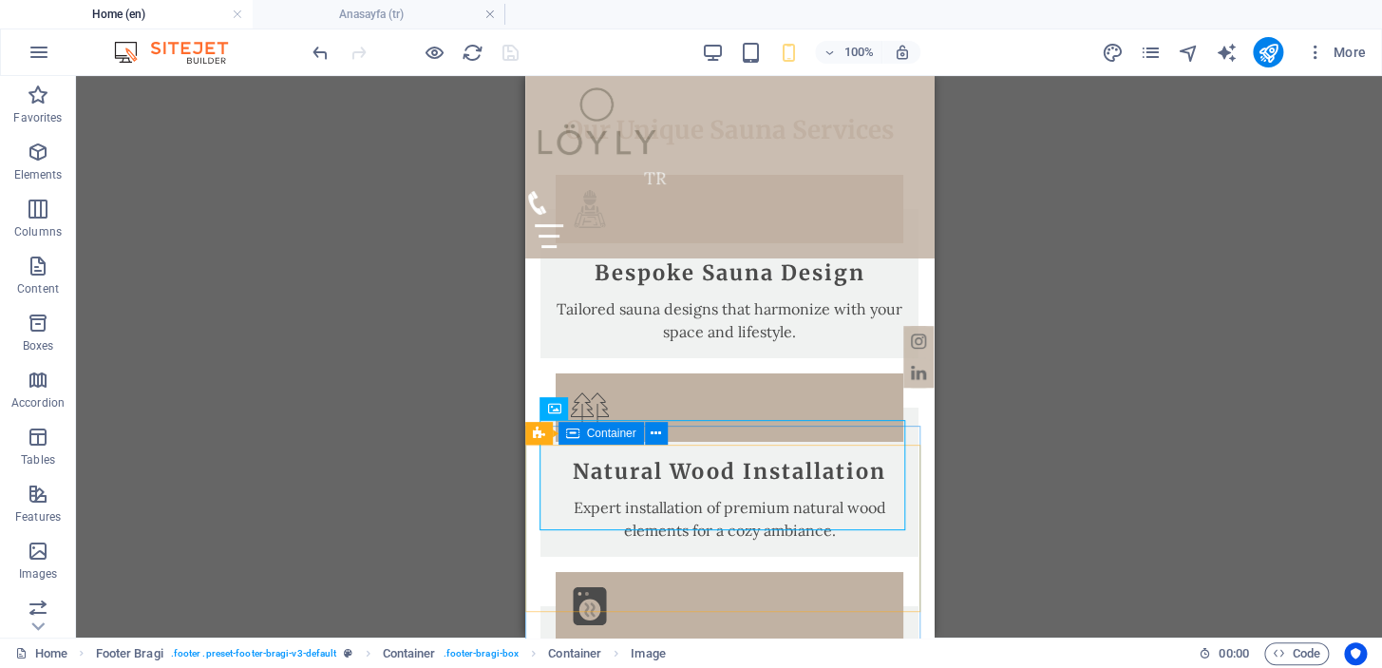
click at [647, 435] on button at bounding box center [656, 433] width 23 height 23
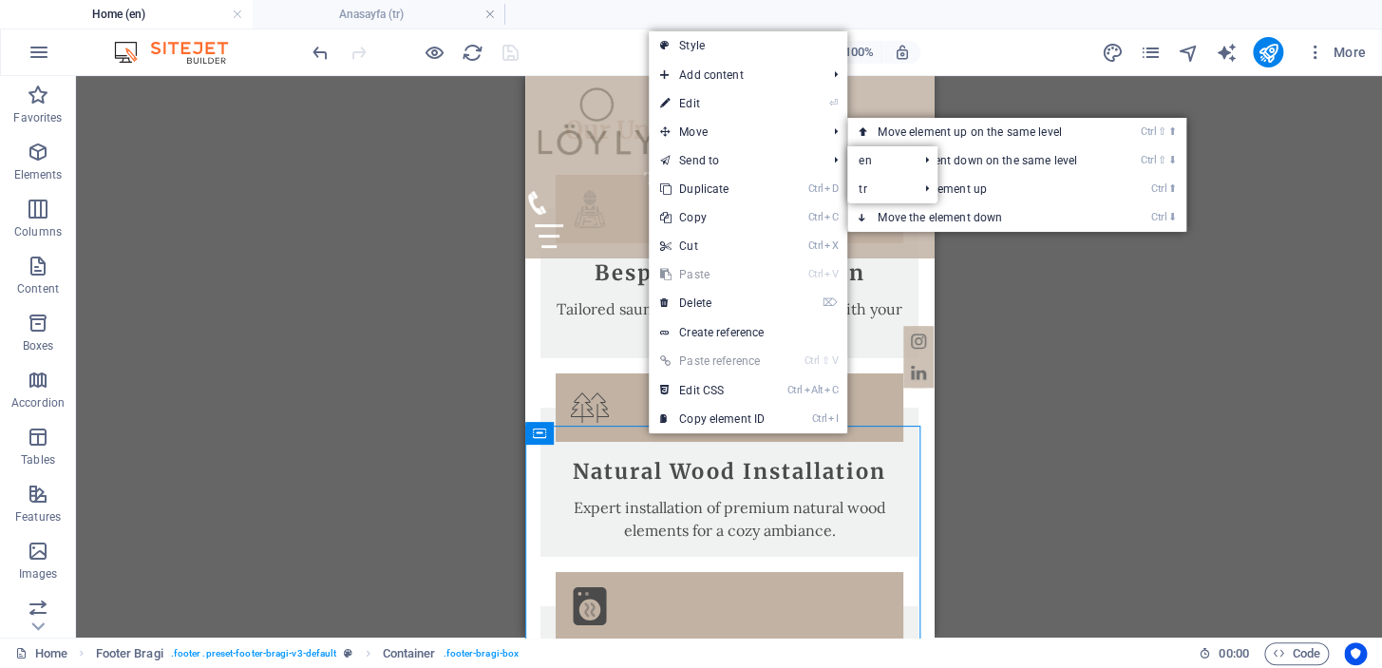
click at [737, 95] on link "⏎ Edit" at bounding box center [712, 103] width 127 height 28
select select "px"
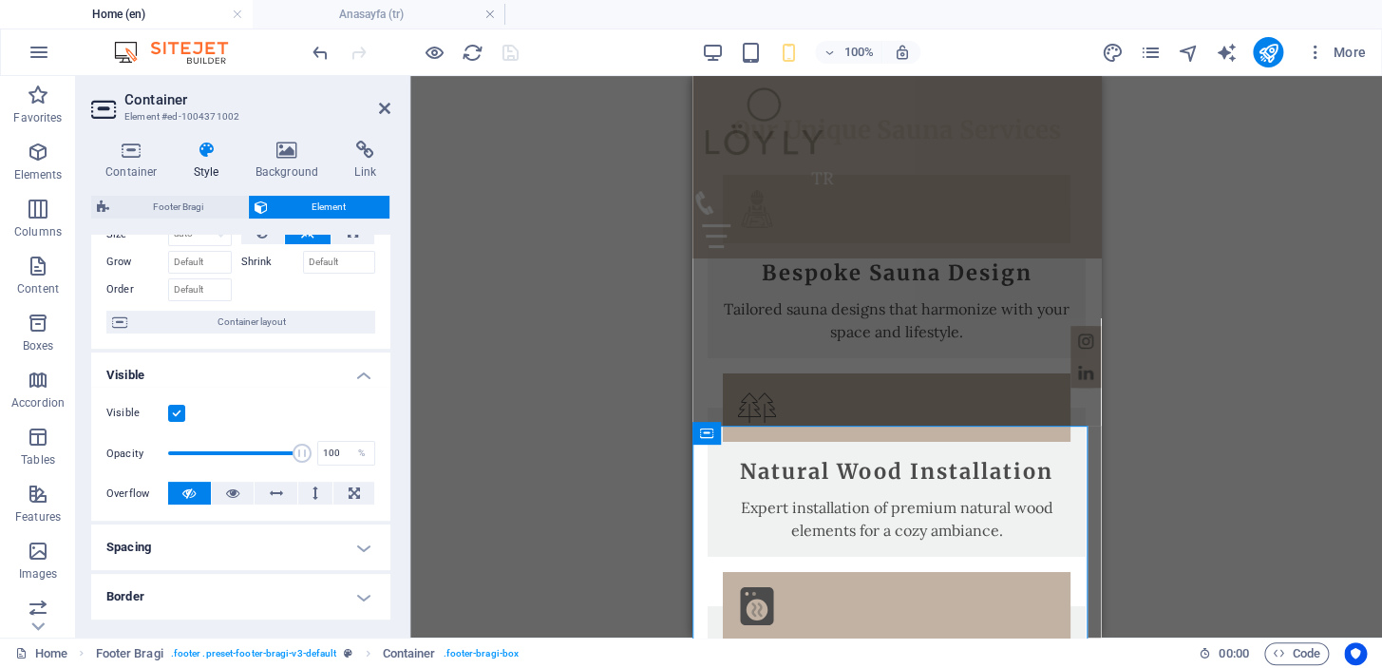
scroll to position [114, 0]
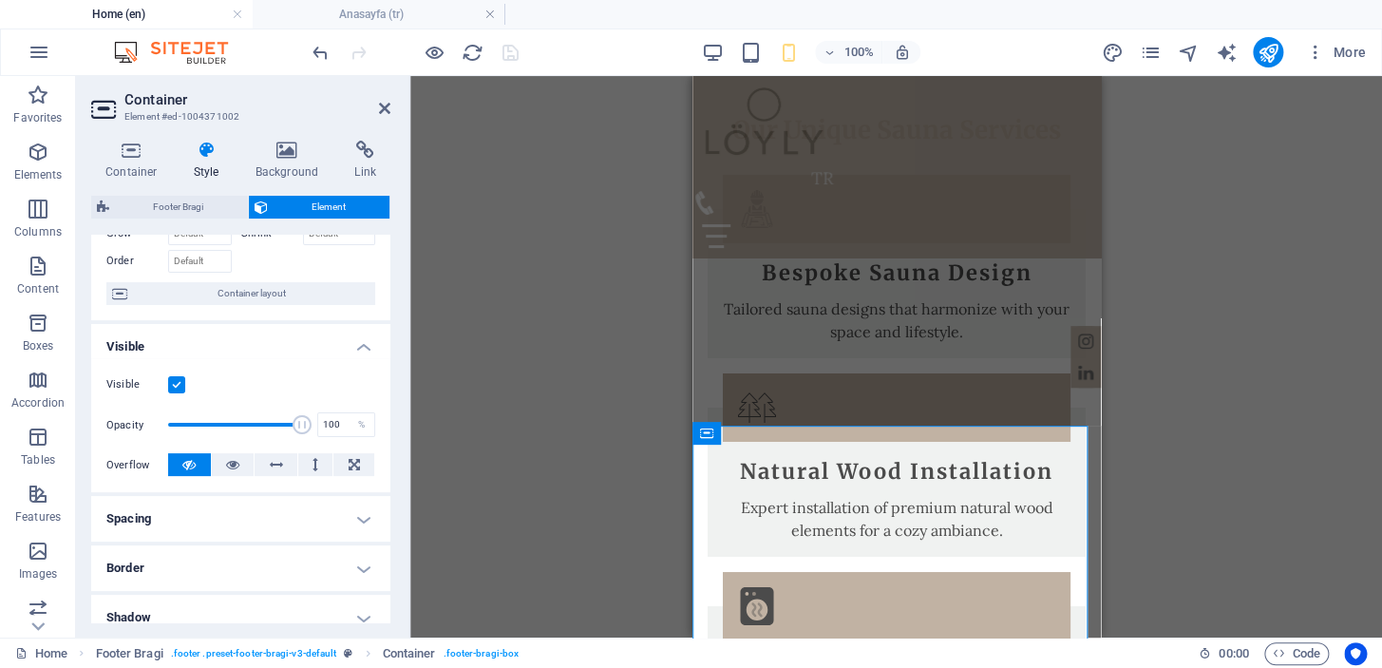
click at [174, 382] on label at bounding box center [176, 384] width 17 height 17
click at [0, 0] on input "Visible" at bounding box center [0, 0] width 0 height 0
click at [174, 380] on label at bounding box center [176, 384] width 17 height 17
click at [0, 0] on input "Visible" at bounding box center [0, 0] width 0 height 0
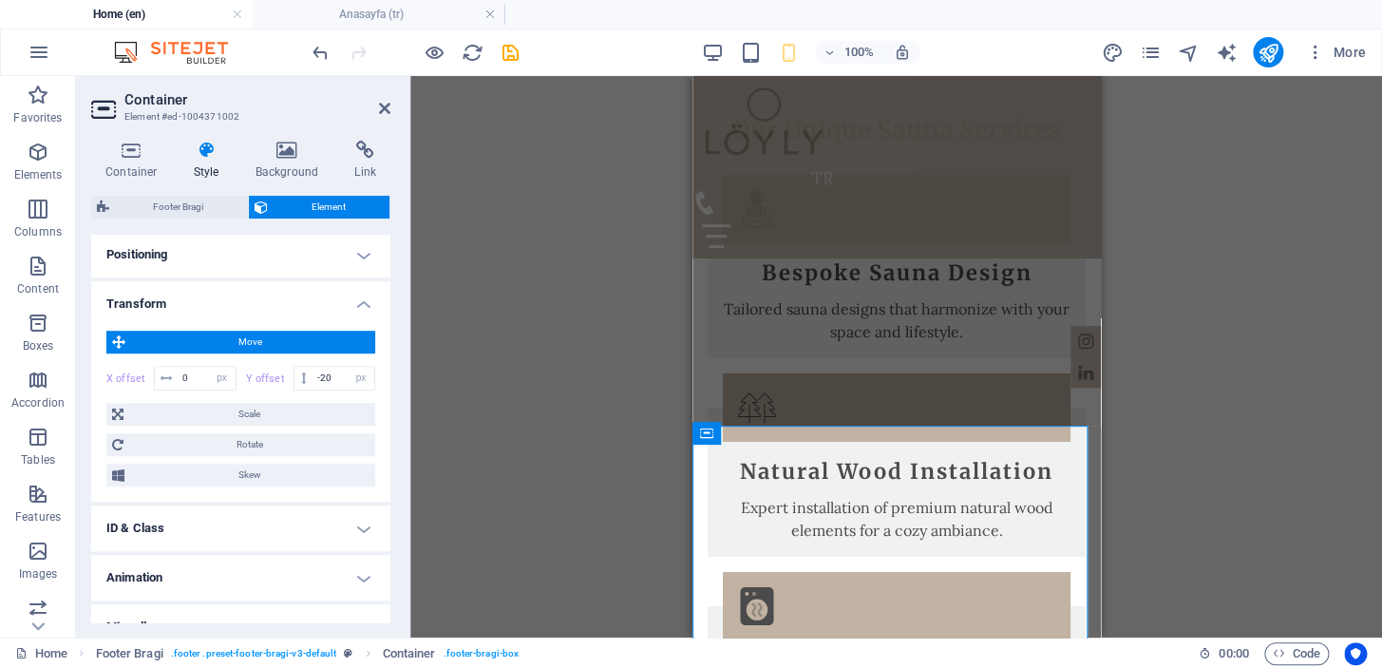
scroll to position [602, 0]
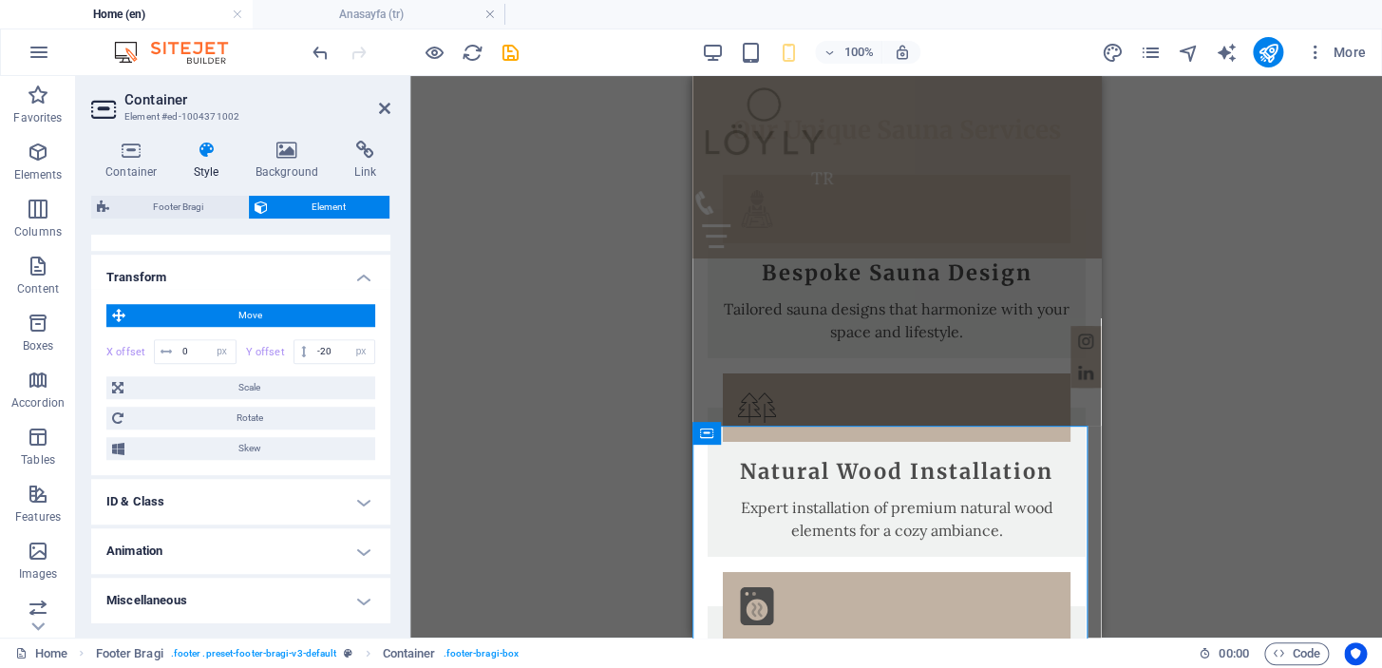
click at [512, 54] on icon "save" at bounding box center [511, 53] width 22 height 22
